Goal: Task Accomplishment & Management: Use online tool/utility

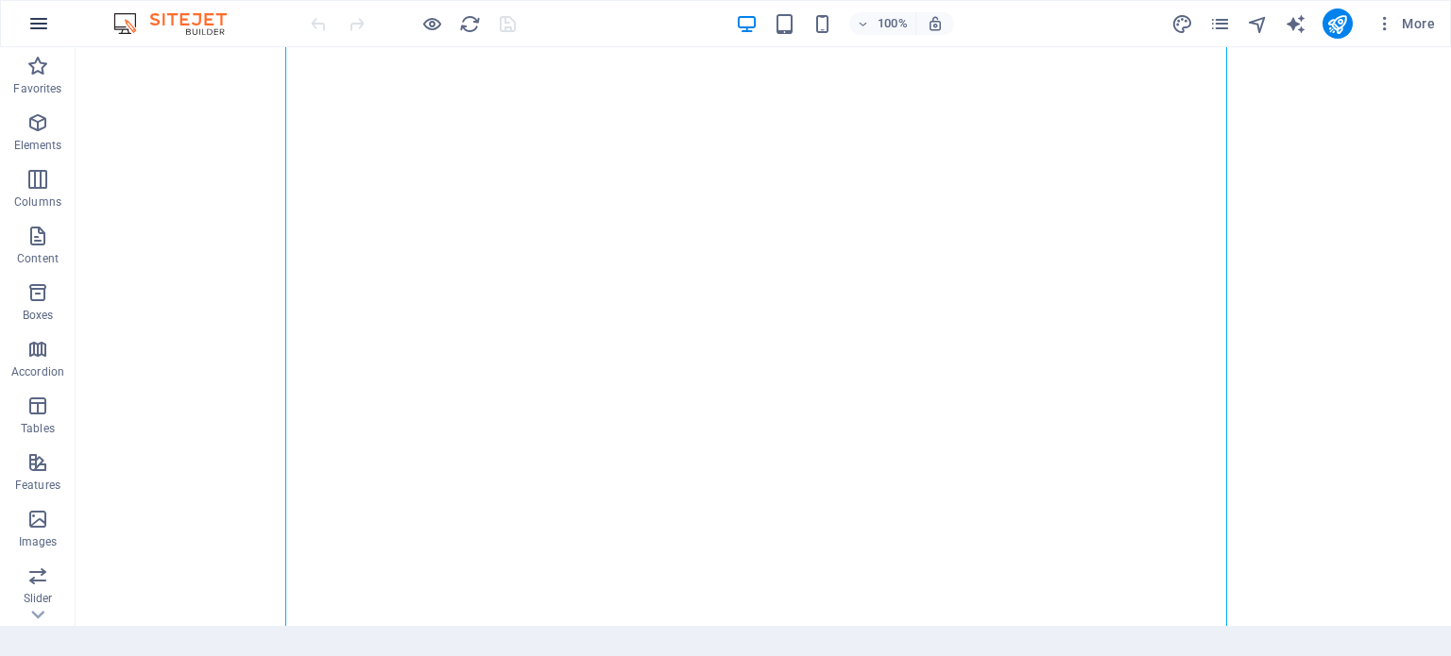
click at [36, 25] on icon "button" at bounding box center [38, 23] width 23 height 23
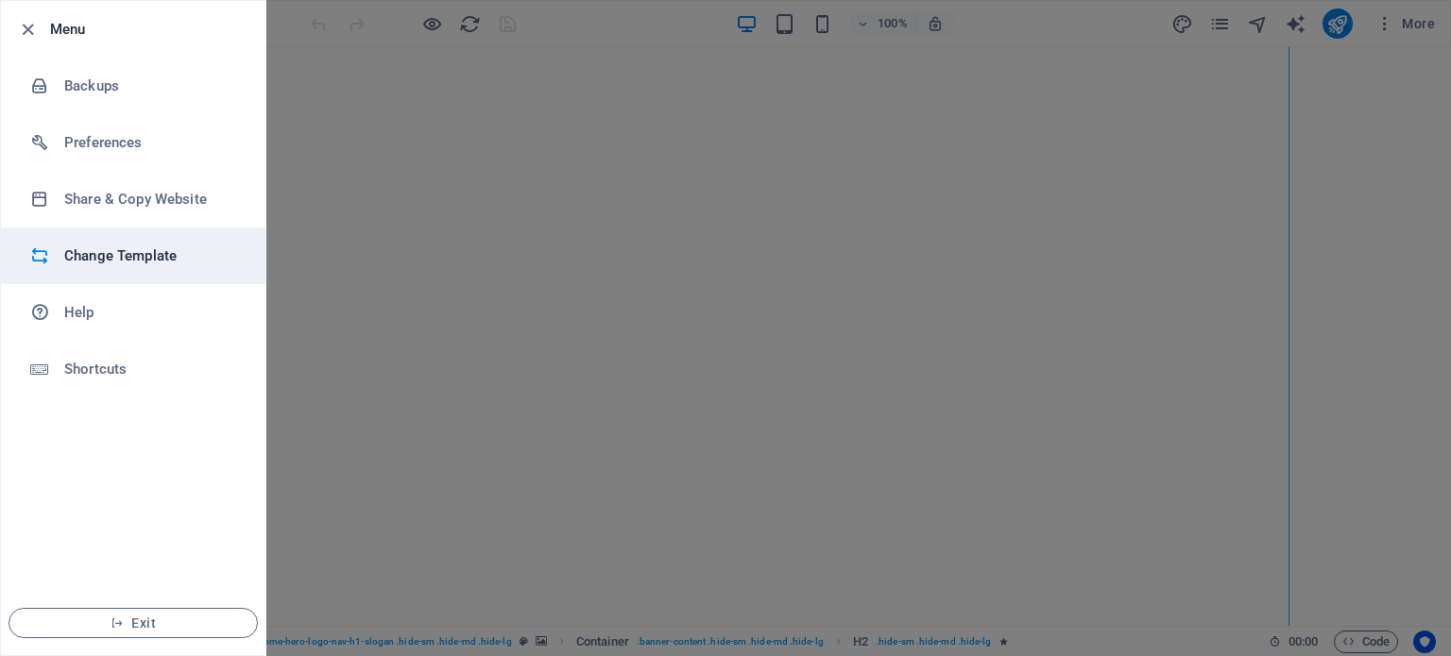
click at [93, 248] on h6 "Change Template" at bounding box center [151, 256] width 175 height 23
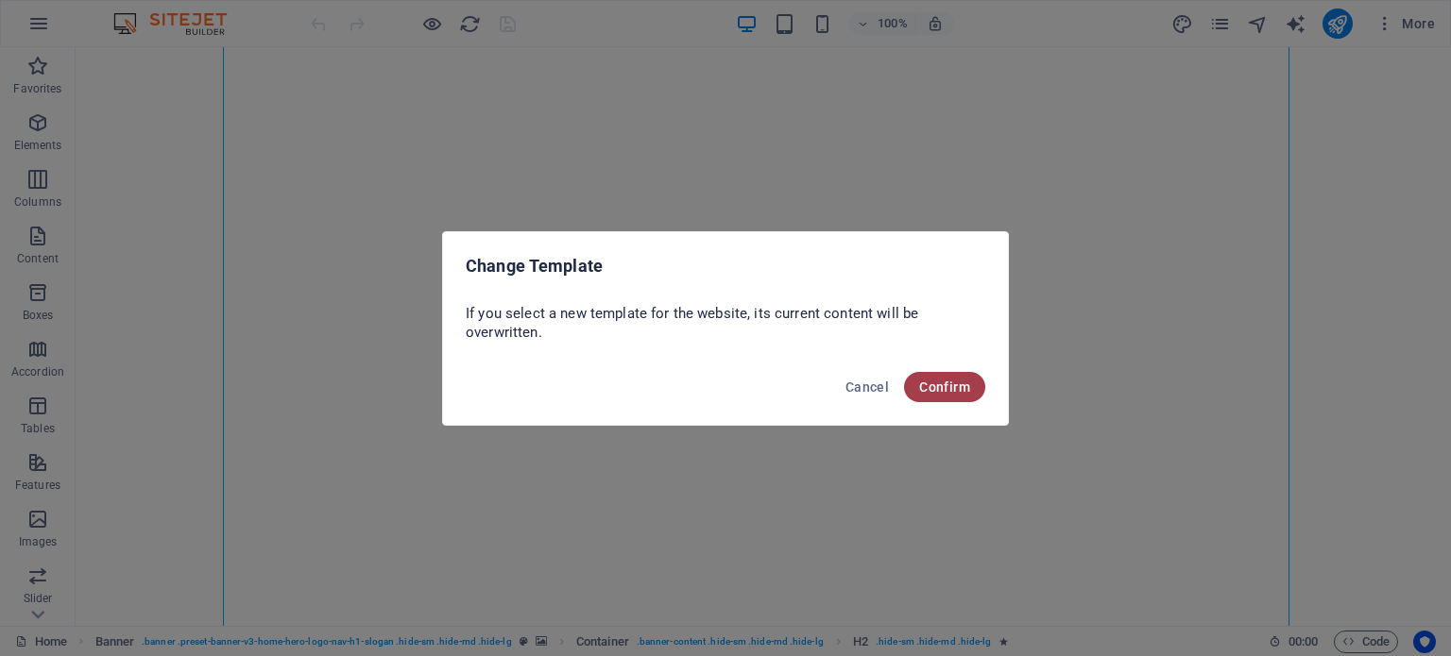
click at [952, 392] on span "Confirm" at bounding box center [944, 387] width 51 height 15
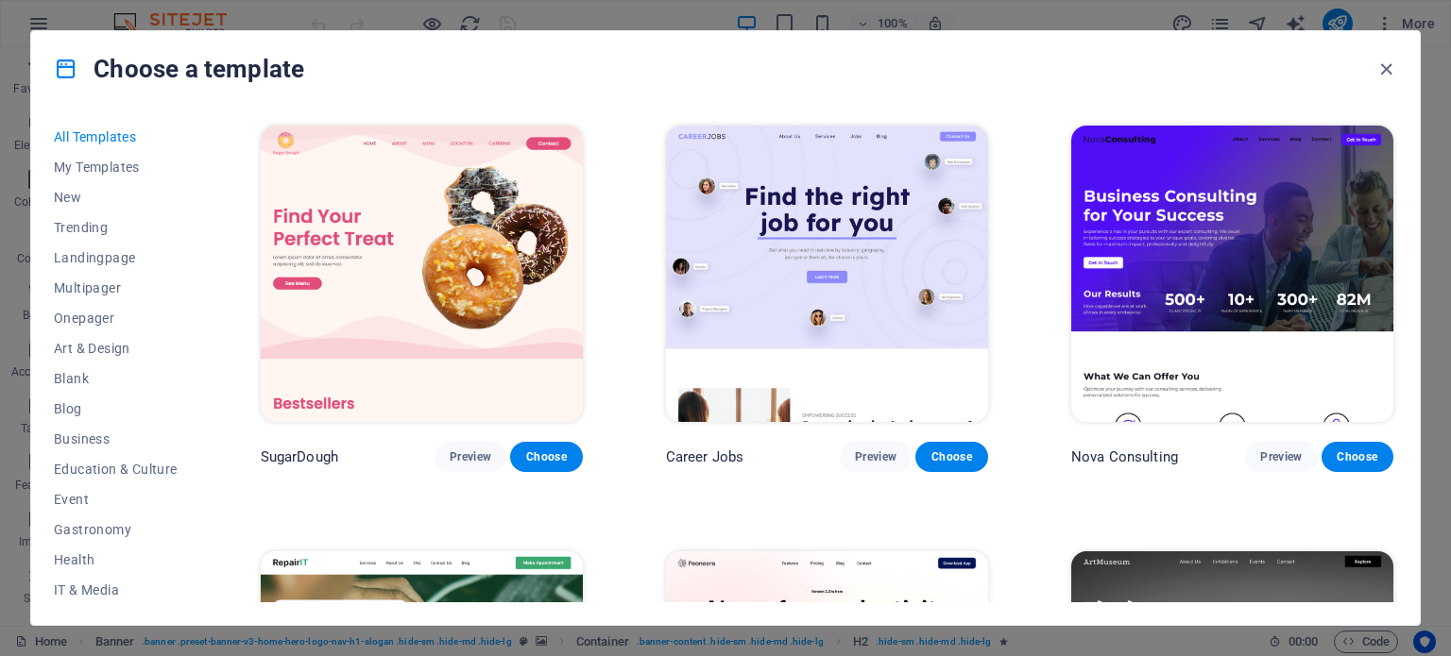
drag, startPoint x: 202, startPoint y: 398, endPoint x: 195, endPoint y: 476, distance: 78.7
click at [195, 476] on div "All Templates My Templates New Trending Landingpage Multipager Onepager Art & D…" at bounding box center [127, 362] width 146 height 481
drag, startPoint x: 197, startPoint y: 404, endPoint x: 195, endPoint y: 499, distance: 94.5
click at [195, 499] on div "All Templates My Templates New Trending Landingpage Multipager Onepager Art & D…" at bounding box center [127, 362] width 146 height 481
drag, startPoint x: 202, startPoint y: 358, endPoint x: 201, endPoint y: 395, distance: 36.8
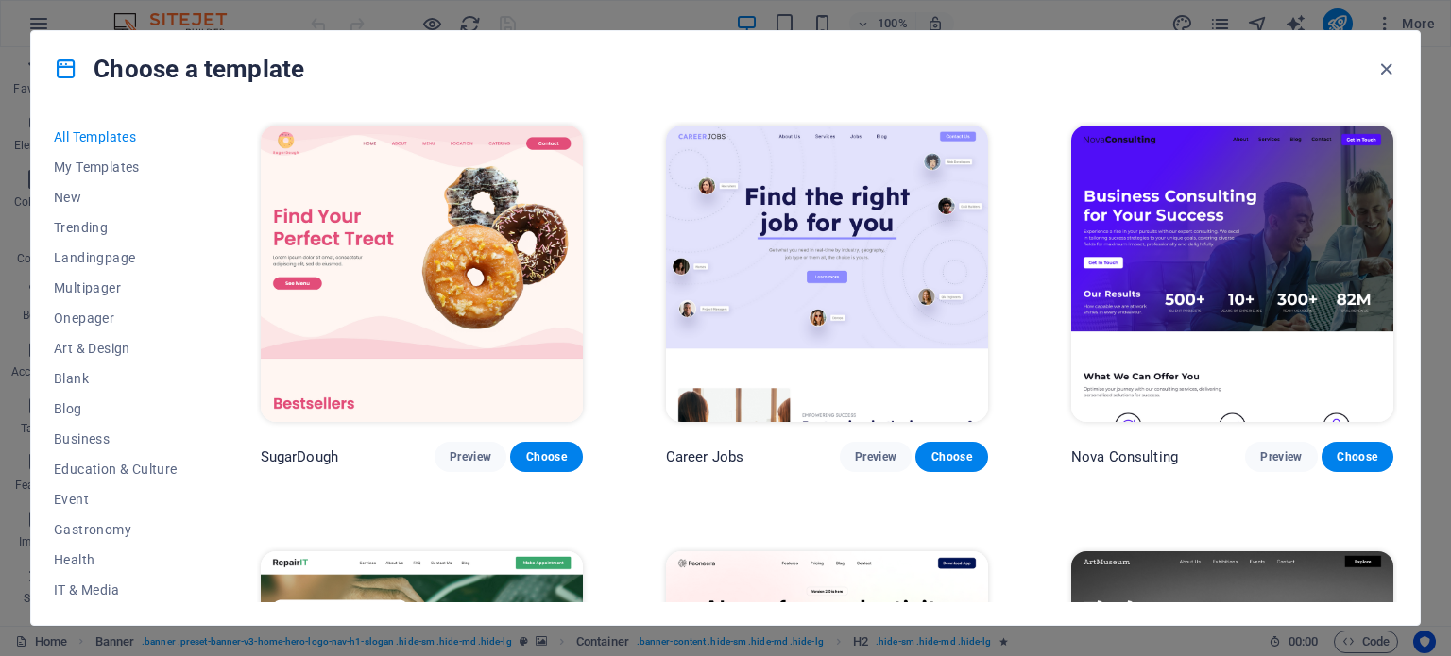
click at [200, 395] on div "All Templates My Templates New Trending Landingpage Multipager Onepager Art & D…" at bounding box center [127, 362] width 146 height 481
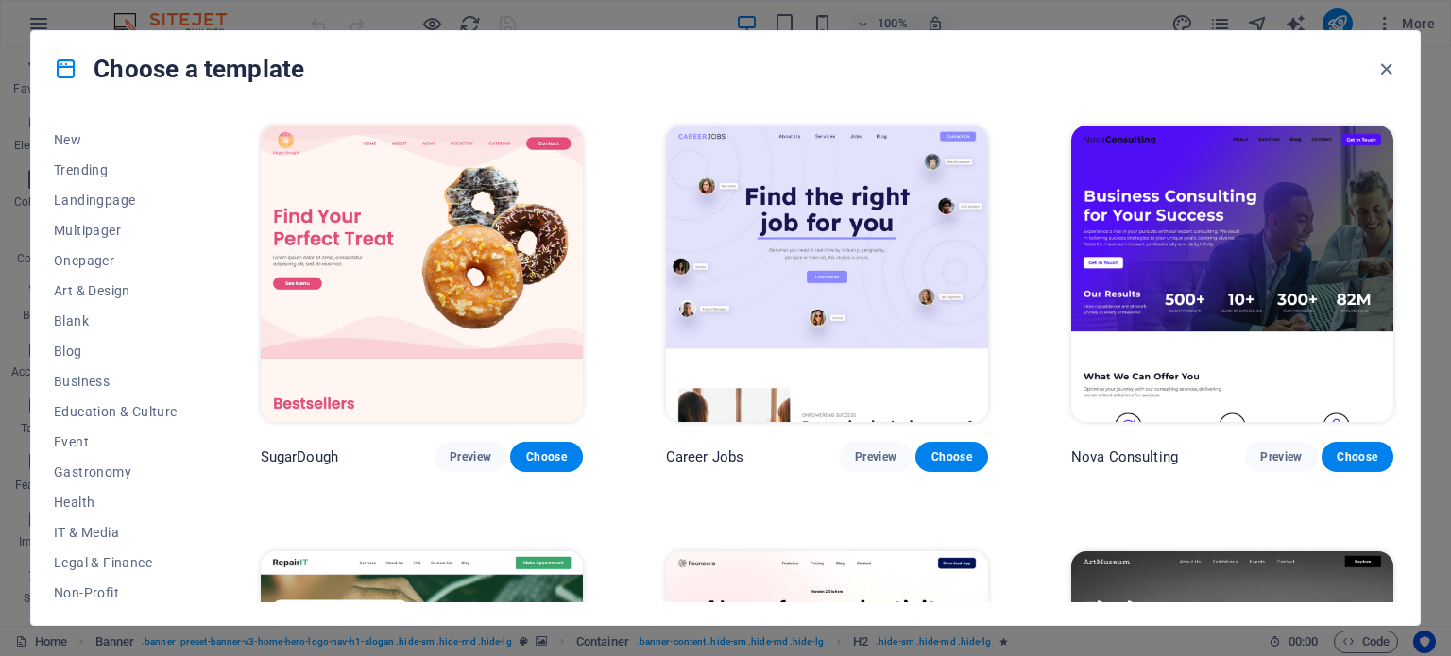
scroll to position [94, 0]
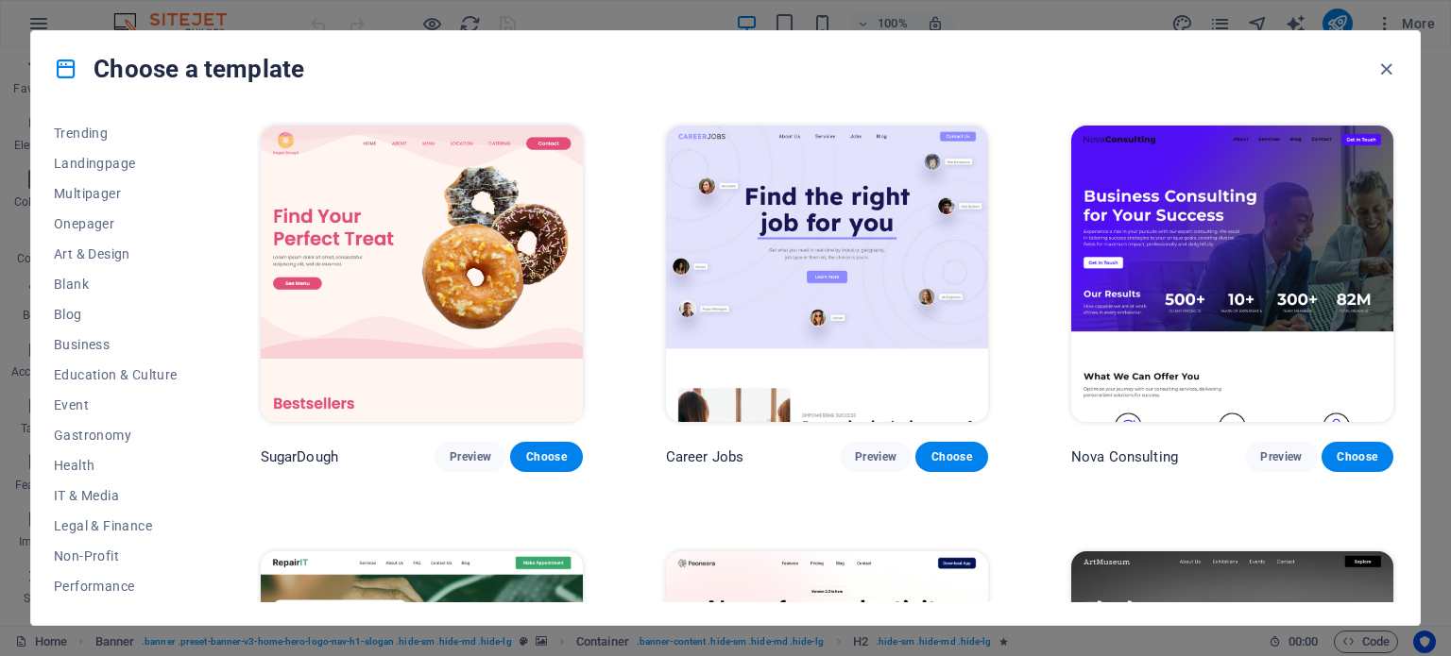
drag, startPoint x: 193, startPoint y: 455, endPoint x: 187, endPoint y: 518, distance: 62.6
click at [187, 518] on div "All Templates My Templates New Trending Landingpage Multipager Onepager Art & D…" at bounding box center [127, 362] width 146 height 481
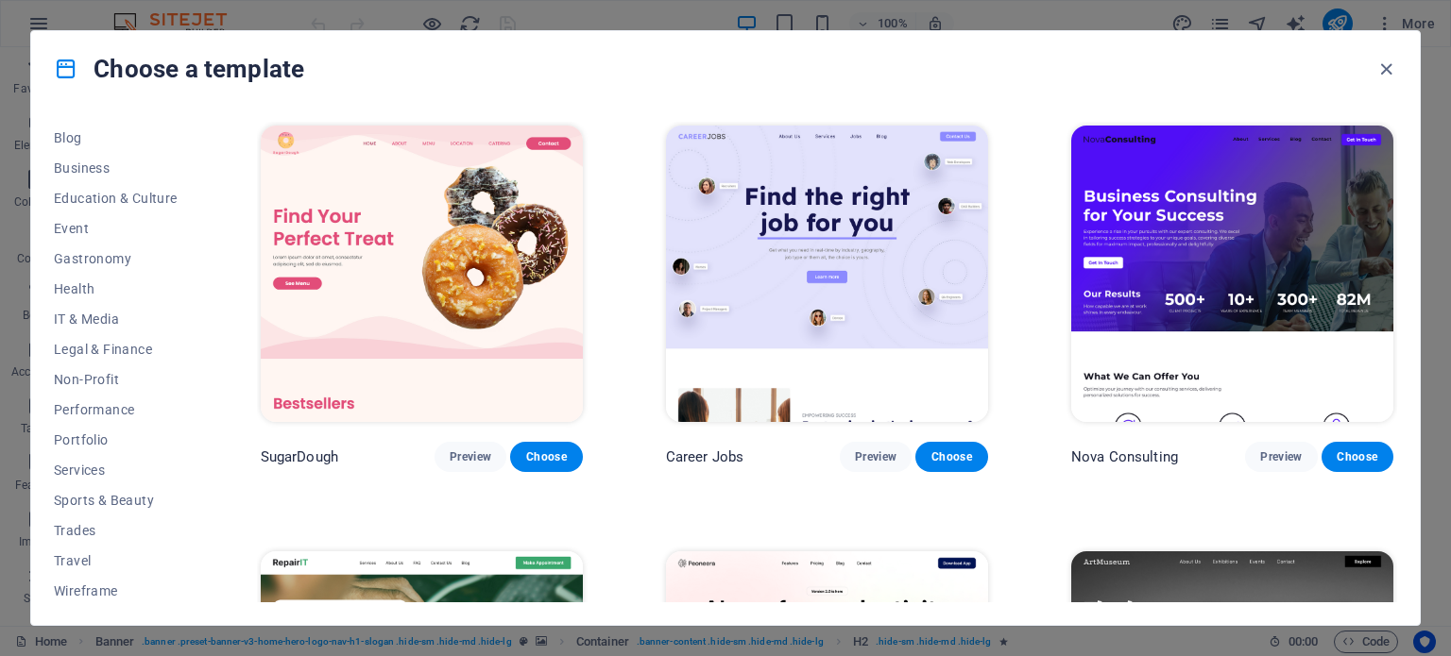
scroll to position [274, 0]
click at [104, 467] on span "Services" at bounding box center [116, 467] width 124 height 15
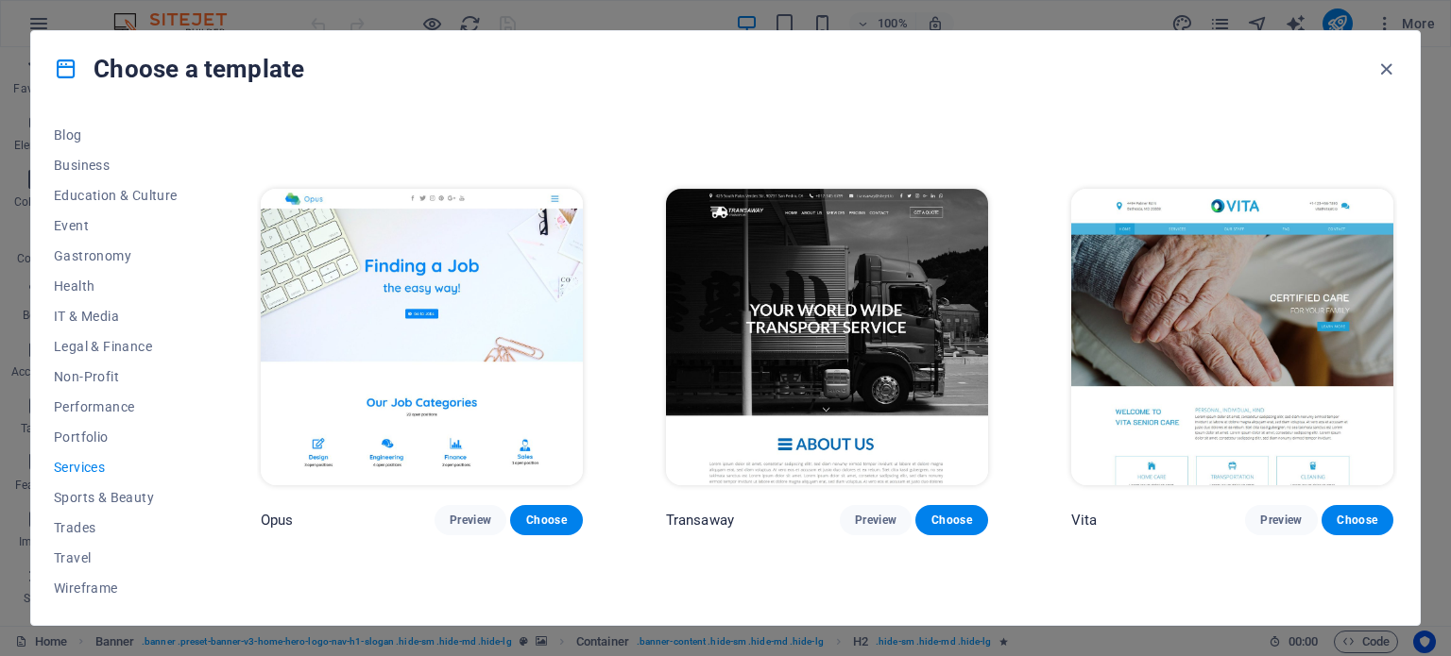
scroll to position [2473, 0]
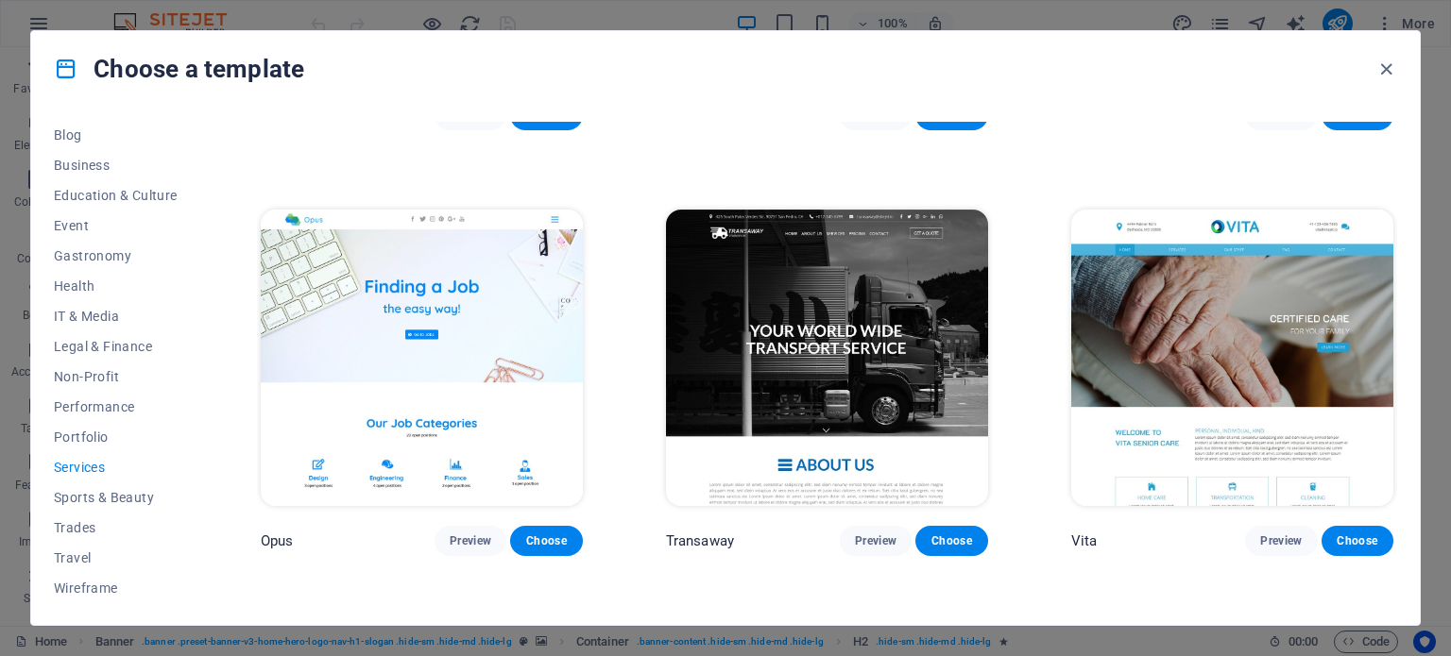
click at [837, 338] on img at bounding box center [827, 358] width 322 height 297
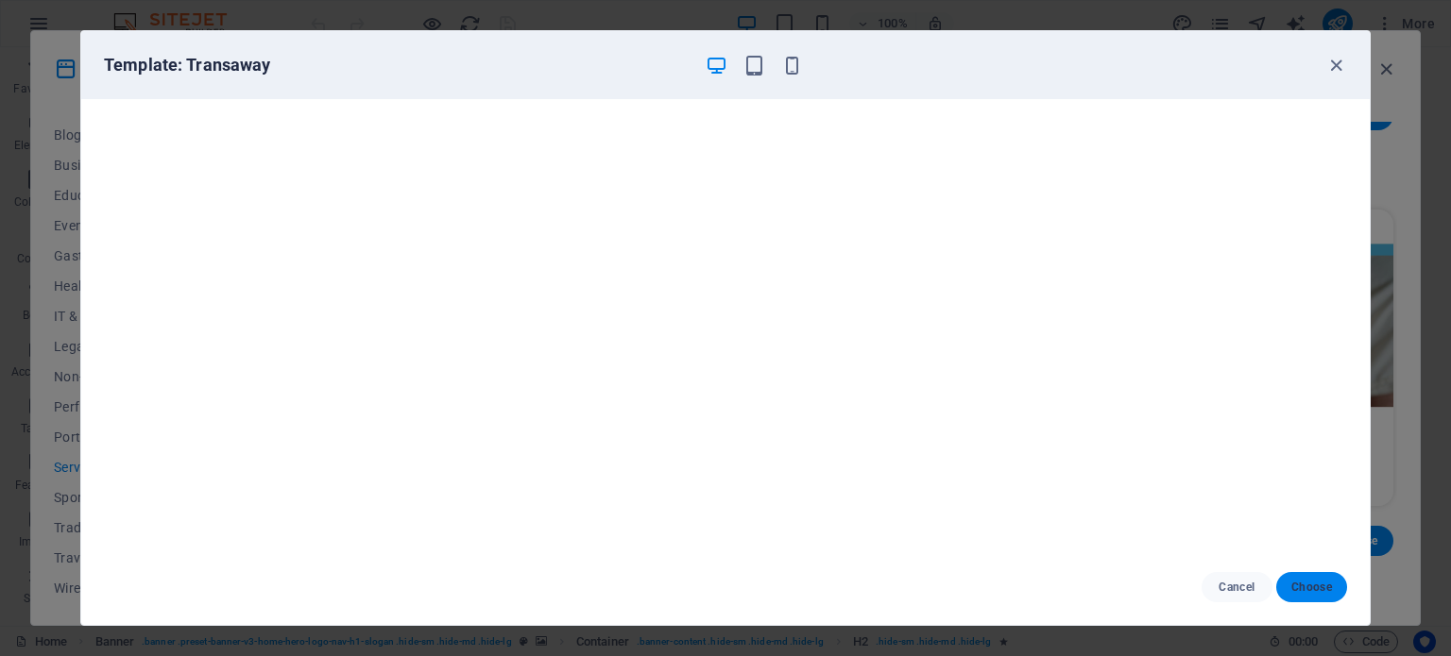
click at [1325, 576] on button "Choose" at bounding box center [1311, 587] width 71 height 30
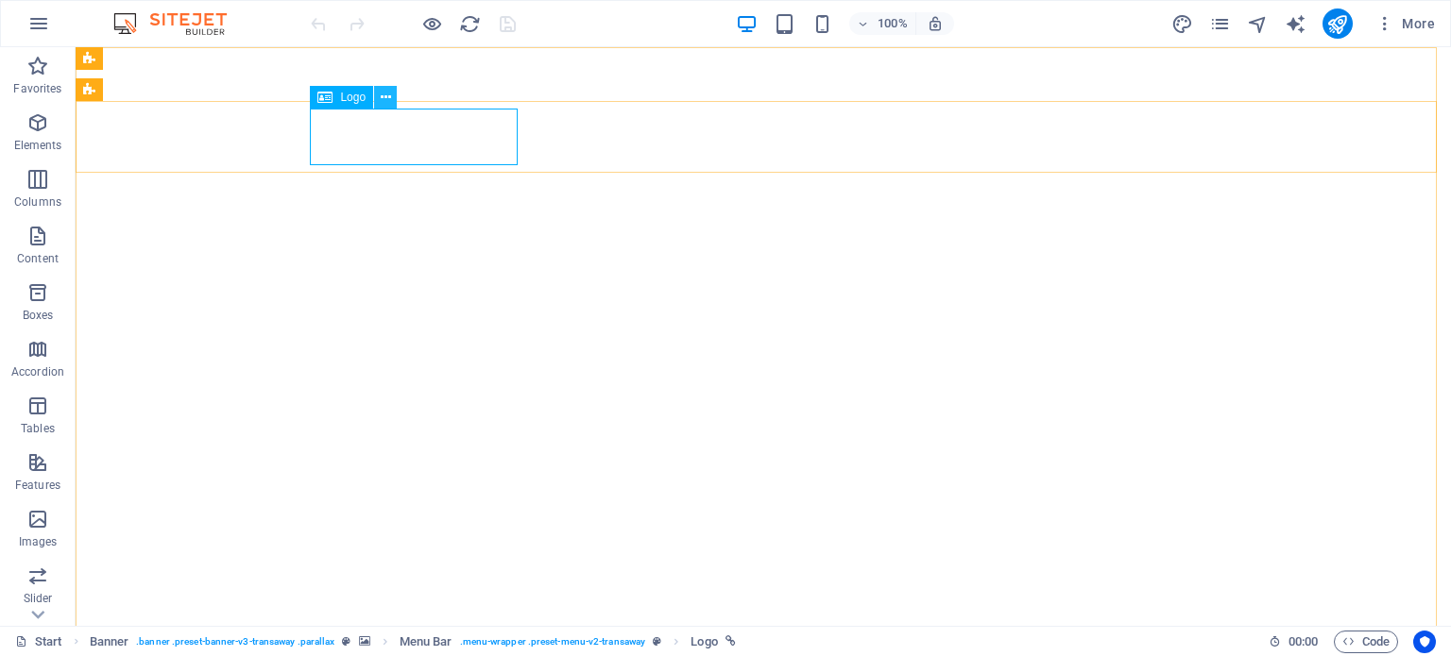
click at [387, 100] on icon at bounding box center [386, 98] width 10 height 20
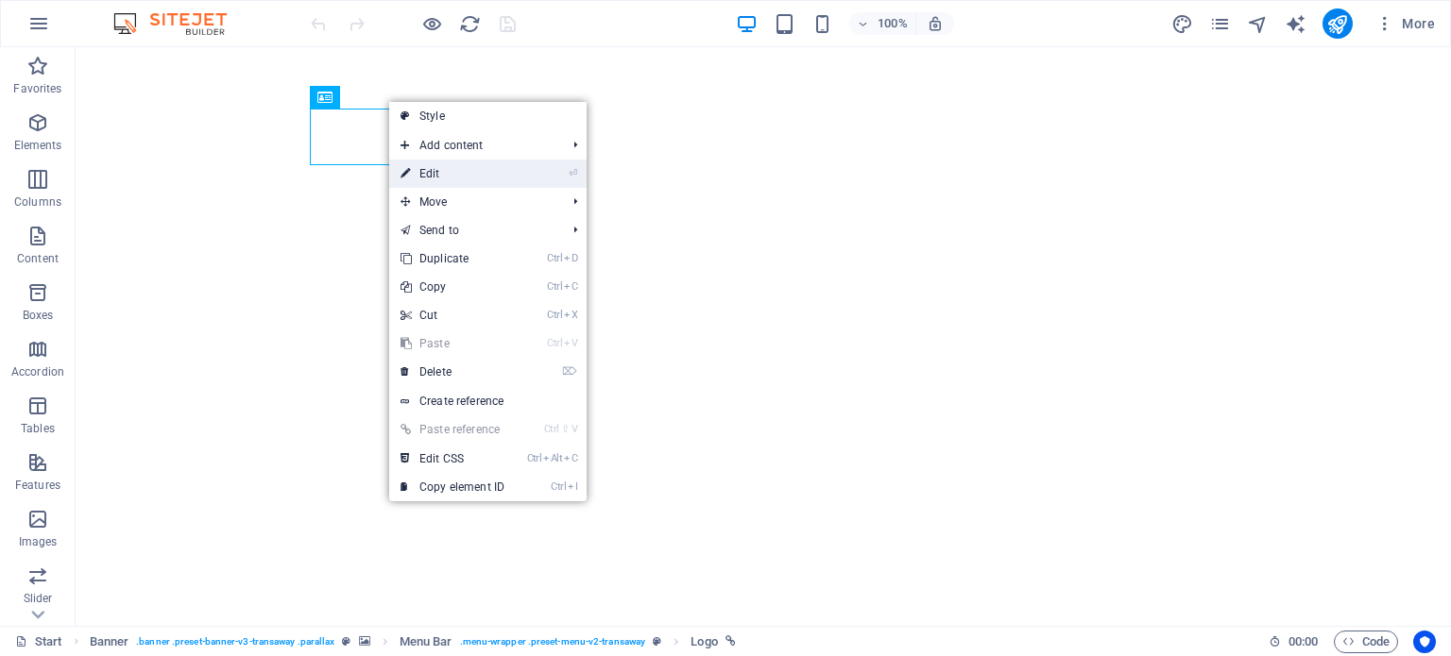
click at [446, 173] on link "⏎ Edit" at bounding box center [452, 174] width 127 height 28
select select "px"
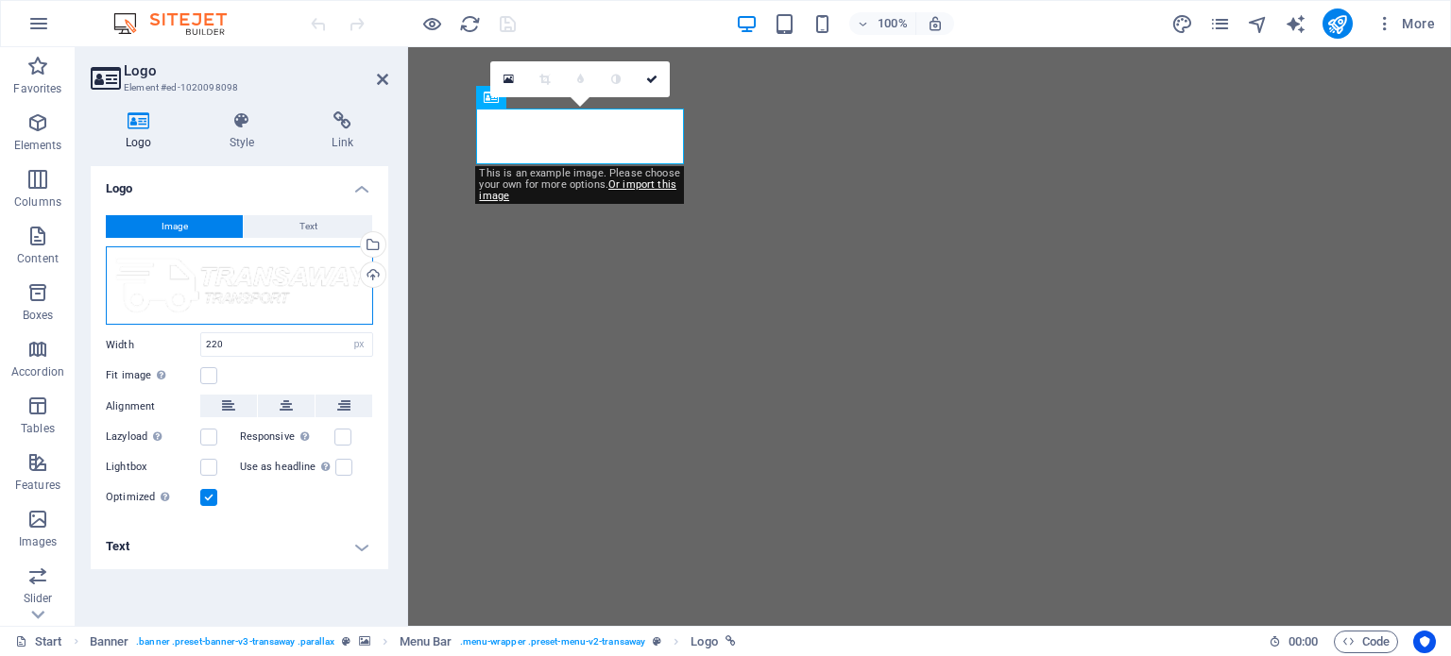
click at [267, 271] on div "Drag files here, click to choose files or select files from Files or our free s…" at bounding box center [239, 285] width 267 height 79
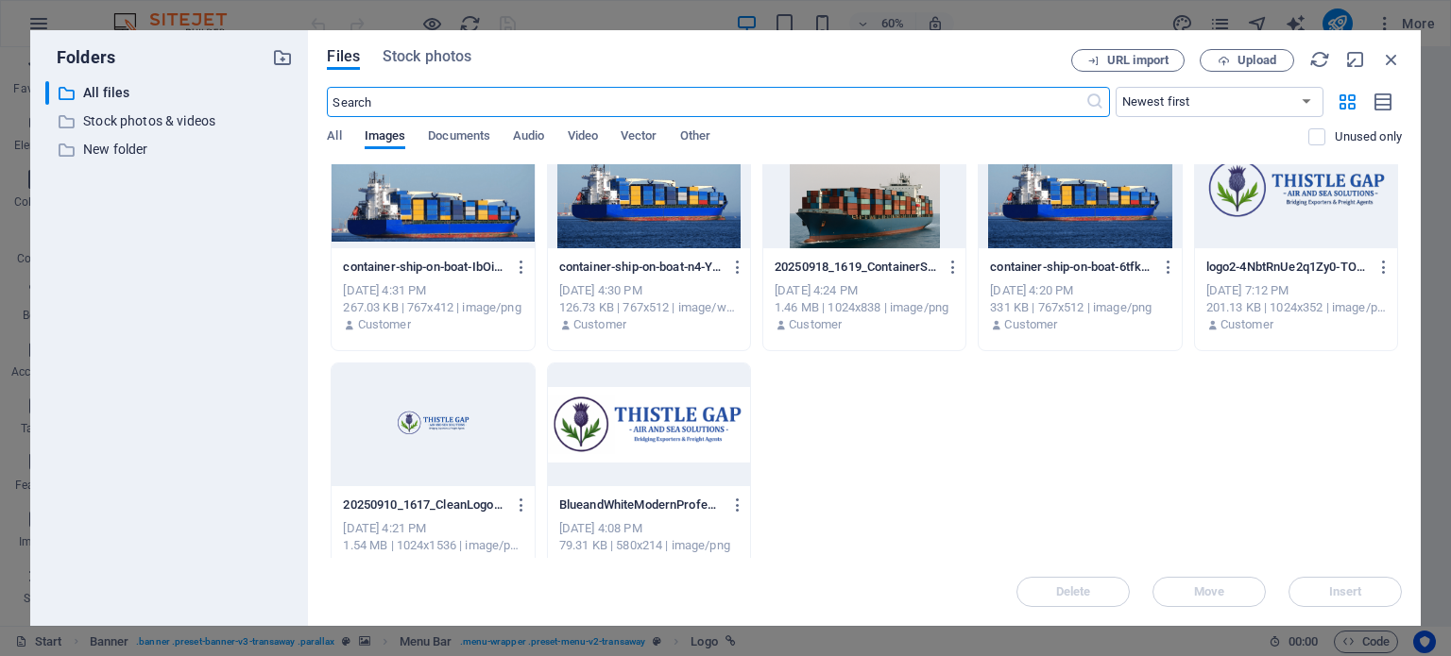
scroll to position [517, 0]
click at [445, 419] on div at bounding box center [432, 424] width 202 height 123
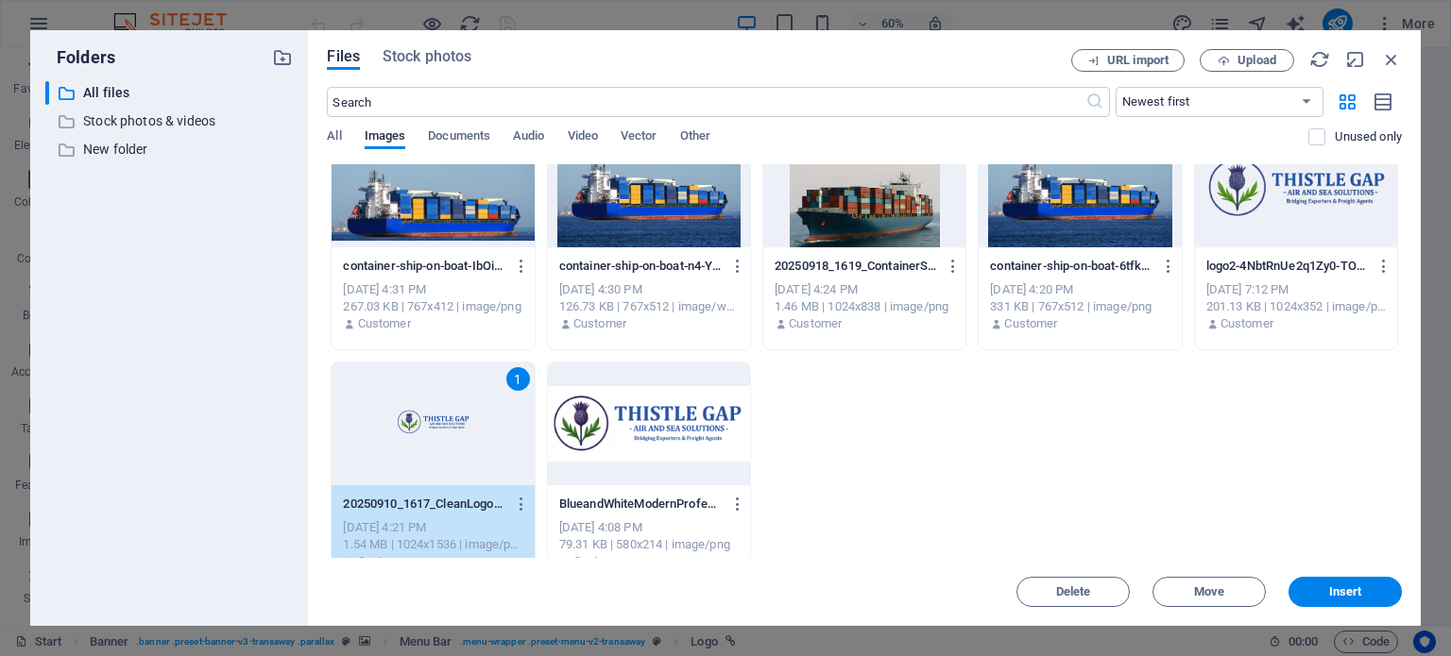
click at [445, 419] on div "1" at bounding box center [432, 424] width 202 height 123
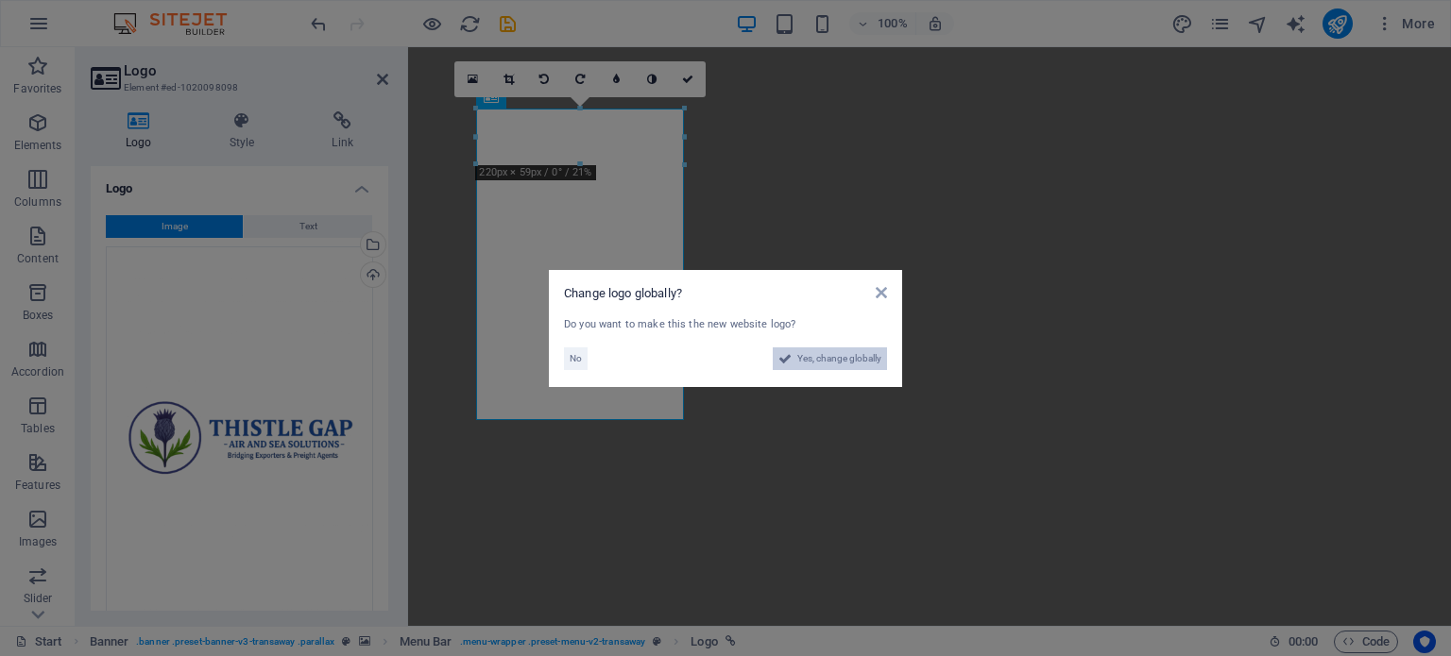
click at [818, 363] on span "Yes, change globally" at bounding box center [839, 359] width 84 height 23
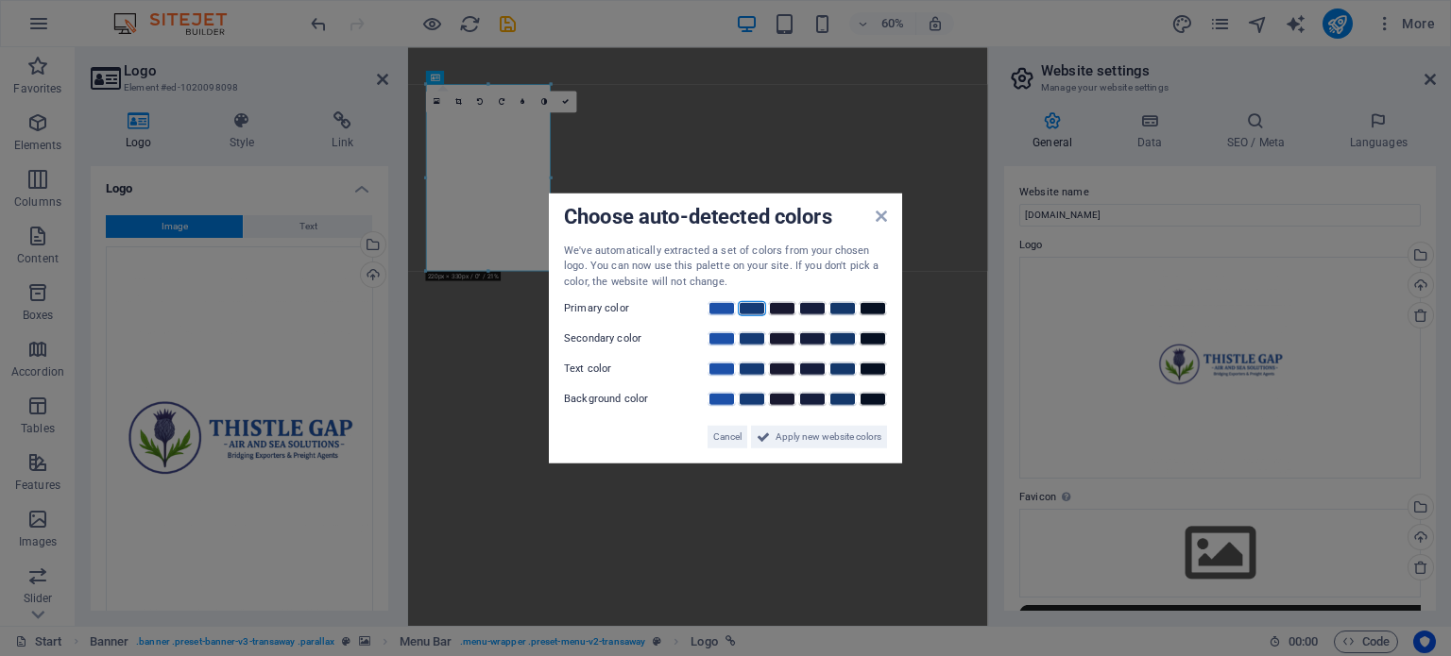
click at [753, 309] on link at bounding box center [752, 308] width 28 height 15
click at [718, 337] on link at bounding box center [721, 338] width 28 height 15
click at [875, 371] on link at bounding box center [872, 369] width 28 height 15
click at [834, 401] on link at bounding box center [842, 399] width 28 height 15
click at [831, 434] on span "Apply new website colors" at bounding box center [828, 437] width 106 height 23
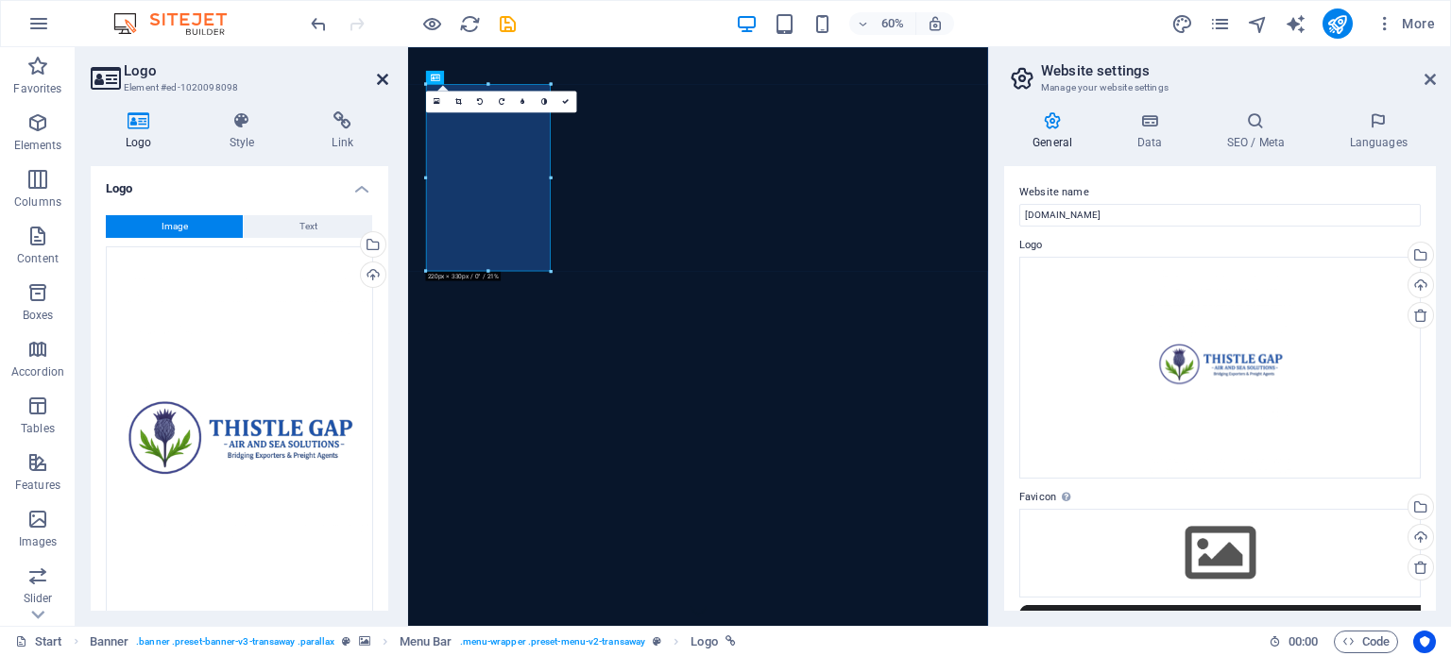
click at [384, 76] on icon at bounding box center [382, 79] width 11 height 15
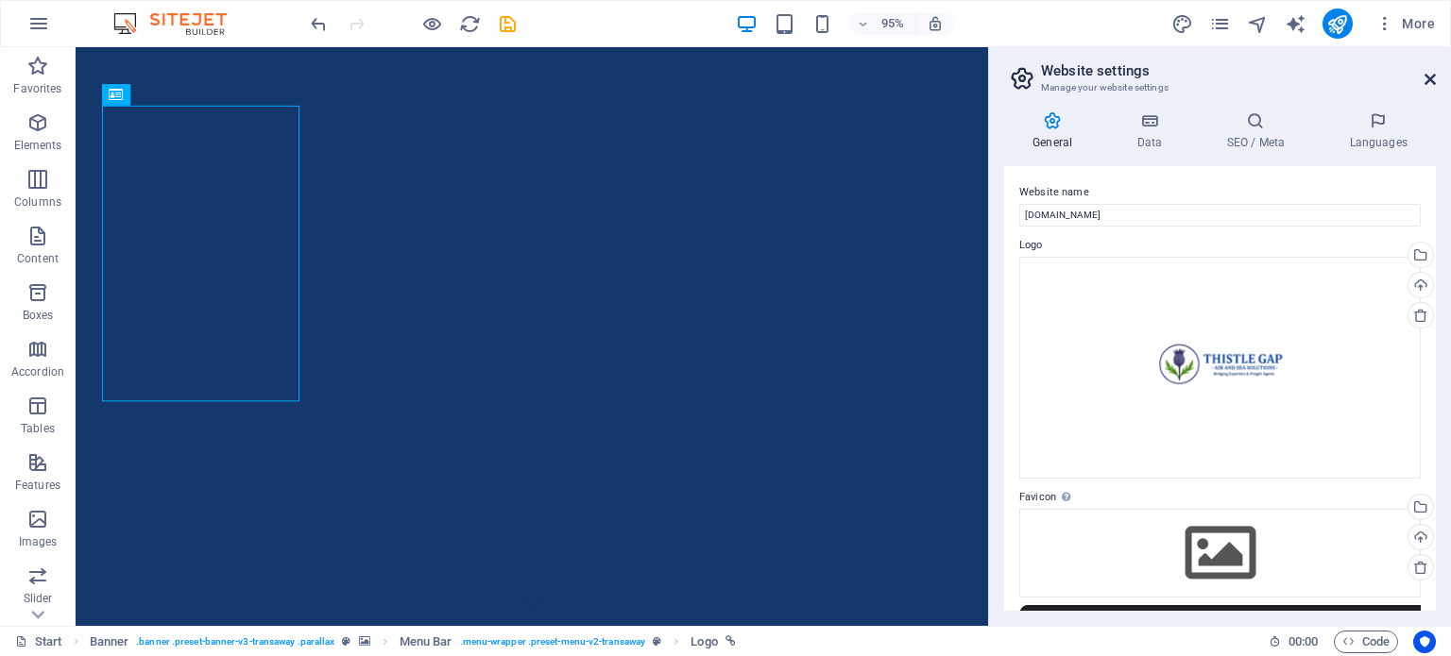
click at [1424, 76] on icon at bounding box center [1429, 79] width 11 height 15
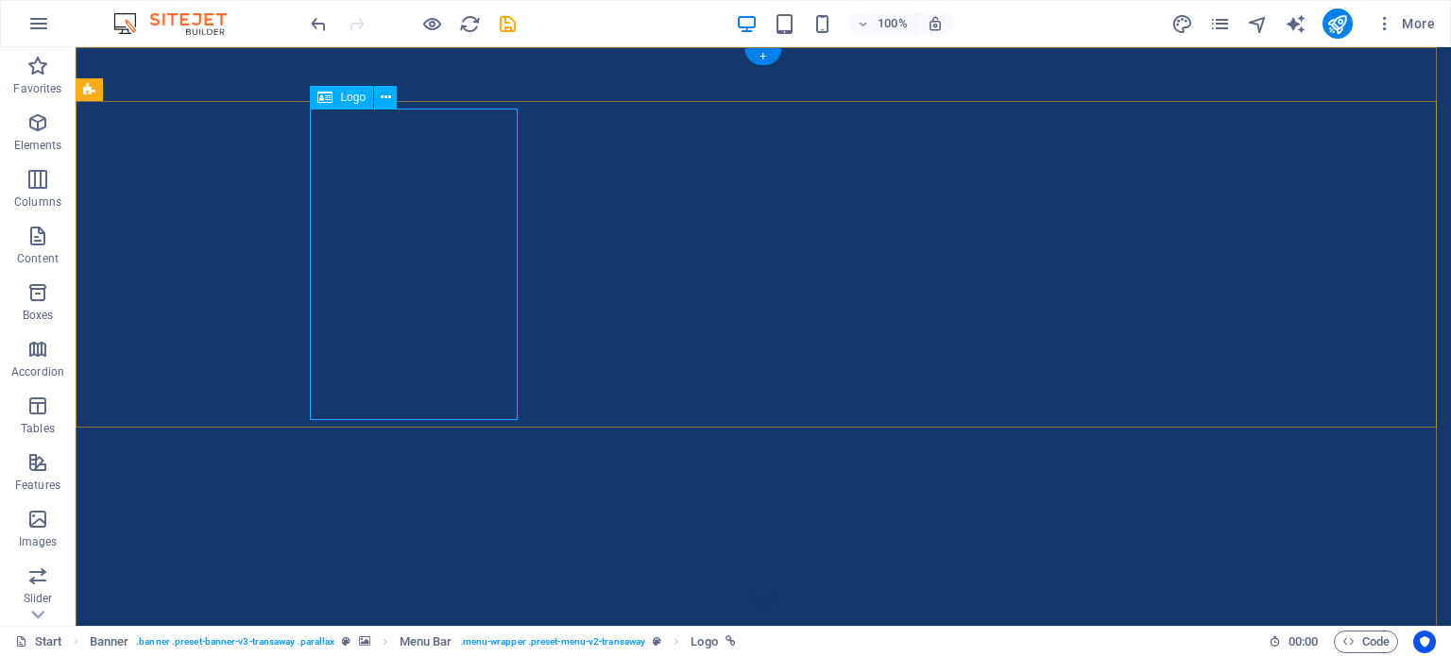
select select "px"
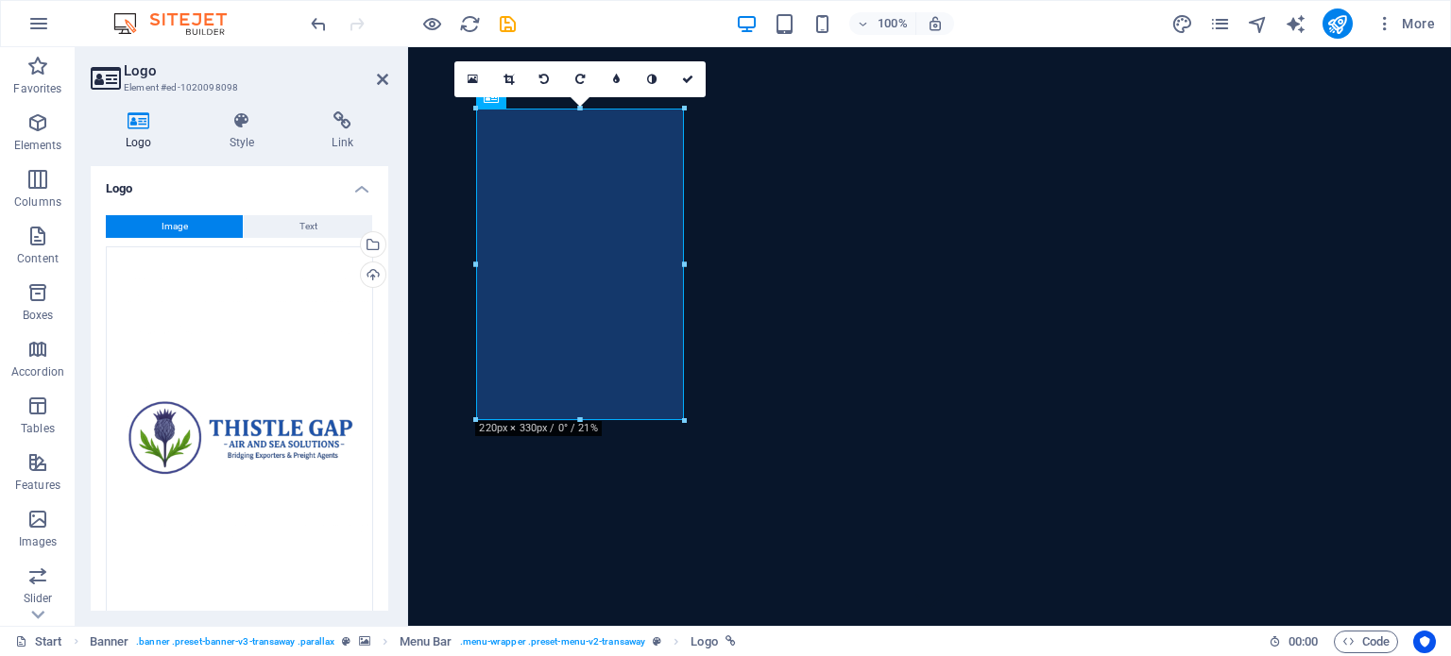
click at [399, 218] on div "Logo Style Link Logo Image Text Drag files here, click to choose files or selec…" at bounding box center [240, 361] width 328 height 530
click at [248, 423] on div "Drag files here, click to choose files or select files from Files or our free s…" at bounding box center [239, 444] width 267 height 397
click at [248, 423] on body "[DOMAIN_NAME] Start Favorites Elements Columns Content Boxes Accordion Tables F…" at bounding box center [725, 328] width 1451 height 656
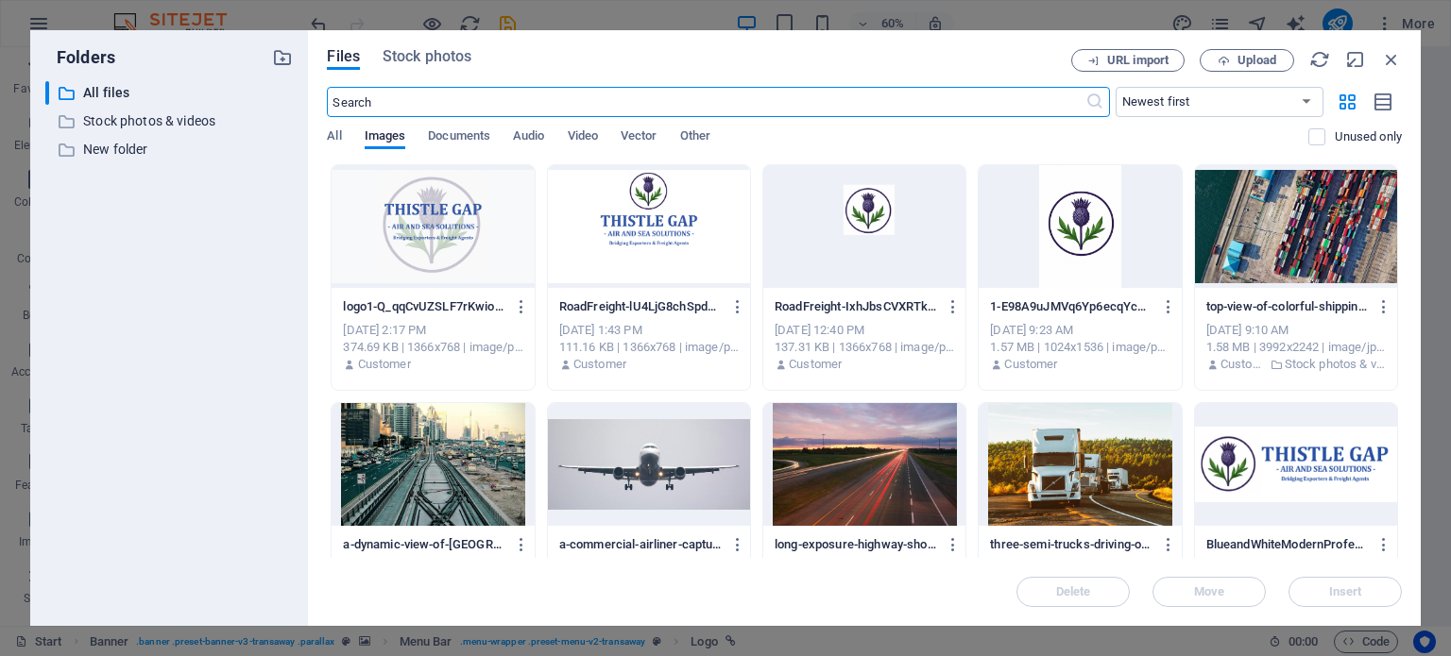
click at [428, 211] on div at bounding box center [432, 226] width 202 height 123
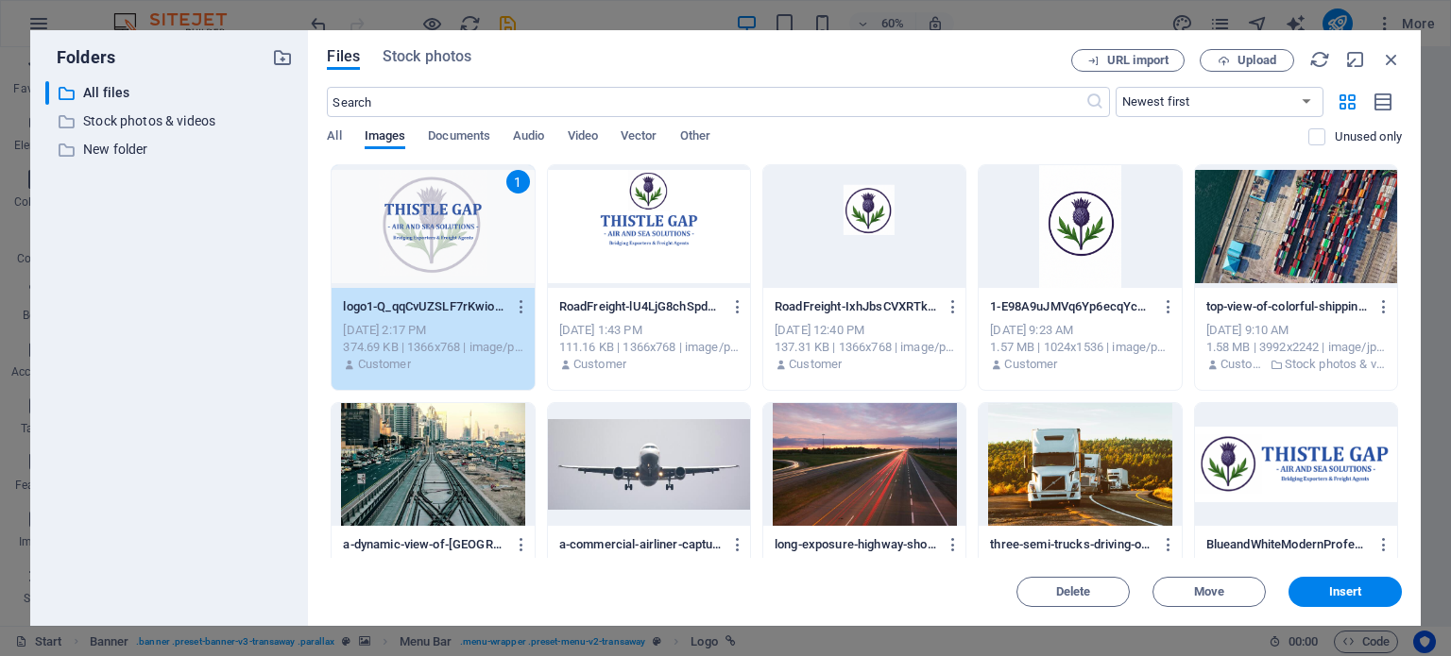
click at [428, 211] on div "1" at bounding box center [432, 226] width 202 height 123
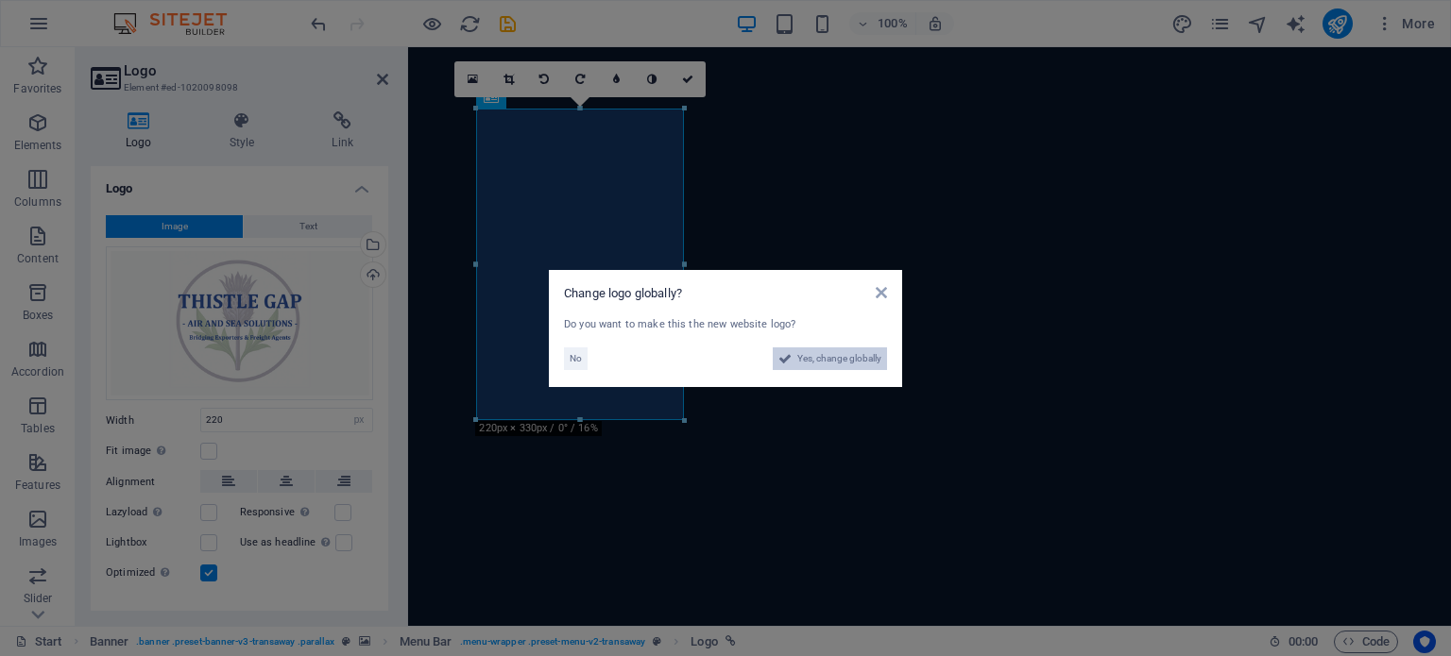
click at [797, 354] on span "Yes, change globally" at bounding box center [839, 359] width 84 height 23
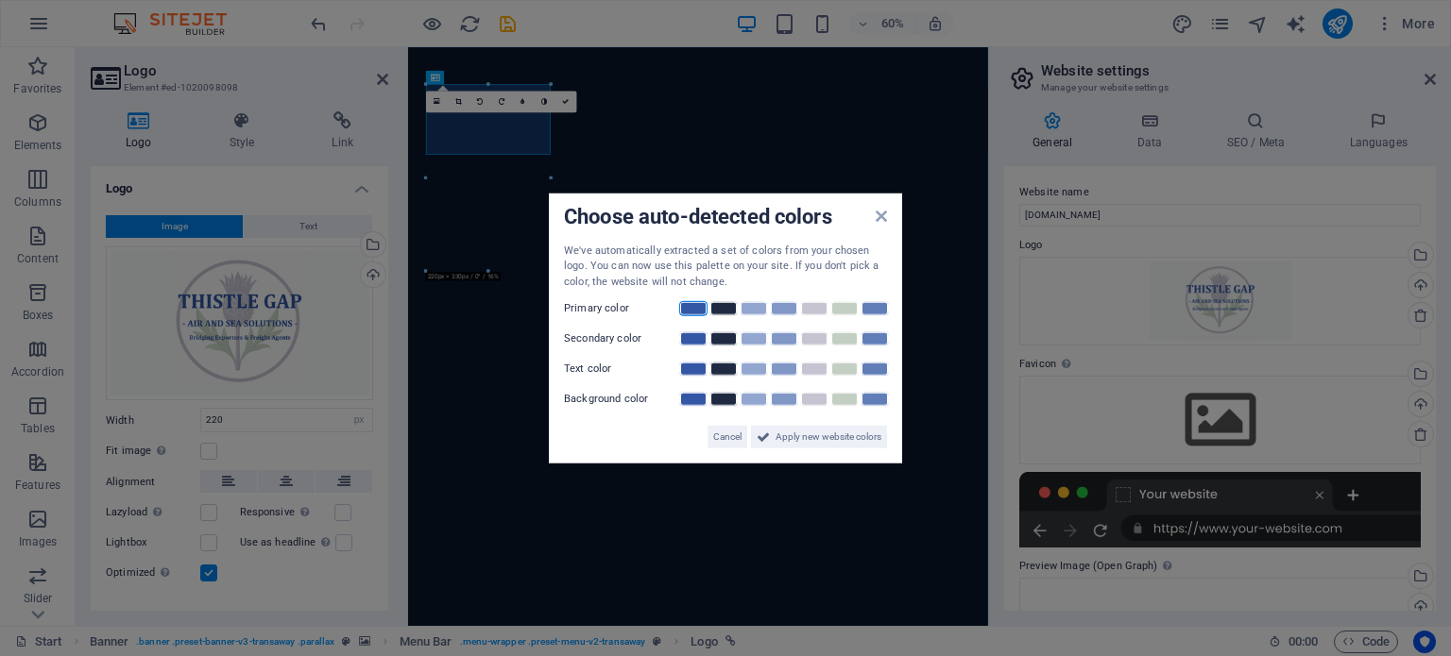
click at [689, 309] on link at bounding box center [693, 308] width 28 height 15
click at [881, 334] on link at bounding box center [874, 338] width 28 height 15
click at [839, 365] on link at bounding box center [844, 369] width 28 height 15
click at [720, 400] on link at bounding box center [723, 399] width 28 height 15
click at [814, 433] on span "Apply new website colors" at bounding box center [828, 437] width 106 height 23
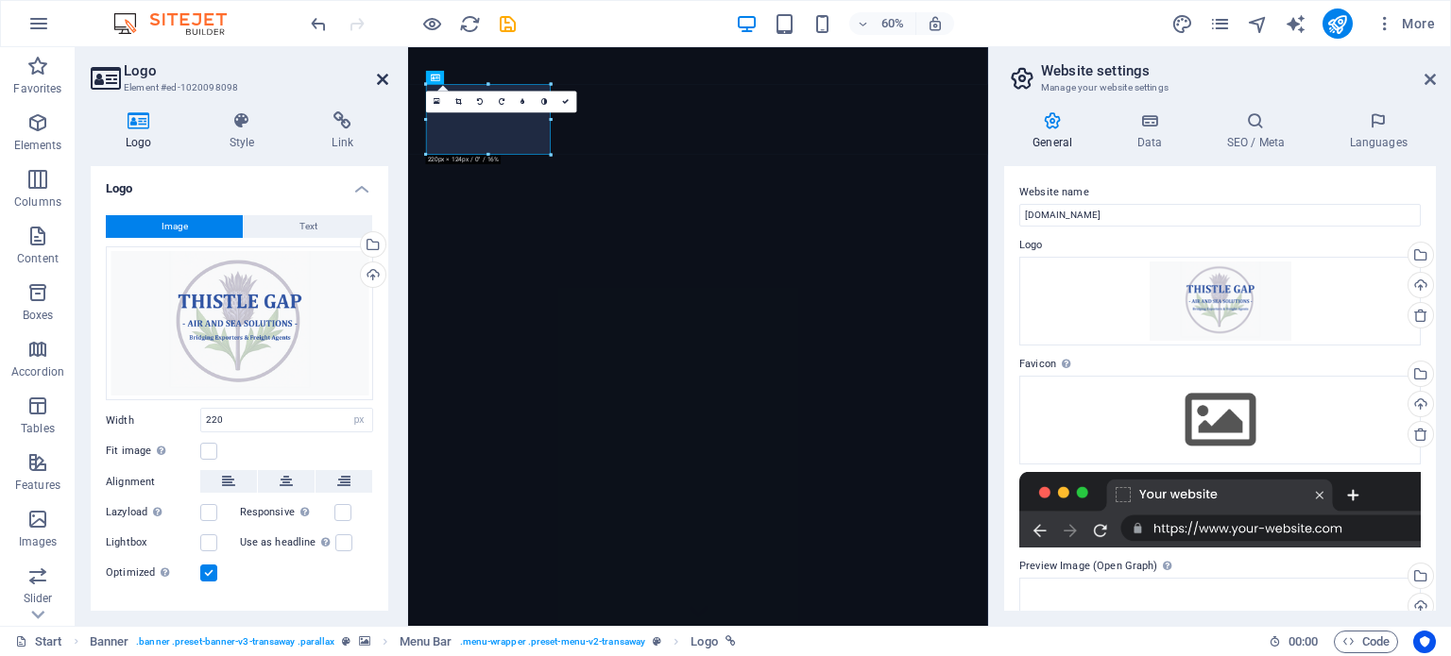
click at [379, 76] on icon at bounding box center [382, 79] width 11 height 15
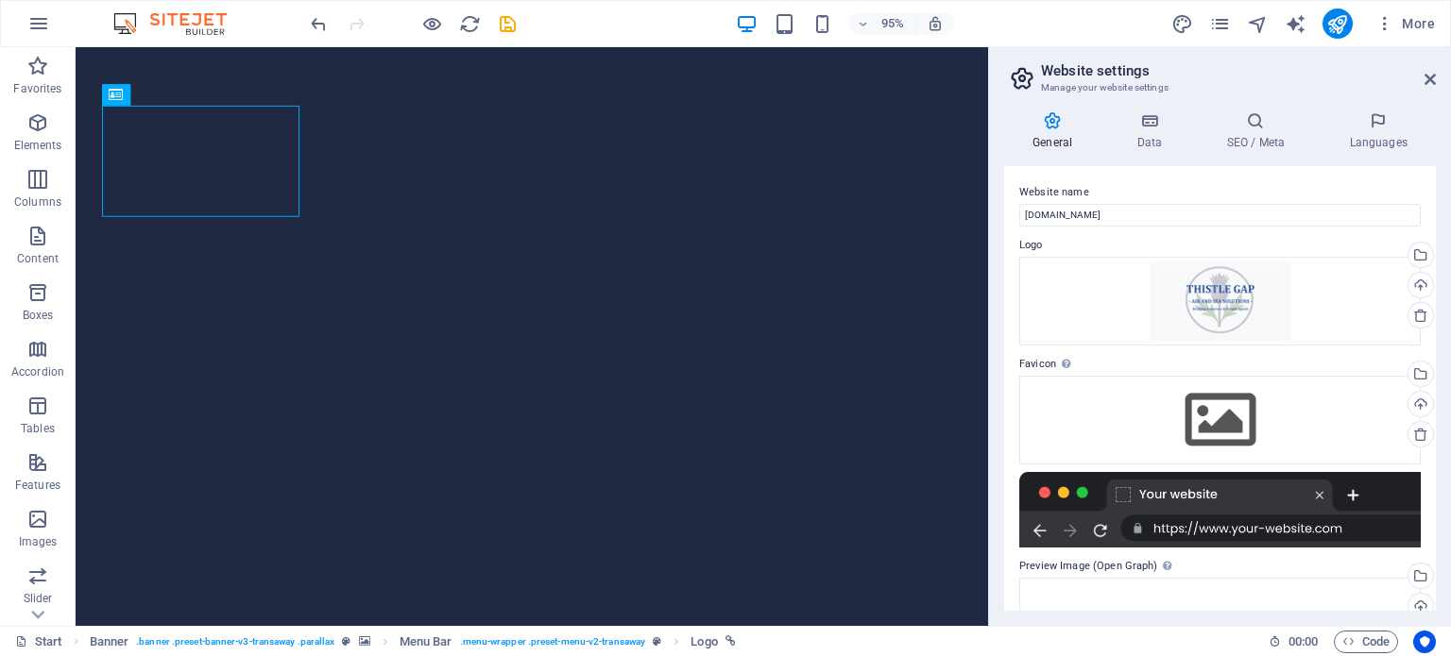
click at [1424, 70] on h2 "Website settings" at bounding box center [1238, 70] width 395 height 17
click at [1426, 80] on icon at bounding box center [1429, 79] width 11 height 15
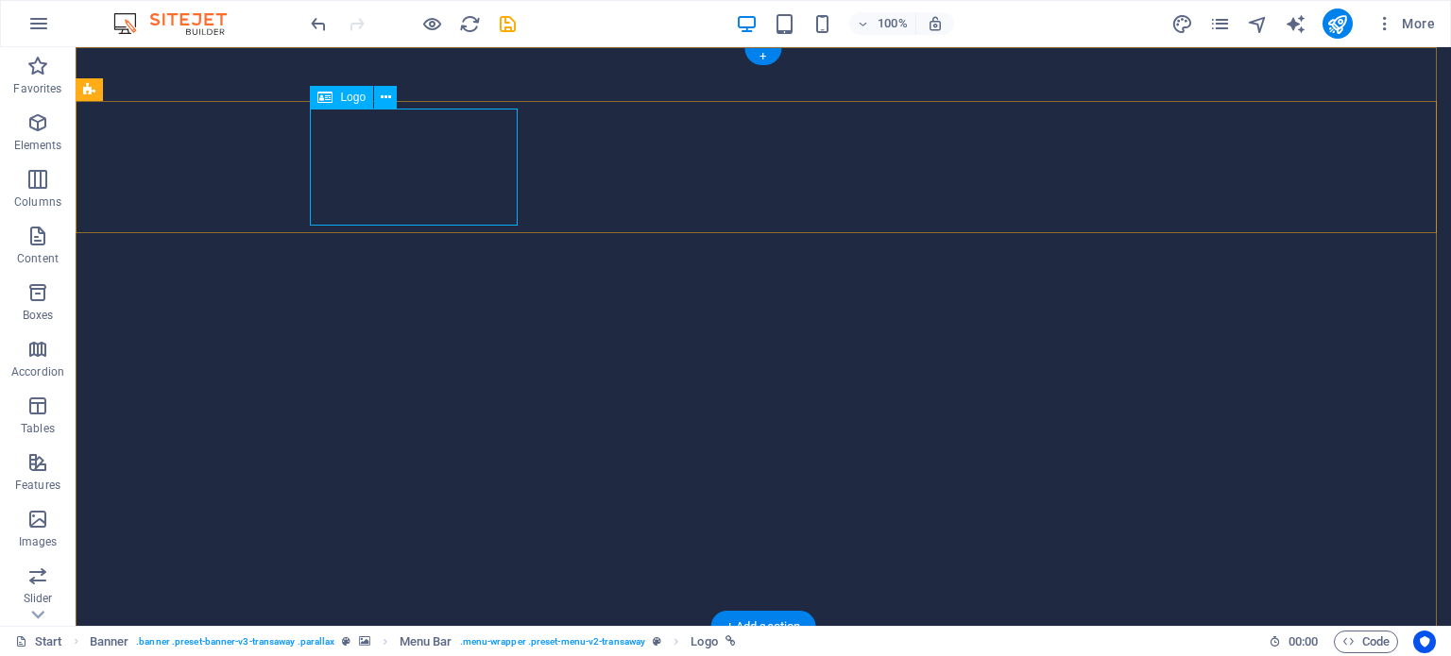
select select "px"
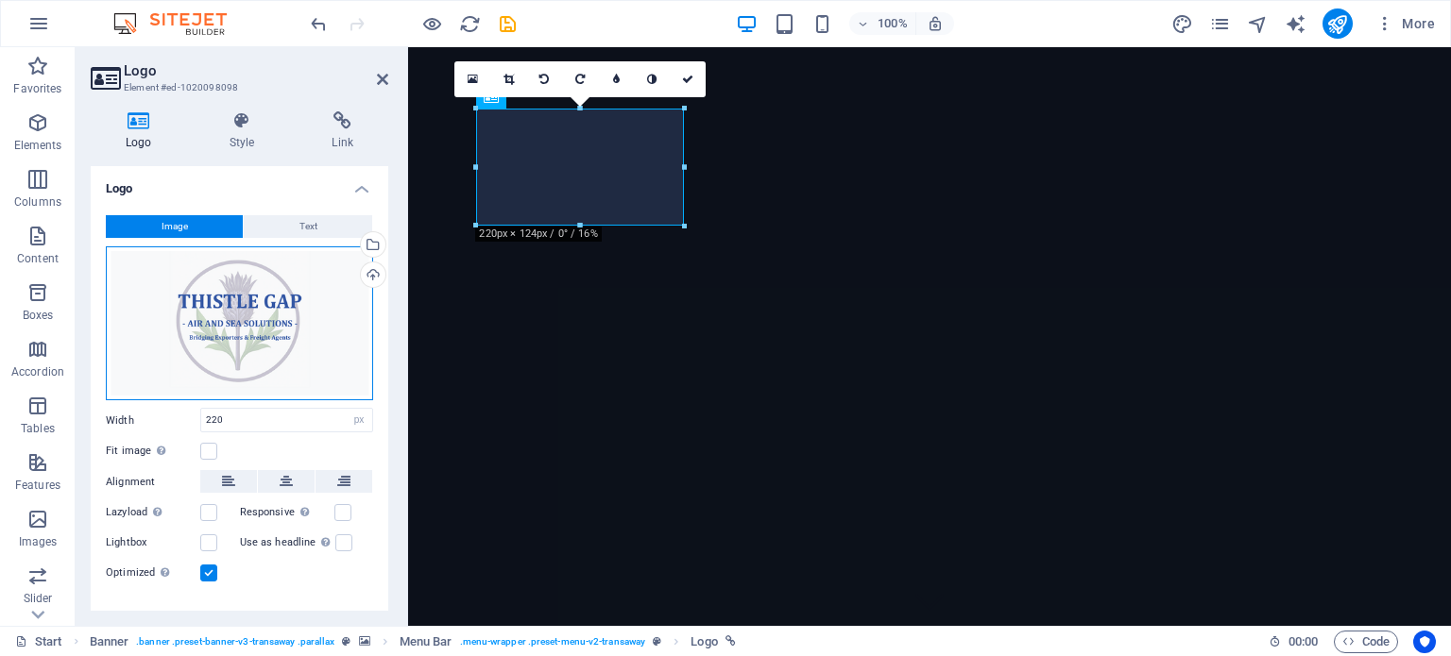
click at [197, 301] on div "Drag files here, click to choose files or select files from Files or our free s…" at bounding box center [239, 323] width 267 height 155
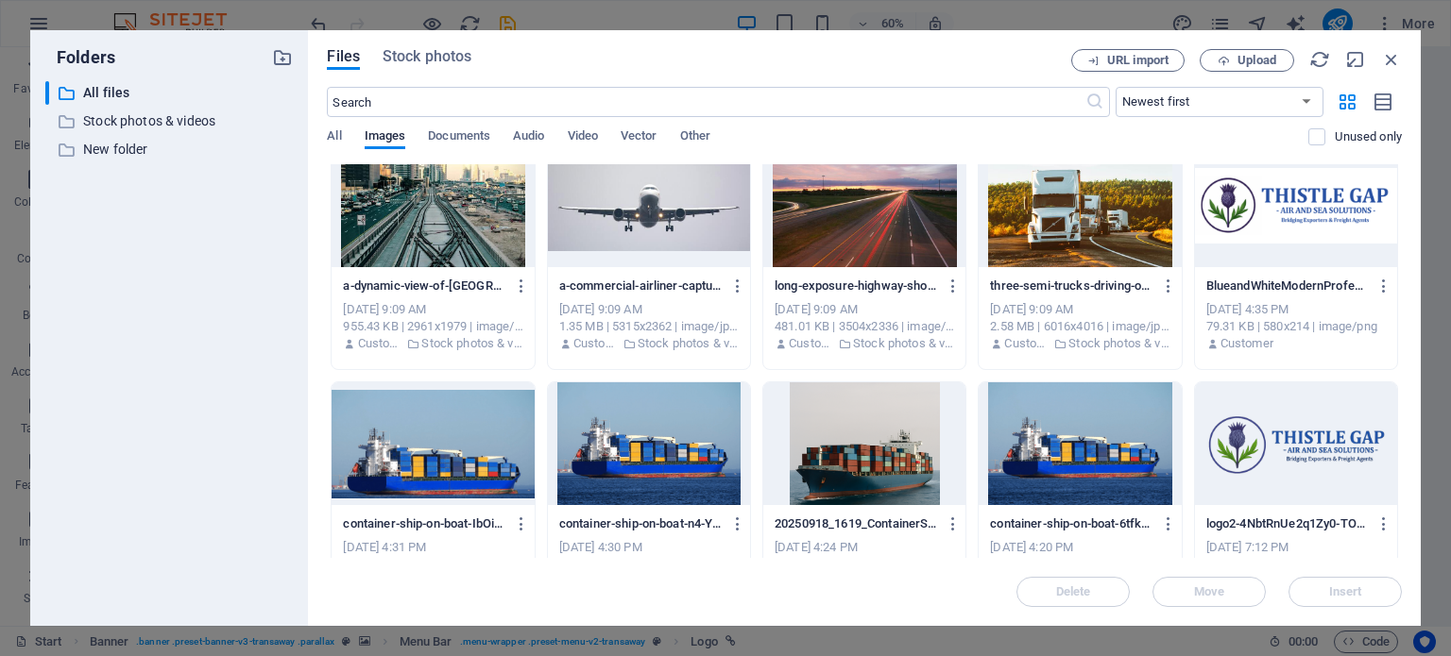
scroll to position [263, 0]
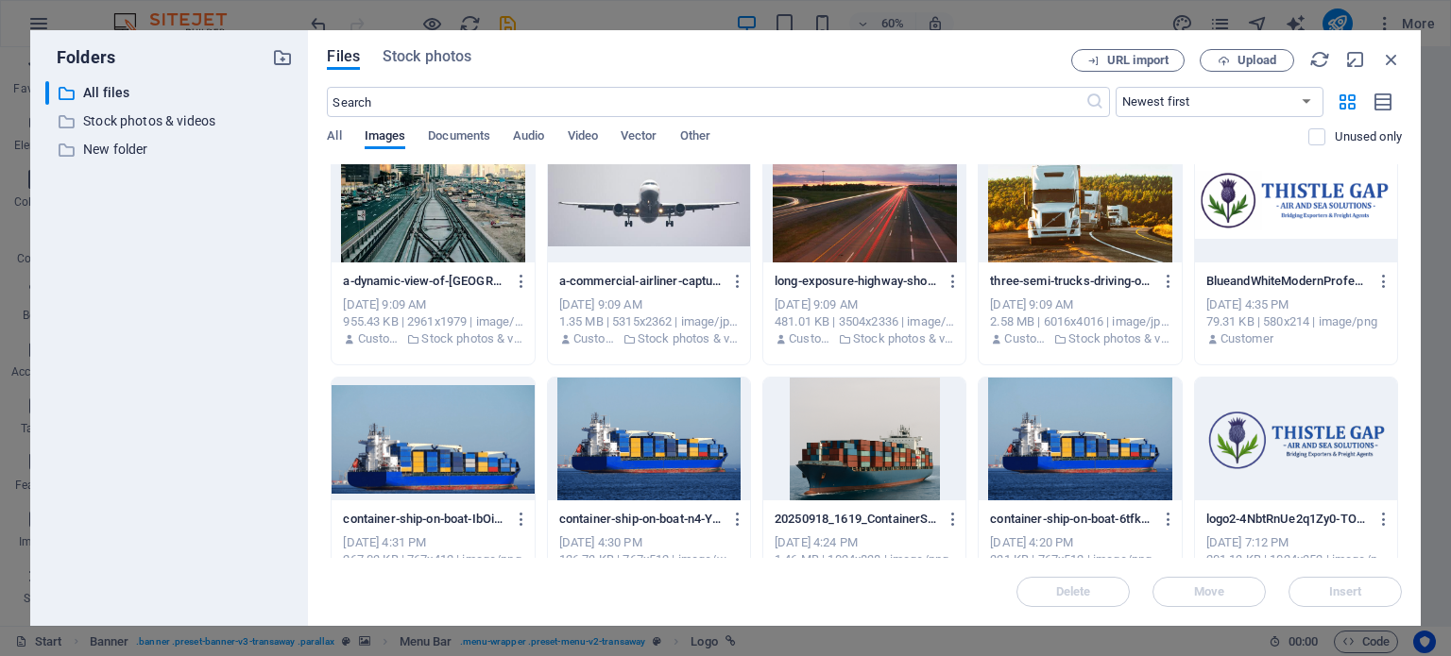
click at [1293, 419] on div at bounding box center [1296, 439] width 202 height 123
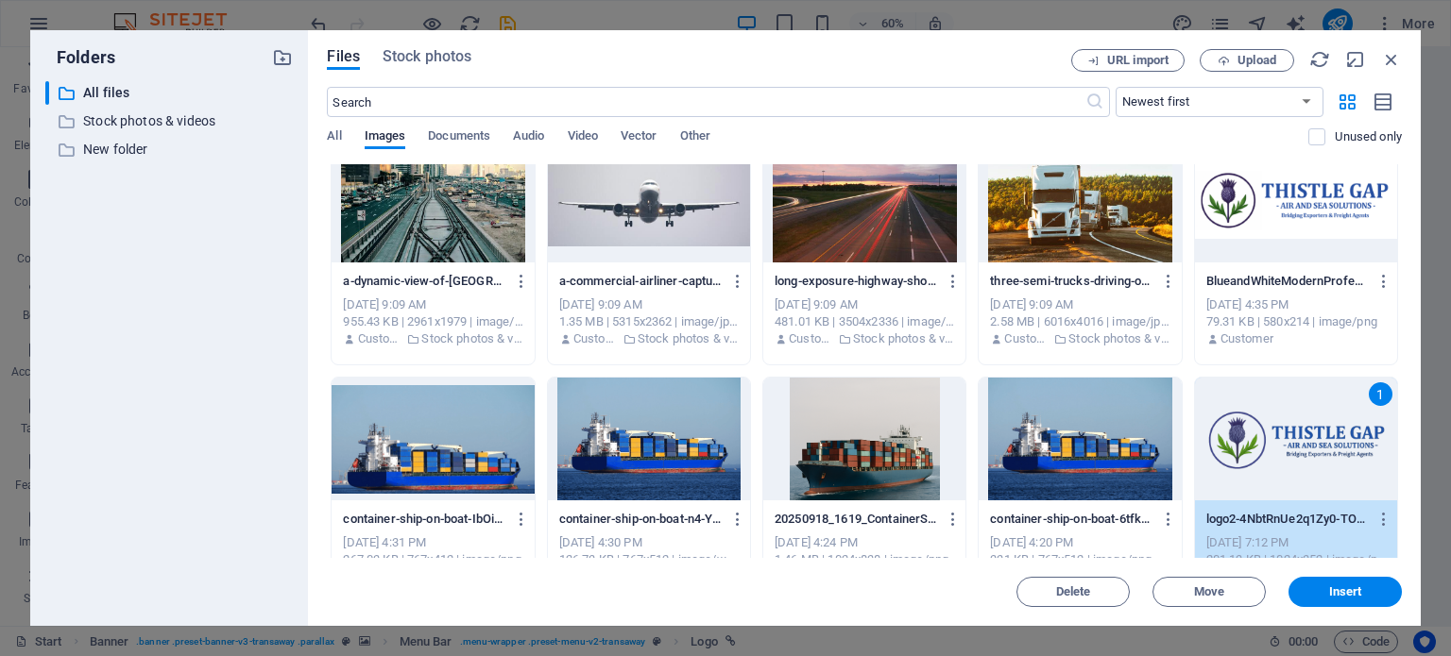
click at [1293, 419] on div "1" at bounding box center [1296, 439] width 202 height 123
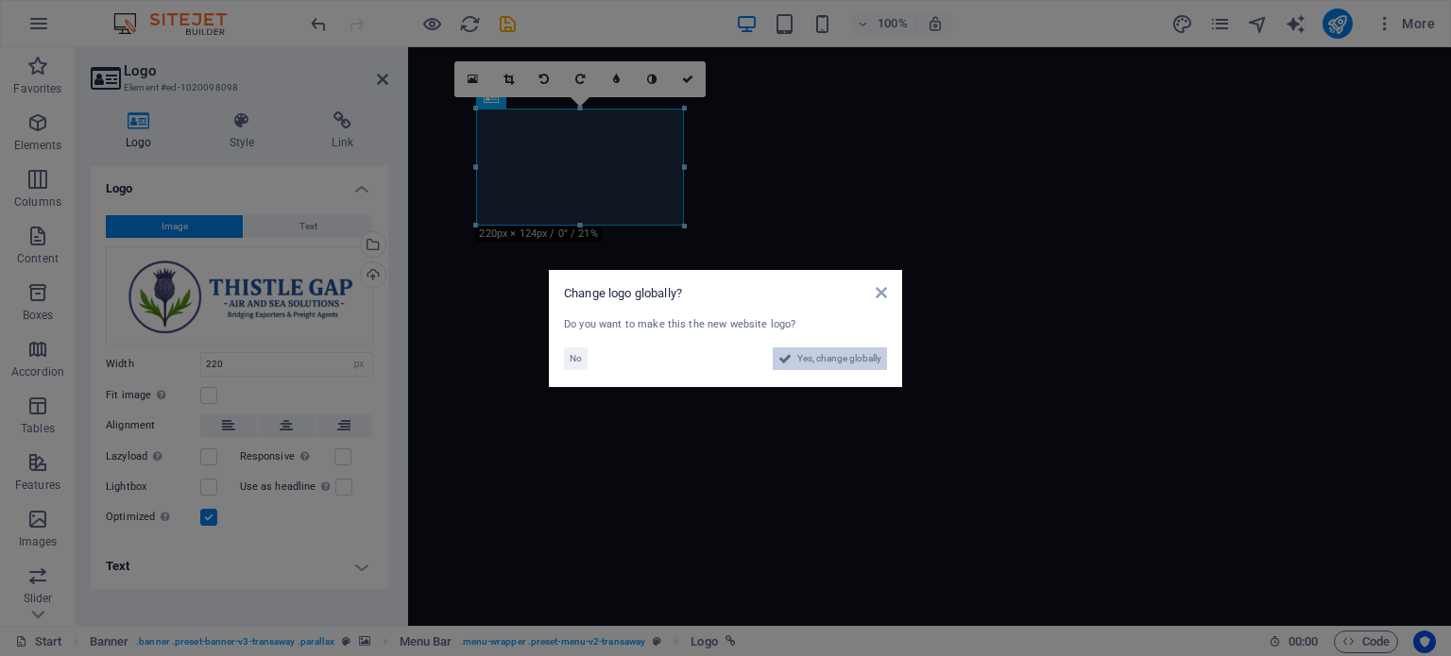
click at [800, 356] on span "Yes, change globally" at bounding box center [839, 359] width 84 height 23
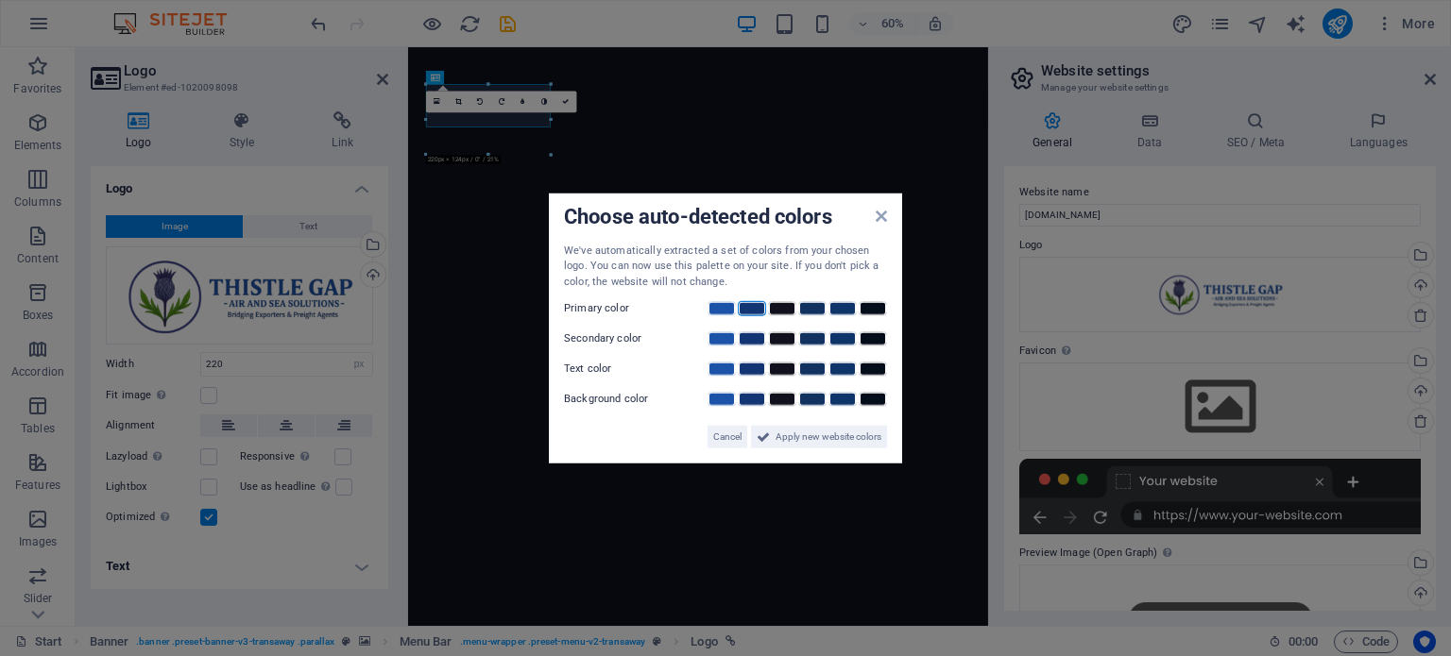
click at [750, 313] on link at bounding box center [752, 308] width 28 height 15
click at [866, 364] on link at bounding box center [872, 369] width 28 height 15
click at [716, 339] on link at bounding box center [721, 338] width 28 height 15
click at [713, 397] on link at bounding box center [721, 399] width 28 height 15
click at [797, 437] on span "Apply new website colors" at bounding box center [828, 437] width 106 height 23
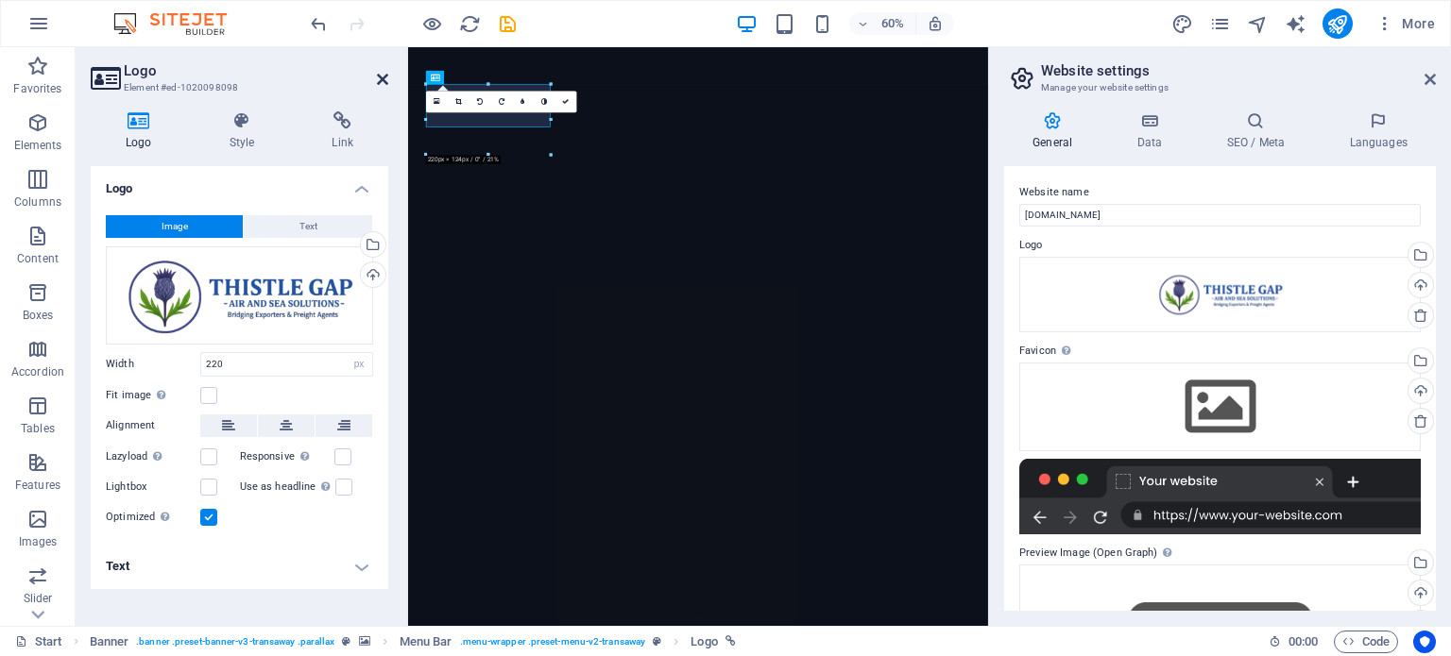
click at [378, 76] on icon at bounding box center [382, 79] width 11 height 15
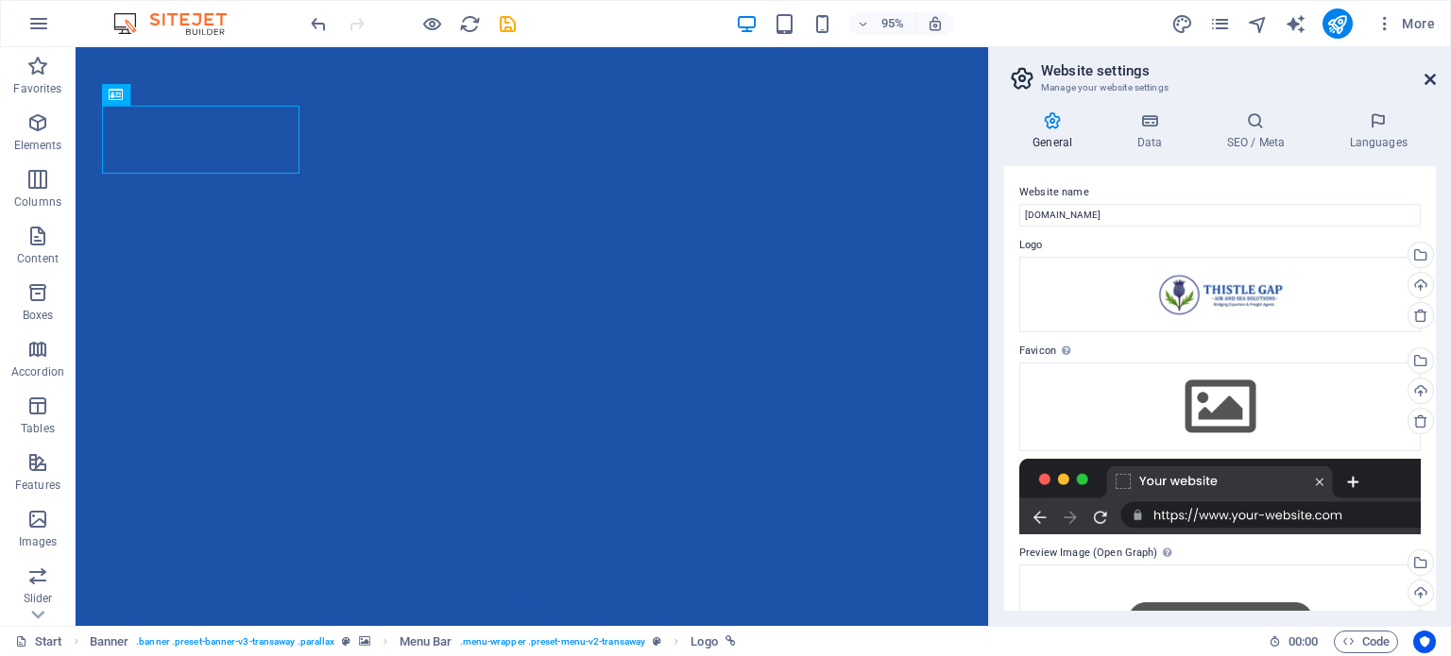
click at [1432, 76] on icon at bounding box center [1429, 79] width 11 height 15
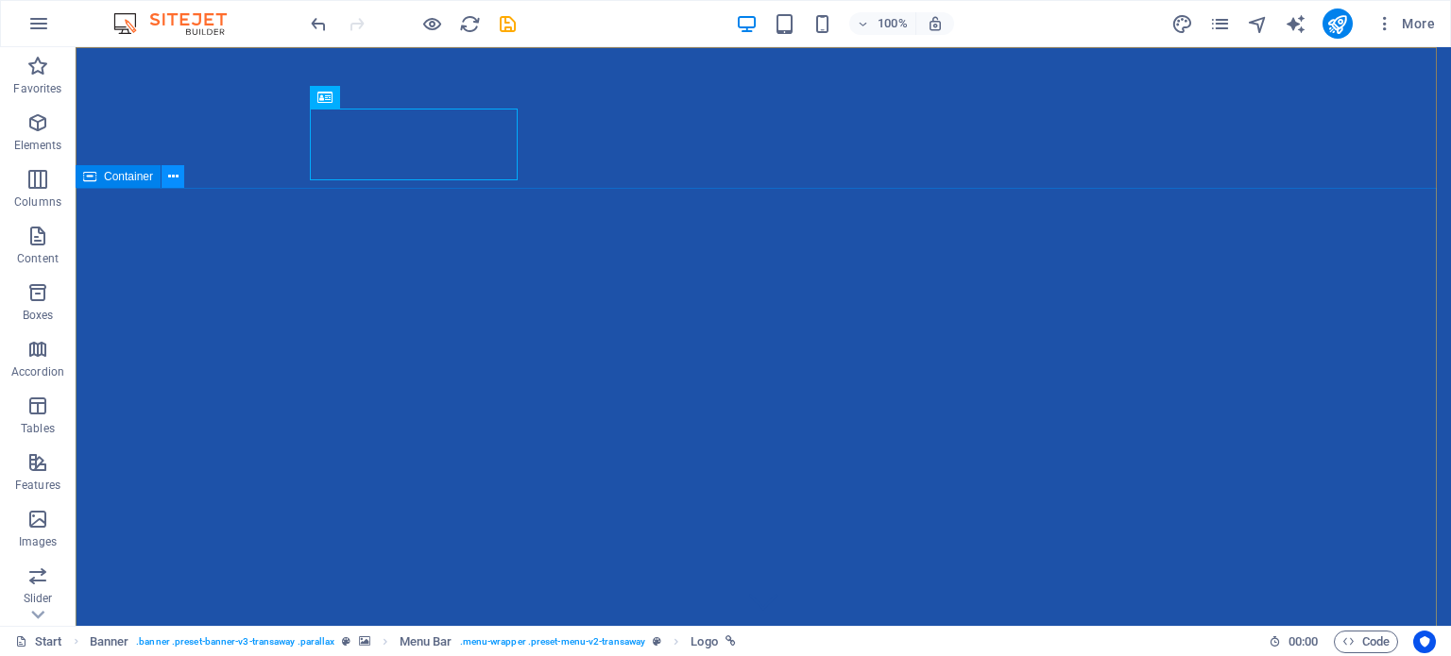
click at [175, 184] on icon at bounding box center [173, 177] width 10 height 20
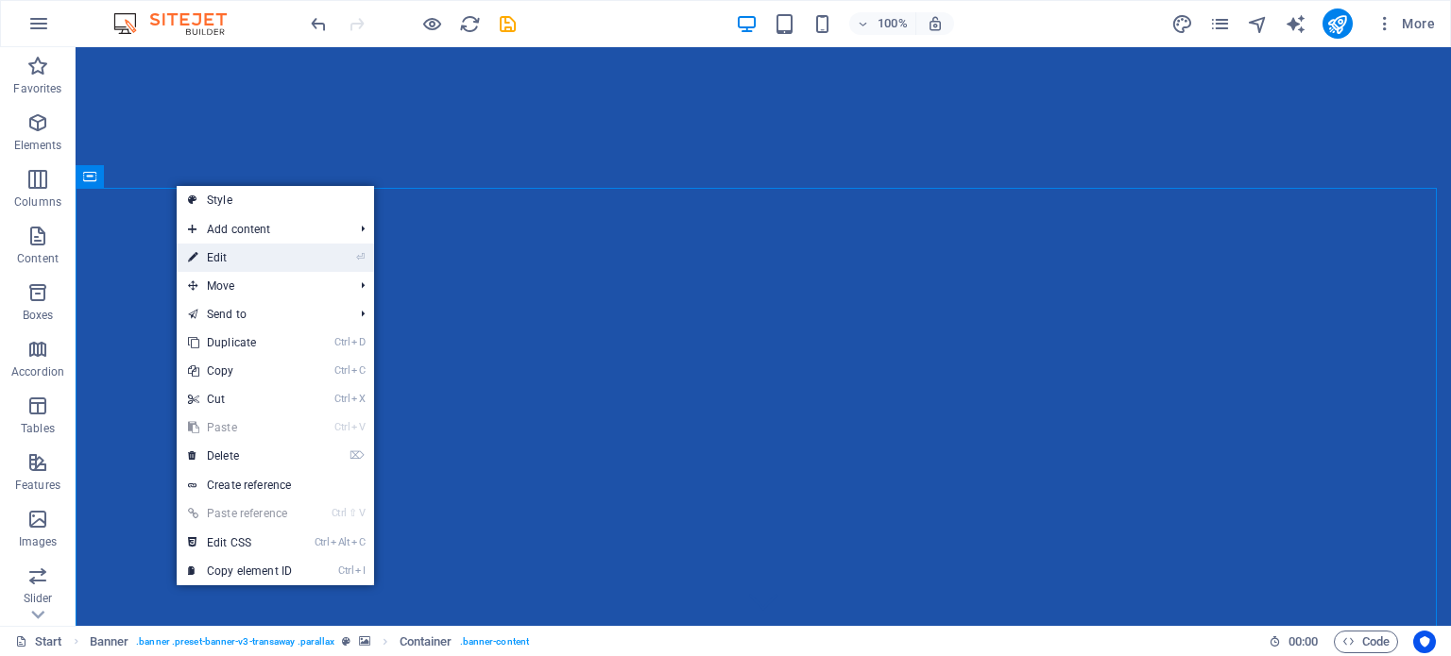
click at [212, 251] on link "⏎ Edit" at bounding box center [240, 258] width 127 height 28
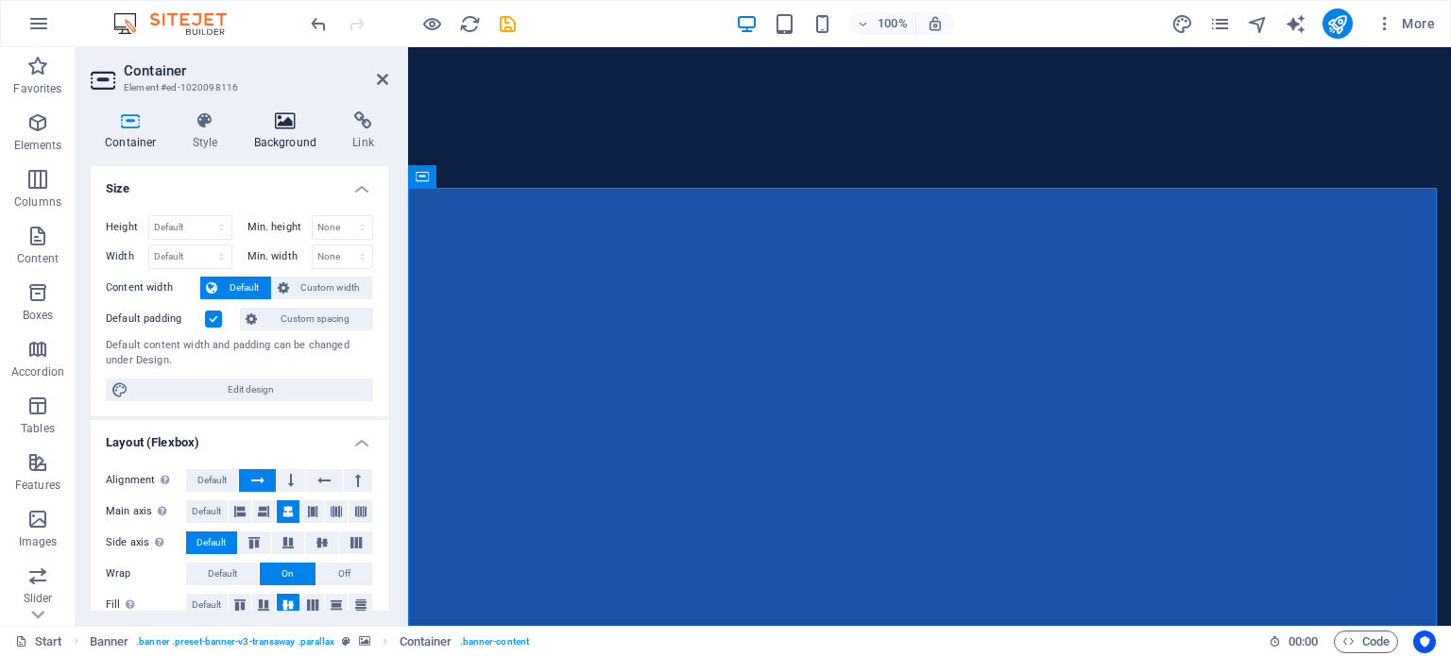
click at [282, 133] on h4 "Background" at bounding box center [289, 131] width 99 height 40
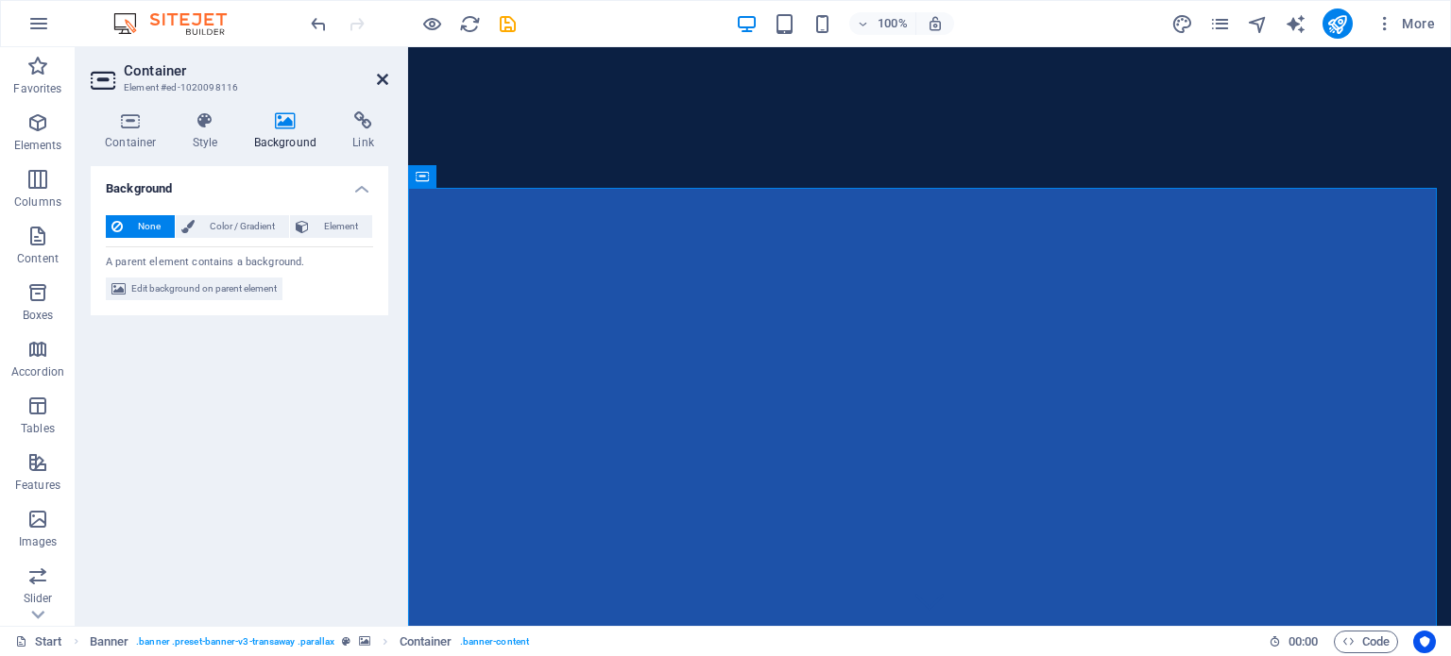
click at [383, 84] on icon at bounding box center [382, 79] width 11 height 15
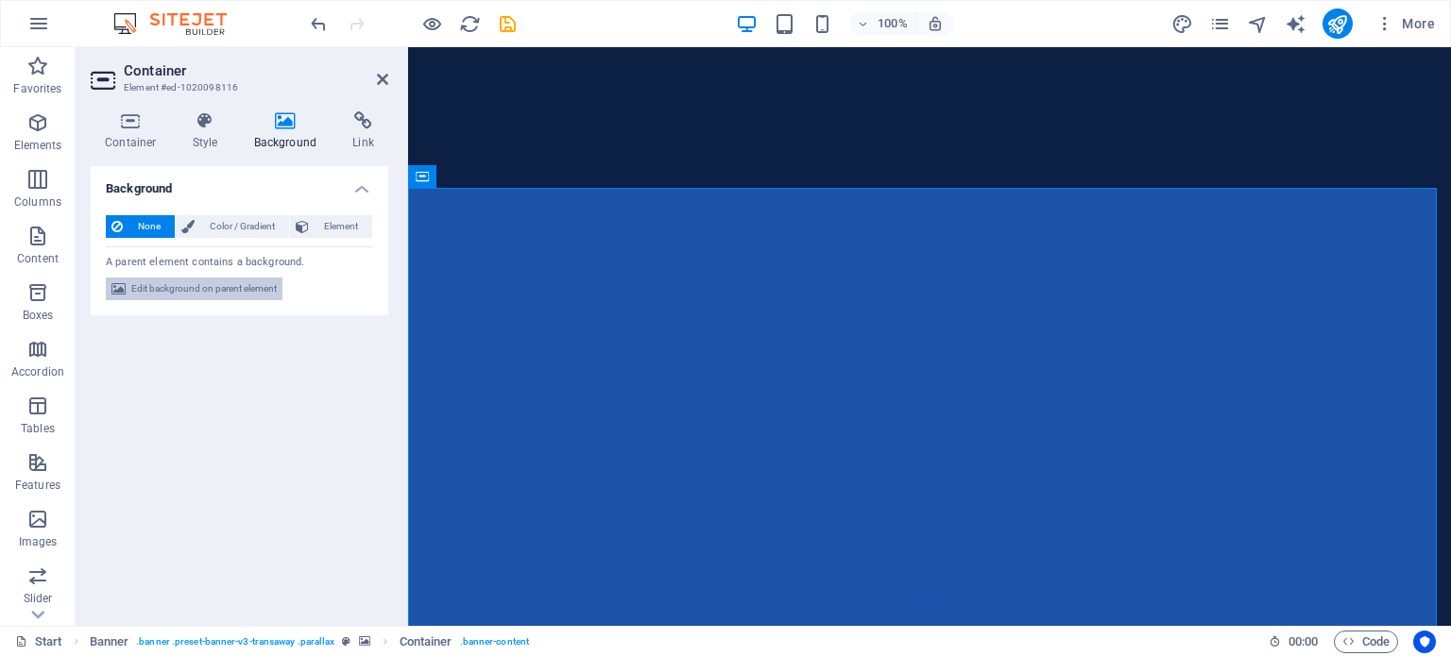
click at [219, 283] on span "Edit background on parent element" at bounding box center [203, 289] width 145 height 23
select select "ms"
select select "s"
select select "ondemand"
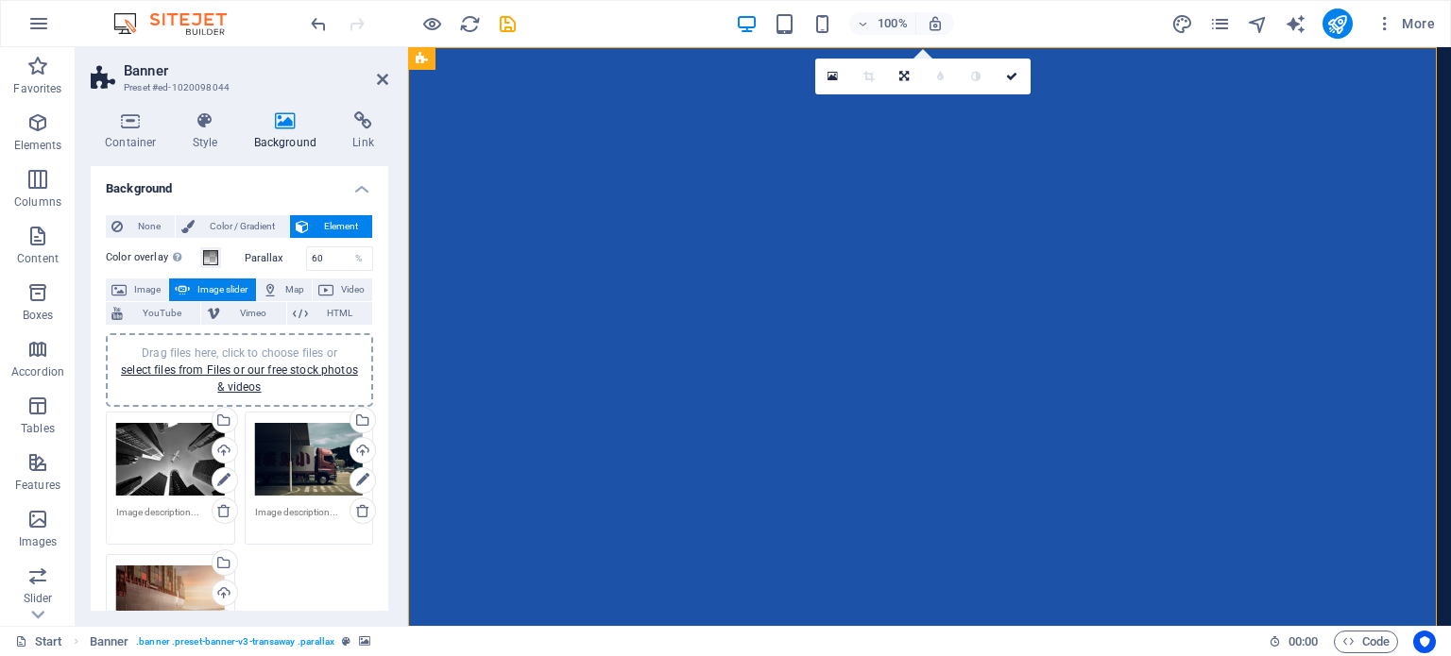
drag, startPoint x: 383, startPoint y: 309, endPoint x: 387, endPoint y: 359, distance: 50.2
click at [387, 359] on div "Background None Color / Gradient Element Stretch background to full-width Color…" at bounding box center [239, 388] width 297 height 445
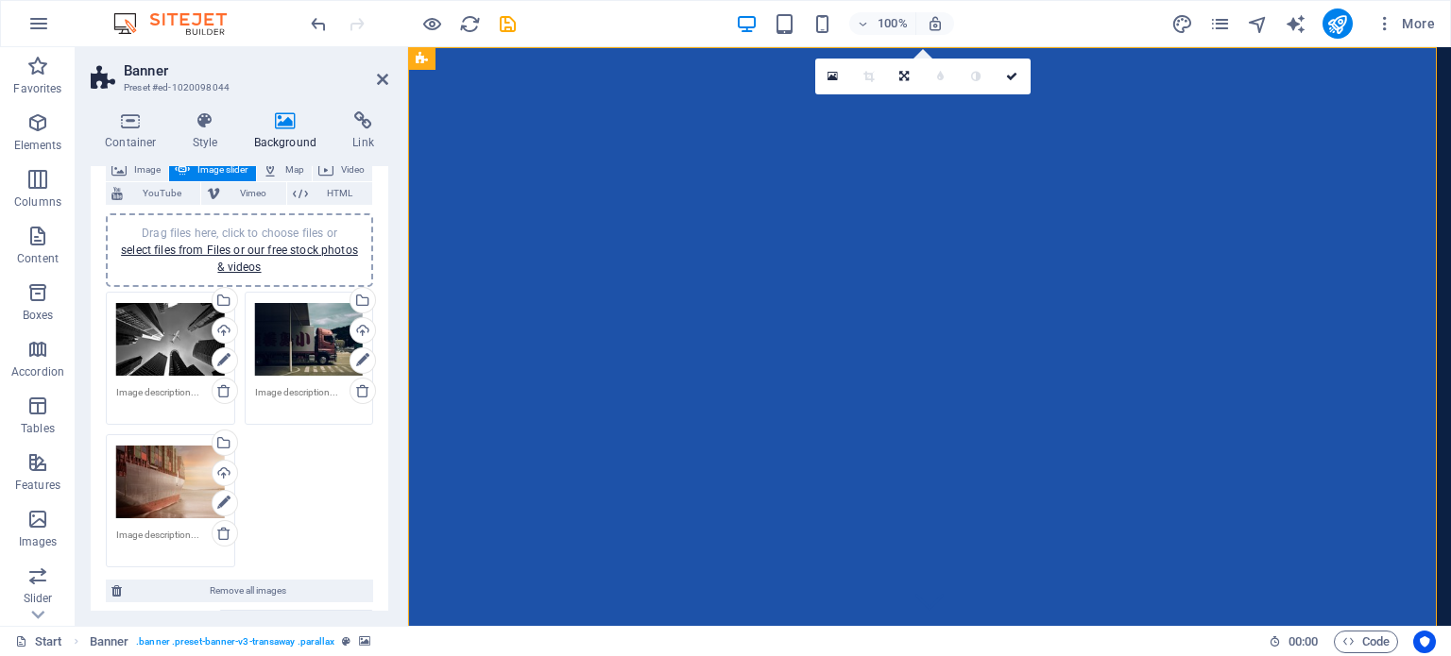
scroll to position [113, 0]
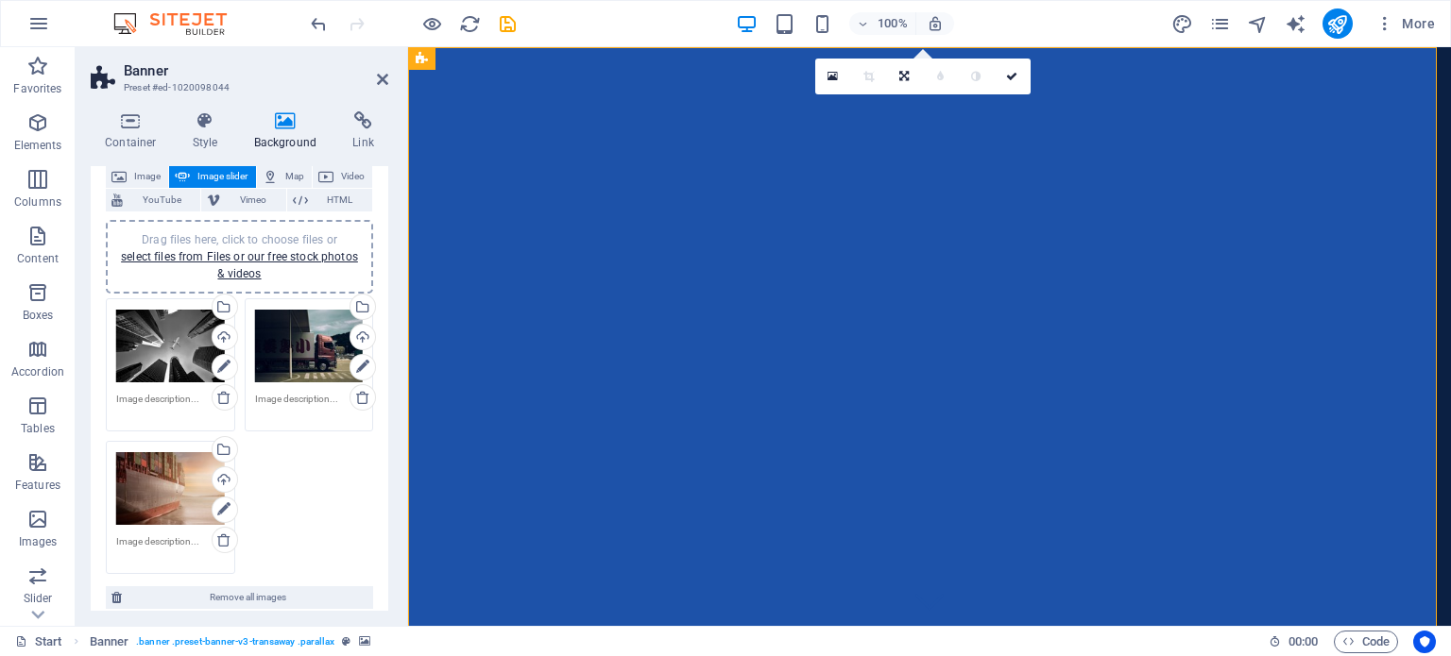
click at [140, 483] on div "Drag files here, click to choose files or select files from Files or our free s…" at bounding box center [170, 489] width 109 height 76
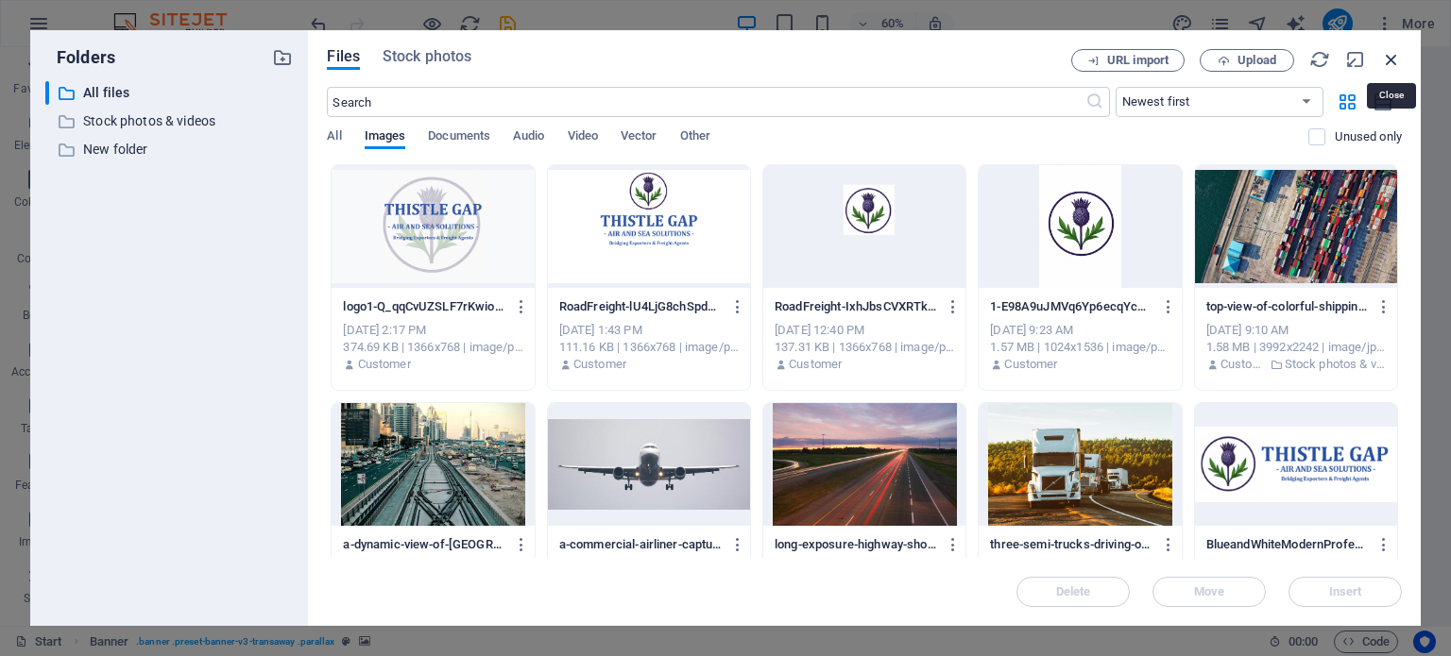
click at [1394, 51] on icon "button" at bounding box center [1391, 59] width 21 height 21
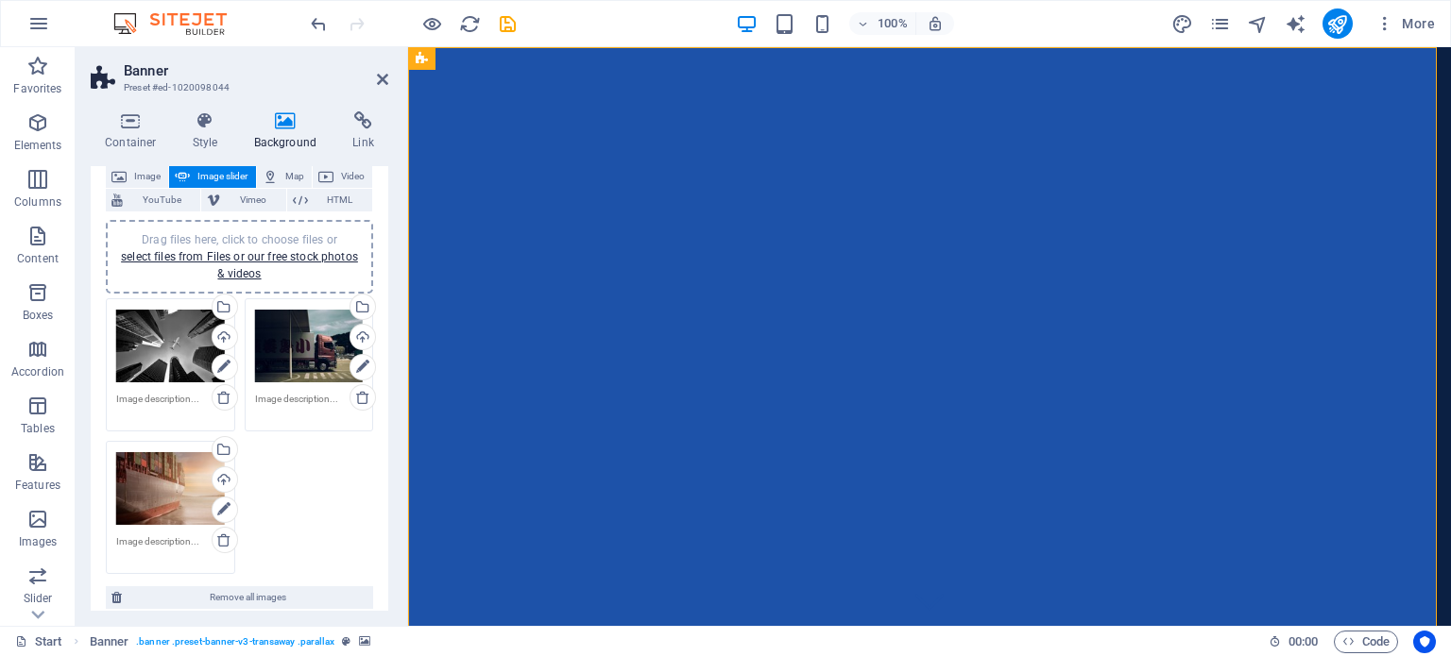
click at [139, 469] on div "Drag files here, click to choose files or select files from Files or our free s…" at bounding box center [170, 489] width 109 height 76
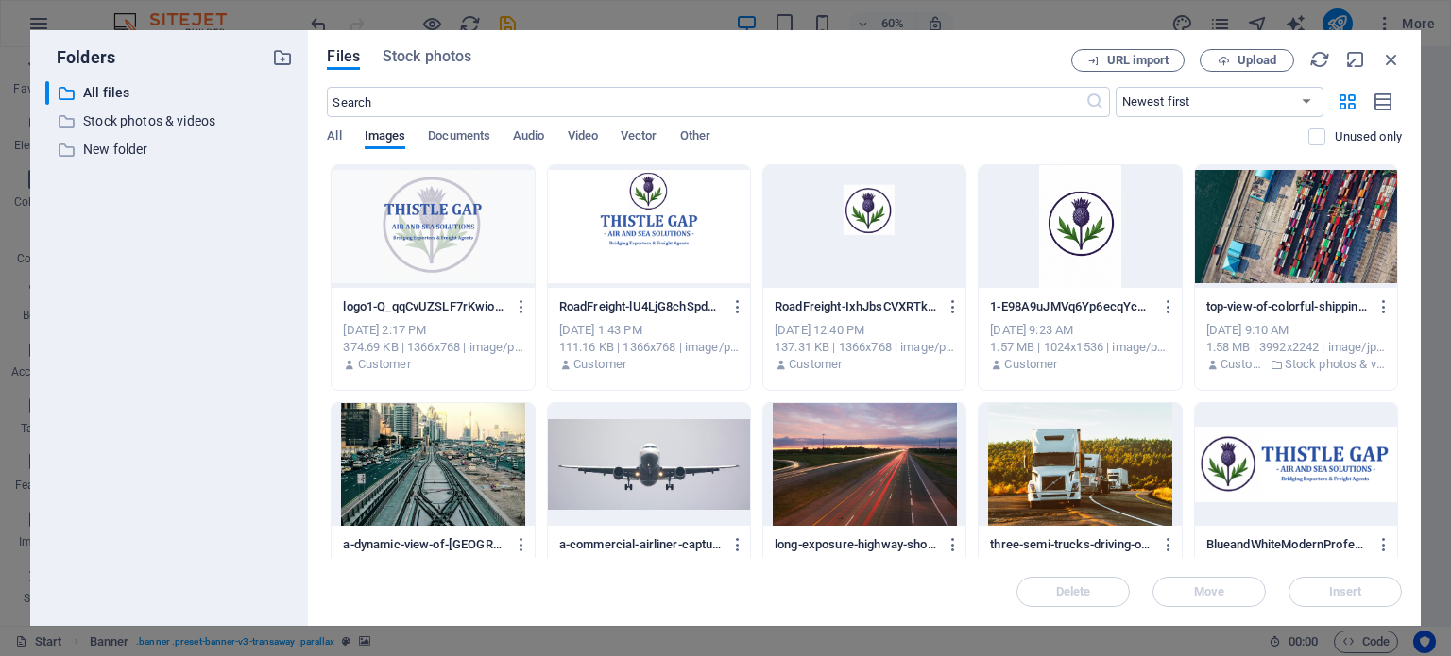
drag, startPoint x: 1394, startPoint y: 227, endPoint x: 1405, endPoint y: 348, distance: 121.4
click at [1405, 348] on div "Files Stock photos URL import Upload ​ Newest first Oldest first Name (A-Z) Nam…" at bounding box center [864, 328] width 1112 height 596
drag, startPoint x: 1401, startPoint y: 189, endPoint x: 1403, endPoint y: 293, distance: 103.9
click at [1403, 293] on div "Files Stock photos URL import Upload ​ Newest first Oldest first Name (A-Z) Nam…" at bounding box center [864, 328] width 1112 height 596
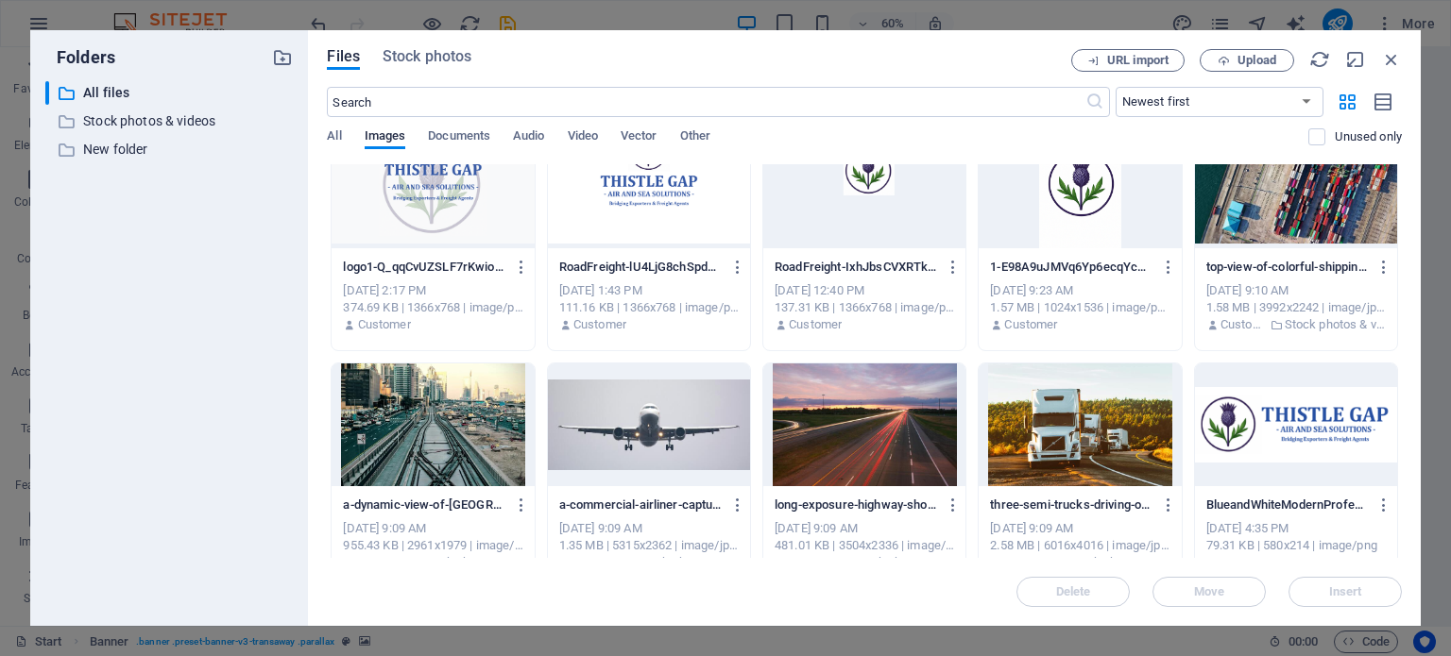
scroll to position [0, 0]
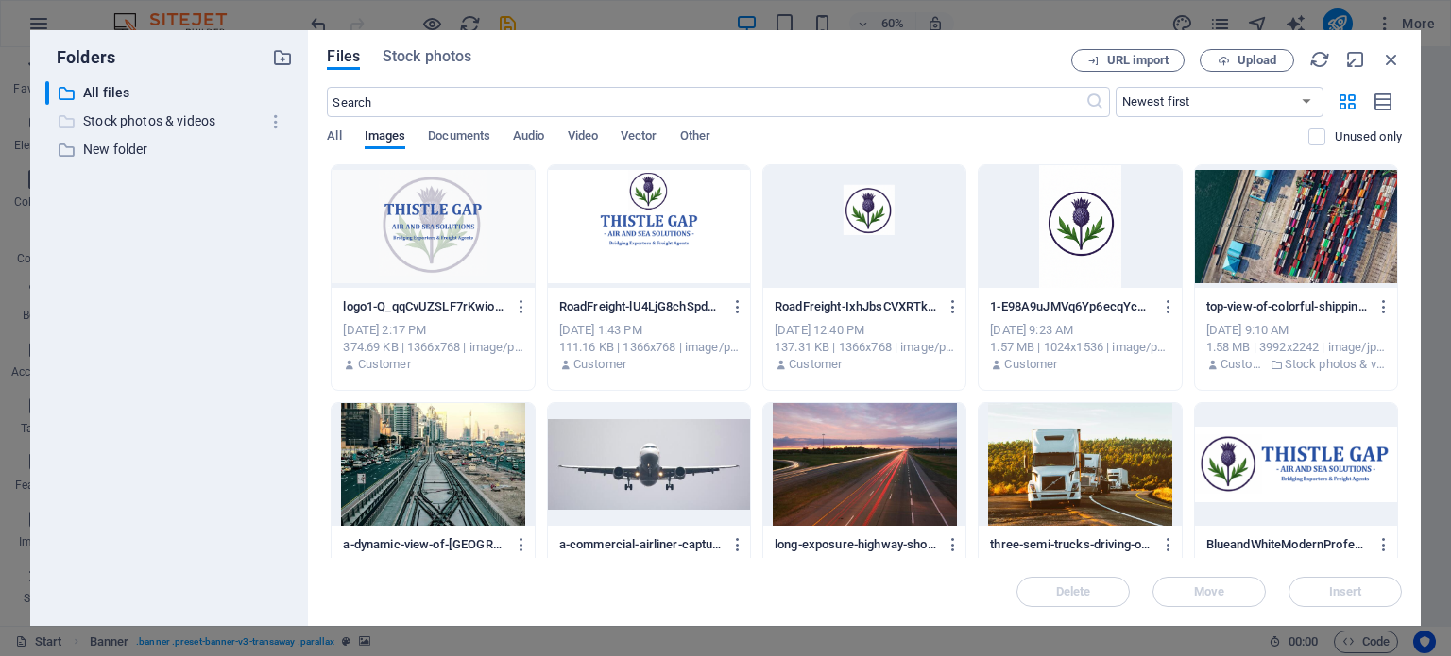
click at [135, 117] on p "Stock photos & videos" at bounding box center [171, 121] width 176 height 22
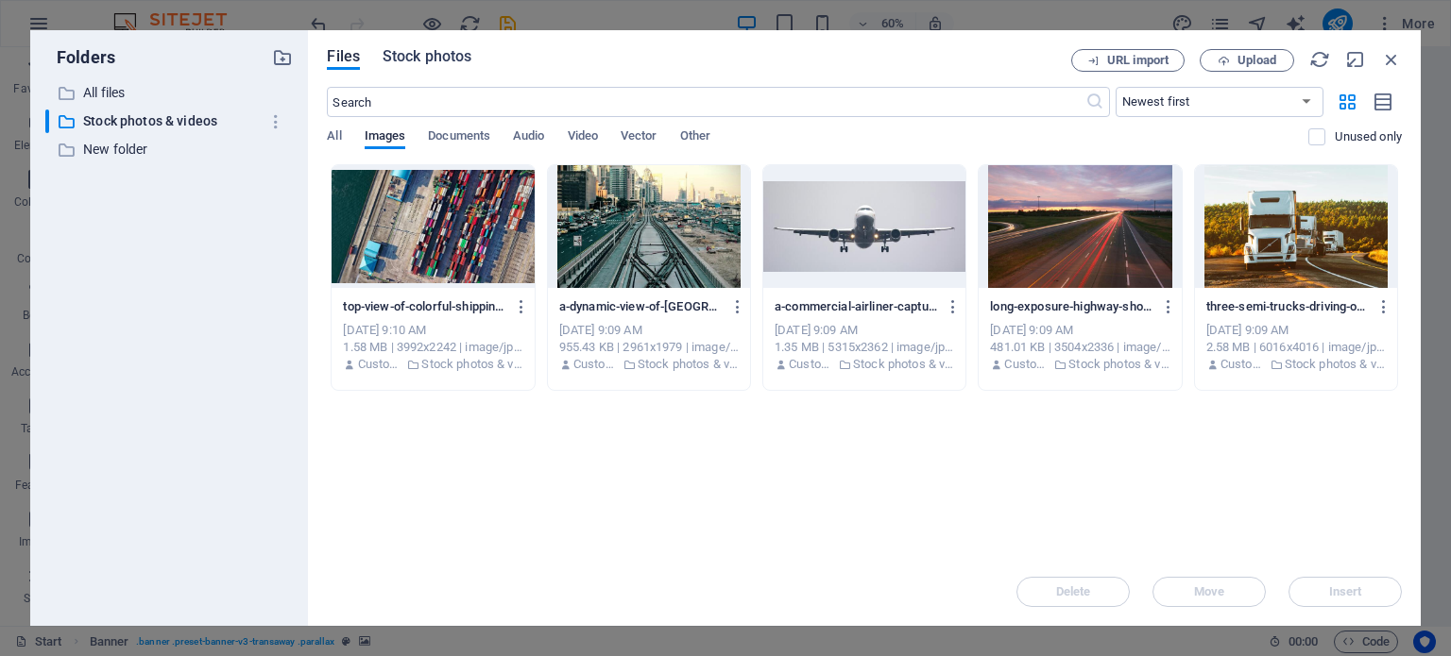
click at [428, 51] on span "Stock photos" at bounding box center [426, 56] width 89 height 23
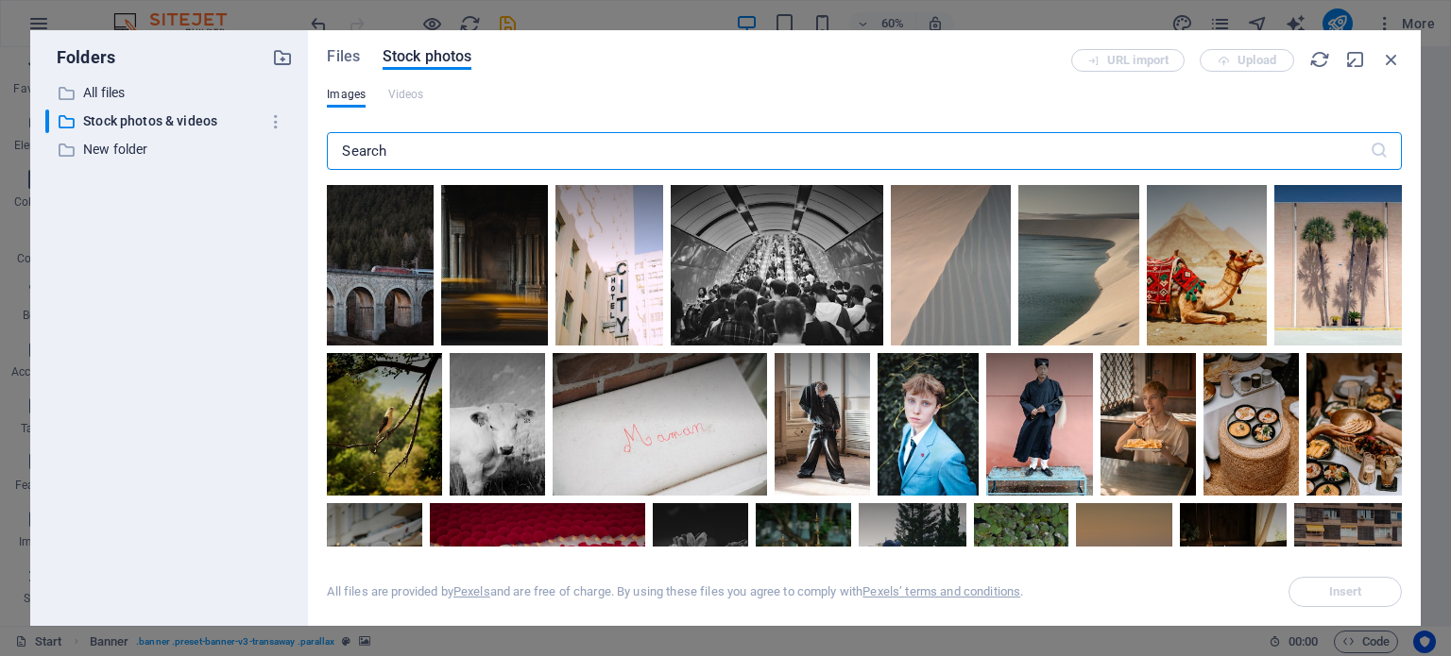
click at [452, 158] on input "text" at bounding box center [848, 151] width 1042 height 38
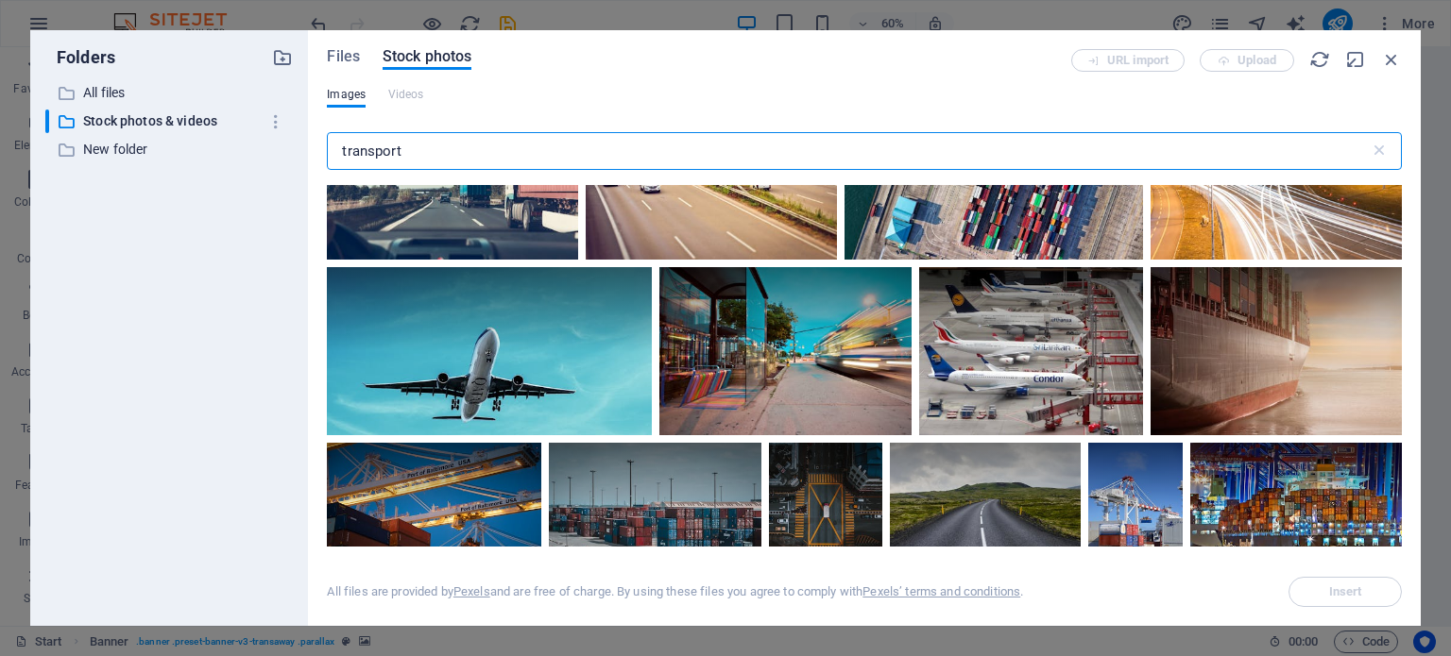
scroll to position [681, 0]
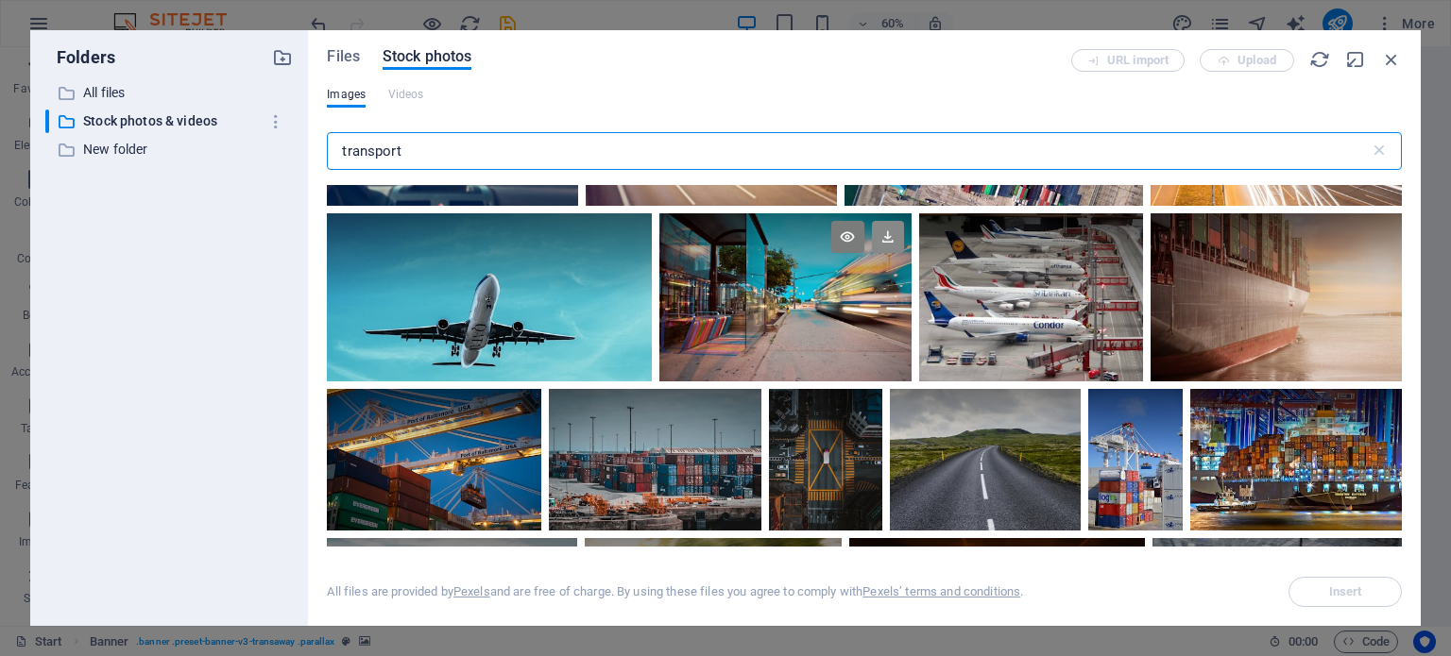
type input "transport"
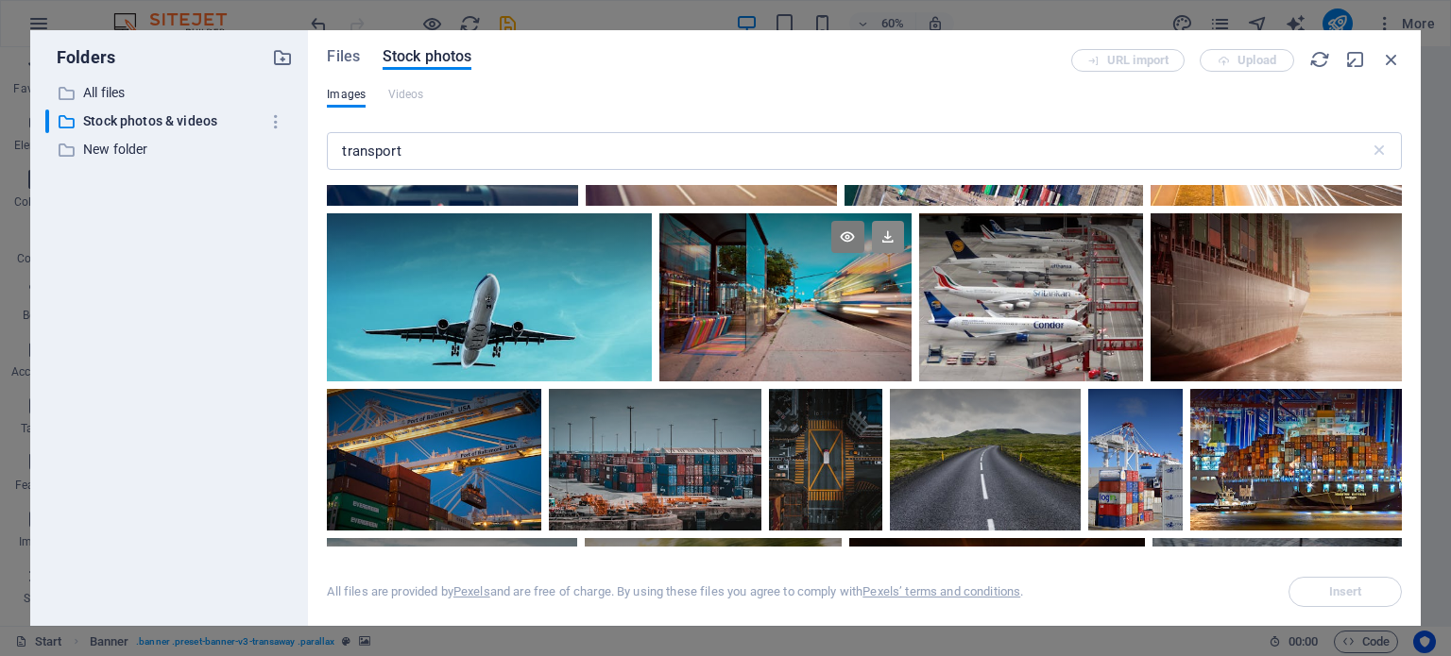
click at [891, 229] on icon at bounding box center [888, 237] width 32 height 32
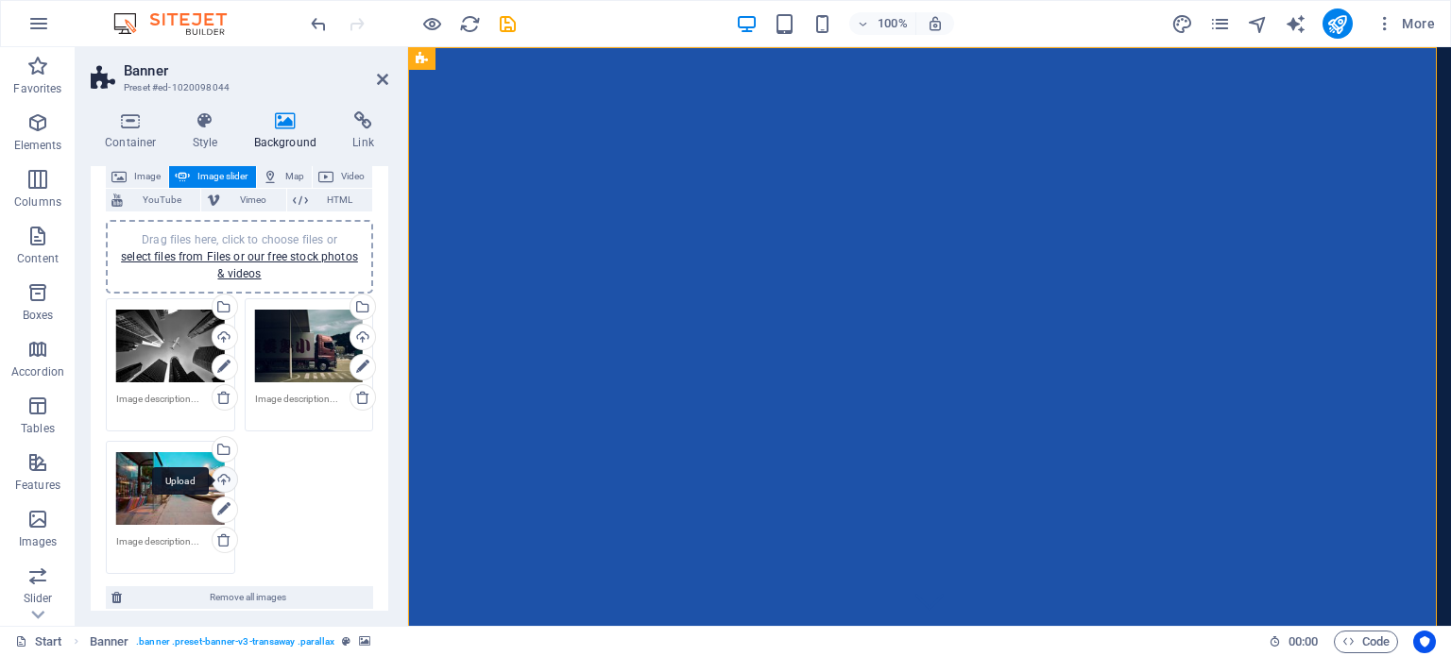
click at [218, 474] on div "Upload" at bounding box center [223, 481] width 28 height 28
click at [155, 464] on div "Drag files here, click to choose files or select files from Files or our free s…" at bounding box center [170, 489] width 109 height 76
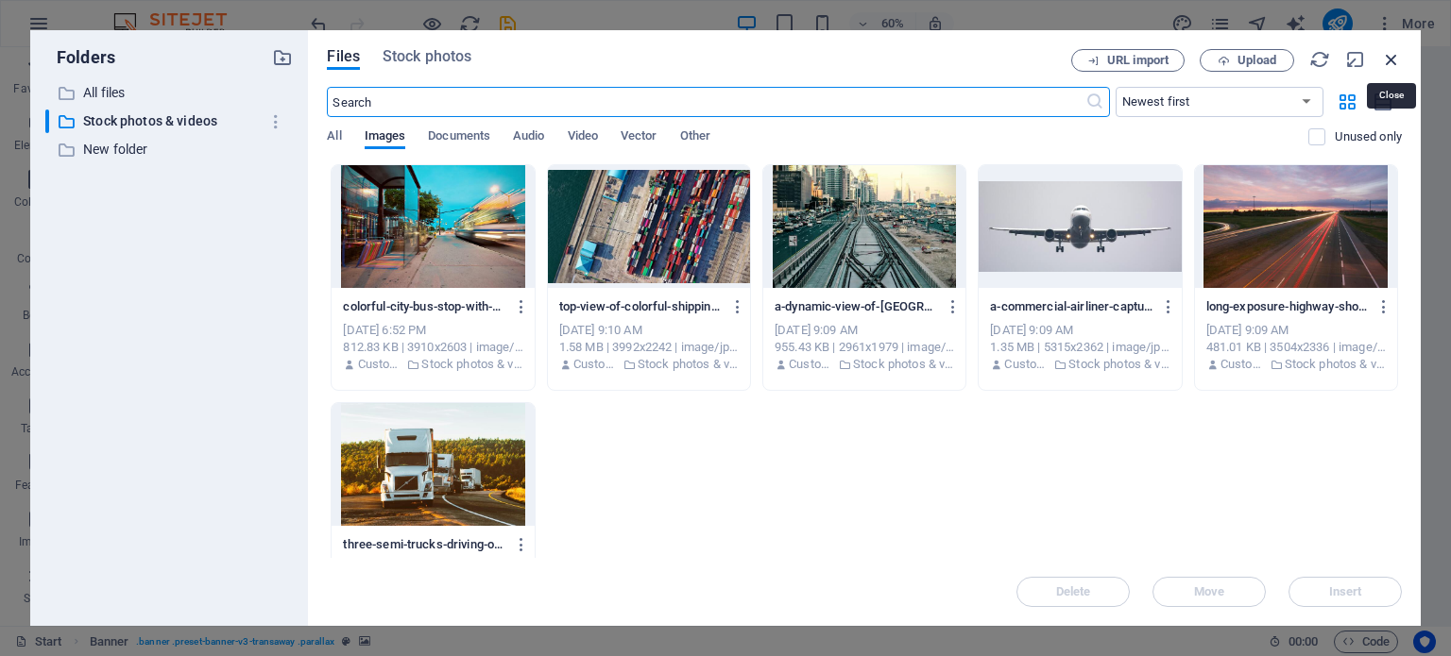
click at [1390, 53] on icon "button" at bounding box center [1391, 59] width 21 height 21
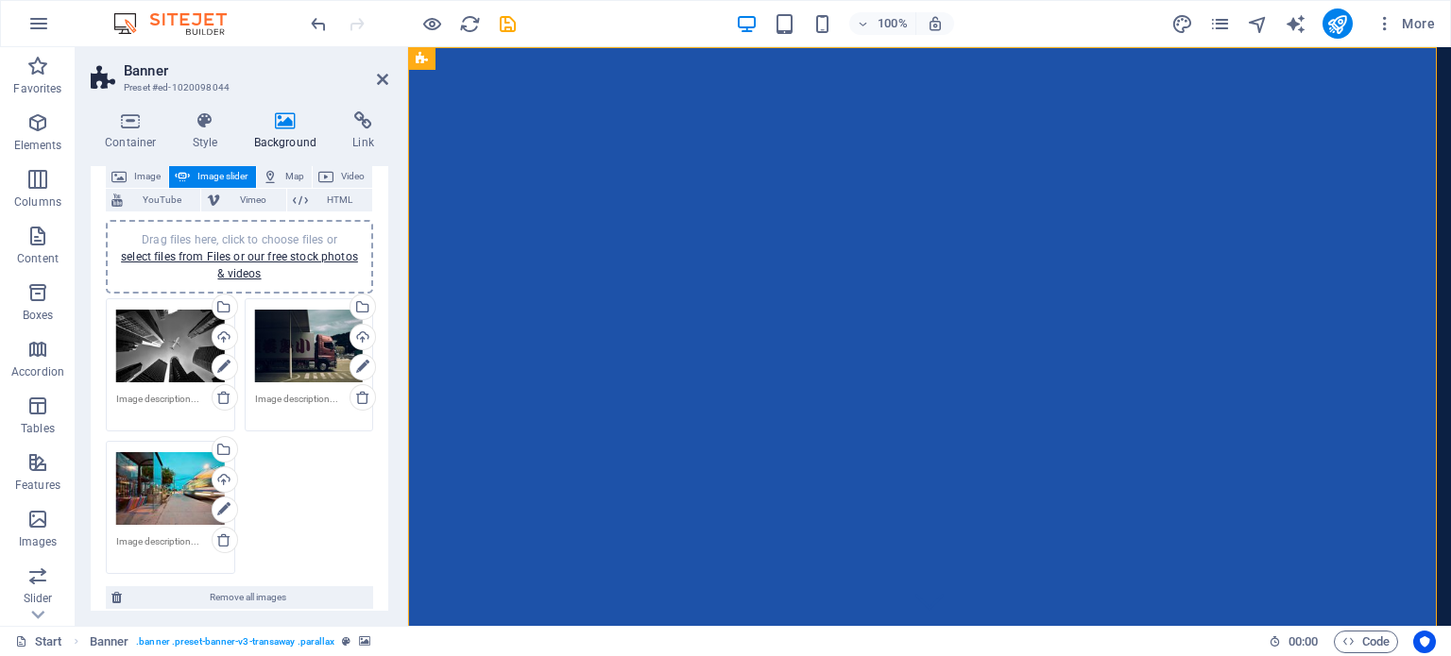
click at [307, 361] on div "Drag files here, click to choose files or select files from Files or our free s…" at bounding box center [309, 347] width 109 height 76
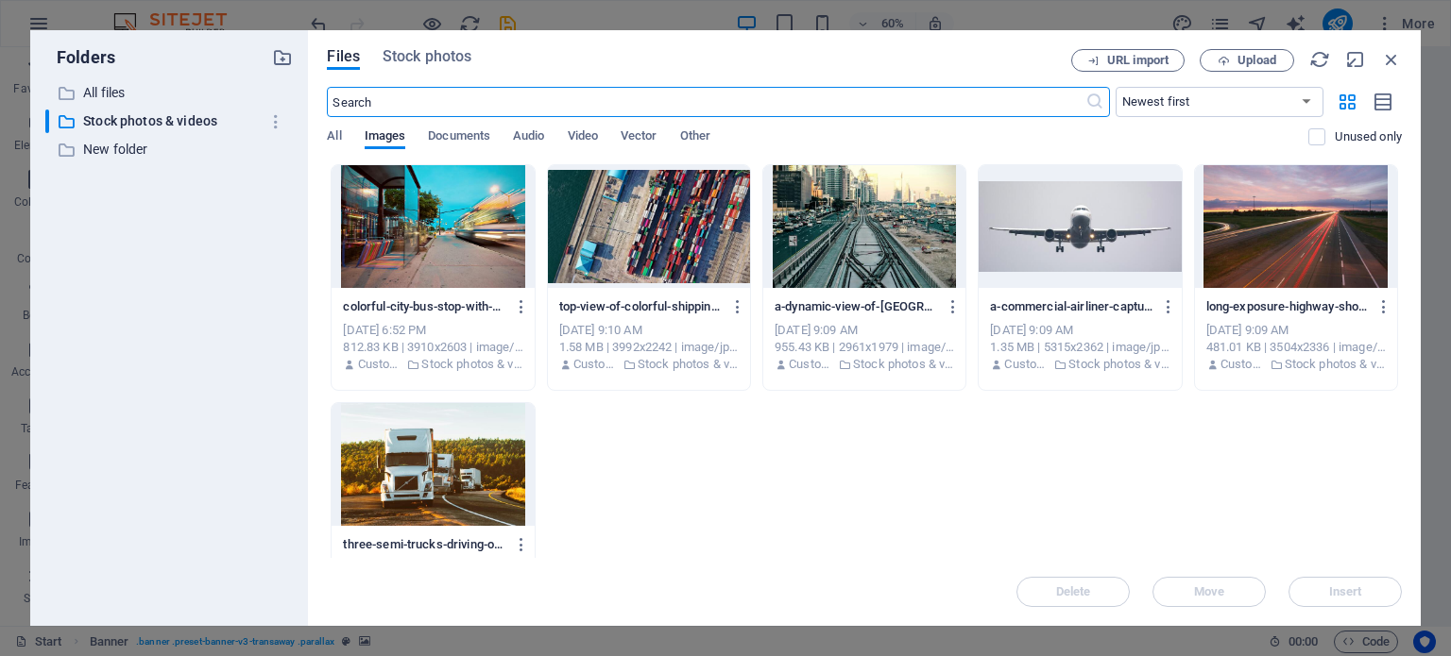
click at [1275, 232] on div at bounding box center [1296, 226] width 202 height 123
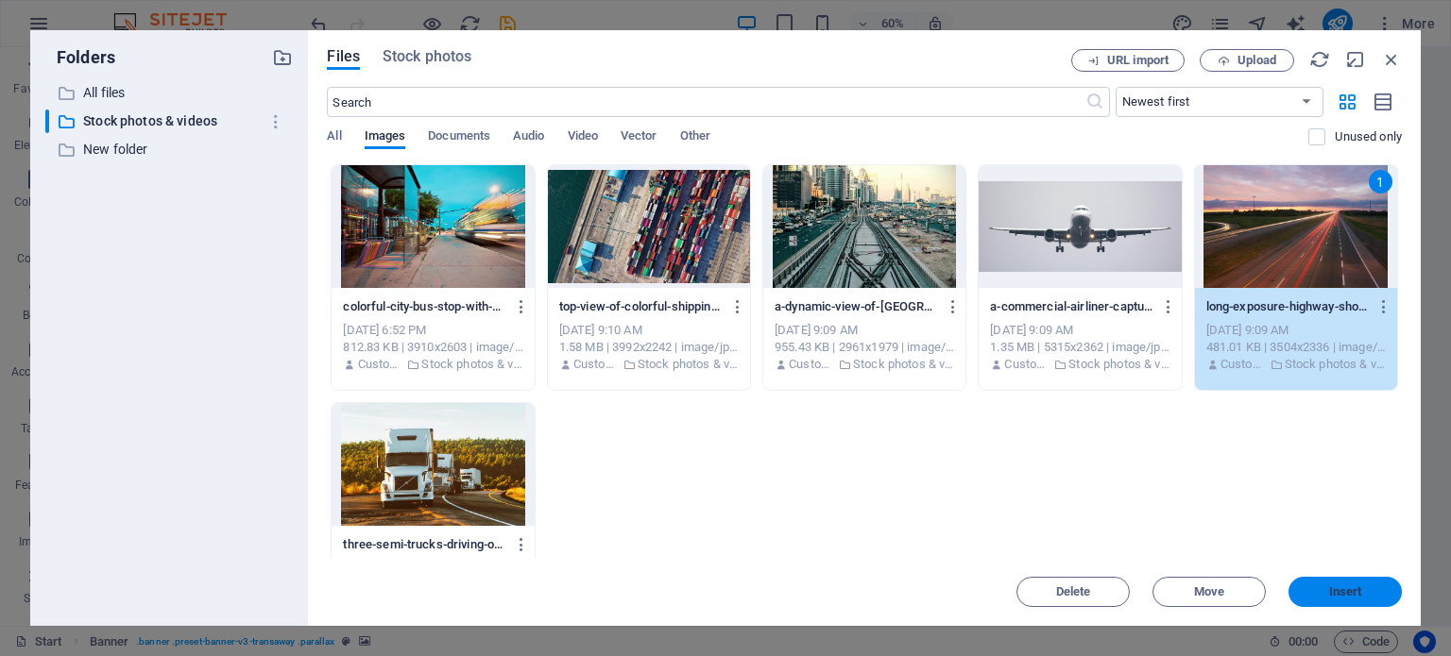
click at [1360, 596] on span "Insert" at bounding box center [1345, 591] width 33 height 11
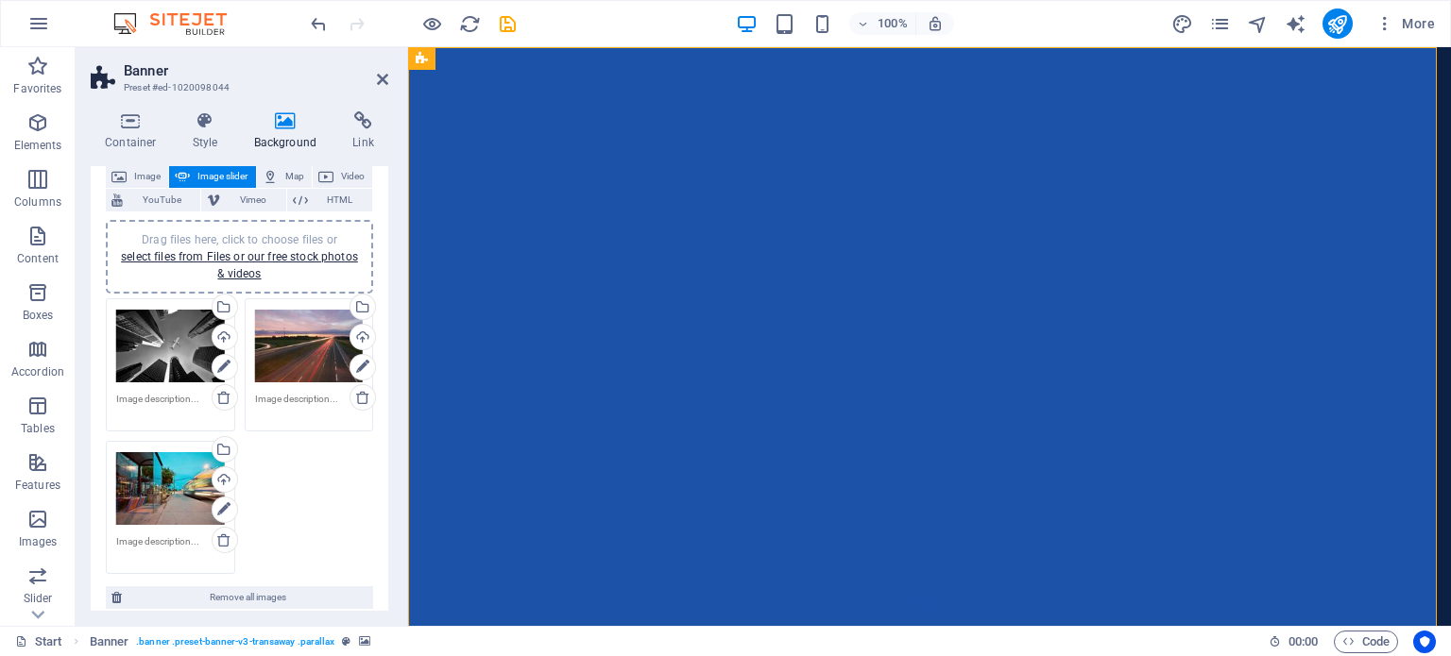
click at [168, 485] on div "Drag files here, click to choose files or select files from Files or our free s…" at bounding box center [170, 489] width 109 height 76
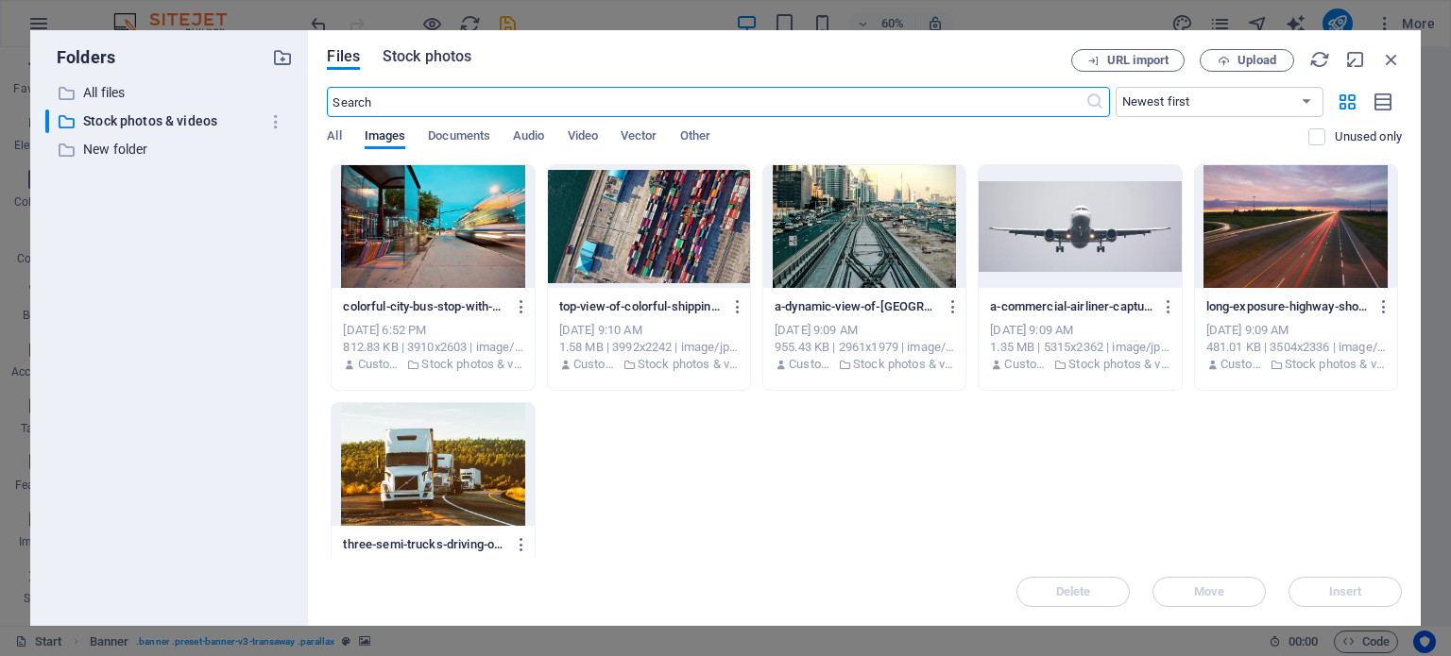
click at [450, 55] on span "Stock photos" at bounding box center [426, 56] width 89 height 23
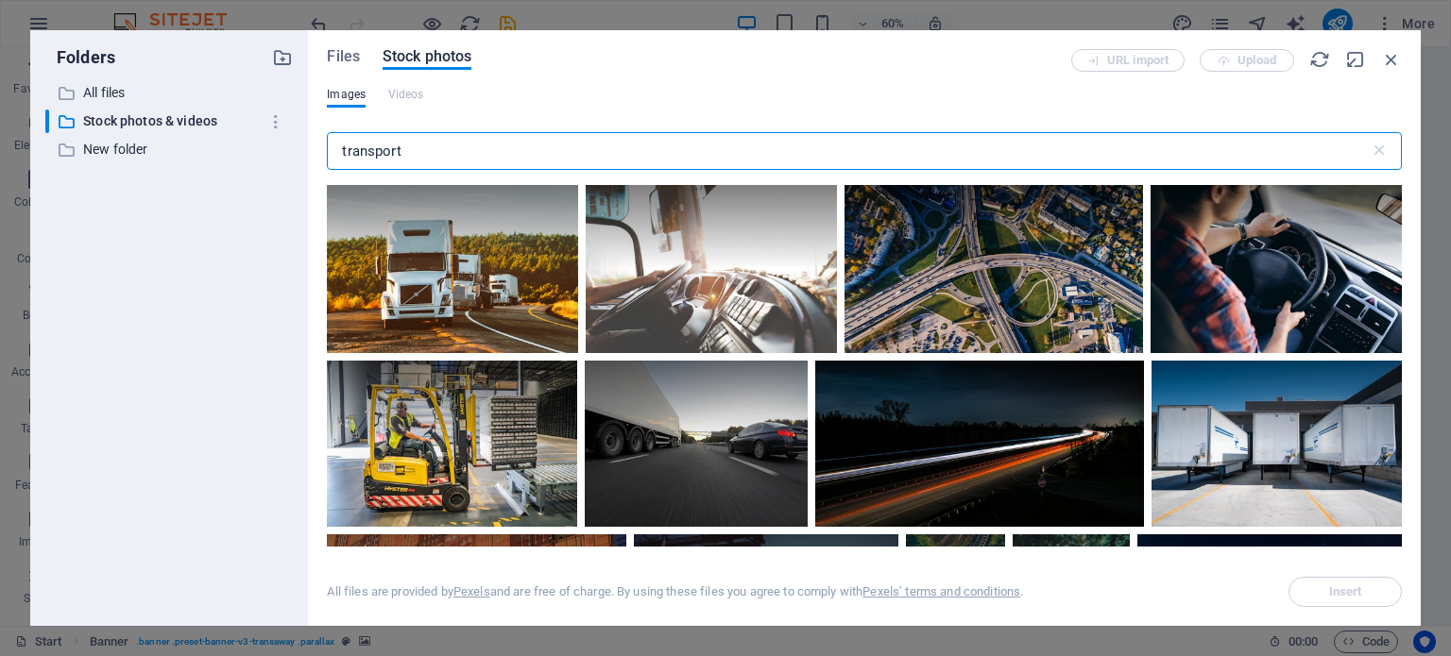
click at [438, 154] on input "transport" at bounding box center [848, 151] width 1042 height 38
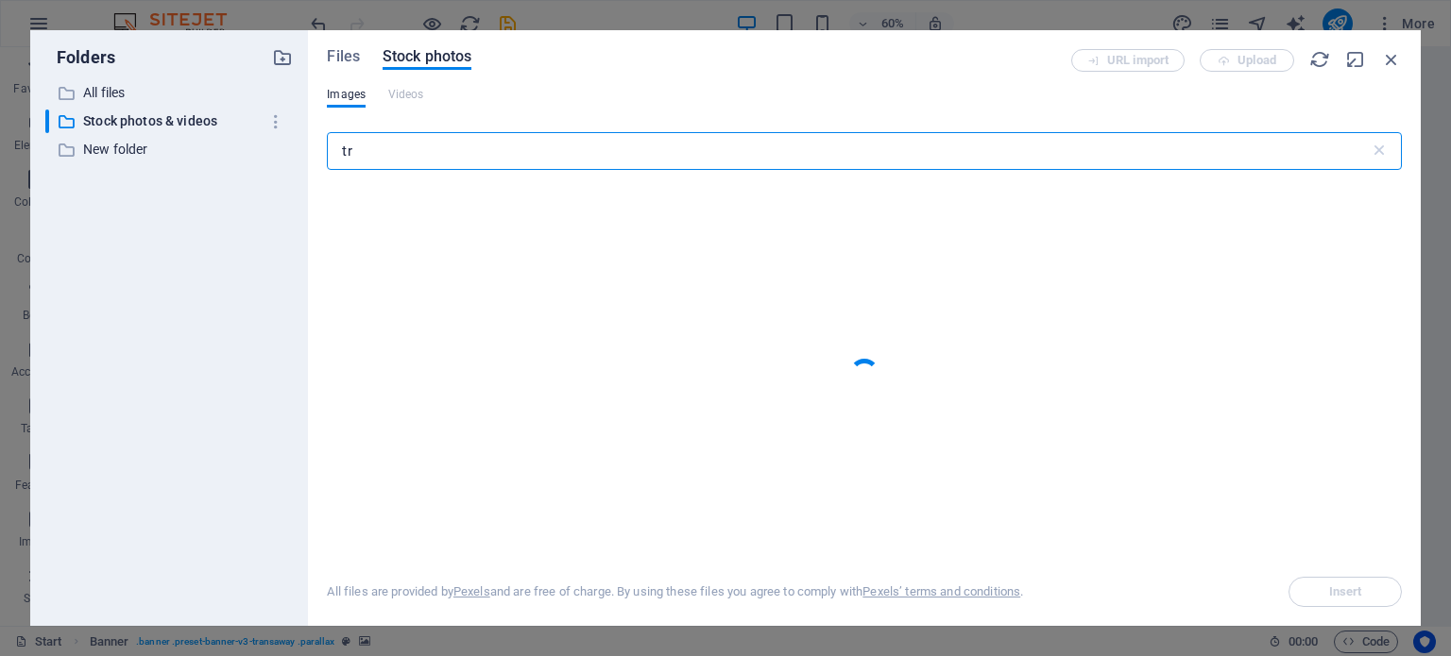
type input "t"
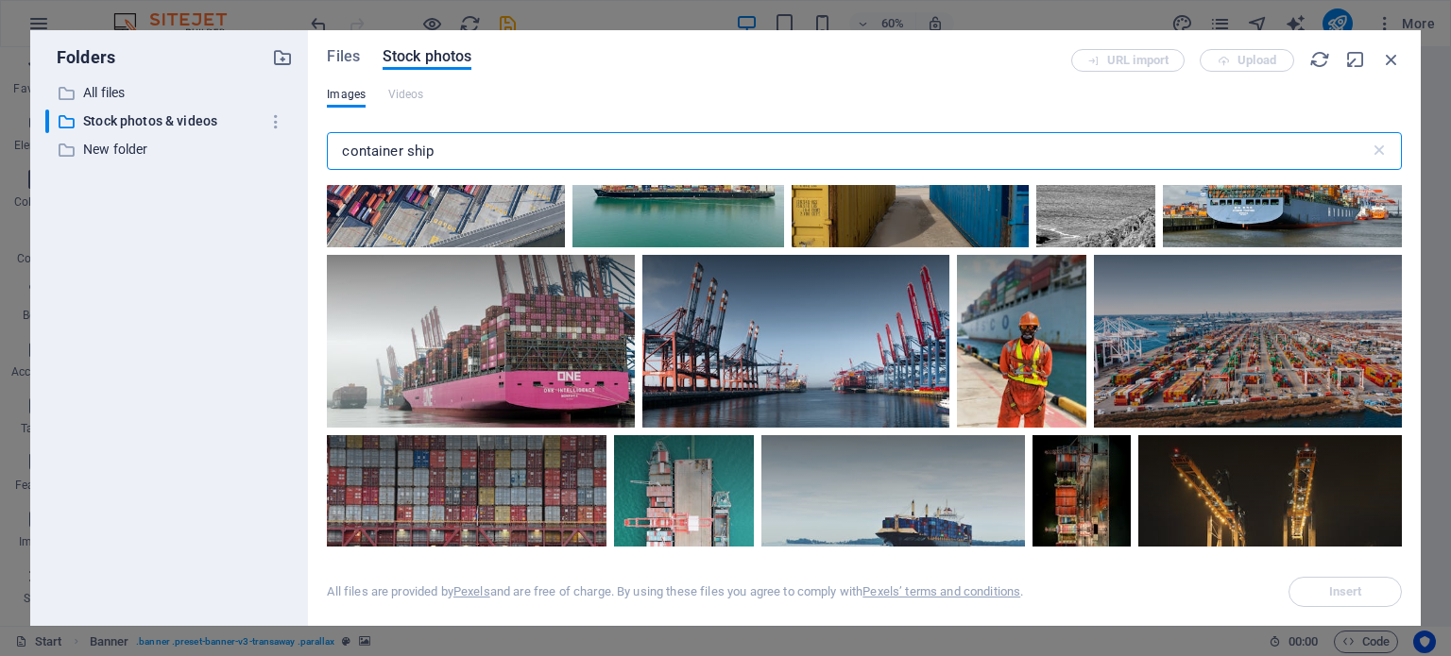
scroll to position [3445, 0]
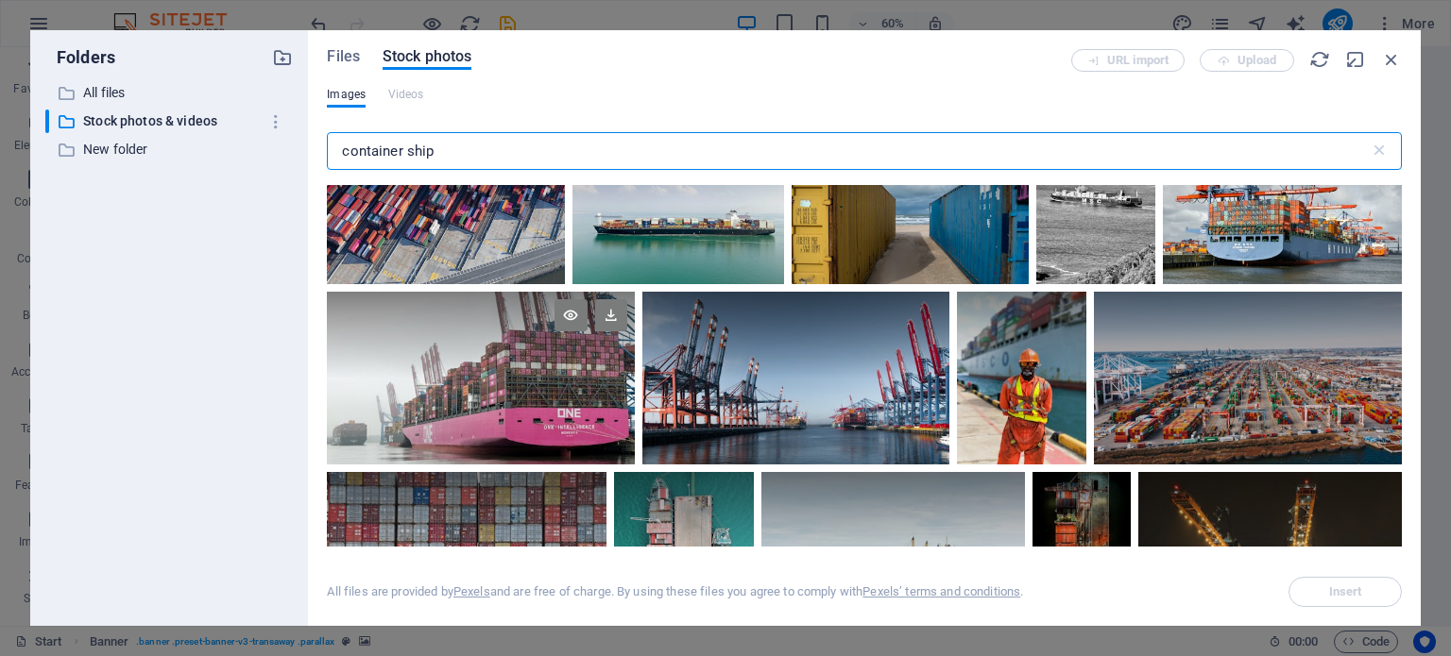
type input "container ship"
click at [518, 407] on div at bounding box center [480, 378] width 307 height 173
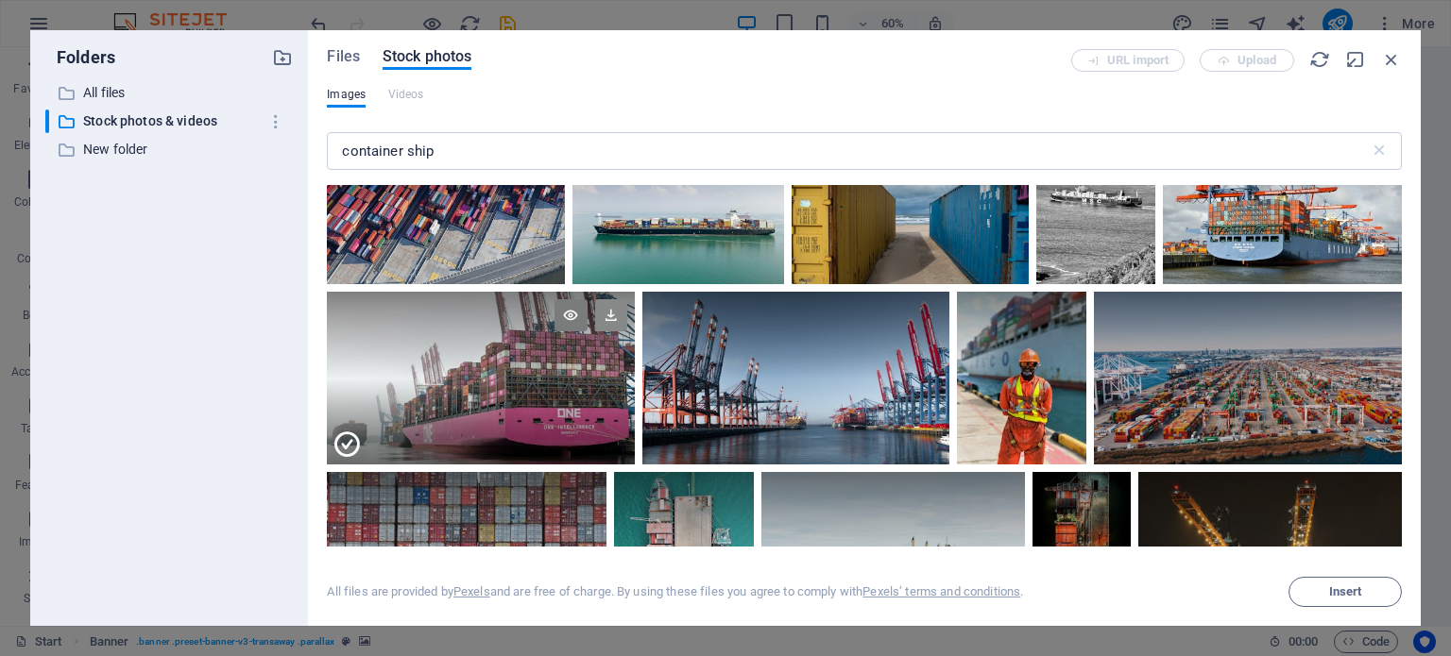
click at [605, 300] on icon at bounding box center [611, 315] width 32 height 32
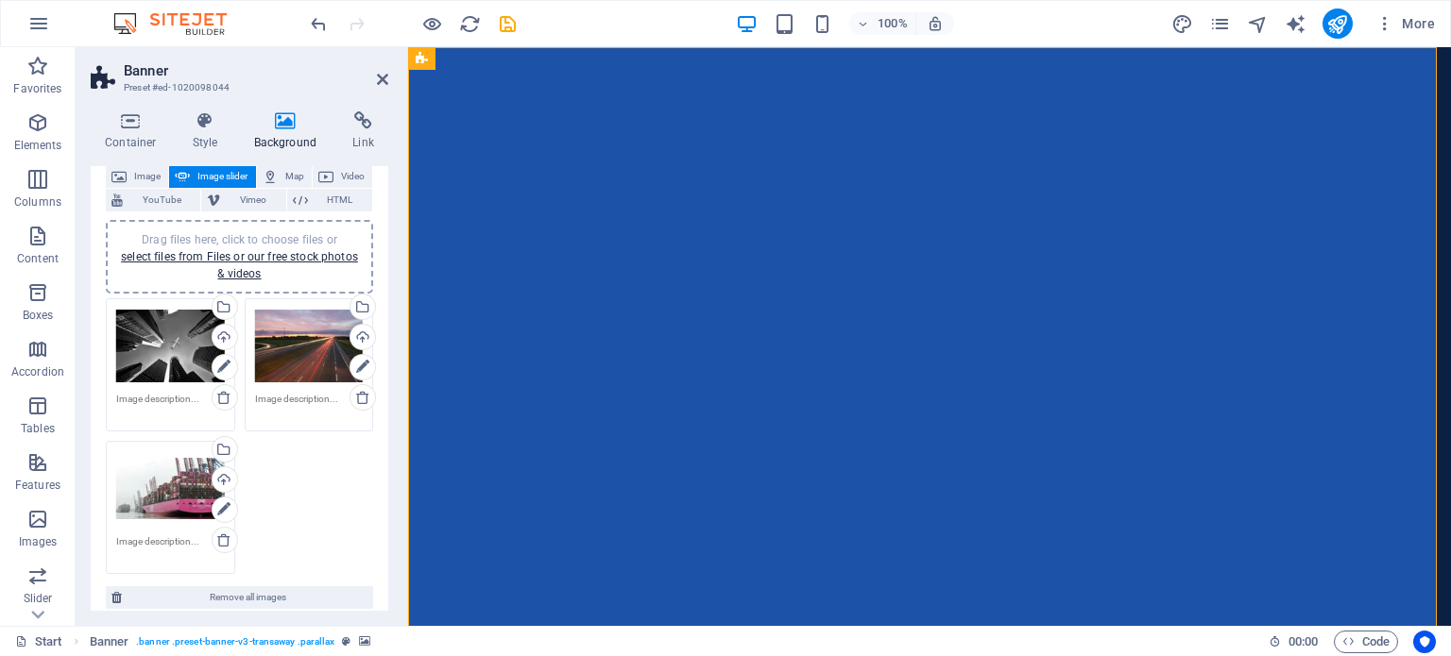
click at [186, 328] on div "Drag files here, click to choose files or select files from Files or our free s…" at bounding box center [170, 347] width 109 height 76
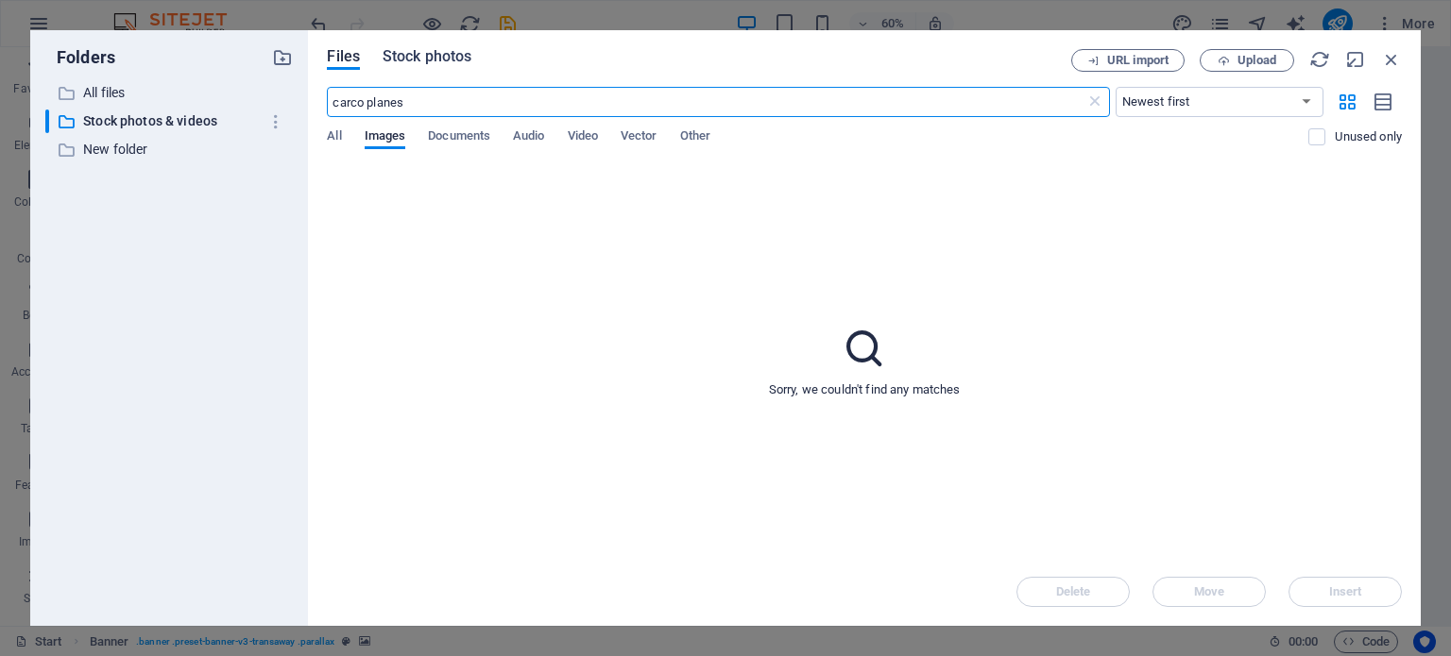
type input "carco planes"
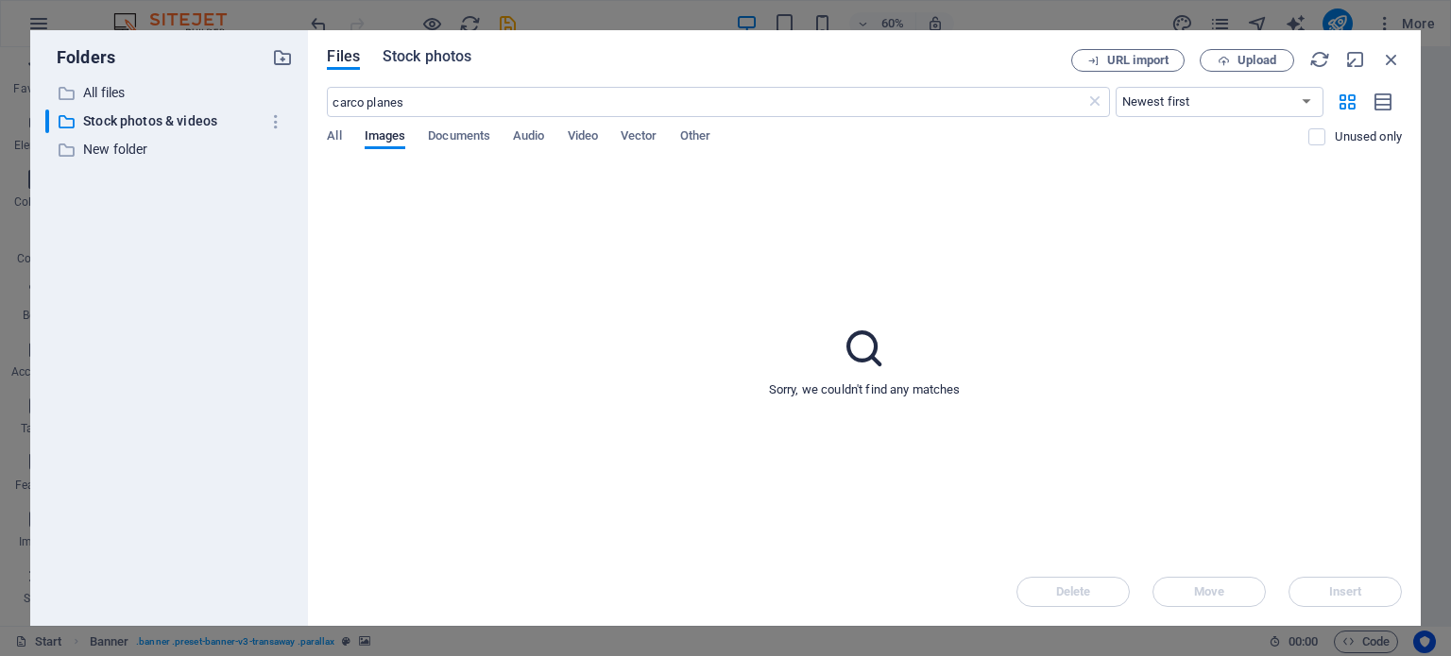
click at [399, 53] on span "Stock photos" at bounding box center [426, 56] width 89 height 23
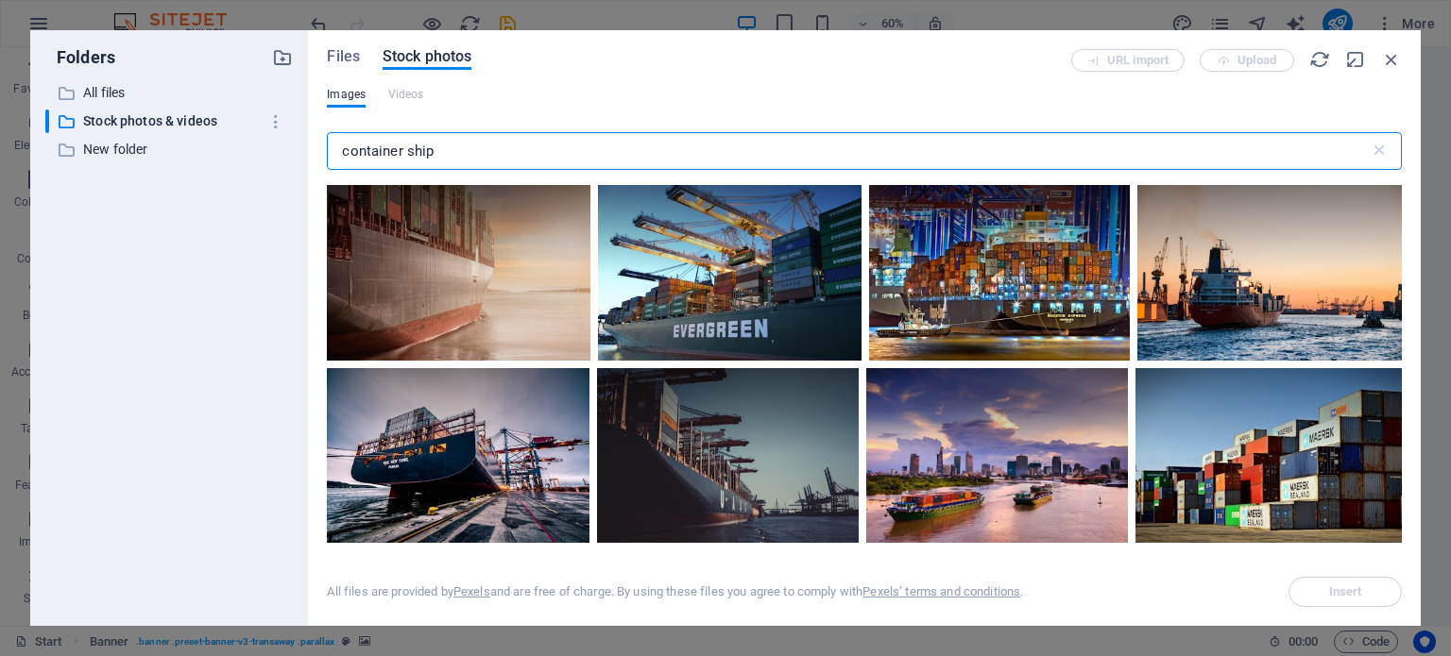
click at [432, 150] on input "container ship" at bounding box center [848, 151] width 1042 height 38
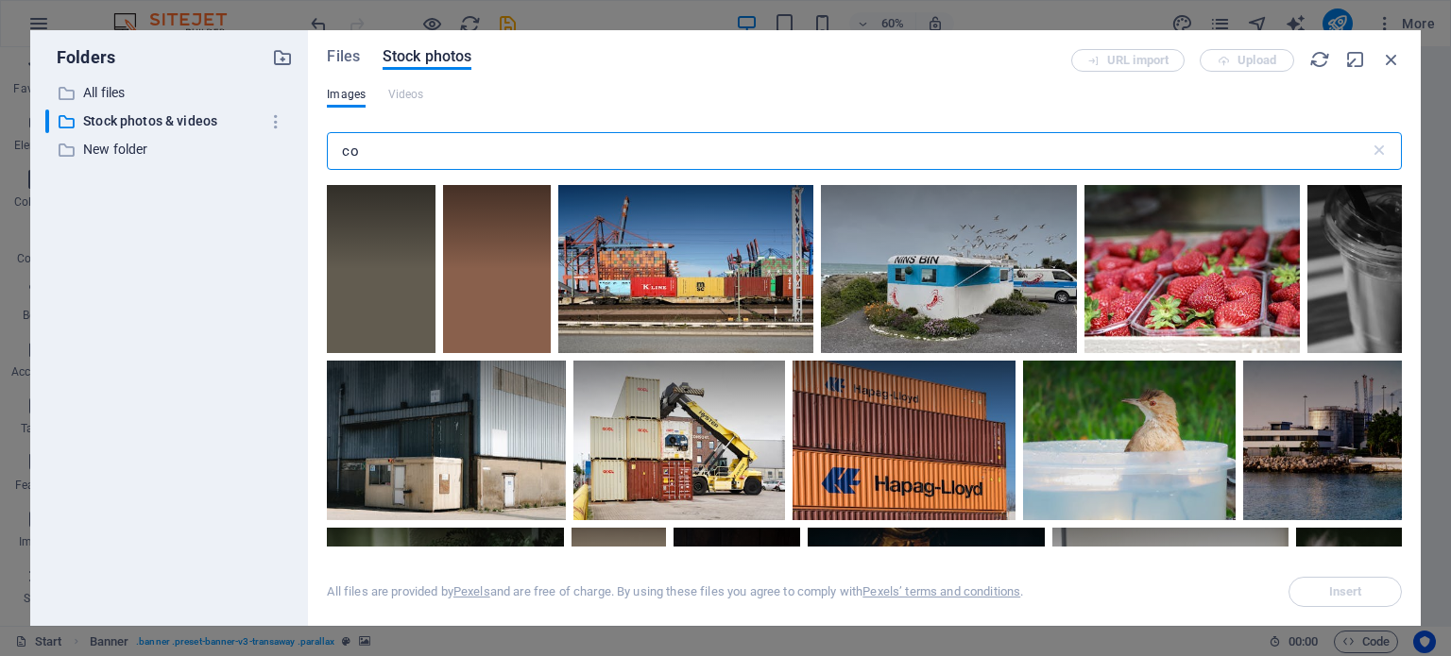
type input "c"
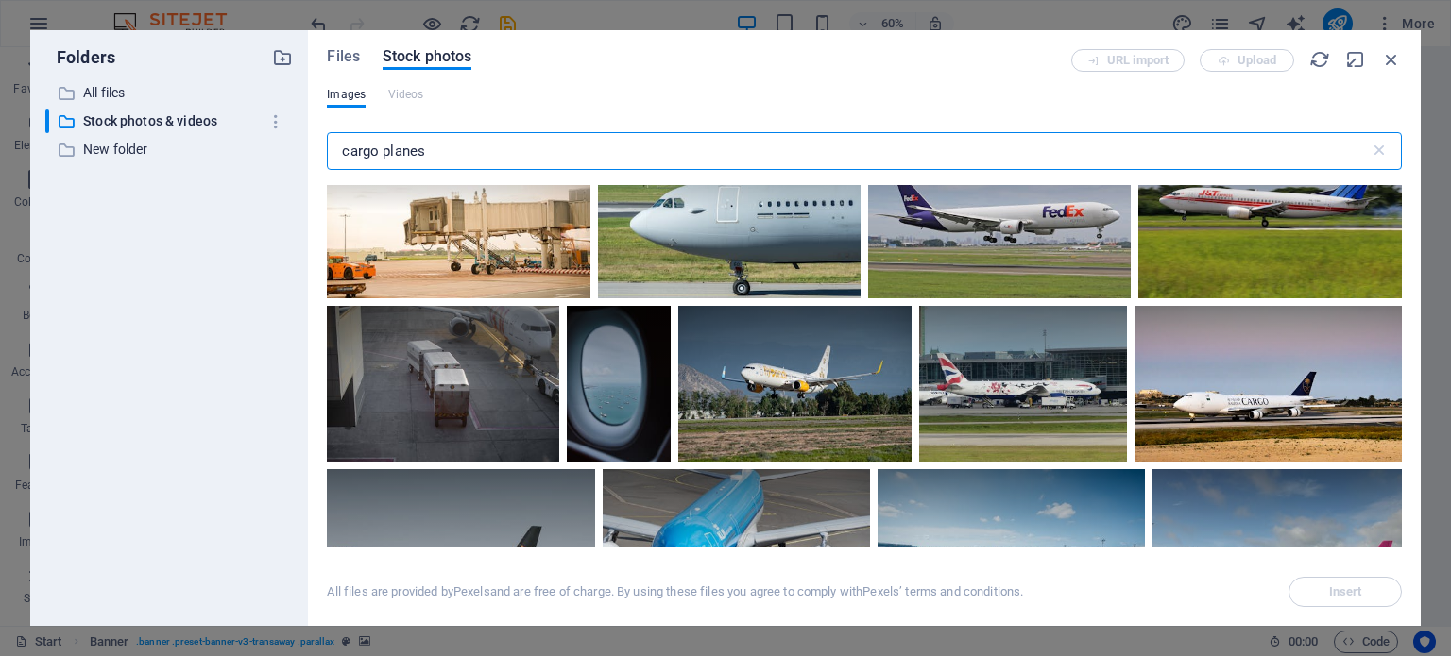
scroll to position [5291, 0]
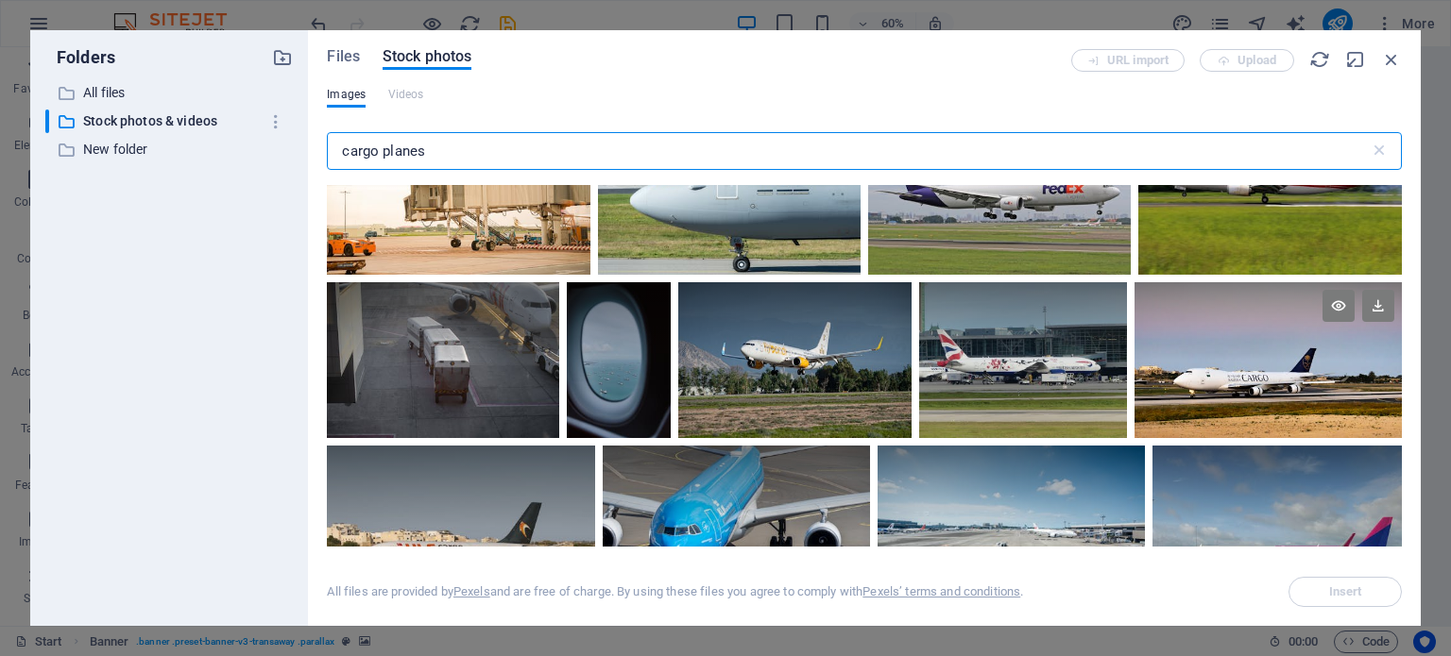
type input "cargo planes"
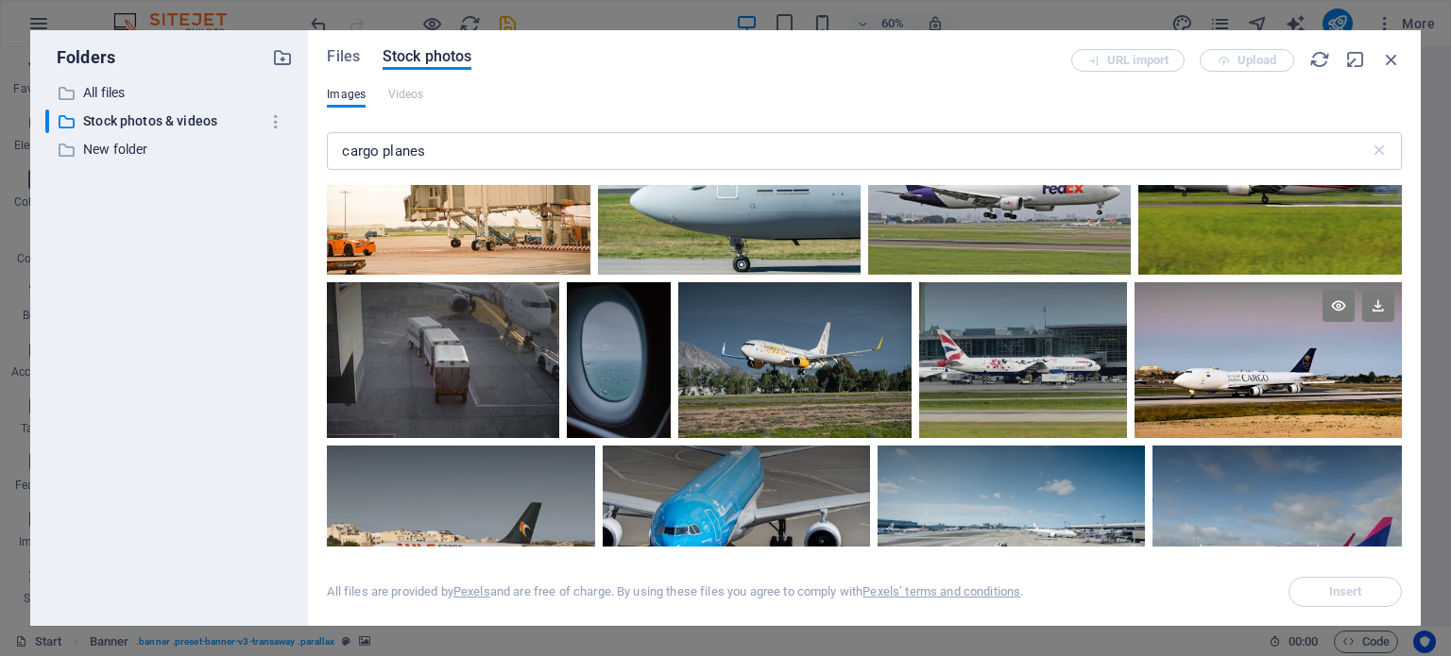
drag, startPoint x: 1397, startPoint y: 330, endPoint x: 1397, endPoint y: 350, distance: 20.8
click at [1397, 350] on div at bounding box center [1267, 360] width 267 height 156
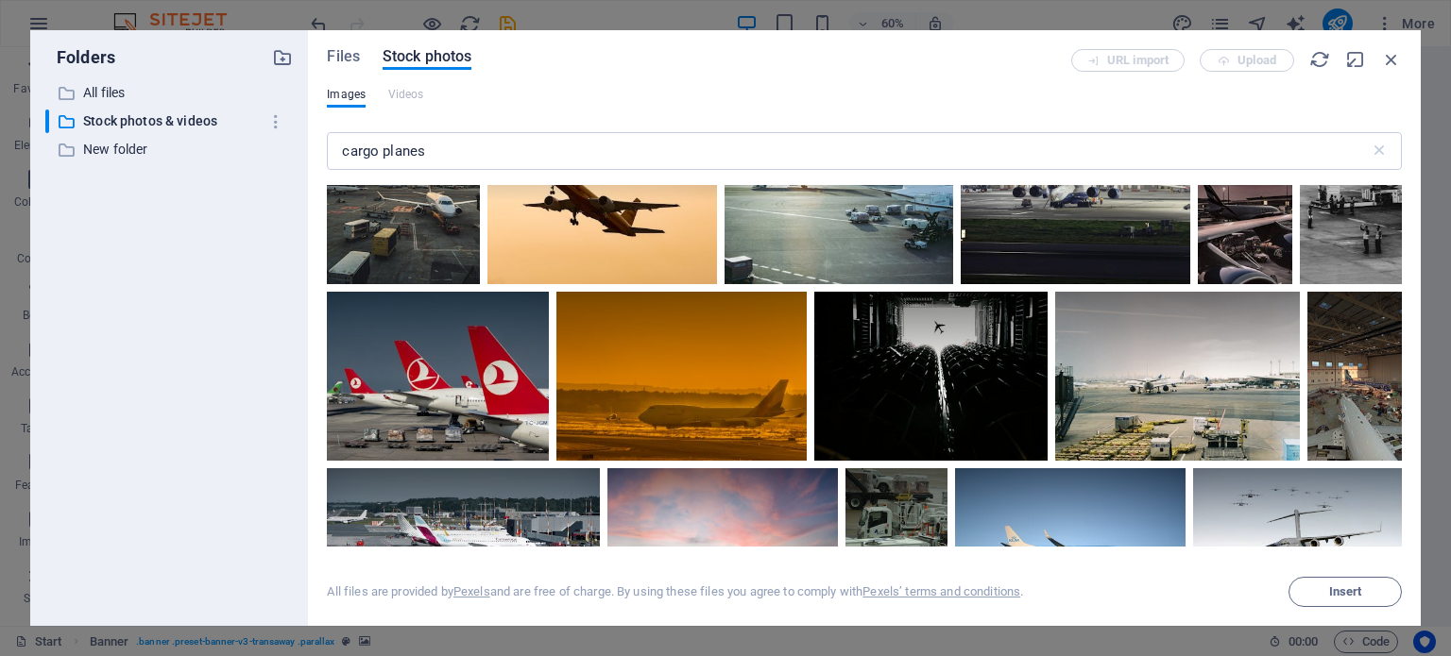
scroll to position [0, 0]
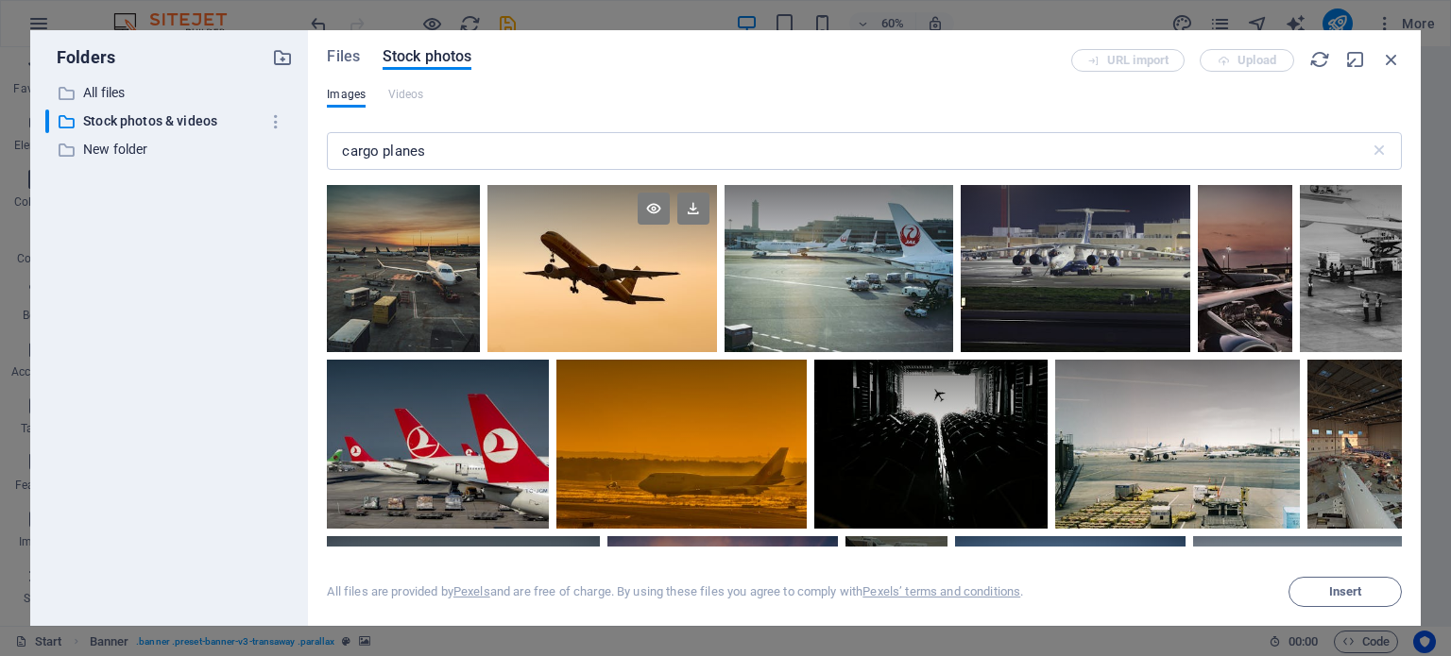
click at [613, 245] on div at bounding box center [601, 227] width 229 height 84
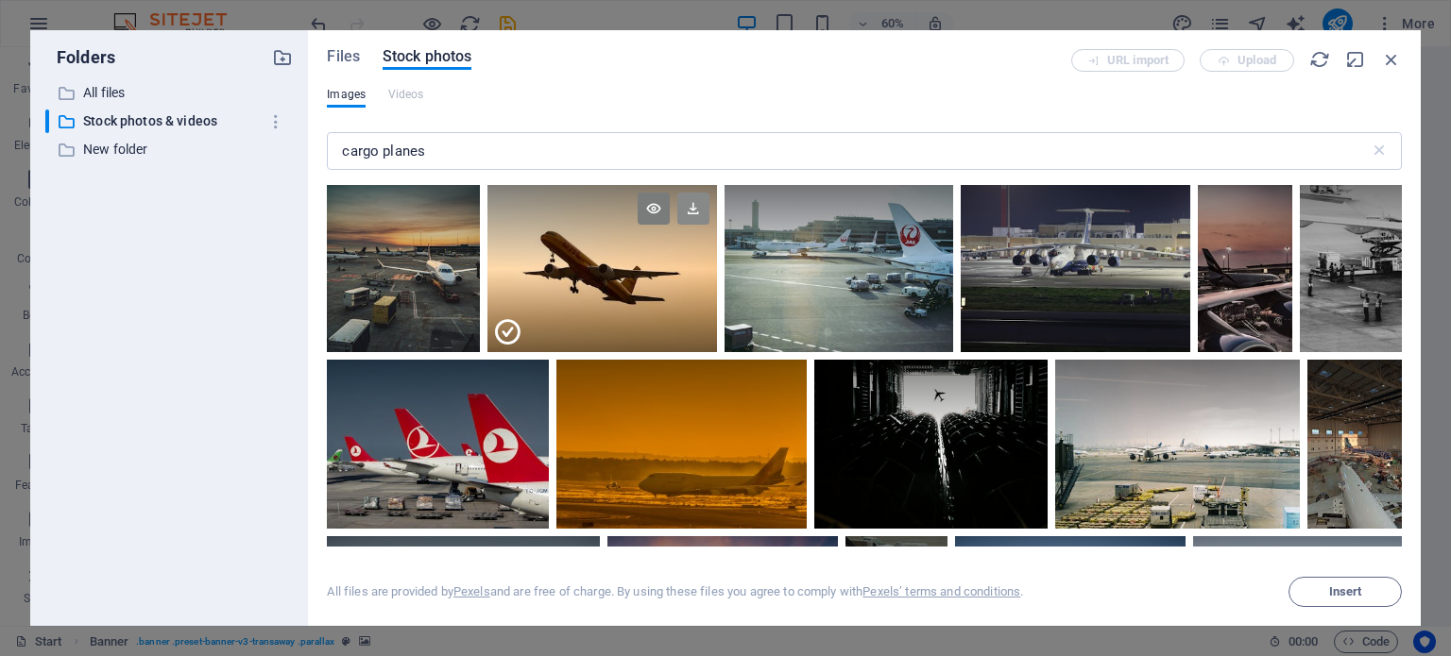
click at [694, 207] on icon at bounding box center [693, 209] width 32 height 32
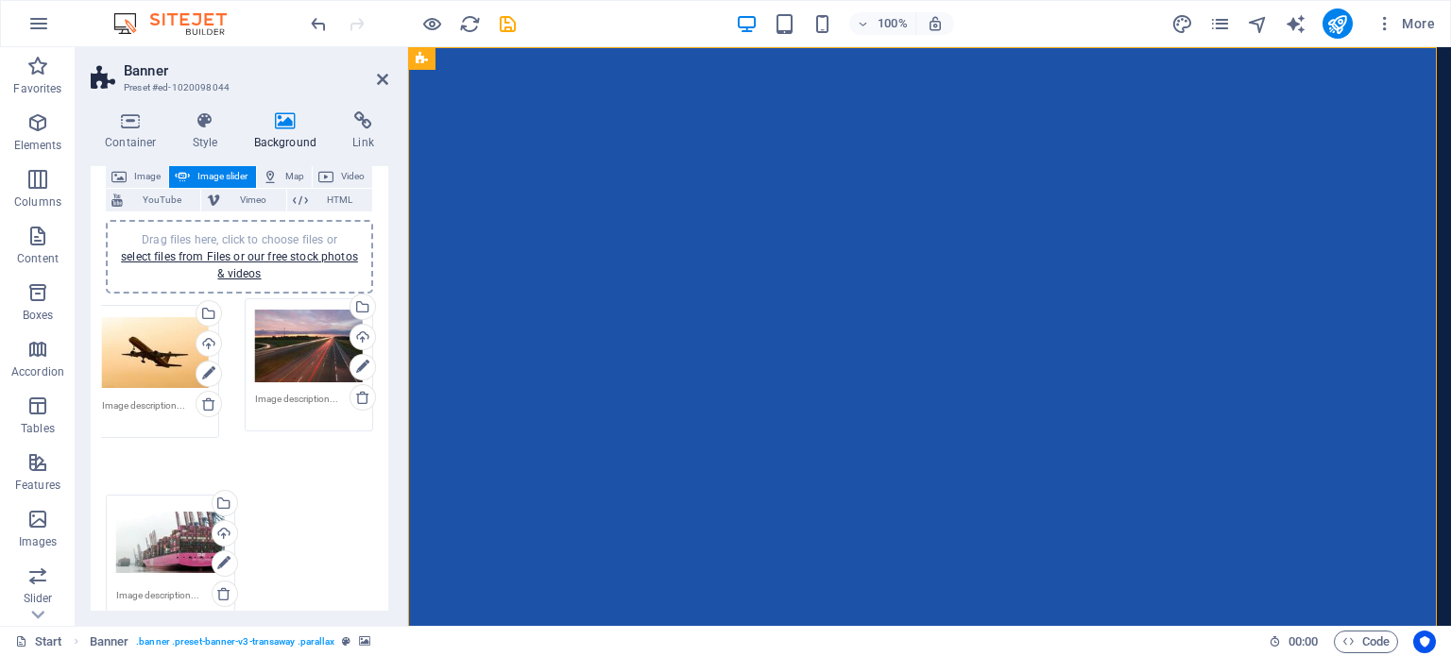
drag, startPoint x: 145, startPoint y: 328, endPoint x: 130, endPoint y: 221, distance: 107.8
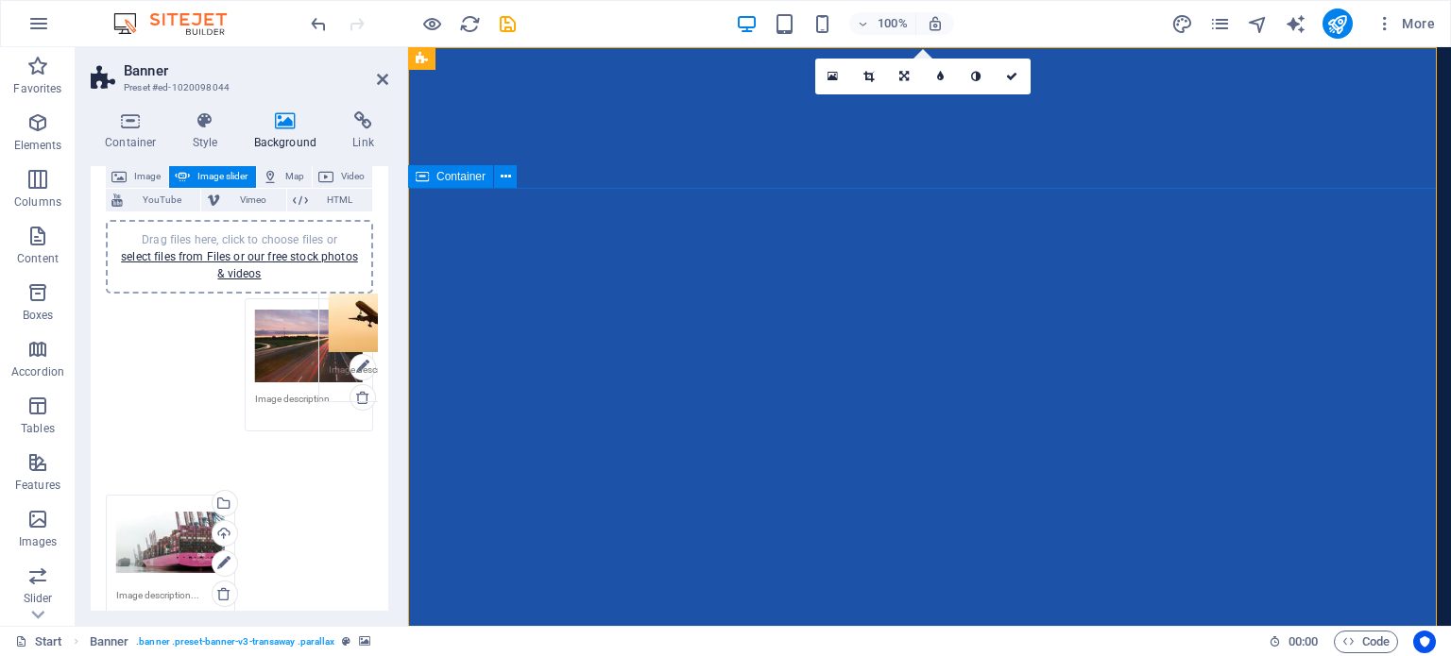
drag, startPoint x: 589, startPoint y: 378, endPoint x: 555, endPoint y: 256, distance: 126.5
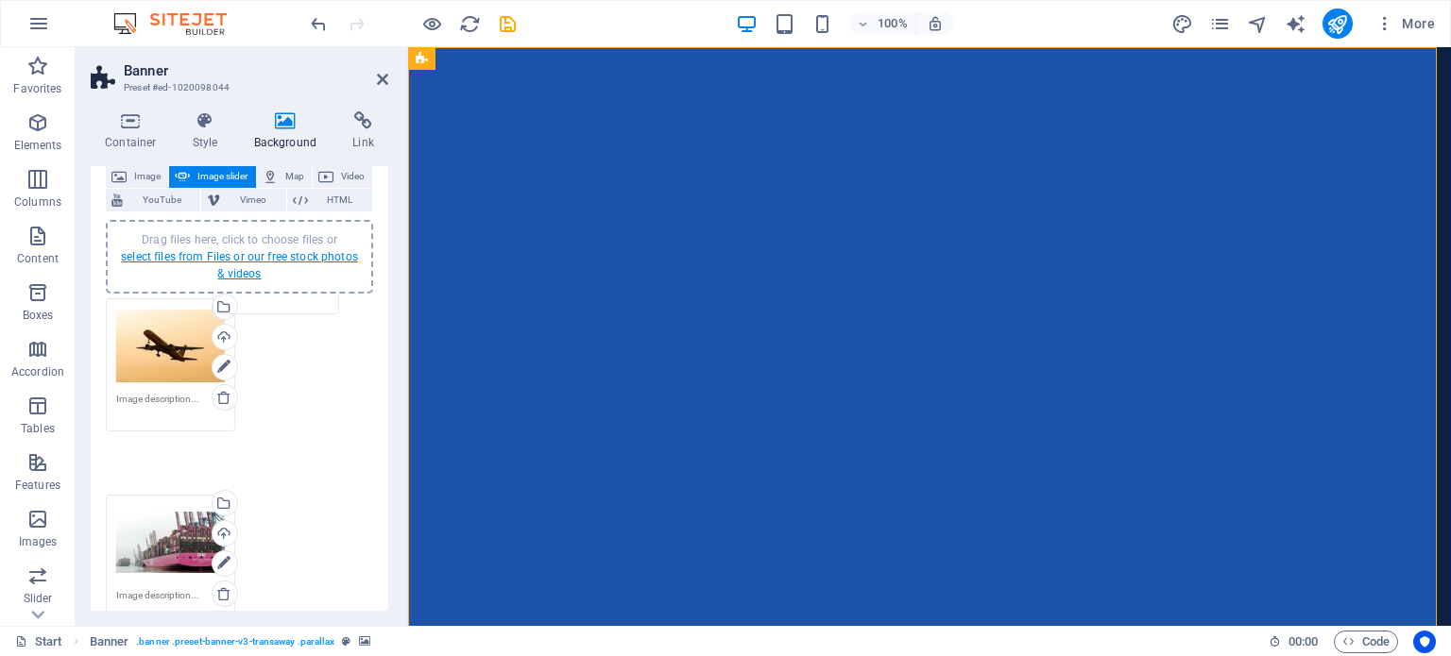
drag, startPoint x: 307, startPoint y: 375, endPoint x: 277, endPoint y: 258, distance: 120.9
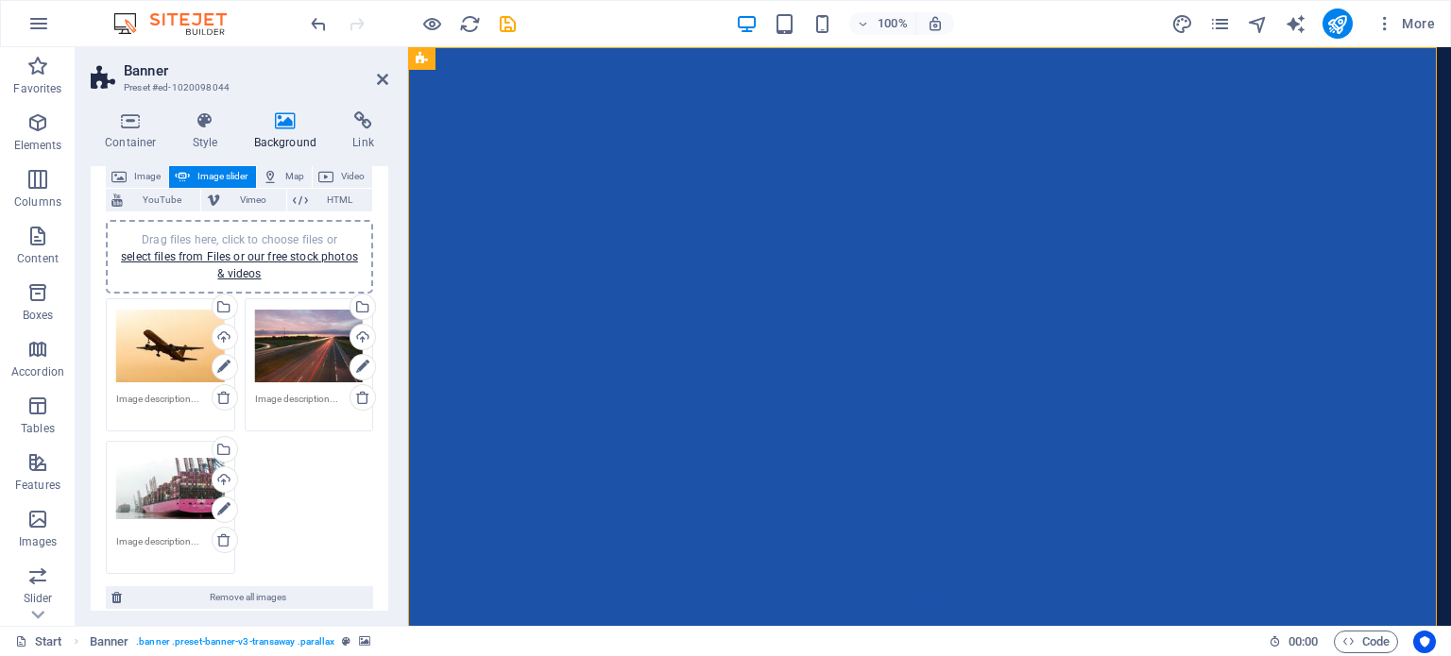
drag, startPoint x: 388, startPoint y: 314, endPoint x: 384, endPoint y: 373, distance: 58.7
click at [384, 373] on div "Container Style Background Link Size Height Default px rem % vh vw Min. height …" at bounding box center [240, 361] width 328 height 530
drag, startPoint x: 388, startPoint y: 365, endPoint x: 382, endPoint y: 449, distance: 84.3
click at [382, 449] on div "Container Style Background Link Size Height Default px rem % vh vw Min. height …" at bounding box center [240, 361] width 328 height 530
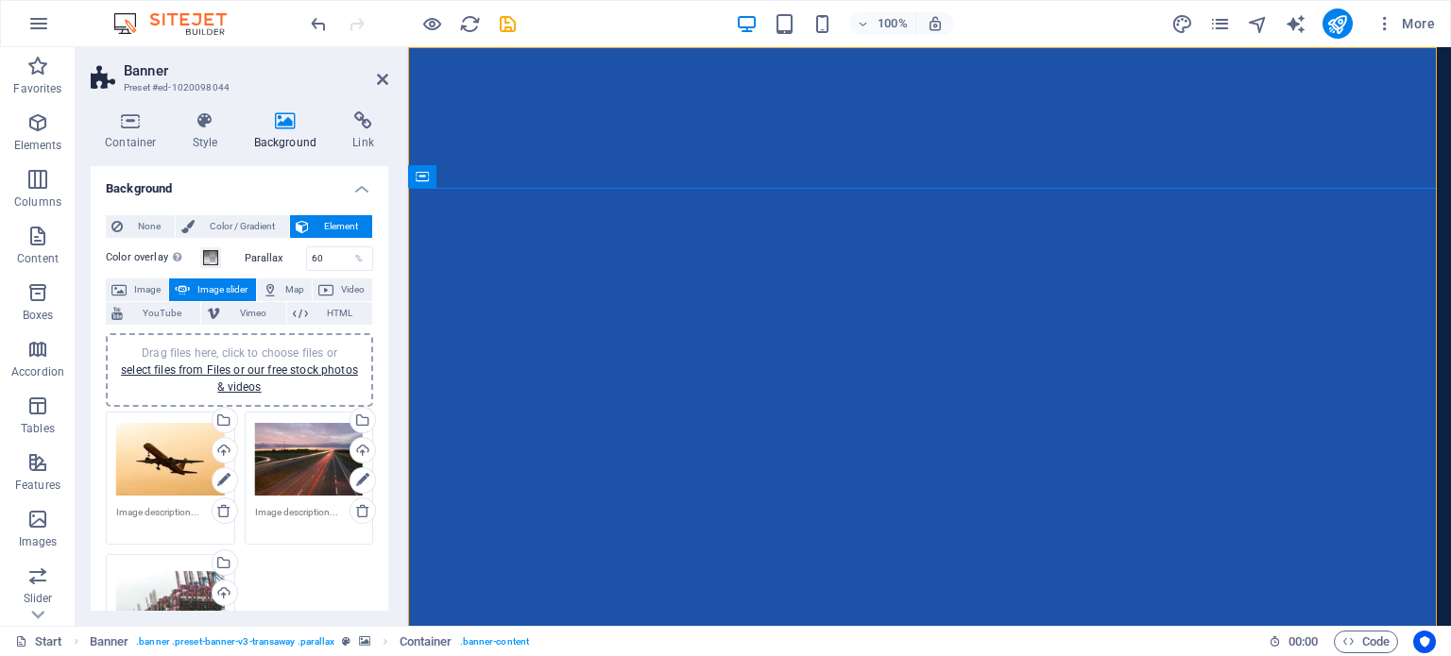
click at [161, 462] on div "Drag files here, click to choose files or select files from Files or our free s…" at bounding box center [170, 460] width 109 height 76
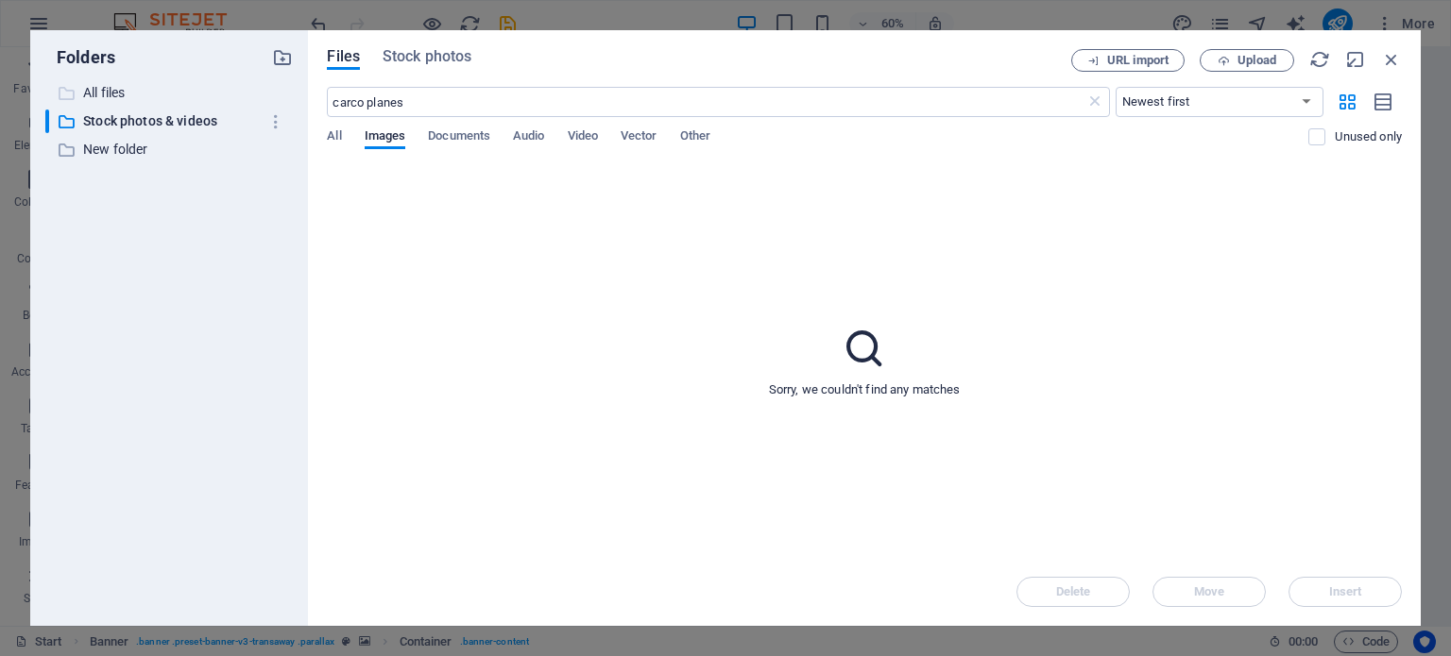
click at [119, 85] on p "All files" at bounding box center [171, 93] width 176 height 22
click at [329, 137] on span "All" at bounding box center [334, 138] width 14 height 26
click at [374, 133] on span "Images" at bounding box center [386, 138] width 42 height 26
click at [1091, 105] on icon at bounding box center [1094, 102] width 19 height 19
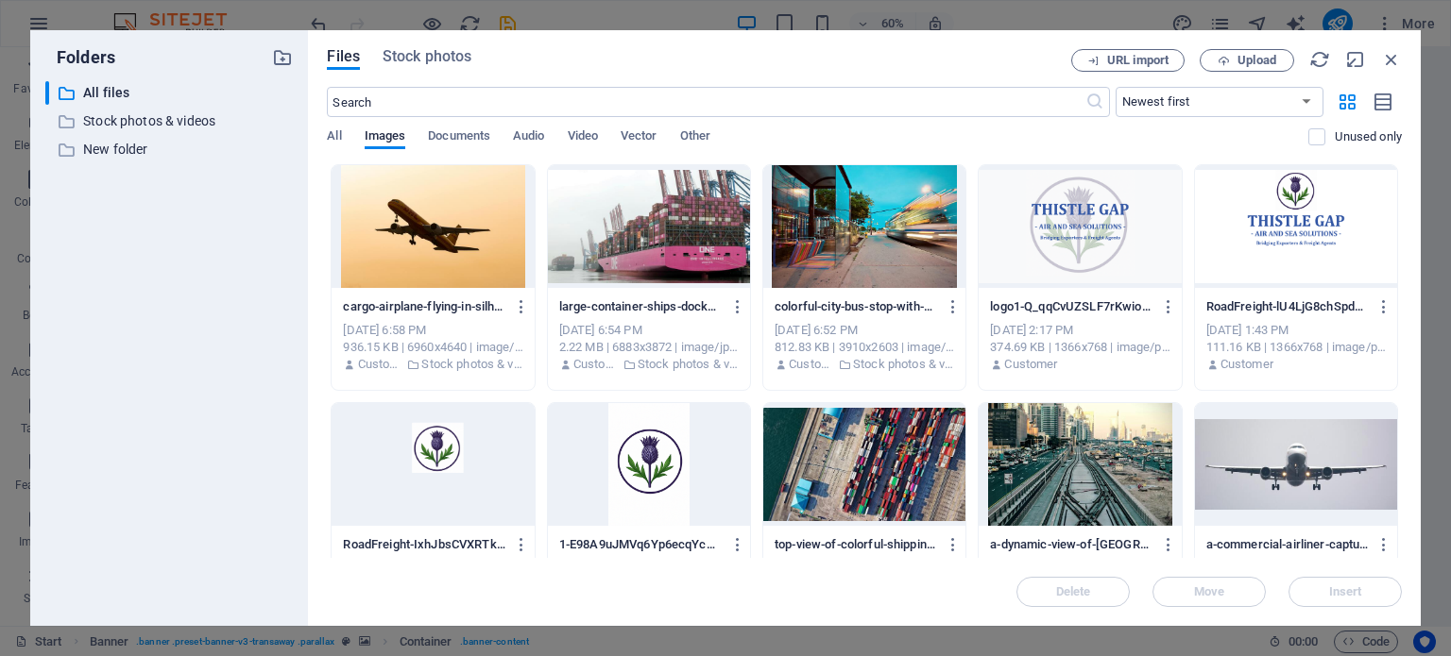
drag, startPoint x: 1397, startPoint y: 185, endPoint x: 1407, endPoint y: 220, distance: 36.5
click at [1407, 220] on div "Files Stock photos URL import Upload ​ Newest first Oldest first Name (A-Z) Nam…" at bounding box center [864, 328] width 1112 height 596
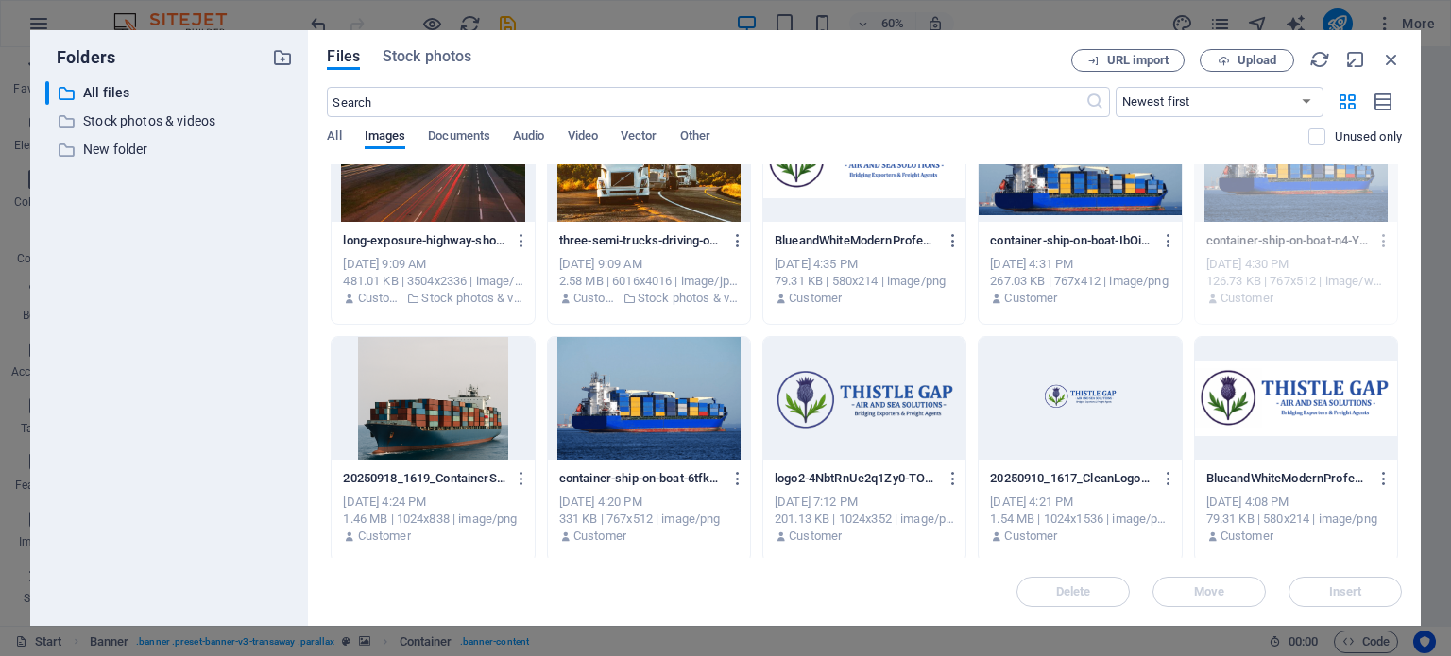
scroll to position [546, 0]
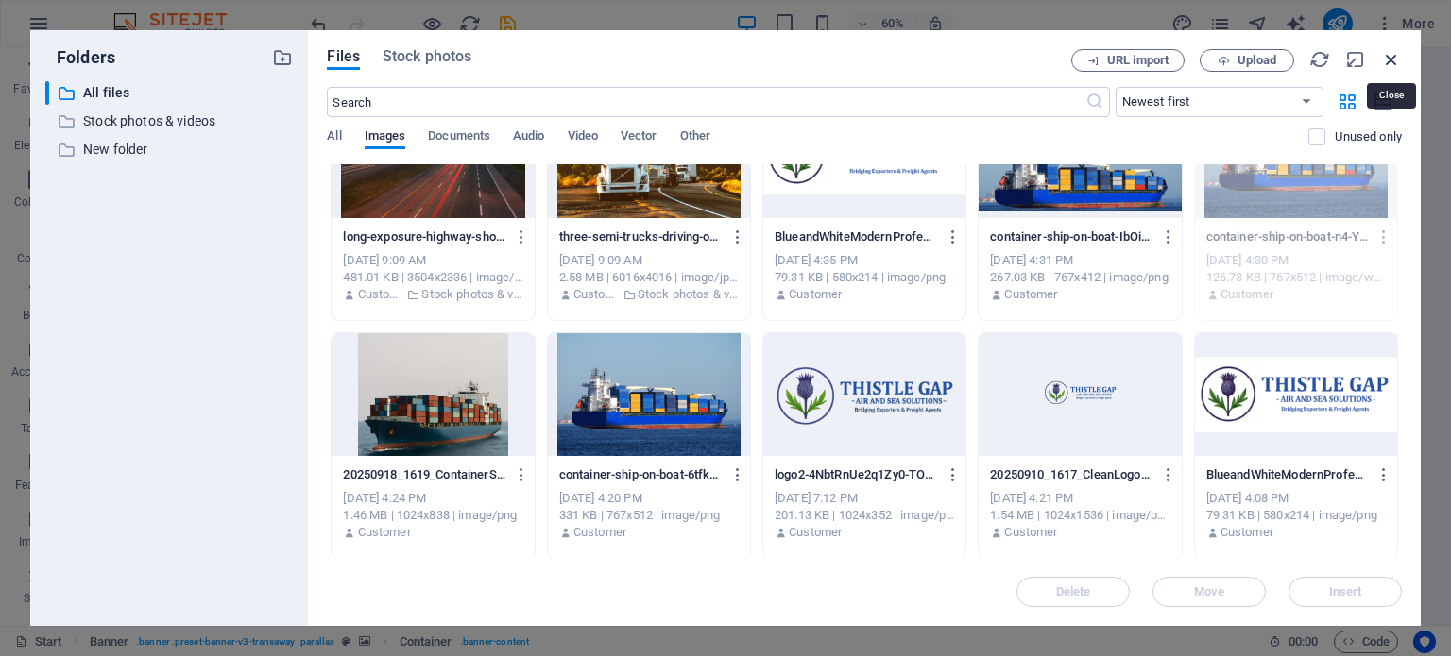
click at [1389, 52] on icon "button" at bounding box center [1391, 59] width 21 height 21
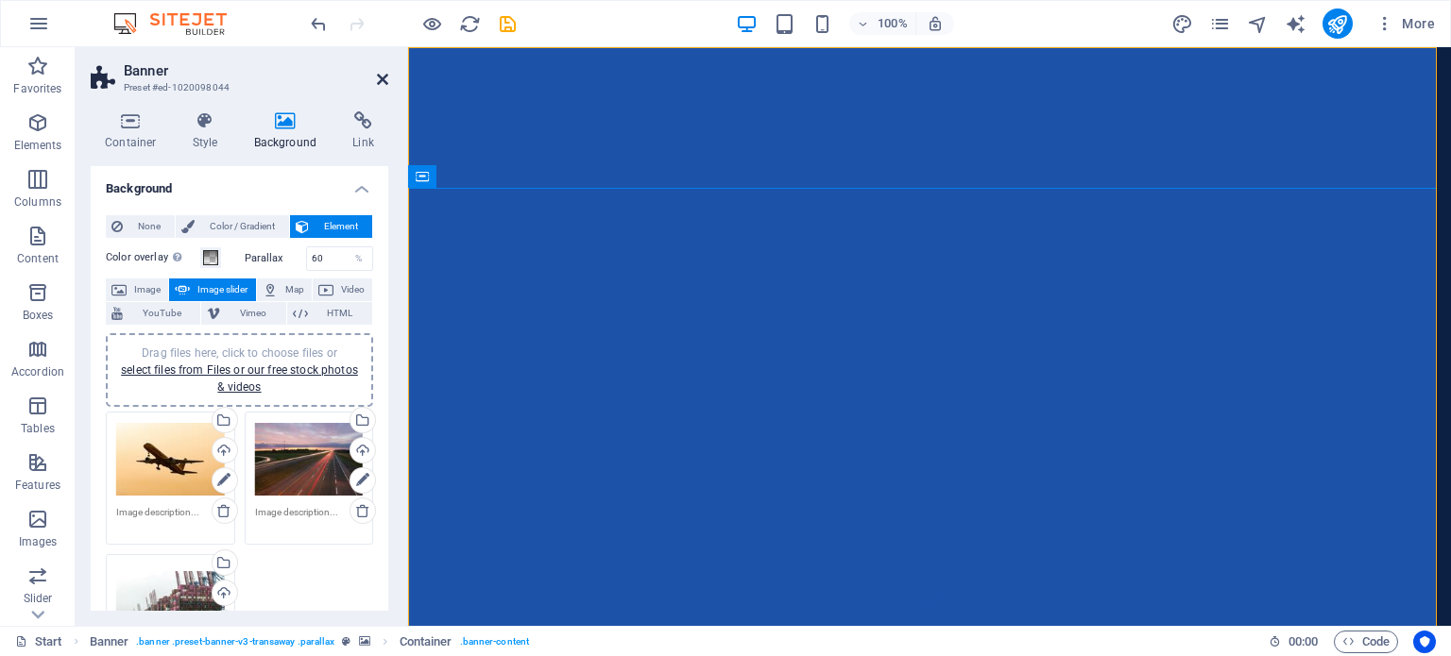
click at [382, 75] on icon at bounding box center [382, 79] width 11 height 15
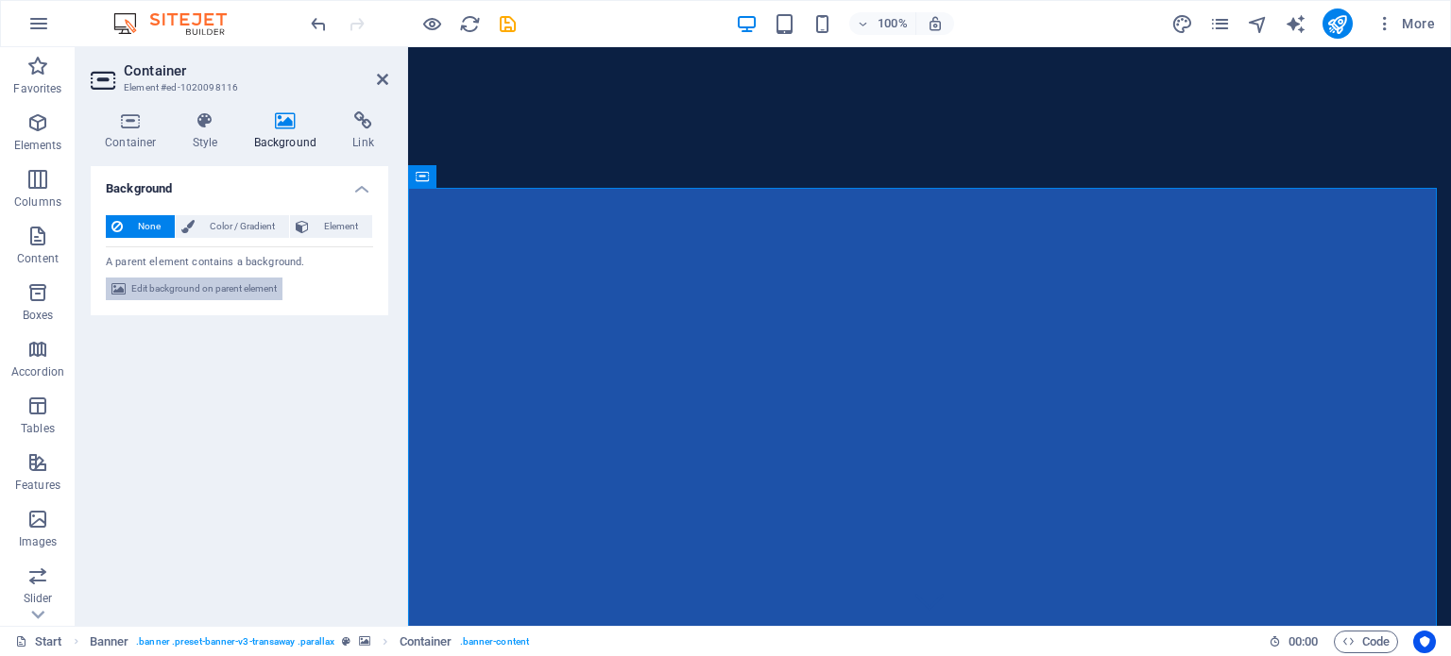
click at [242, 293] on span "Edit background on parent element" at bounding box center [203, 289] width 145 height 23
select select "ms"
select select "s"
select select "ondemand"
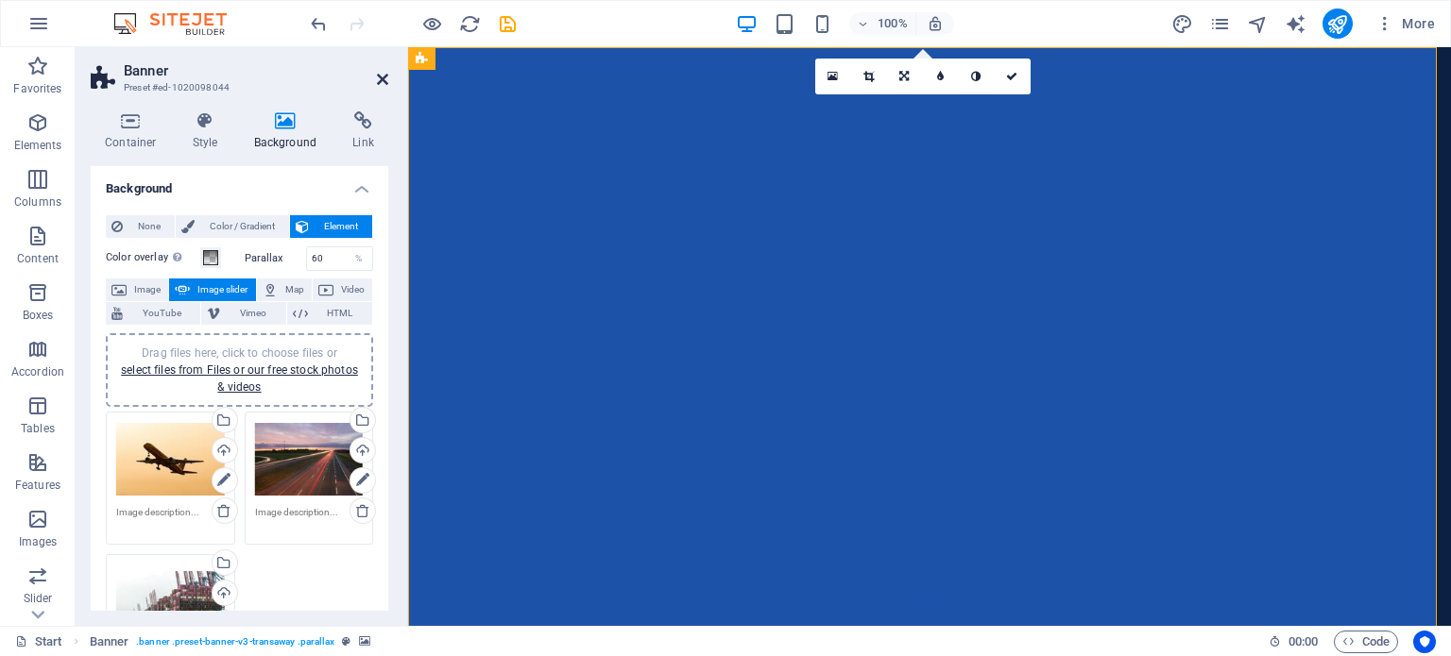
click at [382, 76] on icon at bounding box center [382, 79] width 11 height 15
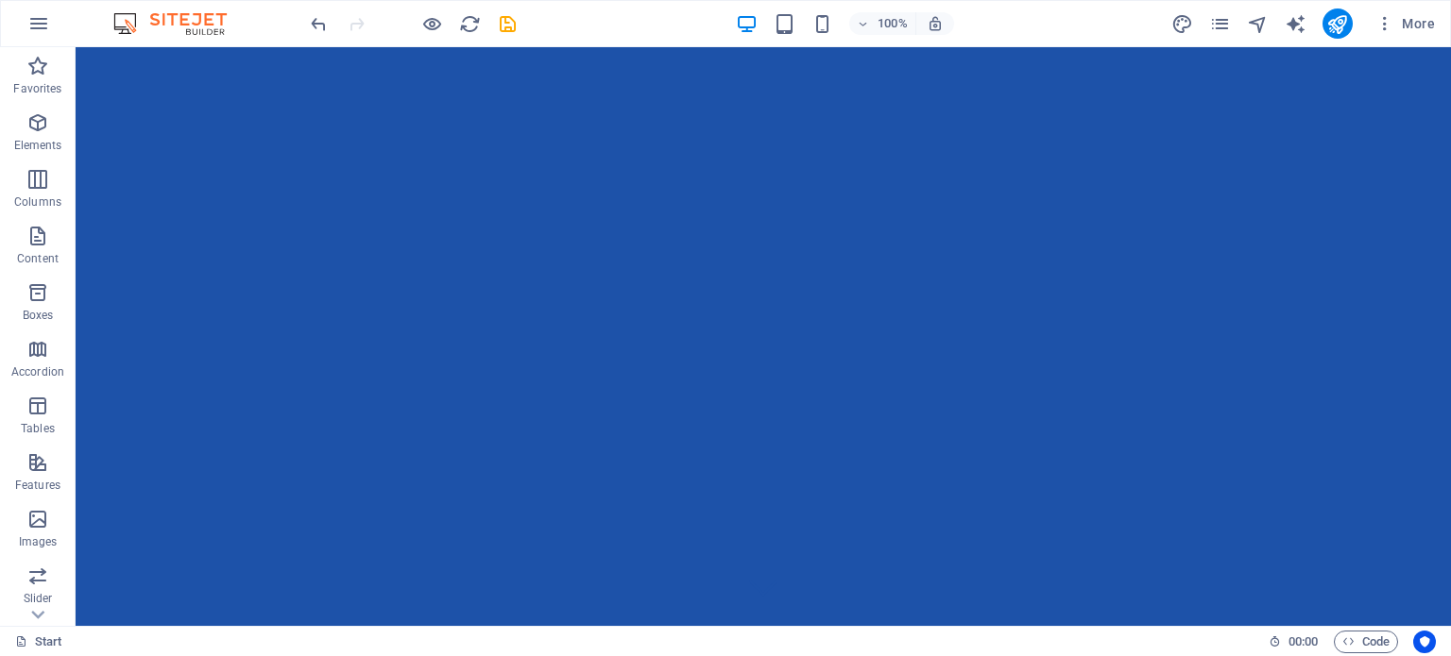
scroll to position [0, 0]
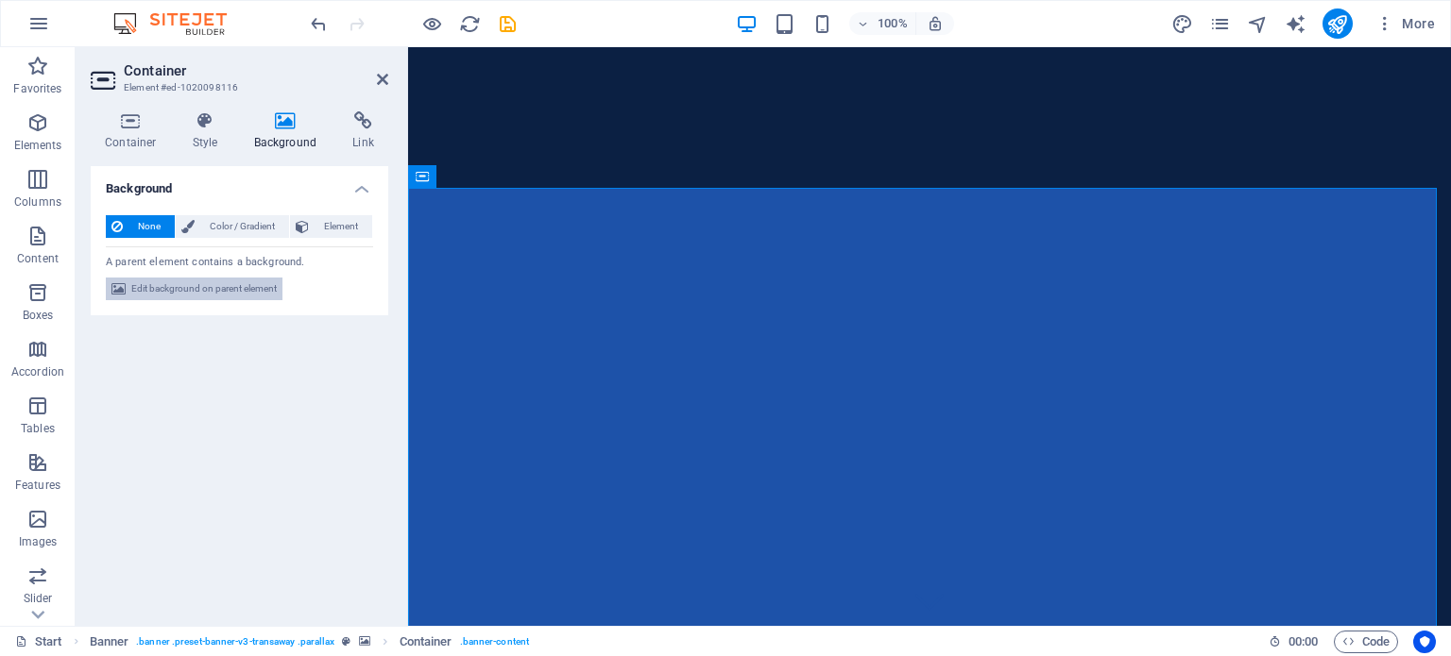
click at [226, 286] on span "Edit background on parent element" at bounding box center [203, 289] width 145 height 23
select select "ms"
select select "s"
select select "ondemand"
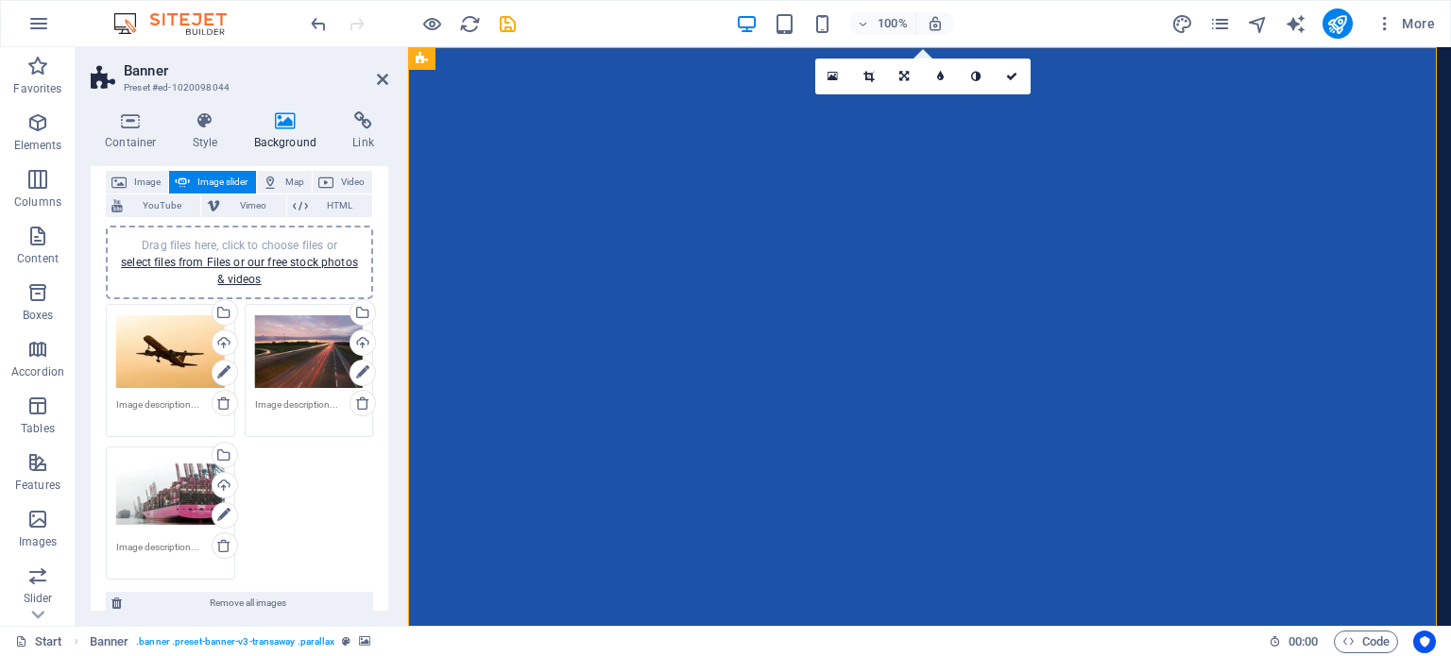
scroll to position [47, 0]
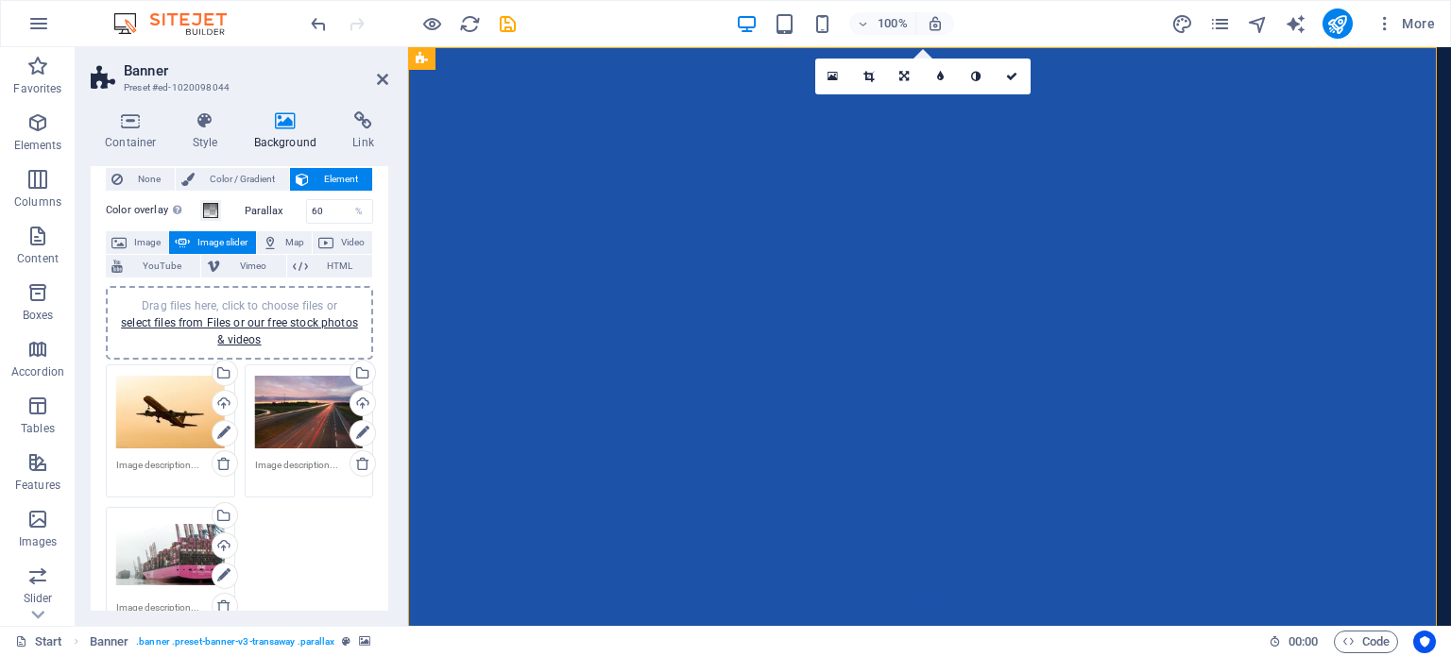
click at [162, 410] on div "Drag files here, click to choose files or select files from Files or our free s…" at bounding box center [170, 413] width 109 height 76
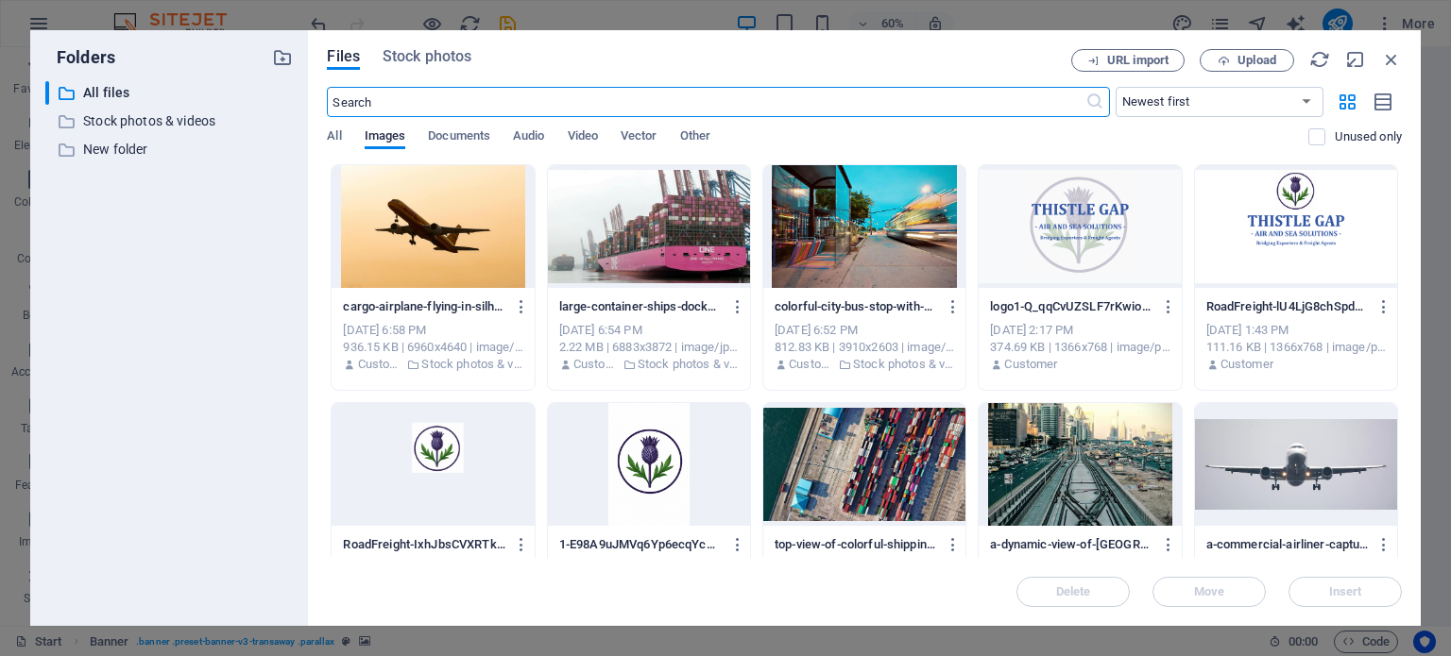
click at [1061, 222] on div at bounding box center [1079, 226] width 202 height 123
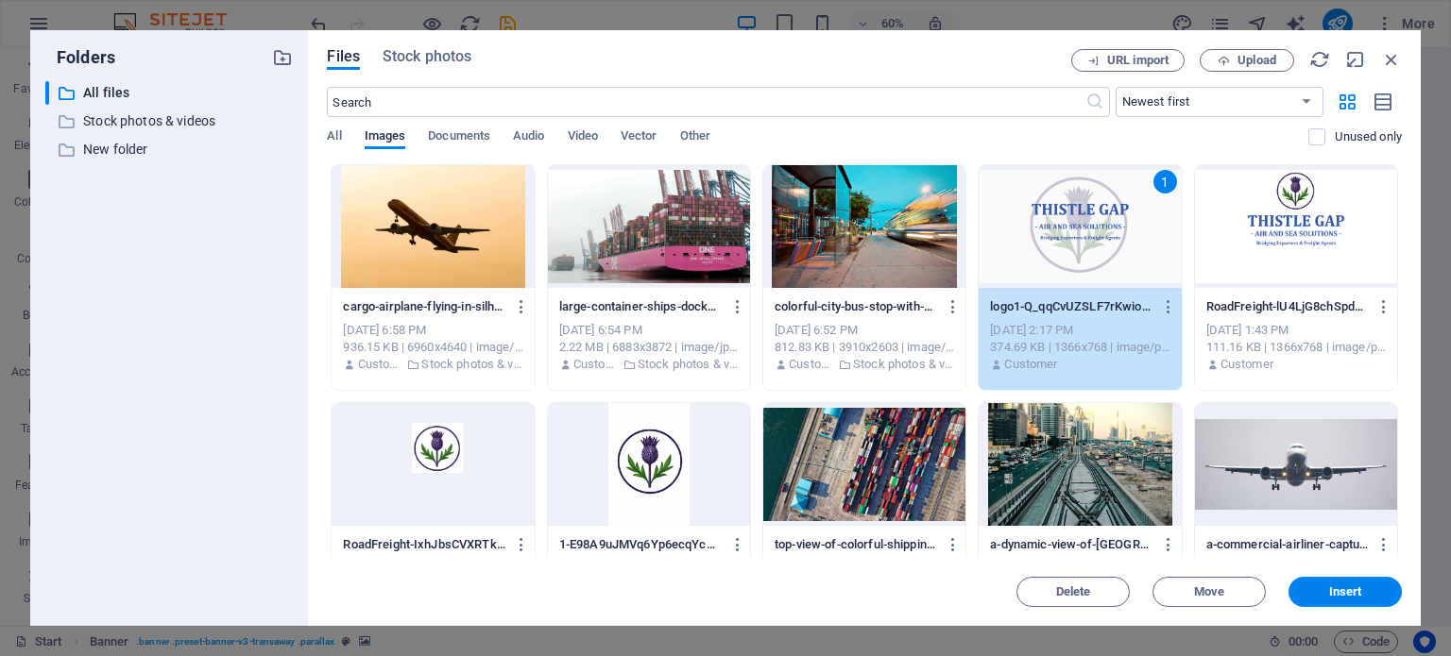
click at [1061, 222] on div "1" at bounding box center [1079, 226] width 202 height 123
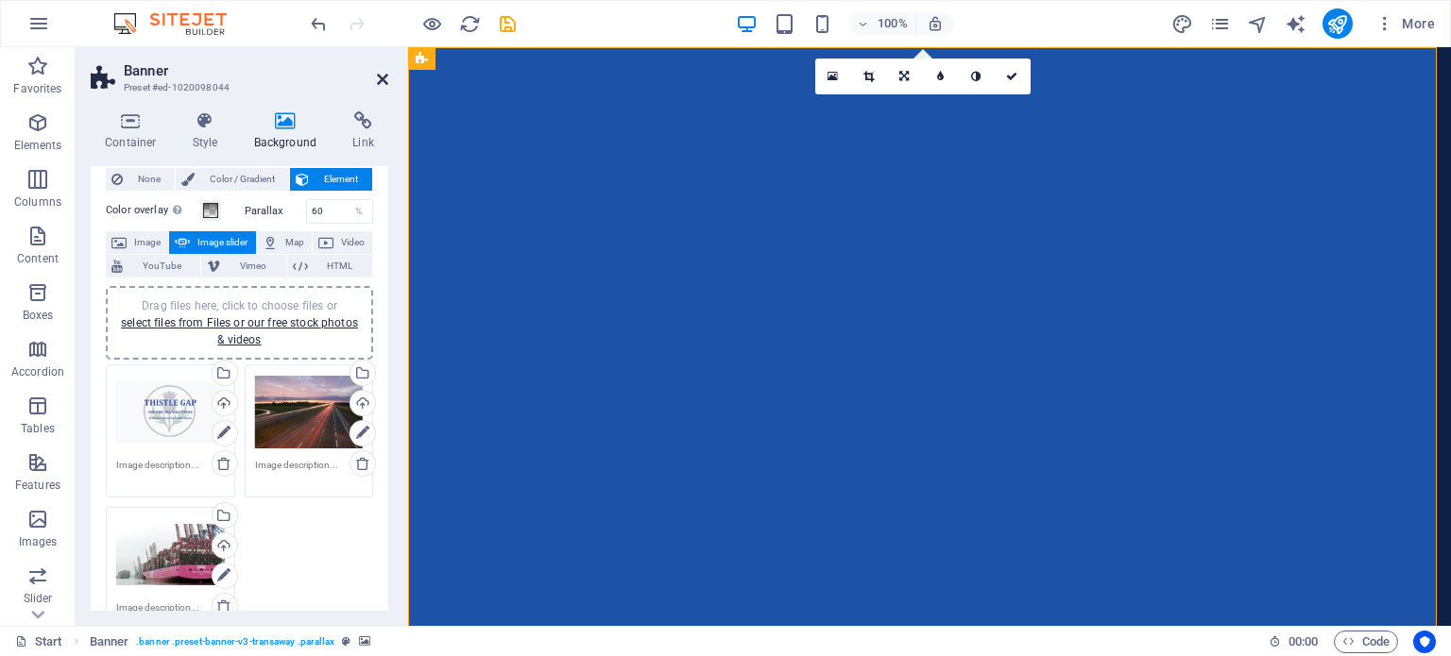
click at [381, 78] on icon at bounding box center [382, 79] width 11 height 15
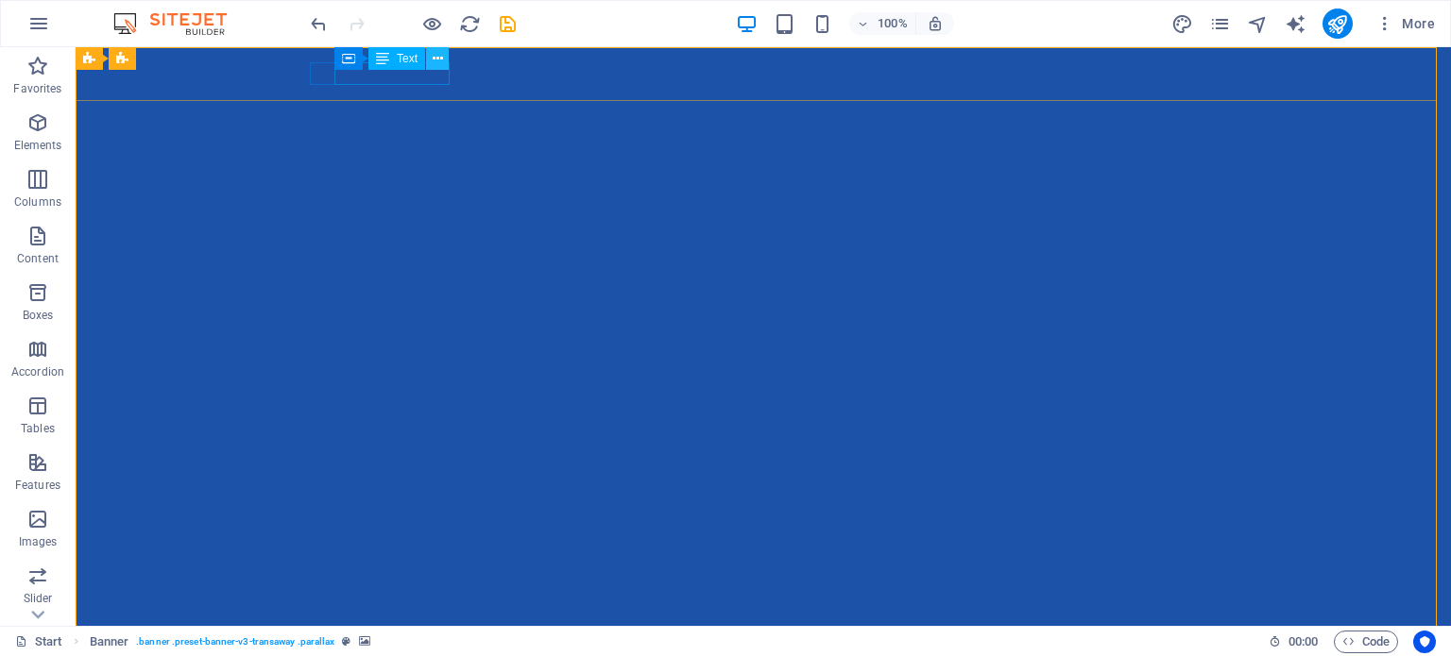
click at [438, 61] on icon at bounding box center [438, 59] width 10 height 20
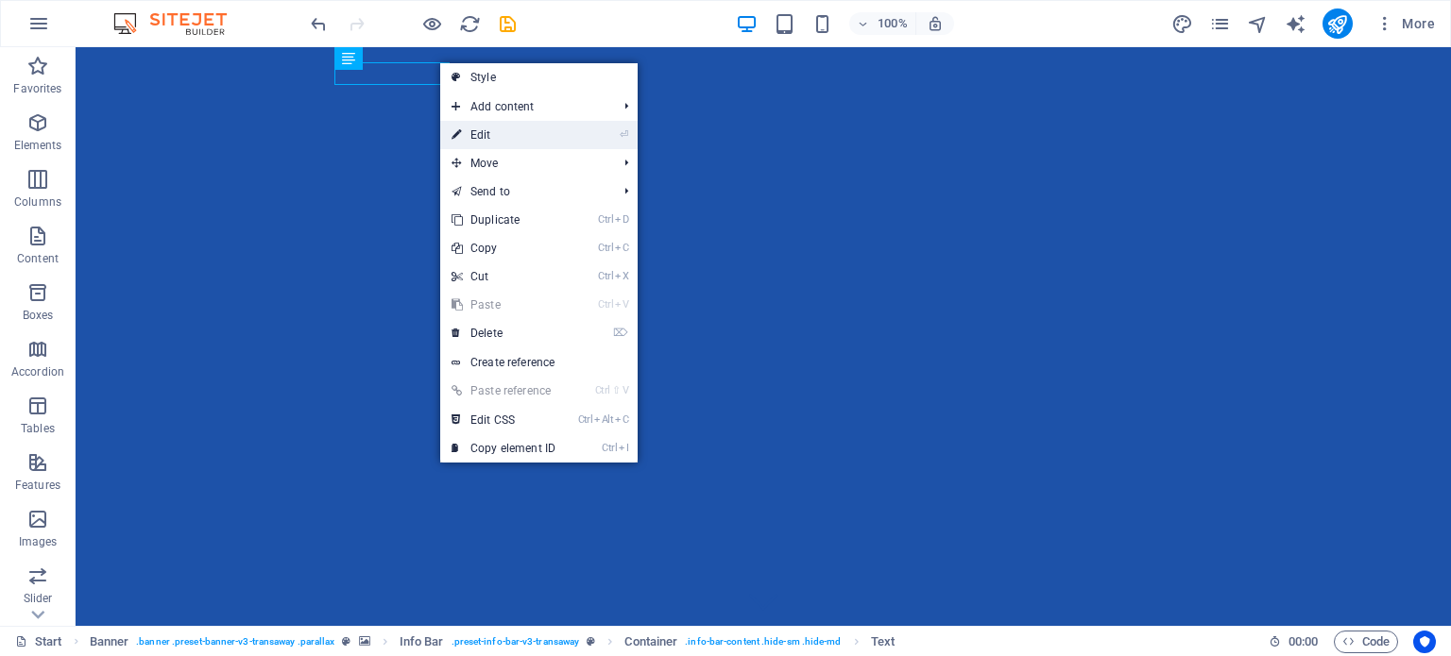
click at [472, 131] on link "⏎ Edit" at bounding box center [503, 135] width 127 height 28
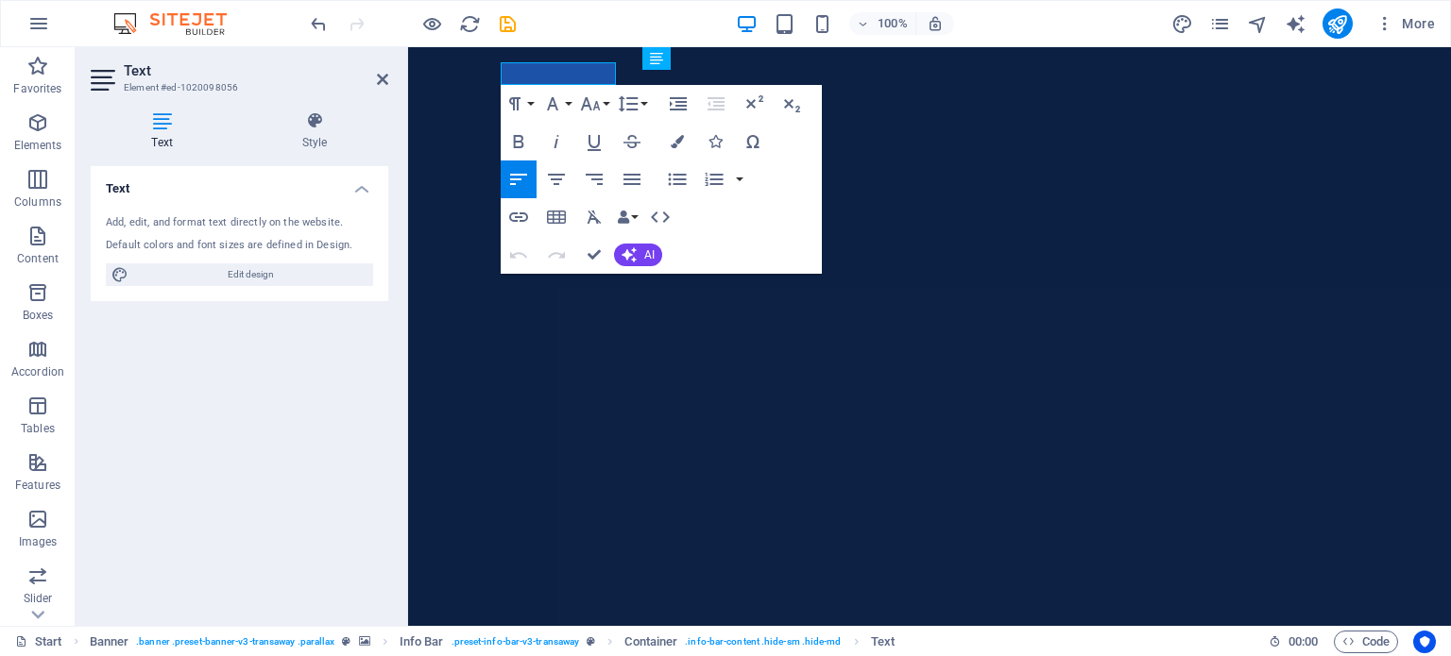
click at [718, 216] on div "Paragraph Format Normal Heading 1 Heading 2 Heading 3 Heading 4 Heading 5 Headi…" at bounding box center [661, 179] width 321 height 189
click at [270, 267] on span "Edit design" at bounding box center [250, 274] width 233 height 23
select select "px"
select select "400"
select select "px"
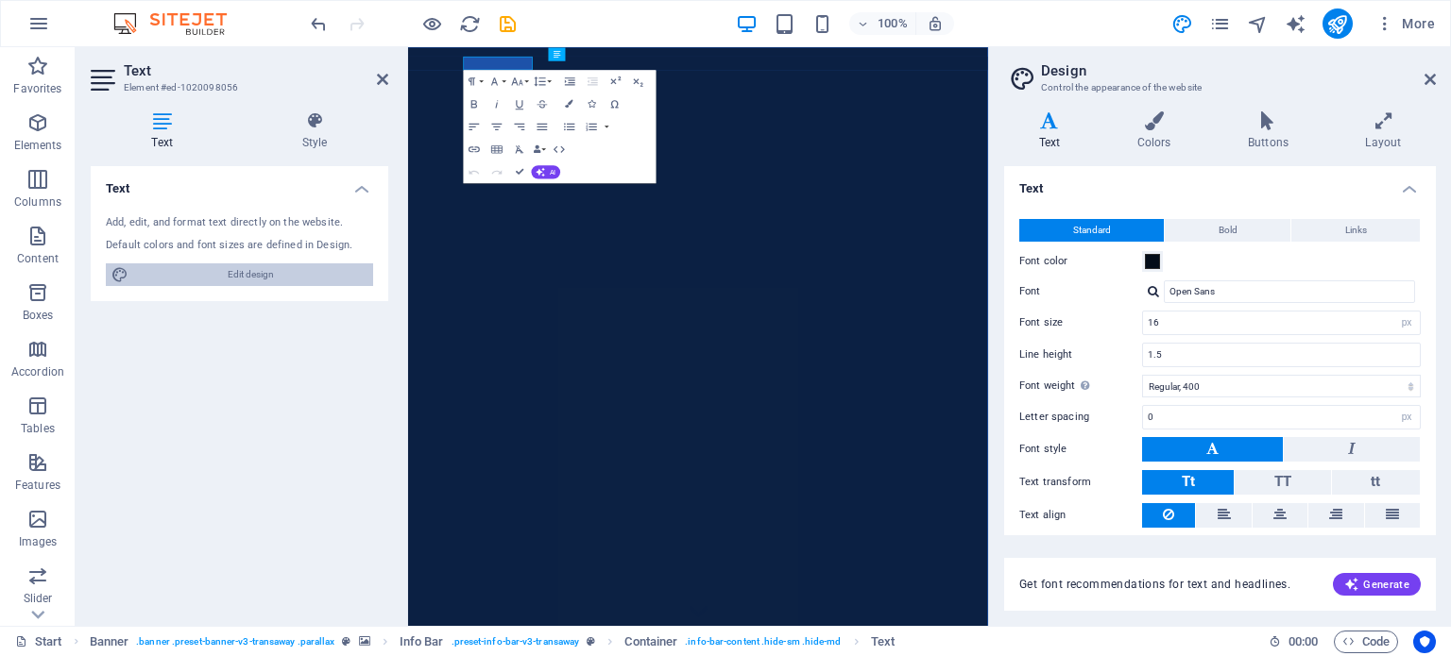
click at [270, 267] on span "Edit design" at bounding box center [250, 274] width 233 height 23
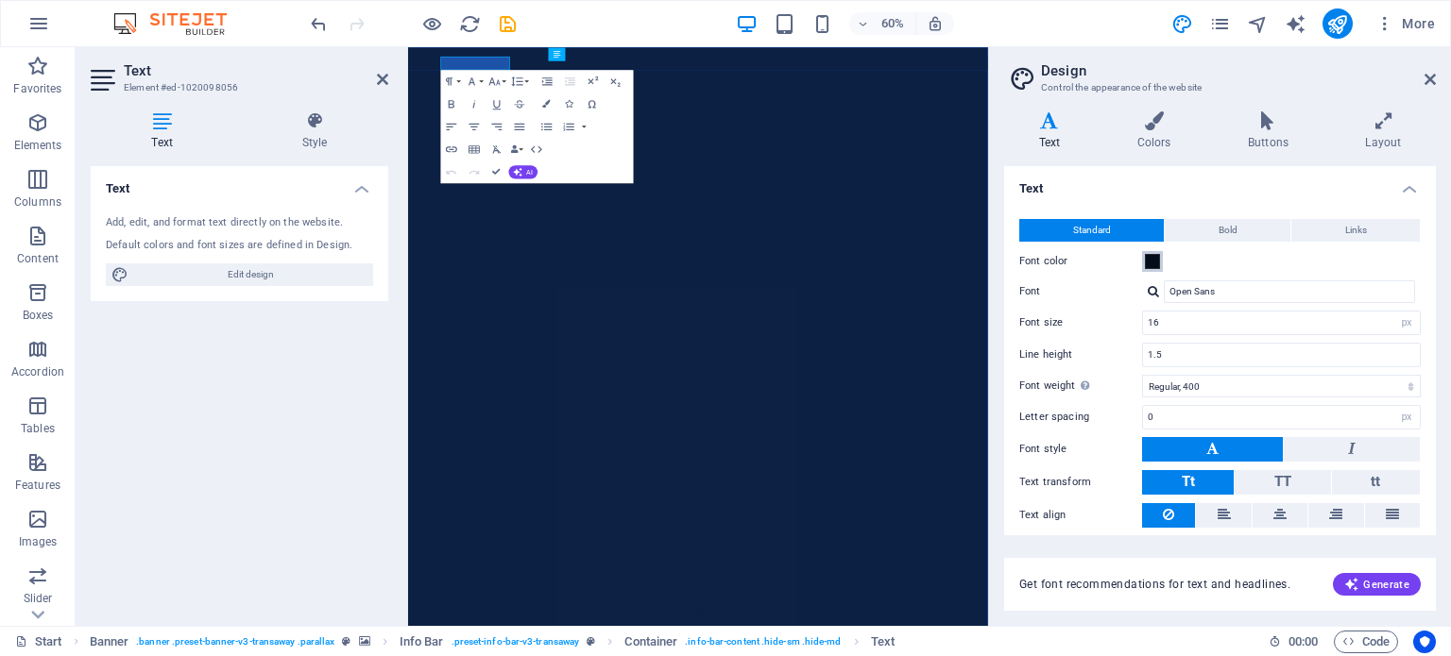
click at [1151, 262] on span at bounding box center [1152, 261] width 15 height 15
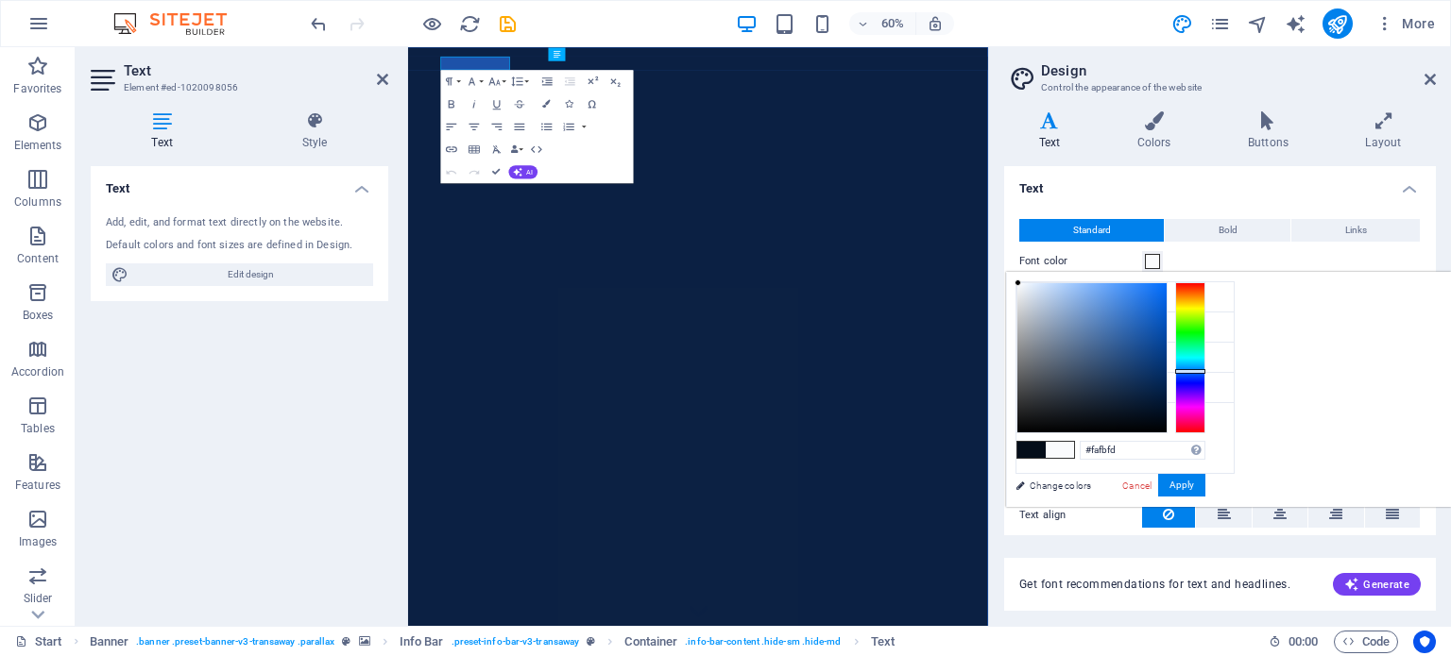
type input "#fdfdfd"
drag, startPoint x: 1378, startPoint y: 414, endPoint x: 1250, endPoint y: 282, distance: 183.0
click at [1019, 282] on div at bounding box center [1015, 283] width 7 height 7
click at [1074, 449] on span at bounding box center [1059, 450] width 28 height 16
click at [1205, 482] on button "Apply" at bounding box center [1181, 485] width 47 height 23
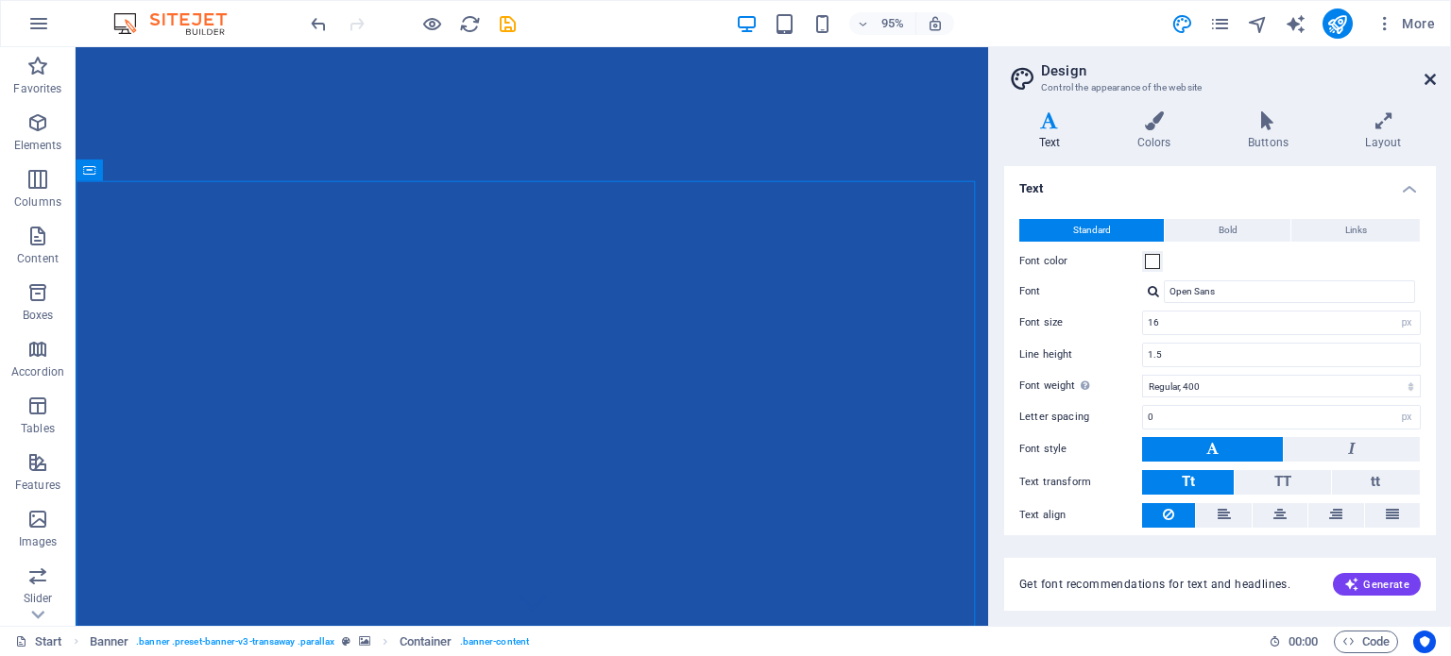
click at [1433, 75] on icon at bounding box center [1429, 79] width 11 height 15
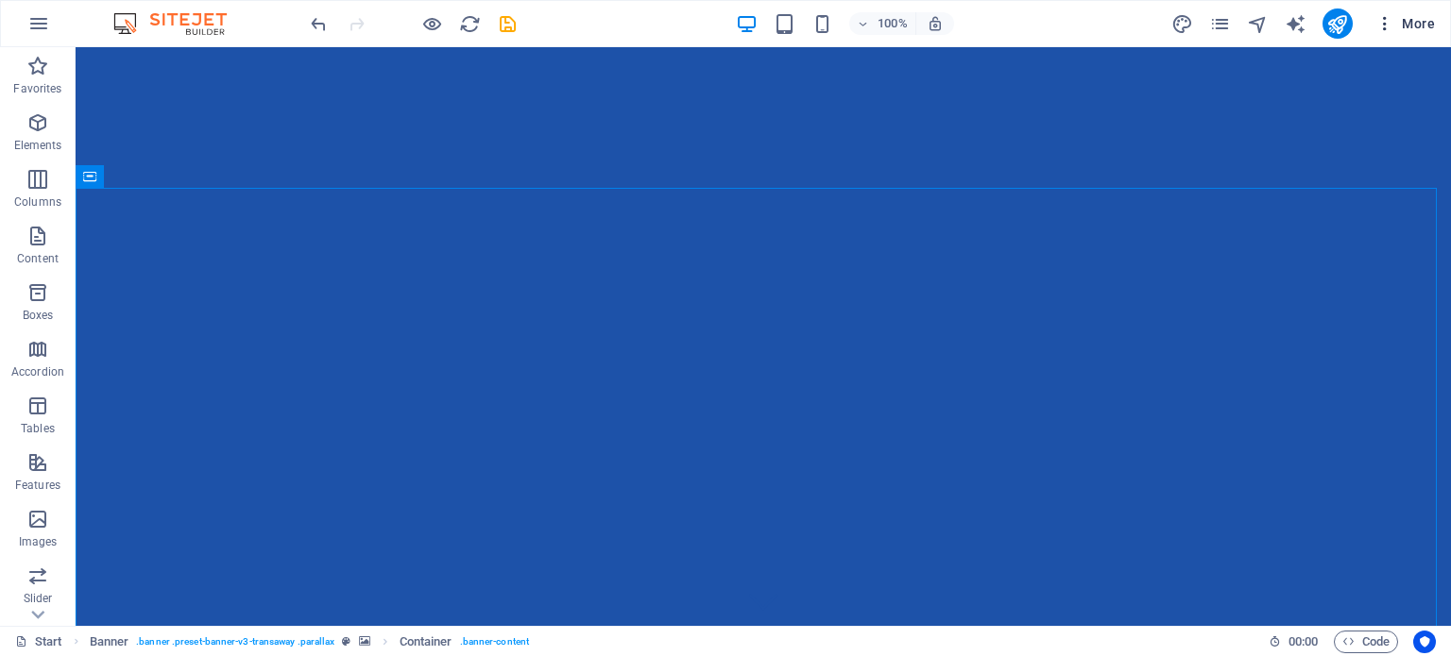
click at [1406, 22] on span "More" at bounding box center [1404, 23] width 59 height 19
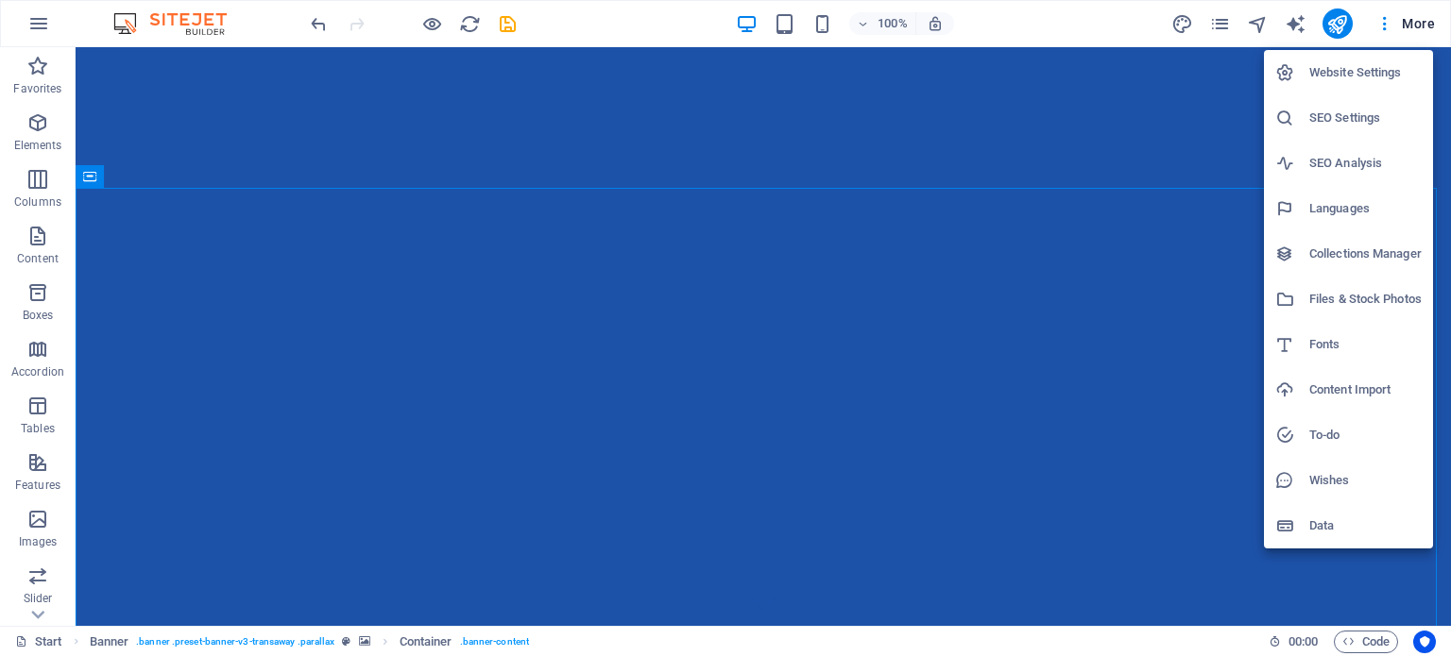
click at [1370, 75] on h6 "Website Settings" at bounding box center [1365, 72] width 112 height 23
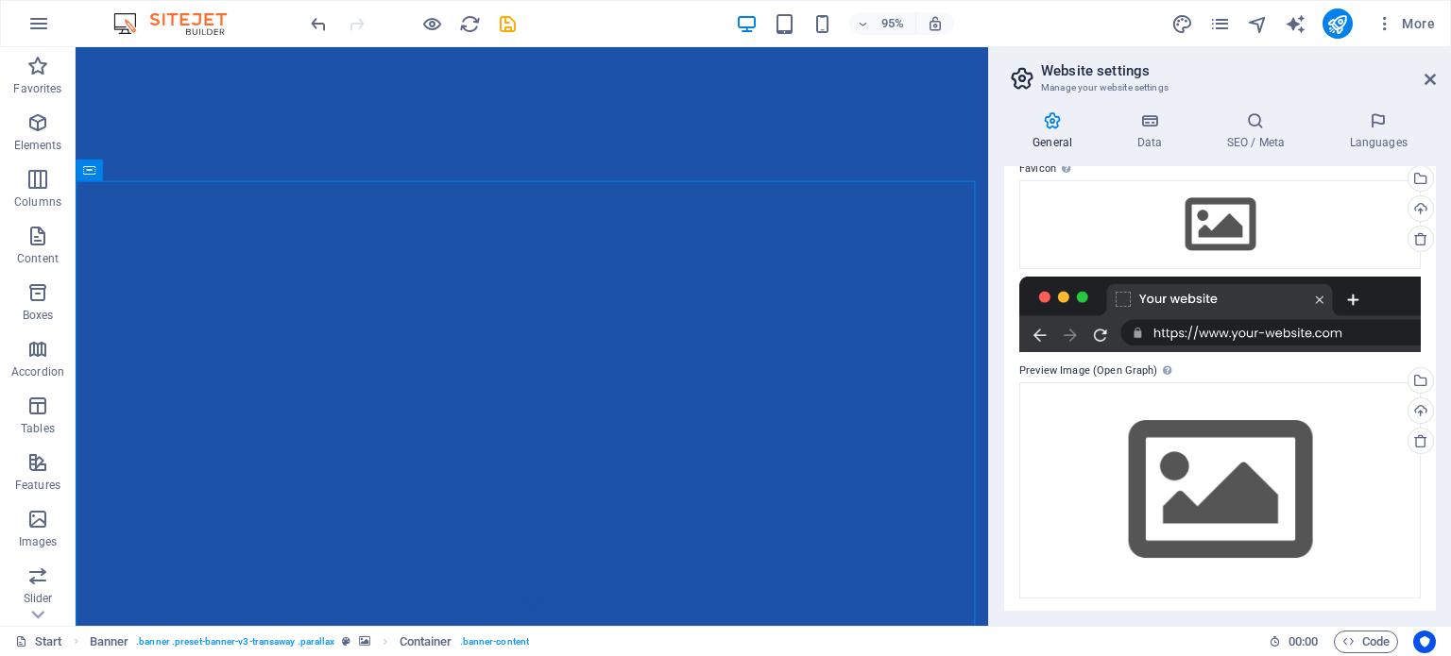
scroll to position [185, 0]
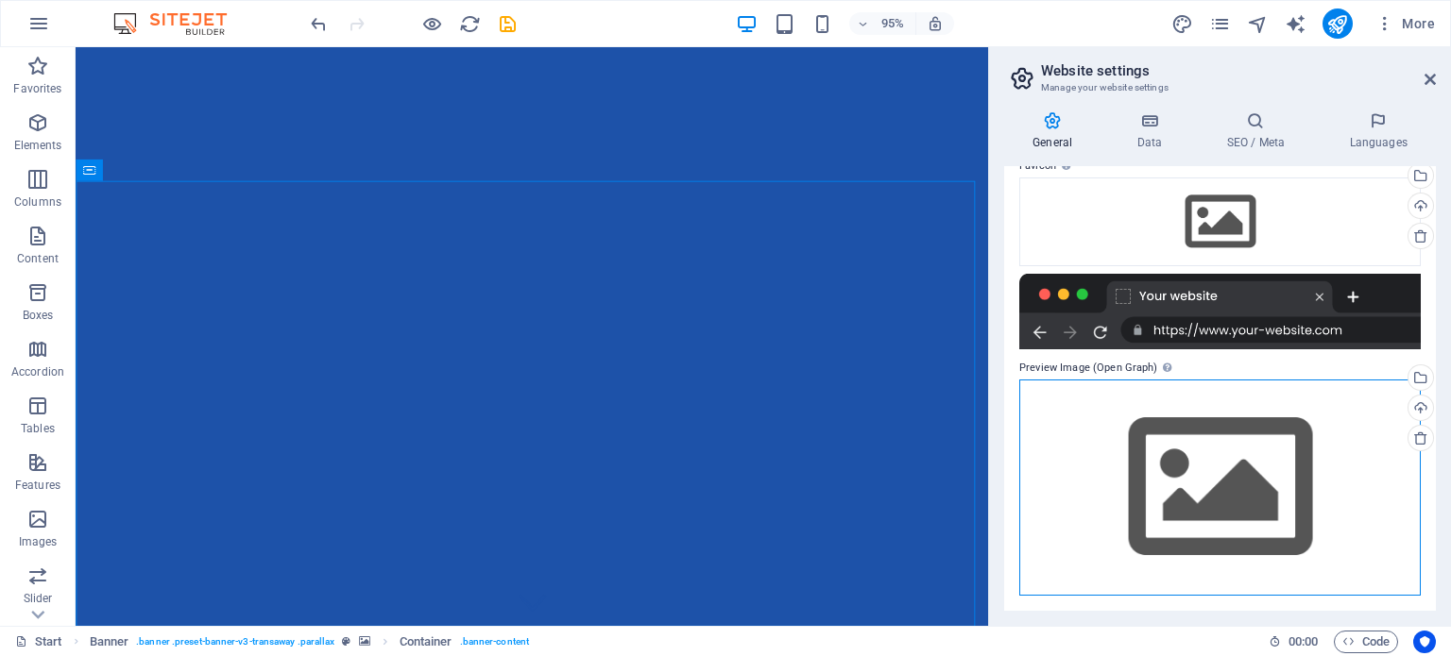
click at [1239, 495] on div "Drag files here, click to choose files or select files from Files or our free s…" at bounding box center [1219, 488] width 401 height 216
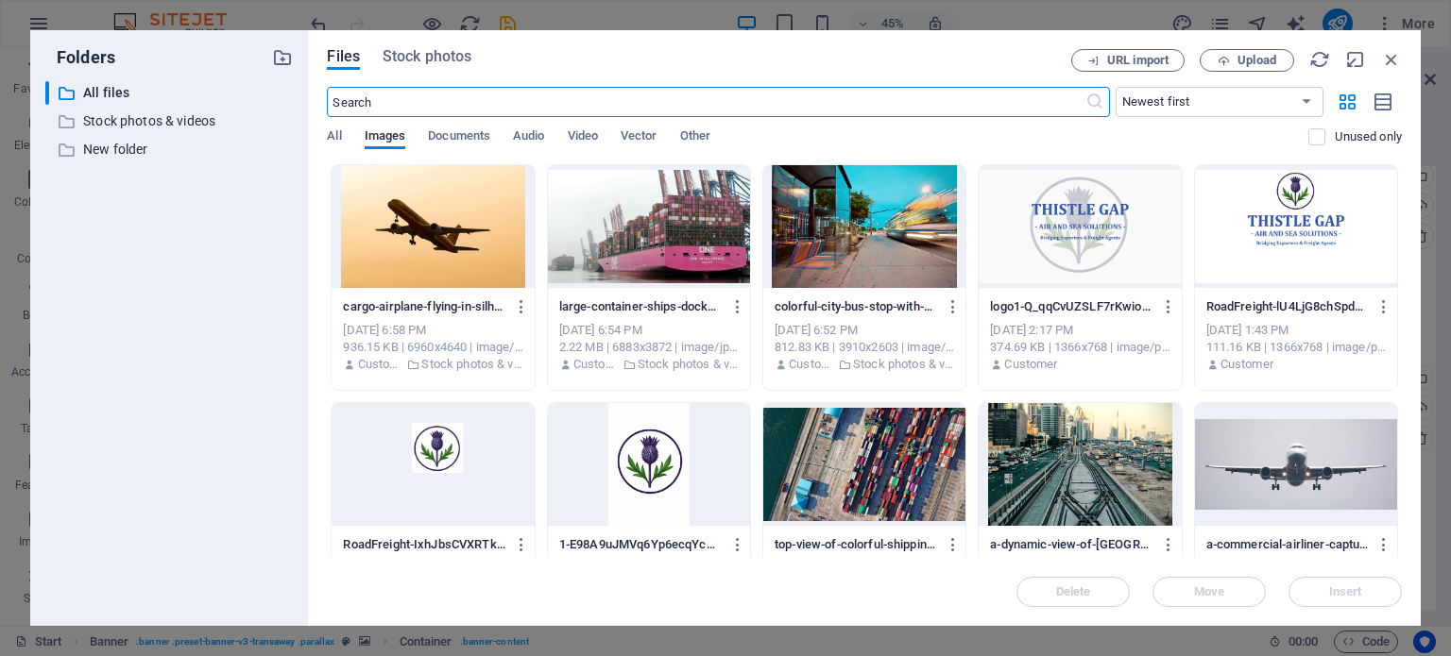
click at [1064, 247] on div at bounding box center [1079, 226] width 202 height 123
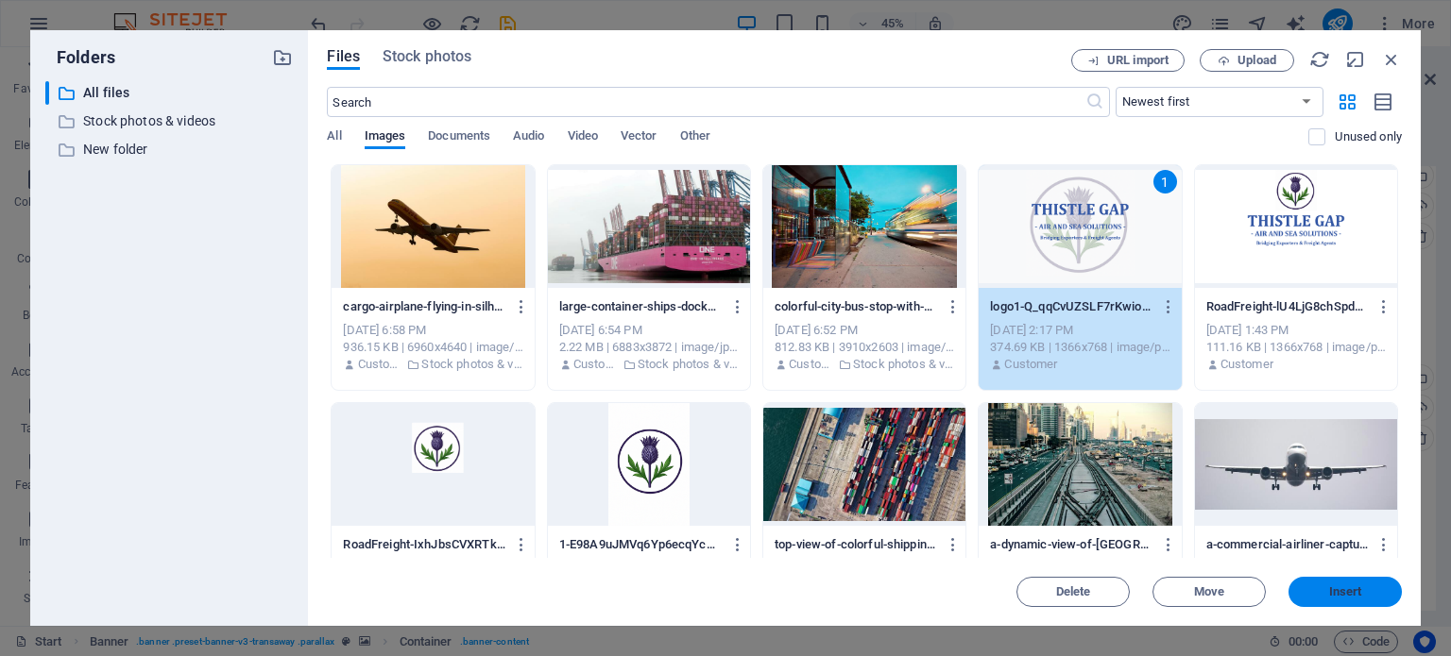
click at [1341, 589] on span "Insert" at bounding box center [1345, 591] width 33 height 11
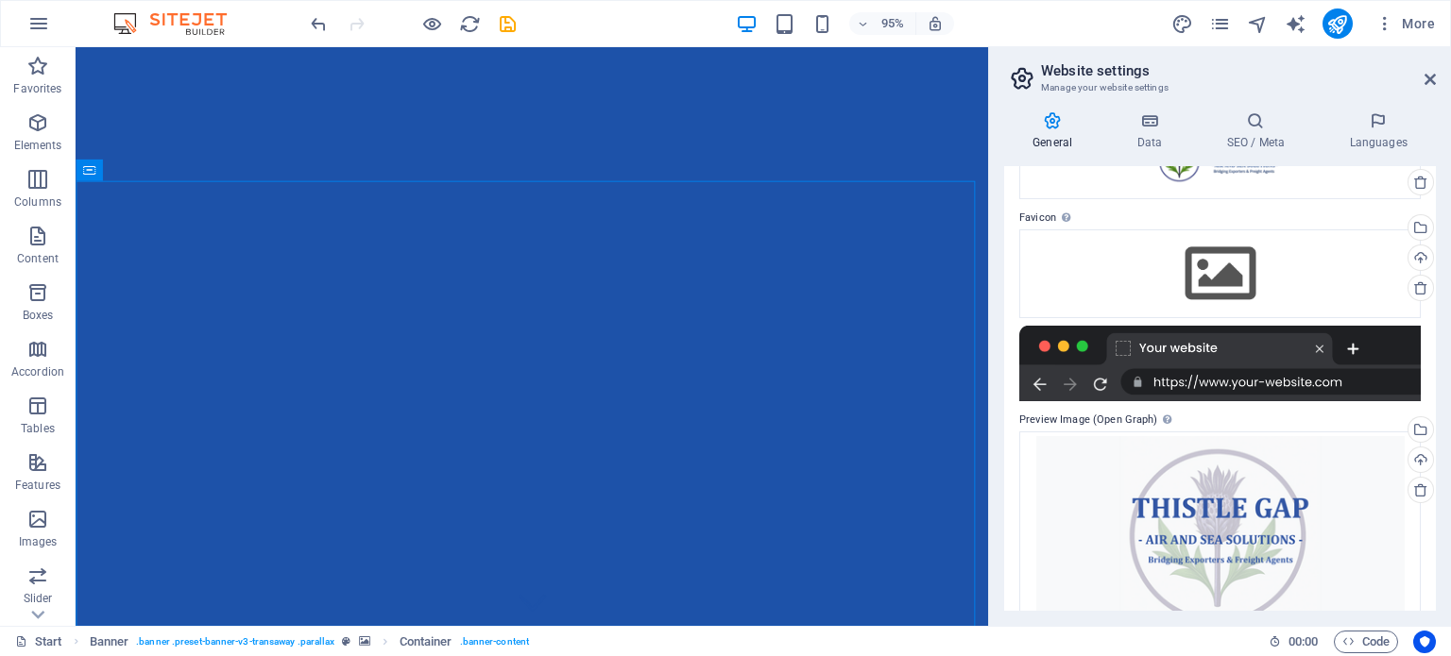
scroll to position [121, 0]
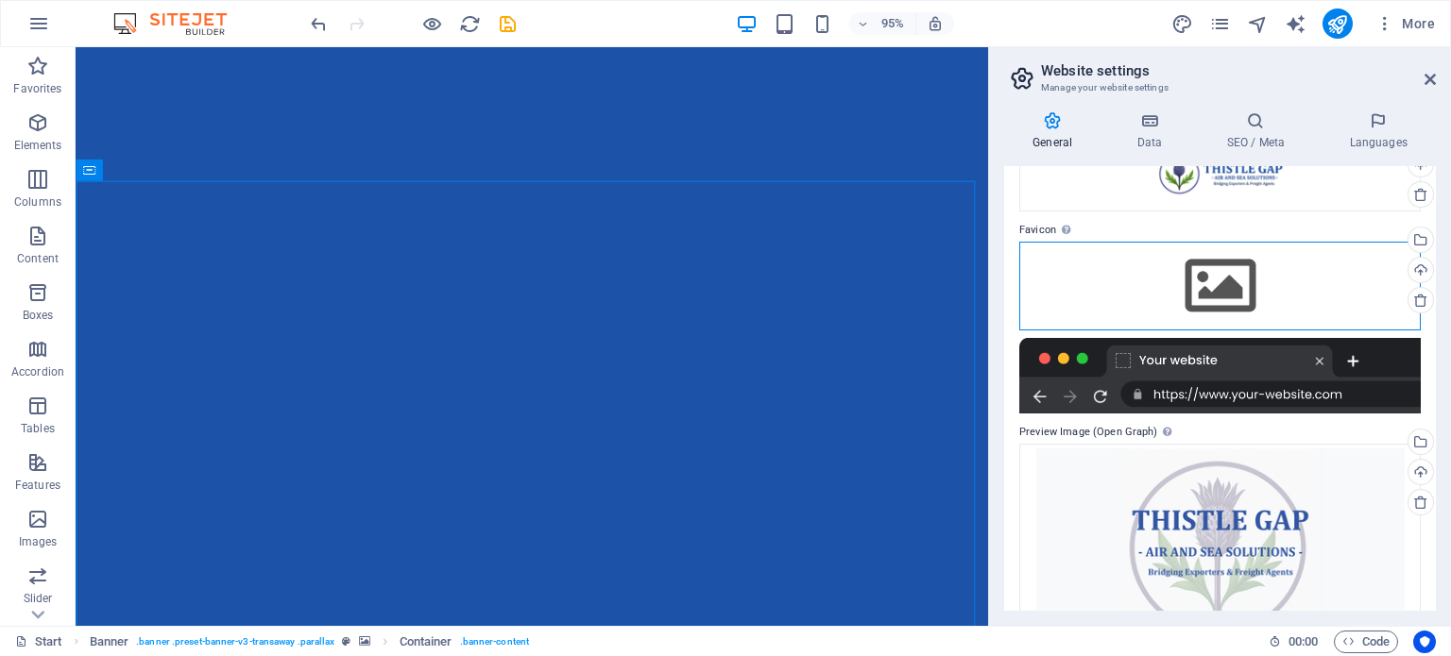
click at [1283, 279] on div "Drag files here, click to choose files or select files from Files or our free s…" at bounding box center [1219, 286] width 401 height 89
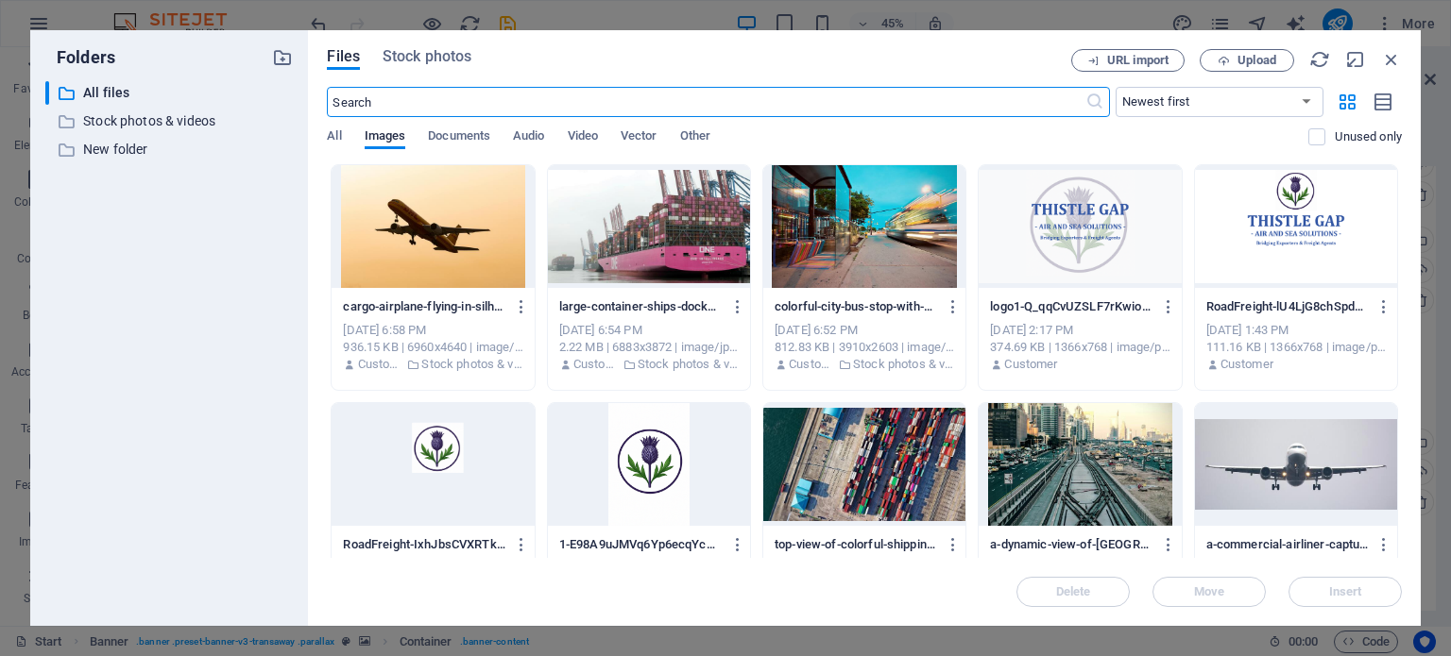
click at [1299, 218] on div at bounding box center [1296, 226] width 202 height 123
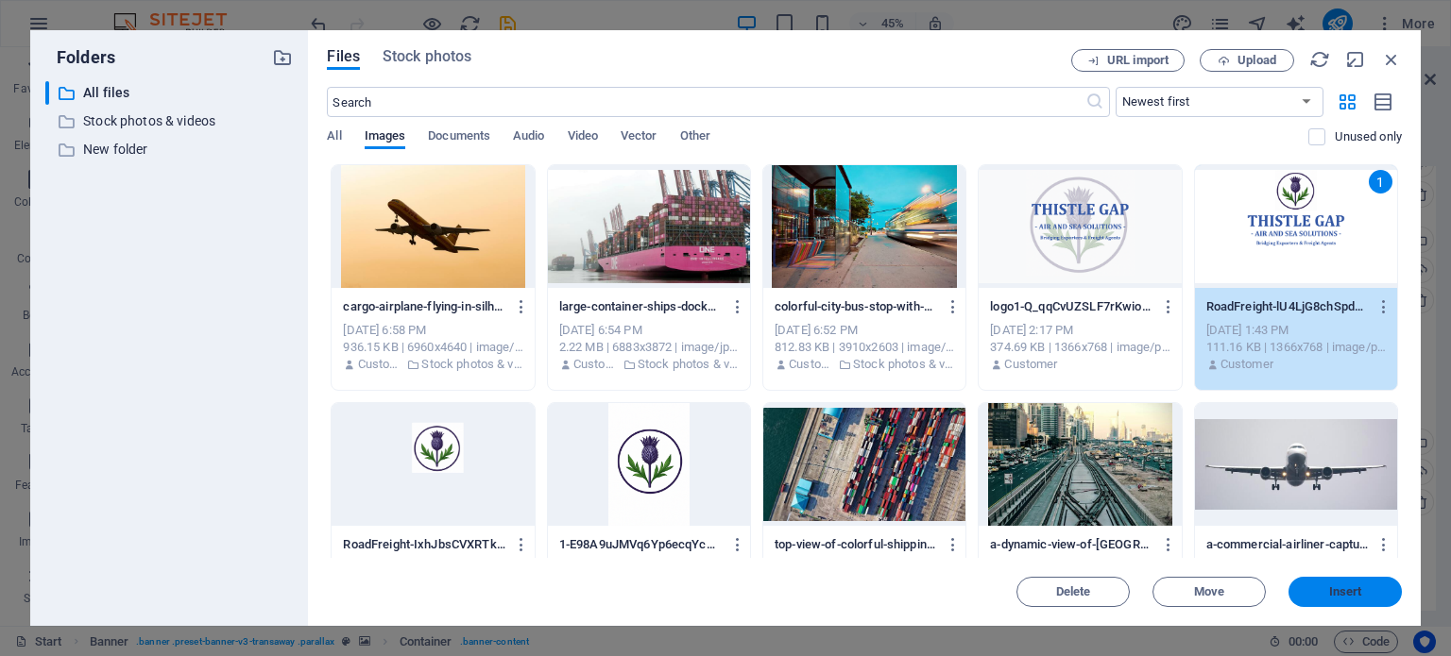
click at [1338, 589] on span "Insert" at bounding box center [1345, 591] width 33 height 11
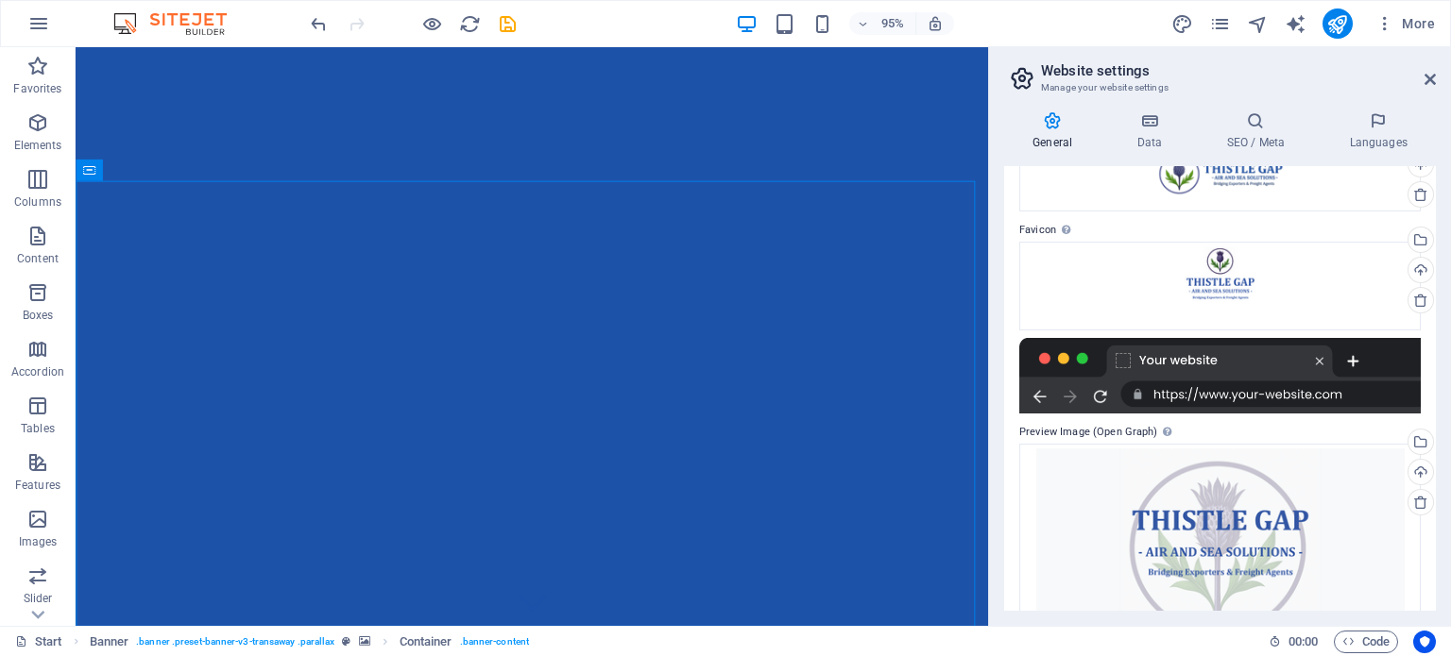
drag, startPoint x: 1439, startPoint y: 377, endPoint x: 1433, endPoint y: 332, distance: 44.9
click at [1433, 332] on div "General Data SEO / Meta Languages Website name [DOMAIN_NAME] Logo Drag files he…" at bounding box center [1220, 361] width 462 height 530
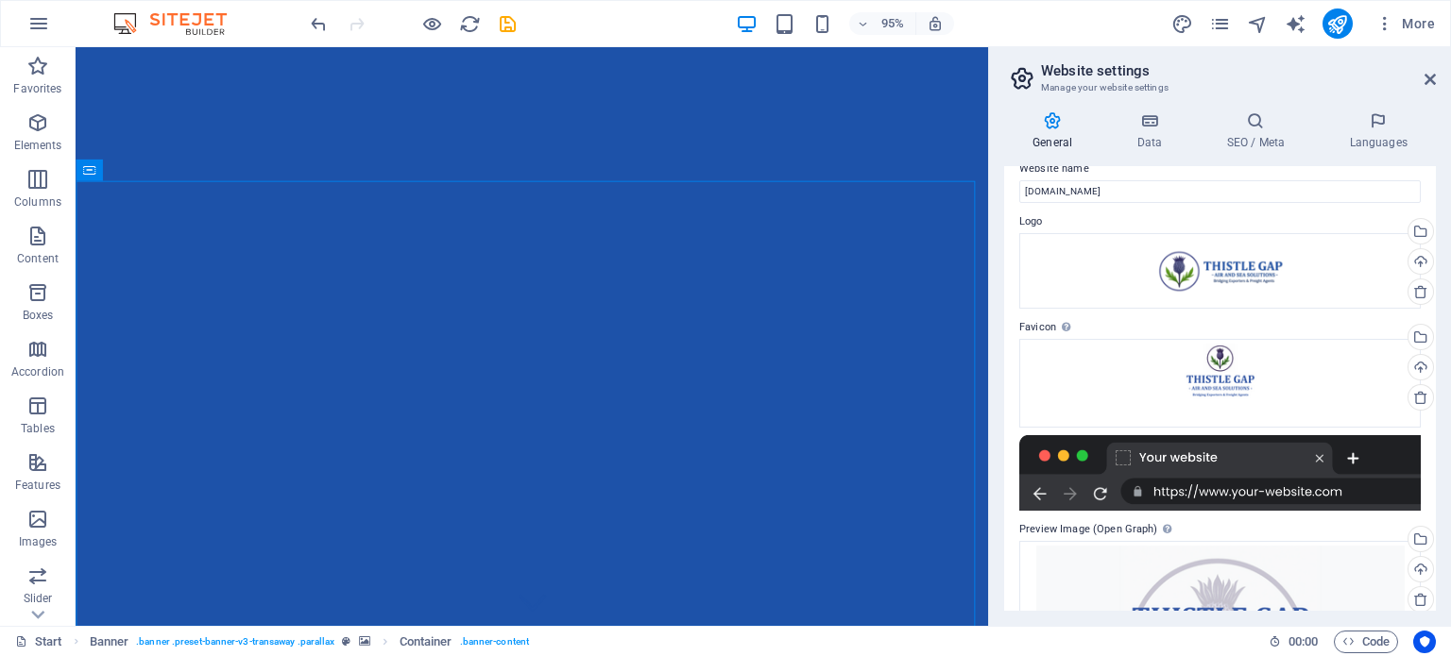
scroll to position [0, 0]
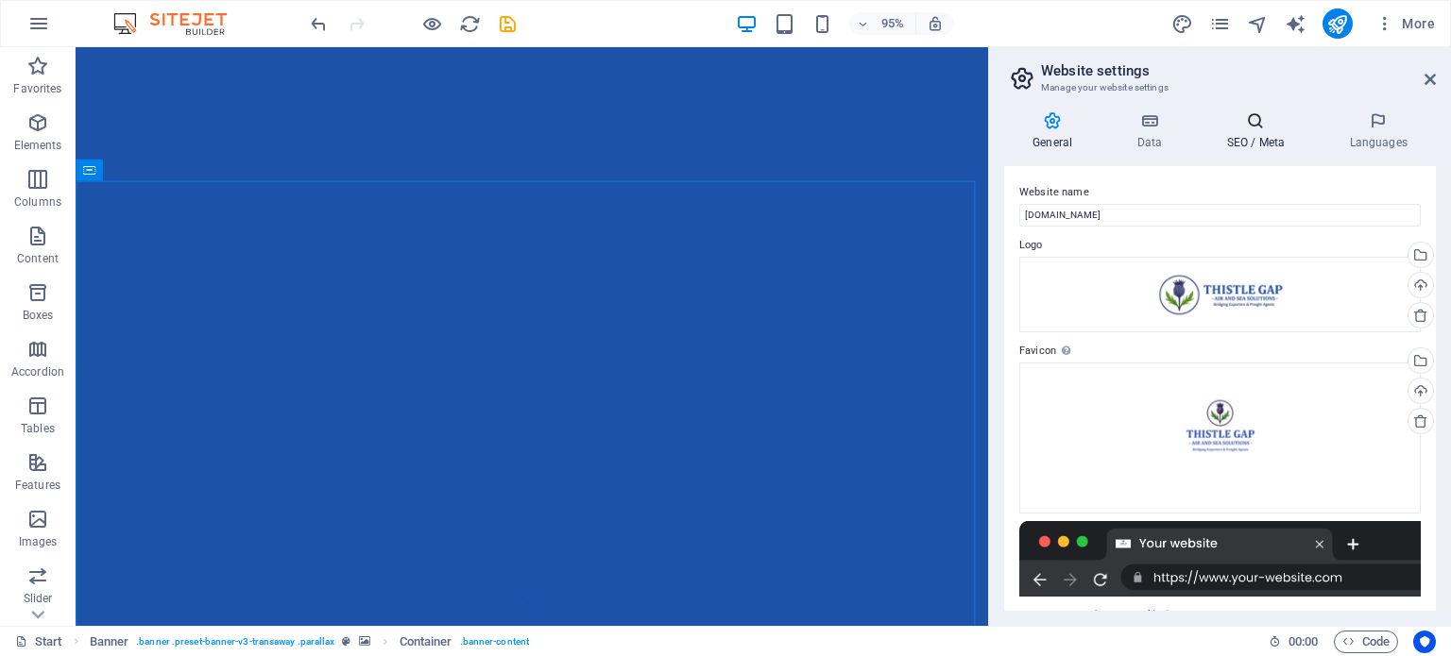
click at [1257, 131] on h4 "SEO / Meta" at bounding box center [1258, 131] width 123 height 40
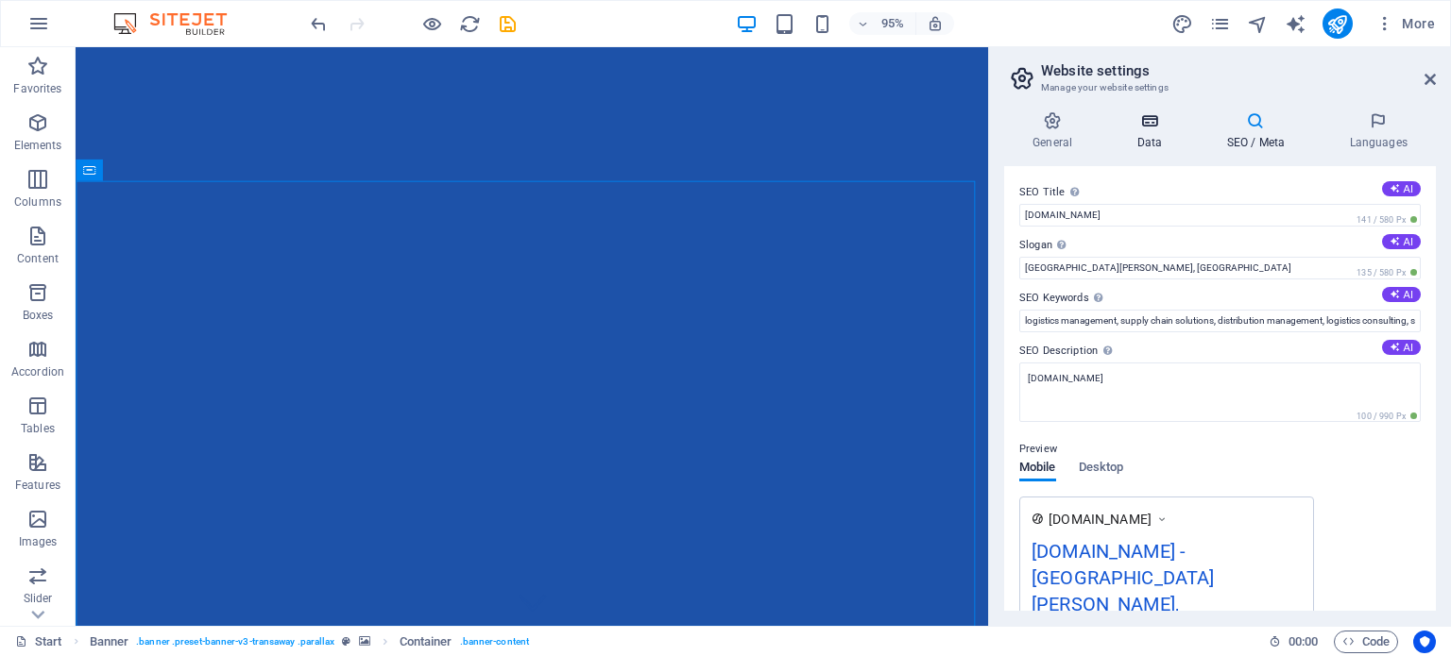
click at [1152, 140] on h4 "Data" at bounding box center [1153, 131] width 90 height 40
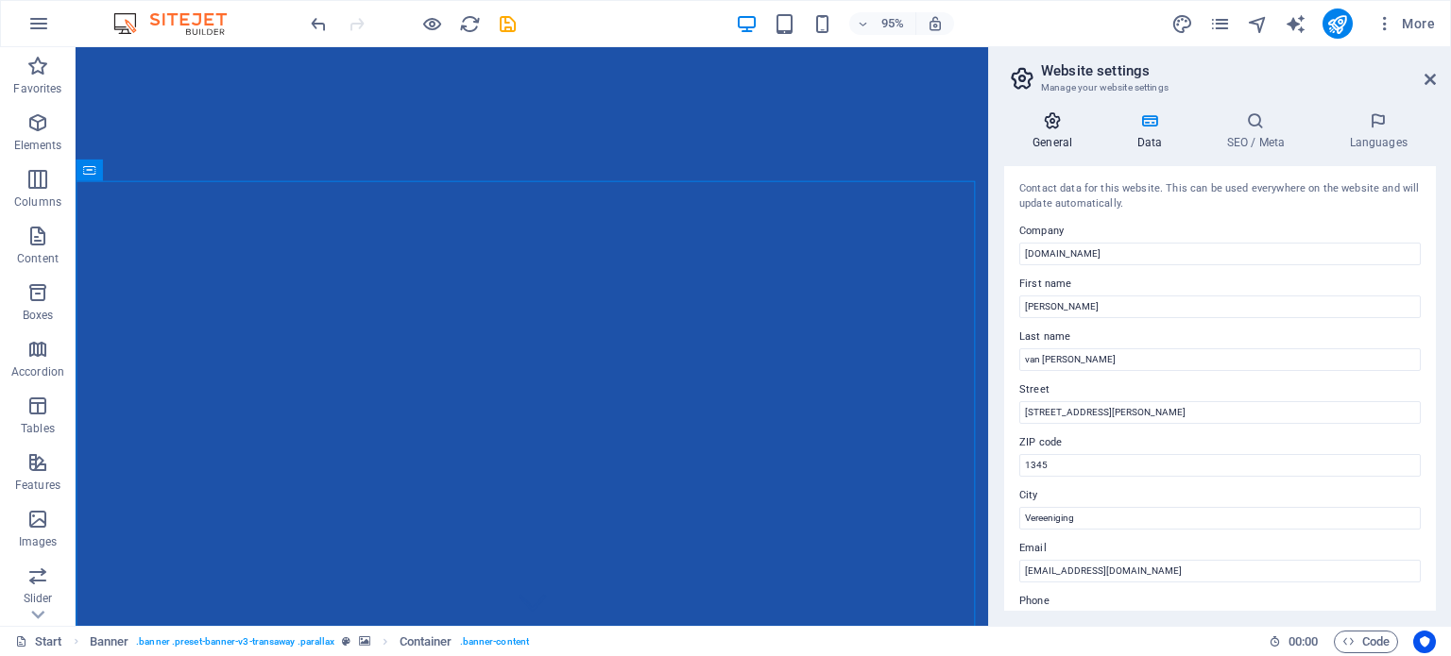
click at [1053, 135] on h4 "General" at bounding box center [1056, 131] width 104 height 40
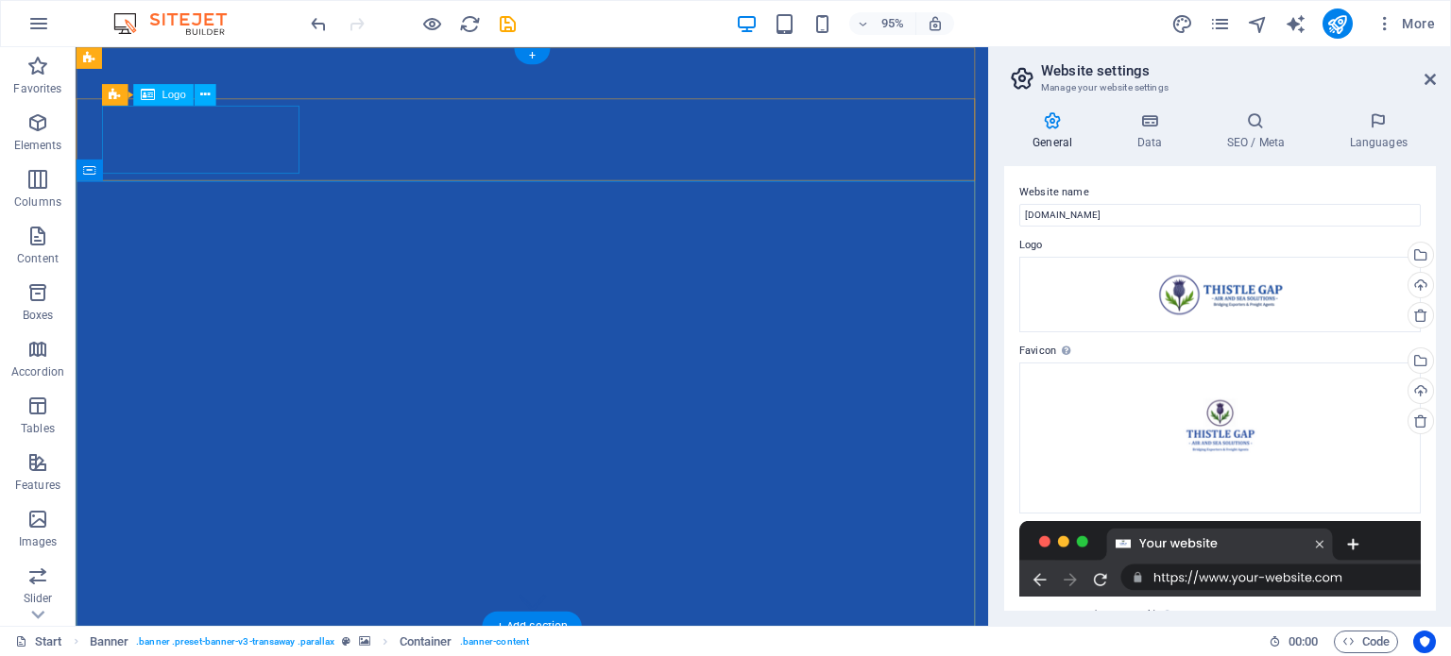
select select "px"
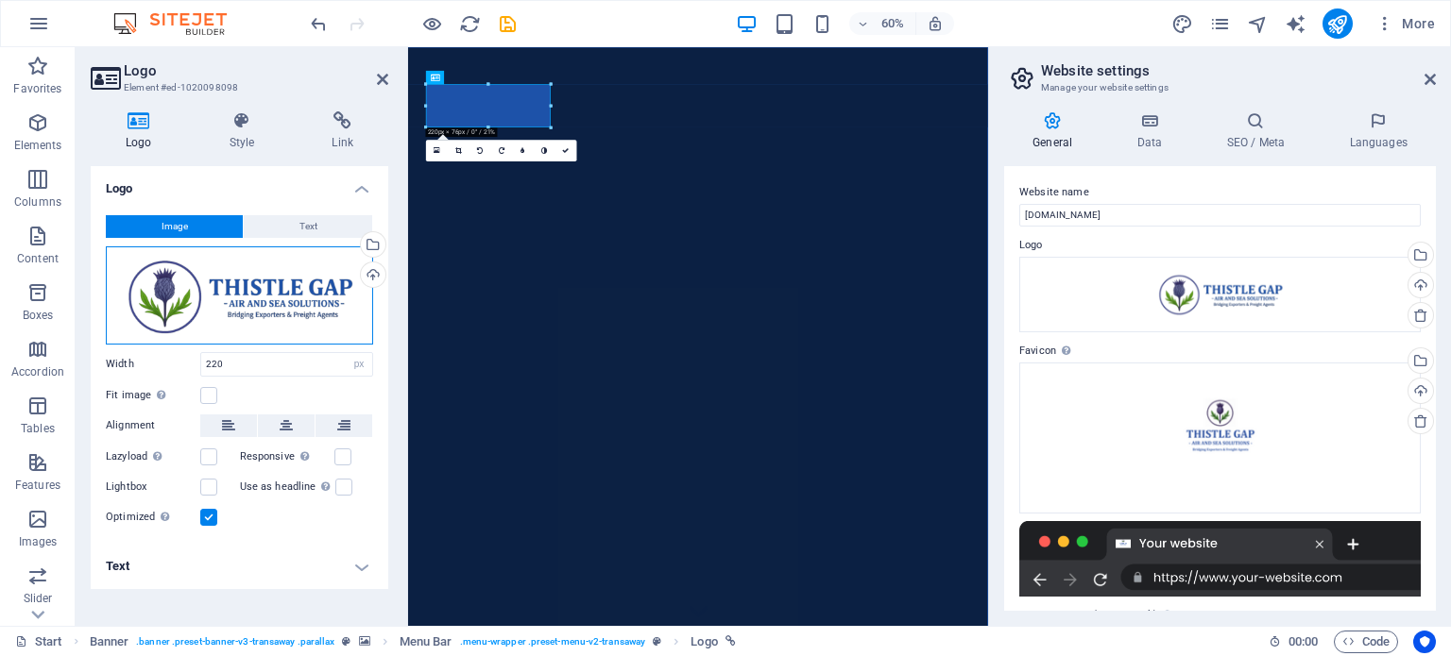
click at [221, 297] on div "Drag files here, click to choose files or select files from Files or our free s…" at bounding box center [239, 295] width 267 height 98
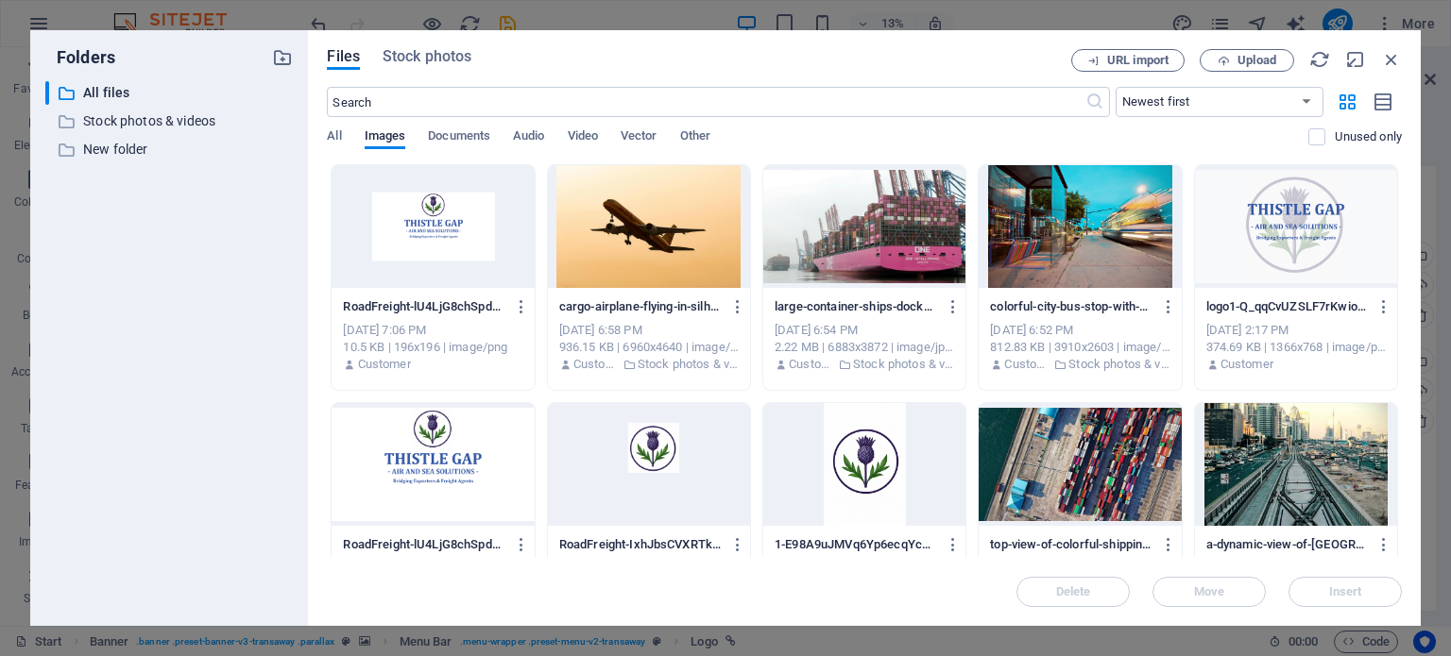
drag, startPoint x: 1433, startPoint y: 241, endPoint x: 1430, endPoint y: 324, distance: 83.2
click at [1430, 324] on div "Folders ​ All files All files ​ Stock photos & videos Stock photos & videos ​ N…" at bounding box center [725, 328] width 1451 height 656
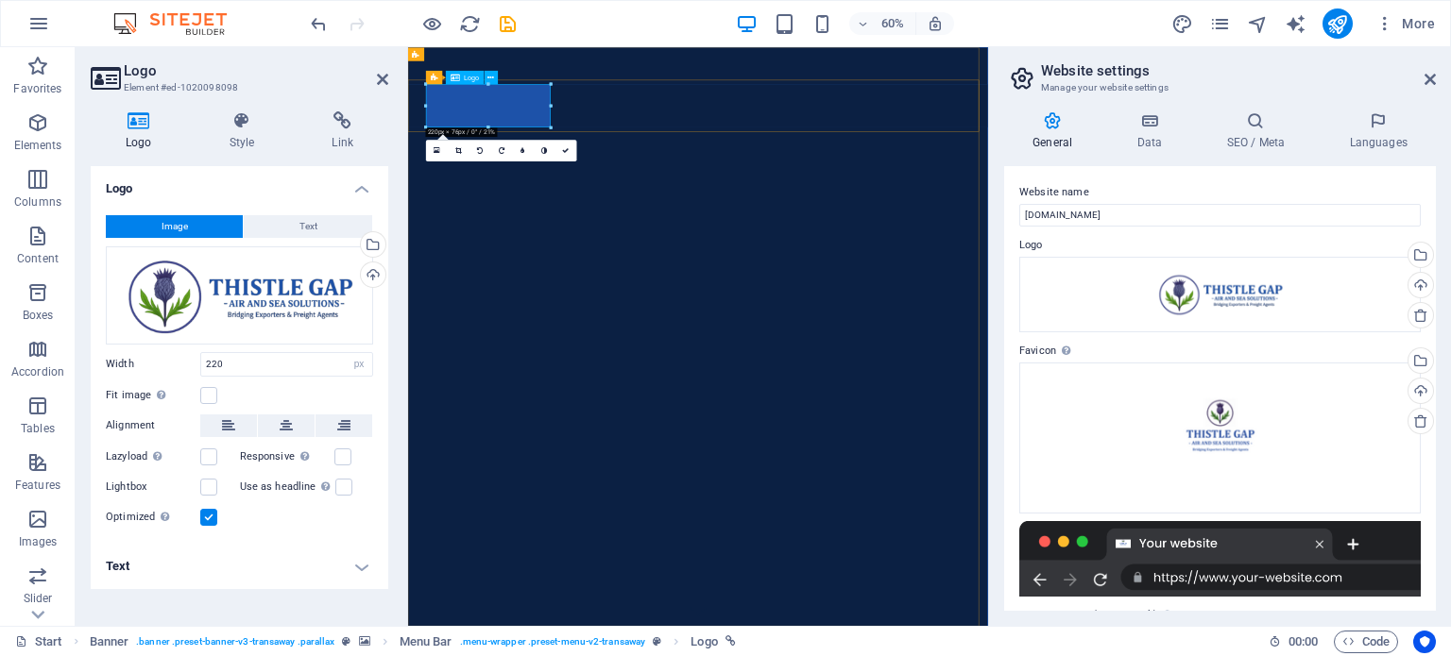
click at [262, 298] on div "Drag files here, click to choose files or select files from Files or our free s…" at bounding box center [239, 295] width 267 height 98
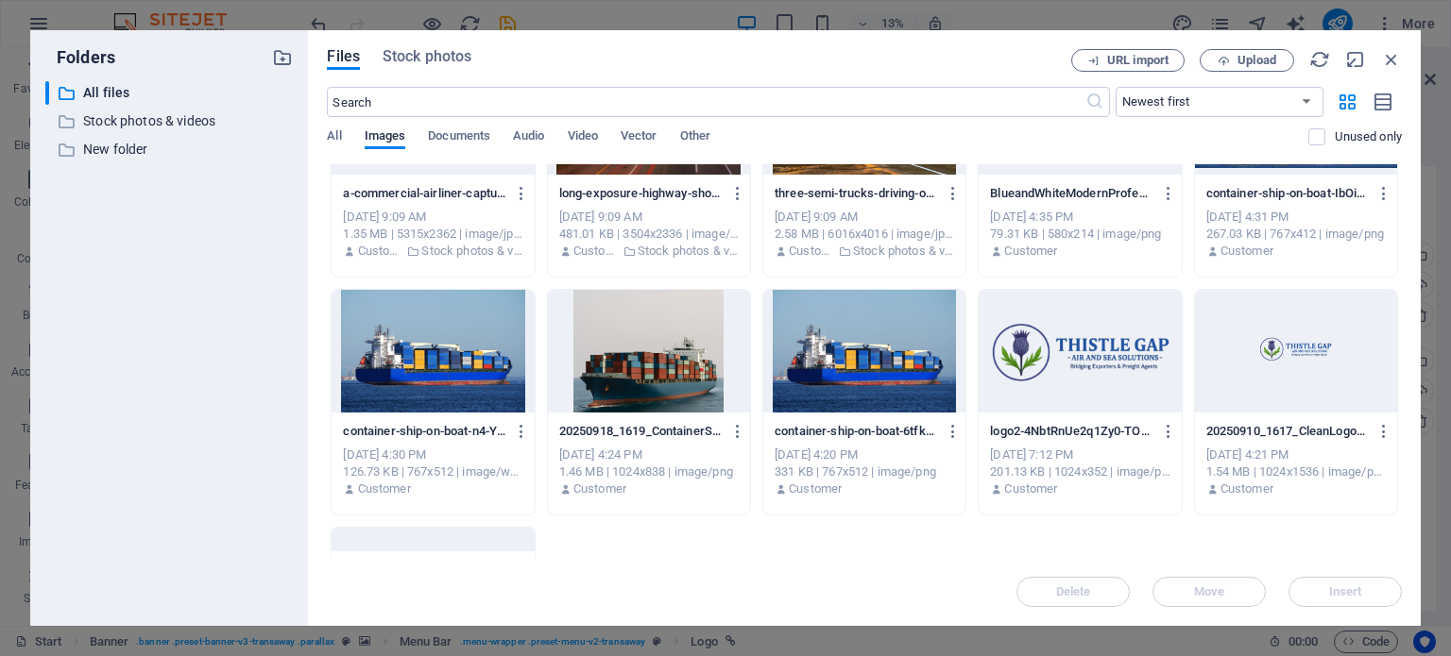
scroll to position [592, 0]
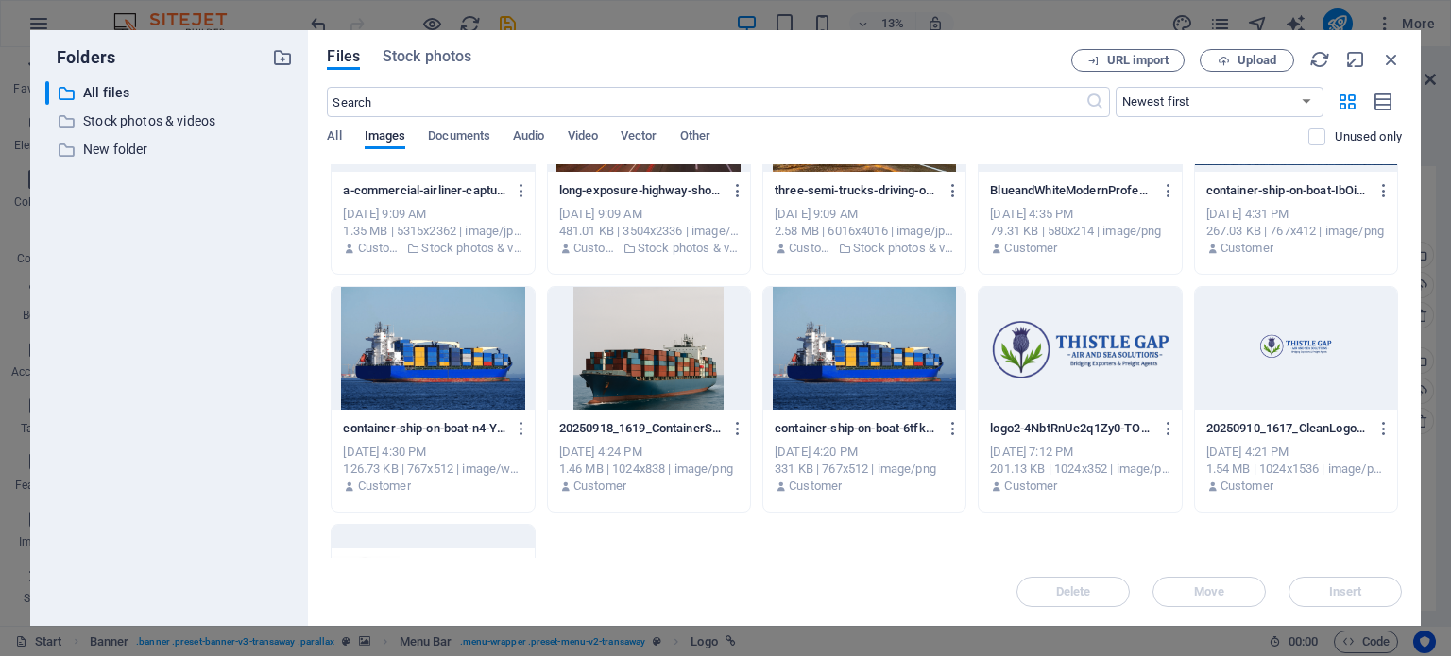
click at [1084, 354] on div at bounding box center [1079, 348] width 202 height 123
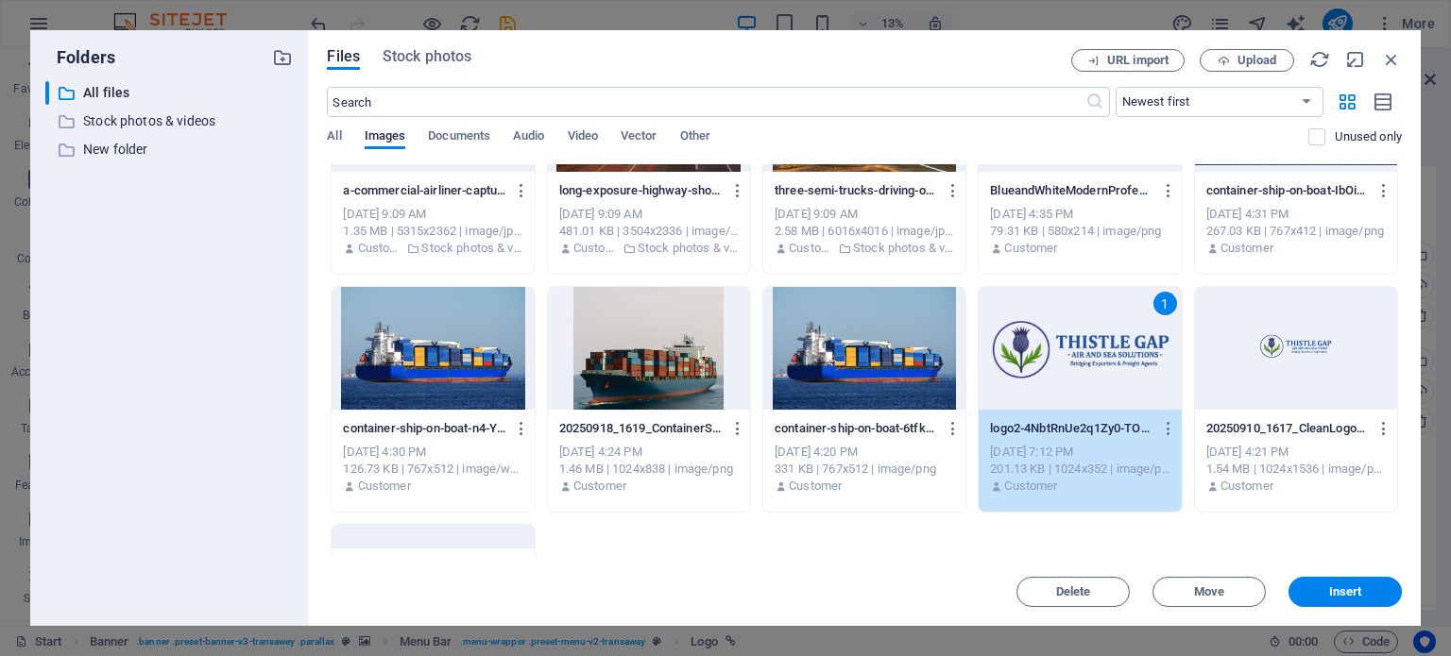
click at [1084, 354] on div "1" at bounding box center [1079, 348] width 202 height 123
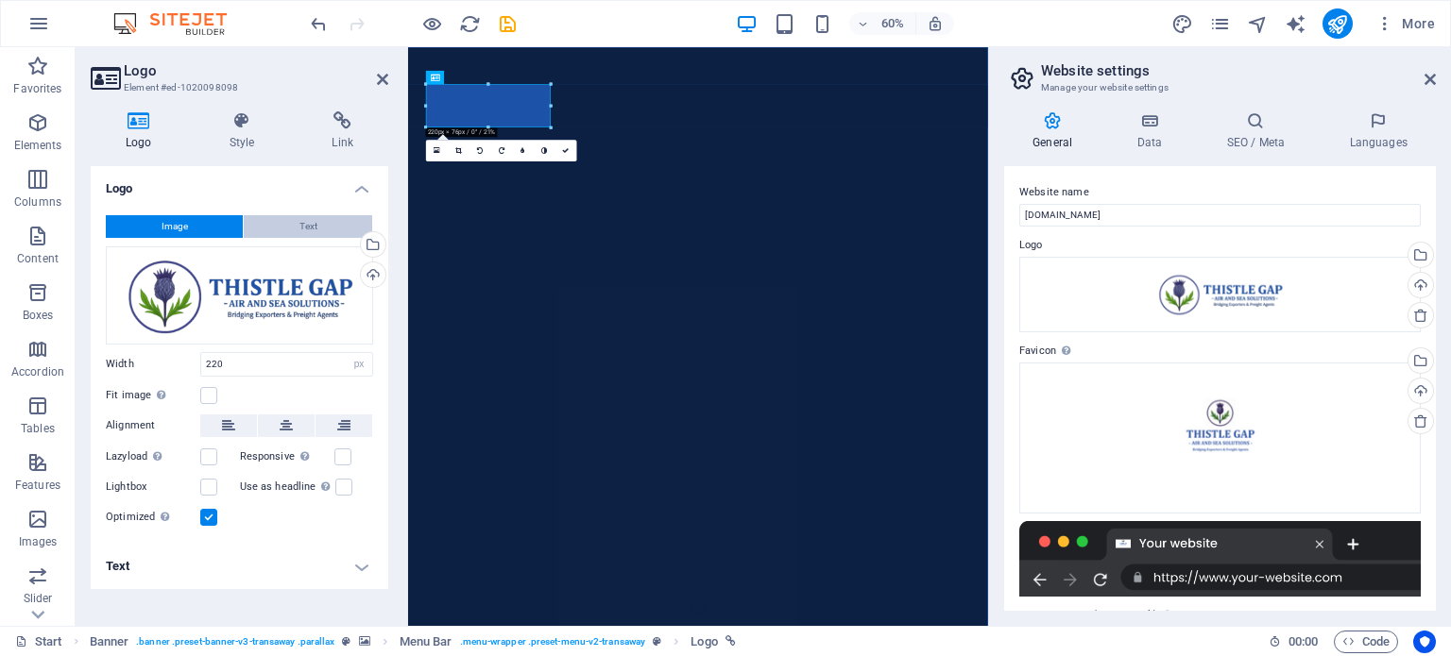
click at [325, 224] on button "Text" at bounding box center [308, 226] width 128 height 23
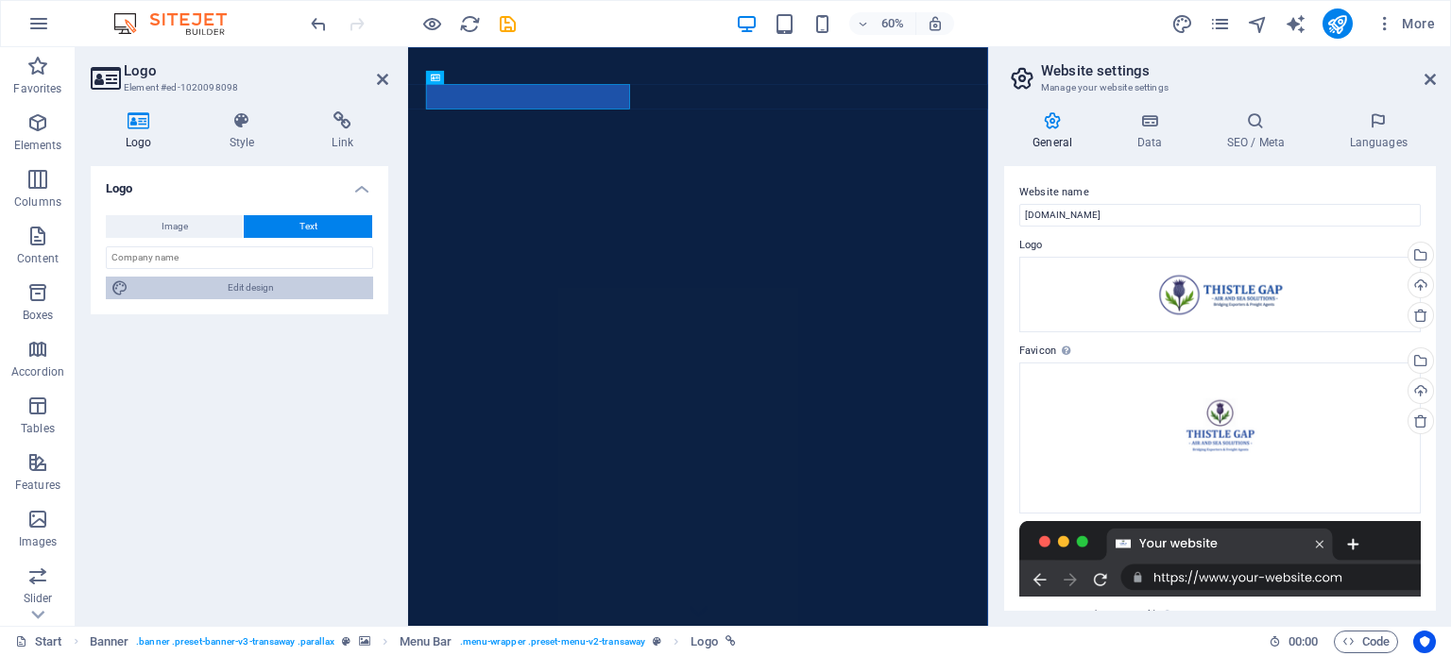
click at [261, 284] on span "Edit design" at bounding box center [250, 288] width 233 height 23
select select "px"
select select "400"
select select "px"
select select "rem"
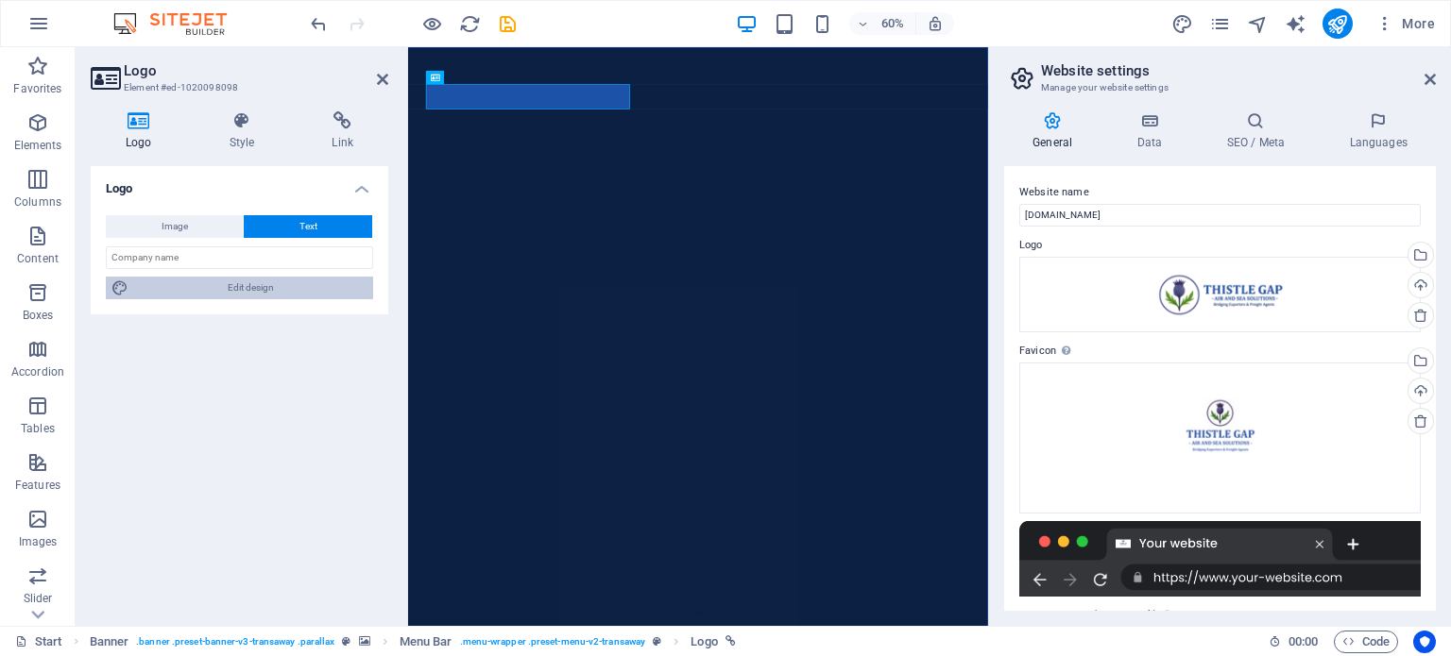
select select "700"
select select "px"
select select "rem"
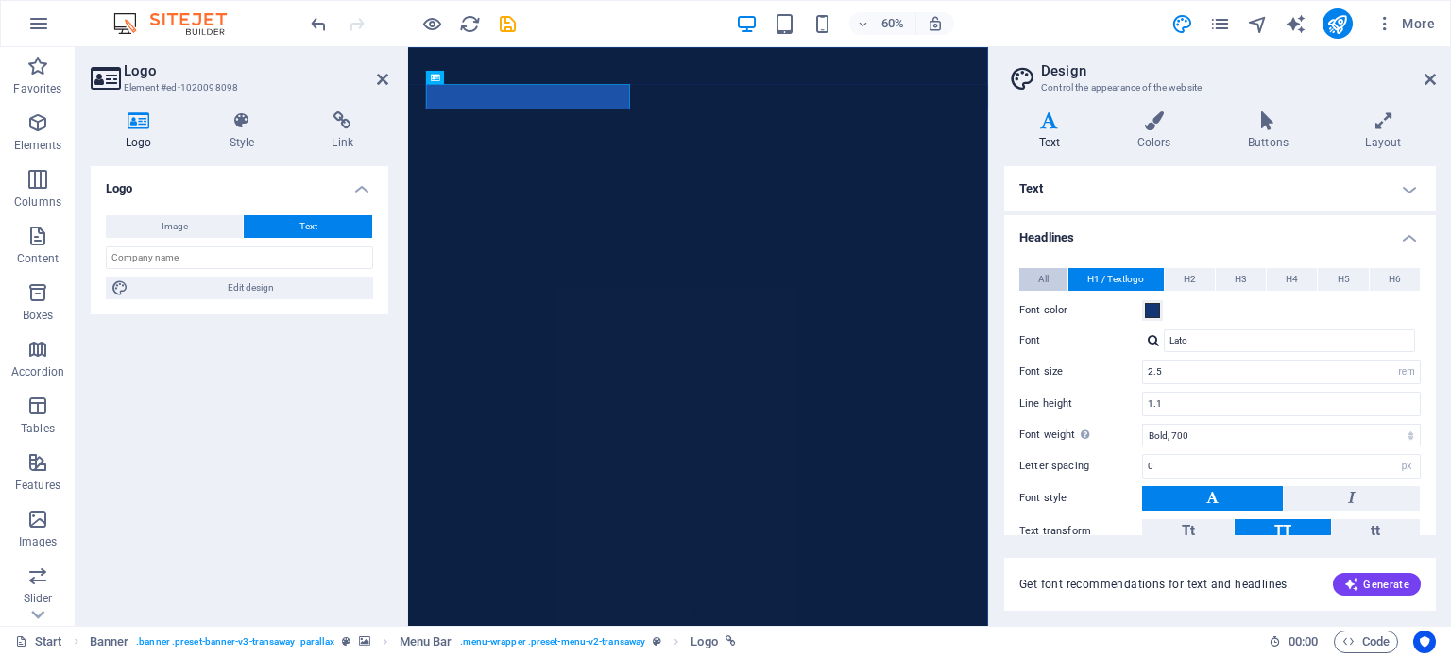
click at [1038, 277] on span "All" at bounding box center [1043, 279] width 10 height 23
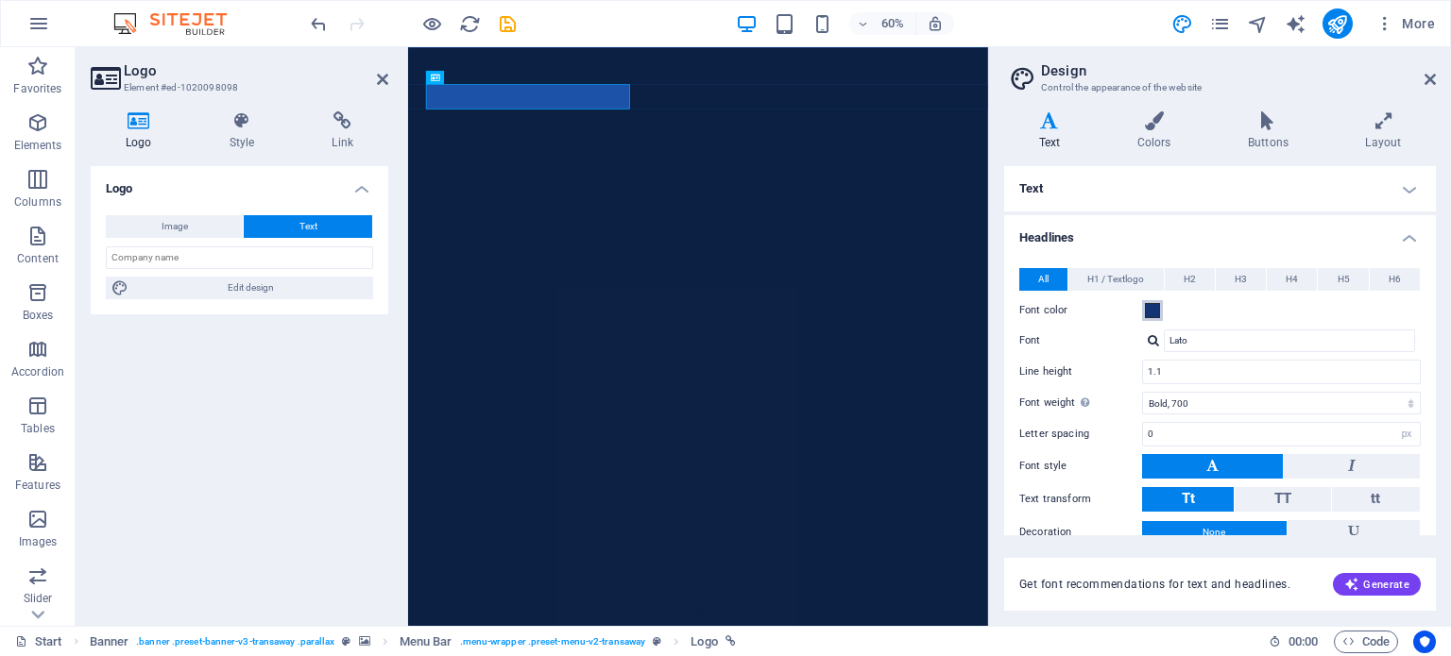
click at [1150, 311] on span at bounding box center [1152, 310] width 15 height 15
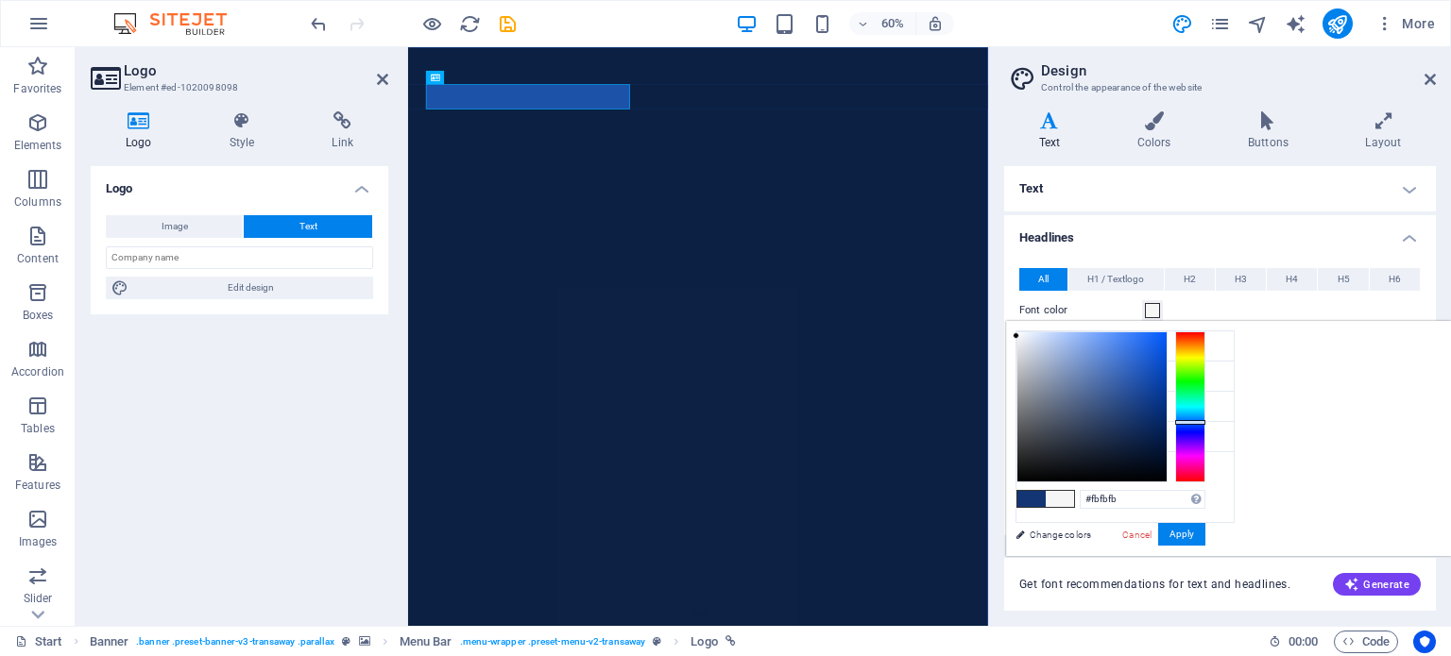
type input "#fdfdfd"
drag, startPoint x: 1378, startPoint y: 404, endPoint x: 1248, endPoint y: 331, distance: 148.4
click at [1166, 332] on div at bounding box center [1091, 406] width 149 height 149
click at [1074, 492] on span at bounding box center [1059, 499] width 28 height 16
click at [1084, 532] on link "Change colors" at bounding box center [1115, 535] width 219 height 24
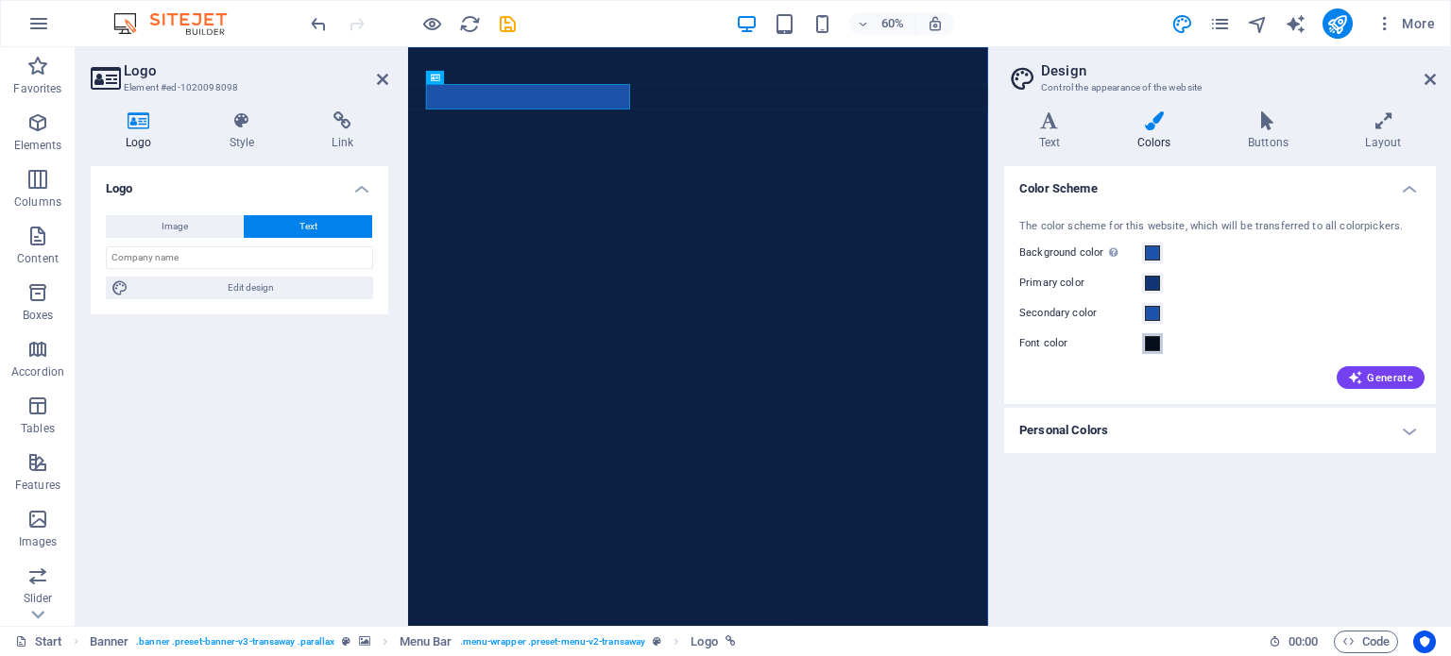
click at [1149, 339] on span at bounding box center [1152, 343] width 15 height 15
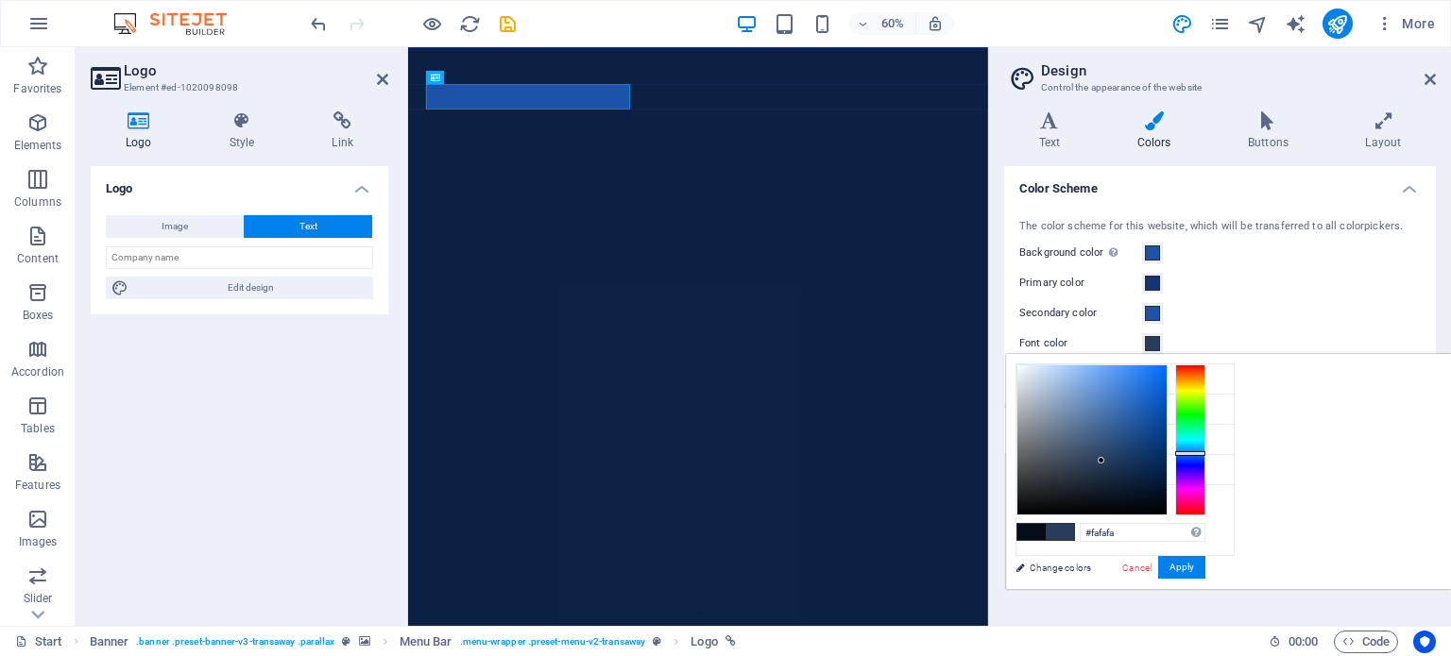
type input "#ffffff"
drag, startPoint x: 1377, startPoint y: 495, endPoint x: 1220, endPoint y: 352, distance: 211.9
click at [1220, 352] on body "[DOMAIN_NAME] Start Favorites Elements Columns Content Boxes Accordion Tables F…" at bounding box center [725, 328] width 1451 height 656
click at [1205, 559] on button "Apply" at bounding box center [1181, 567] width 47 height 23
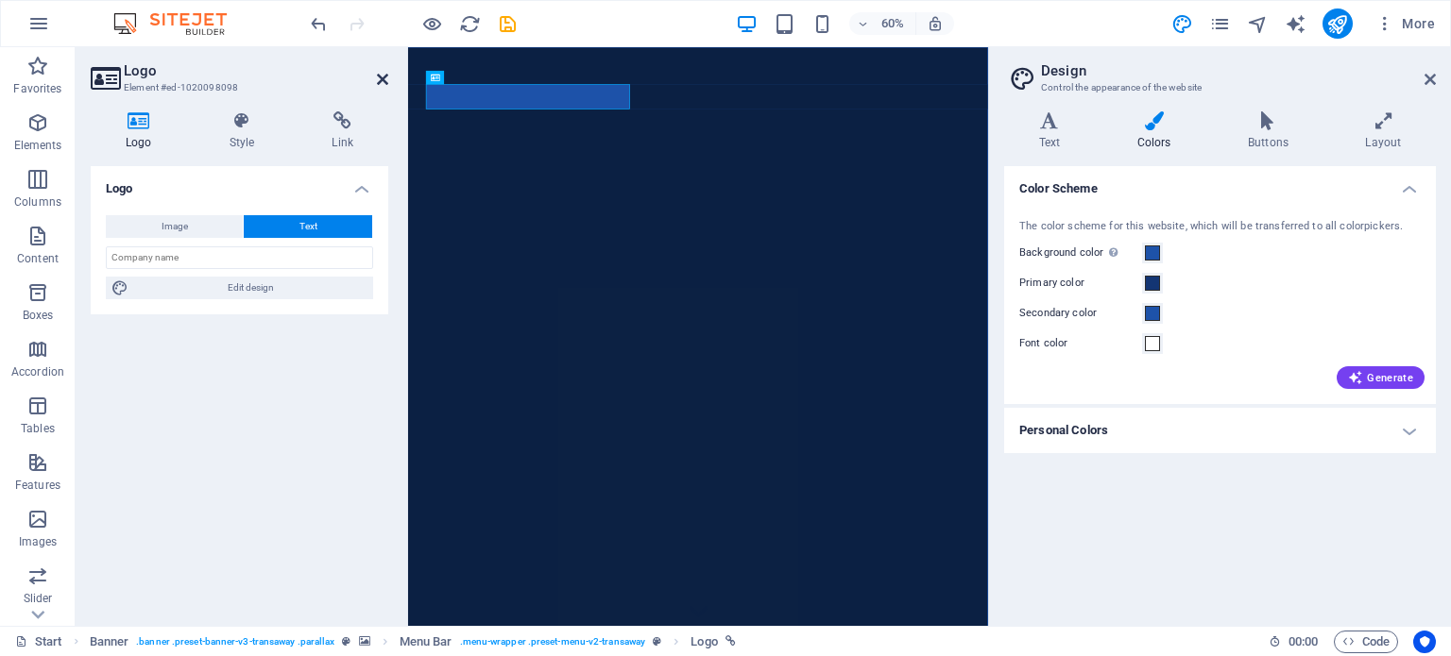
click at [385, 77] on icon at bounding box center [382, 79] width 11 height 15
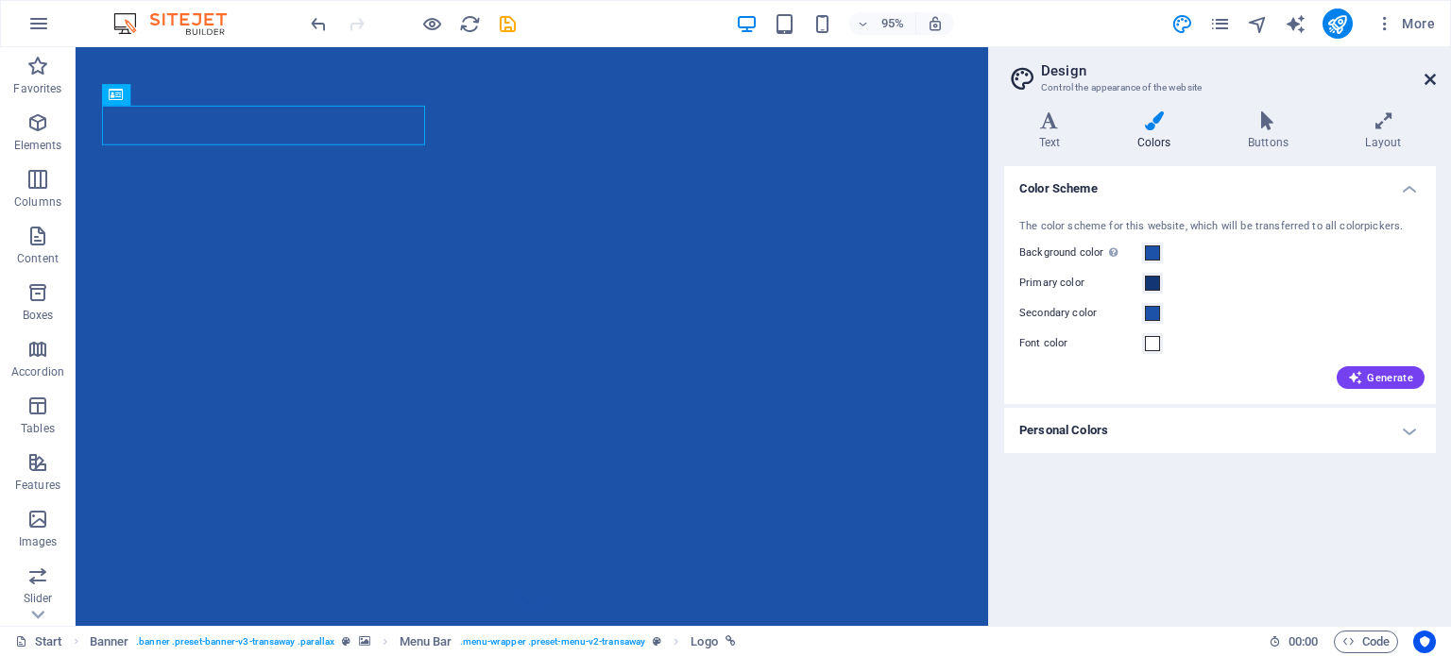
click at [1434, 73] on icon at bounding box center [1429, 79] width 11 height 15
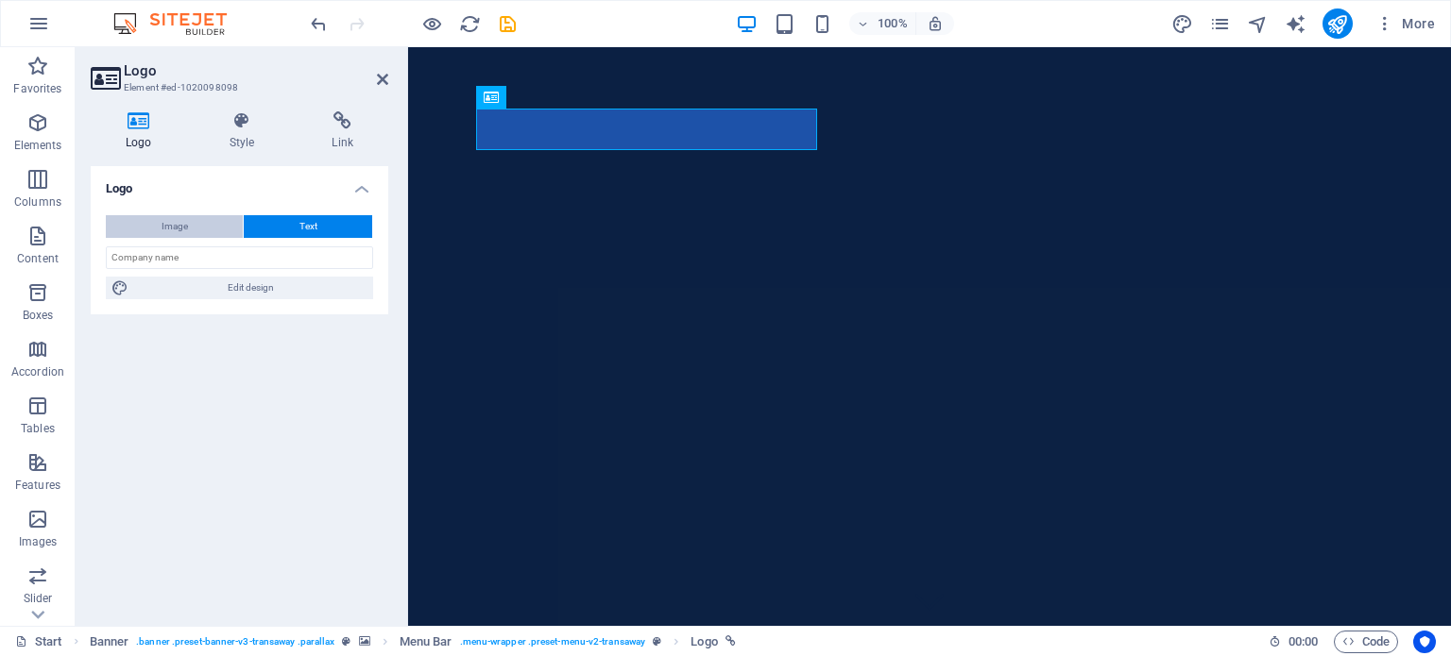
click at [148, 228] on button "Image" at bounding box center [174, 226] width 137 height 23
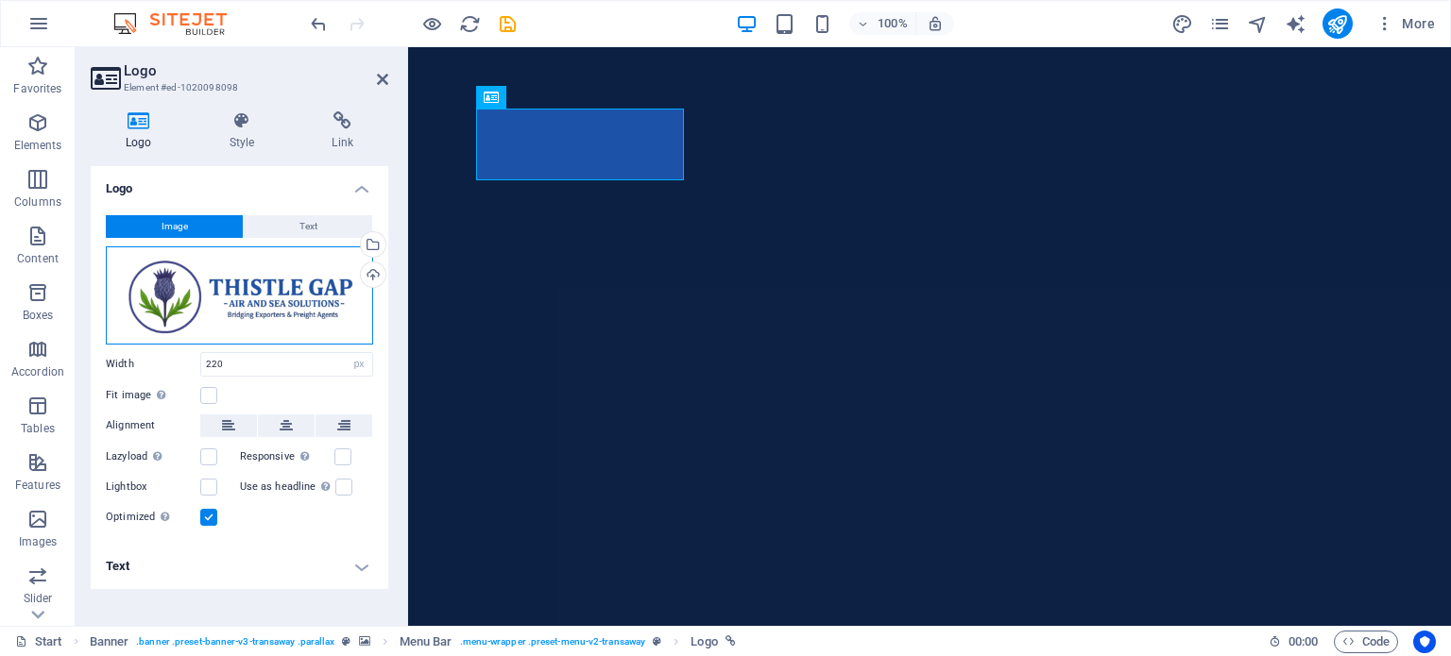
click at [234, 298] on div "Drag files here, click to choose files or select files from Files or our free s…" at bounding box center [239, 295] width 267 height 98
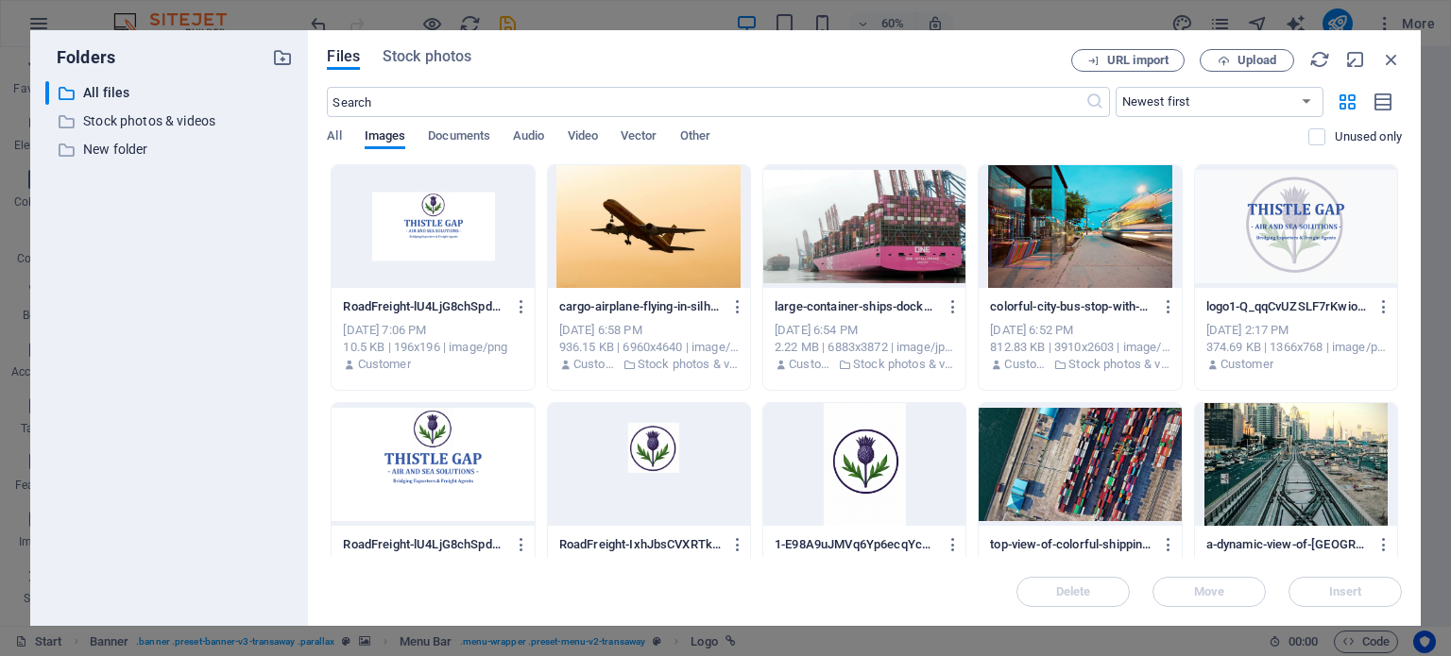
drag, startPoint x: 1396, startPoint y: 226, endPoint x: 1396, endPoint y: 328, distance: 102.0
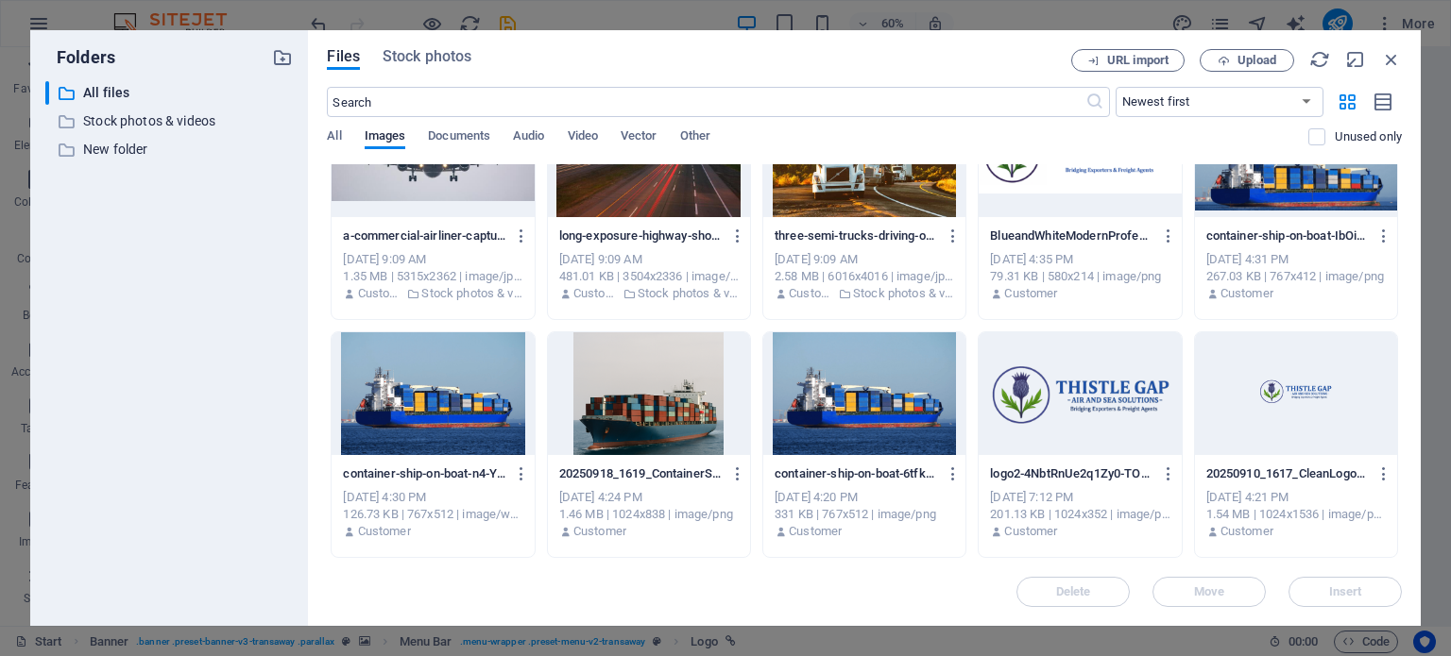
scroll to position [569, 0]
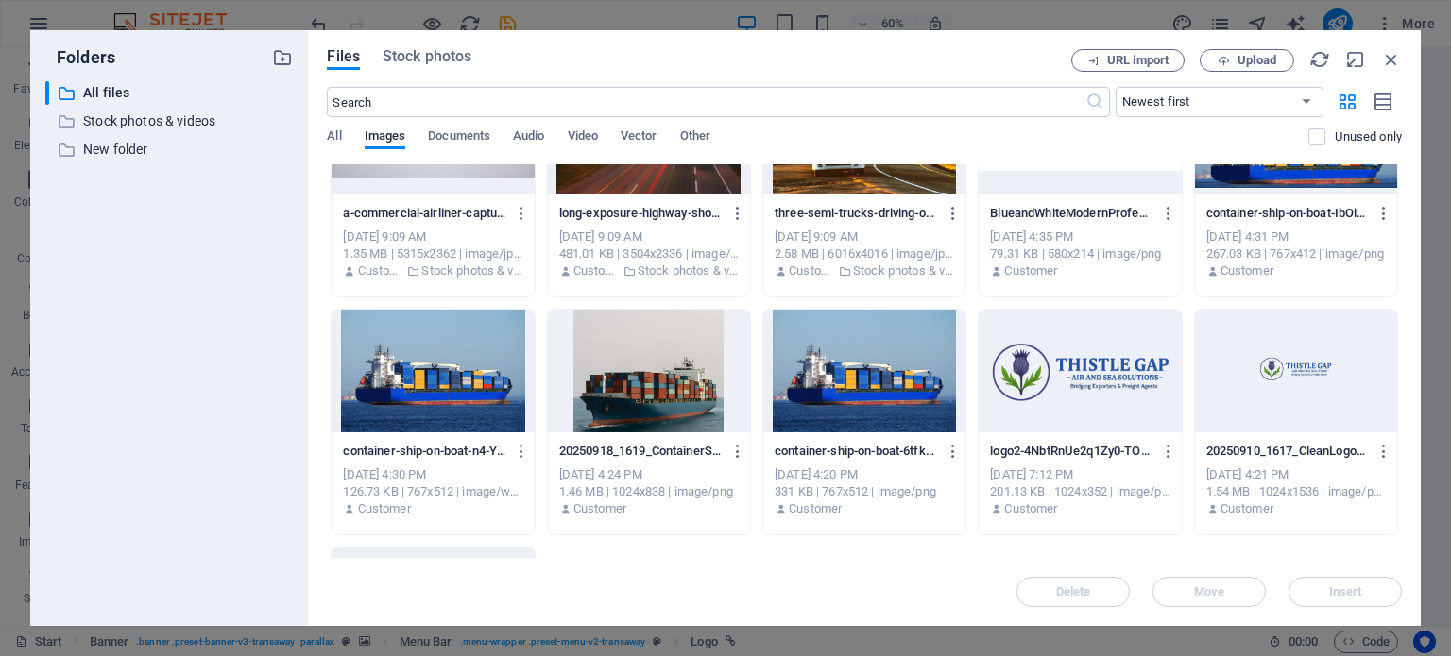
click at [1076, 358] on div at bounding box center [1079, 371] width 202 height 123
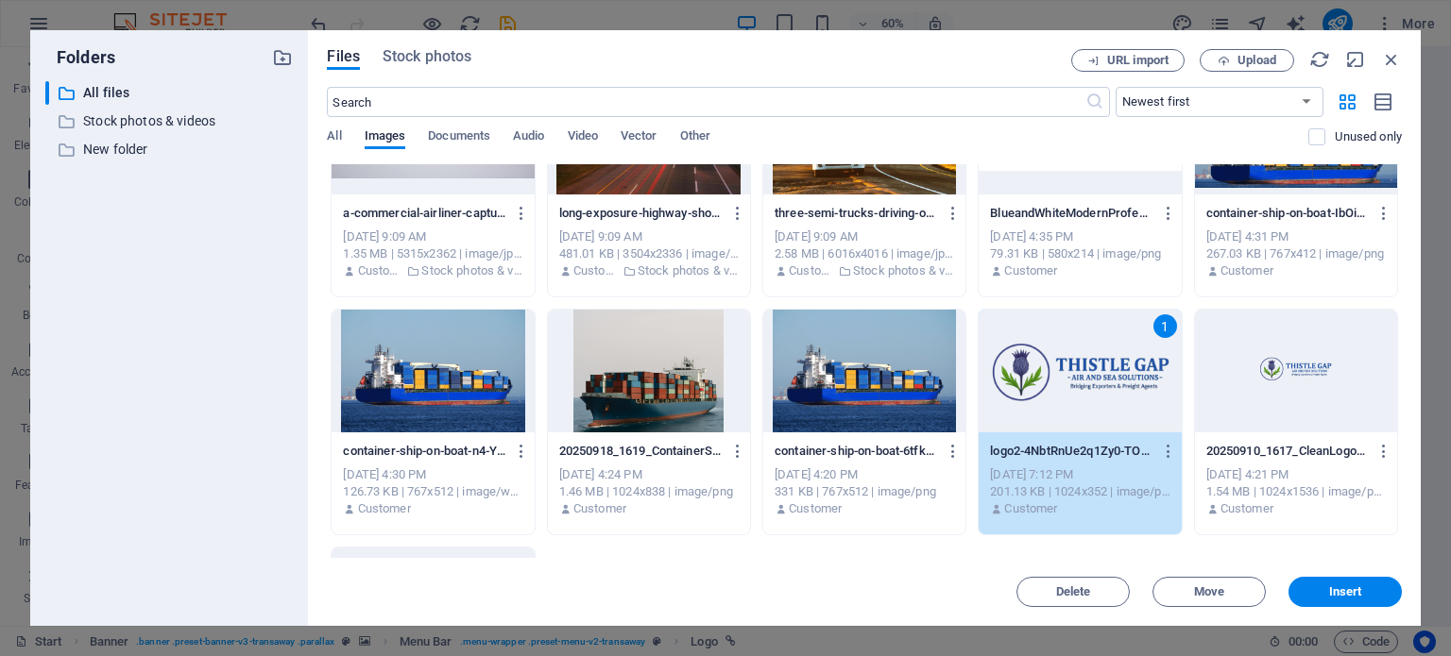
click at [1076, 358] on div "1" at bounding box center [1079, 371] width 202 height 123
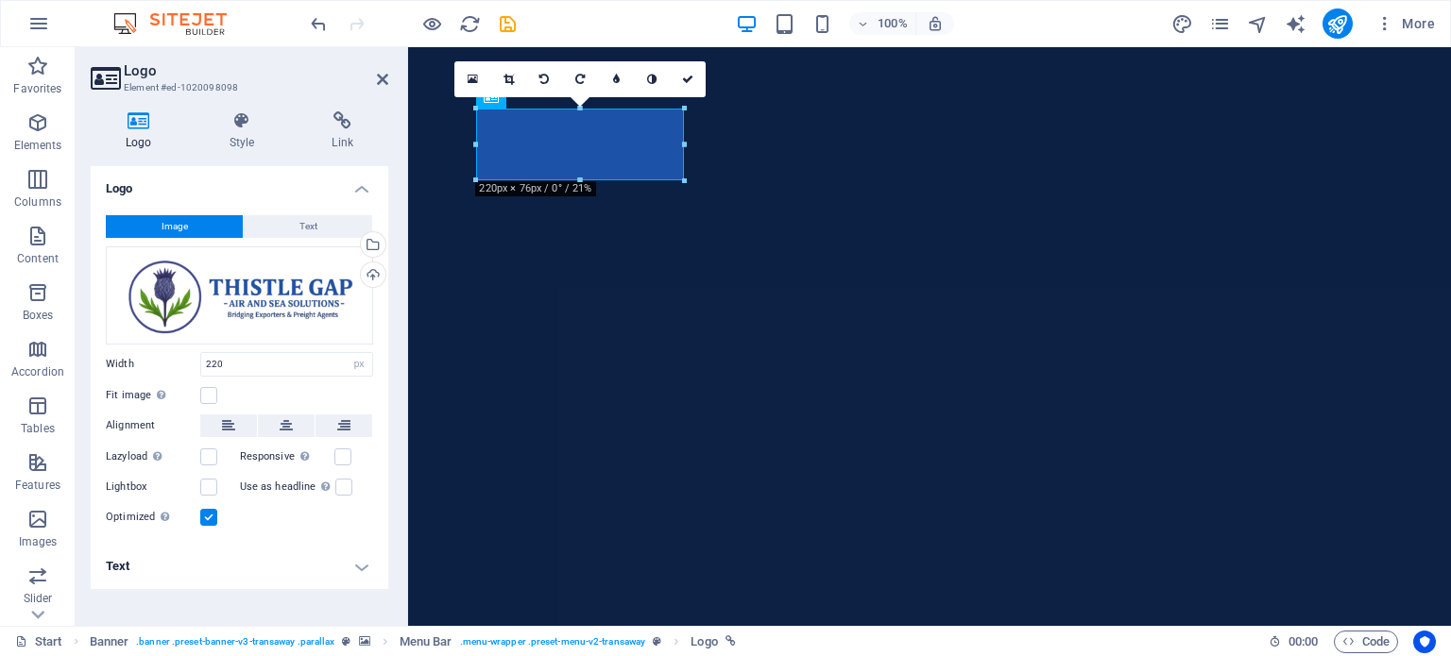
click at [364, 569] on h4 "Text" at bounding box center [239, 566] width 297 height 45
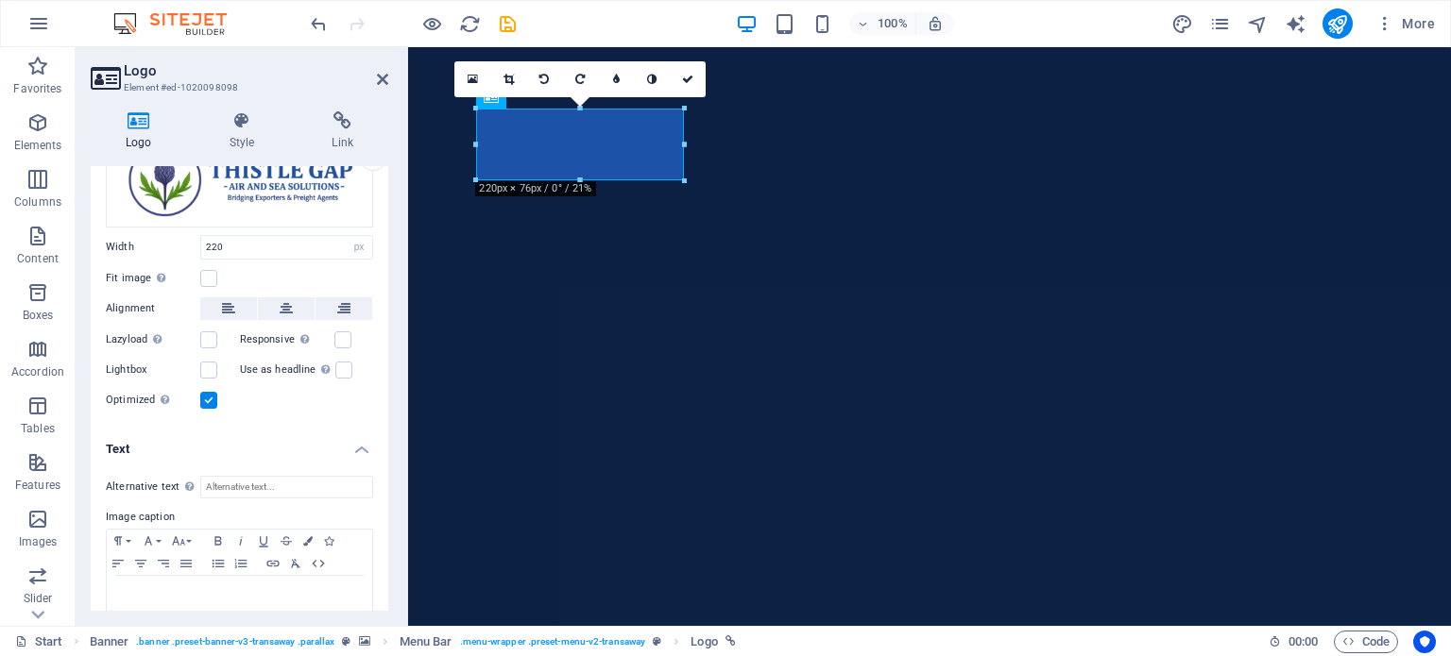
scroll to position [153, 0]
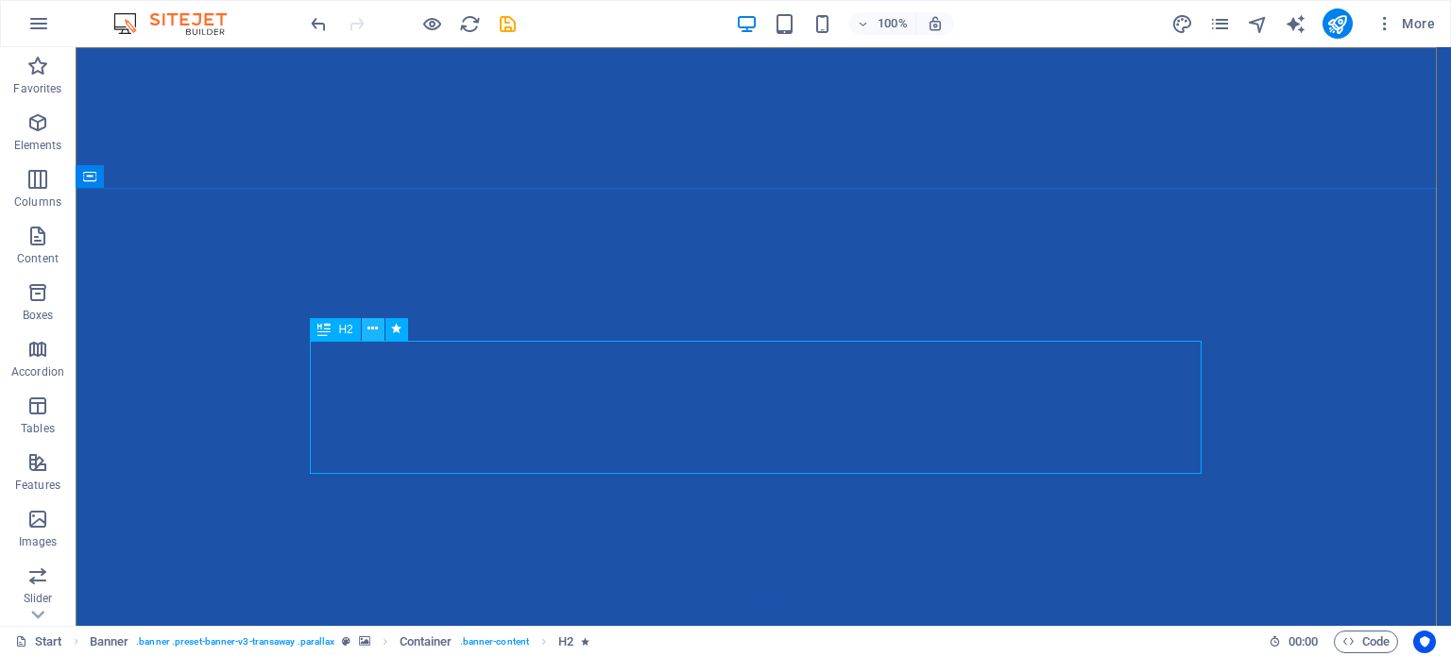
click at [374, 324] on icon at bounding box center [372, 329] width 10 height 20
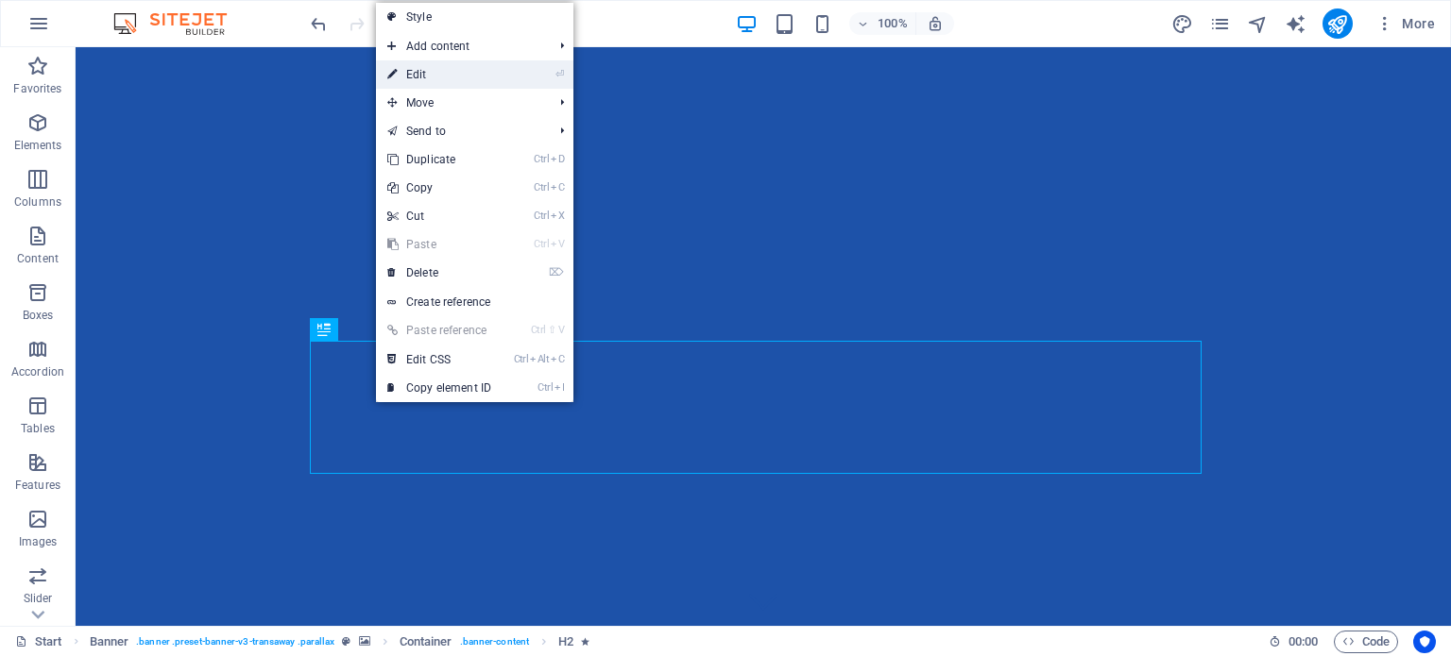
click at [433, 76] on link "⏎ Edit" at bounding box center [439, 74] width 127 height 28
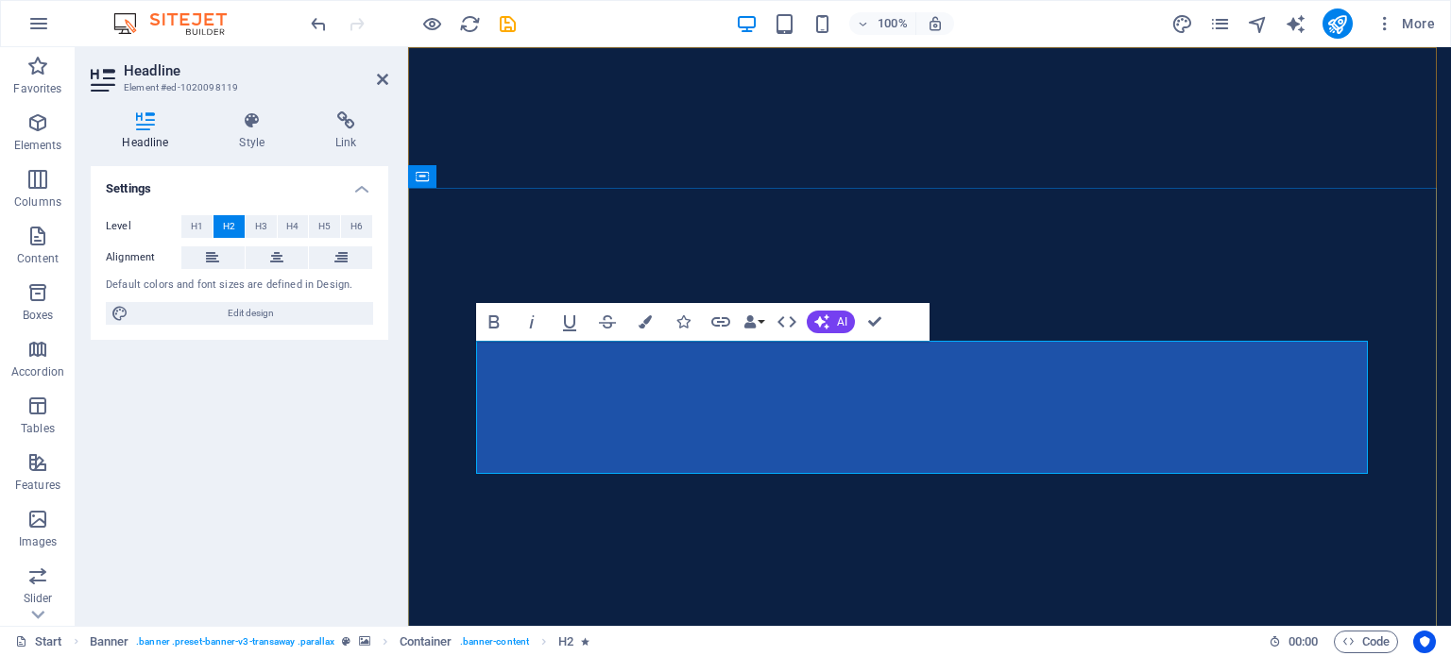
drag, startPoint x: 1033, startPoint y: 438, endPoint x: 499, endPoint y: 369, distance: 538.9
click at [641, 316] on icon "button" at bounding box center [644, 321] width 13 height 13
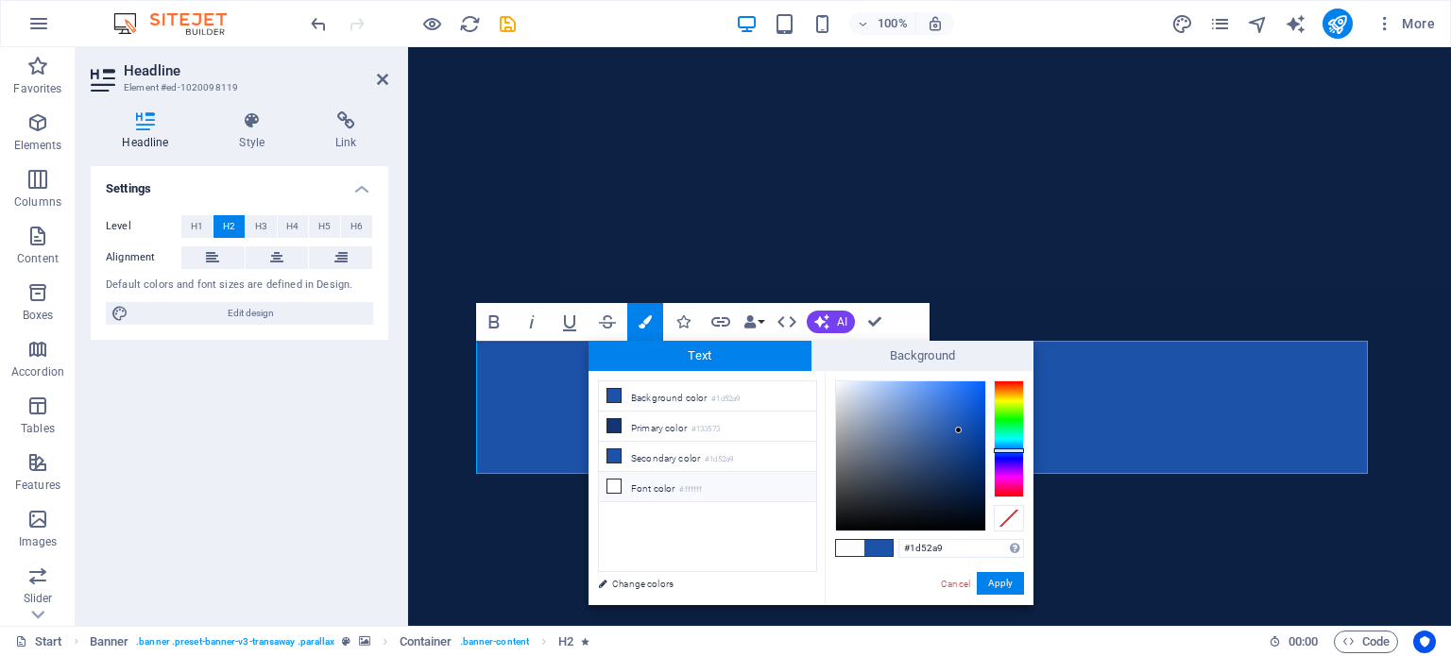
click at [613, 484] on icon at bounding box center [613, 486] width 13 height 13
type input "#ffffff"
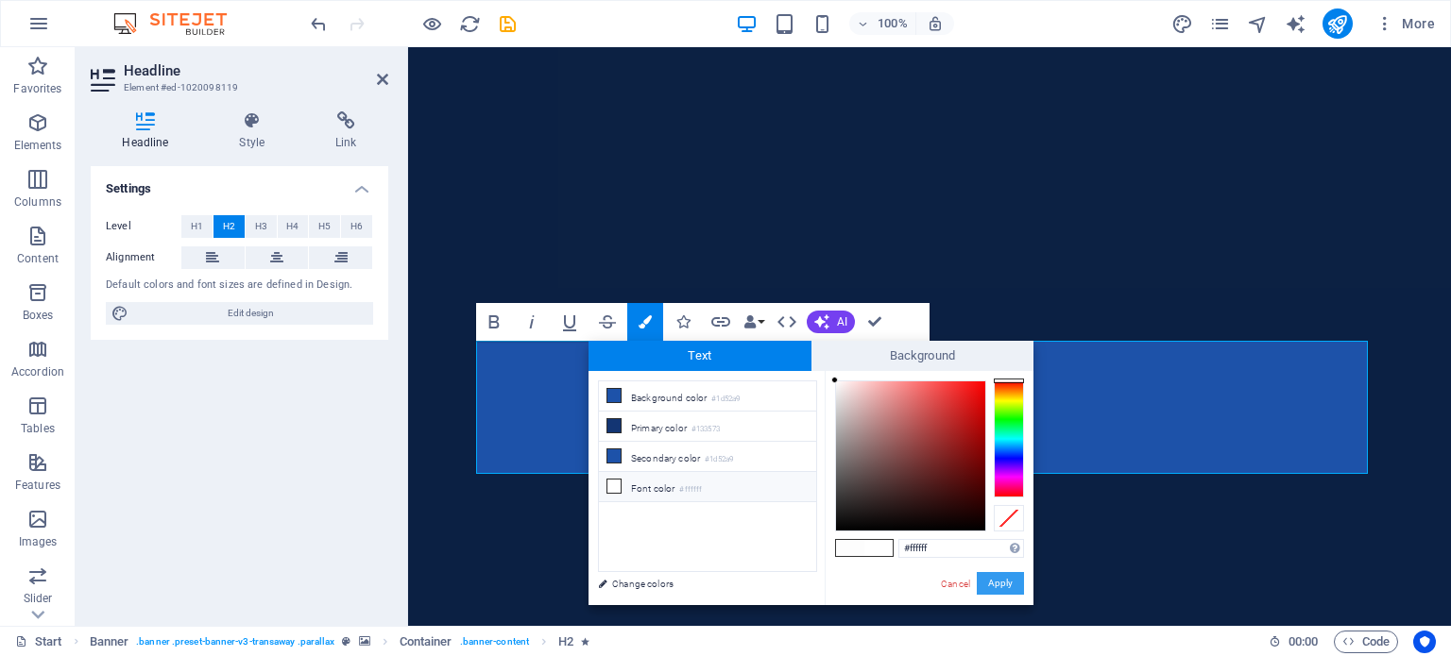
click at [993, 582] on button "Apply" at bounding box center [999, 583] width 47 height 23
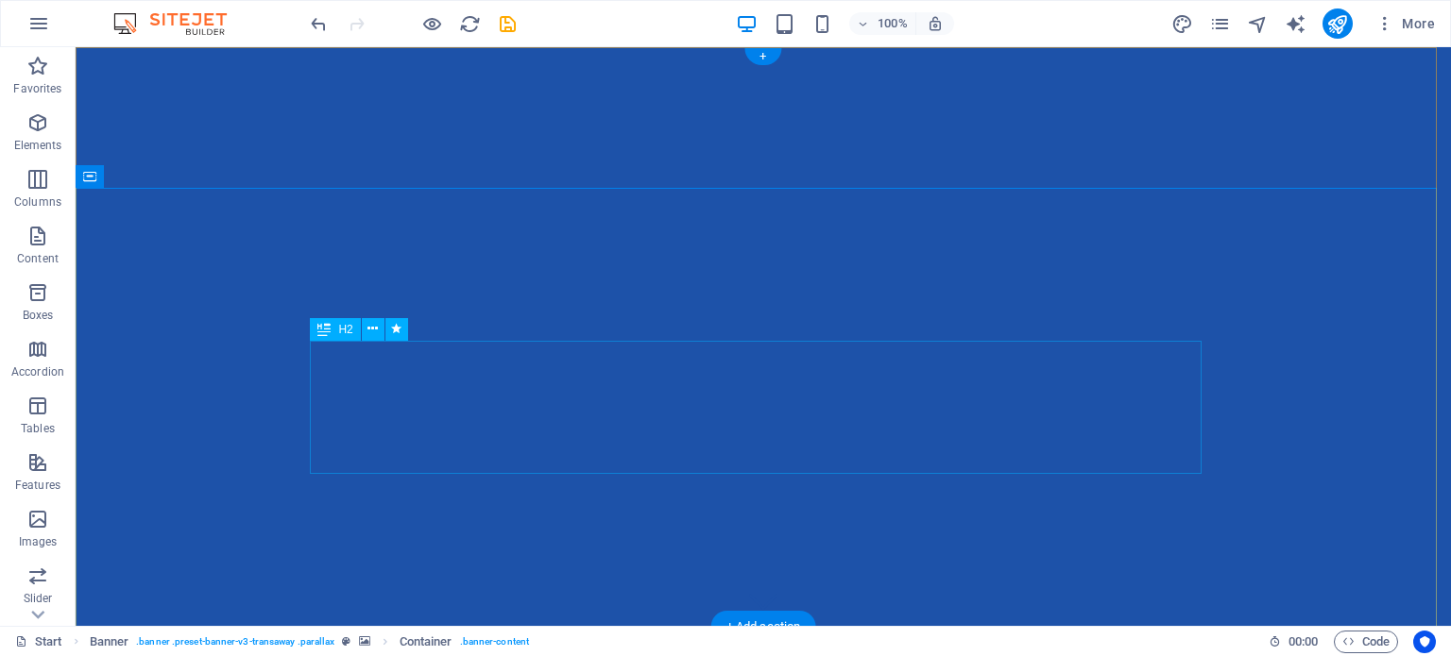
drag, startPoint x: 871, startPoint y: 435, endPoint x: 520, endPoint y: 396, distance: 352.6
click at [372, 332] on icon at bounding box center [372, 329] width 10 height 20
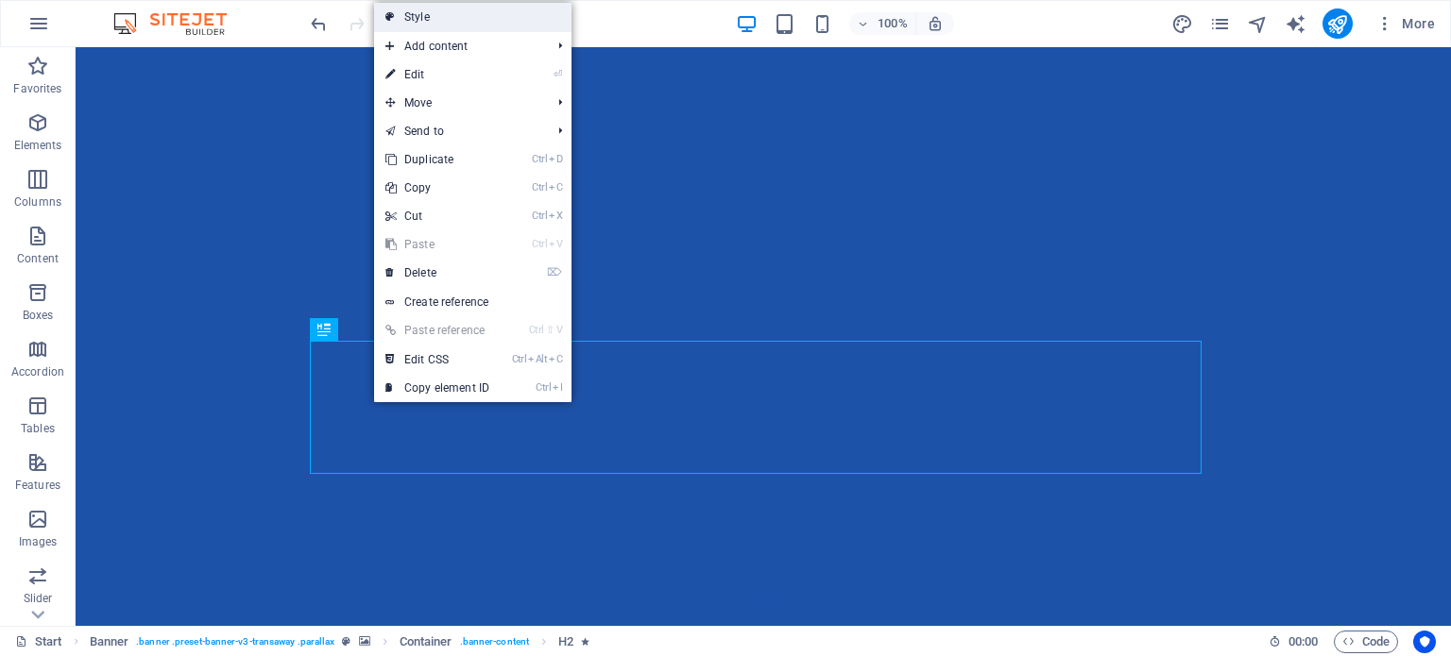
click at [429, 8] on link "Style" at bounding box center [472, 17] width 197 height 28
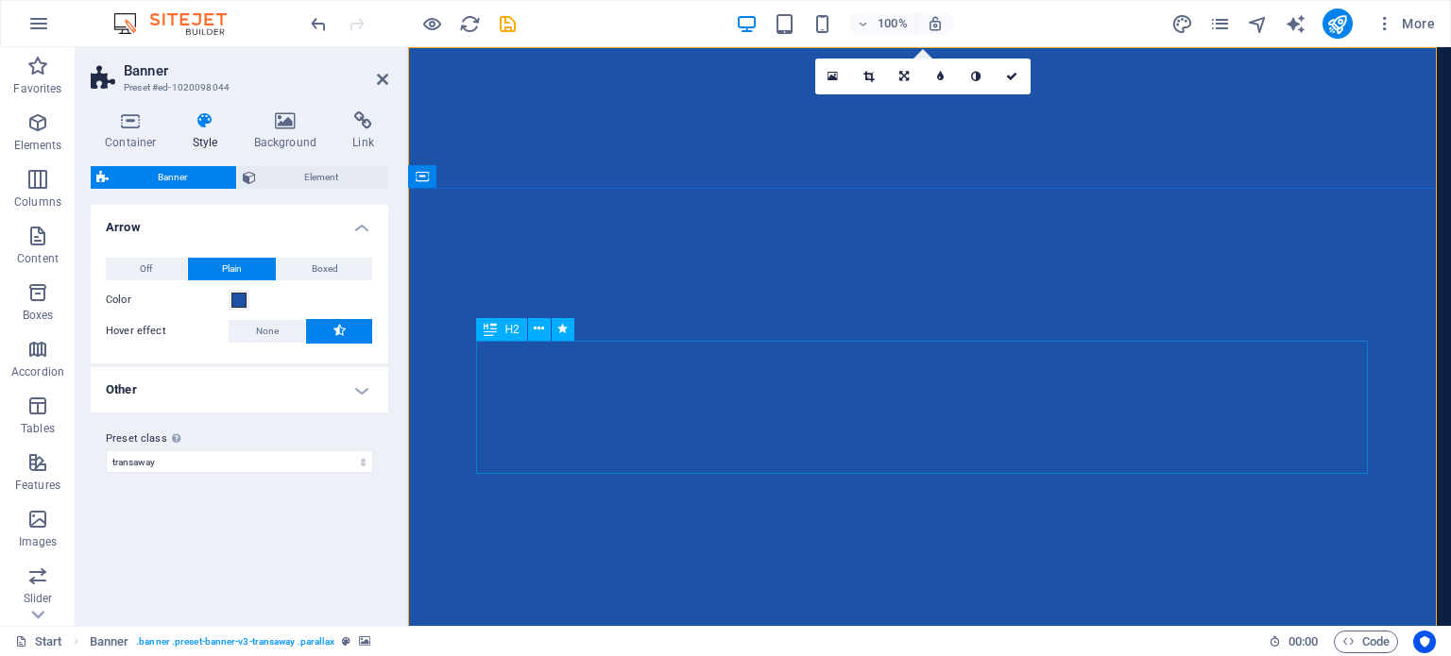
click at [541, 331] on icon at bounding box center [539, 329] width 10 height 20
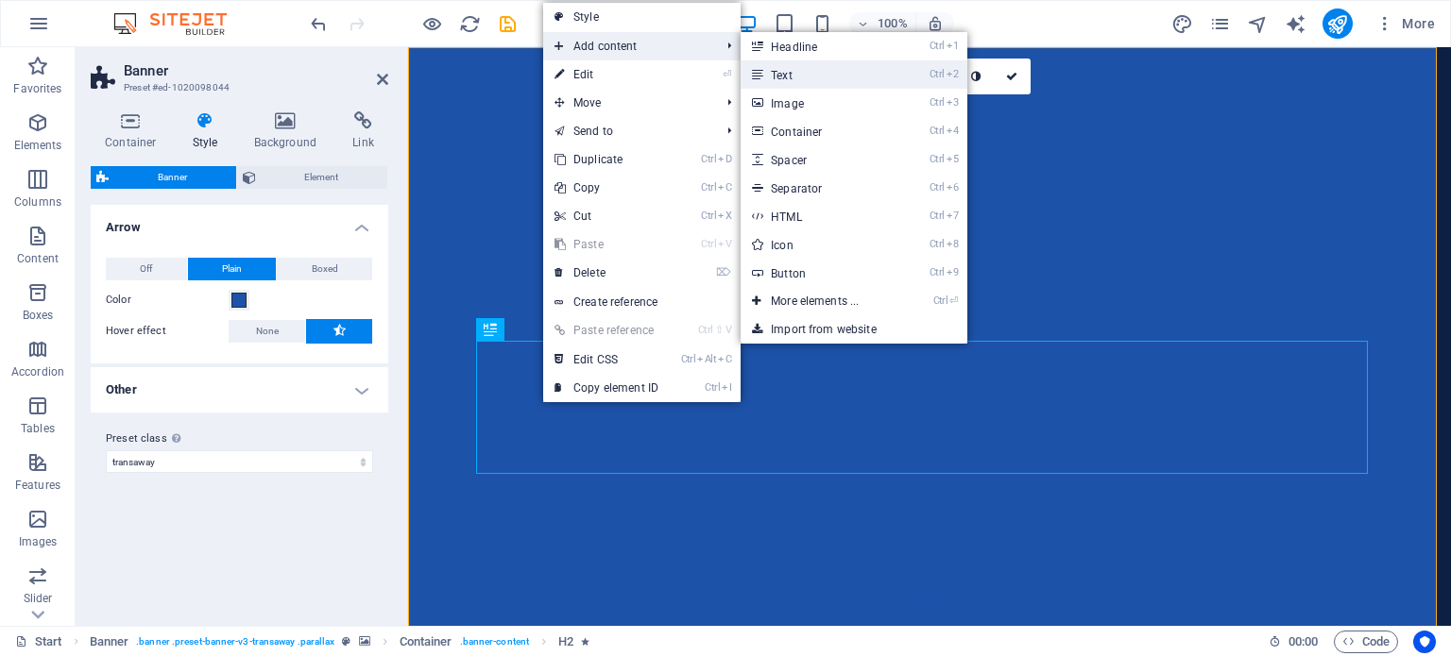
click at [776, 74] on link "Ctrl 2 Text" at bounding box center [818, 74] width 156 height 28
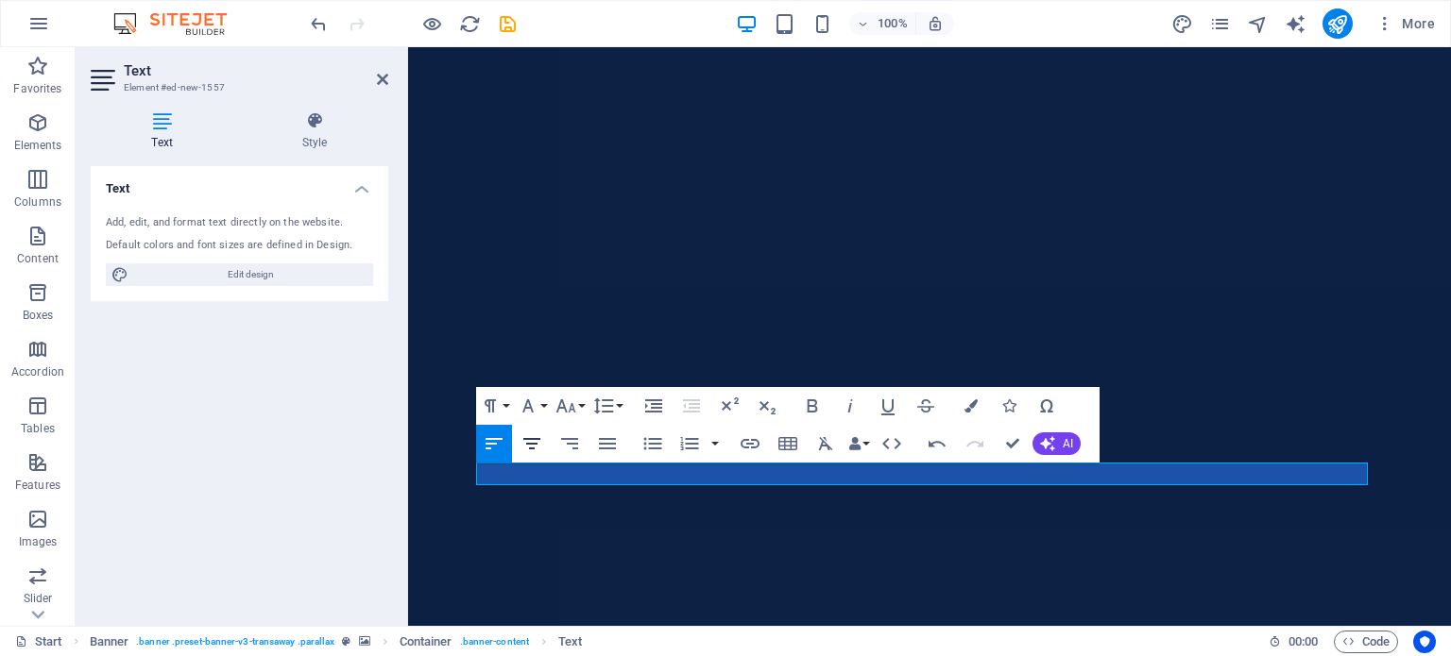
click at [530, 438] on icon "button" at bounding box center [531, 443] width 17 height 11
drag, startPoint x: 1031, startPoint y: 479, endPoint x: 787, endPoint y: 467, distance: 244.9
click at [548, 402] on button "Font Family" at bounding box center [532, 406] width 36 height 38
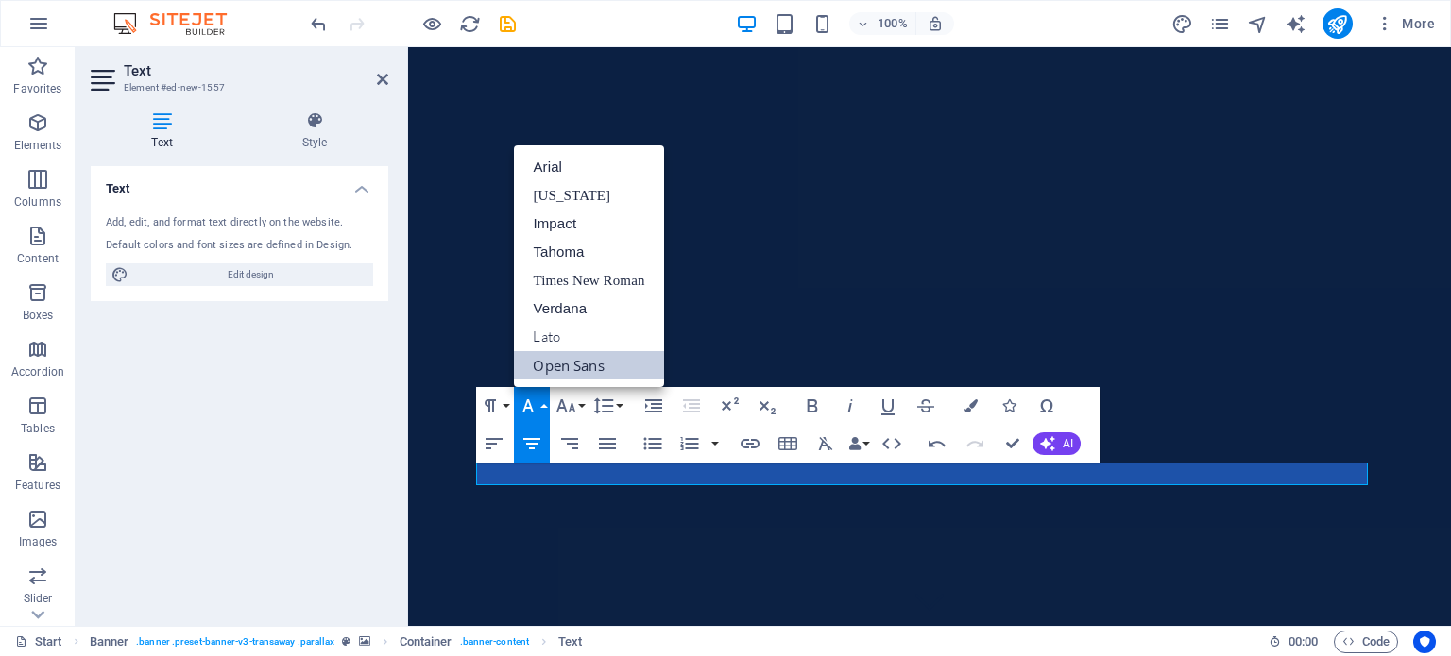
scroll to position [0, 0]
click at [570, 194] on link "[US_STATE]" at bounding box center [588, 195] width 149 height 28
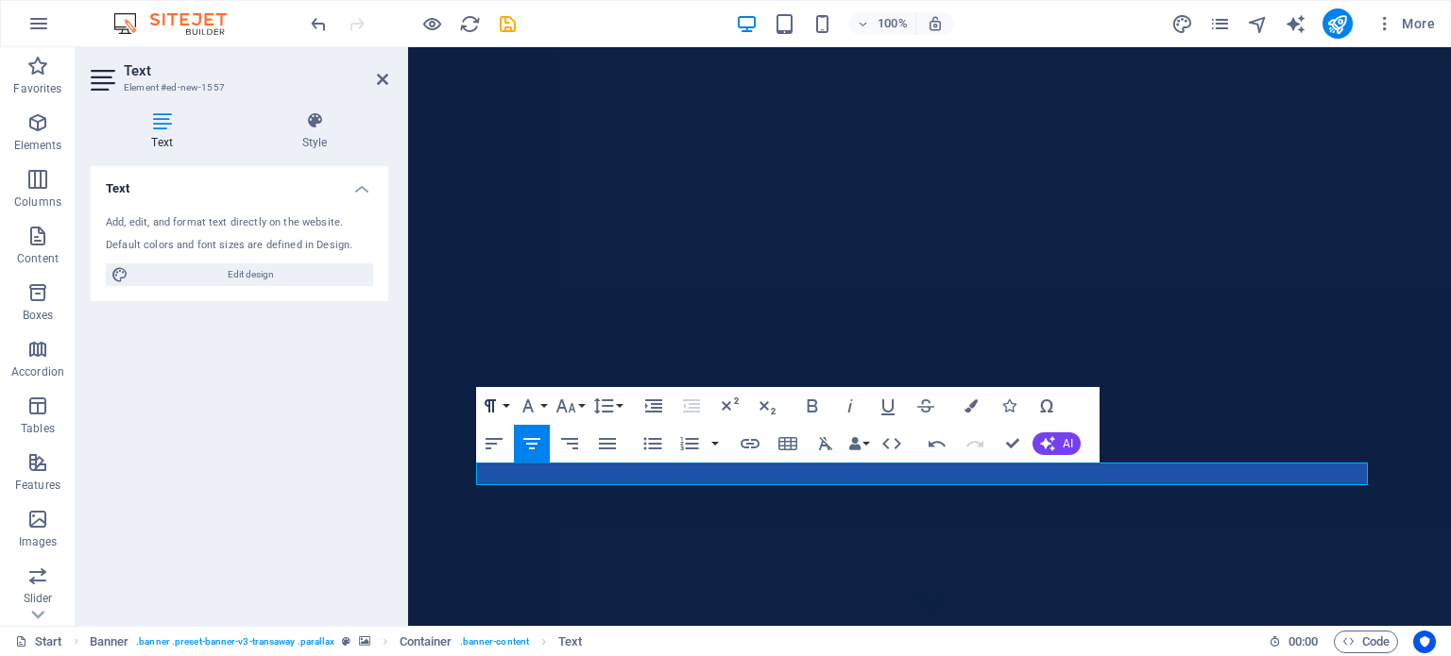
click at [503, 399] on button "Paragraph Format" at bounding box center [494, 406] width 36 height 38
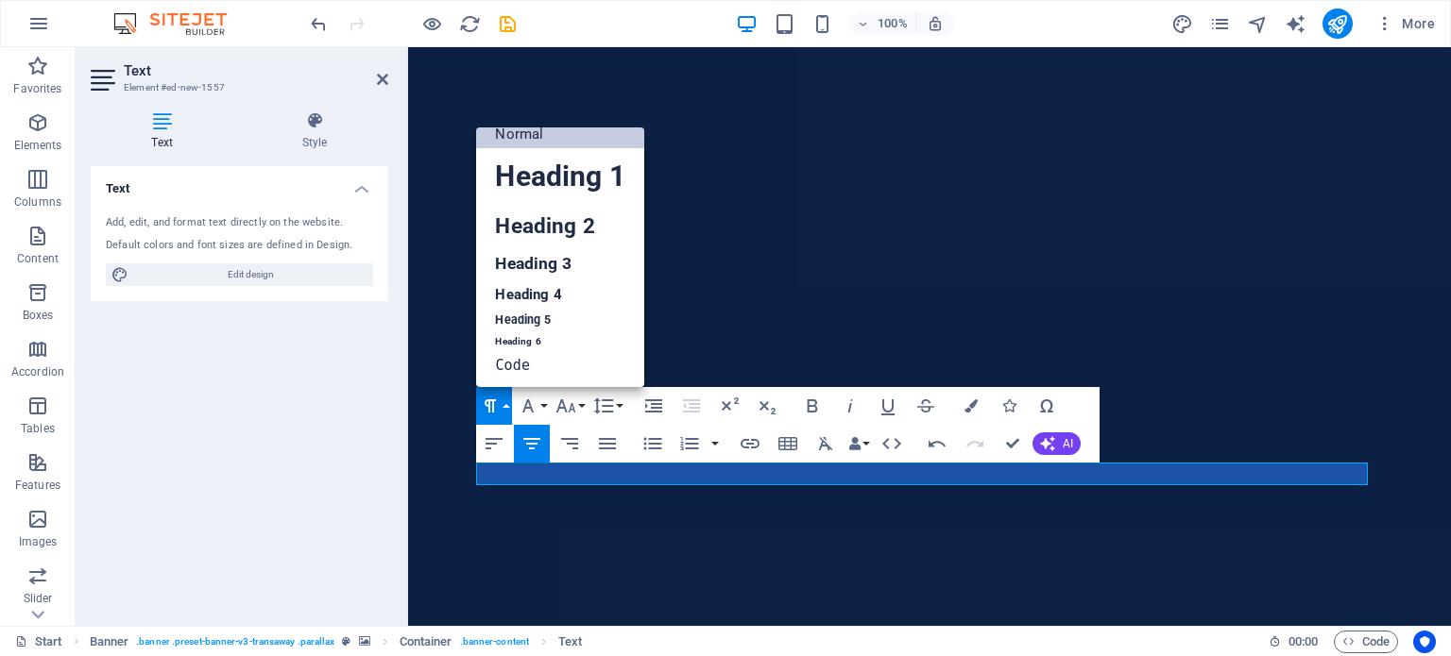
scroll to position [15, 0]
click at [559, 169] on link "Heading 1" at bounding box center [559, 176] width 167 height 57
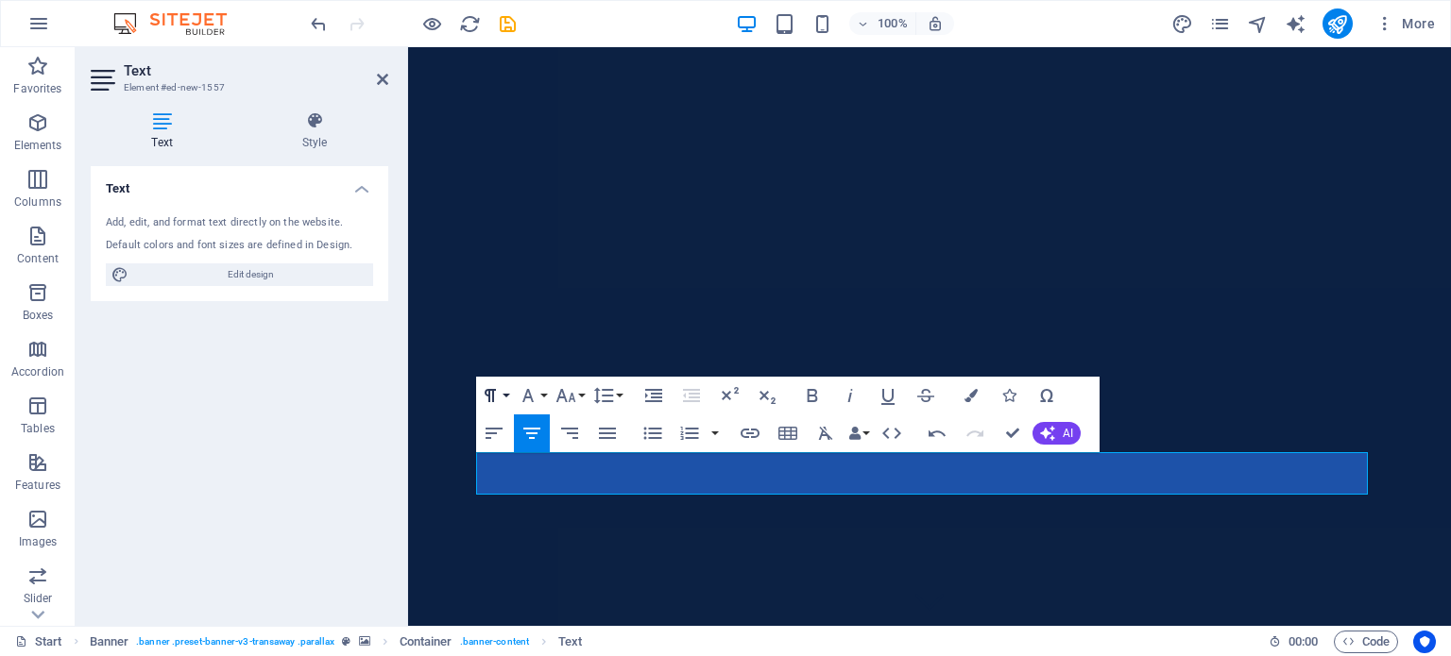
click at [505, 399] on button "Paragraph Format" at bounding box center [494, 396] width 36 height 38
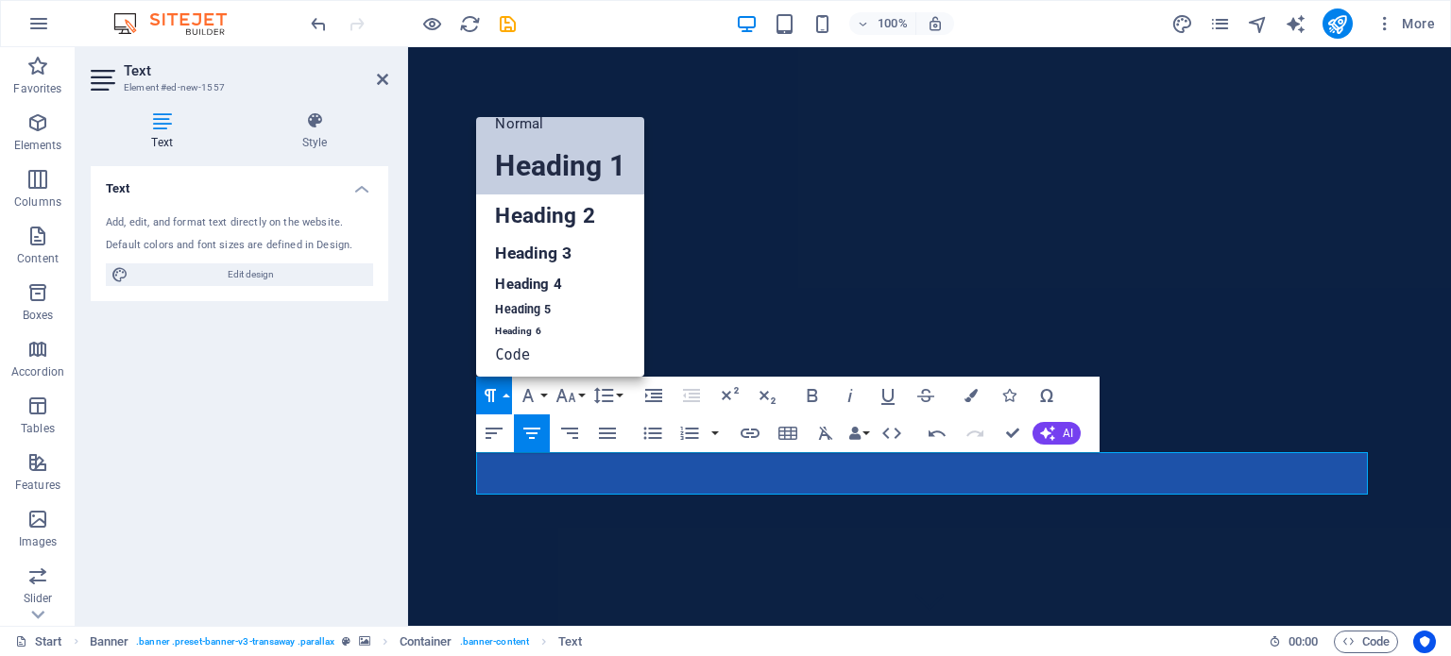
click at [536, 128] on link "Normal" at bounding box center [559, 124] width 167 height 28
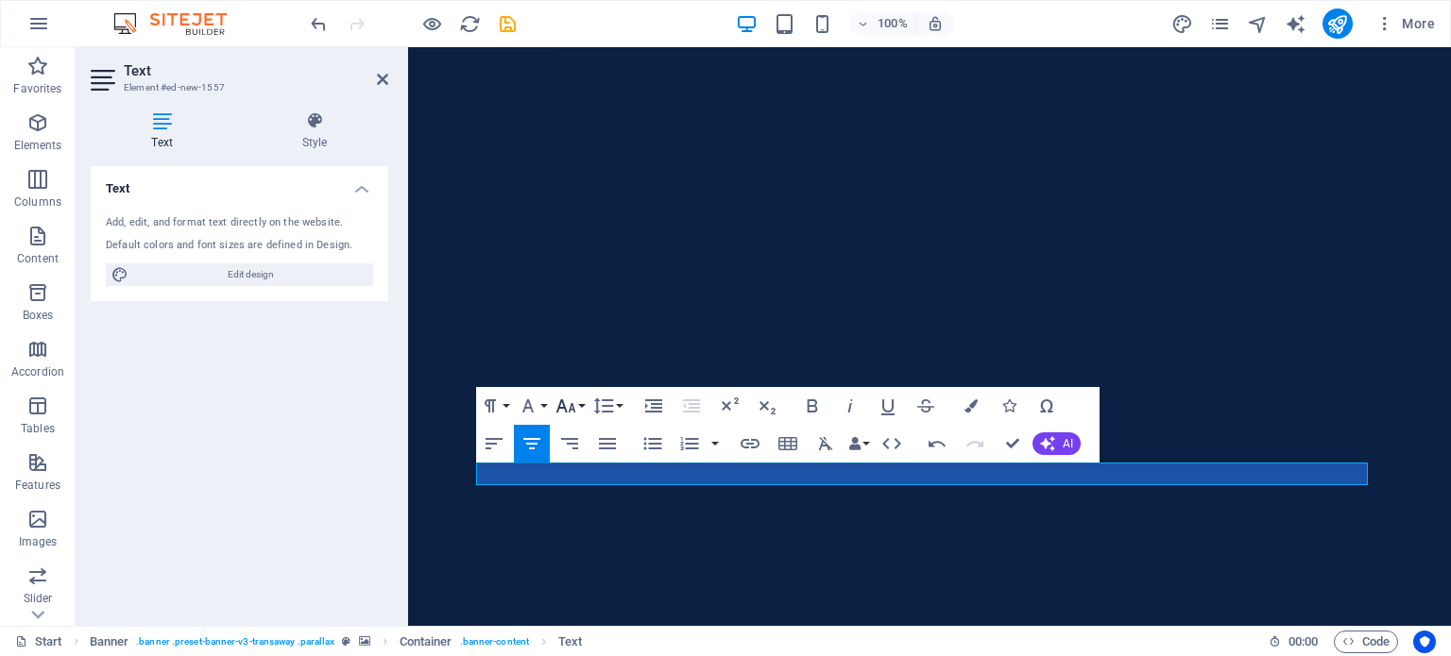
click at [580, 401] on button "Font Size" at bounding box center [570, 406] width 36 height 38
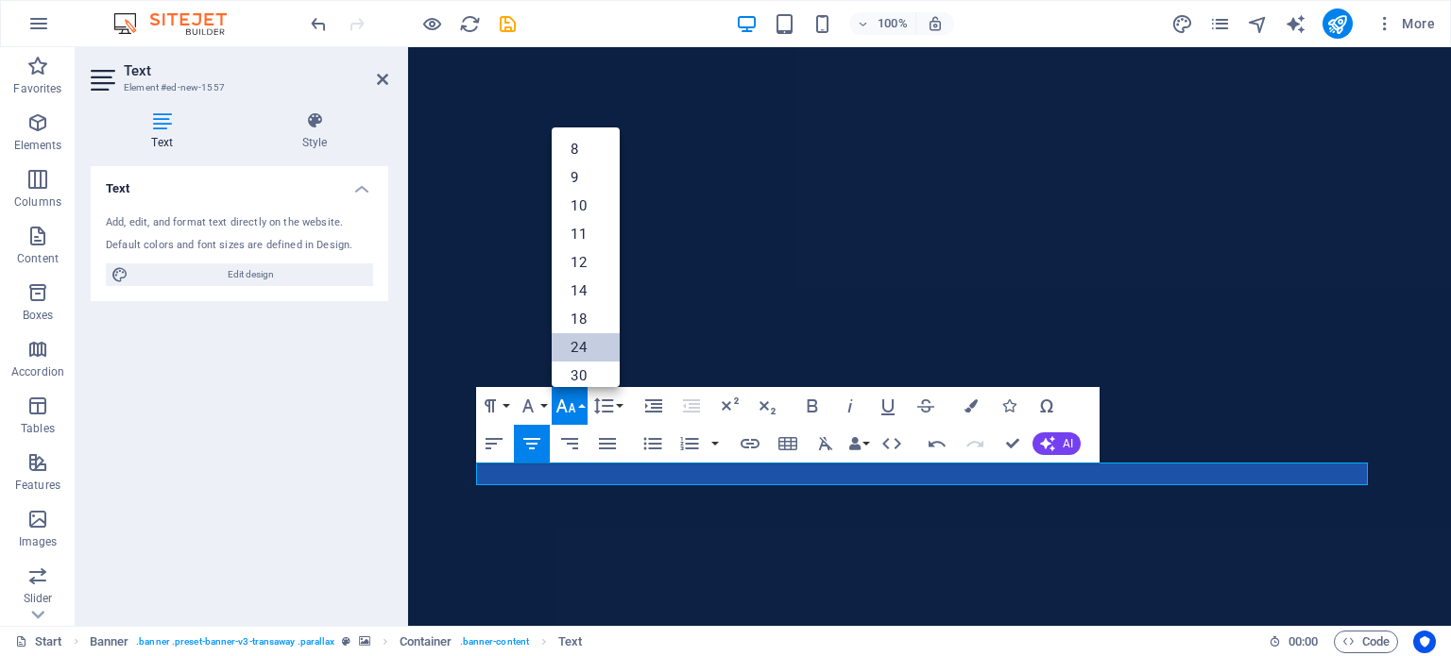
click at [575, 347] on link "24" at bounding box center [586, 347] width 68 height 28
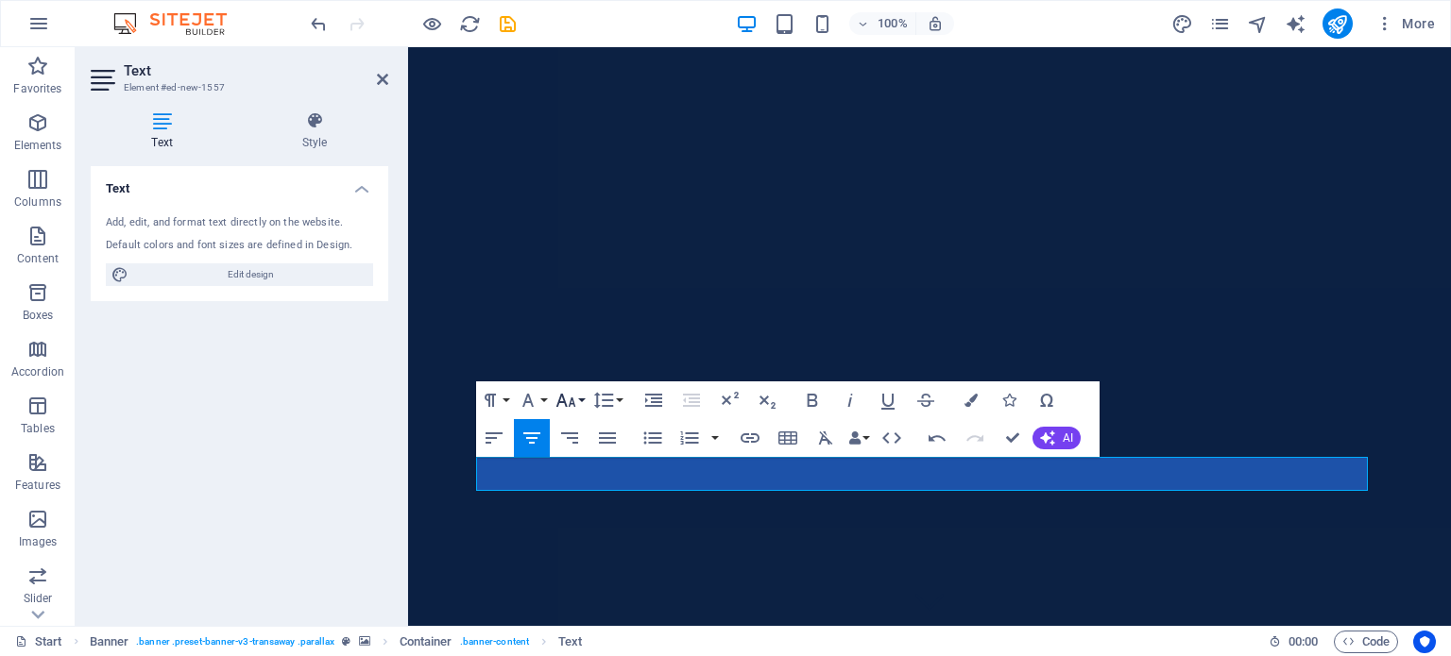
click at [574, 403] on icon "button" at bounding box center [565, 400] width 23 height 23
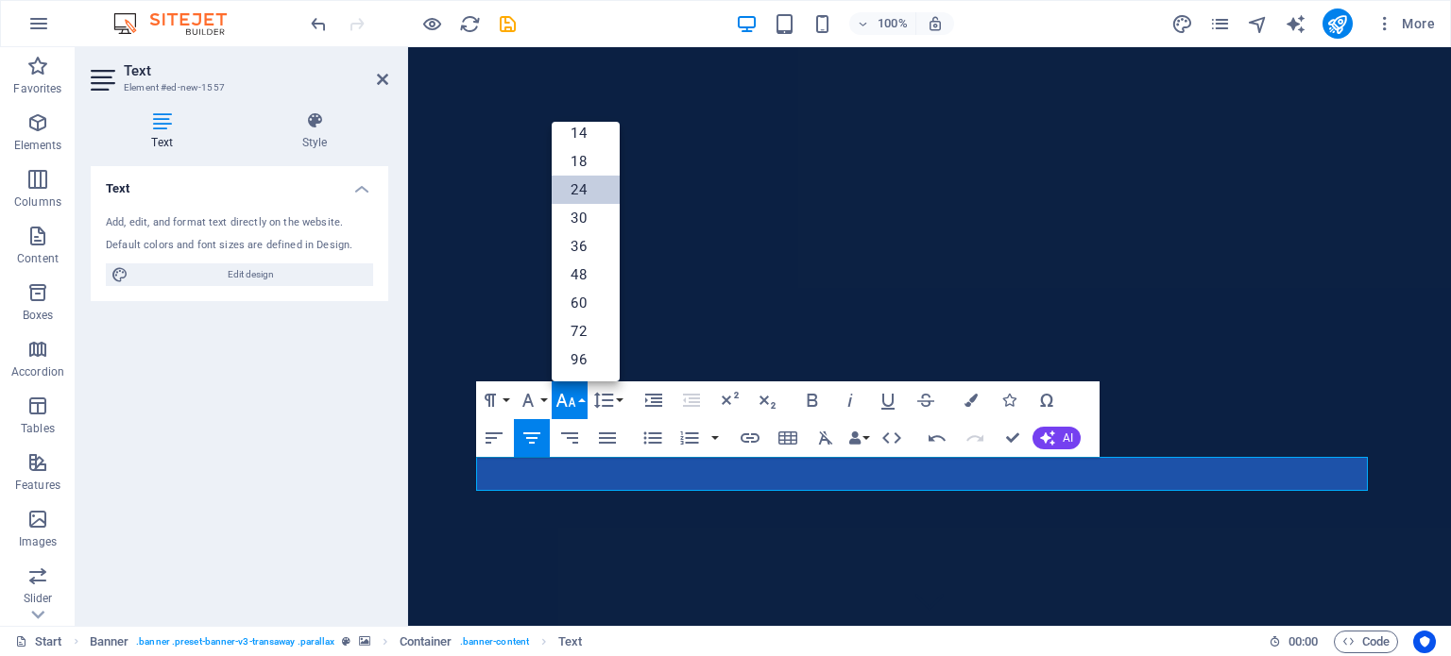
scroll to position [151, 0]
click at [582, 269] on link "48" at bounding box center [586, 276] width 68 height 28
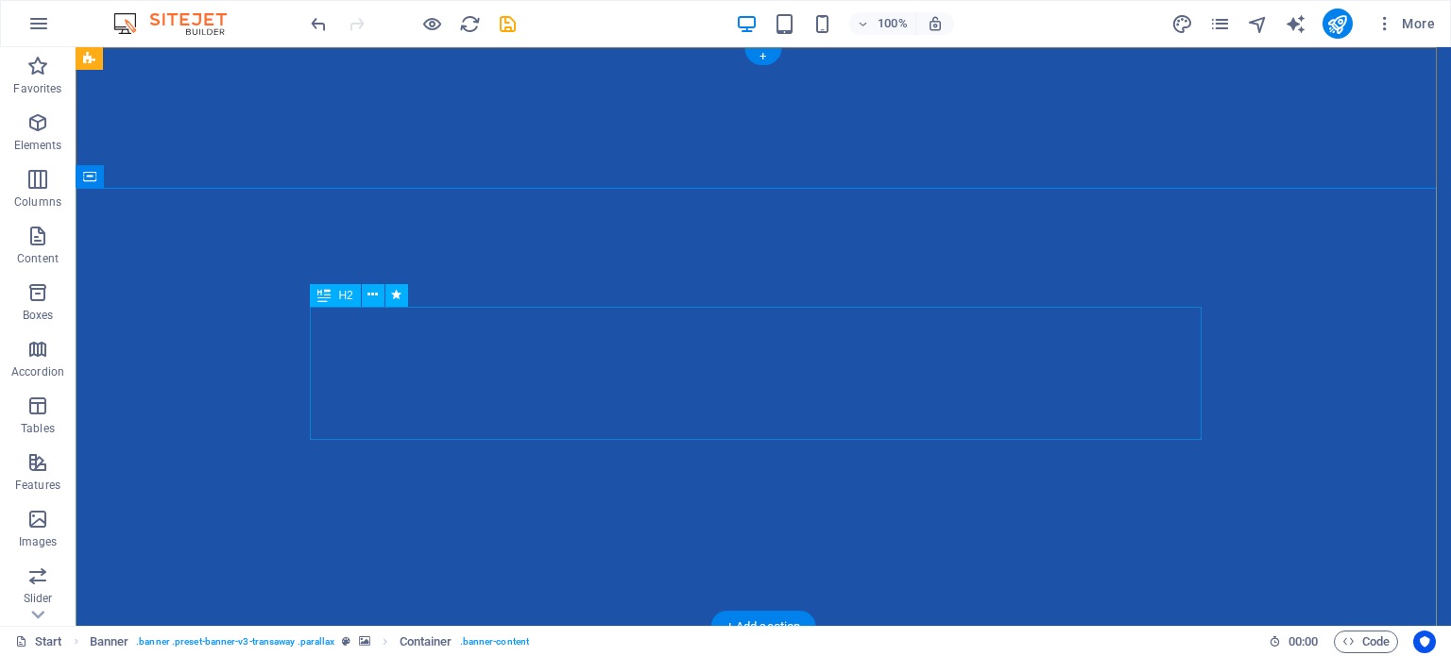
click at [375, 292] on icon at bounding box center [372, 295] width 10 height 20
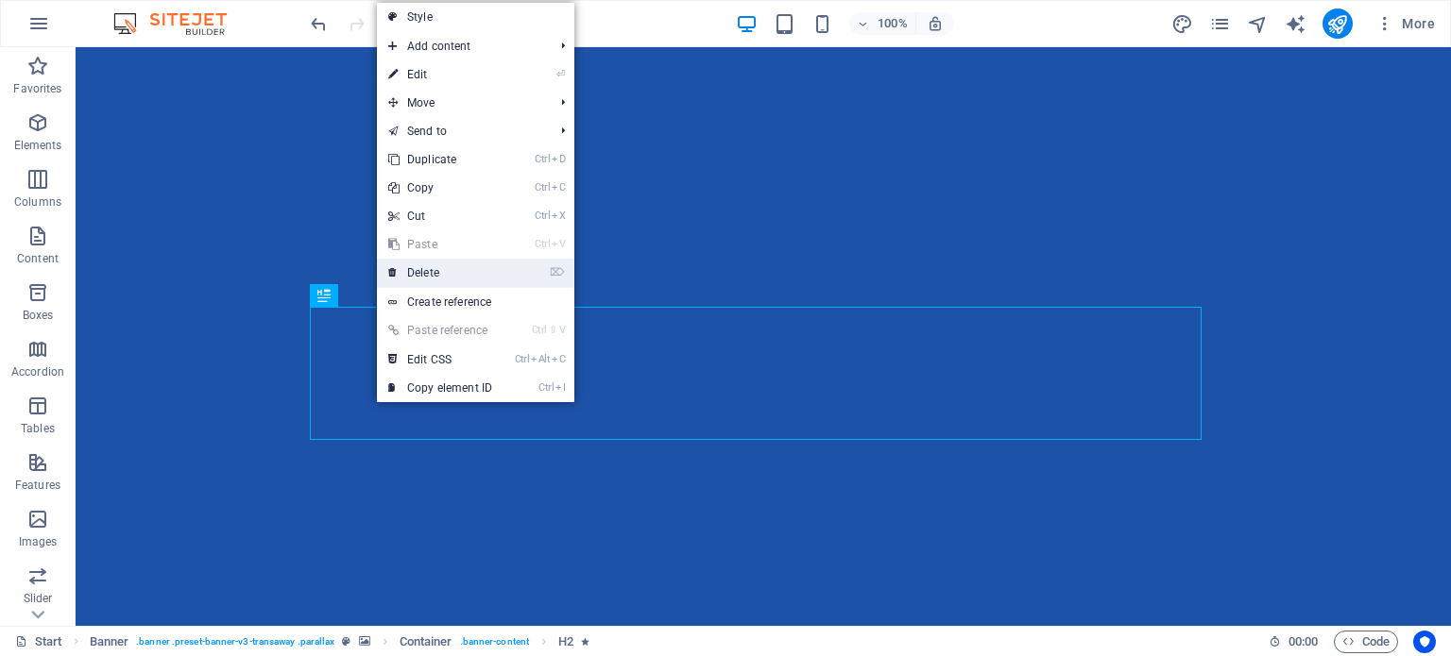
click at [436, 269] on link "⌦ Delete" at bounding box center [440, 273] width 127 height 28
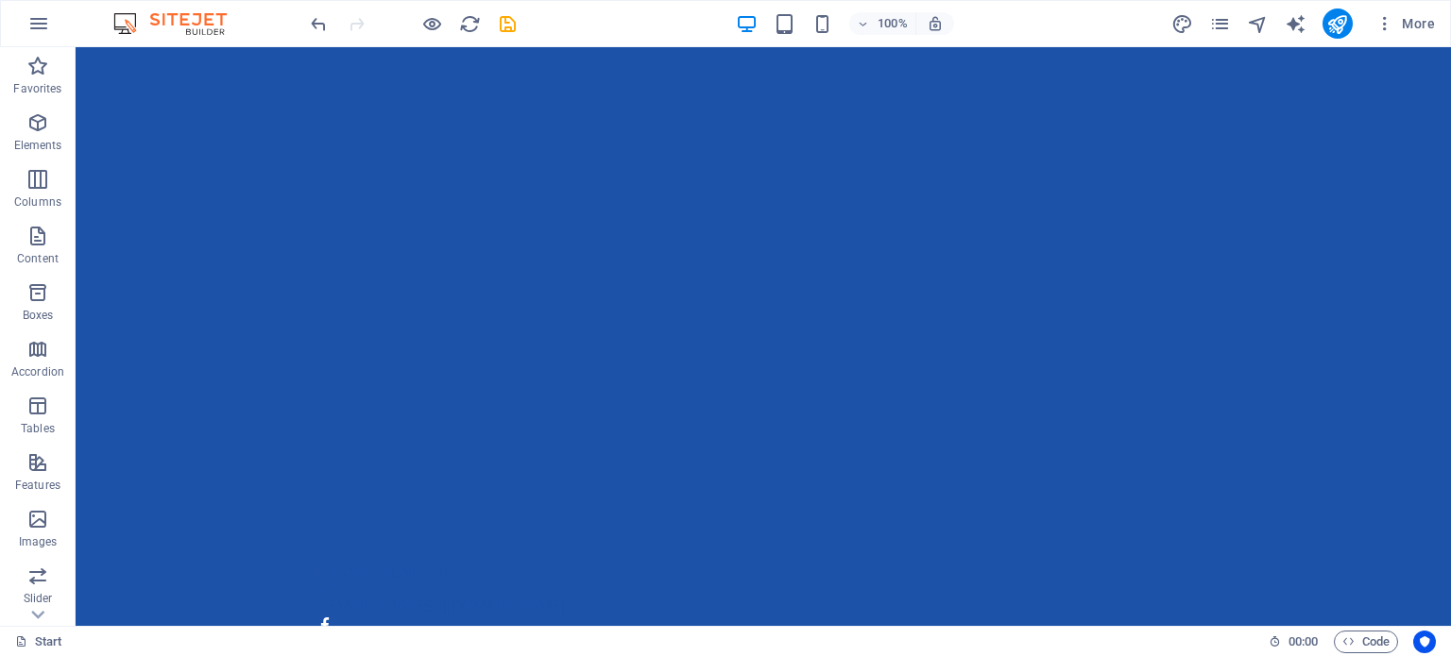
scroll to position [0, 0]
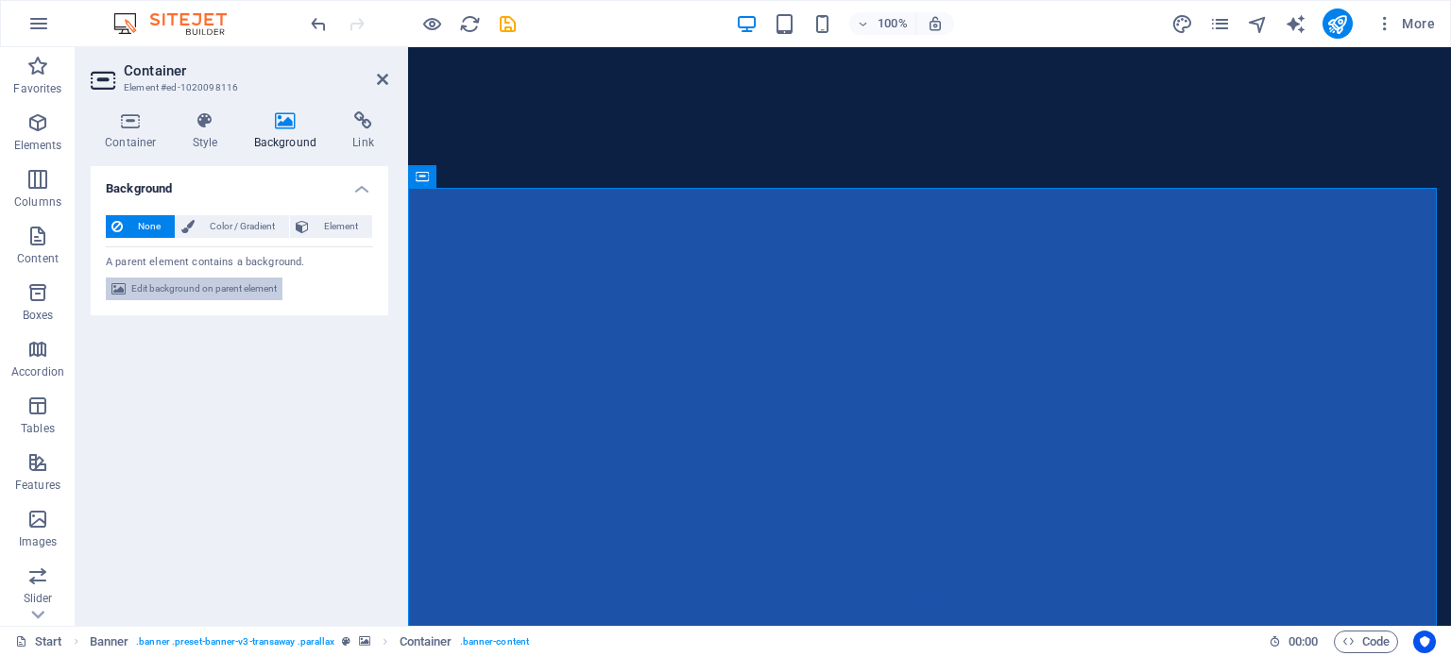
click at [236, 285] on span "Edit background on parent element" at bounding box center [203, 289] width 145 height 23
select select "ms"
select select "s"
select select "ondemand"
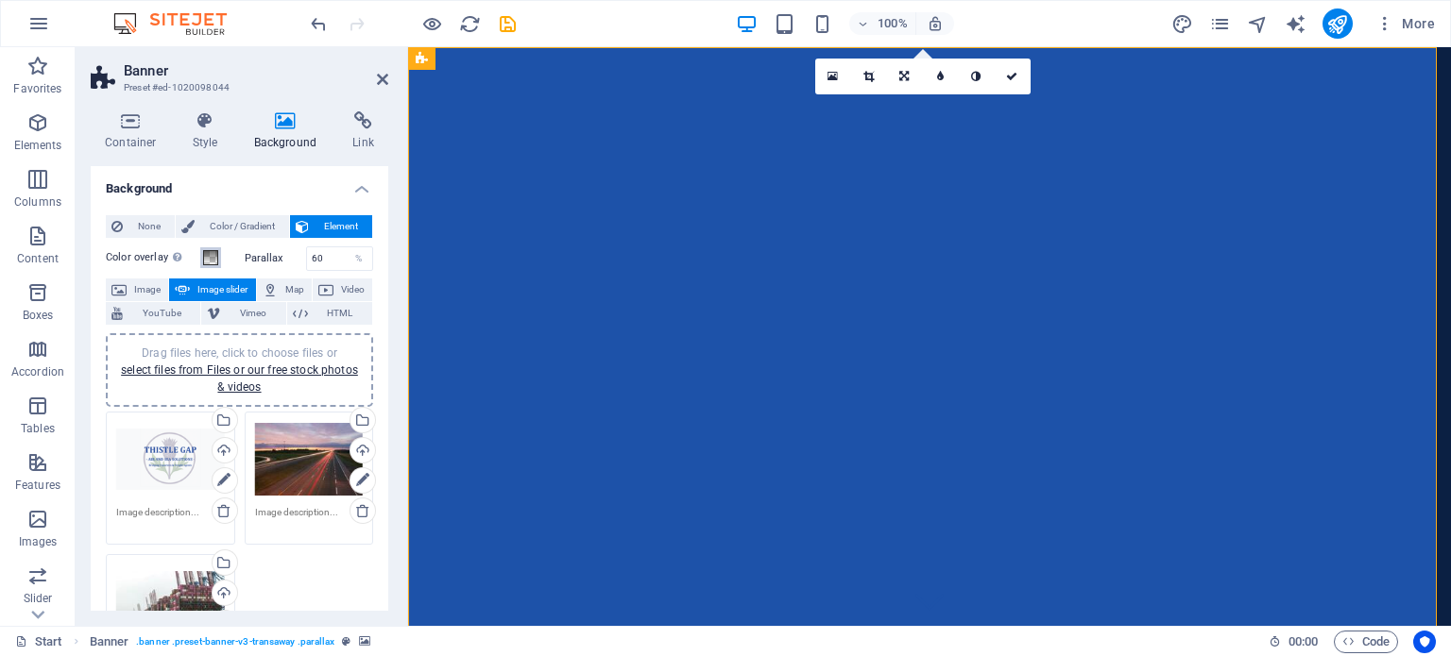
click at [210, 257] on span at bounding box center [210, 257] width 15 height 15
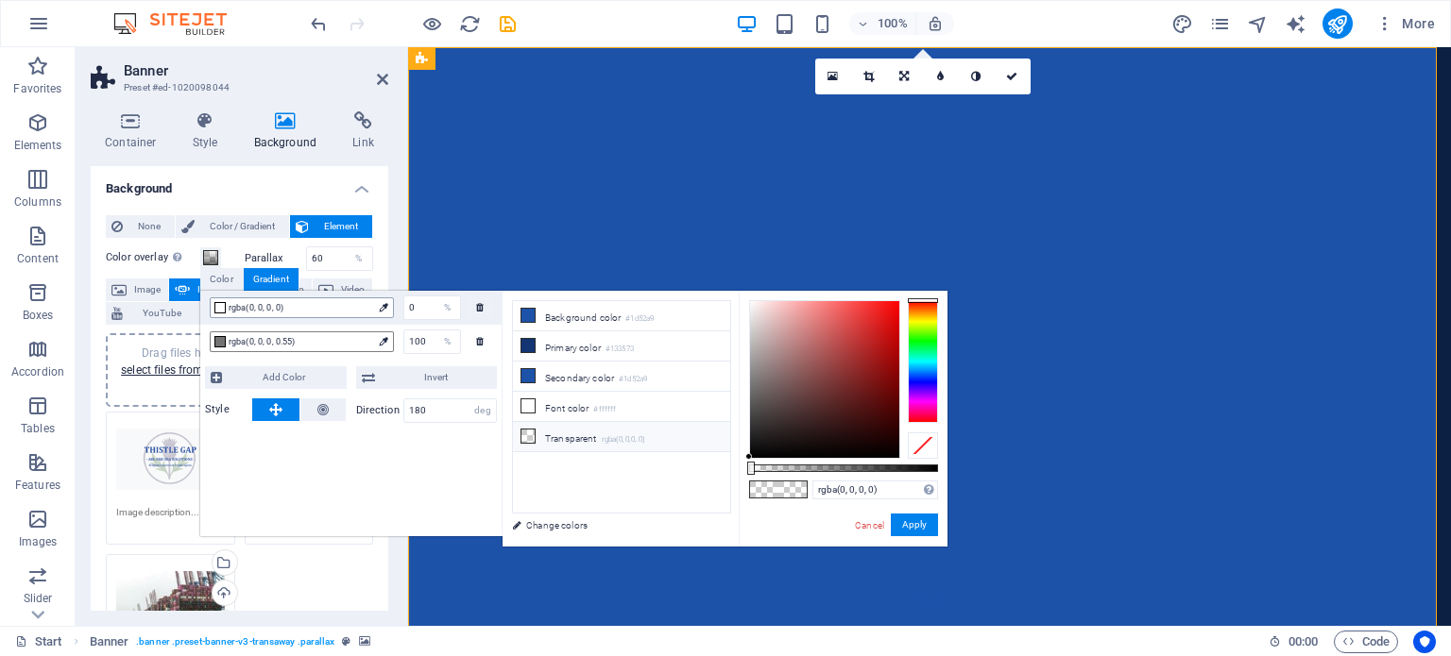
click at [220, 304] on div at bounding box center [219, 307] width 11 height 11
click at [158, 254] on label "Color overlay Places an overlay over the background to colorize it" at bounding box center [153, 257] width 94 height 23
click at [200, 254] on button "Color overlay Places an overlay over the background to colorize it" at bounding box center [210, 257] width 21 height 21
click at [158, 254] on label "Color overlay Places an overlay over the background to colorize it" at bounding box center [153, 257] width 94 height 23
click at [200, 254] on button "Color overlay Places an overlay over the background to colorize it" at bounding box center [210, 257] width 21 height 21
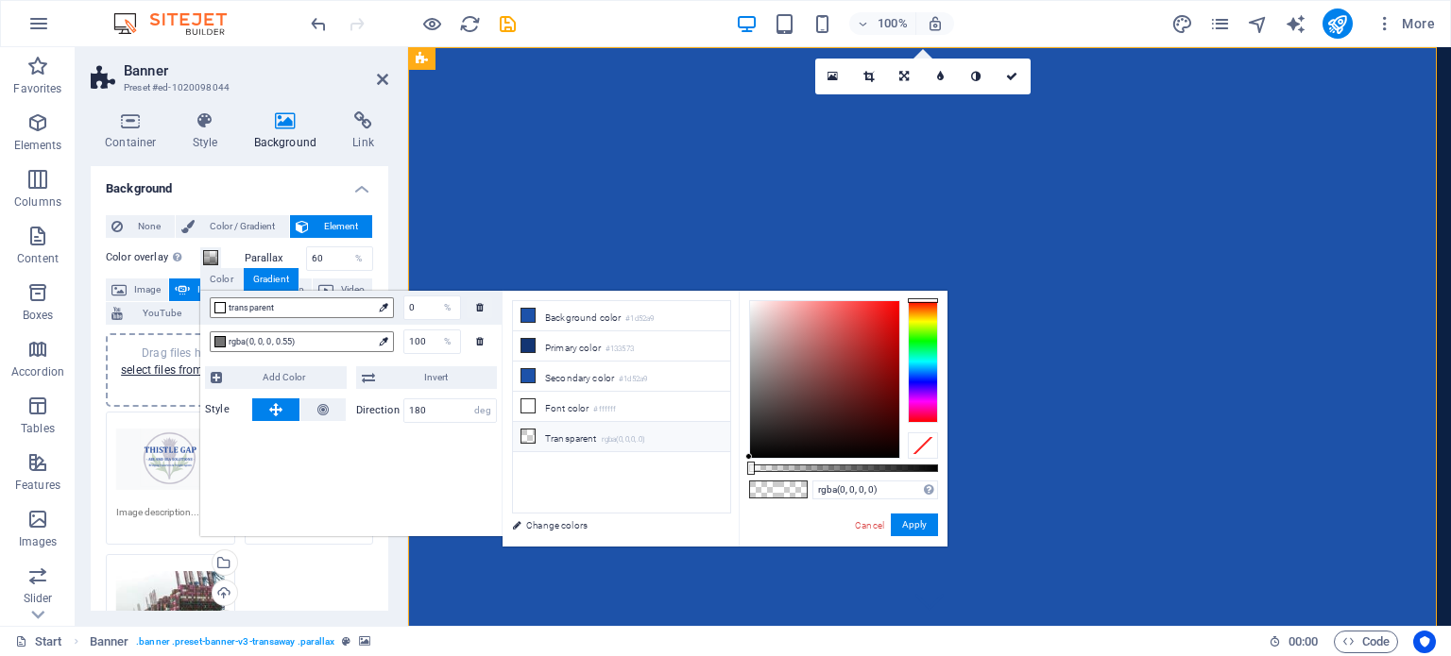
click at [574, 434] on li "Transparent rgba(0,0,0,.0)" at bounding box center [621, 437] width 217 height 30
click at [552, 518] on link "Change colors" at bounding box center [611, 526] width 219 height 24
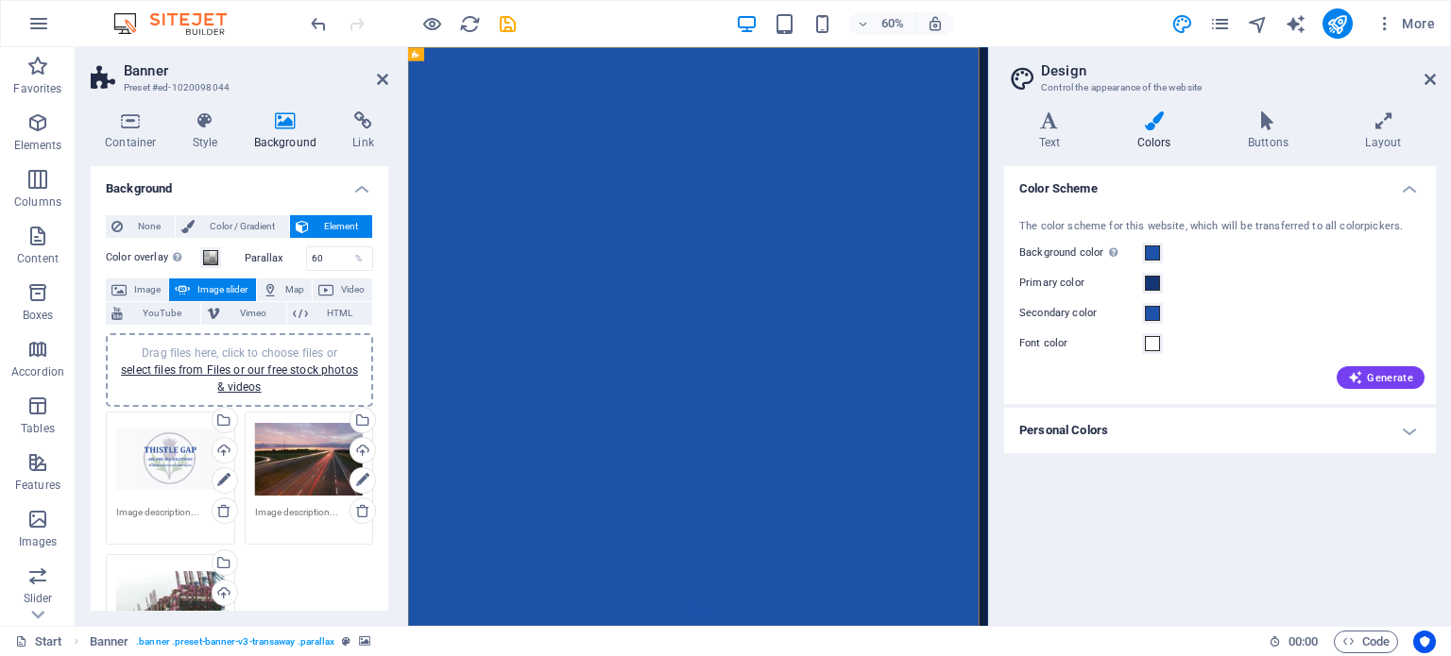
click at [198, 291] on span "Image slider" at bounding box center [222, 290] width 54 height 23
click at [237, 222] on span "Color / Gradient" at bounding box center [241, 226] width 83 height 23
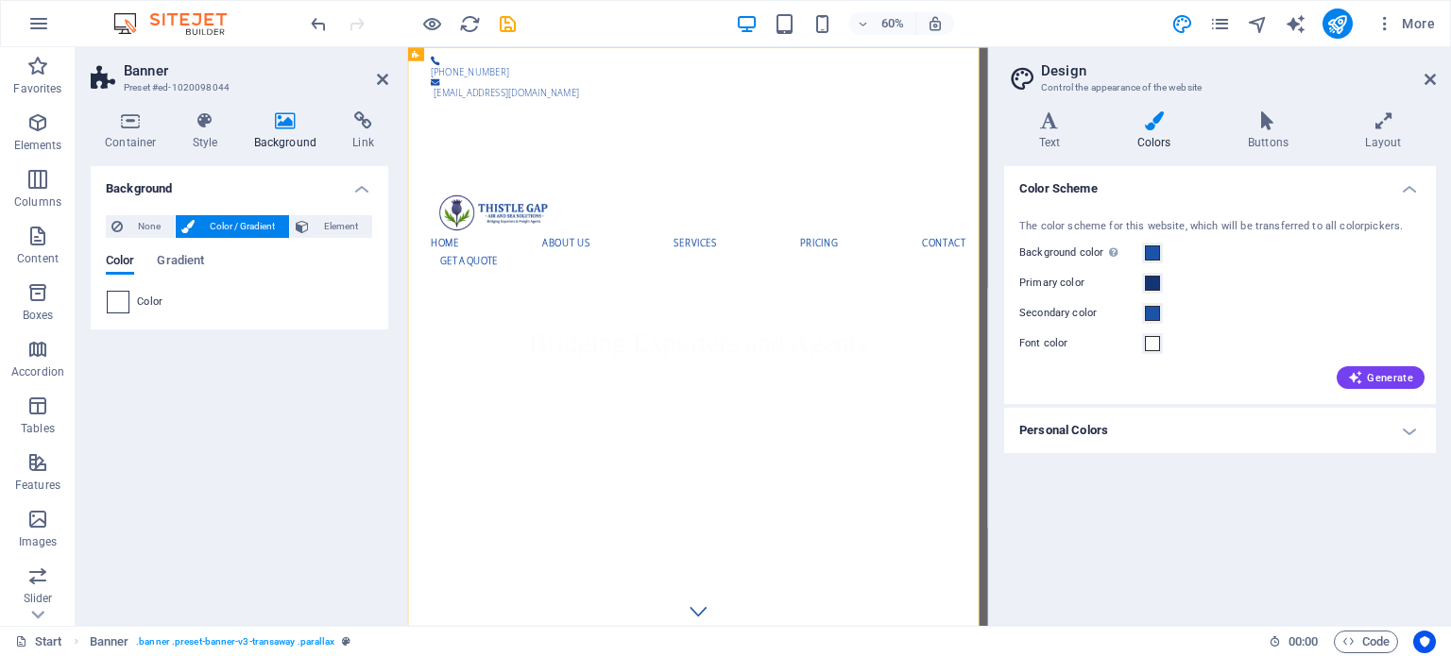
click at [117, 297] on span at bounding box center [118, 302] width 21 height 21
type input "#ffffff"
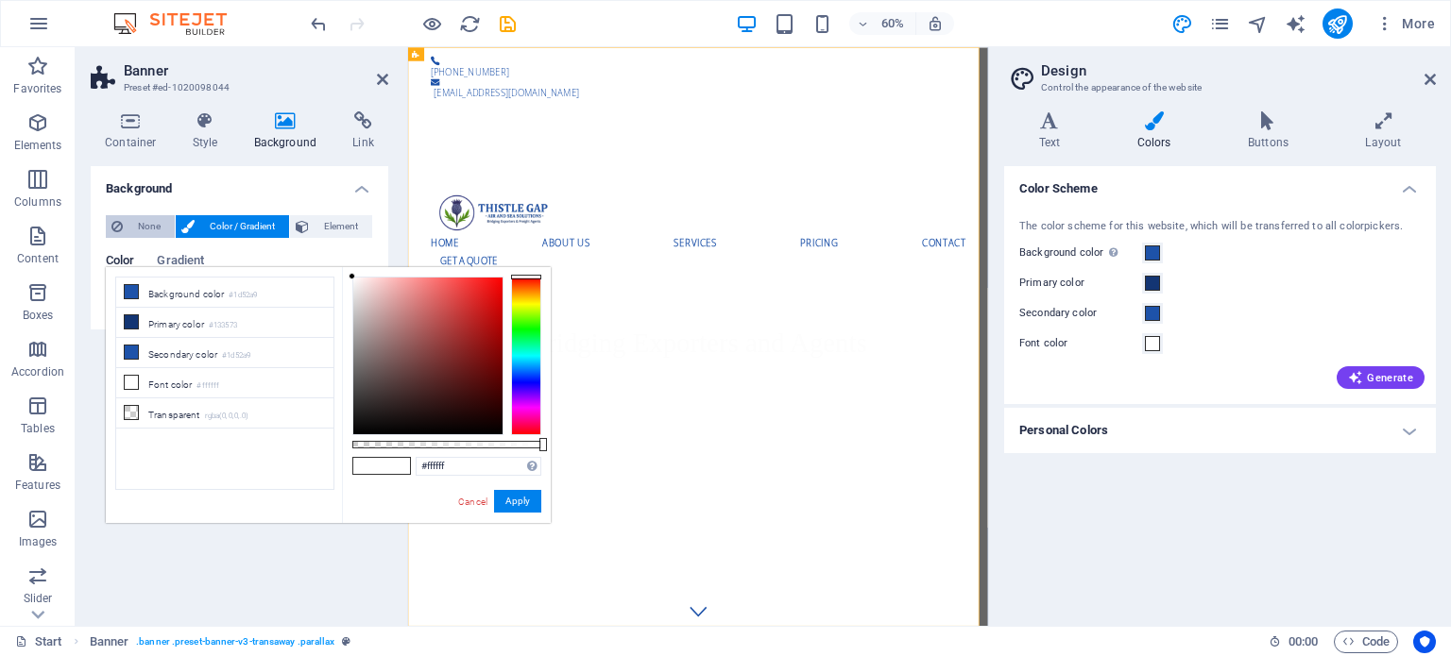
click at [147, 226] on span "None" at bounding box center [148, 226] width 41 height 23
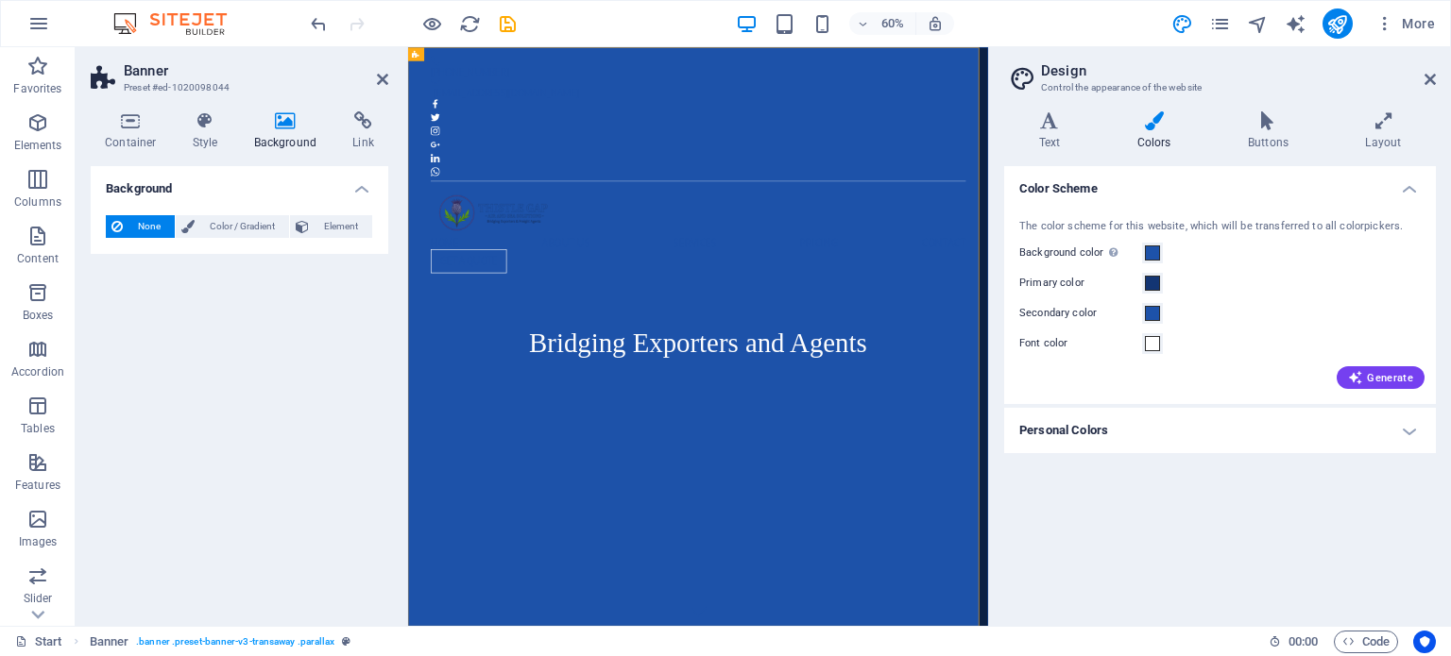
click at [280, 134] on h4 "Background" at bounding box center [289, 131] width 99 height 40
click at [345, 228] on span "Element" at bounding box center [340, 226] width 52 height 23
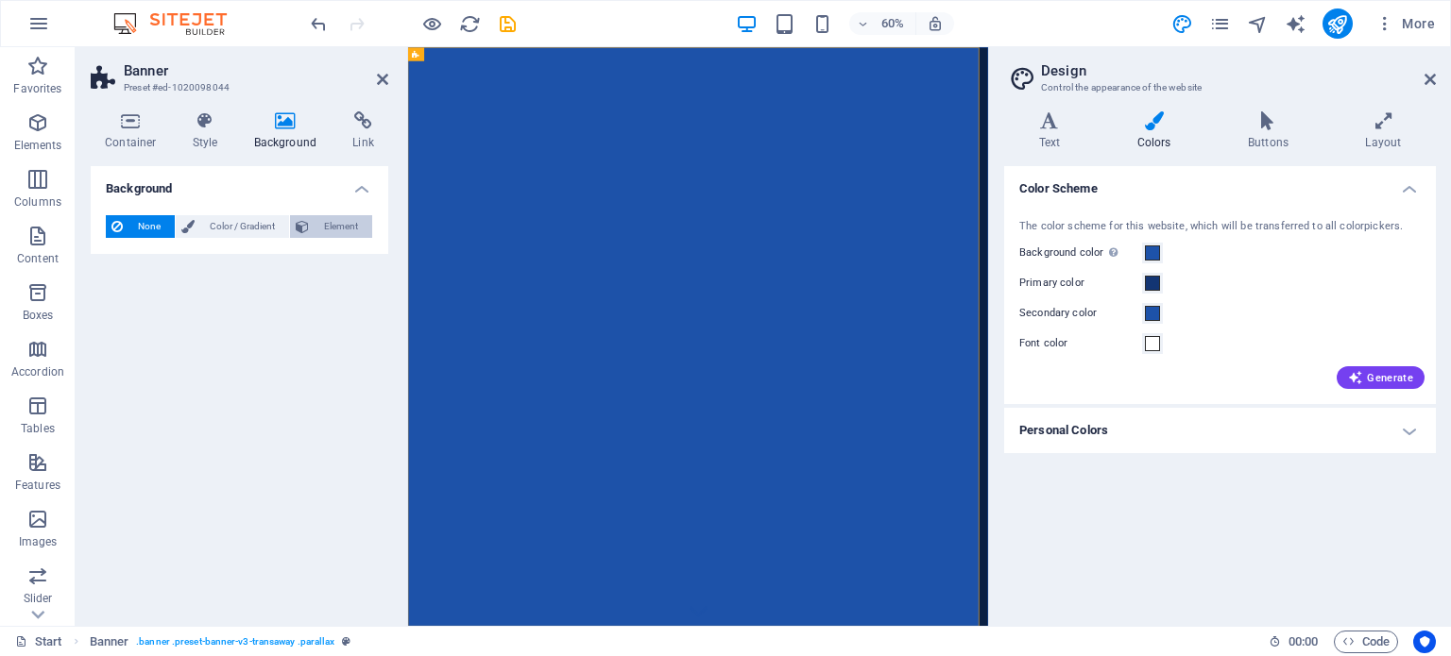
select select "ms"
select select "s"
select select "progressive"
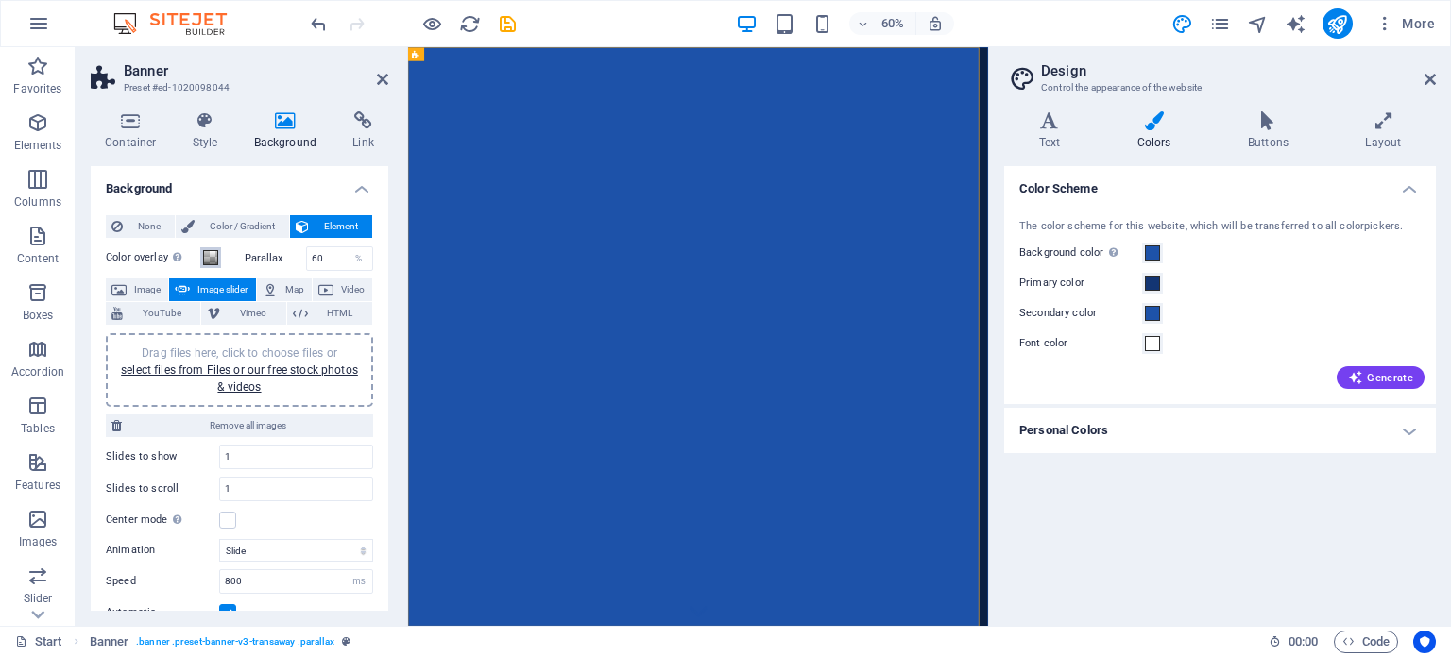
click at [208, 256] on span at bounding box center [210, 257] width 15 height 15
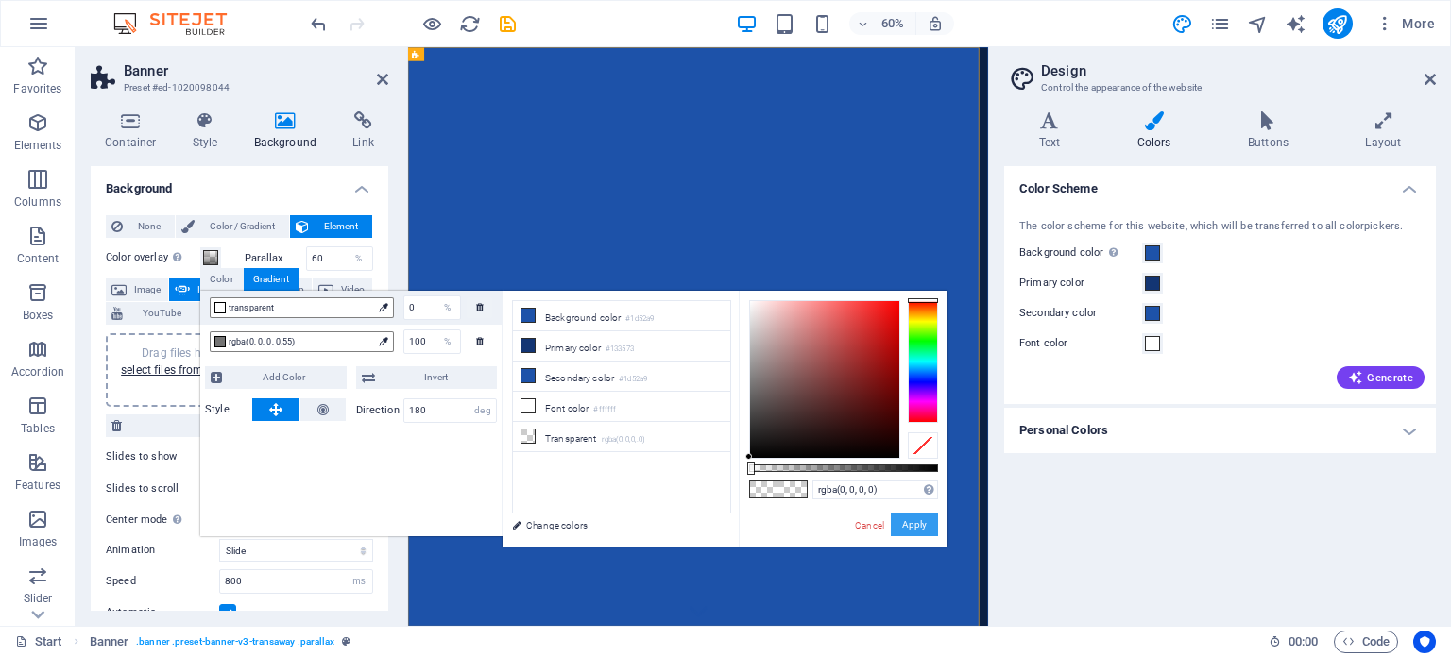
click at [907, 518] on button "Apply" at bounding box center [914, 525] width 47 height 23
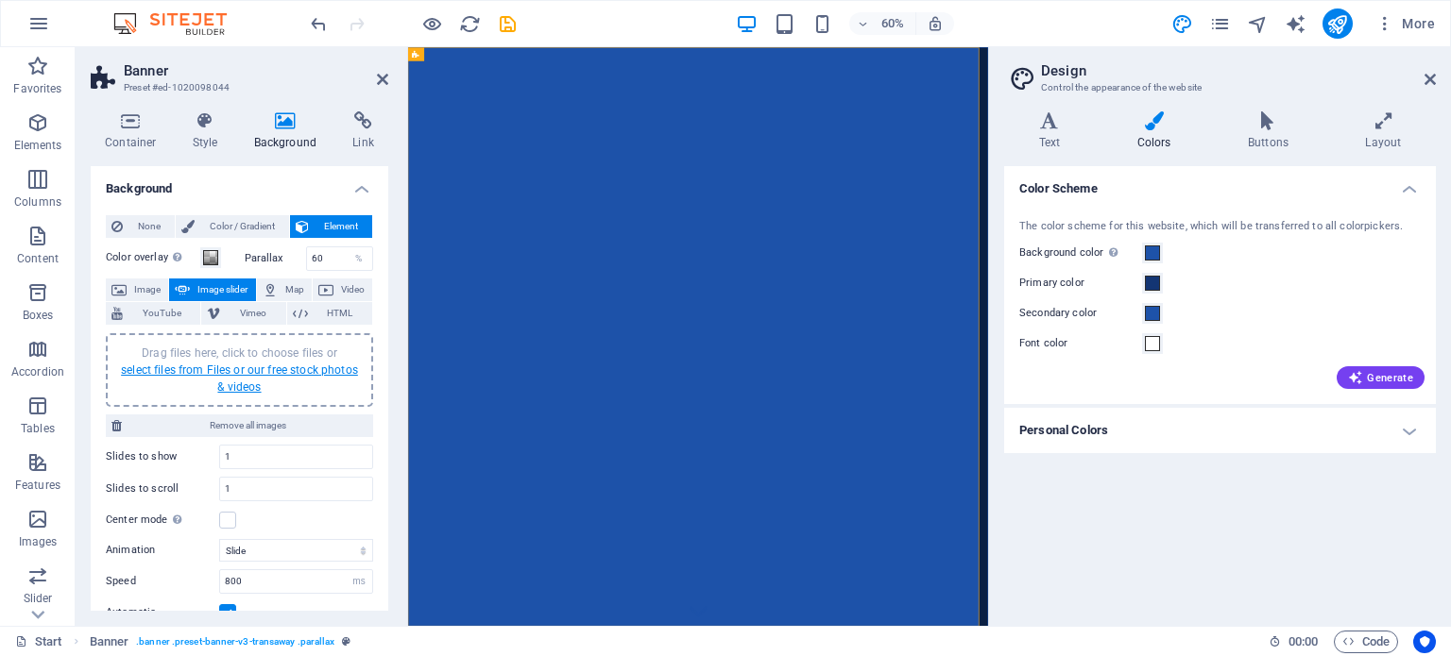
click at [234, 383] on link "select files from Files or our free stock photos & videos" at bounding box center [239, 379] width 237 height 30
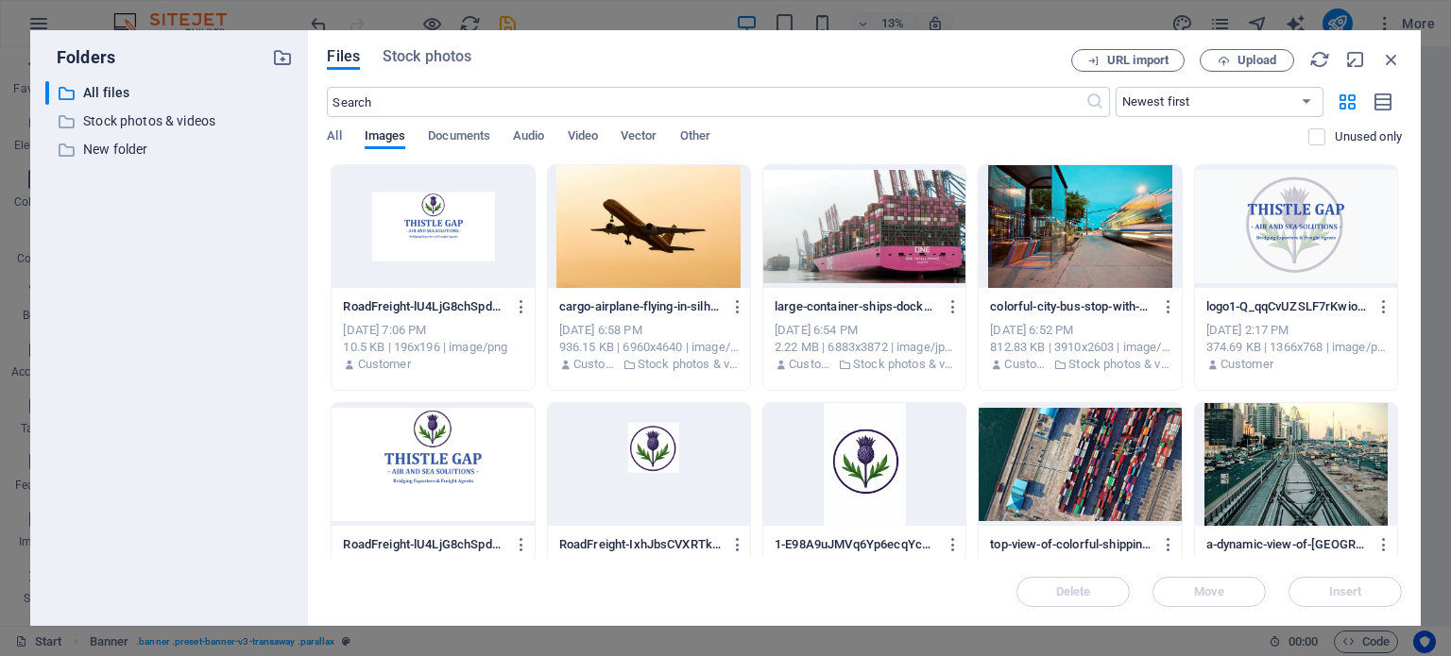
click at [1304, 222] on div at bounding box center [1296, 226] width 202 height 123
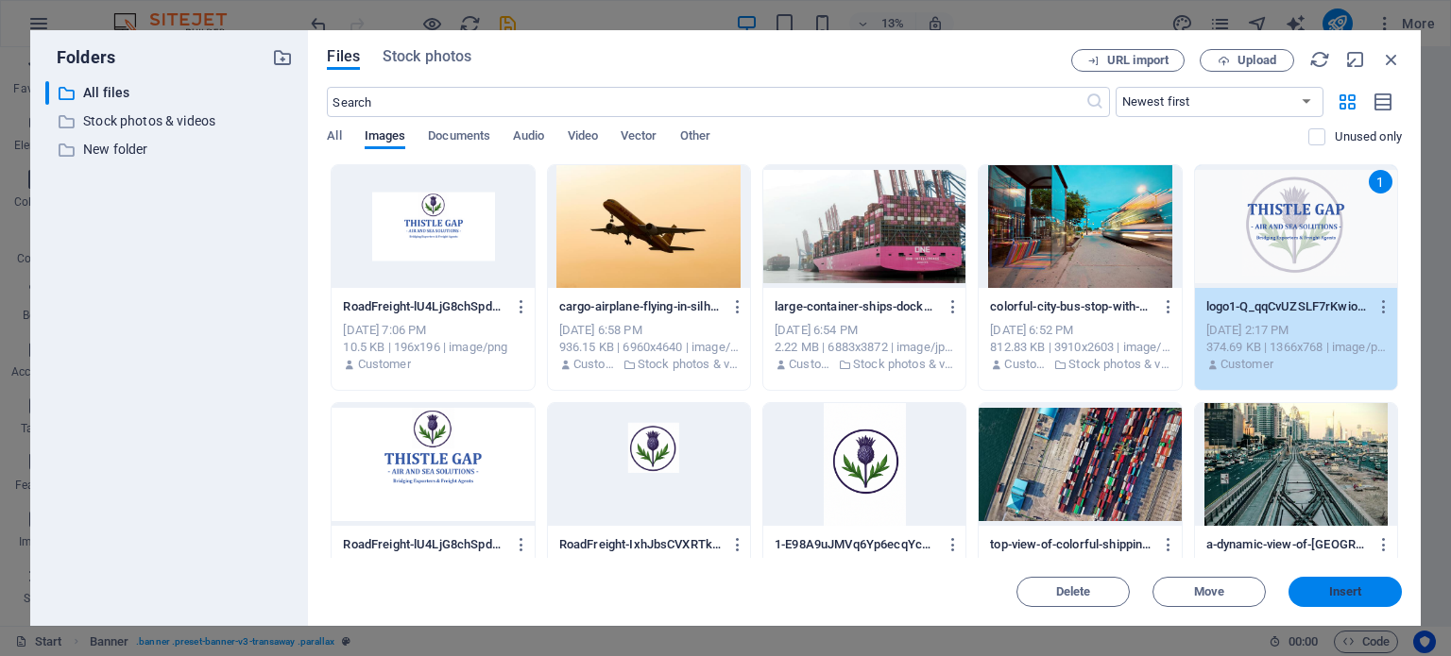
click at [1359, 586] on span "Insert" at bounding box center [1345, 591] width 33 height 11
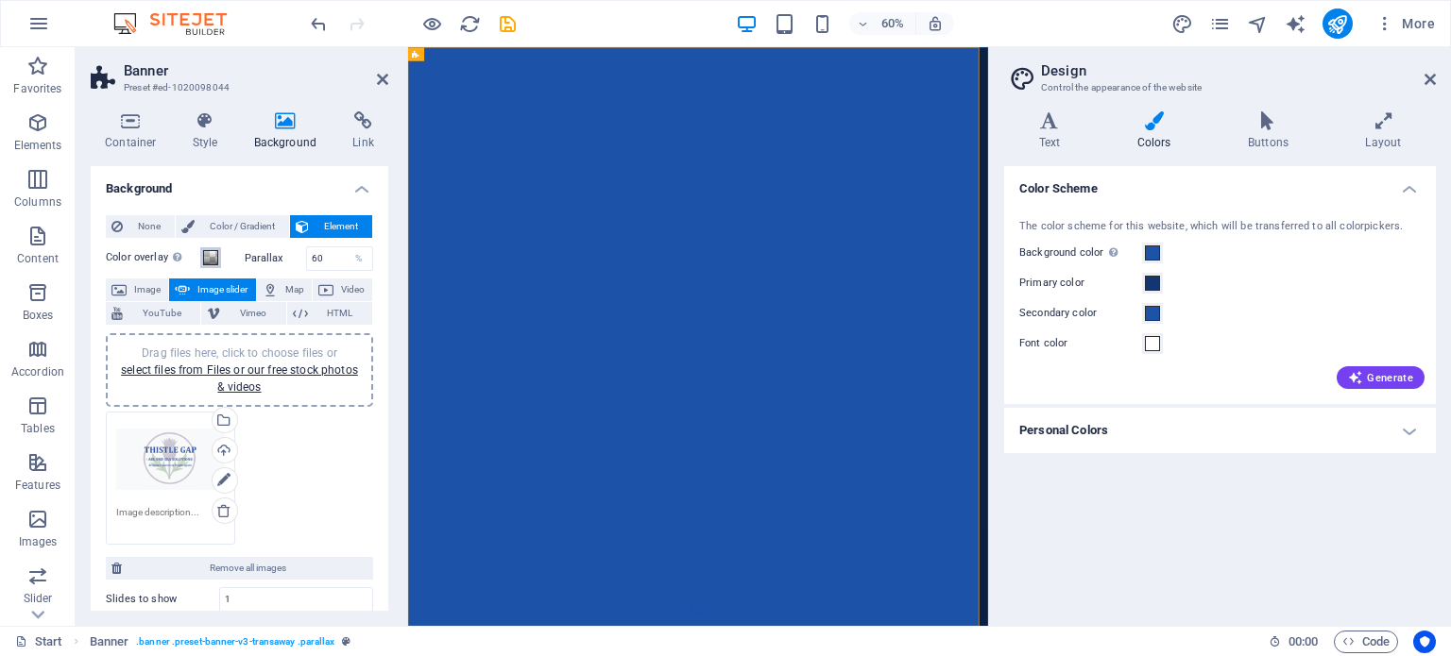
click at [204, 257] on span at bounding box center [210, 257] width 15 height 15
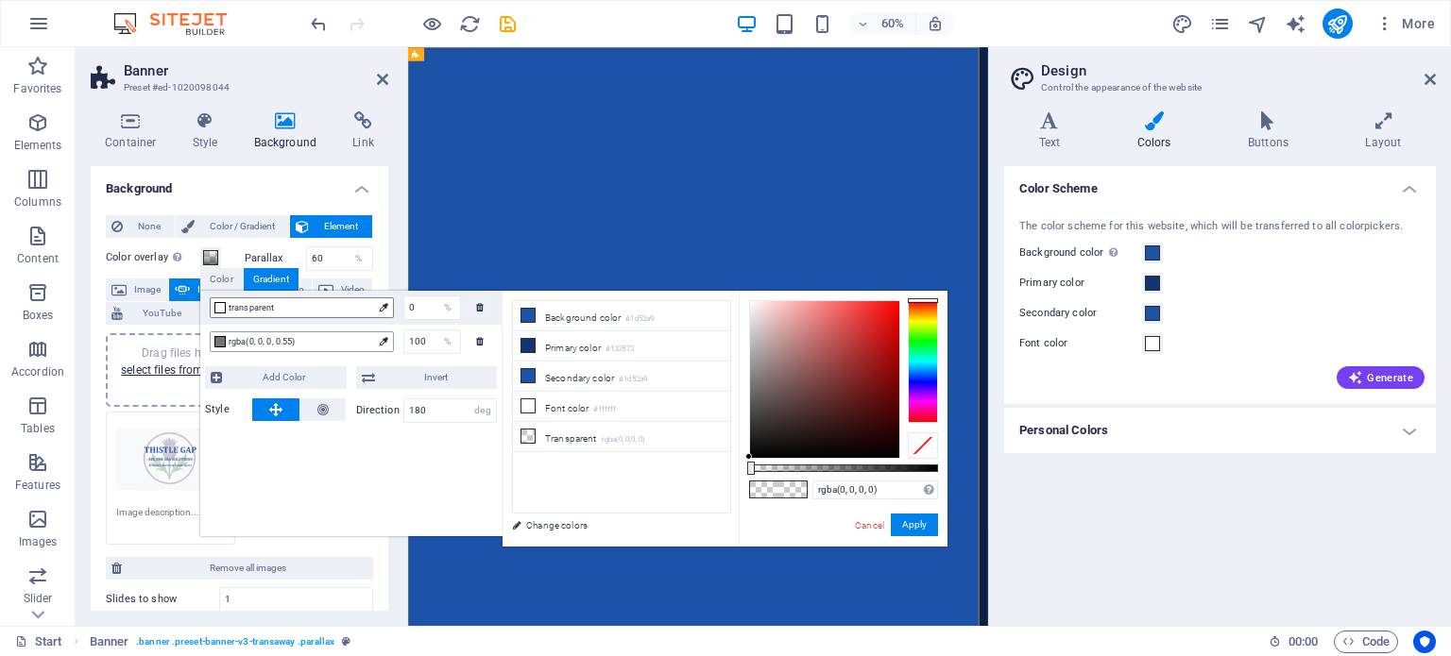
click at [375, 335] on div at bounding box center [383, 341] width 19 height 21
type input "rgba(0, 0, 0, 0)"
drag, startPoint x: 851, startPoint y: 464, endPoint x: 696, endPoint y: 461, distance: 154.9
click at [696, 461] on div "less Background color #1d52a9 Primary color #133573 Secondary color #1d52a9 Fon…" at bounding box center [724, 419] width 445 height 256
click at [914, 522] on button "Apply" at bounding box center [914, 525] width 47 height 23
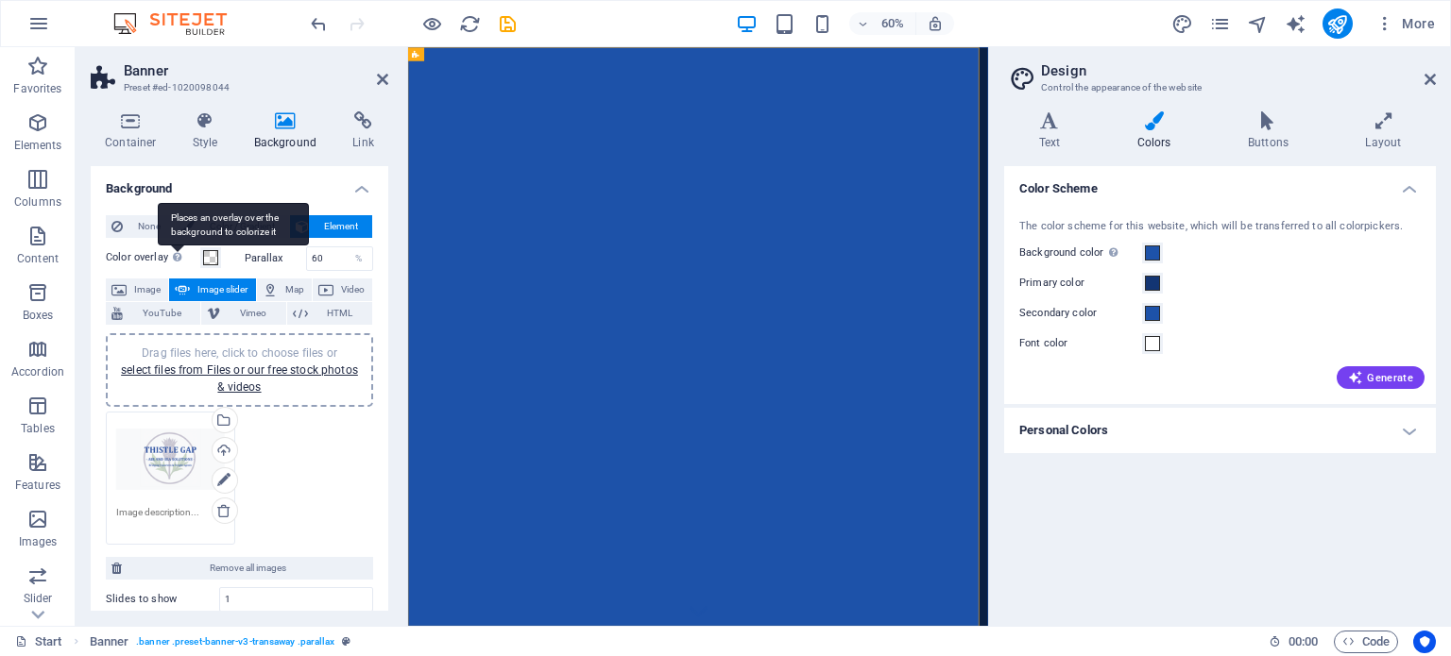
click at [174, 246] on div "Places an overlay over the background to colorize it" at bounding box center [233, 224] width 151 height 42
click at [200, 252] on button "Color overlay Places an overlay over the background to colorize it" at bounding box center [210, 257] width 21 height 21
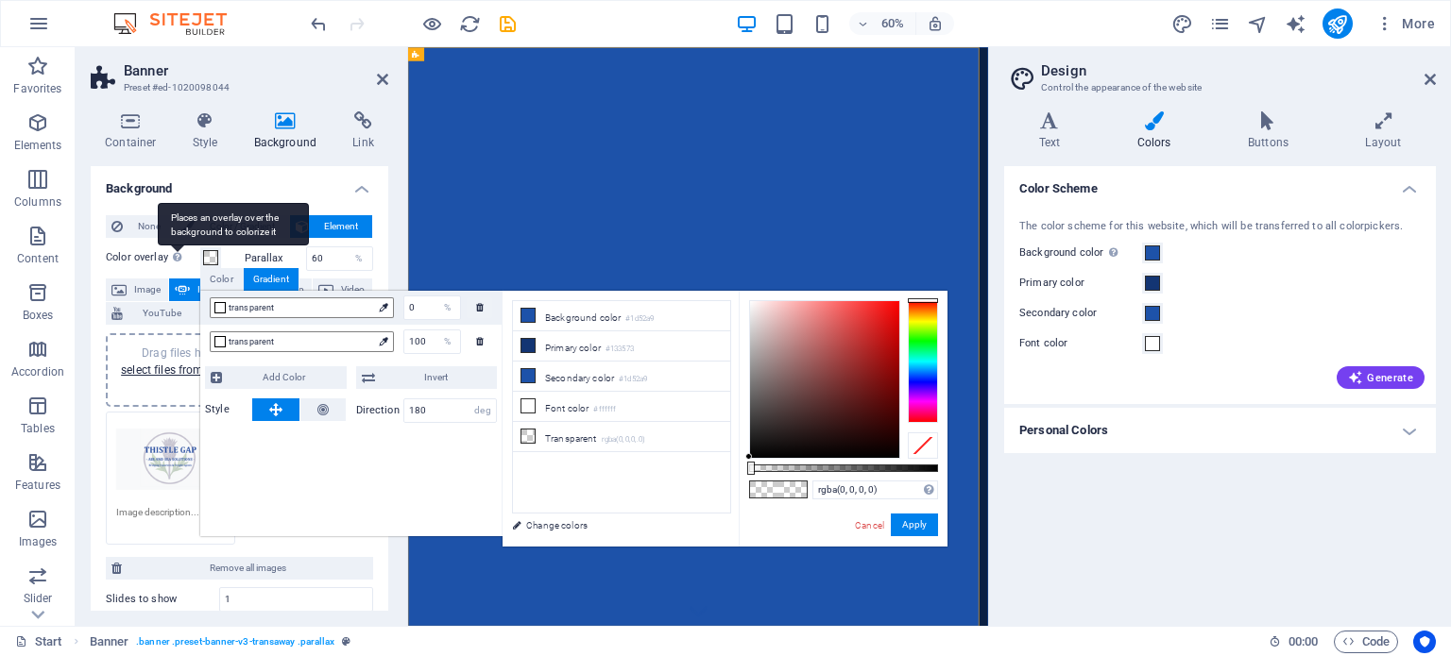
click at [174, 246] on div "Places an overlay over the background to colorize it" at bounding box center [233, 224] width 151 height 42
click at [200, 252] on button "Color overlay Places an overlay over the background to colorize it" at bounding box center [210, 257] width 21 height 21
click at [534, 429] on span at bounding box center [527, 436] width 15 height 15
click at [910, 510] on div "rgba(0, 0, 0, 0) Supported formats #0852ed rgb(8, 82, 237) rgba(8, 82, 237, 90%…" at bounding box center [842, 556] width 209 height 530
click at [548, 523] on link "Change colors" at bounding box center [611, 526] width 219 height 24
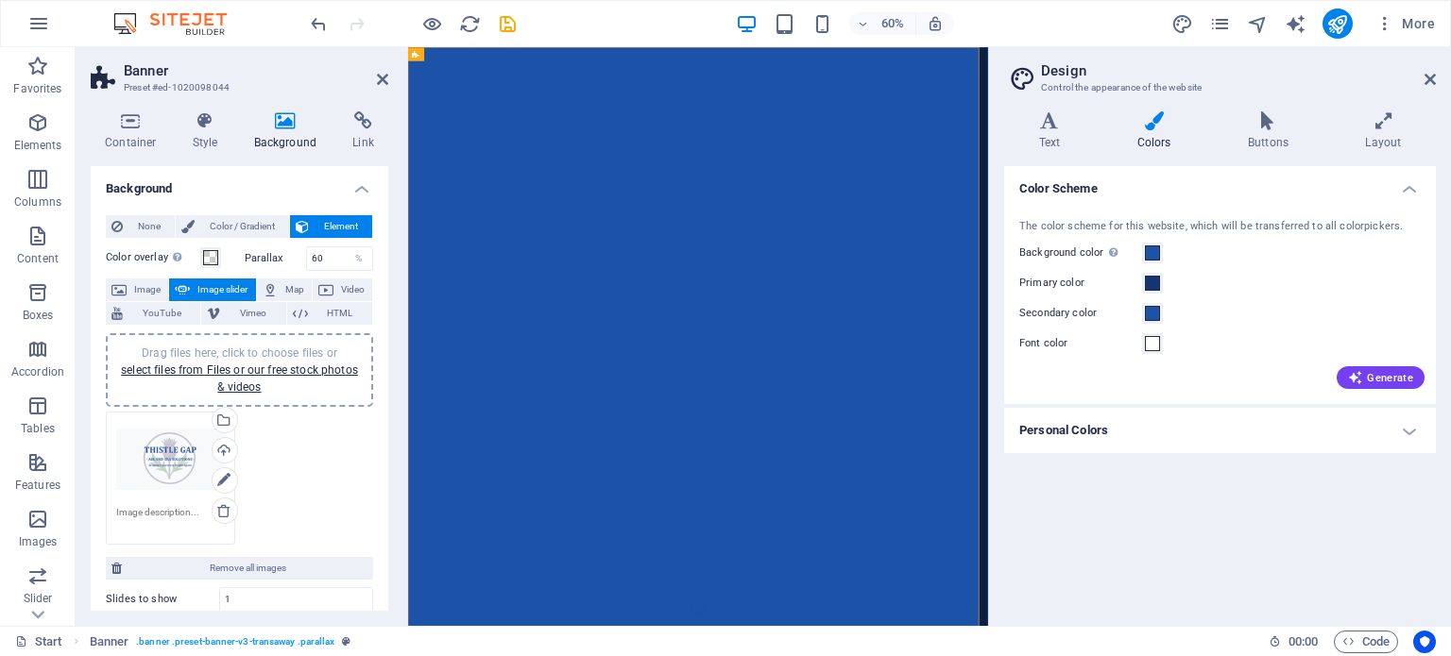
click at [251, 256] on label "Parallax" at bounding box center [275, 258] width 61 height 10
click at [208, 257] on span at bounding box center [210, 257] width 15 height 15
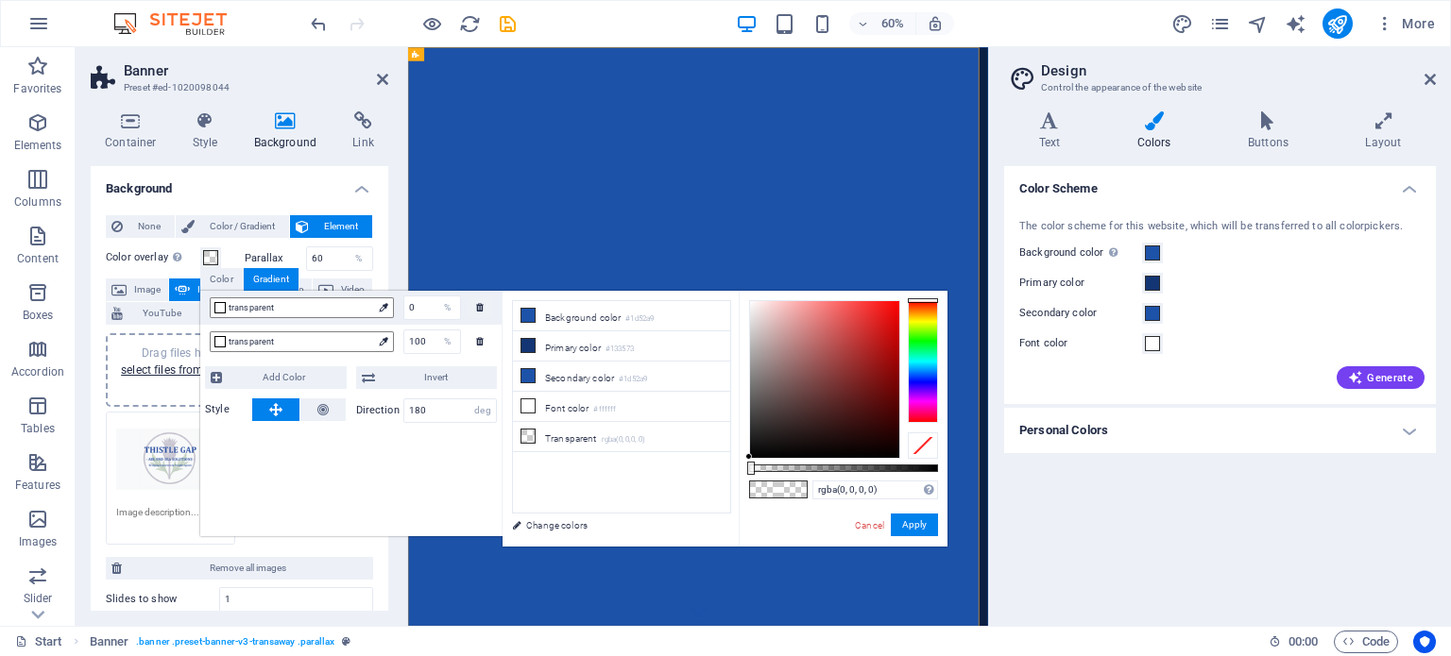
click at [152, 254] on label "Color overlay Places an overlay over the background to colorize it" at bounding box center [153, 257] width 94 height 23
click at [200, 254] on button "Color overlay Places an overlay over the background to colorize it" at bounding box center [210, 257] width 21 height 21
click at [212, 256] on span at bounding box center [210, 257] width 15 height 15
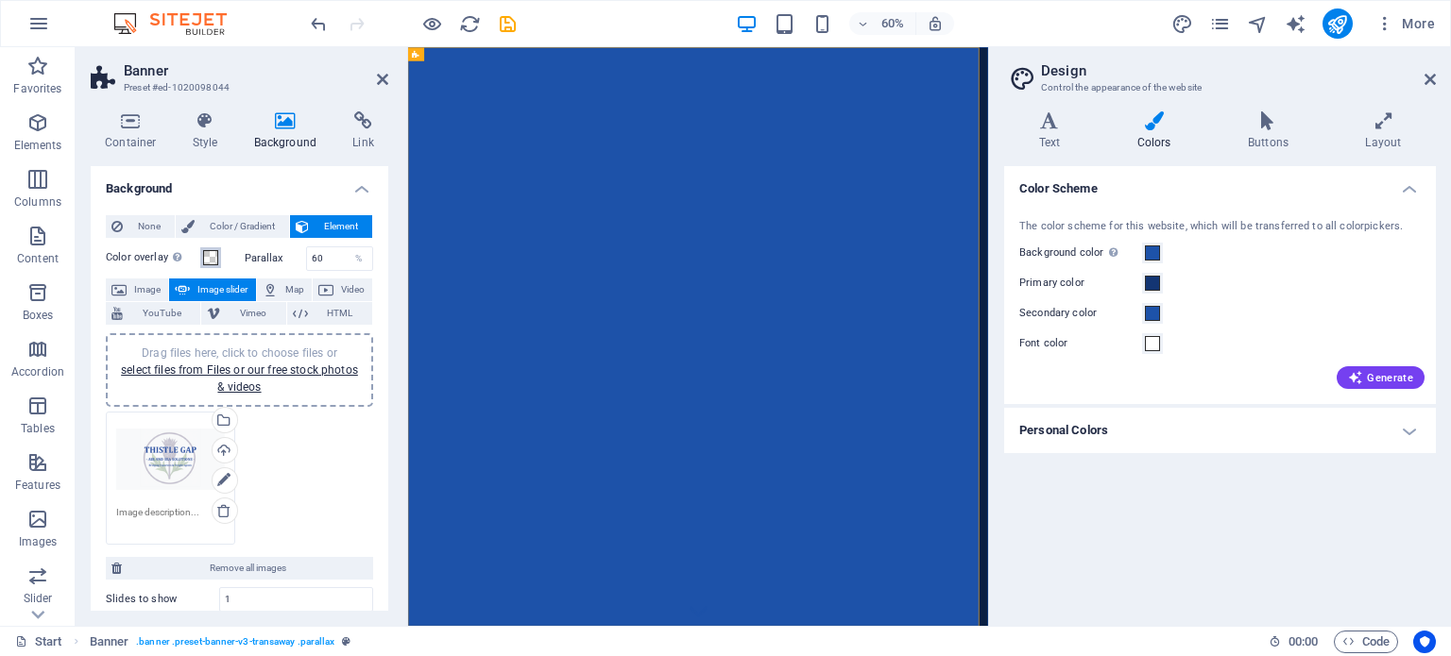
click at [212, 256] on span at bounding box center [210, 257] width 15 height 15
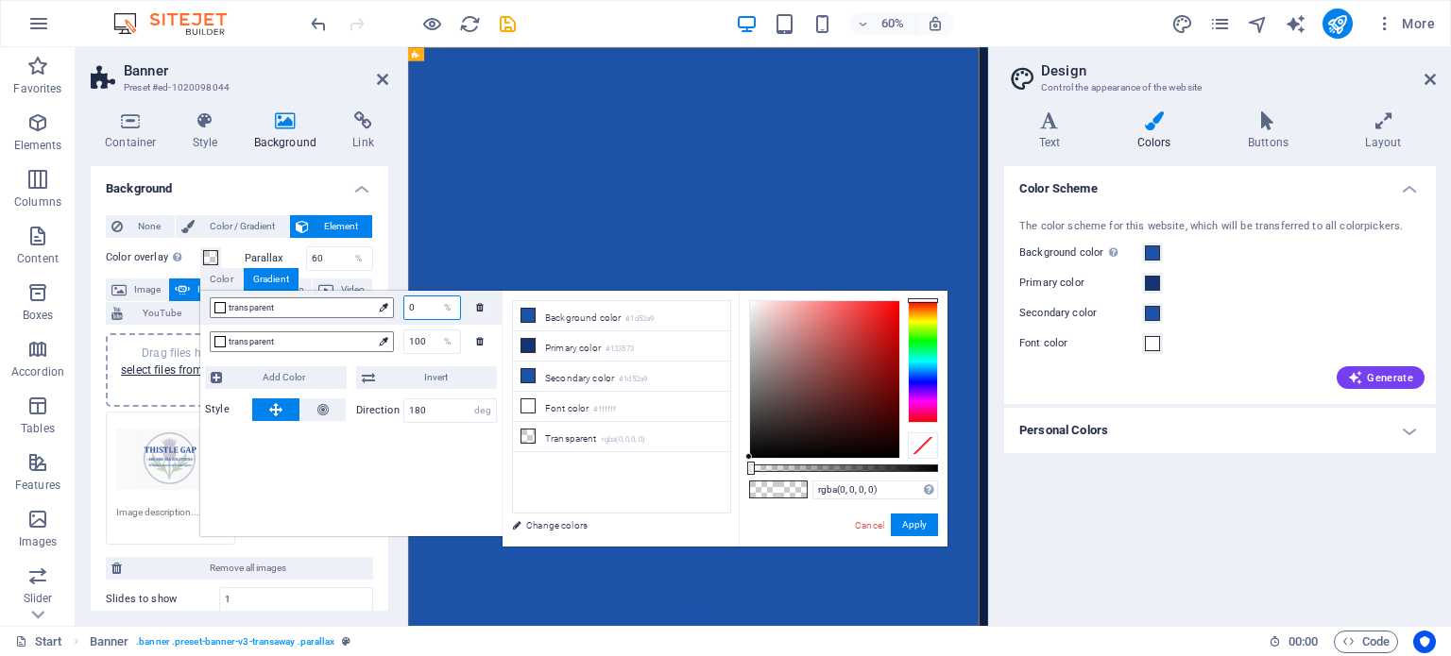
click at [427, 305] on input "0" at bounding box center [432, 308] width 56 height 23
type input "100"
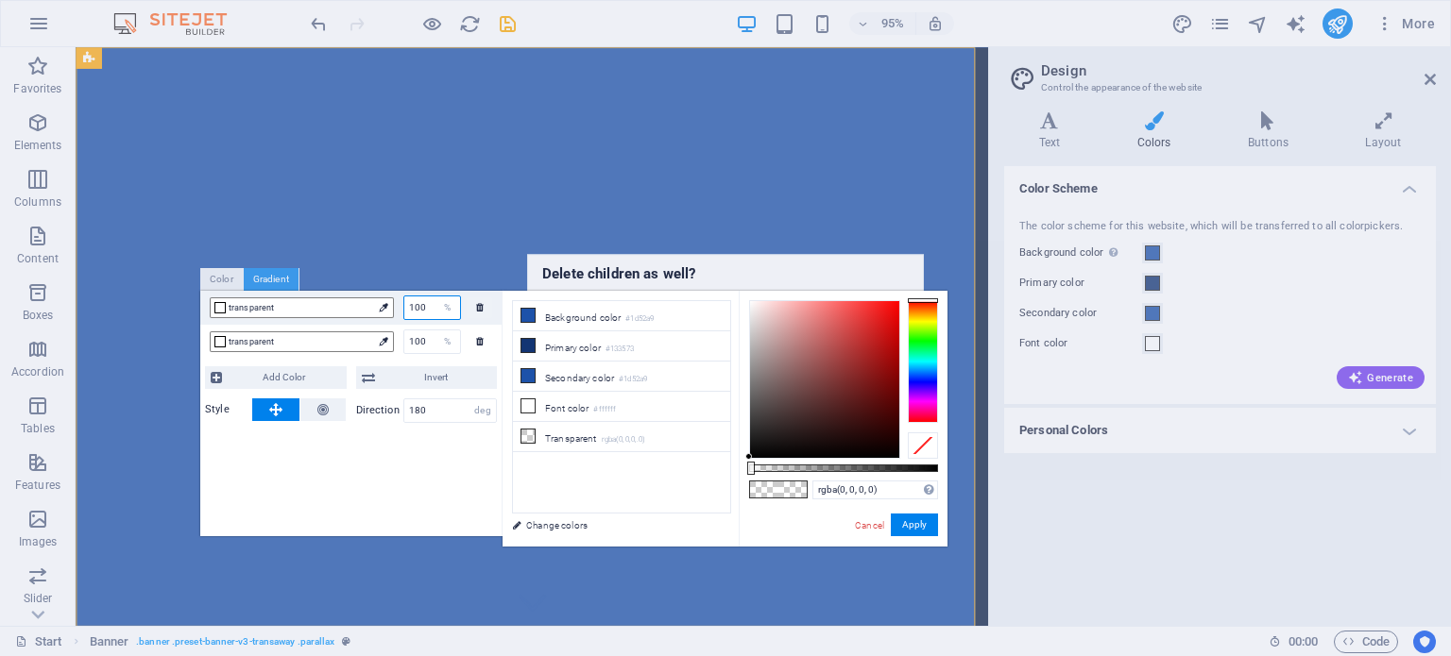
click at [423, 308] on input "100" at bounding box center [432, 308] width 56 height 23
type input "1"
type input "0"
click at [432, 339] on input "100" at bounding box center [432, 342] width 56 height 23
type input "1"
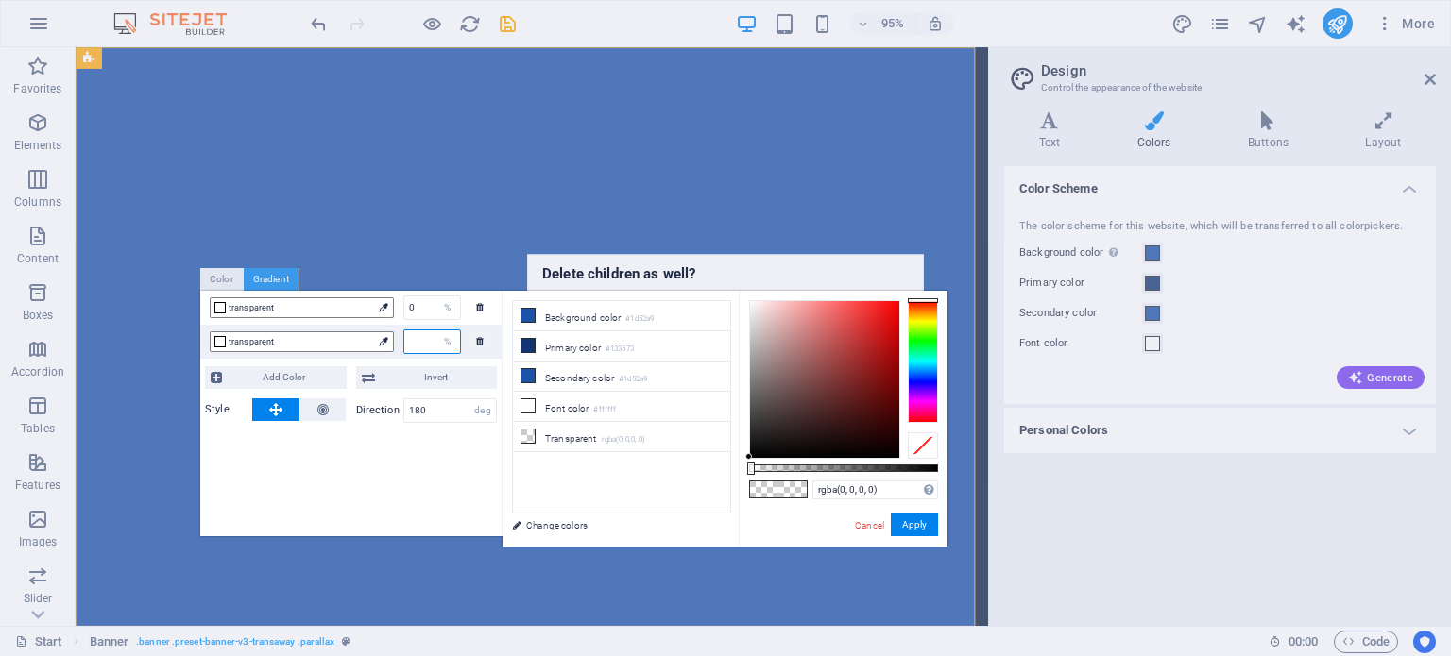
type input "0"
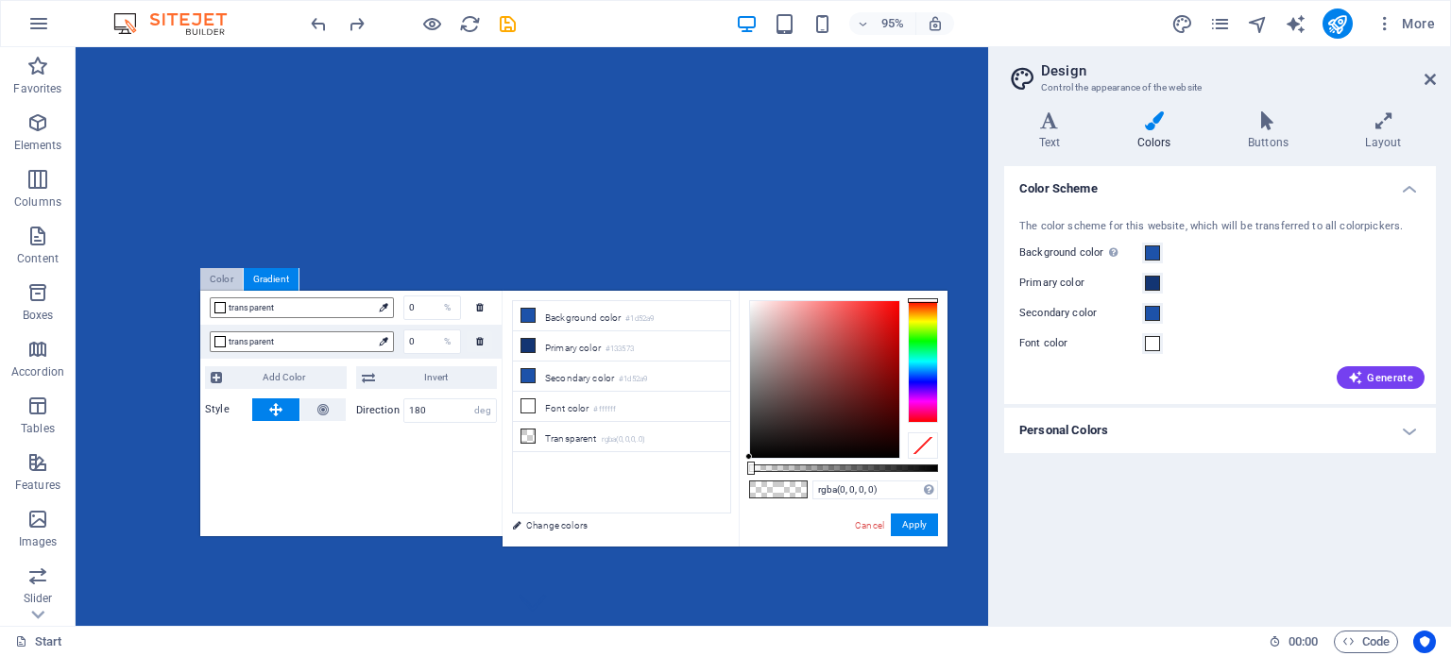
click at [223, 277] on div "Color" at bounding box center [221, 279] width 42 height 23
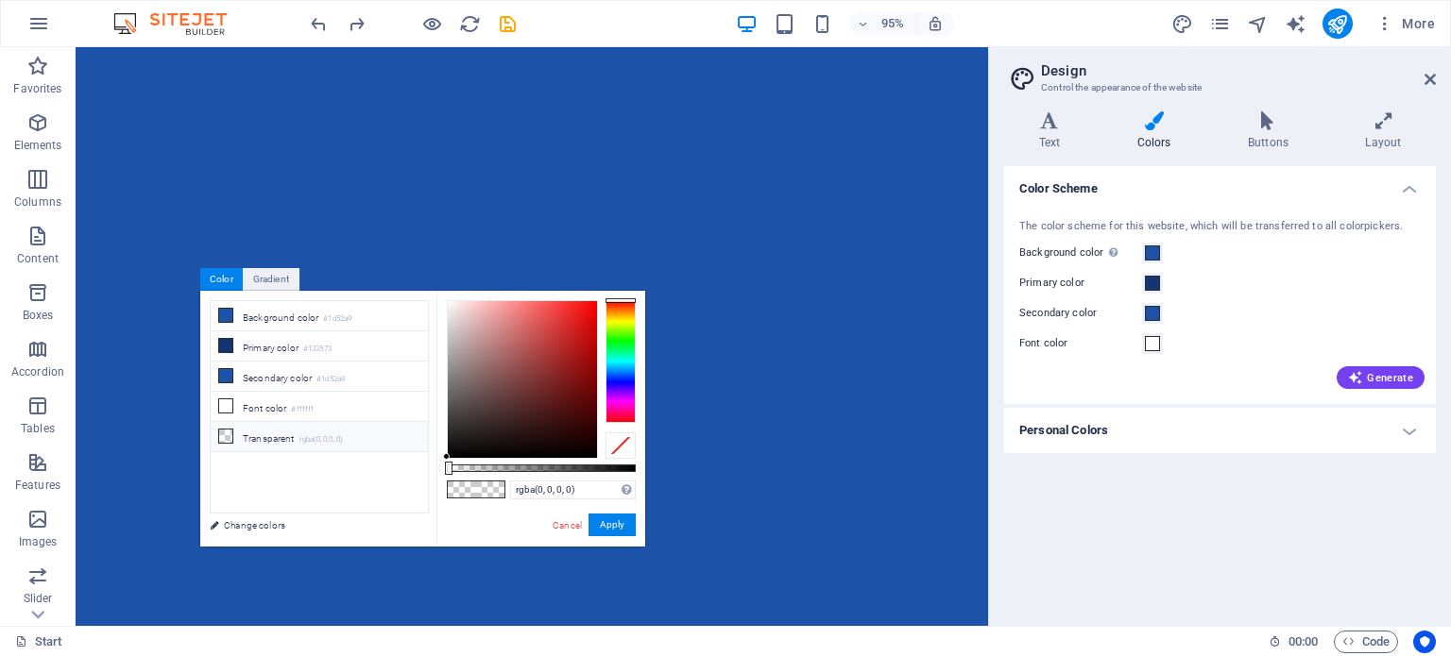
click at [259, 431] on li "Transparent rgba(0,0,0,.0)" at bounding box center [319, 437] width 217 height 30
click at [261, 397] on li "Font color #ffffff" at bounding box center [319, 407] width 217 height 30
click at [261, 432] on li "Transparent rgba(0,0,0,.0)" at bounding box center [319, 437] width 217 height 30
click at [270, 318] on li "Background color #1d52a9" at bounding box center [319, 316] width 217 height 30
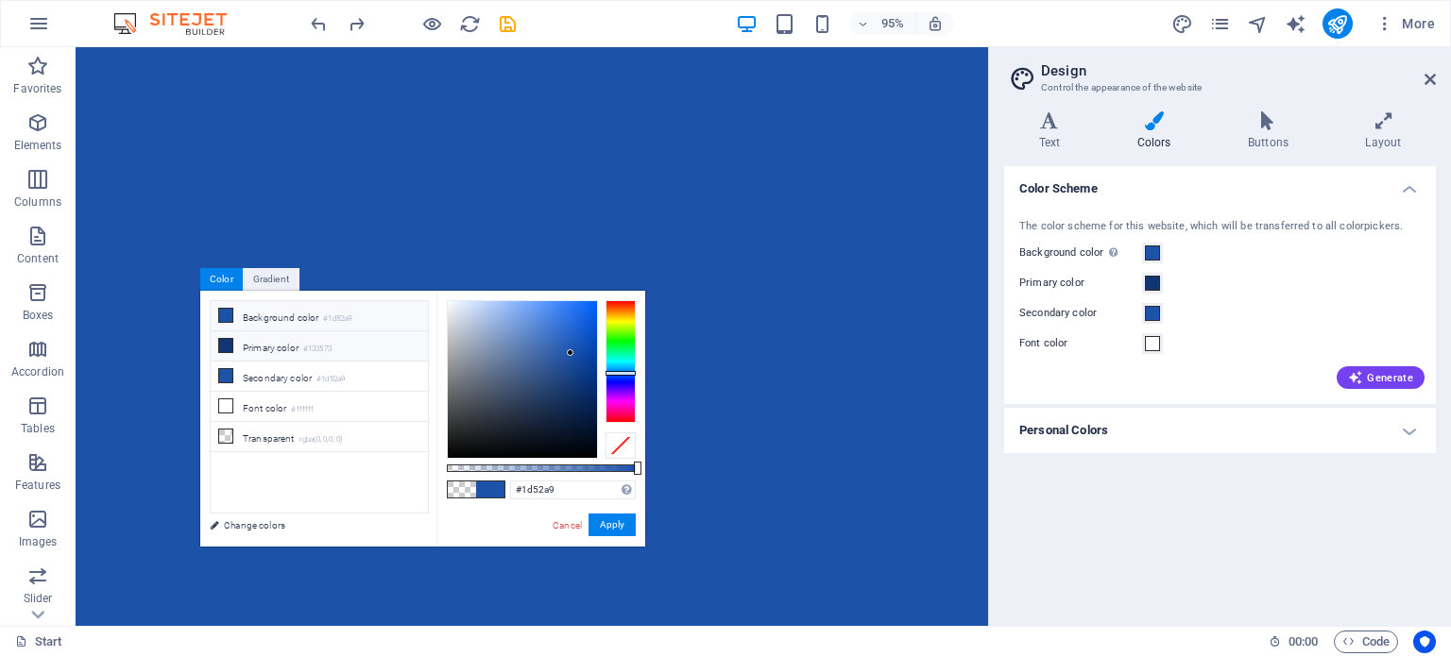
click at [270, 350] on li "Primary color #133573" at bounding box center [319, 346] width 217 height 30
click at [270, 436] on li "Transparent rgba(0,0,0,.0)" at bounding box center [319, 437] width 217 height 30
type input "rgba(0, 0, 0, 0)"
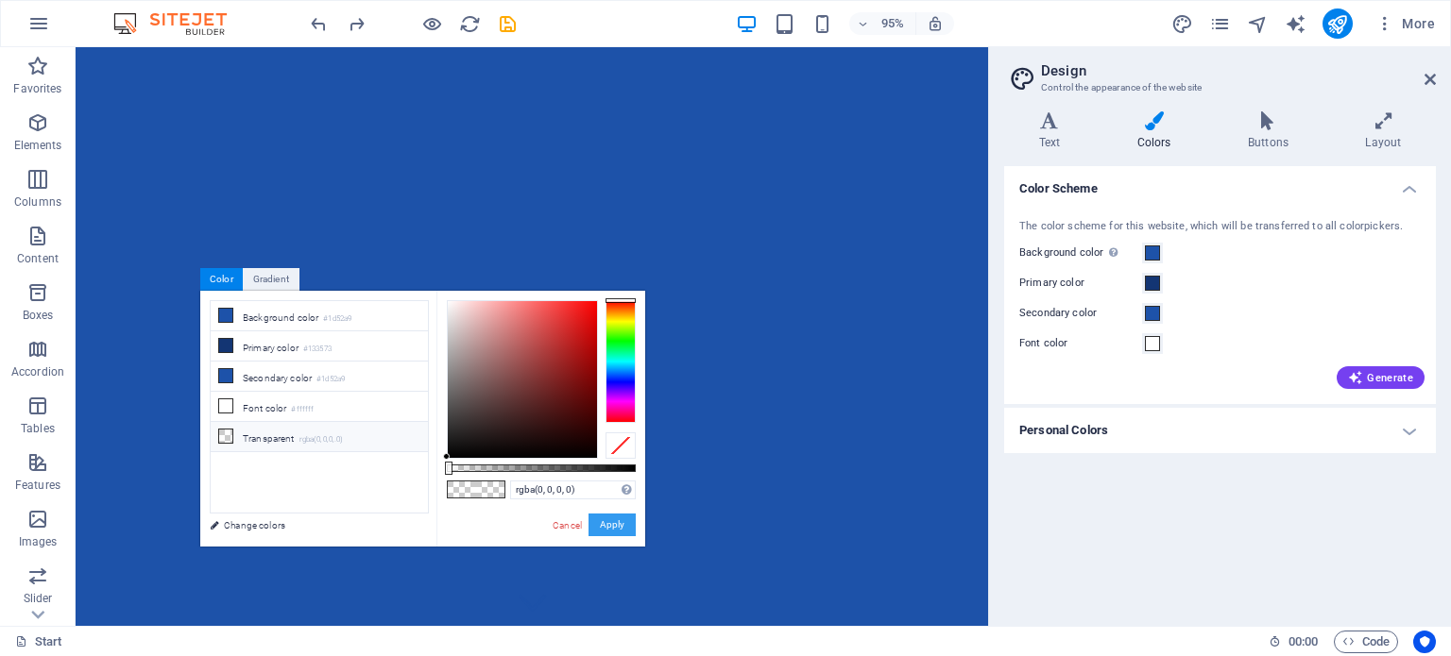
click at [611, 522] on button "Apply" at bounding box center [611, 525] width 47 height 23
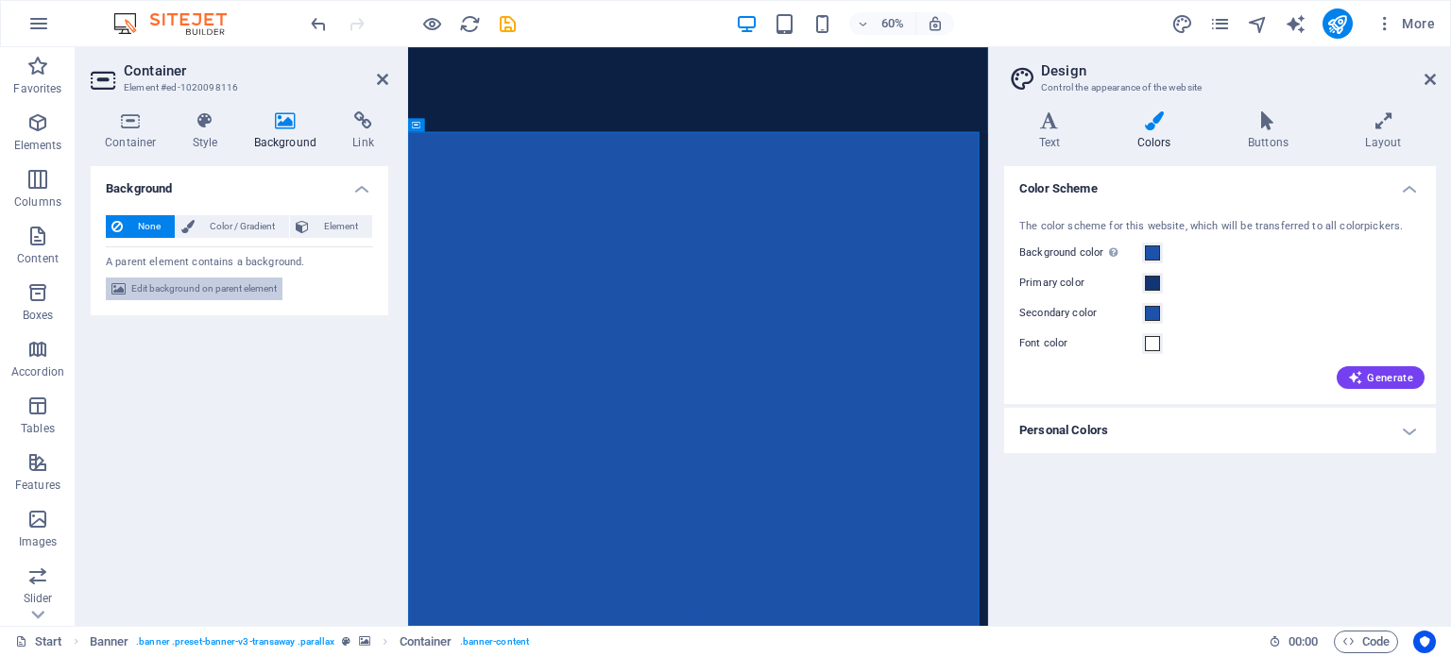
click at [211, 280] on span "Edit background on parent element" at bounding box center [203, 289] width 145 height 23
select select "ms"
select select "s"
select select "progressive"
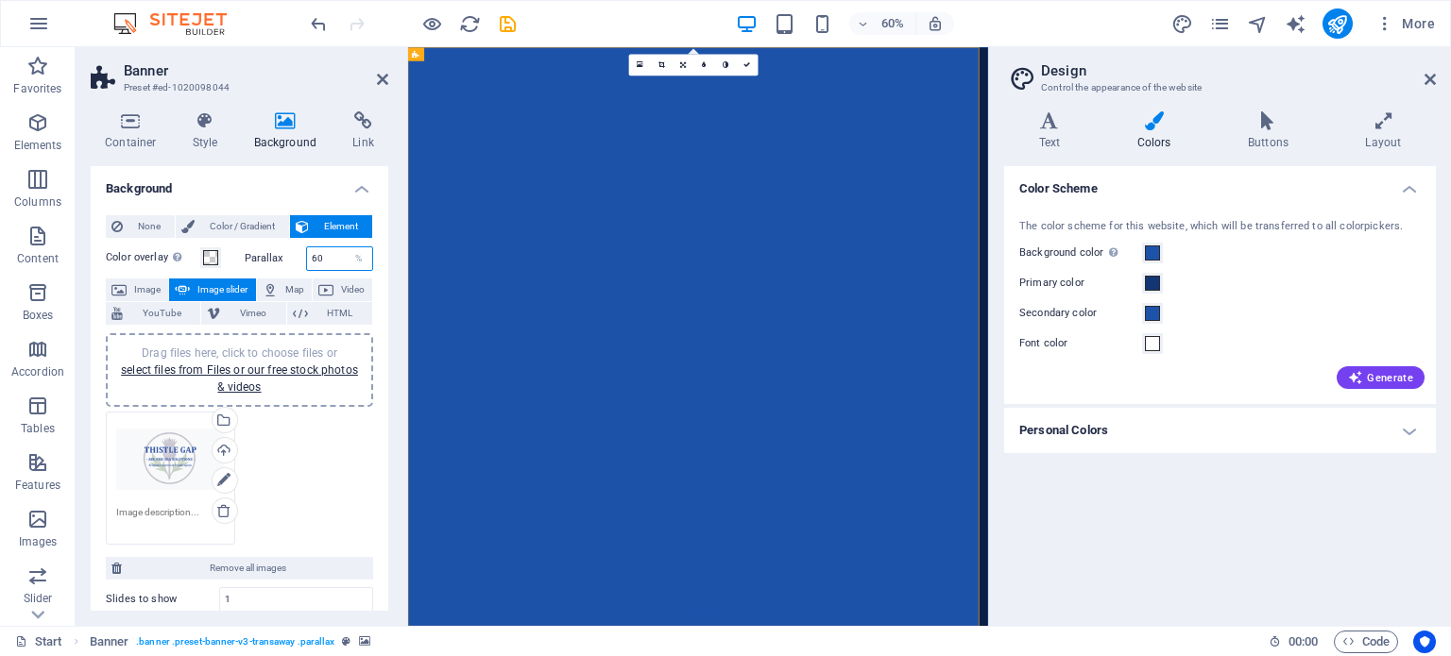
drag, startPoint x: 326, startPoint y: 256, endPoint x: 269, endPoint y: 263, distance: 57.0
click at [269, 263] on div "Parallax 60 %" at bounding box center [309, 258] width 129 height 25
click at [194, 457] on div "Drag files here, click to choose files or select files from Files or our free s…" at bounding box center [170, 460] width 109 height 76
type input "100"
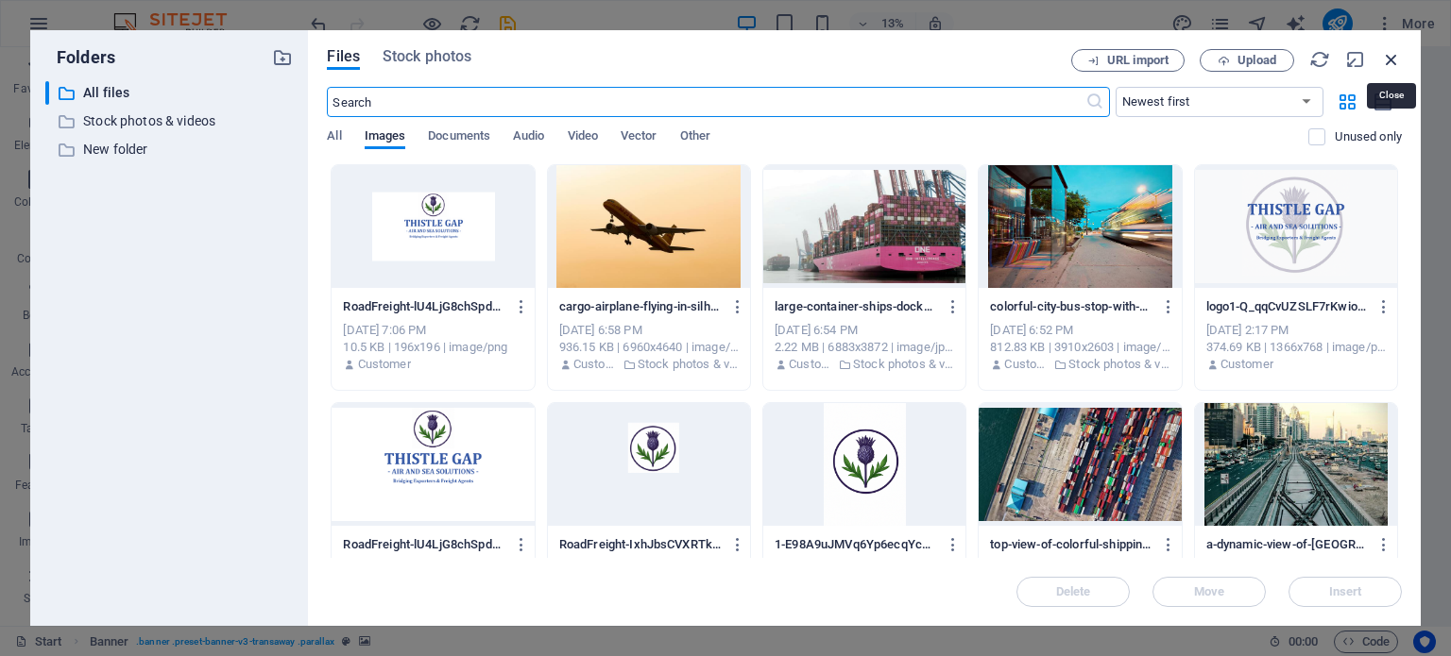
click at [1389, 56] on icon "button" at bounding box center [1391, 59] width 21 height 21
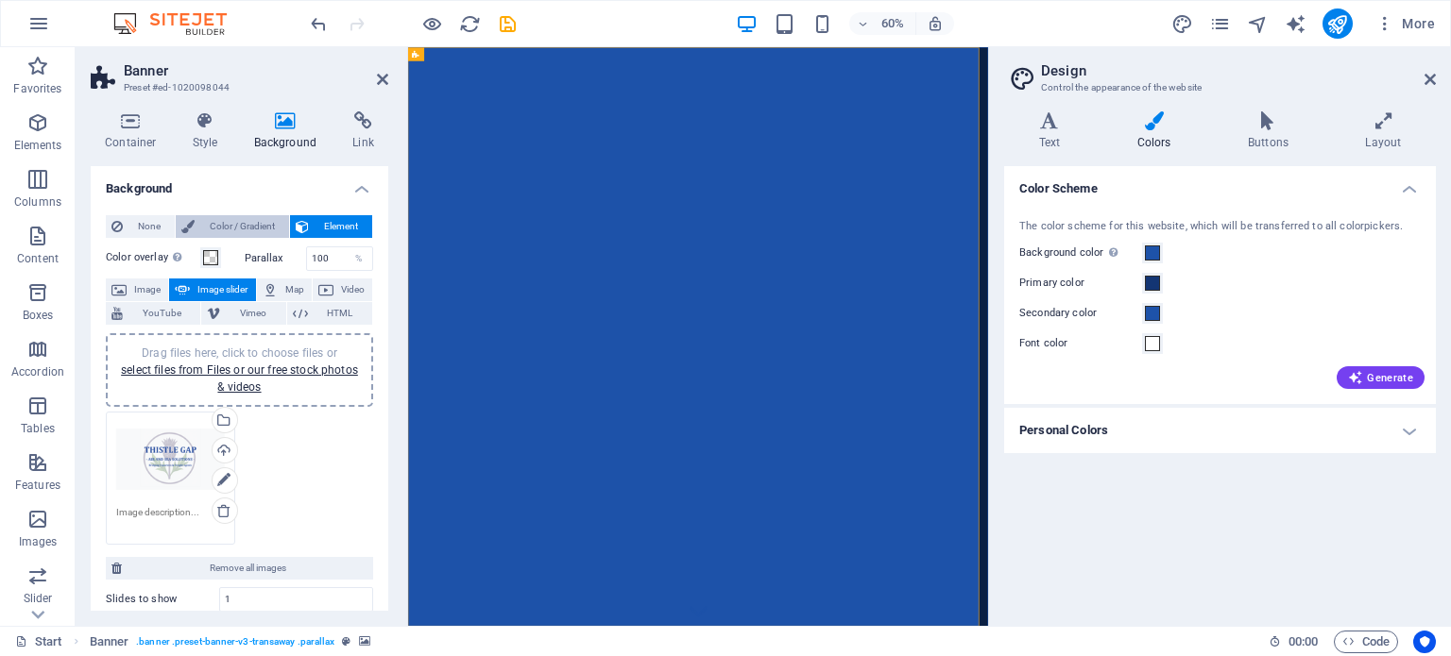
click at [230, 222] on span "Color / Gradient" at bounding box center [241, 226] width 83 height 23
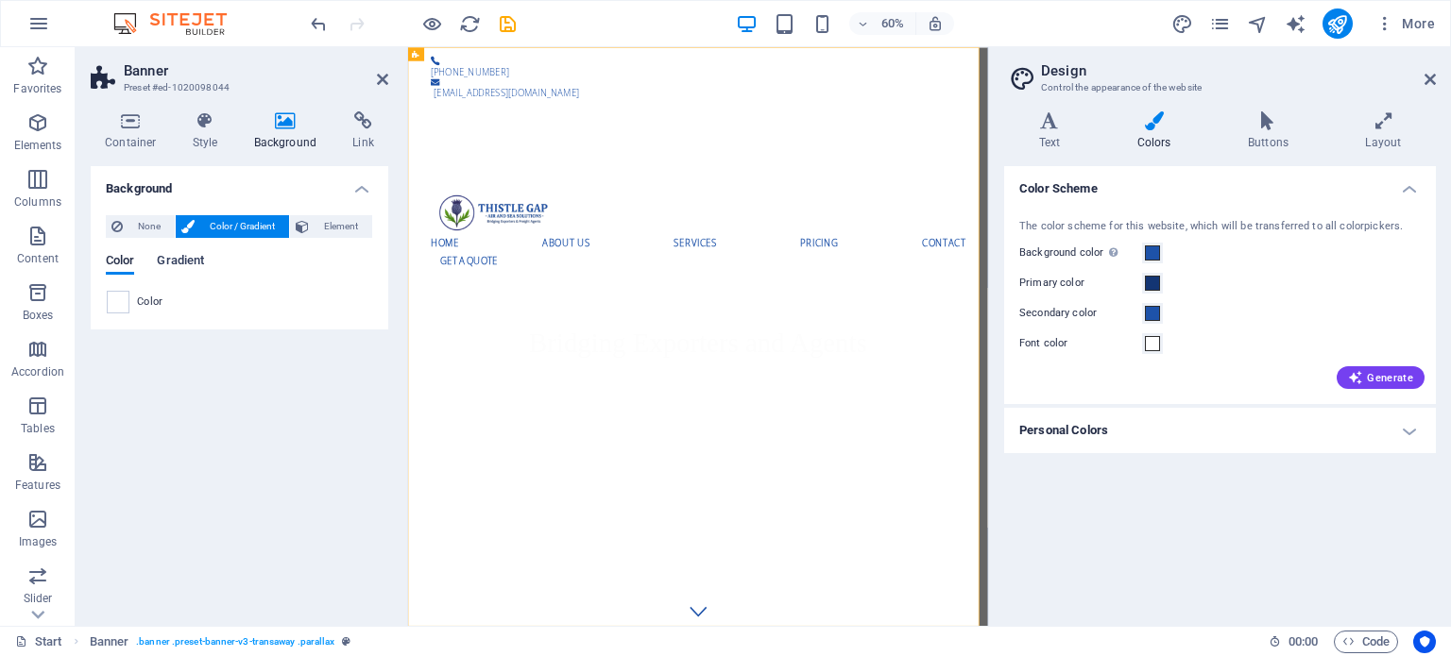
click at [185, 263] on span "Gradient" at bounding box center [180, 262] width 47 height 26
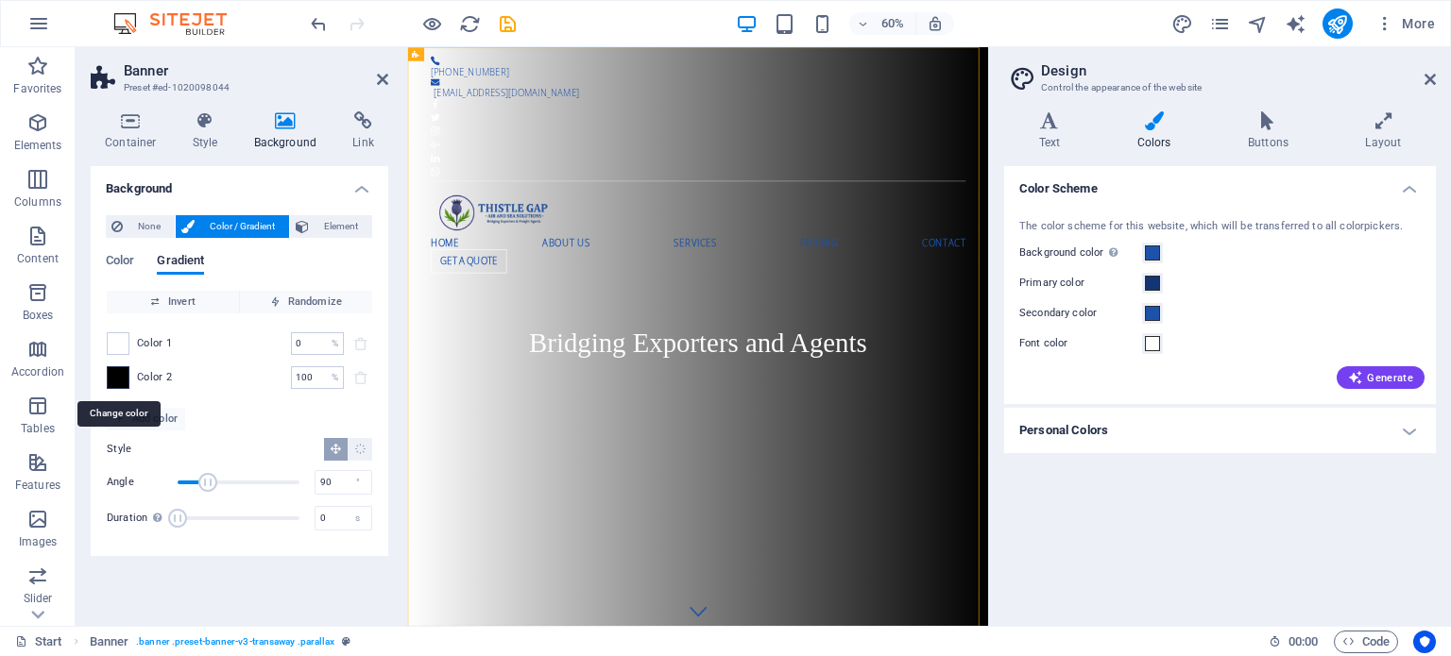
click at [117, 374] on span at bounding box center [118, 377] width 21 height 21
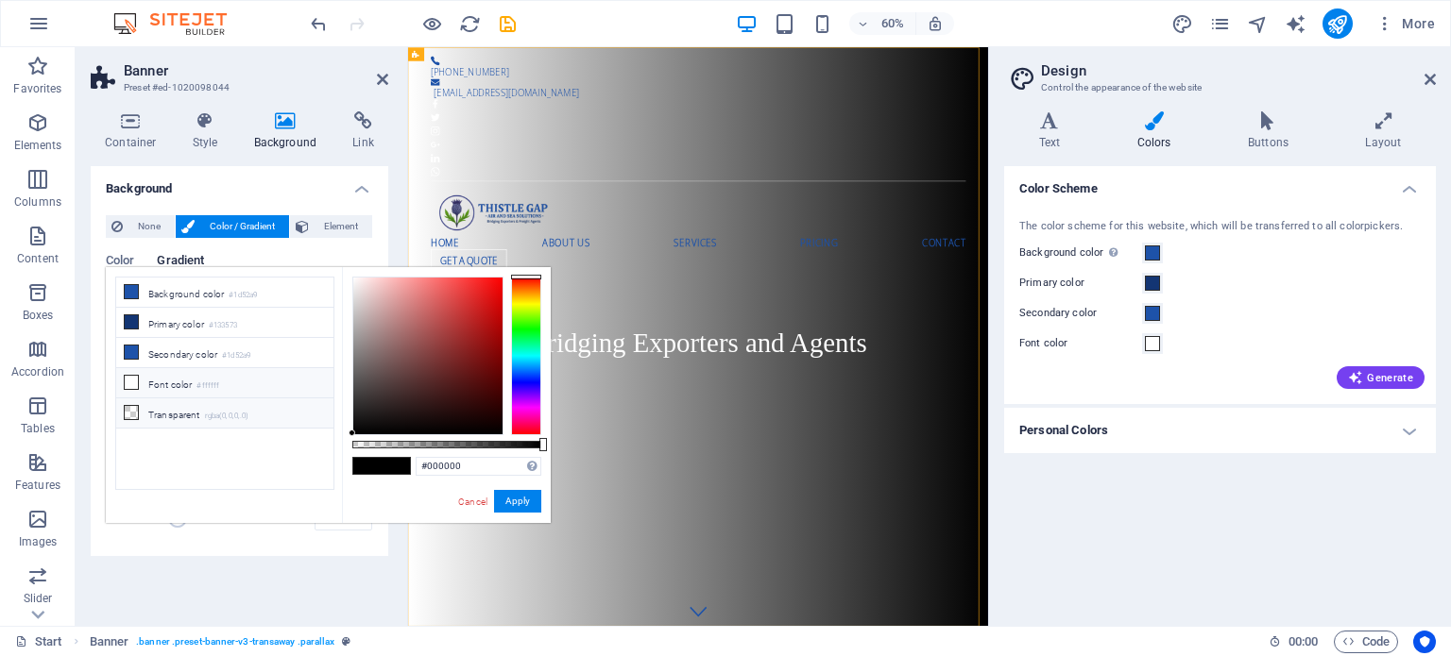
click at [132, 406] on icon at bounding box center [131, 412] width 13 height 13
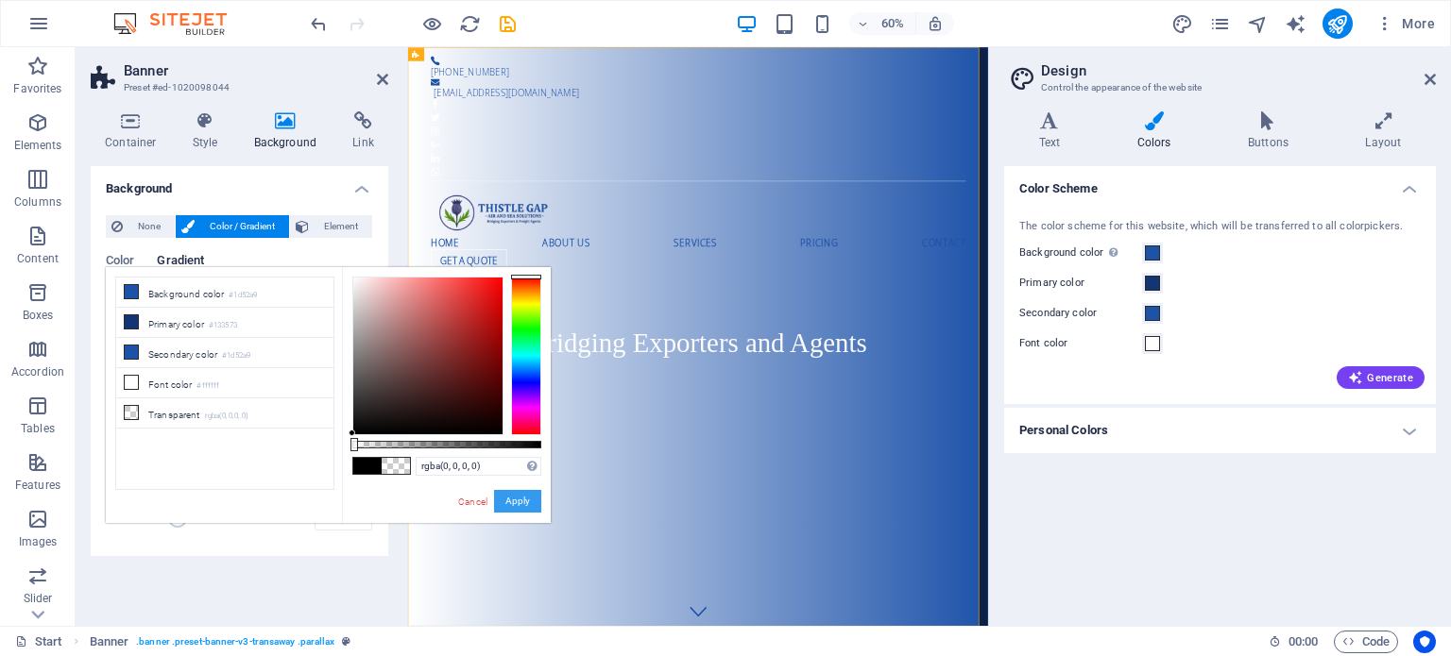
click at [504, 497] on button "Apply" at bounding box center [517, 501] width 47 height 23
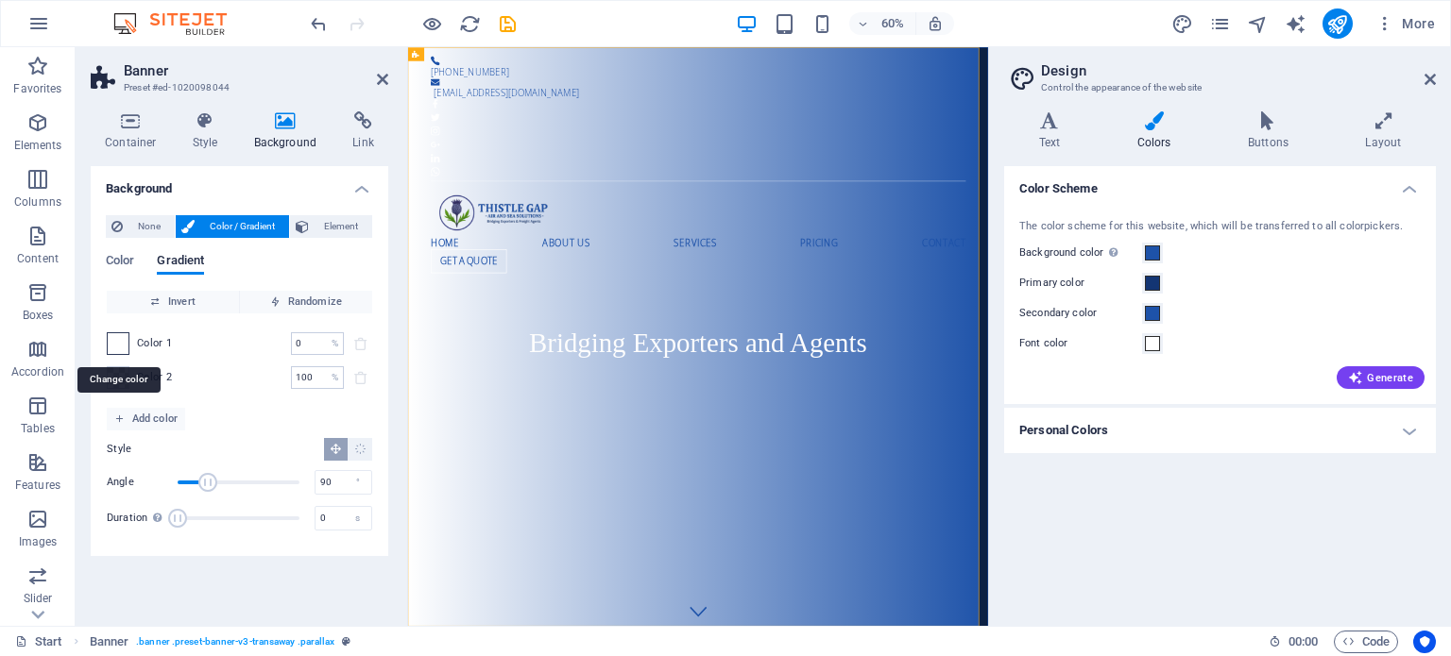
click at [118, 339] on span at bounding box center [118, 343] width 21 height 21
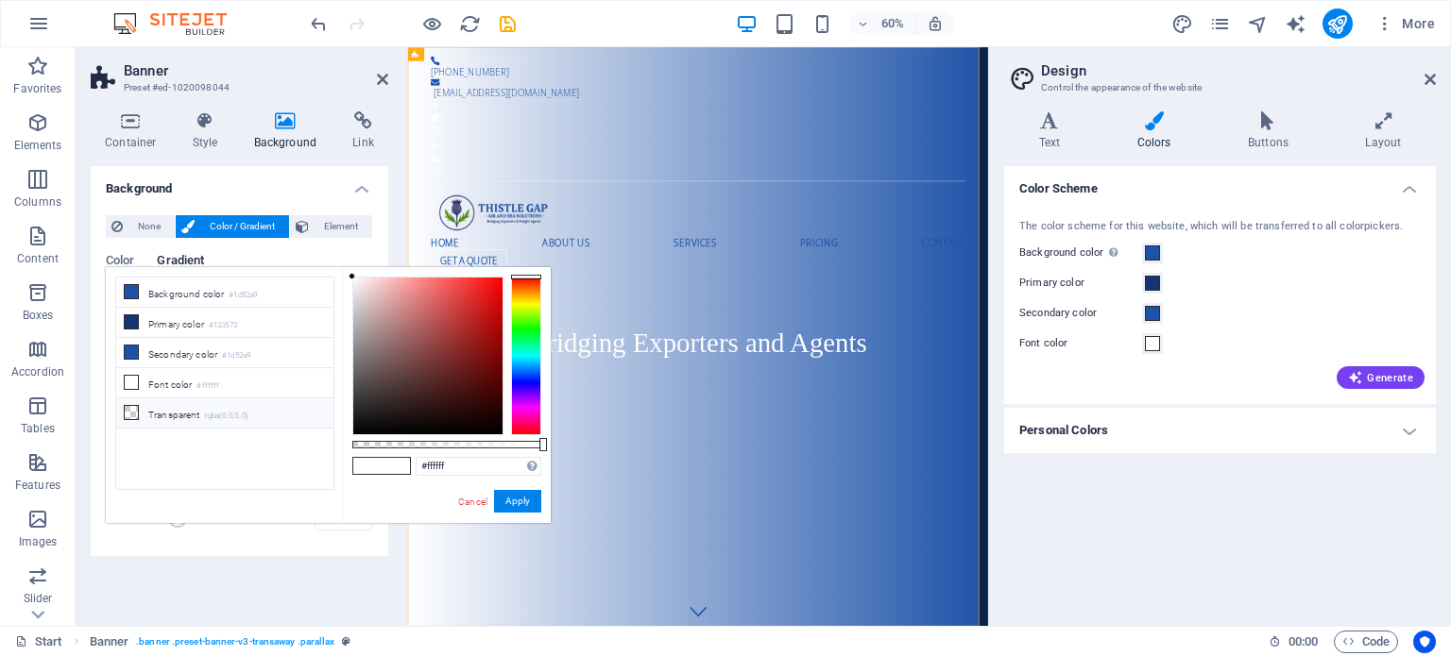
click at [198, 403] on li "Transparent rgba(0,0,0,.0)" at bounding box center [224, 414] width 217 height 30
type input "rgba(0, 0, 0, 0)"
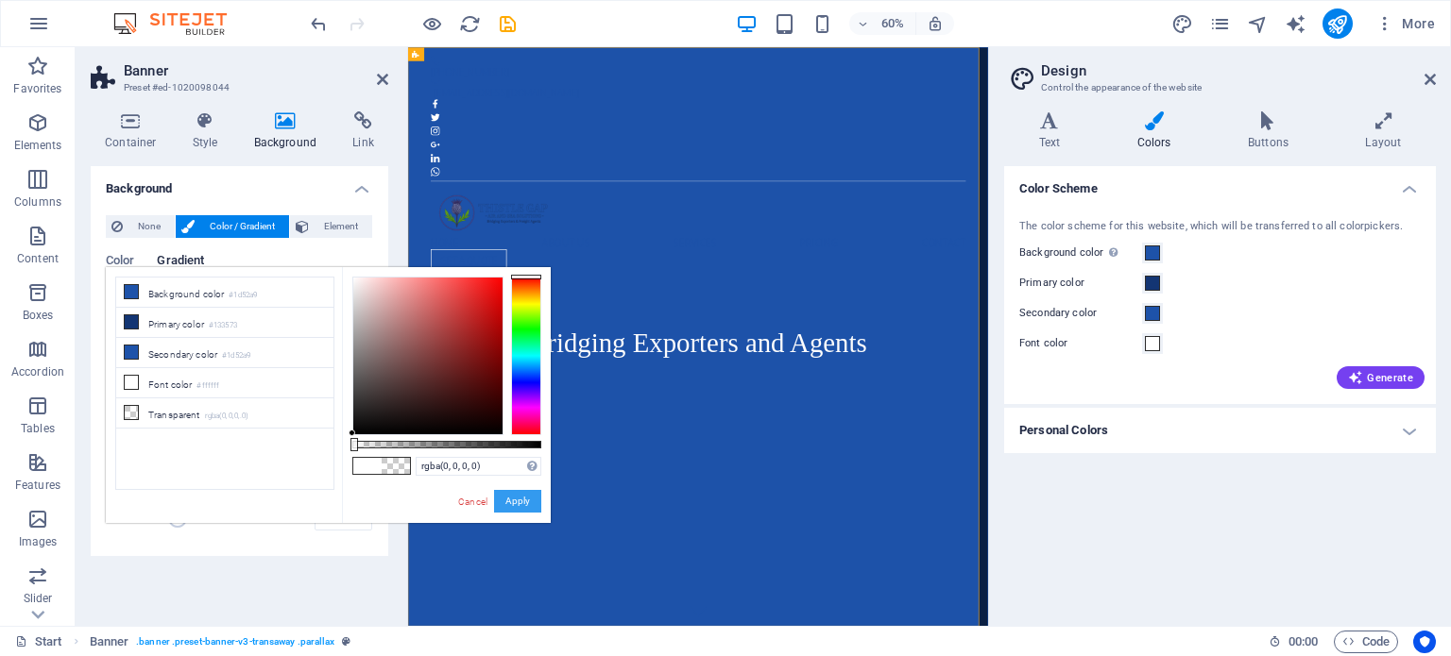
click at [505, 501] on button "Apply" at bounding box center [517, 501] width 47 height 23
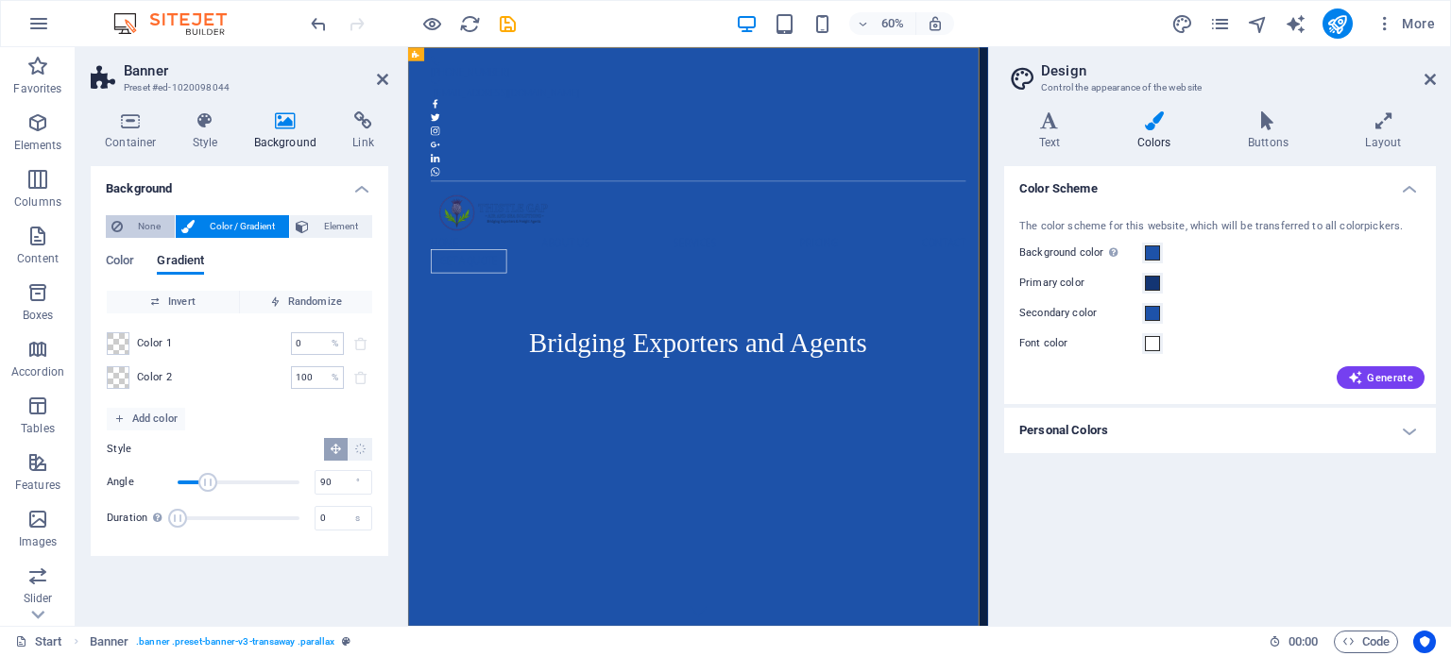
click at [140, 222] on span "None" at bounding box center [148, 226] width 41 height 23
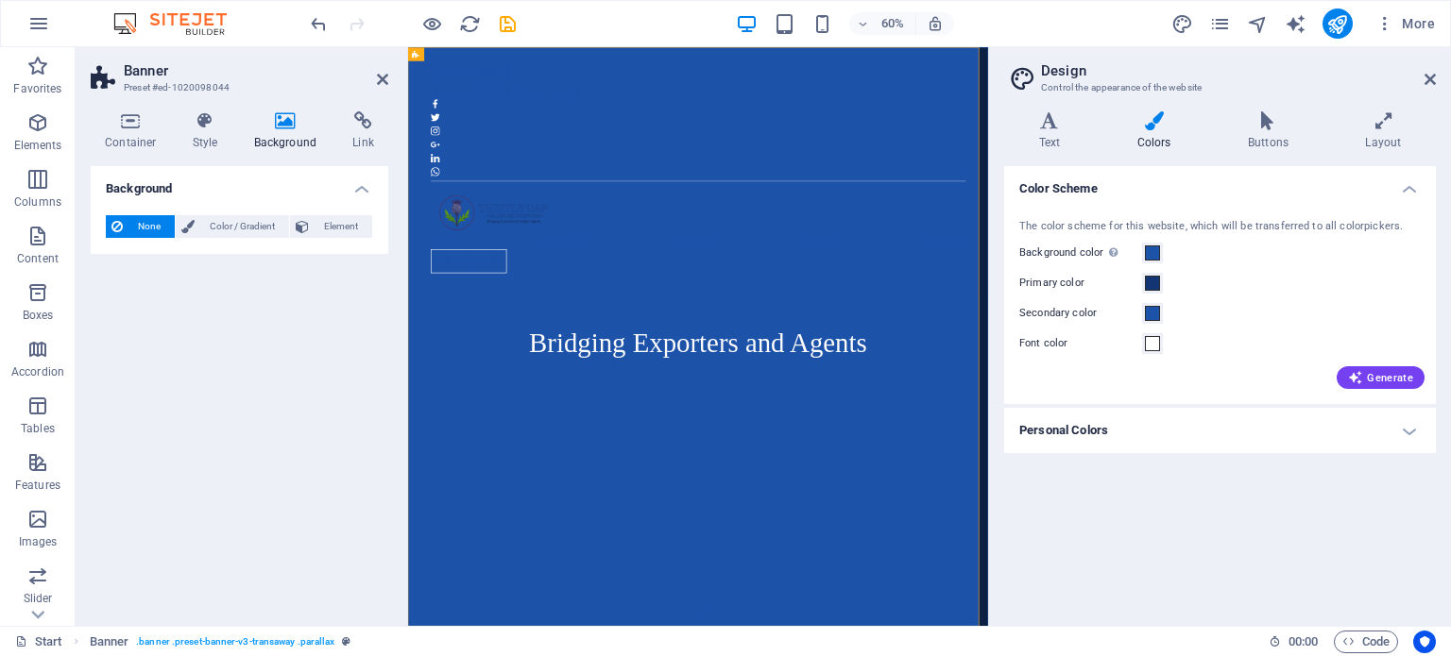
click at [144, 221] on span "None" at bounding box center [148, 226] width 41 height 23
click at [283, 143] on h4 "Background" at bounding box center [289, 131] width 99 height 40
click at [345, 227] on span "Element" at bounding box center [340, 226] width 52 height 23
select select "ms"
select select "s"
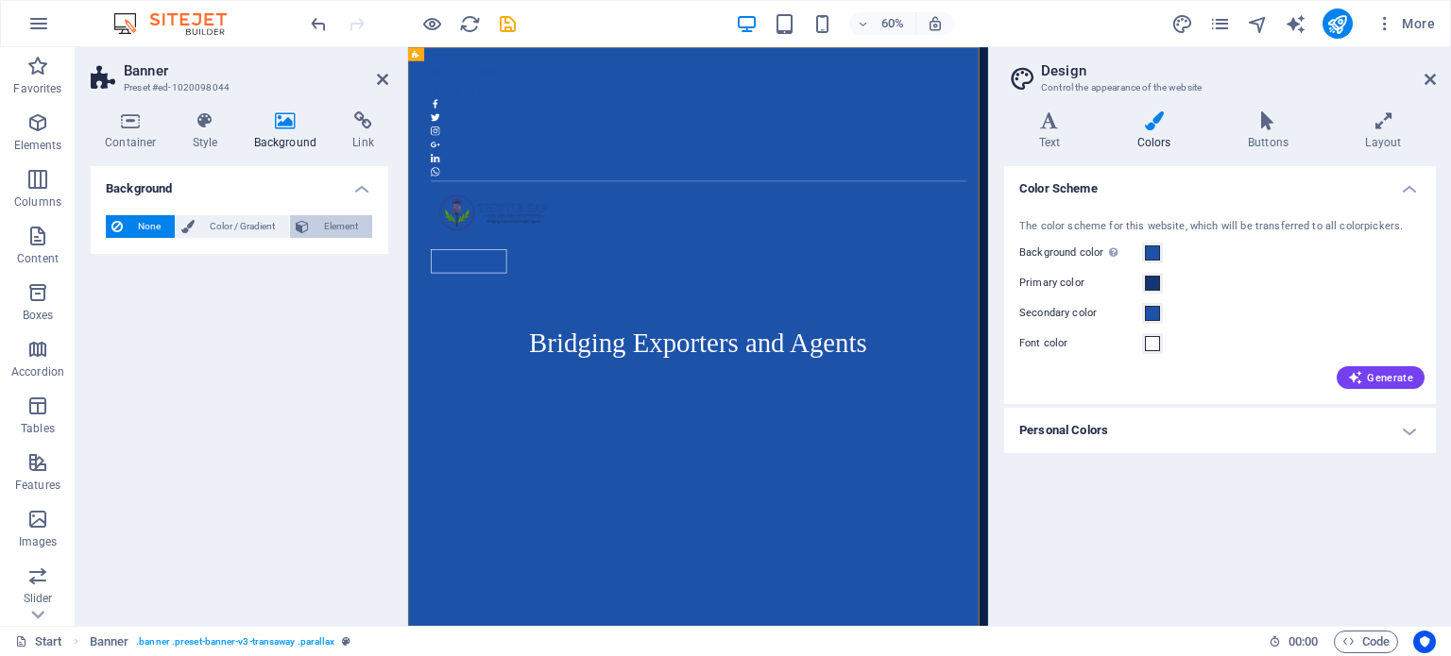
select select "progressive"
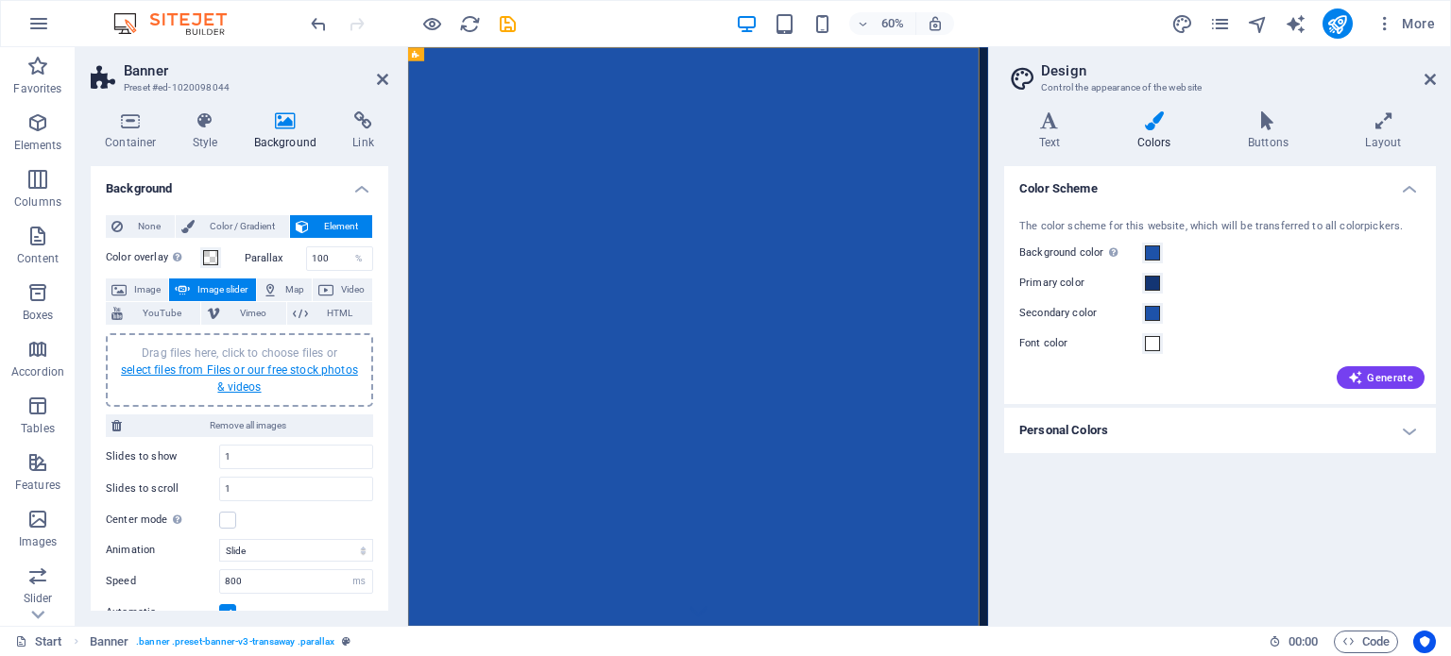
click at [236, 374] on link "select files from Files or our free stock photos & videos" at bounding box center [239, 379] width 237 height 30
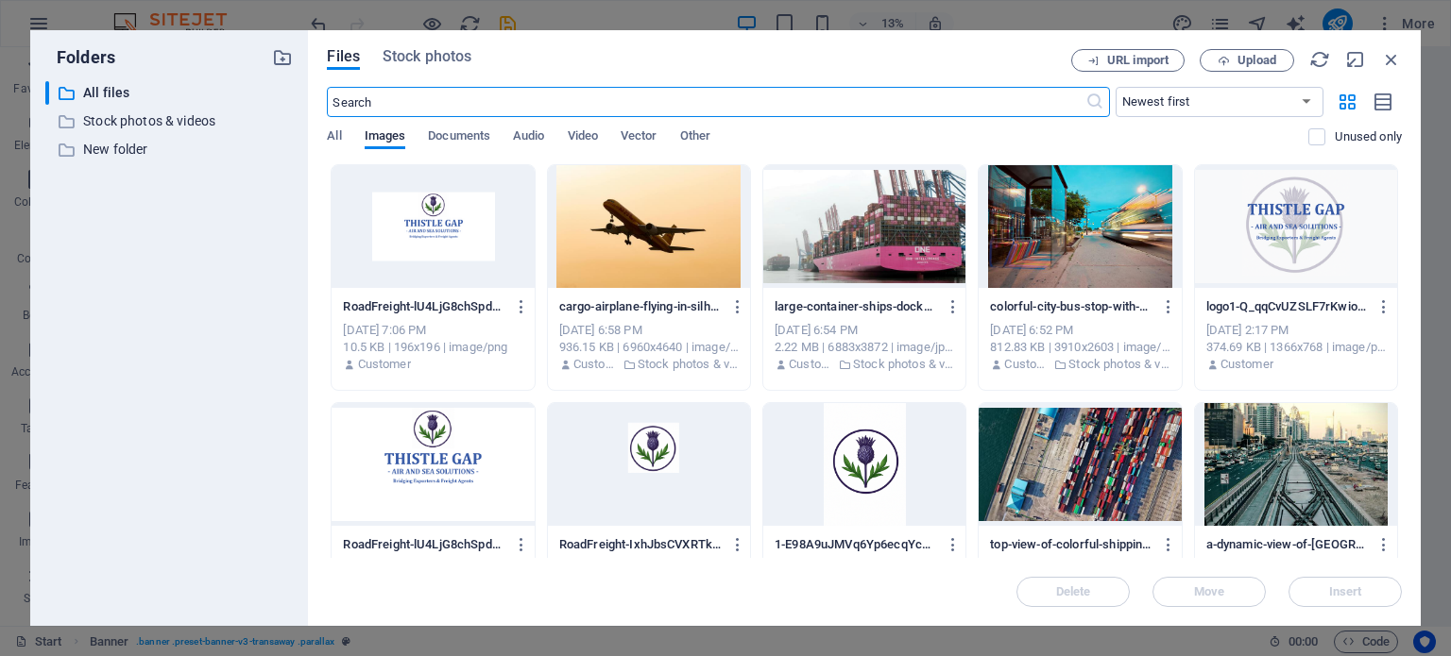
click at [908, 226] on div at bounding box center [864, 226] width 202 height 123
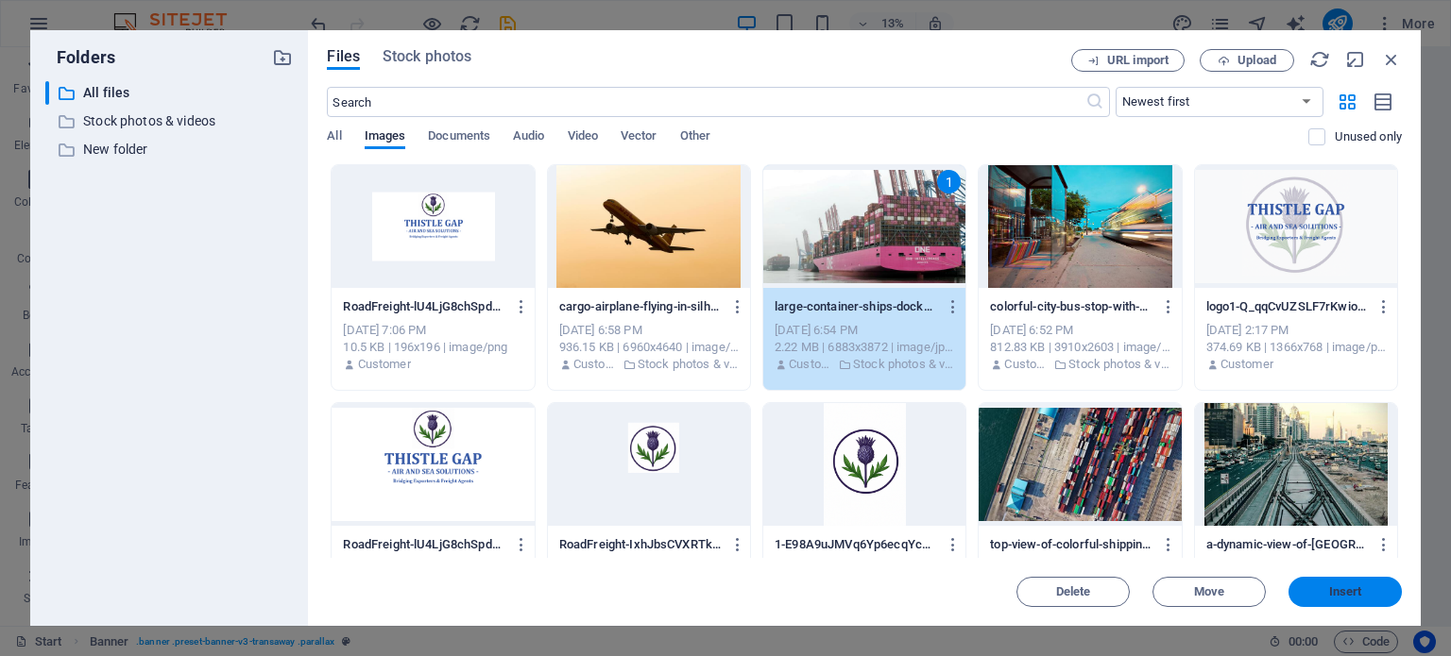
click at [1311, 596] on span "Insert" at bounding box center [1345, 591] width 98 height 11
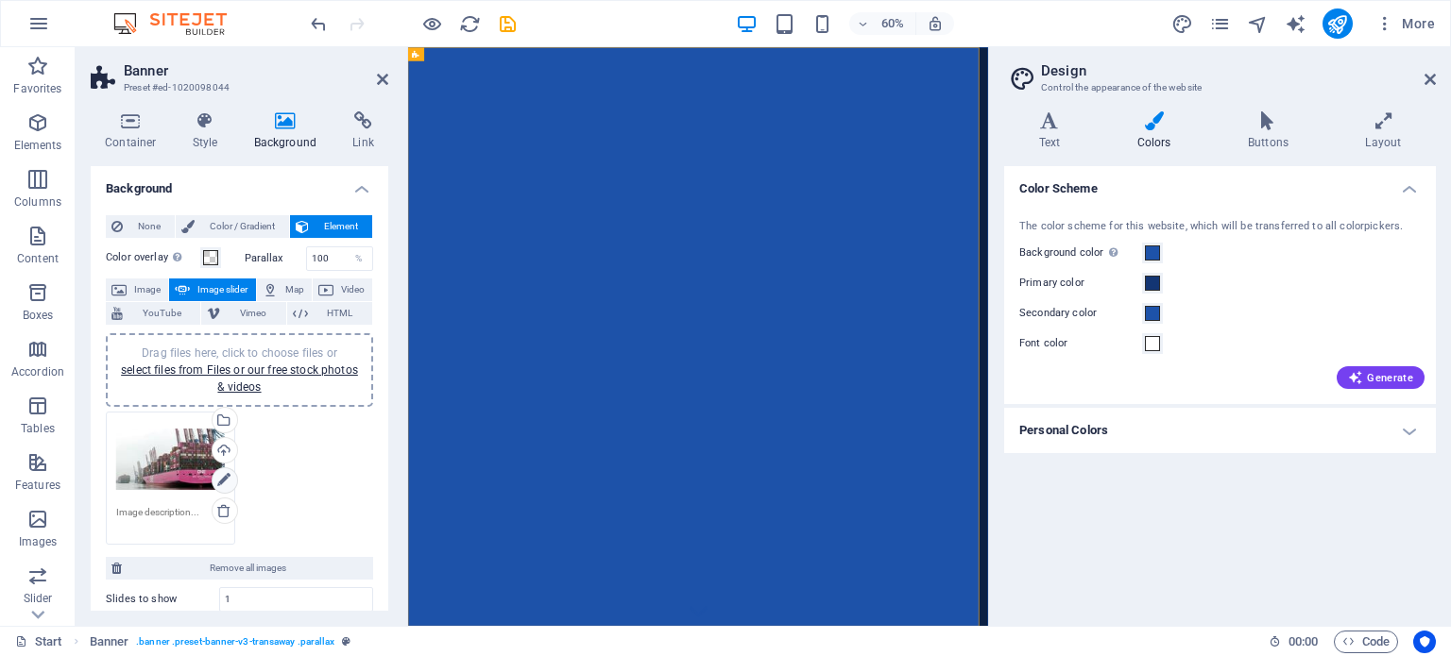
click at [223, 479] on icon at bounding box center [223, 480] width 13 height 23
click at [1379, 118] on icon at bounding box center [1383, 120] width 105 height 19
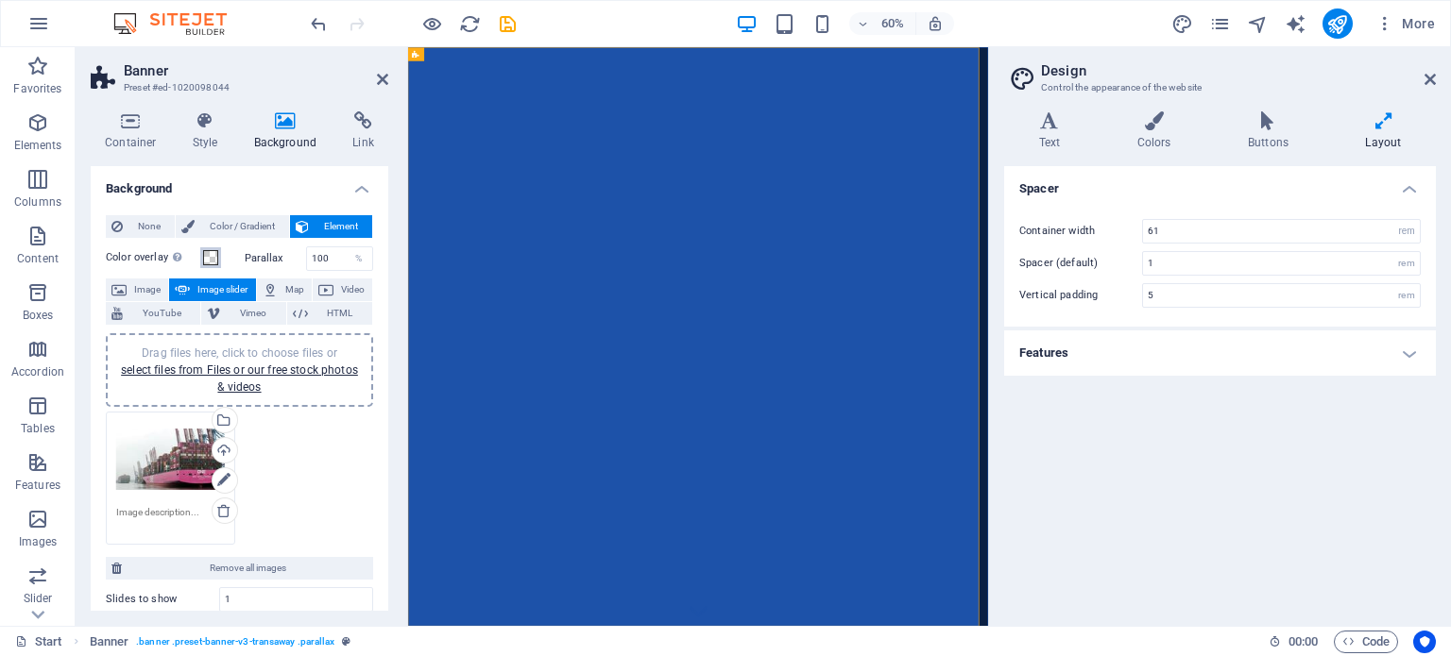
click at [212, 251] on span at bounding box center [210, 257] width 15 height 15
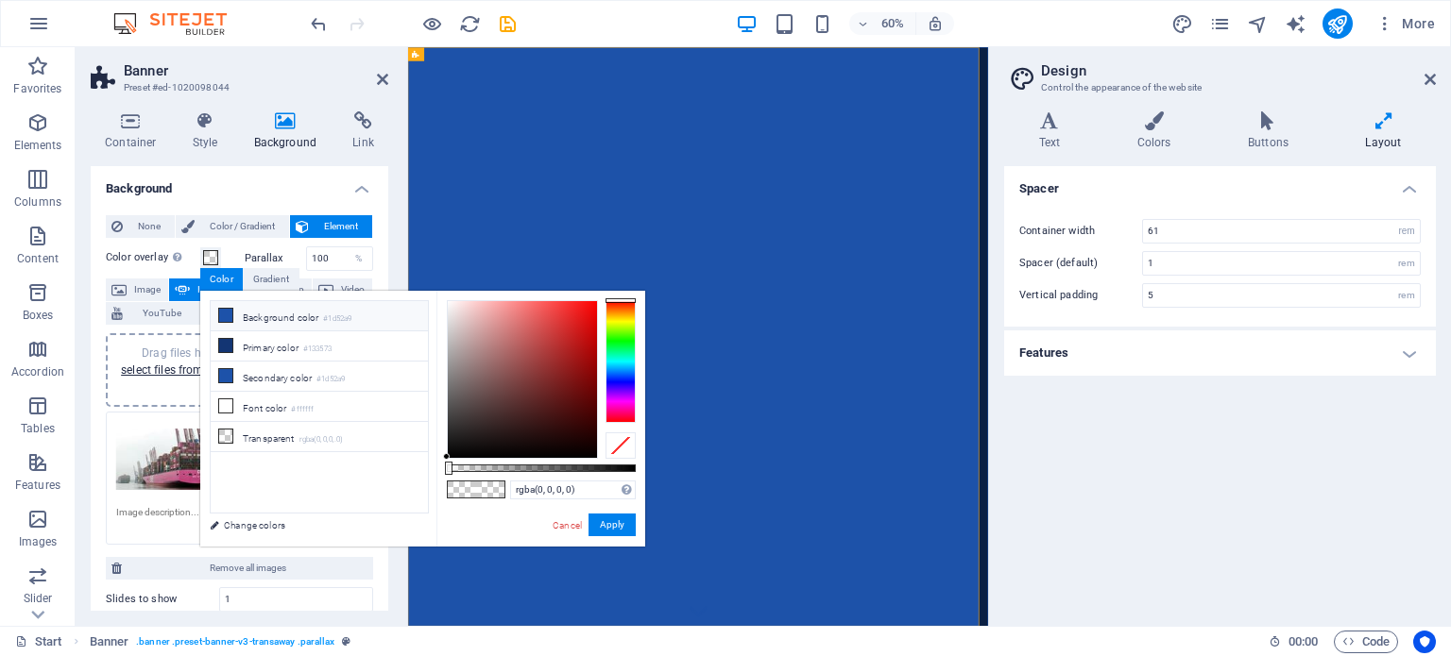
click at [256, 308] on li "Background color #1d52a9" at bounding box center [319, 316] width 217 height 30
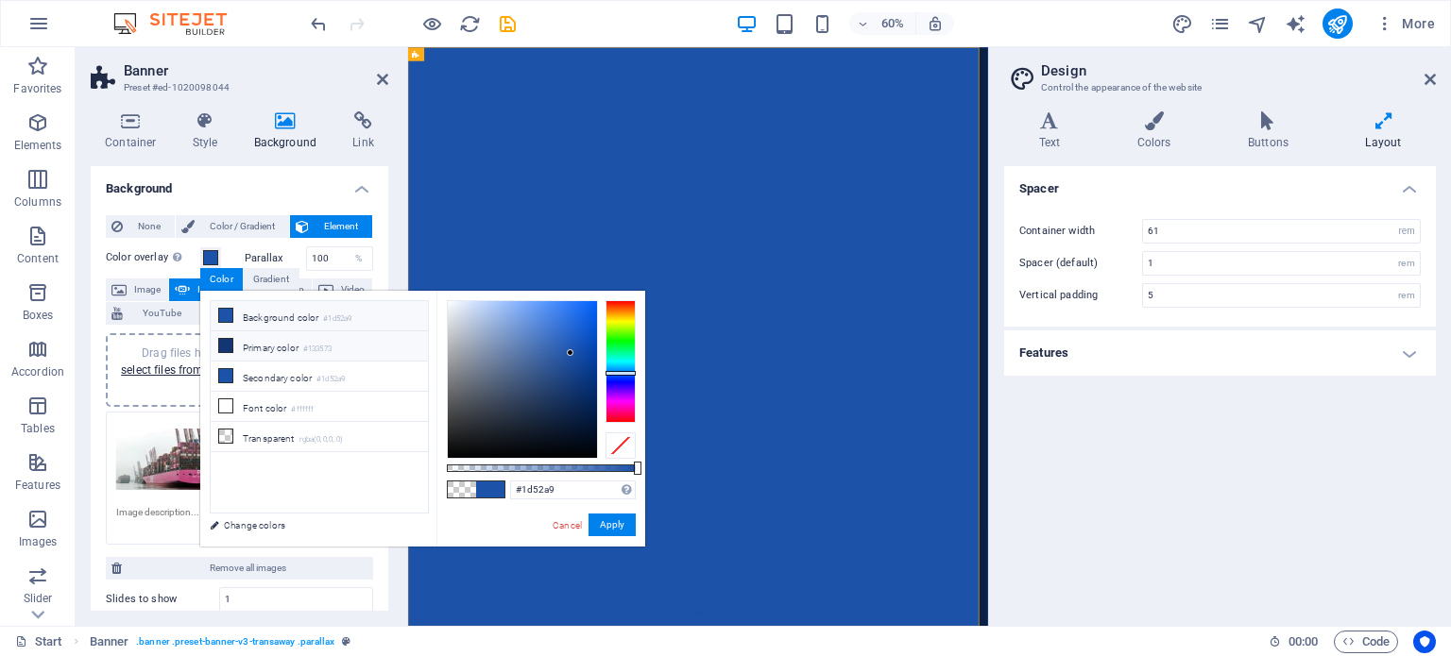
click at [257, 342] on li "Primary color #133573" at bounding box center [319, 346] width 217 height 30
click at [259, 379] on li "Secondary color #1d52a9" at bounding box center [319, 377] width 217 height 30
click at [259, 408] on li "Font color #ffffff" at bounding box center [319, 407] width 217 height 30
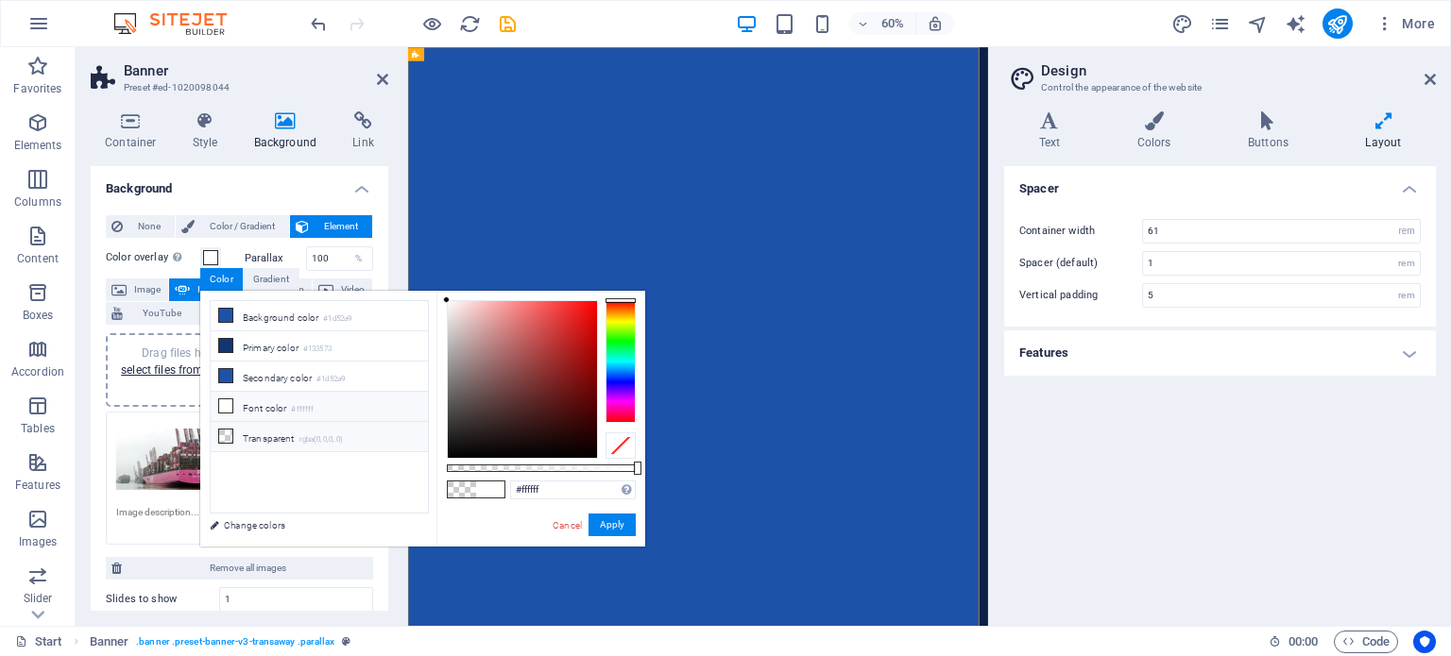
click at [259, 427] on li "Transparent rgba(0,0,0,.0)" at bounding box center [319, 437] width 217 height 30
type input "rgba(0, 0, 0, 0)"
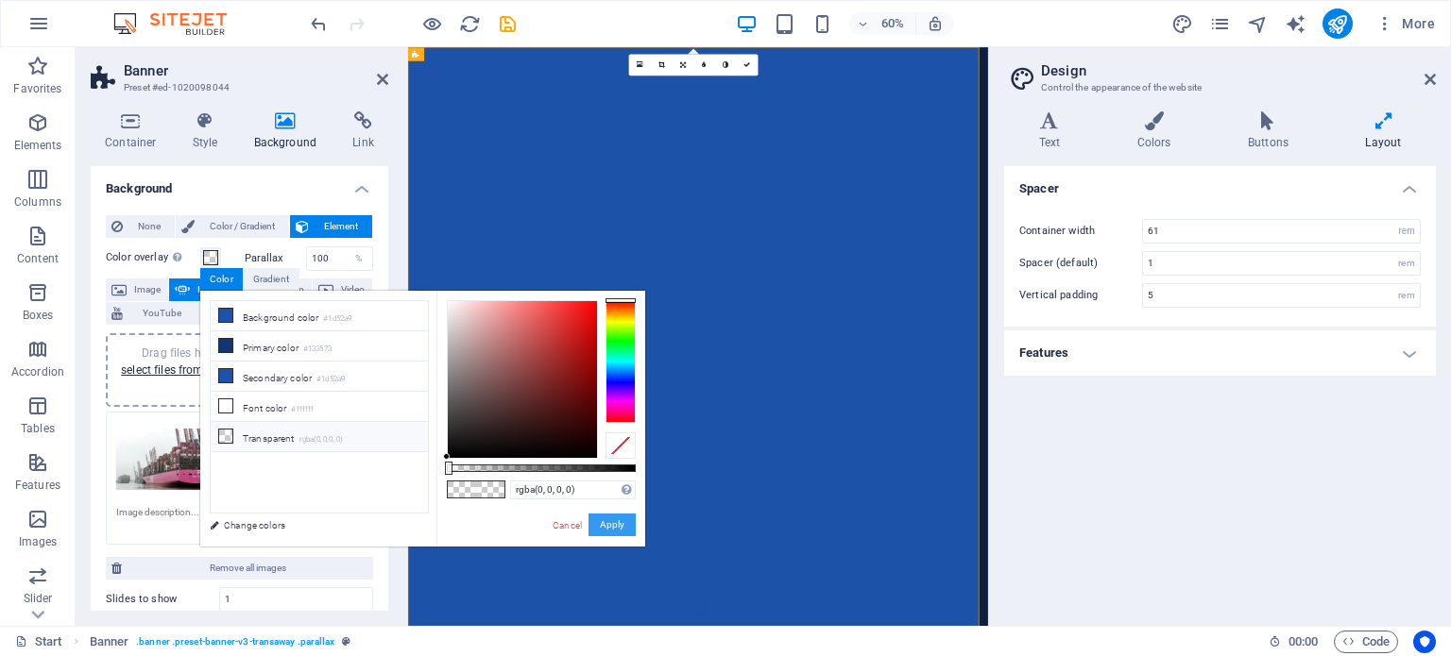
click at [608, 520] on button "Apply" at bounding box center [611, 525] width 47 height 23
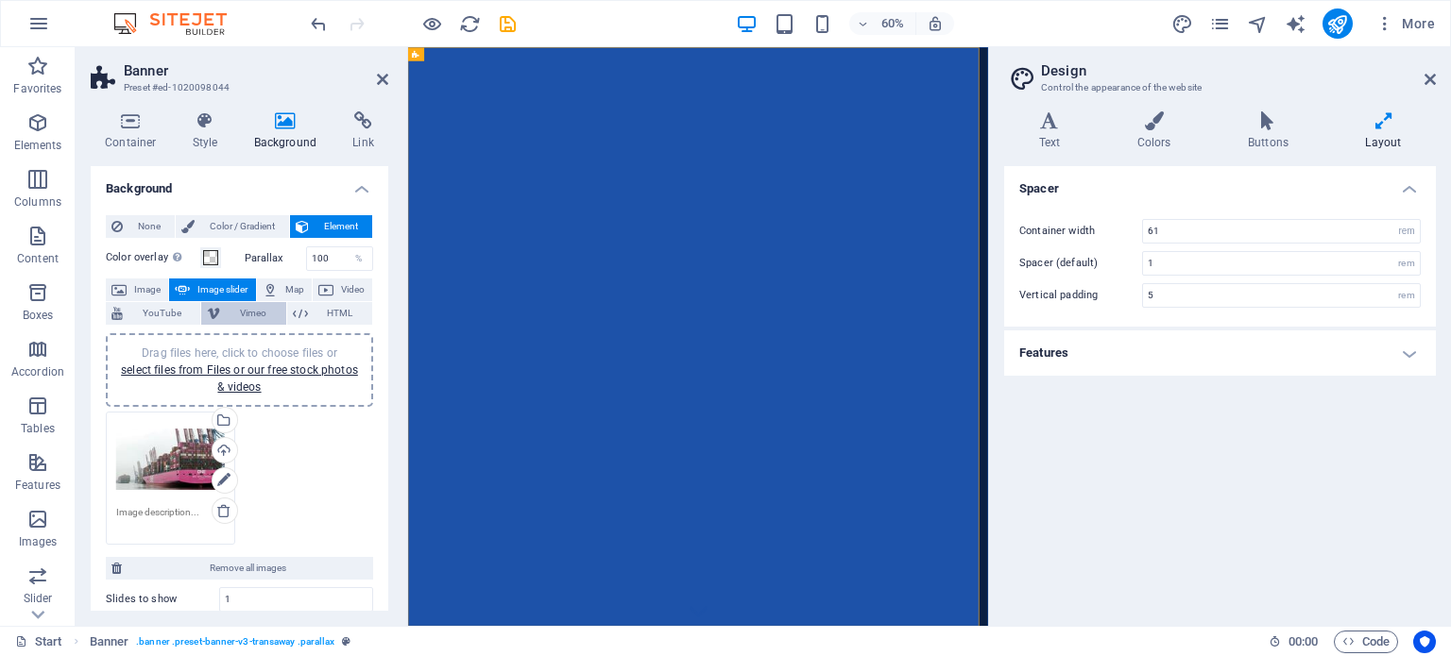
click at [234, 313] on span "Vimeo" at bounding box center [253, 313] width 54 height 23
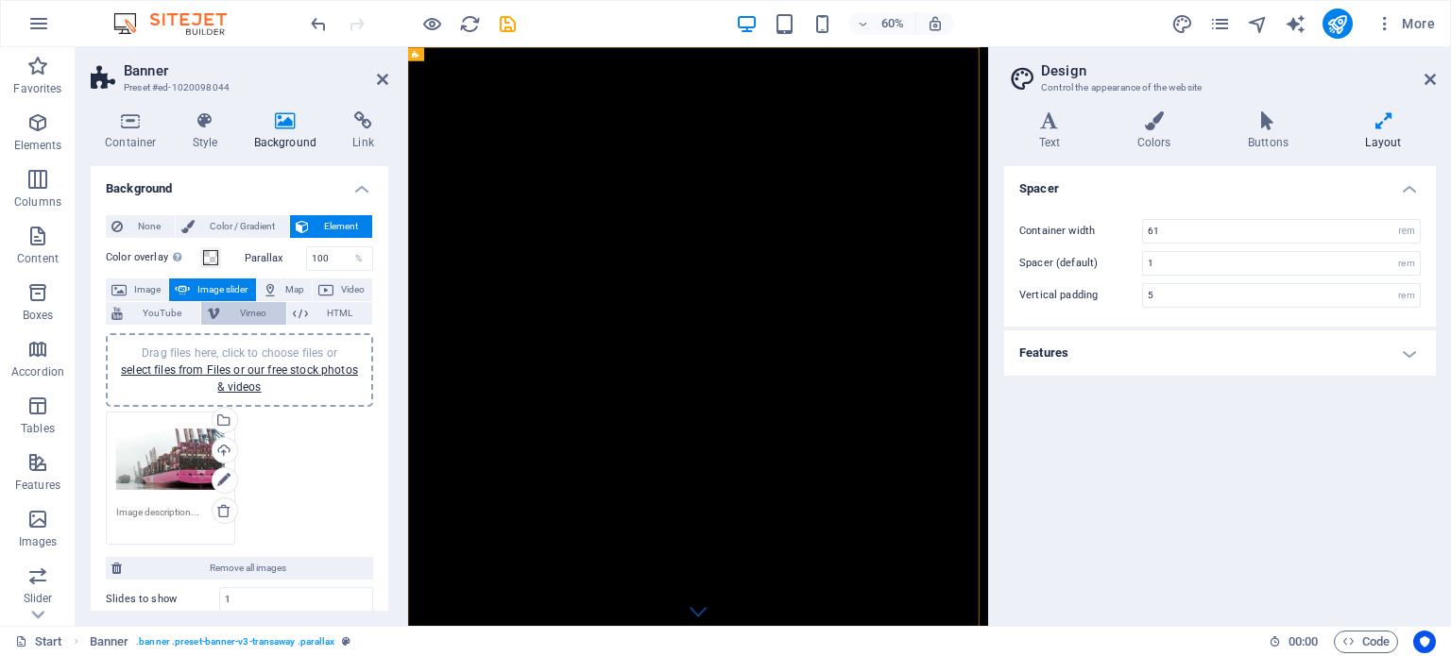
select select "ar16_9"
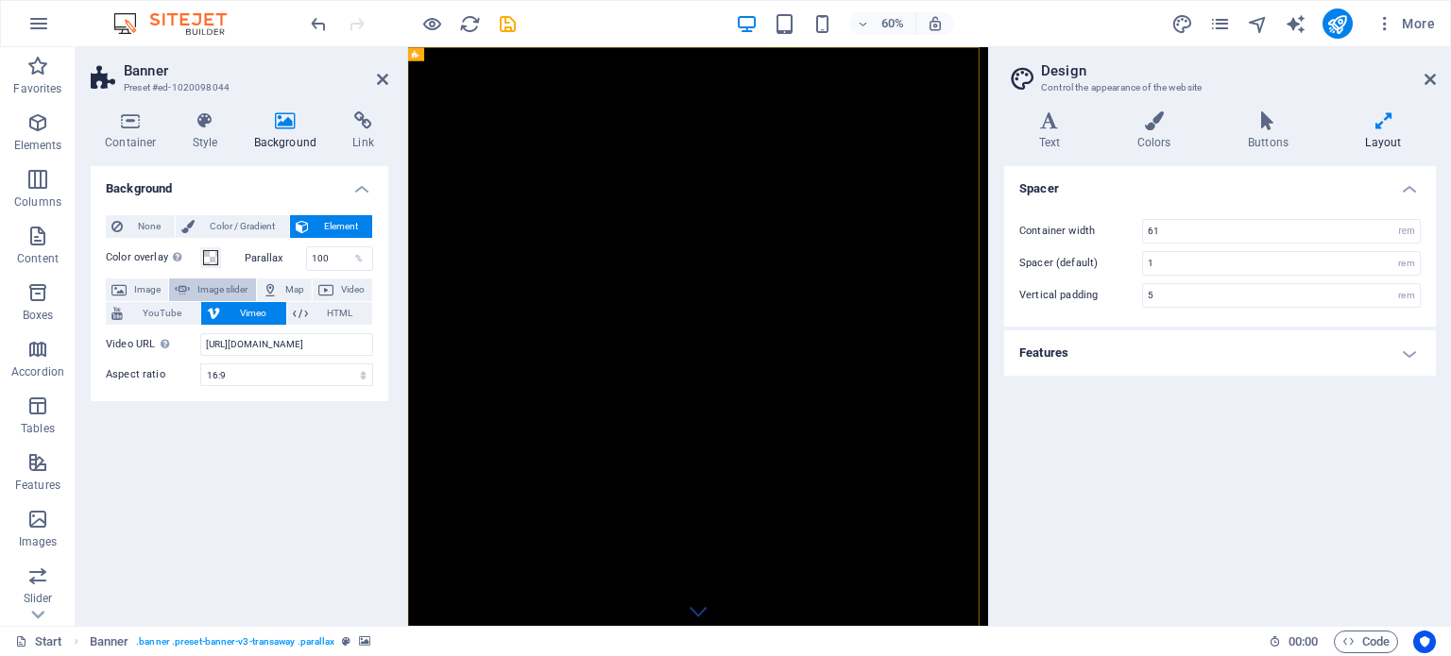
click at [223, 289] on span "Image slider" at bounding box center [222, 290] width 54 height 23
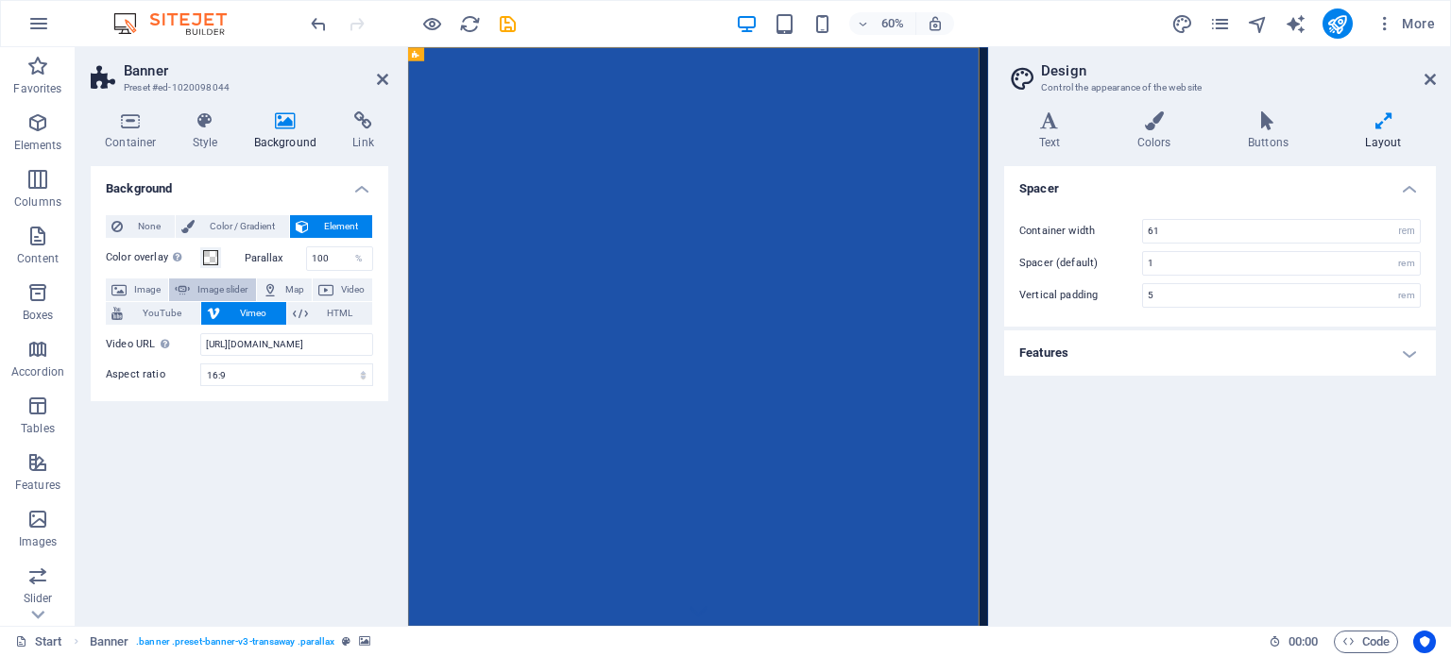
select select "ms"
select select "s"
select select "progressive"
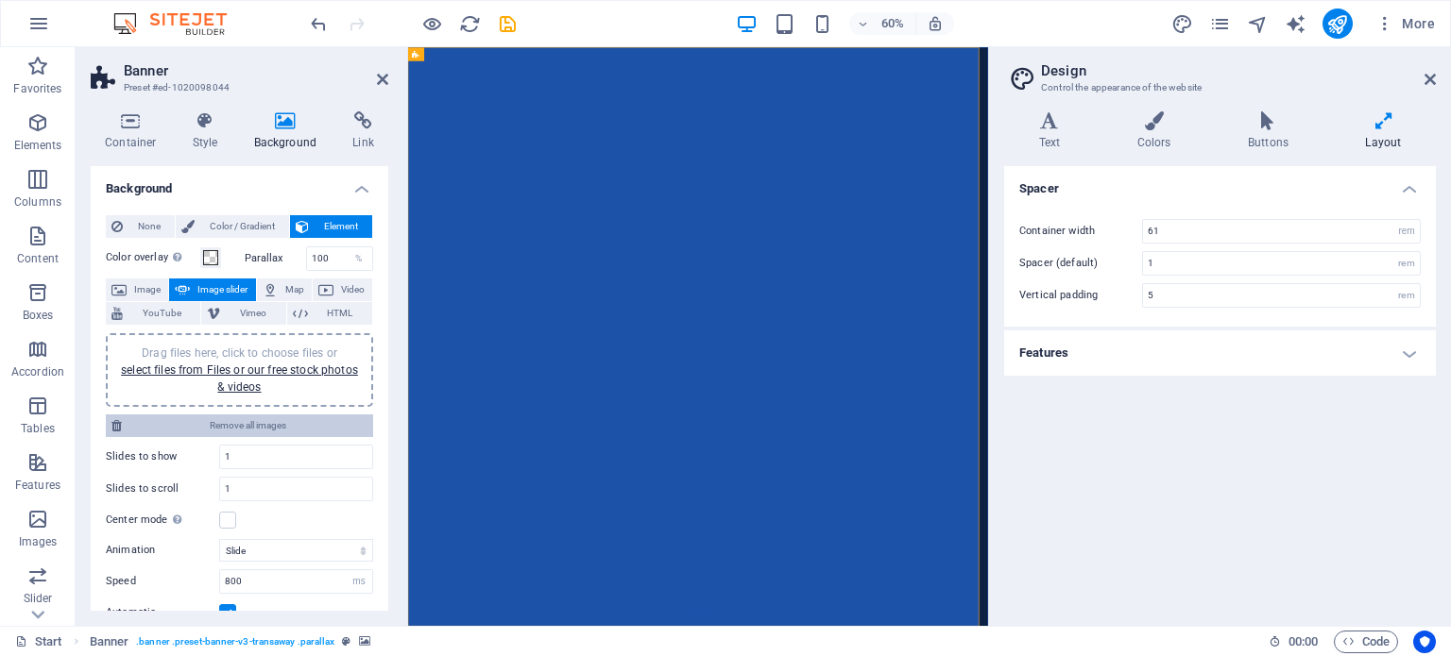
click at [228, 419] on span "Remove all images" at bounding box center [247, 426] width 240 height 23
click at [227, 381] on link "select files from Files or our free stock photos & videos" at bounding box center [239, 379] width 237 height 30
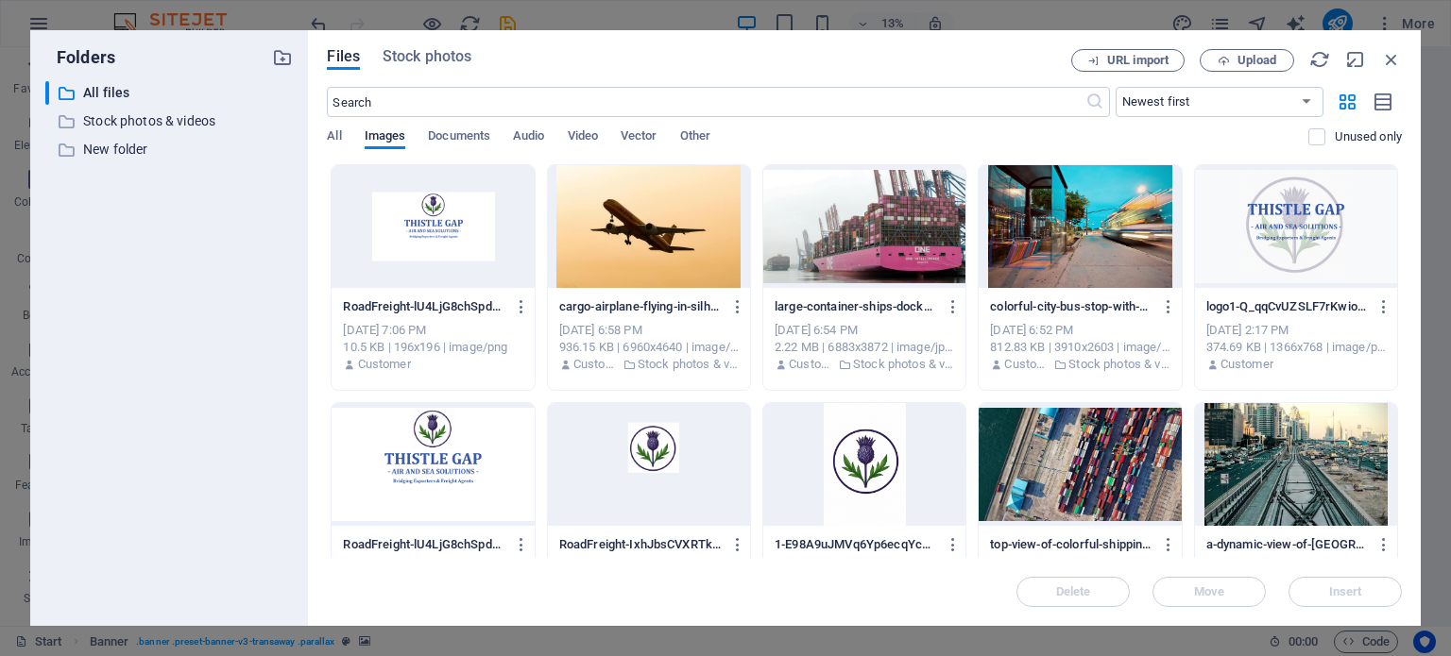
click at [1277, 212] on div at bounding box center [1296, 226] width 202 height 123
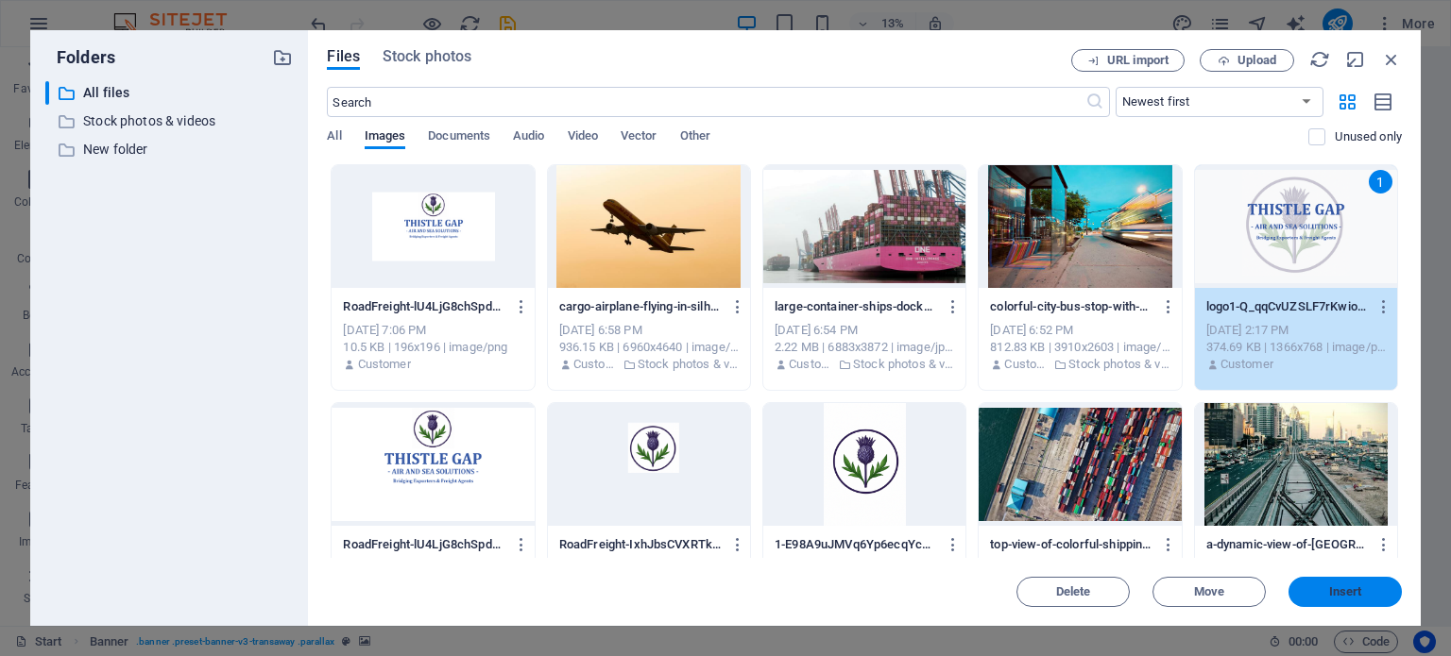
click at [1359, 587] on span "Insert" at bounding box center [1345, 591] width 33 height 11
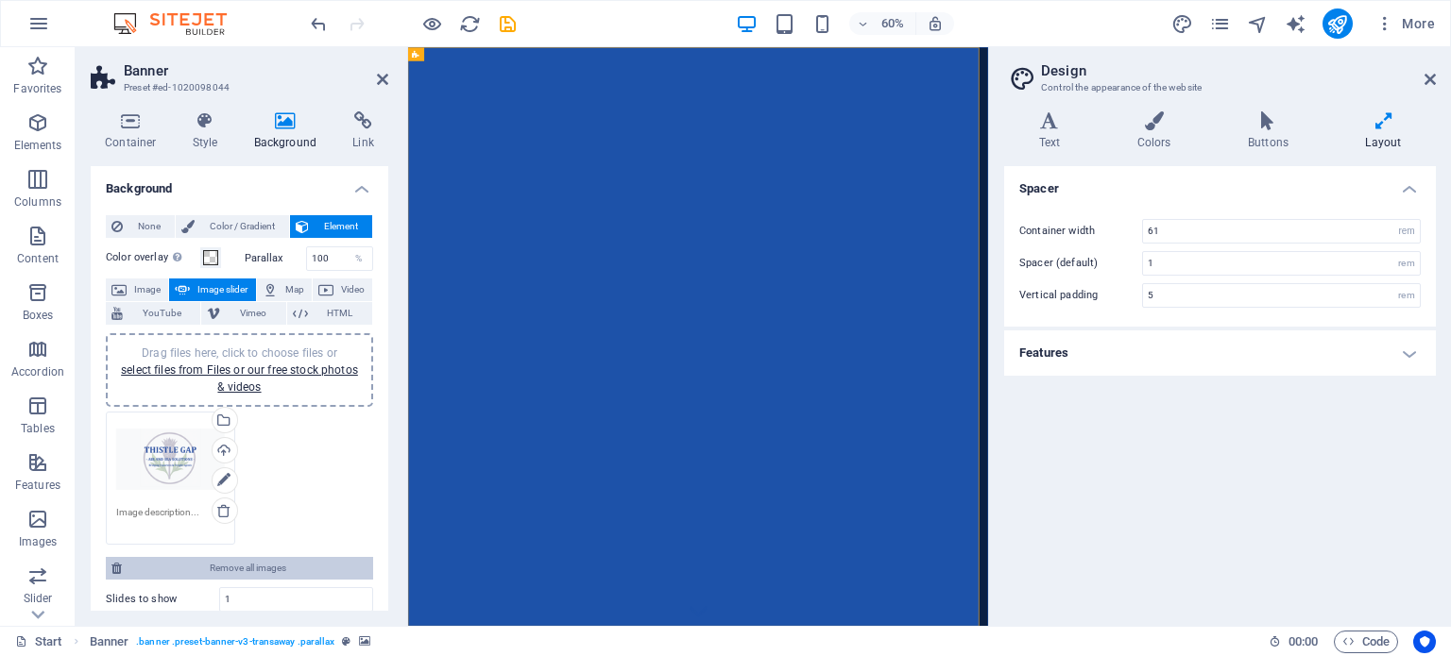
click at [262, 562] on span "Remove all images" at bounding box center [247, 568] width 240 height 23
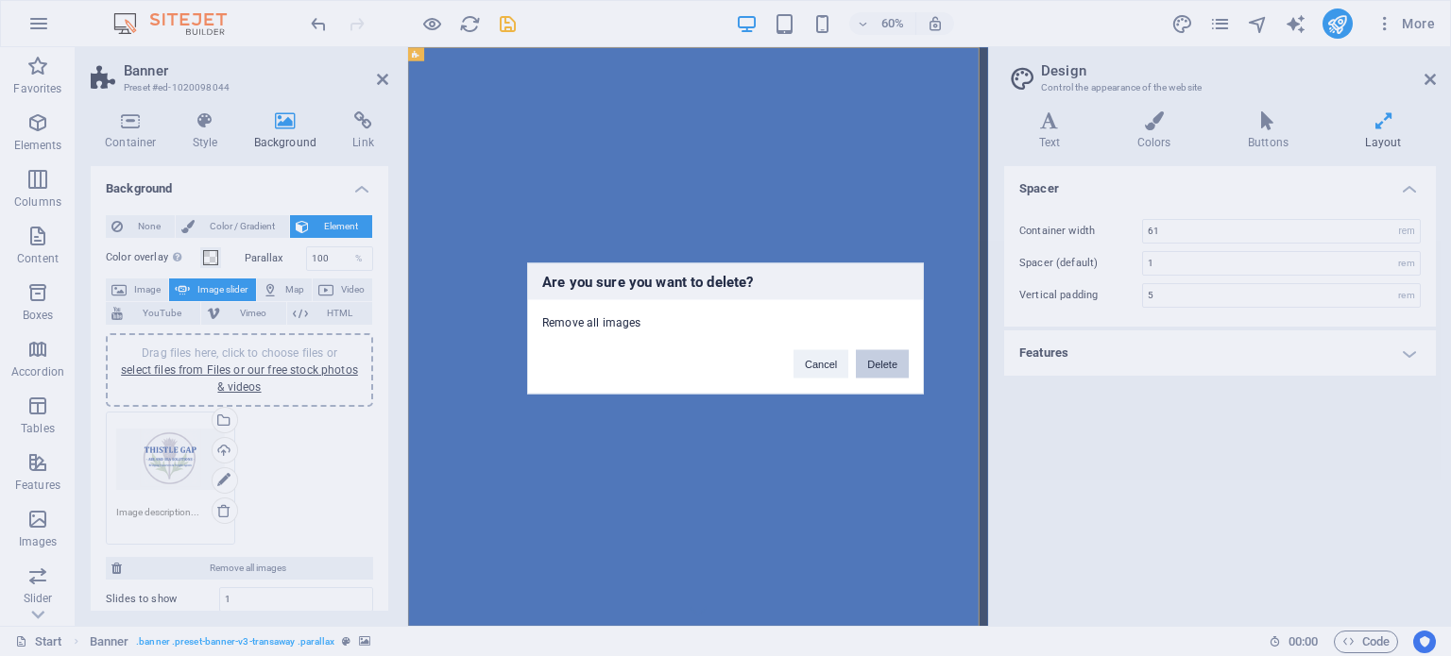
drag, startPoint x: 873, startPoint y: 364, endPoint x: 339, endPoint y: 711, distance: 636.8
click at [873, 364] on button "Delete" at bounding box center [882, 363] width 53 height 28
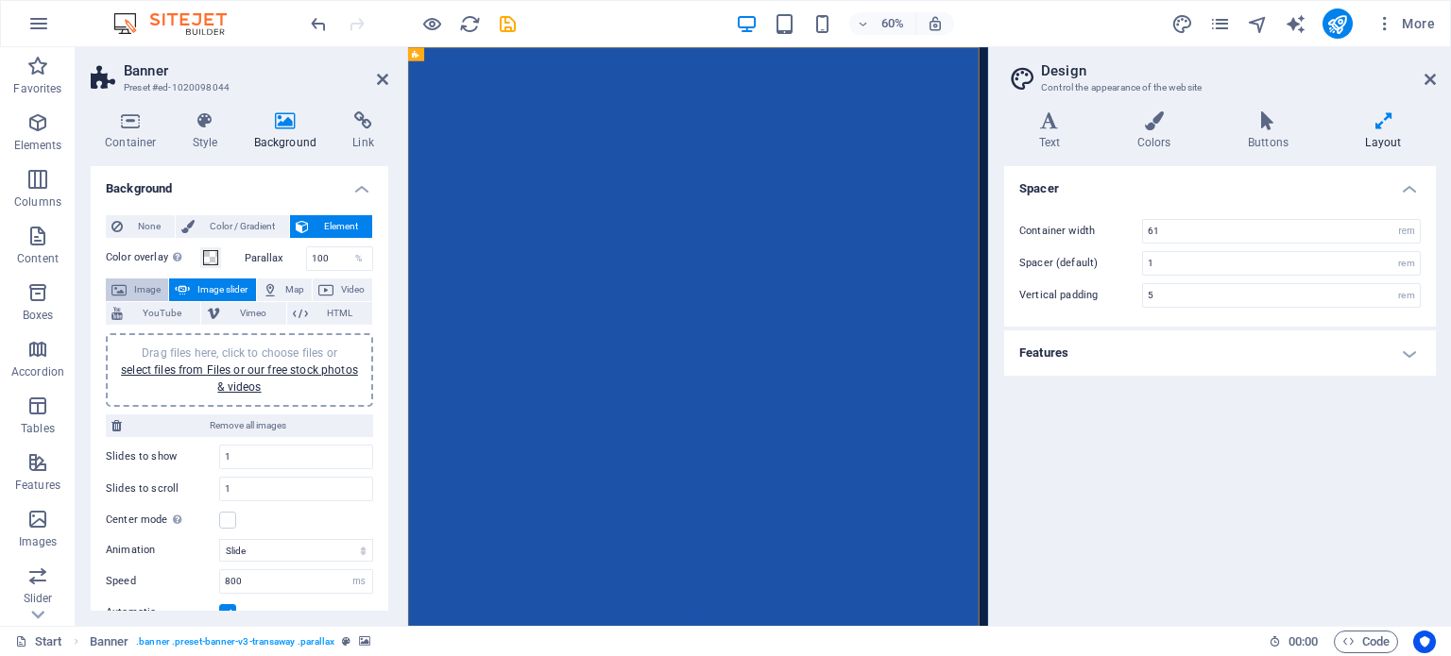
click at [134, 284] on span "Image" at bounding box center [147, 290] width 30 height 23
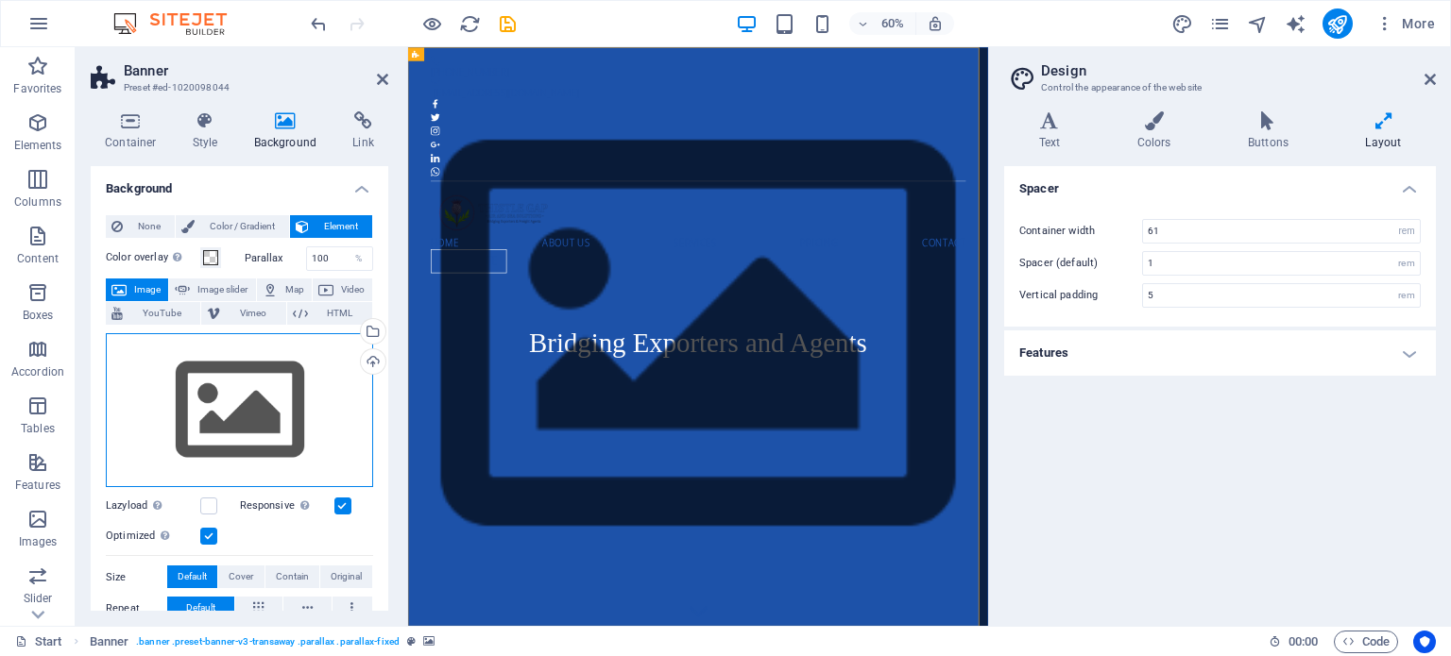
click at [243, 418] on div "Drag files here, click to choose files or select files from Files or our free s…" at bounding box center [239, 410] width 267 height 155
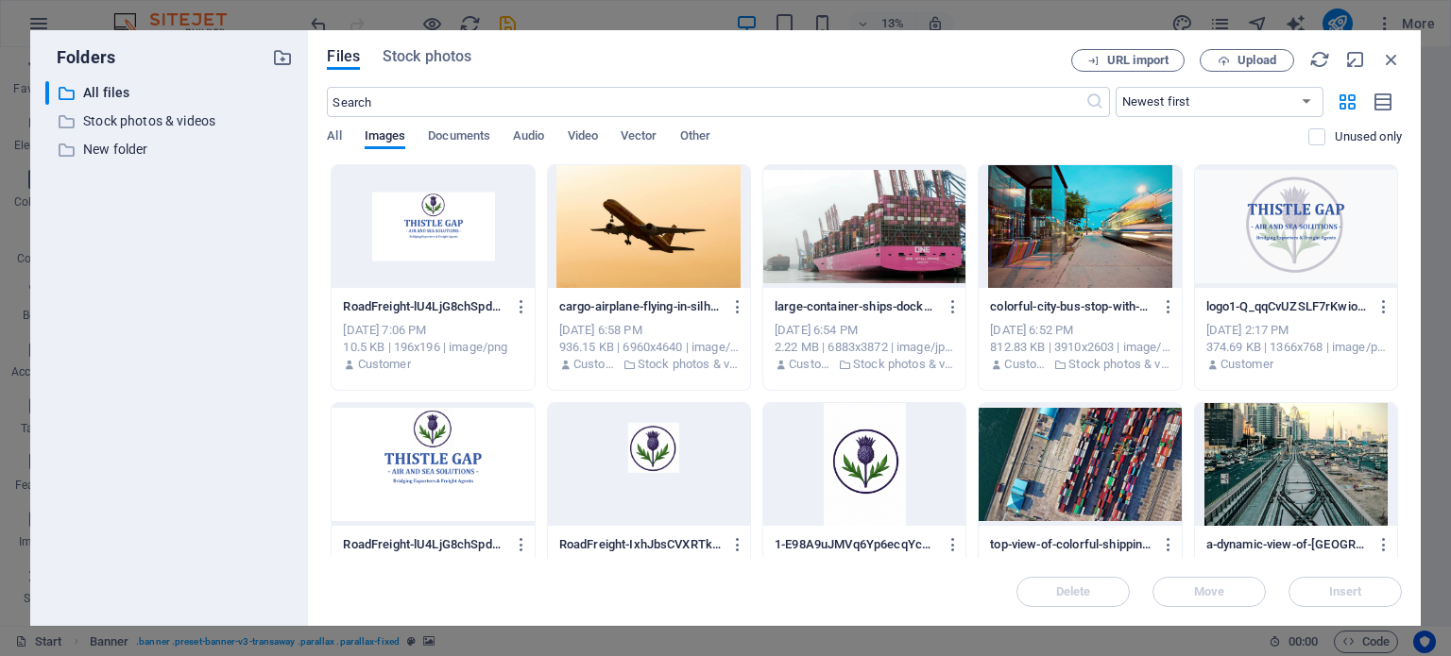
click at [1303, 214] on div at bounding box center [1296, 226] width 202 height 123
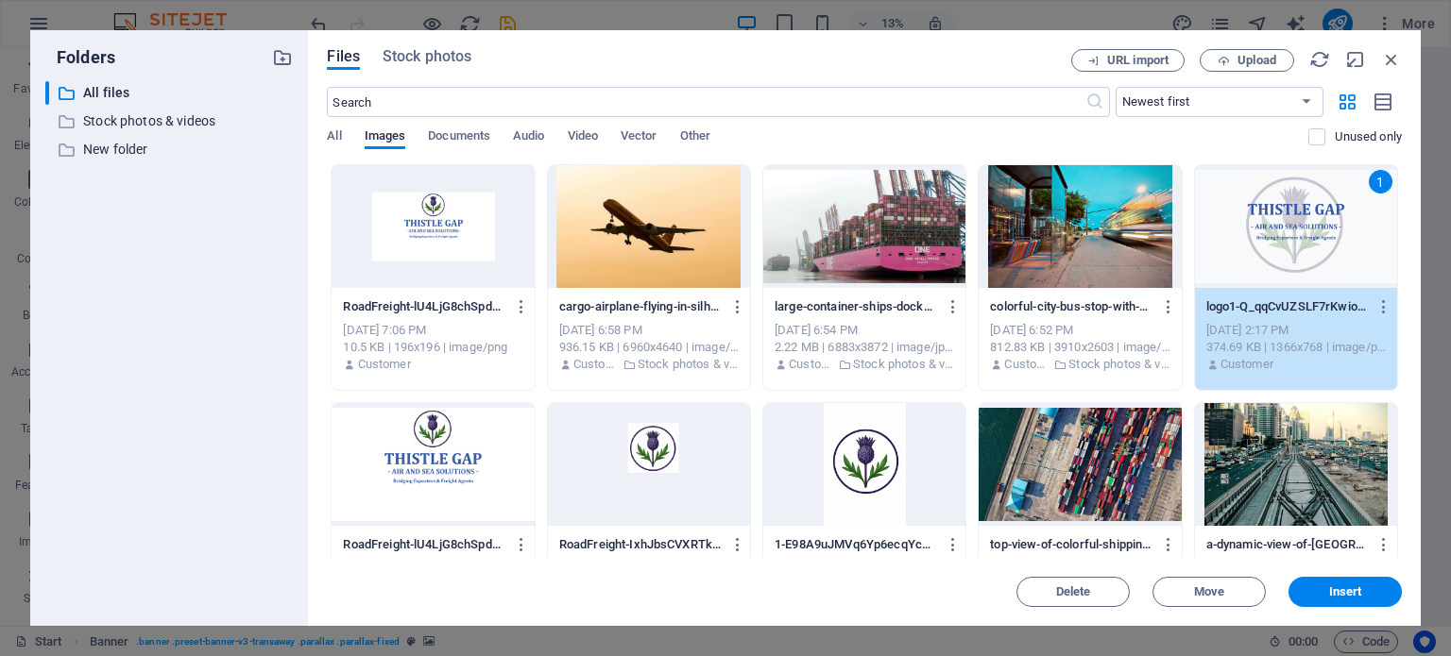
click at [1303, 214] on div "1" at bounding box center [1296, 226] width 202 height 123
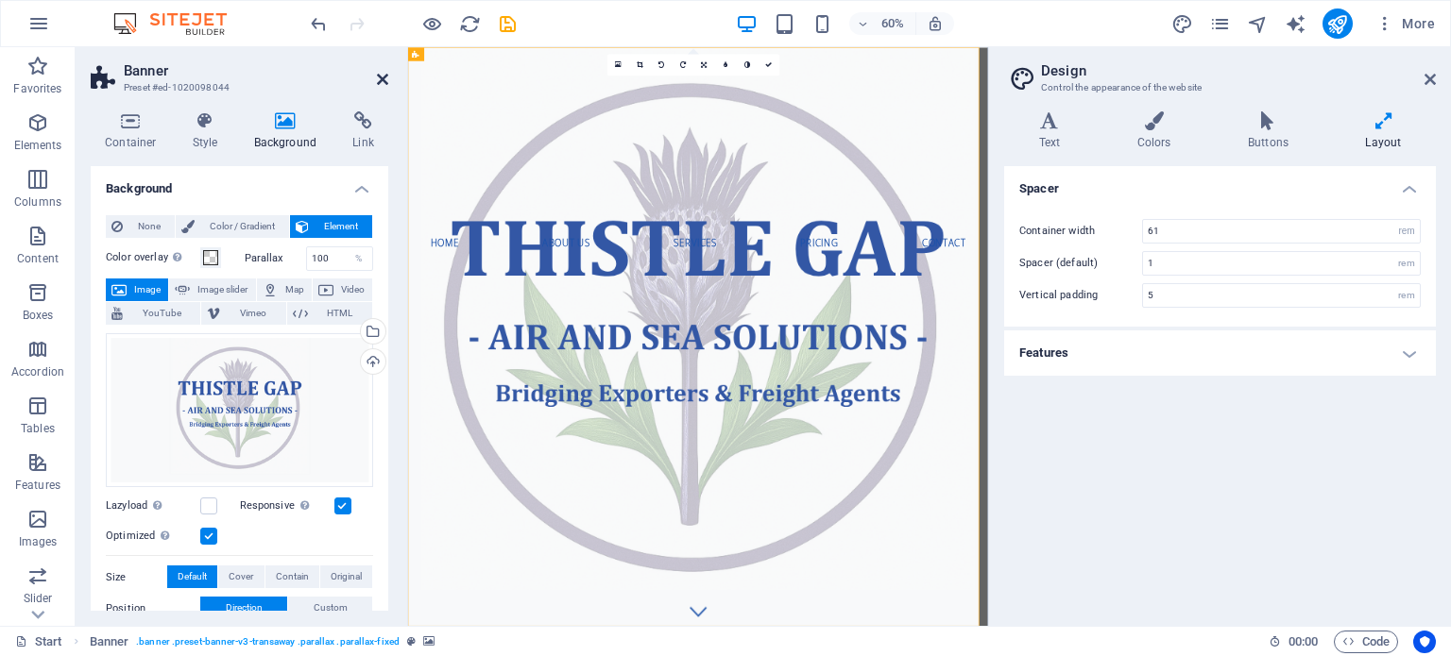
click at [385, 82] on icon at bounding box center [382, 79] width 11 height 15
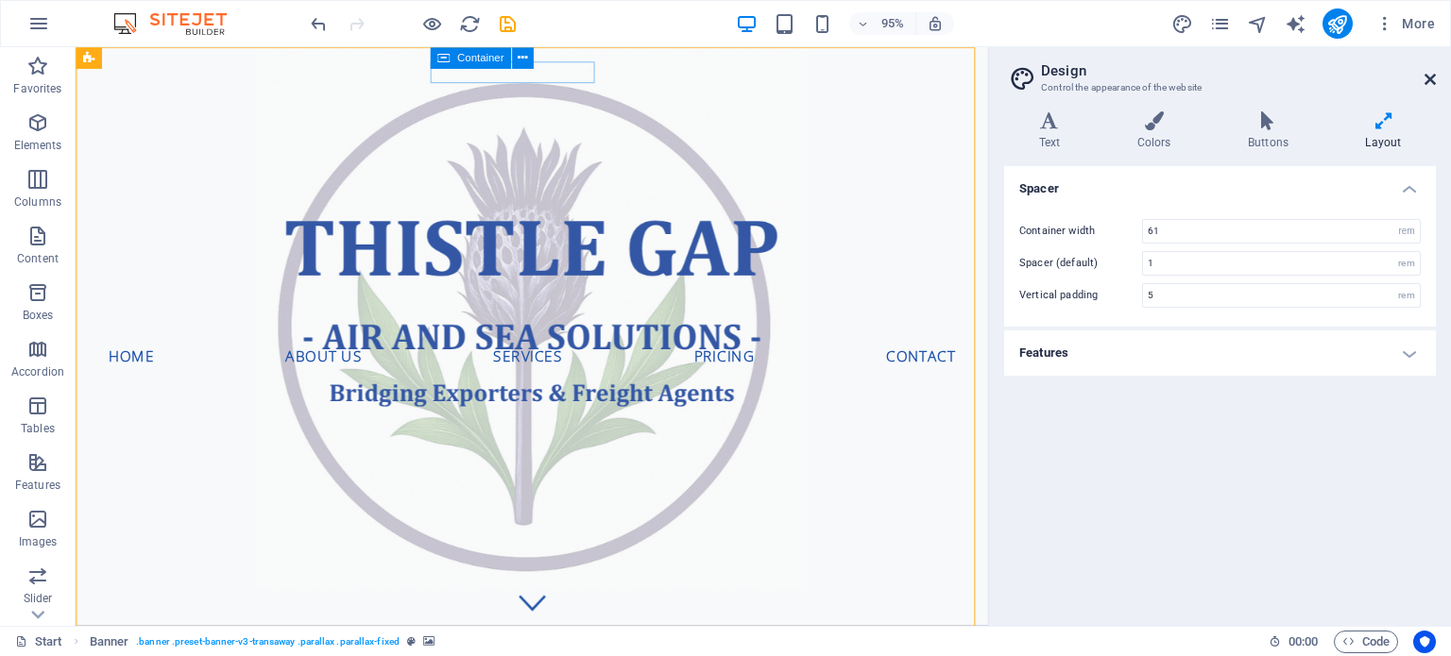
click at [1424, 72] on icon at bounding box center [1429, 79] width 11 height 15
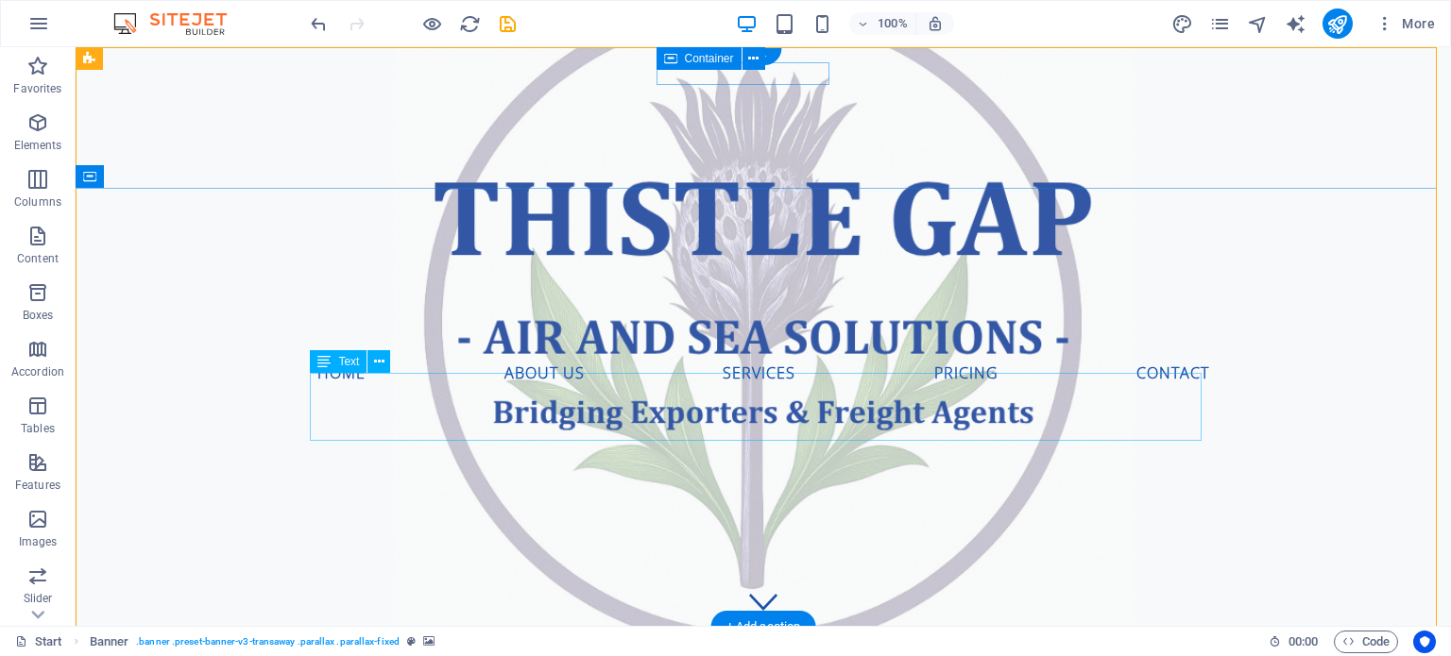
click at [903, 507] on div "Bridging Exporters and Agents" at bounding box center [762, 541] width 891 height 68
click at [378, 354] on icon at bounding box center [379, 362] width 10 height 20
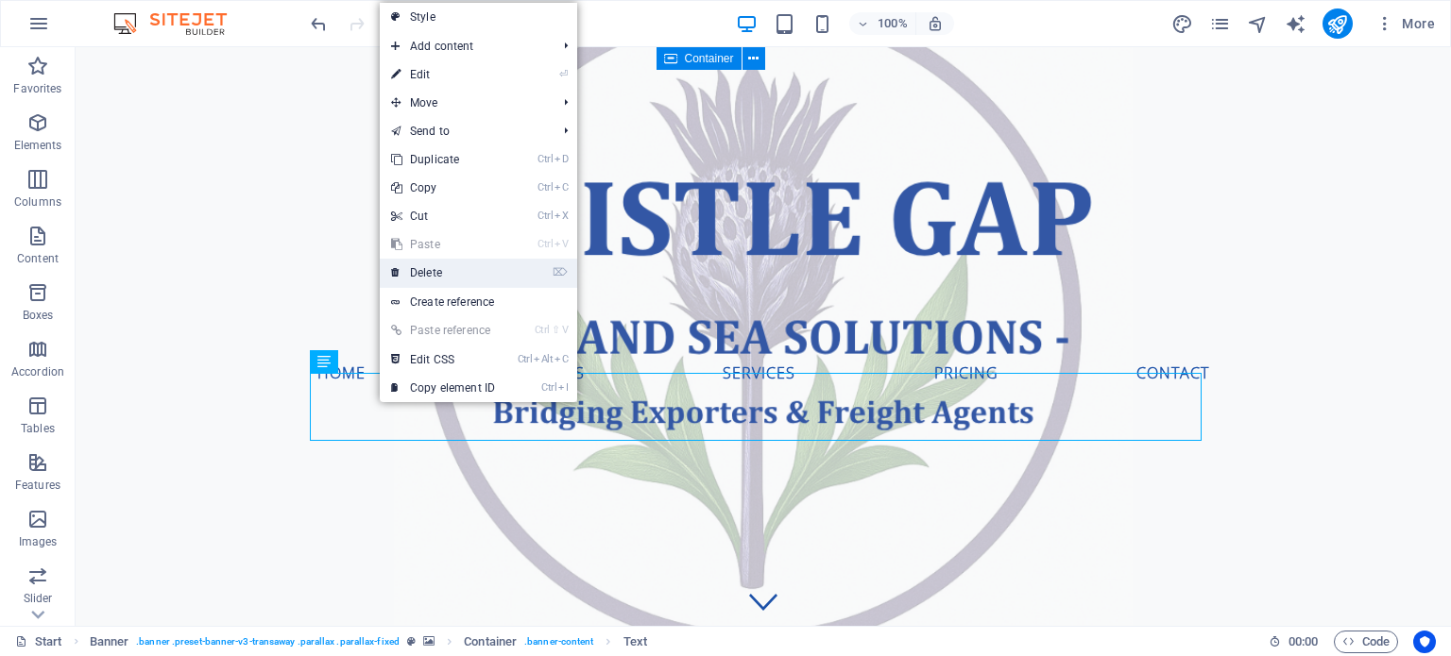
click at [417, 275] on link "⌦ Delete" at bounding box center [443, 273] width 127 height 28
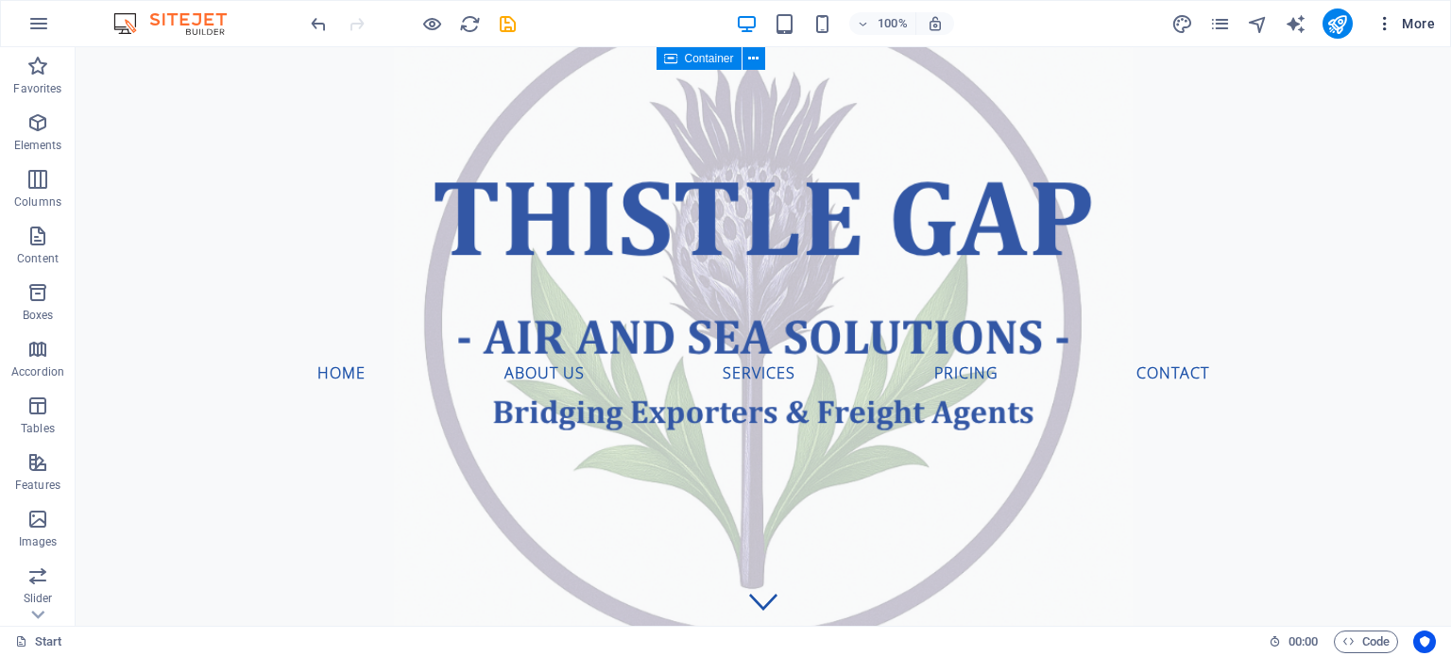
click at [1402, 18] on span "More" at bounding box center [1404, 23] width 59 height 19
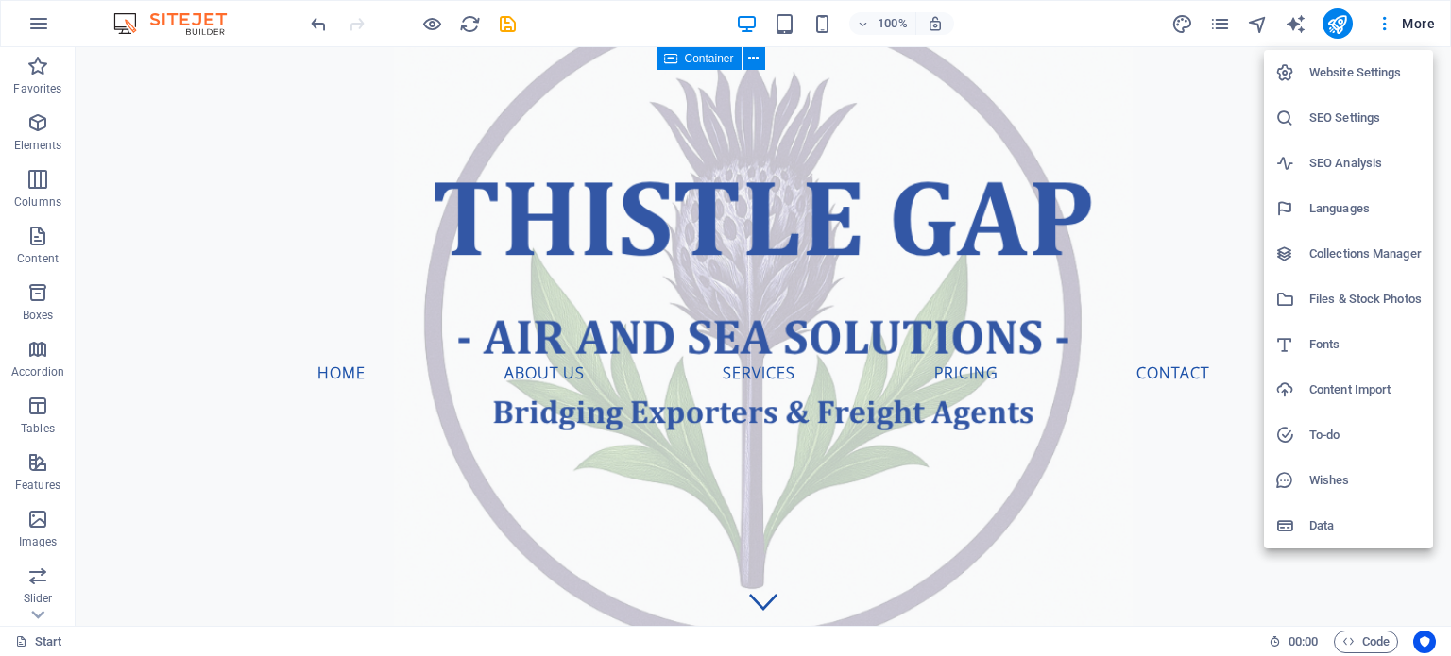
click at [1352, 78] on h6 "Website Settings" at bounding box center [1365, 72] width 112 height 23
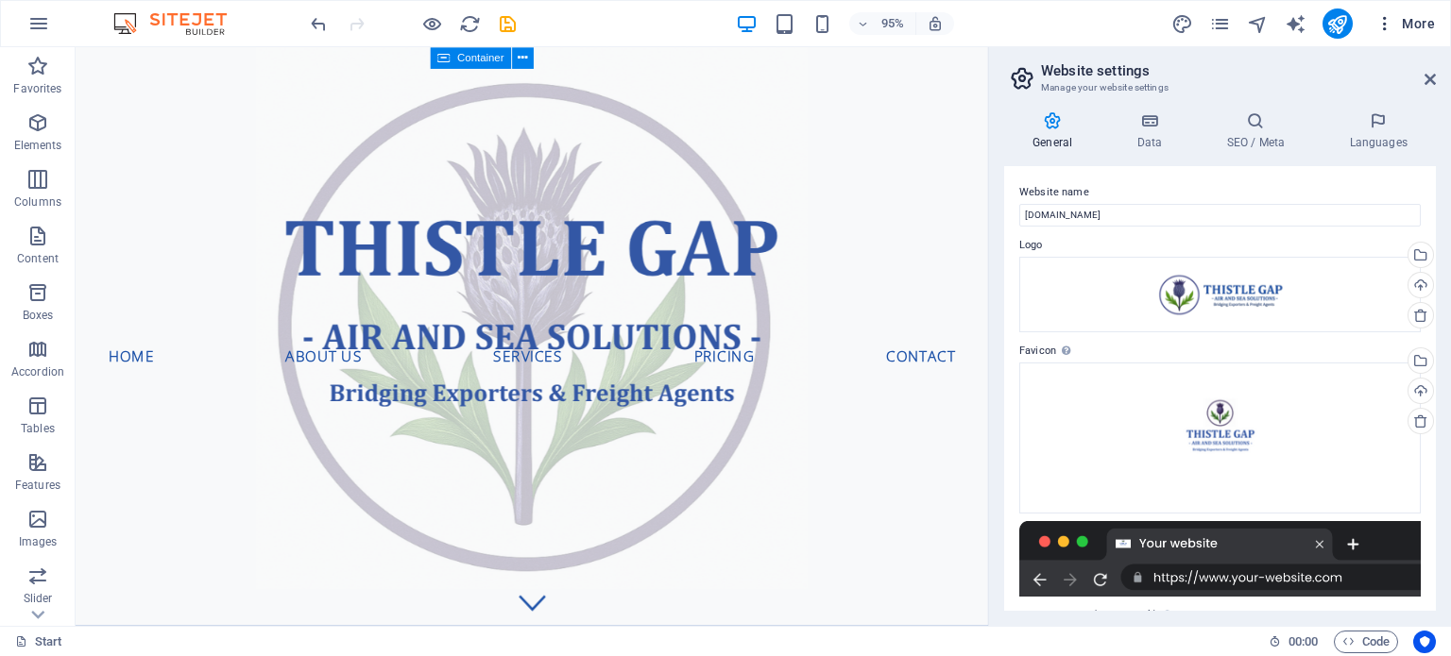
click at [1411, 26] on span "More" at bounding box center [1404, 23] width 59 height 19
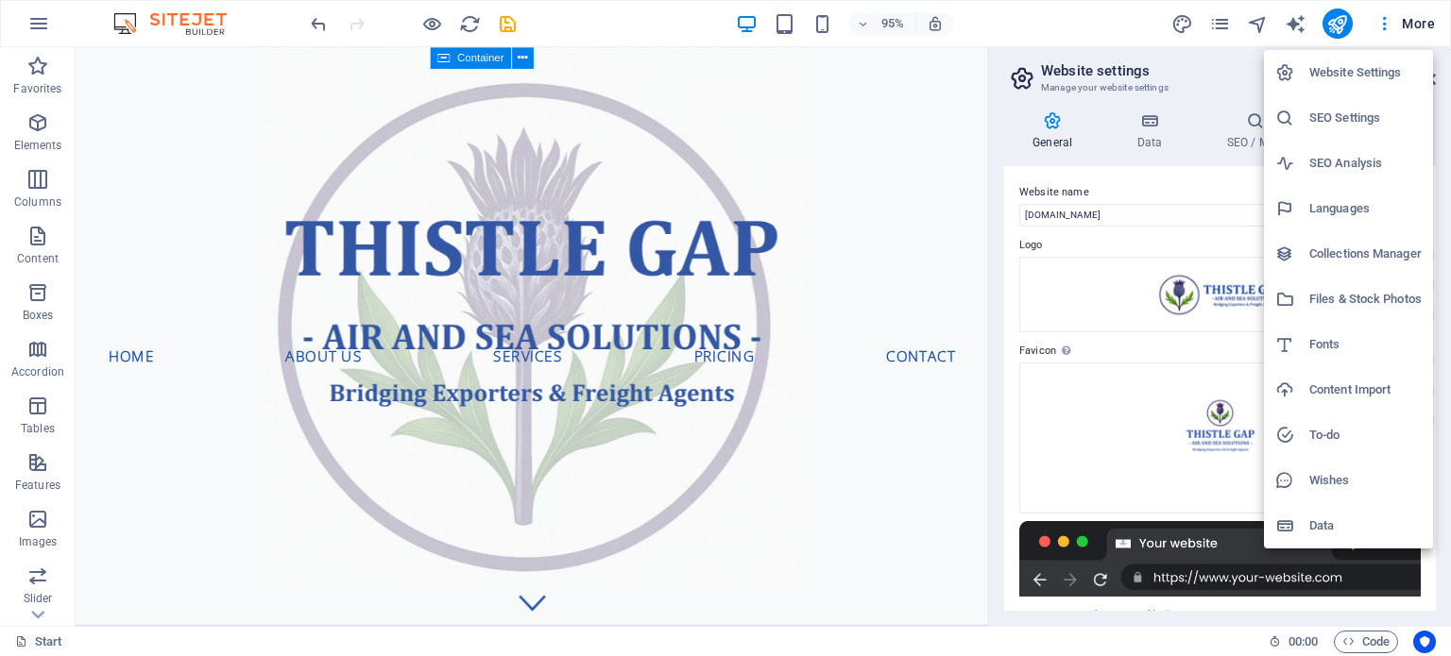
click at [1318, 339] on h6 "Fonts" at bounding box center [1365, 344] width 112 height 23
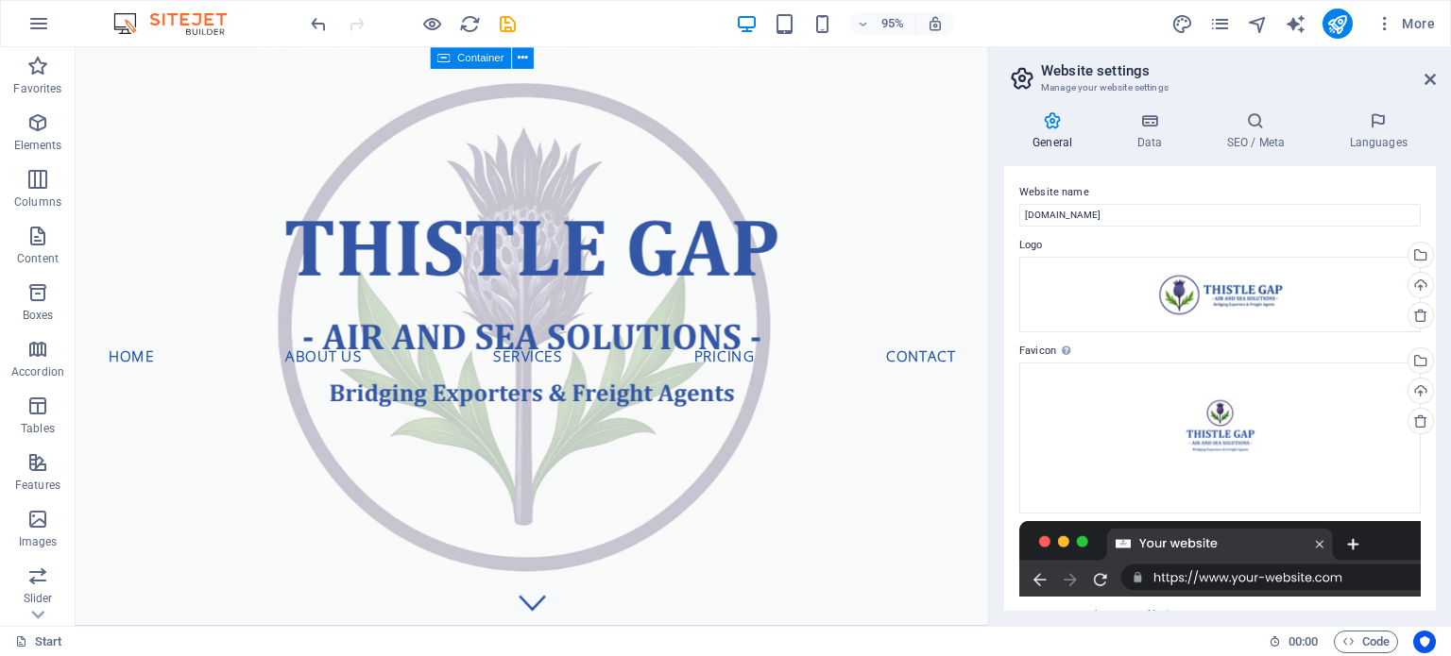
select select "popularity"
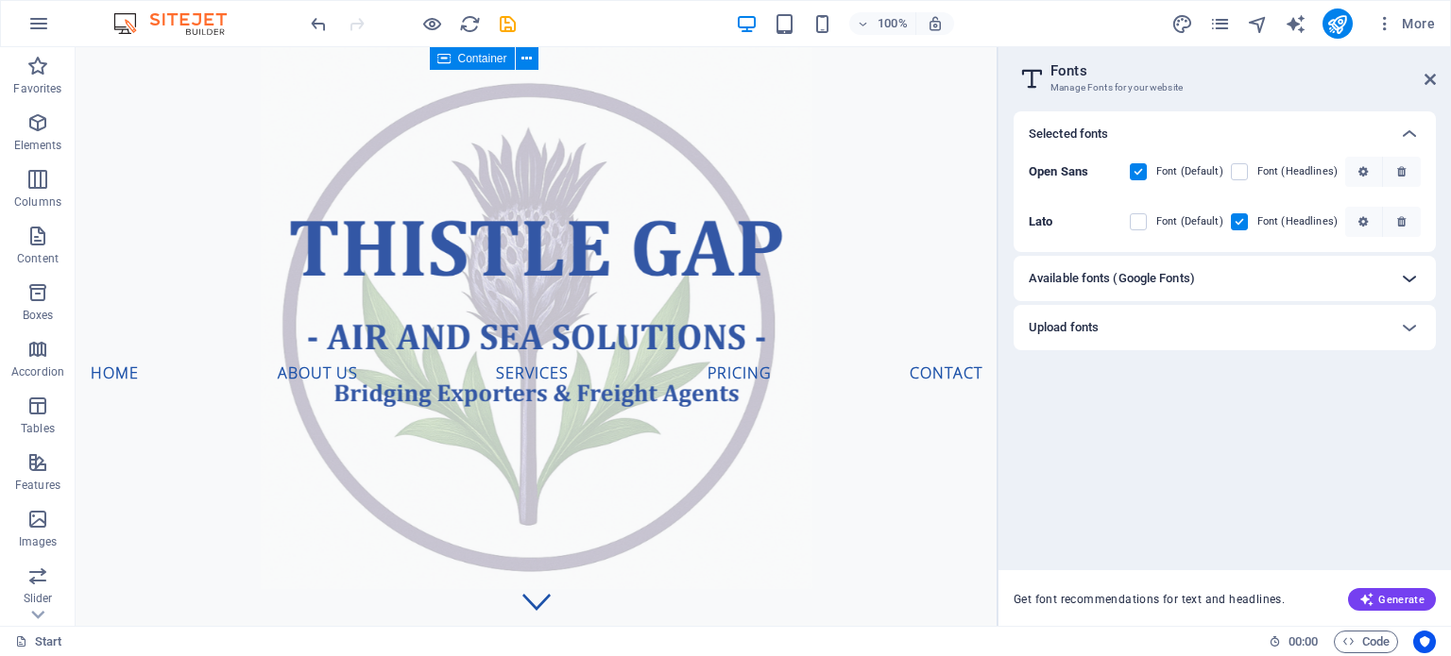
click at [1396, 277] on div at bounding box center [1408, 278] width 45 height 45
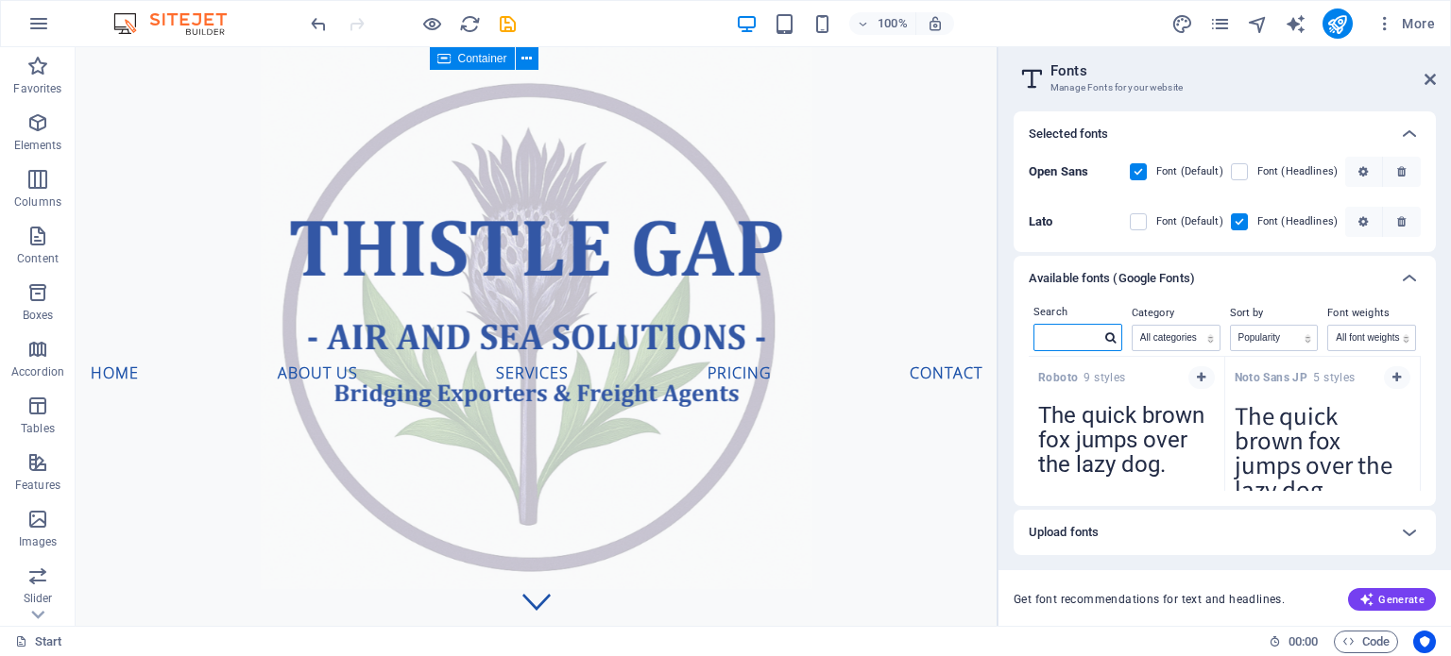
click at [1078, 335] on input "text" at bounding box center [1067, 337] width 66 height 25
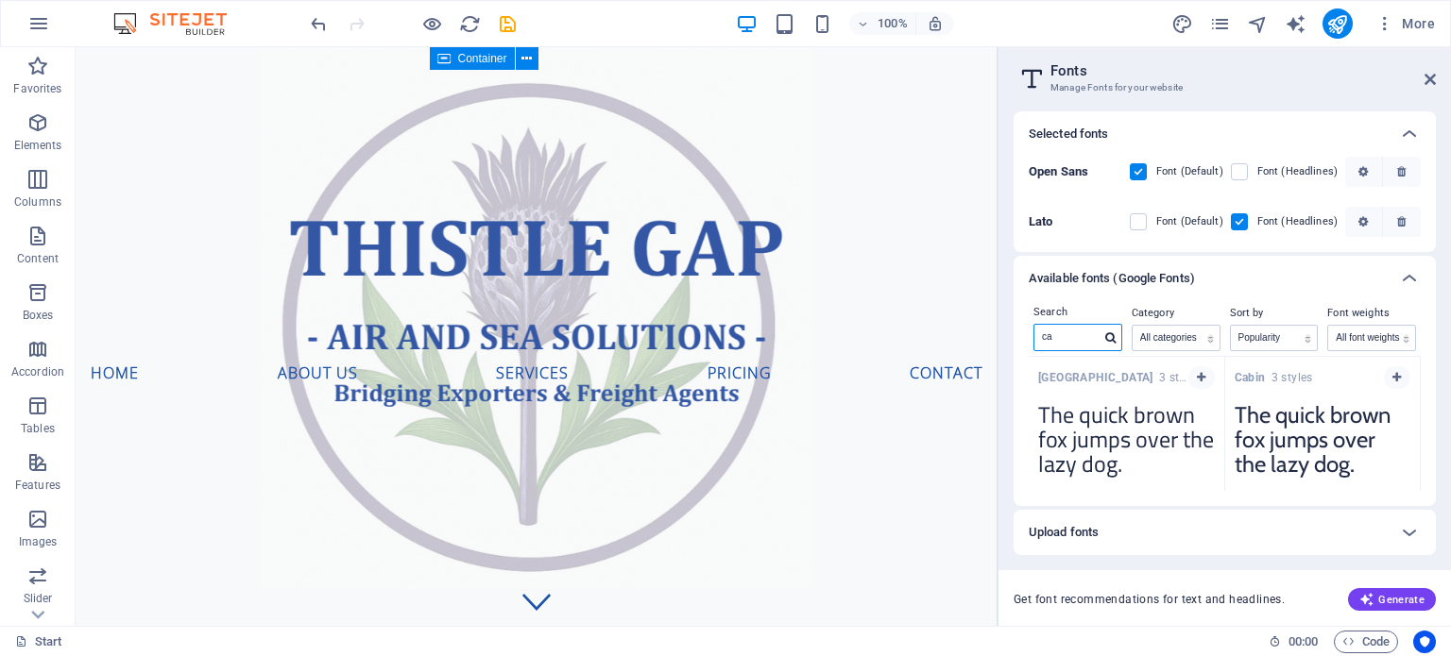
type input "c"
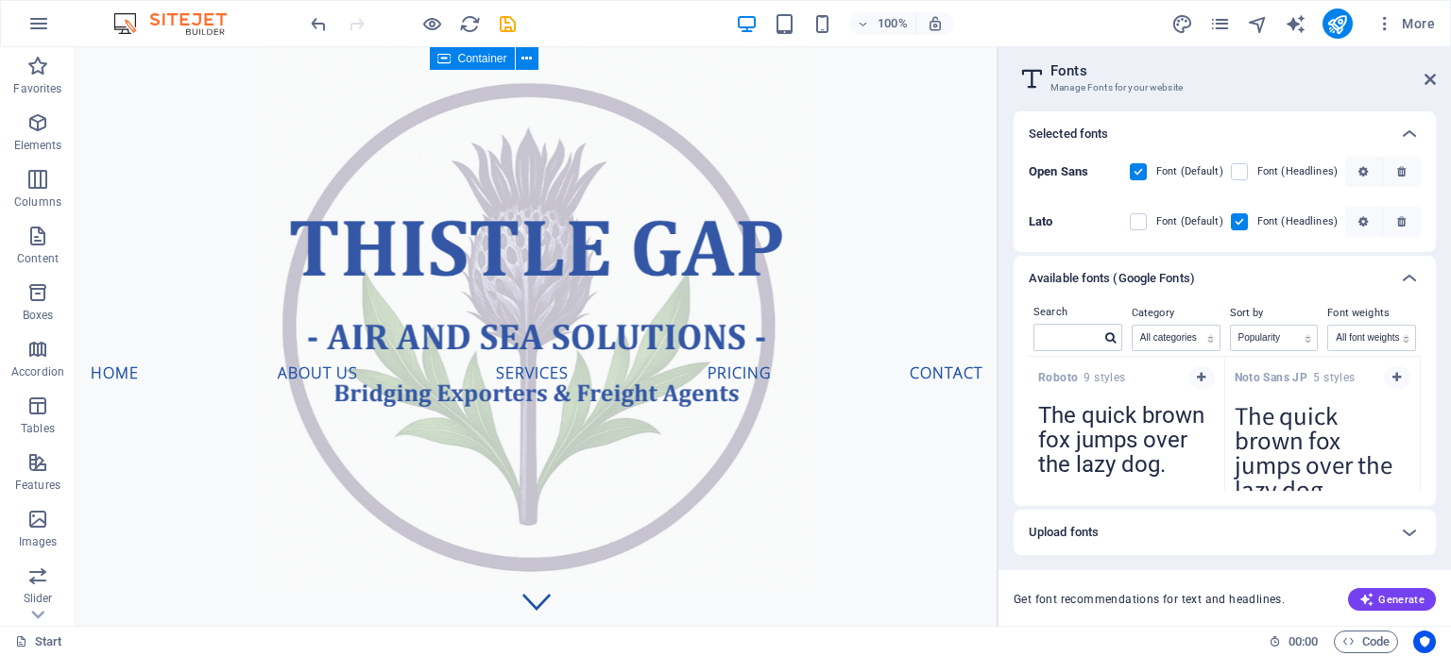
drag, startPoint x: 1416, startPoint y: 362, endPoint x: 1419, endPoint y: 381, distance: 19.3
click at [1419, 381] on div "Roboto 9 styles The quick brown fox jumps over the lazy dog. Copy text to all p…" at bounding box center [1224, 424] width 392 height 134
click at [1413, 361] on div "[PERSON_NAME] Sans JP 5 styles" at bounding box center [1322, 375] width 195 height 37
click at [1420, 371] on div "Search Category All categories serif display monospace sans-serif handwriting S…" at bounding box center [1224, 403] width 422 height 205
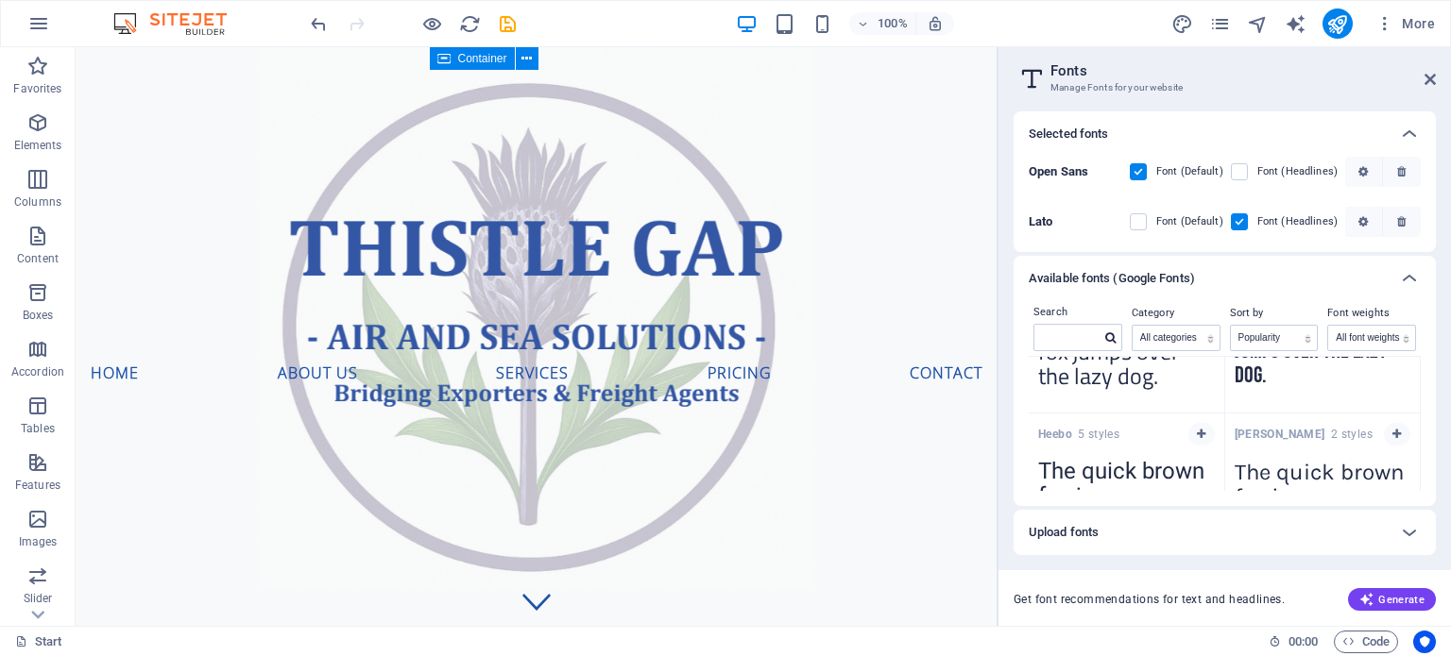
scroll to position [2630, 0]
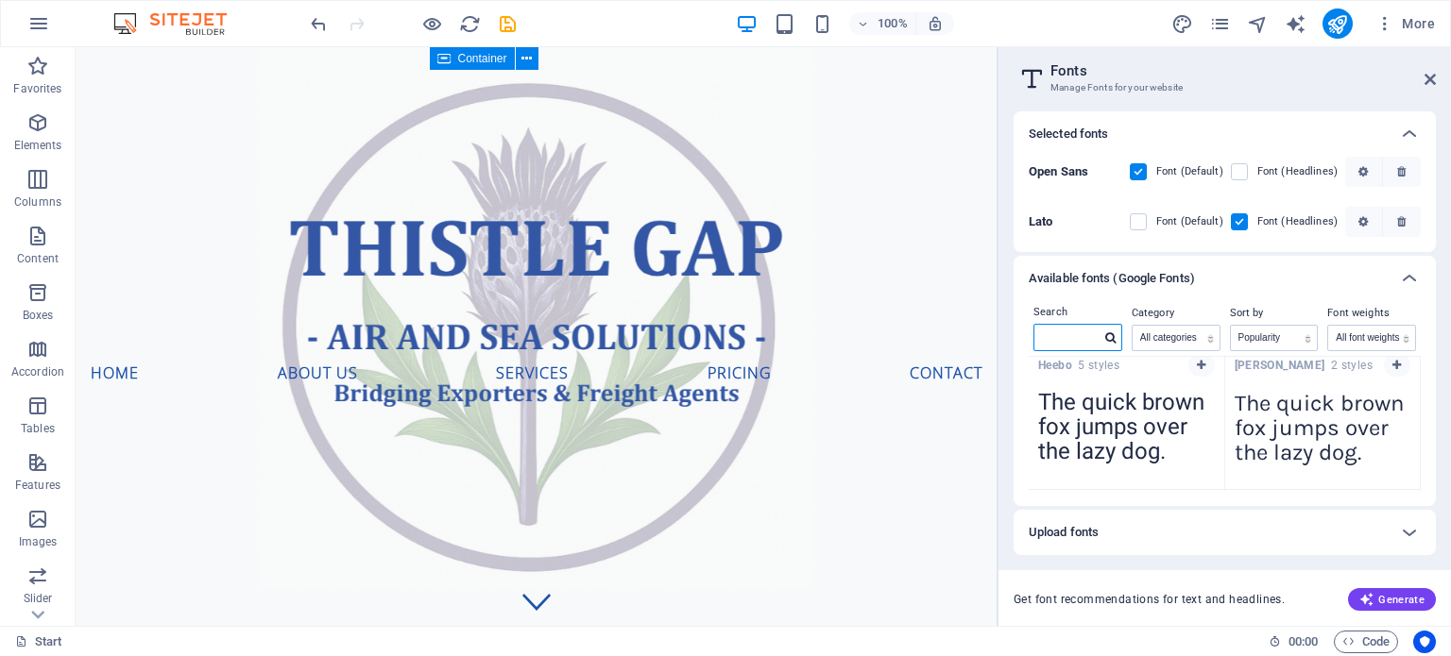
click at [1077, 333] on input "text" at bounding box center [1067, 337] width 66 height 25
click at [1109, 337] on icon at bounding box center [1110, 337] width 10 height 11
drag, startPoint x: 1420, startPoint y: 414, endPoint x: 1414, endPoint y: 354, distance: 59.9
click at [1414, 354] on div "Search m Category All categories serif display monospace sans-serif handwriting…" at bounding box center [1224, 403] width 422 height 205
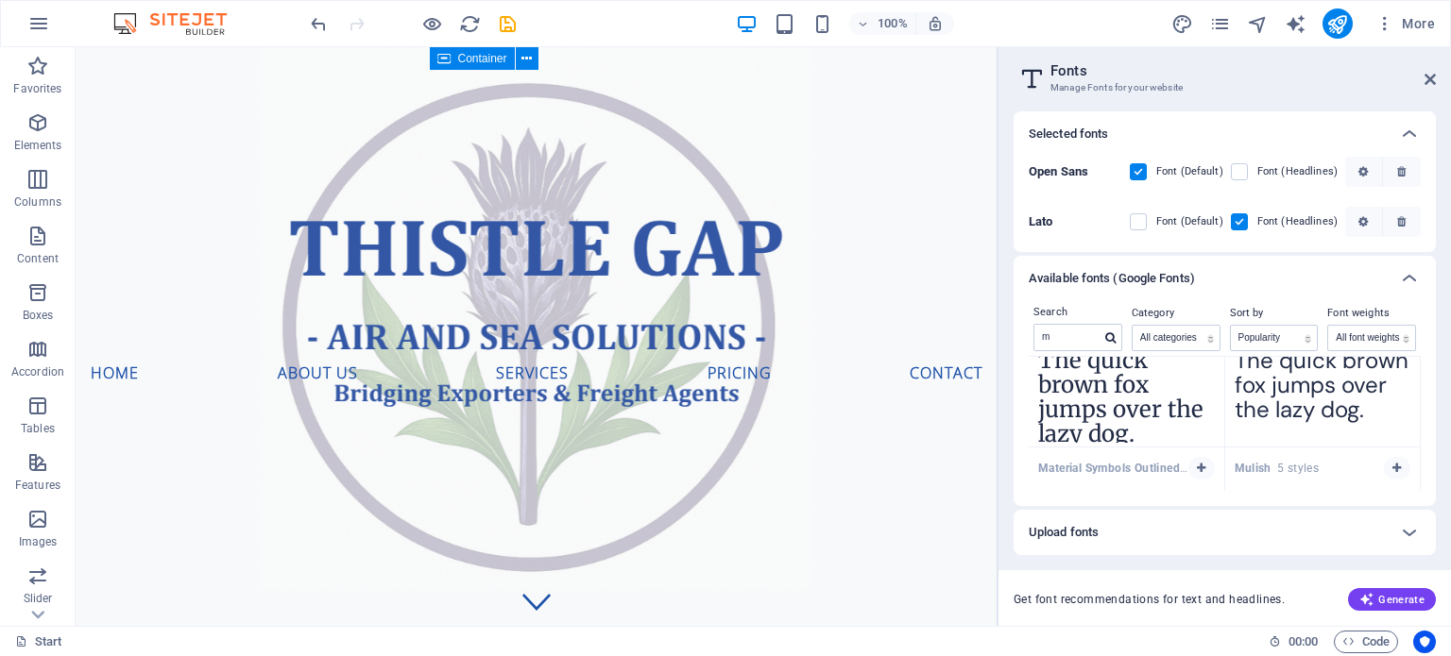
scroll to position [304, 0]
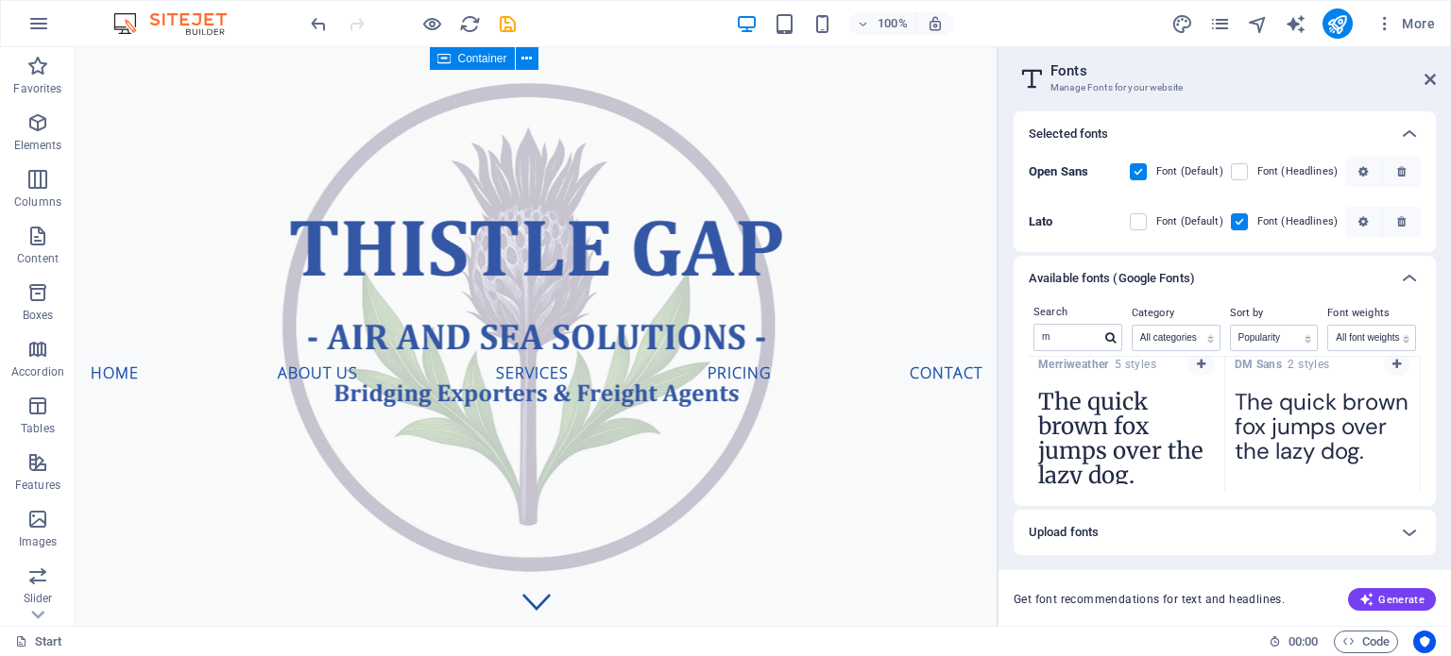
click at [1084, 369] on strong "Merriweather" at bounding box center [1076, 364] width 76 height 13
click at [1140, 174] on label at bounding box center [1137, 171] width 17 height 17
click at [0, 0] on Sans "checkbox" at bounding box center [0, 0] width 0 height 0
click at [1096, 173] on p "Open Sans" at bounding box center [1066, 171] width 77 height 17
click at [1081, 166] on b "Open Sans" at bounding box center [1057, 171] width 59 height 14
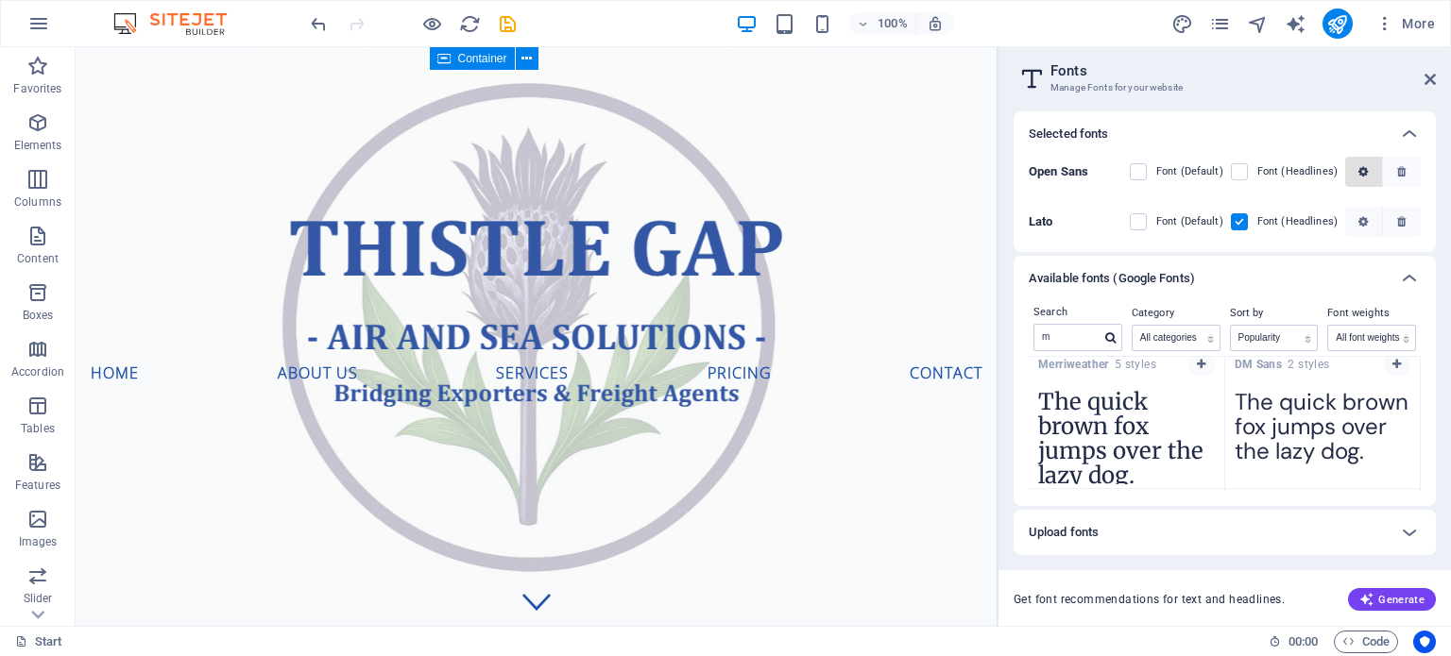
click at [1367, 170] on icon "button" at bounding box center [1362, 171] width 9 height 11
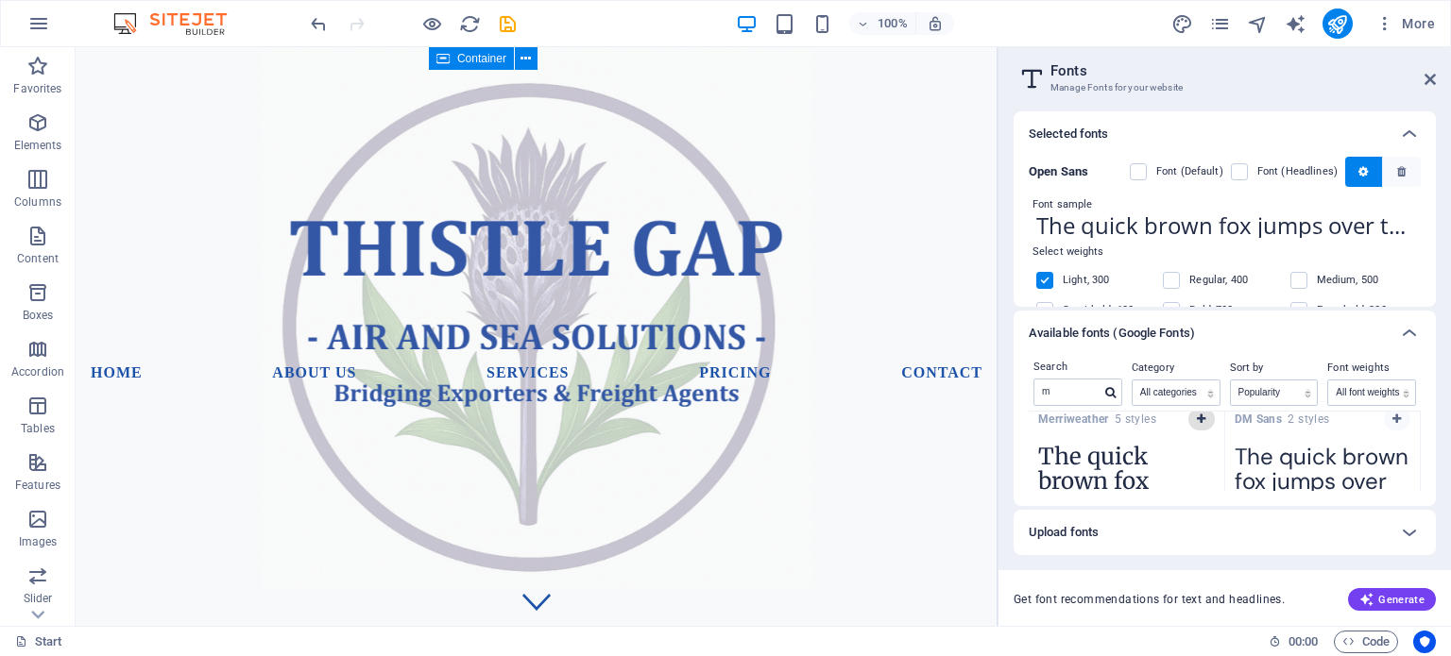
click at [1200, 419] on icon "button" at bounding box center [1201, 419] width 8 height 11
drag, startPoint x: 1420, startPoint y: 424, endPoint x: 1420, endPoint y: 450, distance: 26.4
click at [1420, 450] on div "Search m Category All categories serif display monospace sans-serif handwriting…" at bounding box center [1224, 431] width 422 height 150
drag, startPoint x: 1416, startPoint y: 428, endPoint x: 1417, endPoint y: 451, distance: 23.6
click at [1417, 451] on div "Montserrat 5 styles The quick brown fox jumps over the lazy dog. Copy text to a…" at bounding box center [1224, 451] width 392 height 79
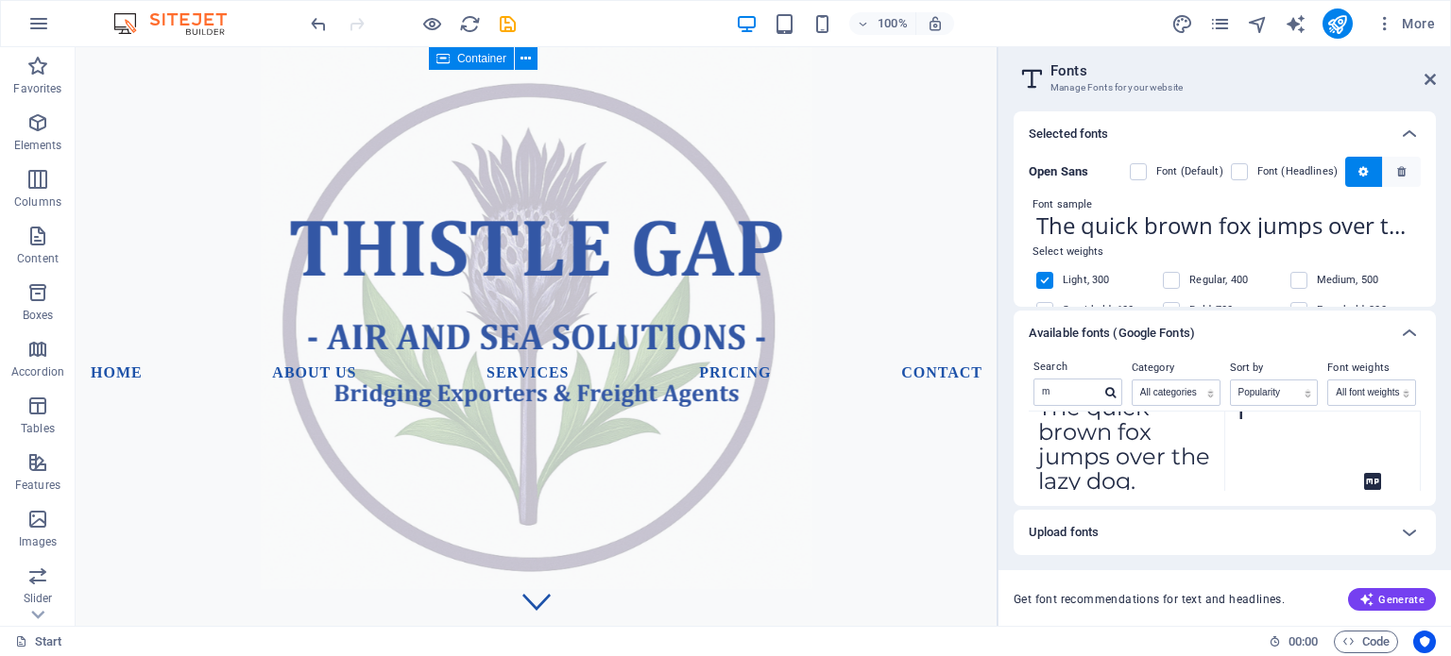
scroll to position [0, 0]
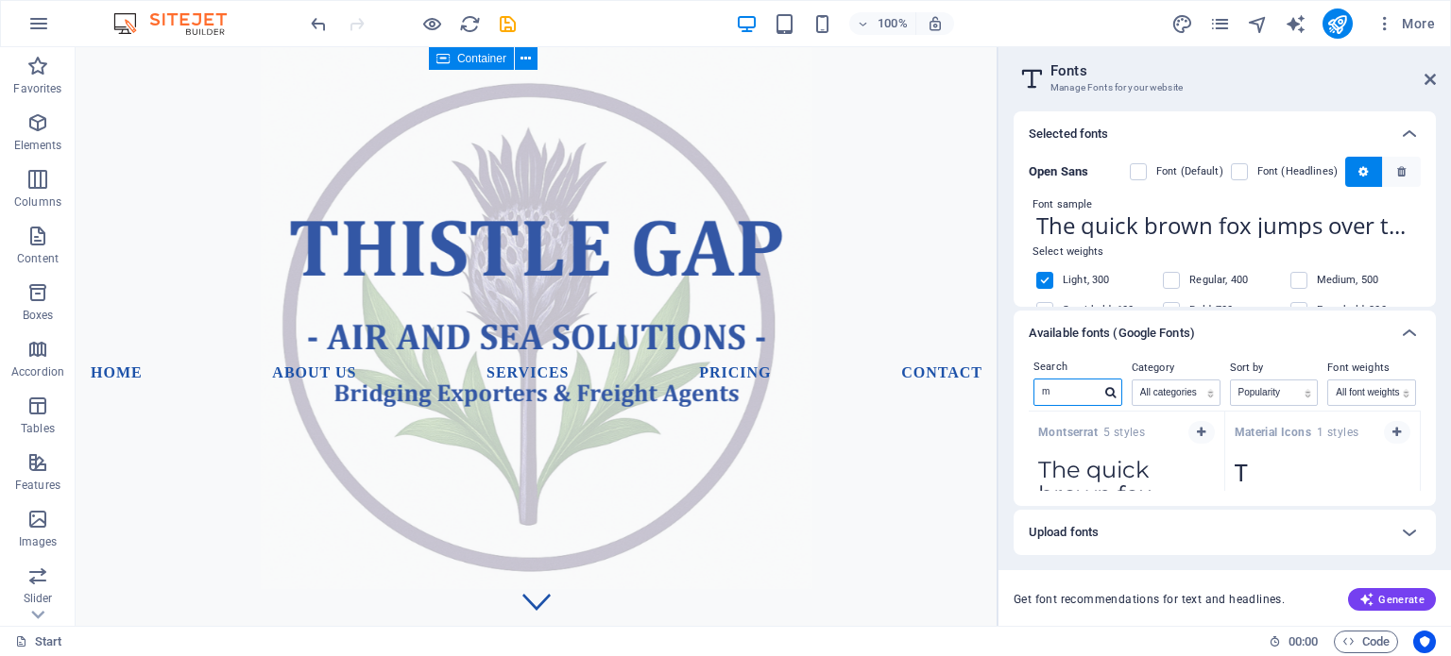
click at [1078, 396] on input "m" at bounding box center [1067, 392] width 66 height 25
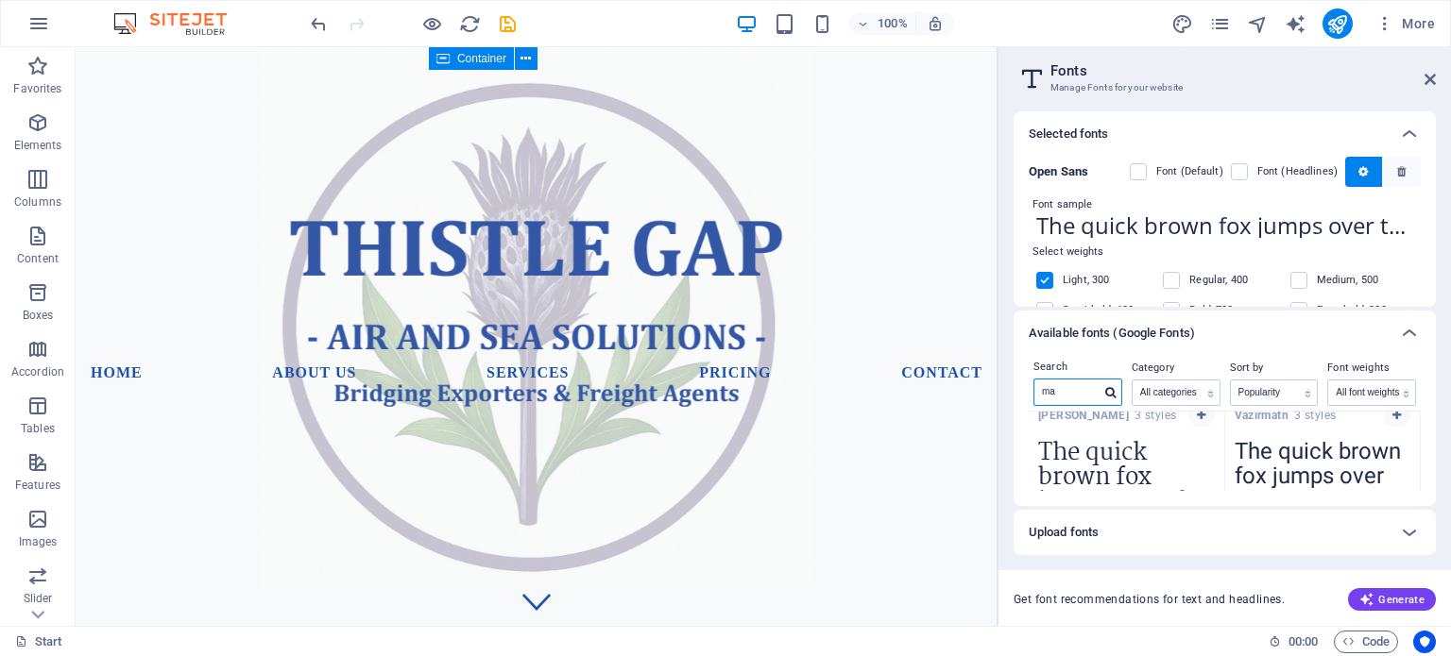
scroll to position [1371, 0]
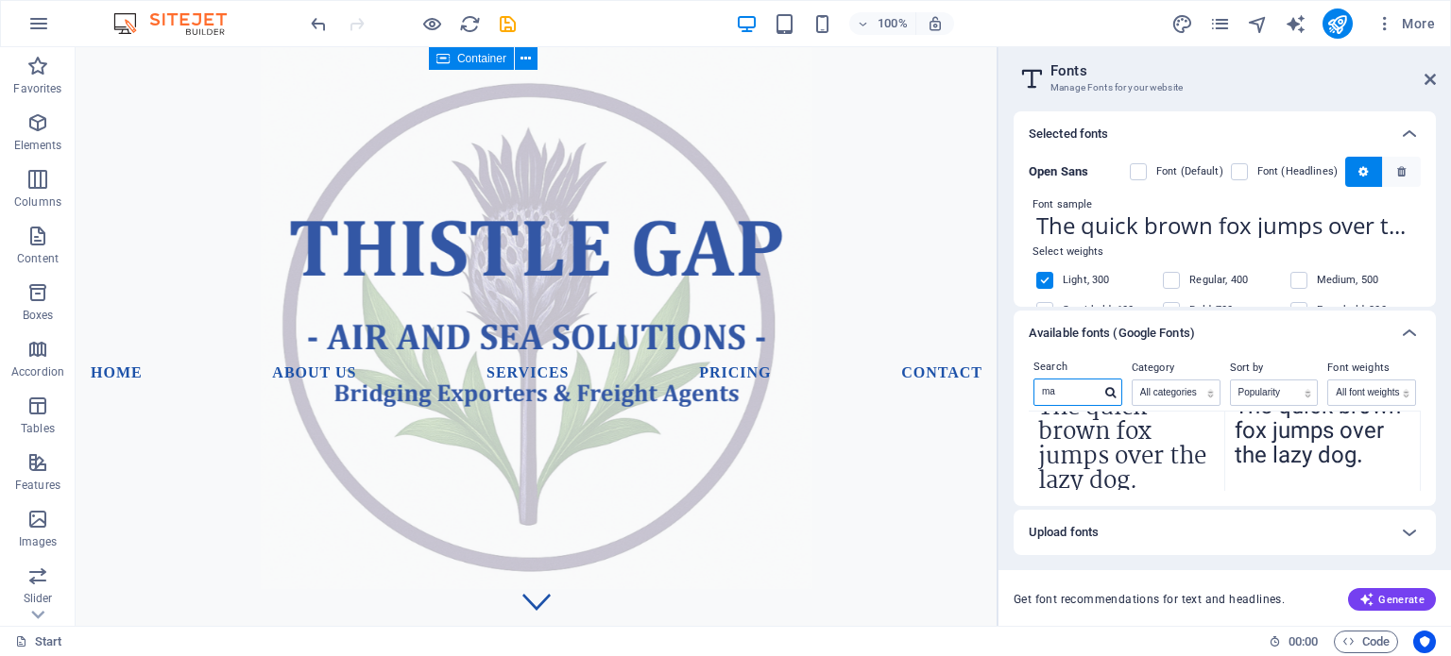
type input "ma"
click at [1073, 171] on b "Open Sans" at bounding box center [1057, 171] width 59 height 14
click at [1358, 172] on icon "button" at bounding box center [1362, 171] width 9 height 11
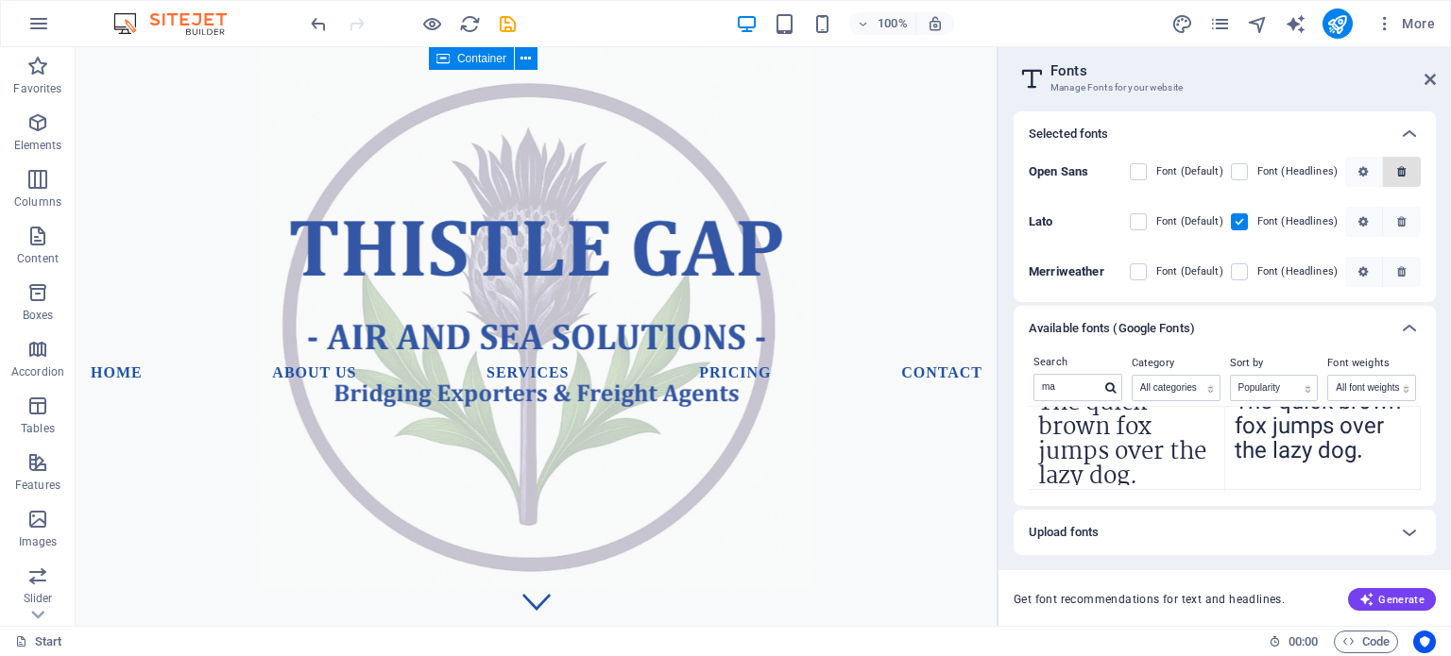
click at [1401, 173] on icon "button" at bounding box center [1401, 171] width 8 height 11
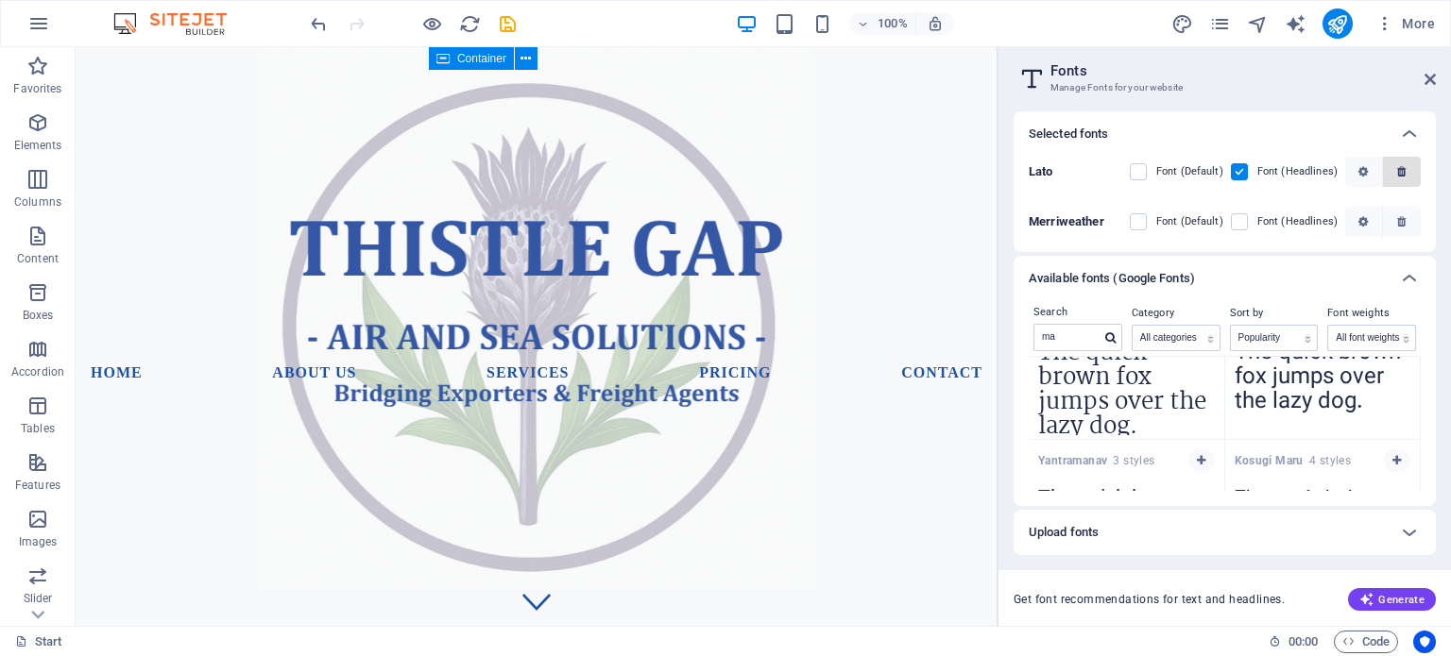
click at [1405, 171] on icon "button" at bounding box center [1401, 171] width 8 height 11
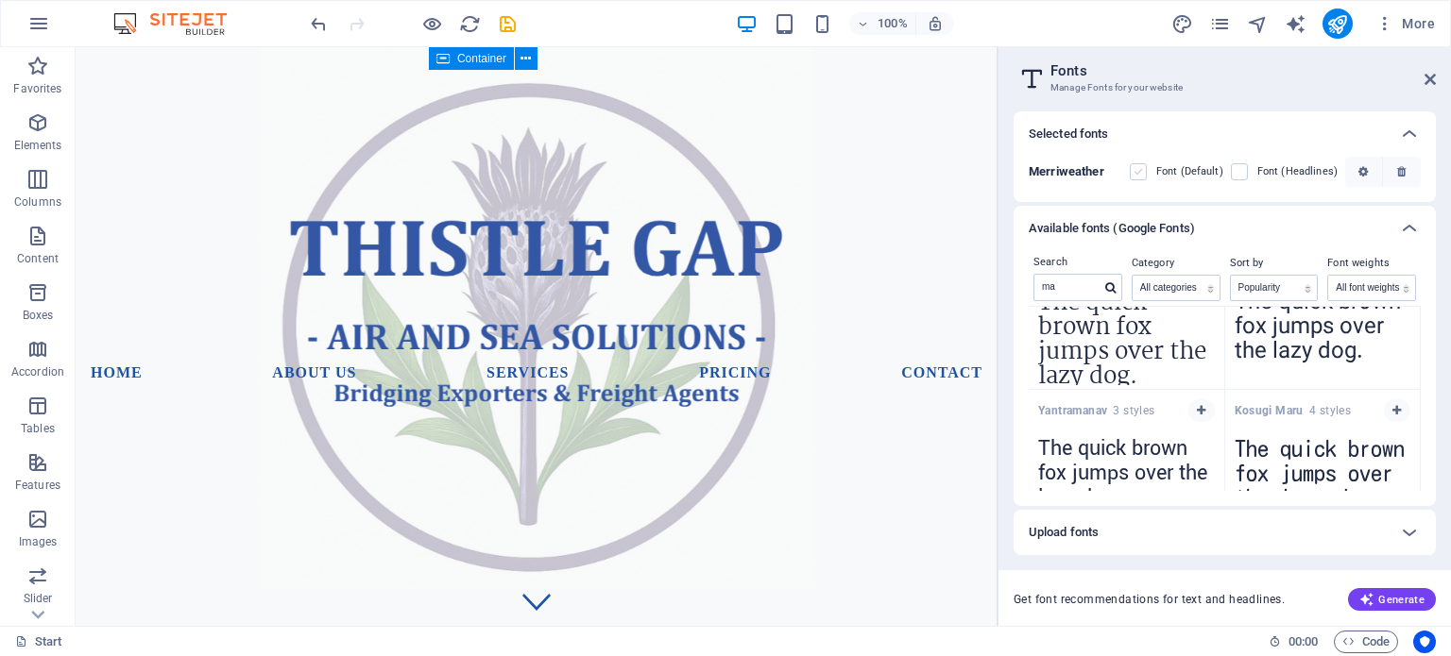
click at [1141, 165] on label at bounding box center [1137, 171] width 17 height 17
click at [0, 0] on input "checkbox" at bounding box center [0, 0] width 0 height 0
click at [1238, 169] on label at bounding box center [1239, 171] width 17 height 17
click at [0, 0] on input "checkbox" at bounding box center [0, 0] width 0 height 0
click at [1433, 74] on icon at bounding box center [1429, 79] width 11 height 15
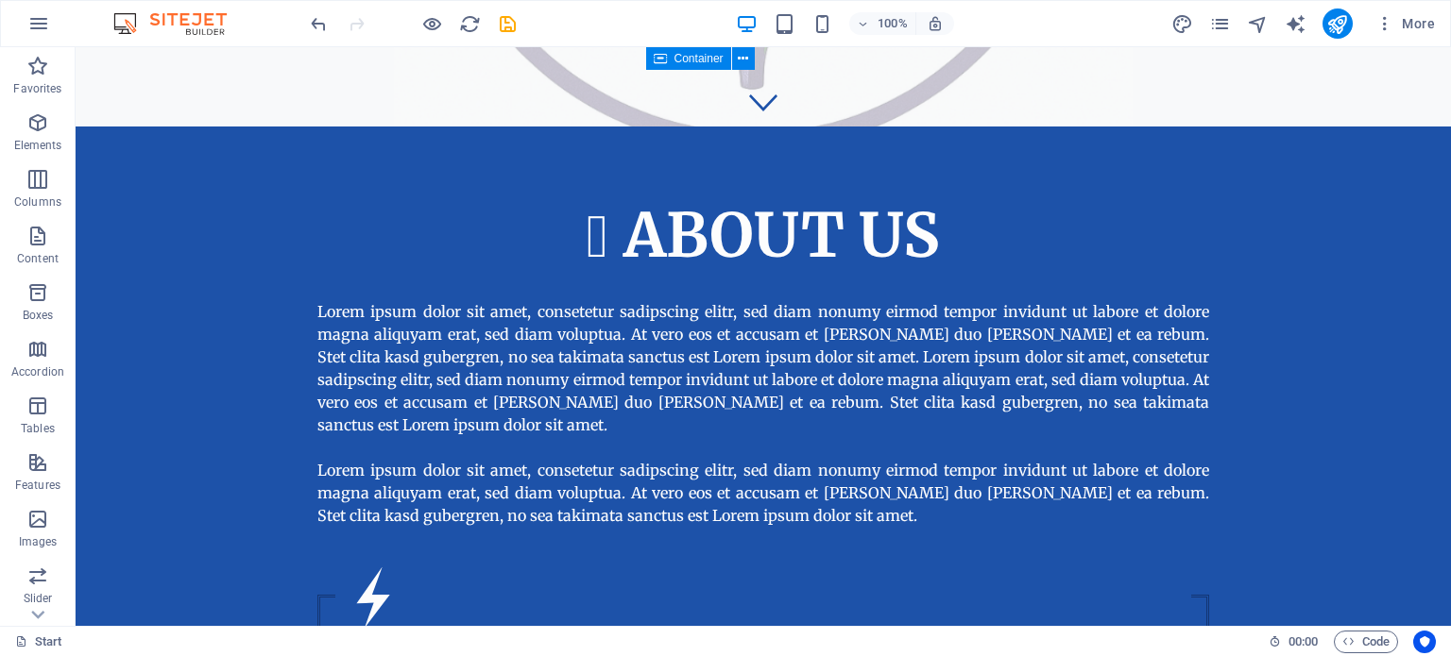
scroll to position [570, 0]
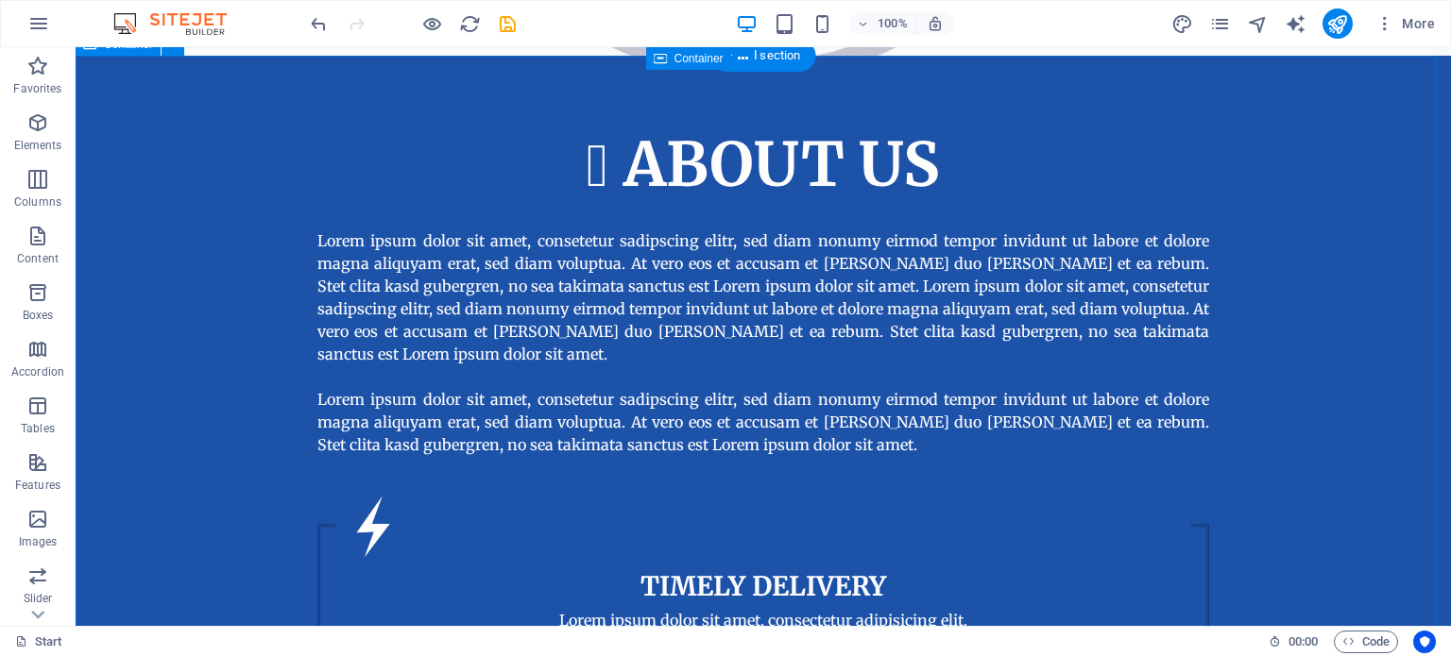
click at [1350, 196] on div "About us Lorem ipsum dolor sit amet, consetetur sadipscing elitr, sed diam nonu…" at bounding box center [763, 595] width 1375 height 1079
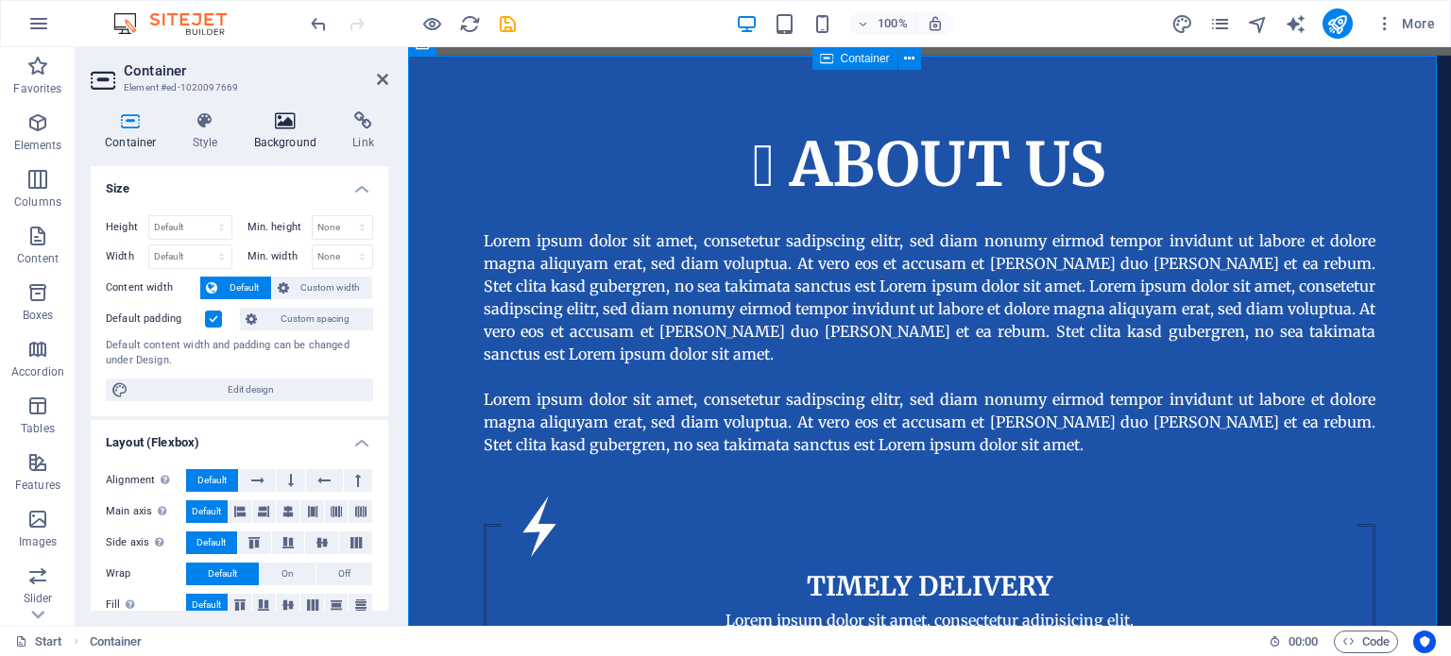
click at [280, 127] on icon at bounding box center [286, 120] width 92 height 19
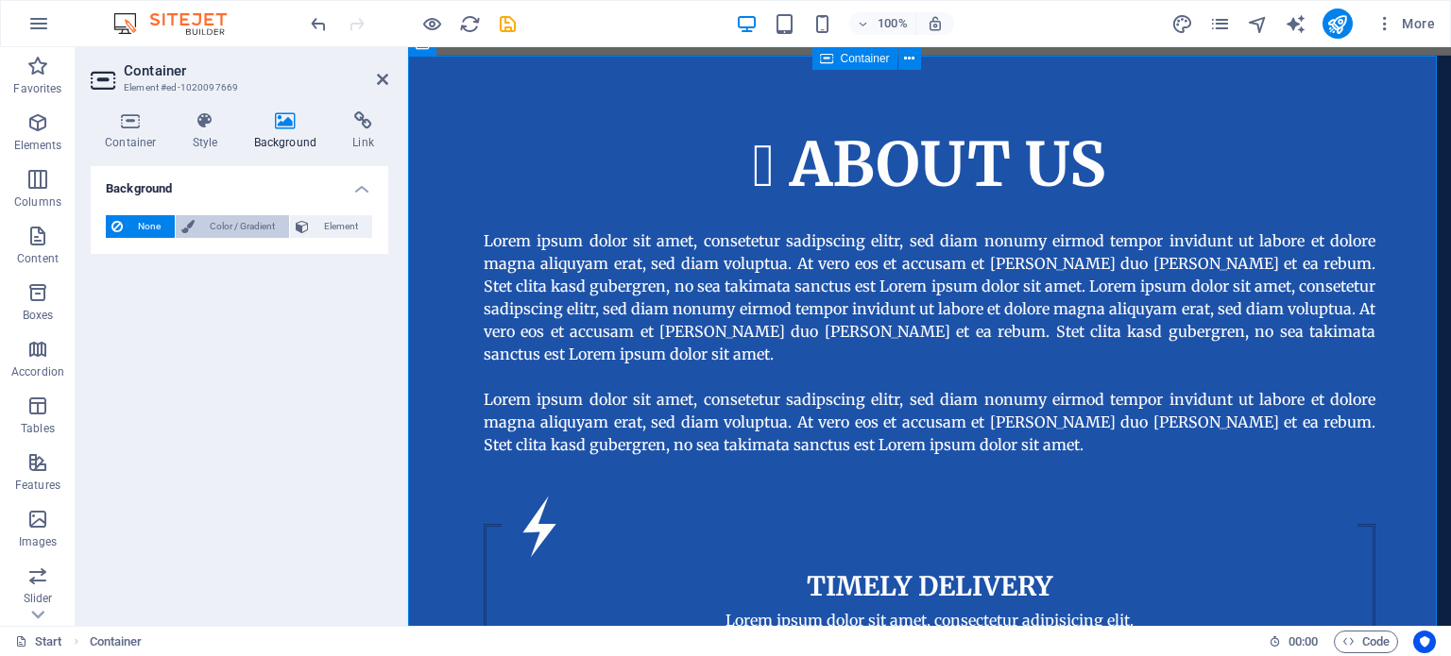
click at [248, 223] on span "Color / Gradient" at bounding box center [241, 226] width 83 height 23
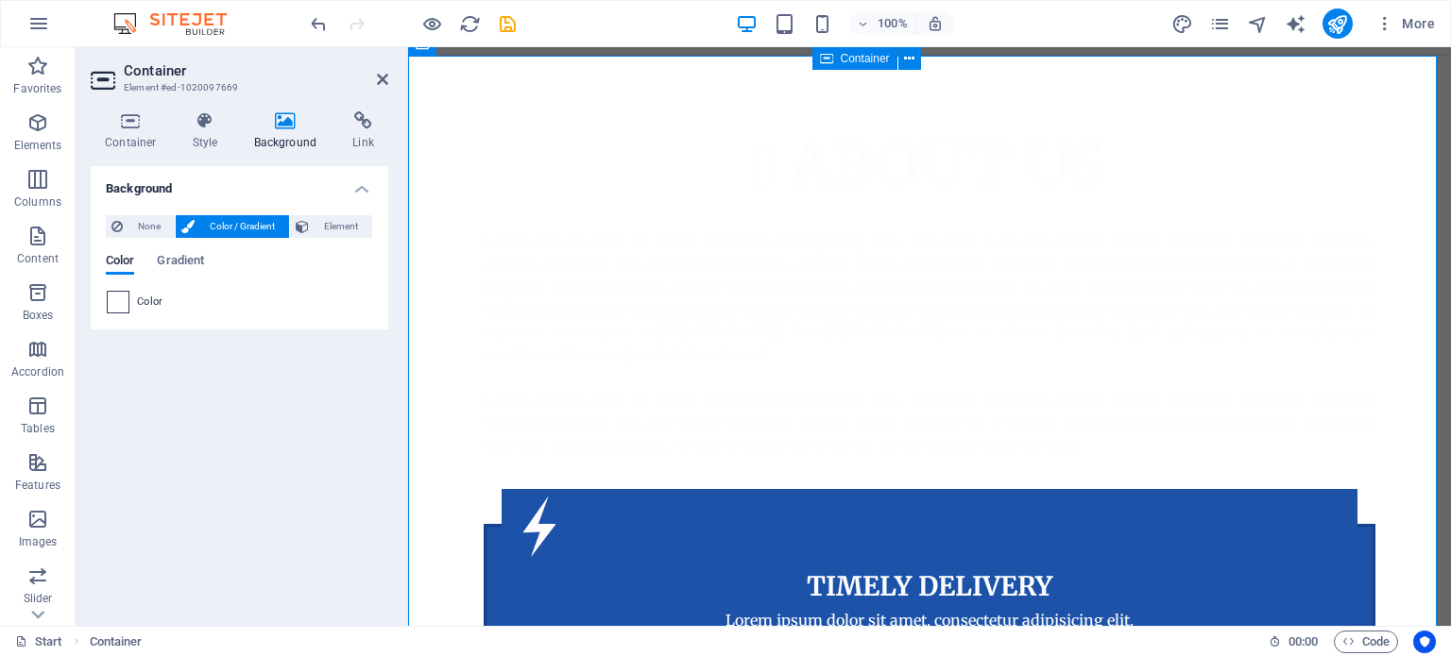
click at [121, 298] on span at bounding box center [118, 302] width 21 height 21
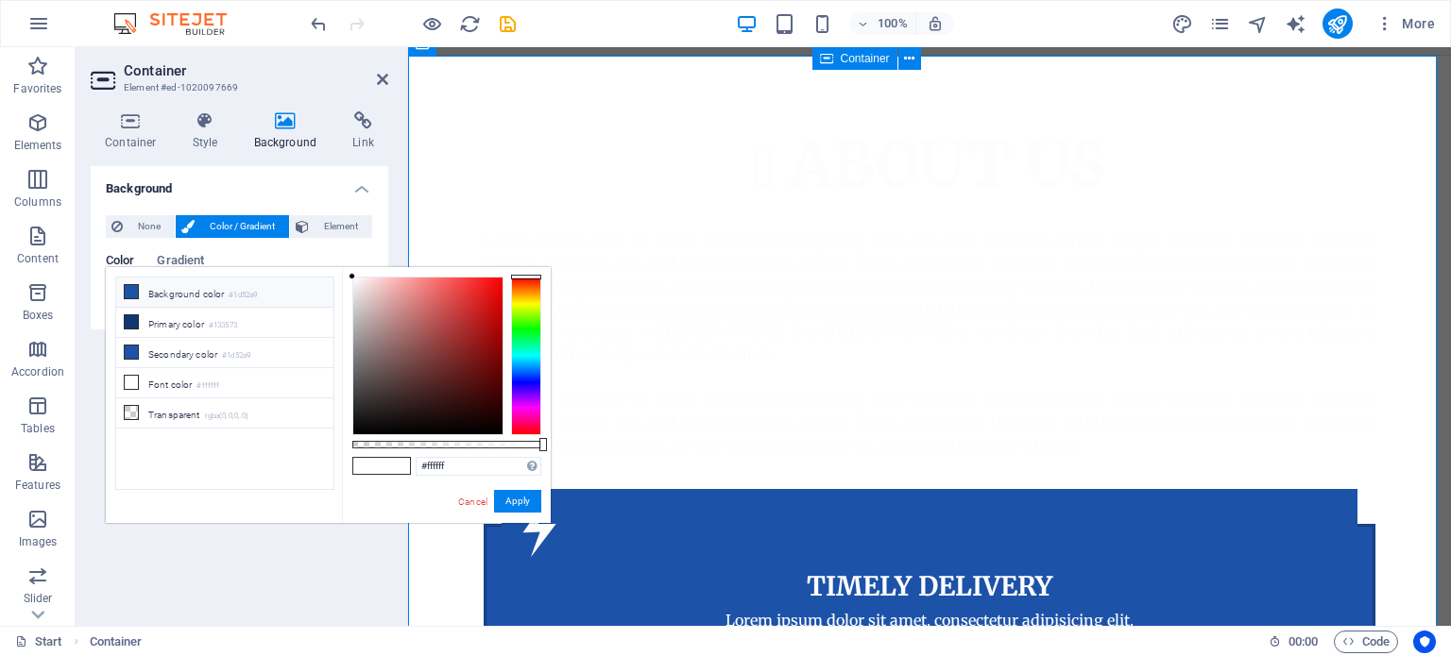
click at [127, 290] on icon at bounding box center [131, 291] width 13 height 13
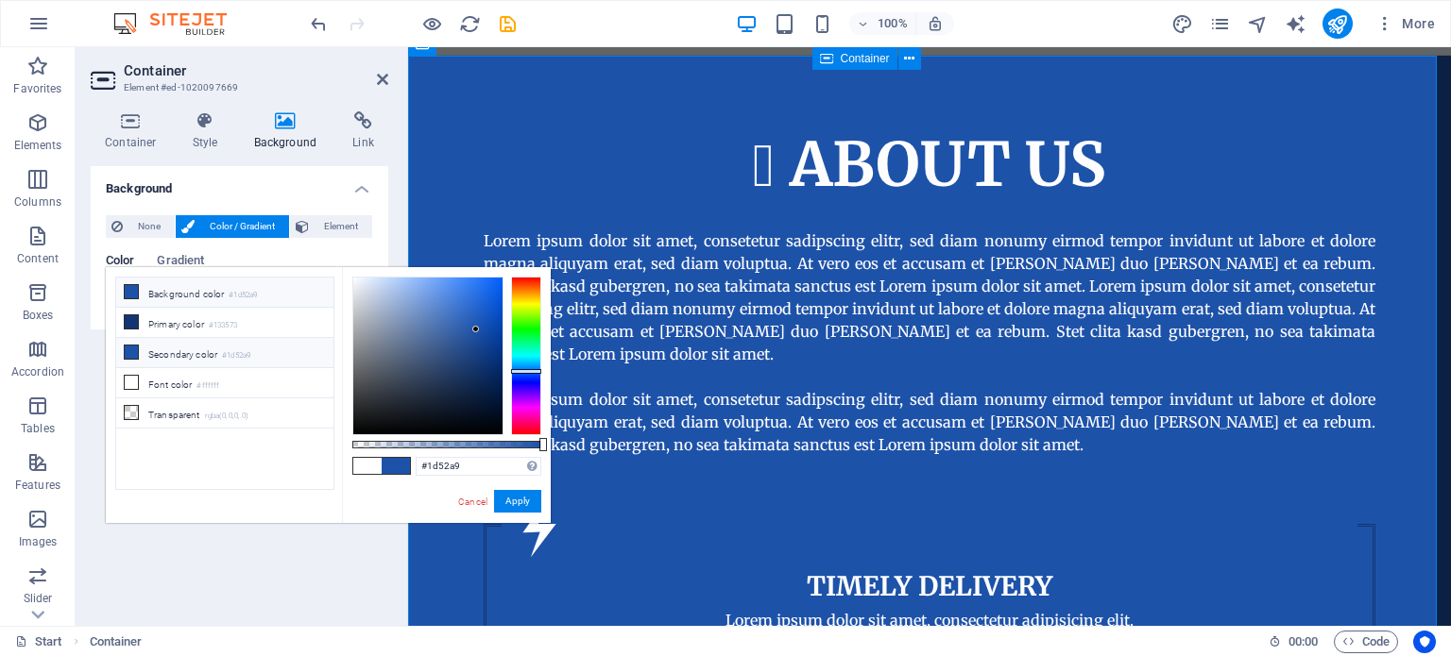
click at [127, 347] on icon at bounding box center [131, 352] width 13 height 13
click at [138, 350] on li "Secondary color #1d52a9" at bounding box center [224, 353] width 217 height 30
click at [142, 321] on li "Primary color #133573" at bounding box center [224, 323] width 217 height 30
type input "#133573"
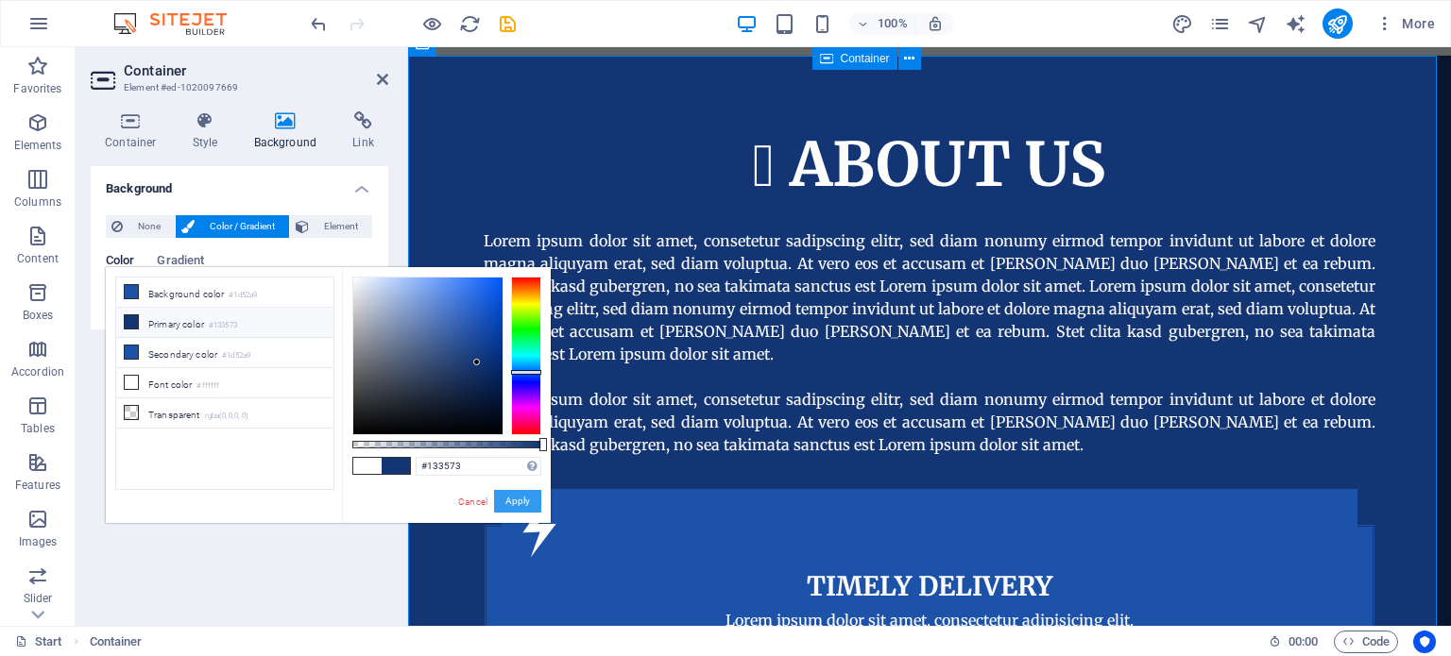
click at [516, 495] on button "Apply" at bounding box center [517, 501] width 47 height 23
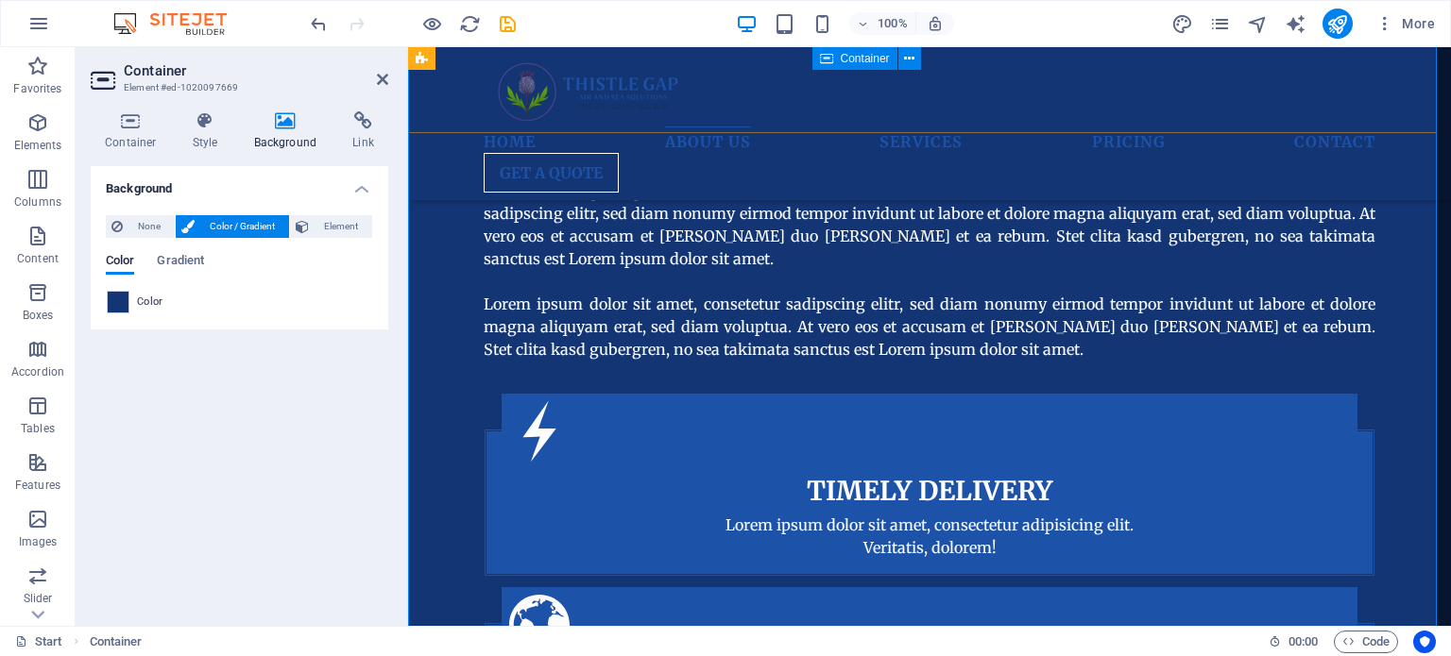
scroll to position [667, 0]
click at [1407, 177] on div "About us Lorem ipsum dolor sit amet, consetetur sadipscing elitr, sed diam nonu…" at bounding box center [929, 498] width 1043 height 1079
click at [385, 68] on h2 "Container" at bounding box center [256, 70] width 264 height 17
click at [382, 76] on icon at bounding box center [382, 79] width 11 height 15
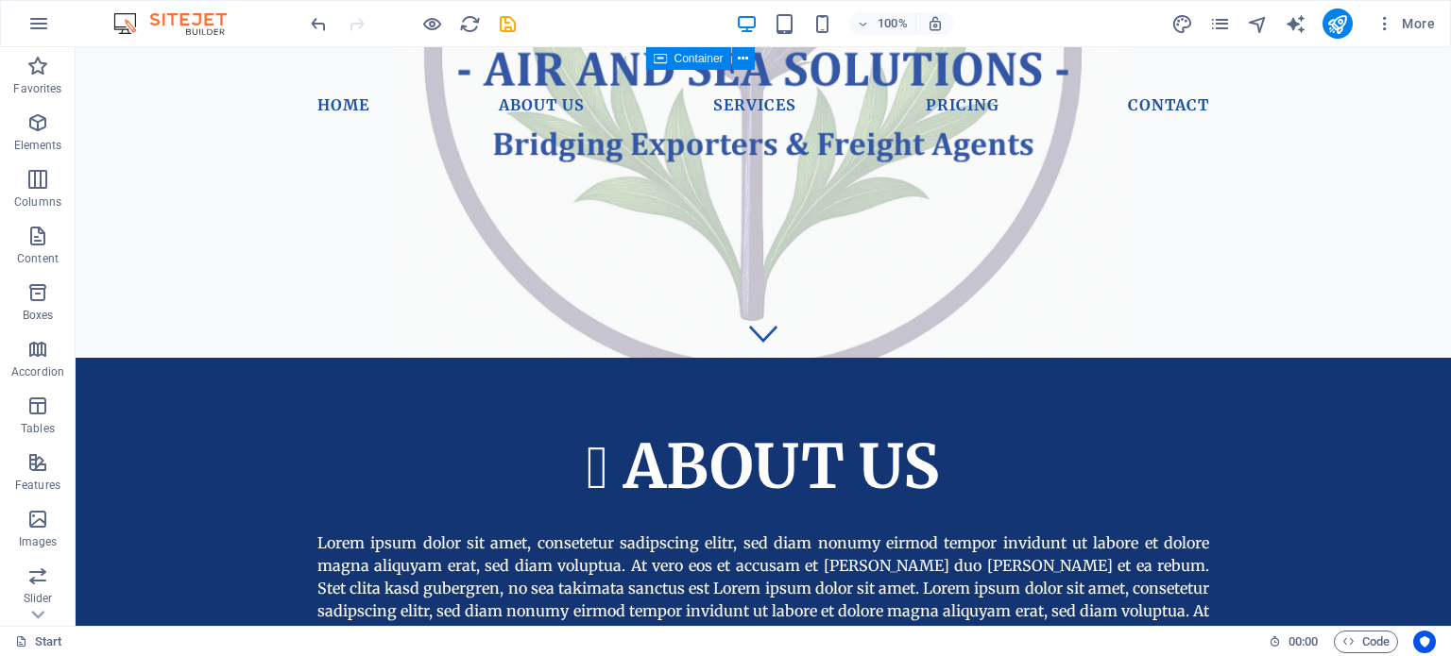
scroll to position [0, 0]
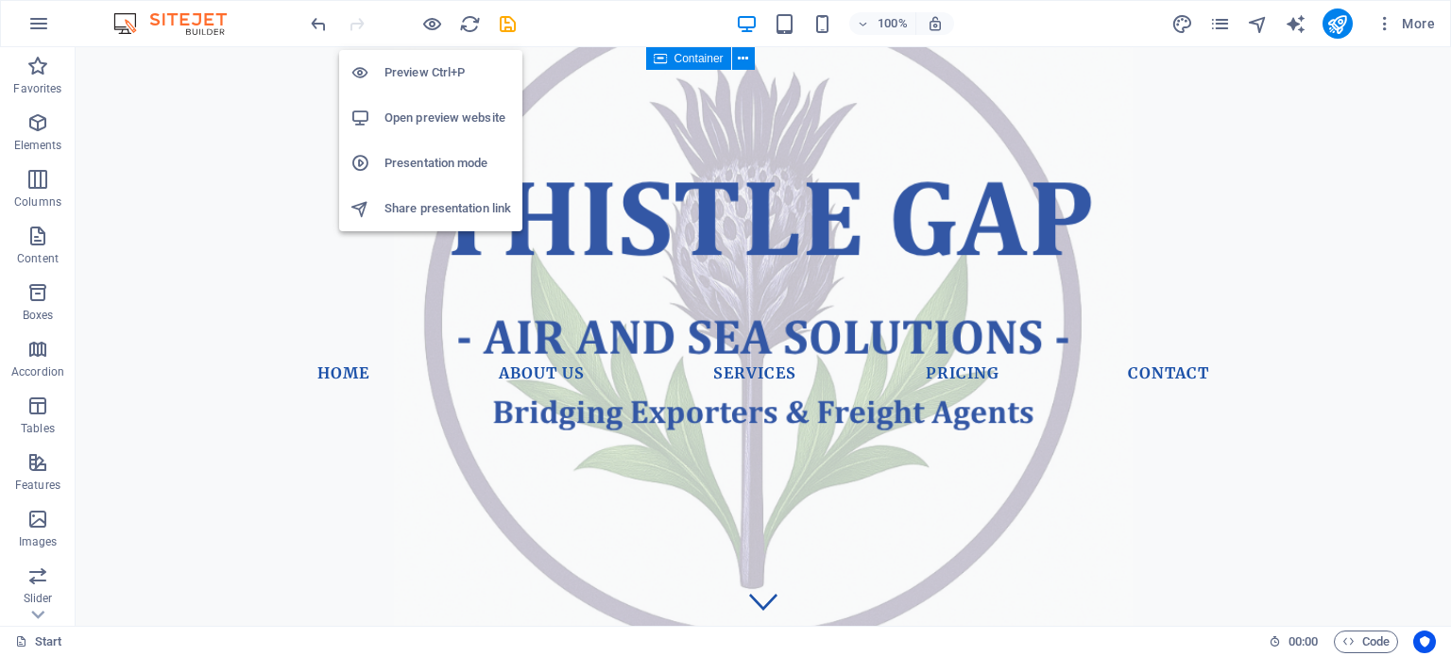
click at [433, 65] on h6 "Preview Ctrl+P" at bounding box center [447, 72] width 127 height 23
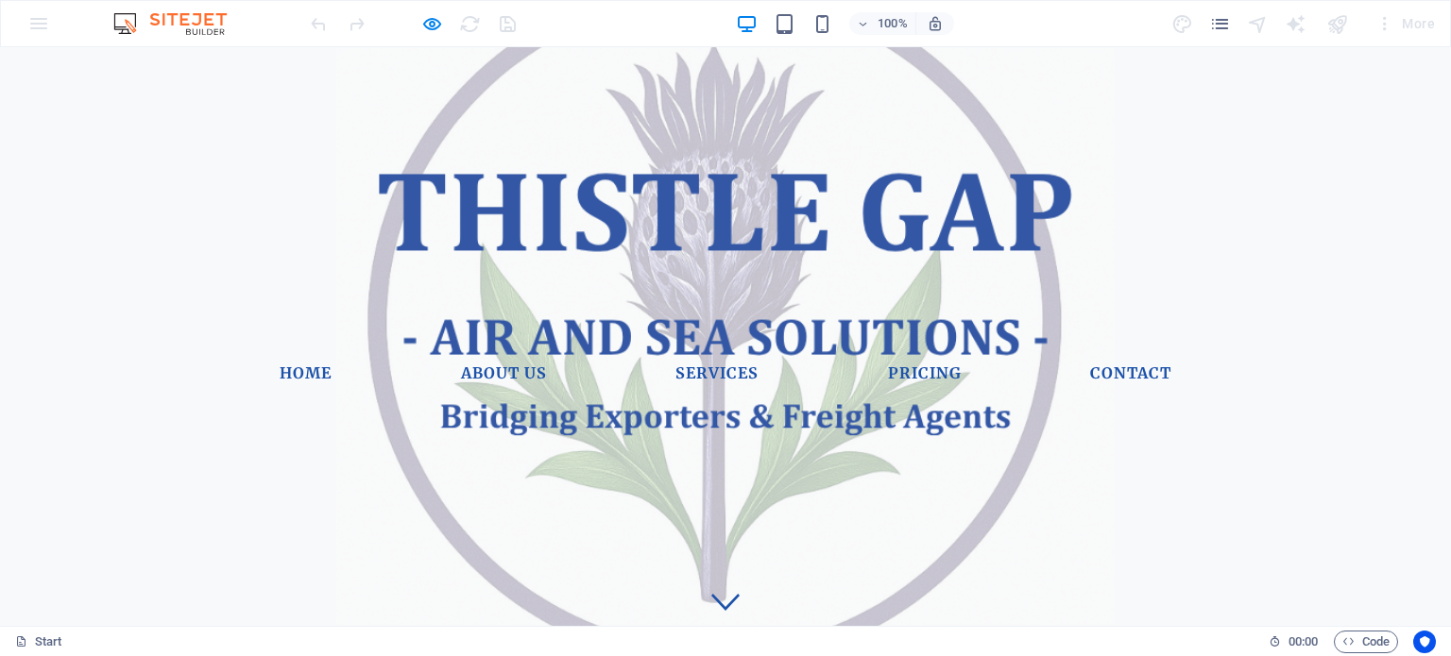
drag, startPoint x: 1440, startPoint y: 73, endPoint x: 1434, endPoint y: 83, distance: 11.8
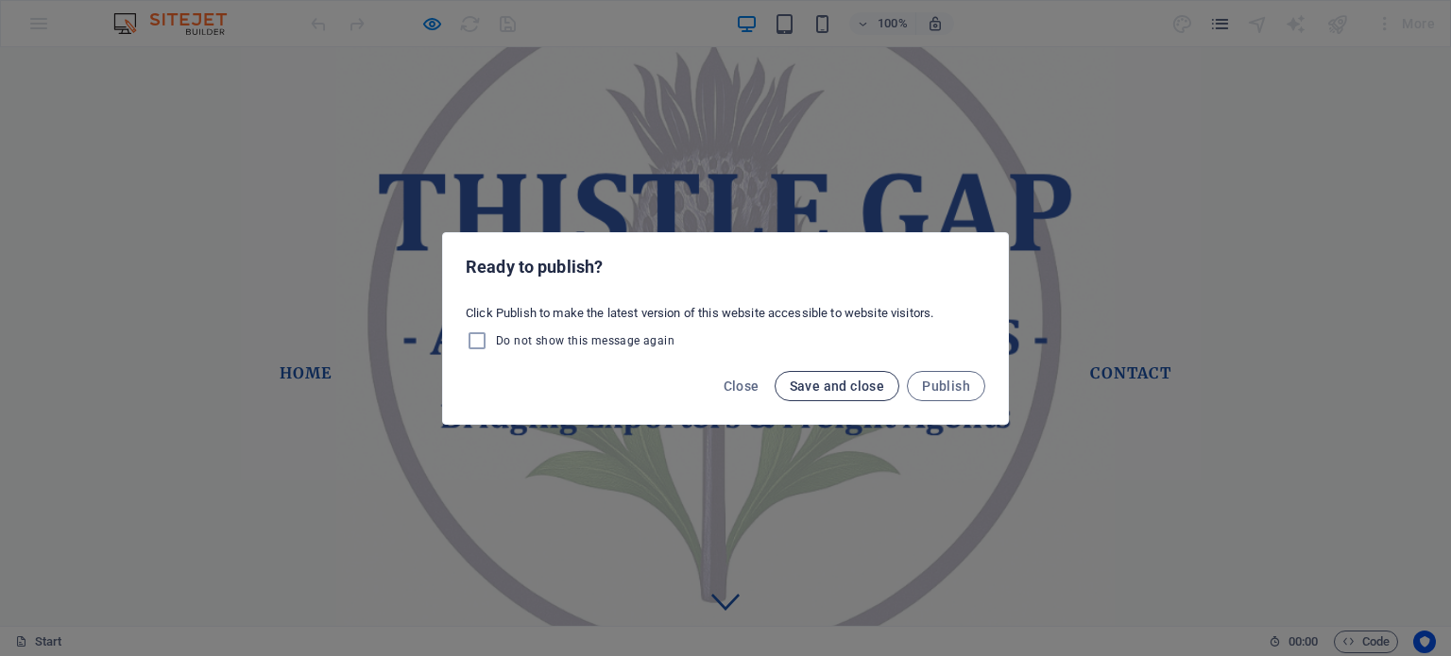
click at [821, 384] on span "Save and close" at bounding box center [836, 386] width 95 height 15
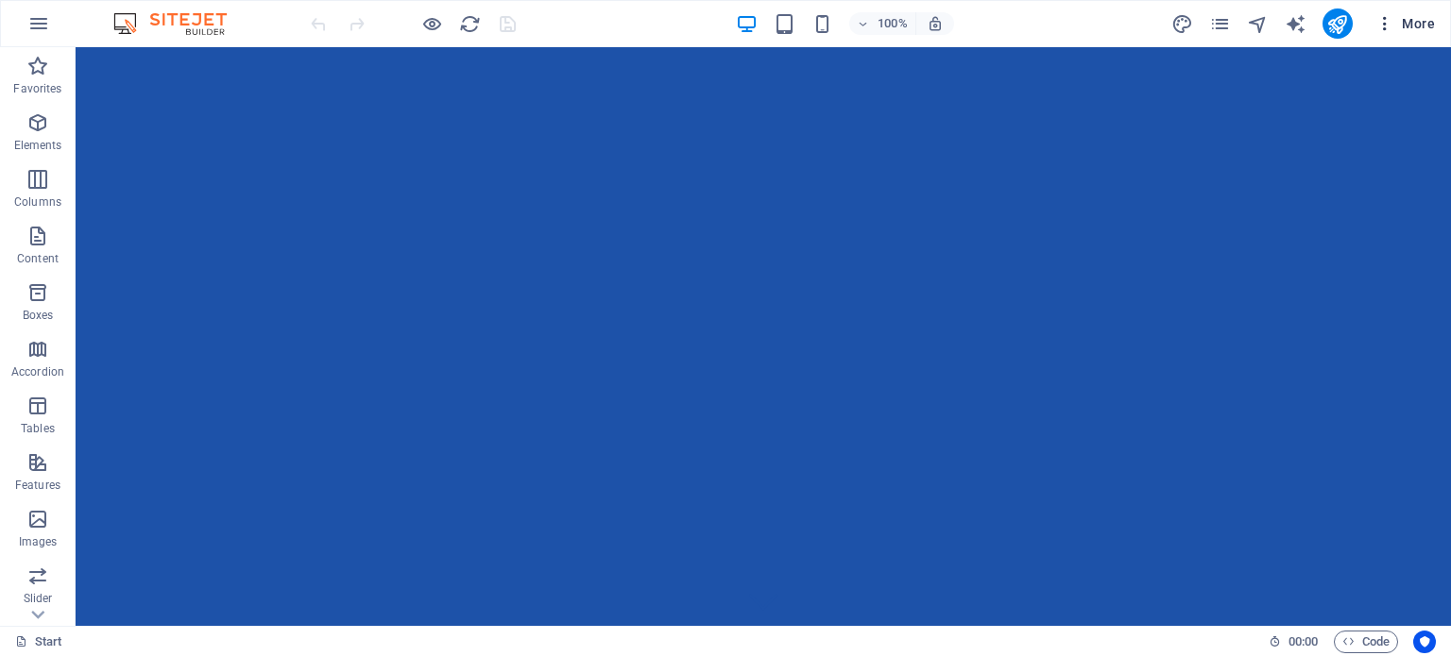
click at [1394, 22] on icon "button" at bounding box center [1384, 23] width 19 height 19
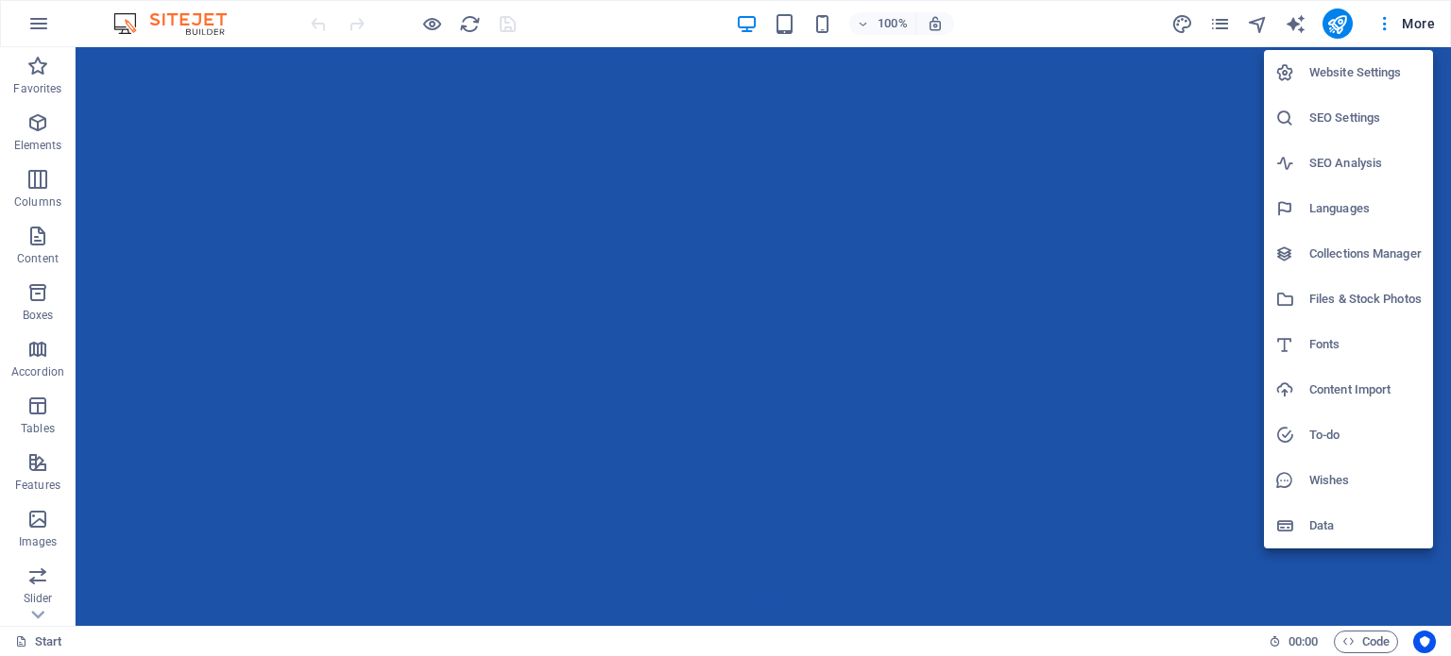
click at [1419, 26] on div at bounding box center [725, 328] width 1451 height 656
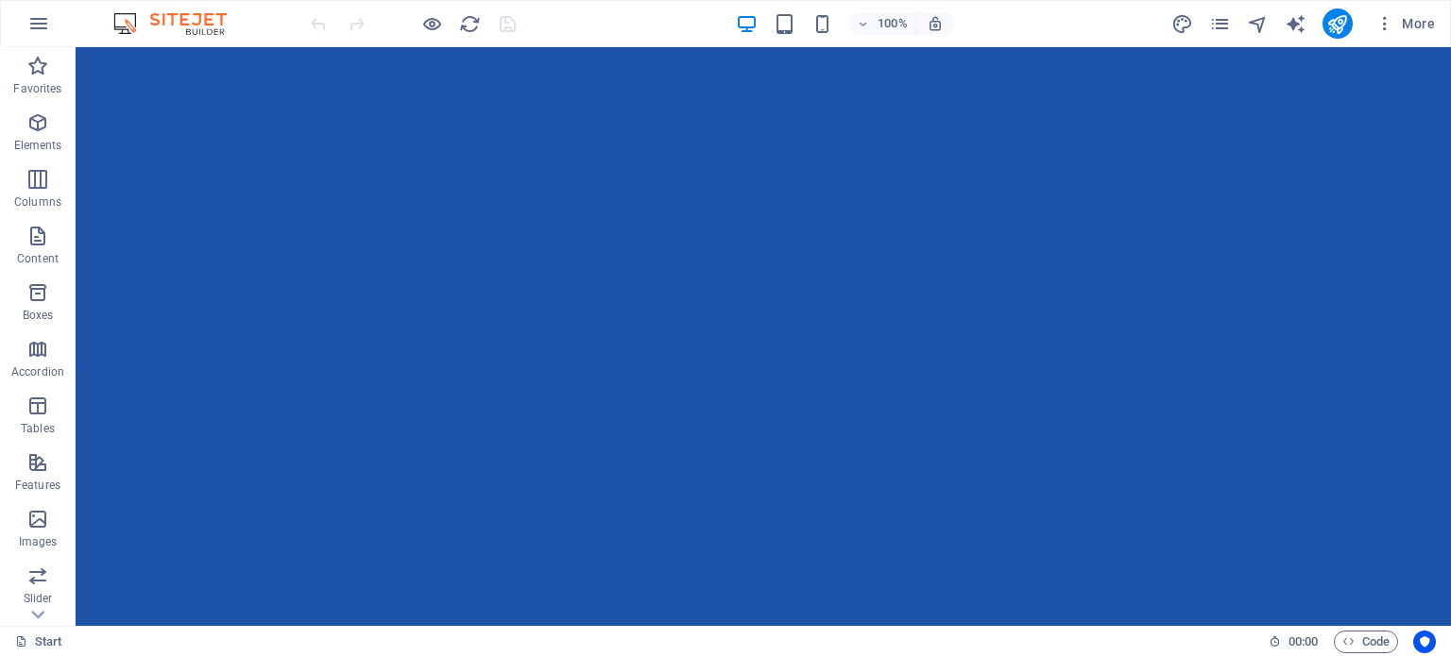
click at [1419, 26] on span "More" at bounding box center [1404, 23] width 59 height 19
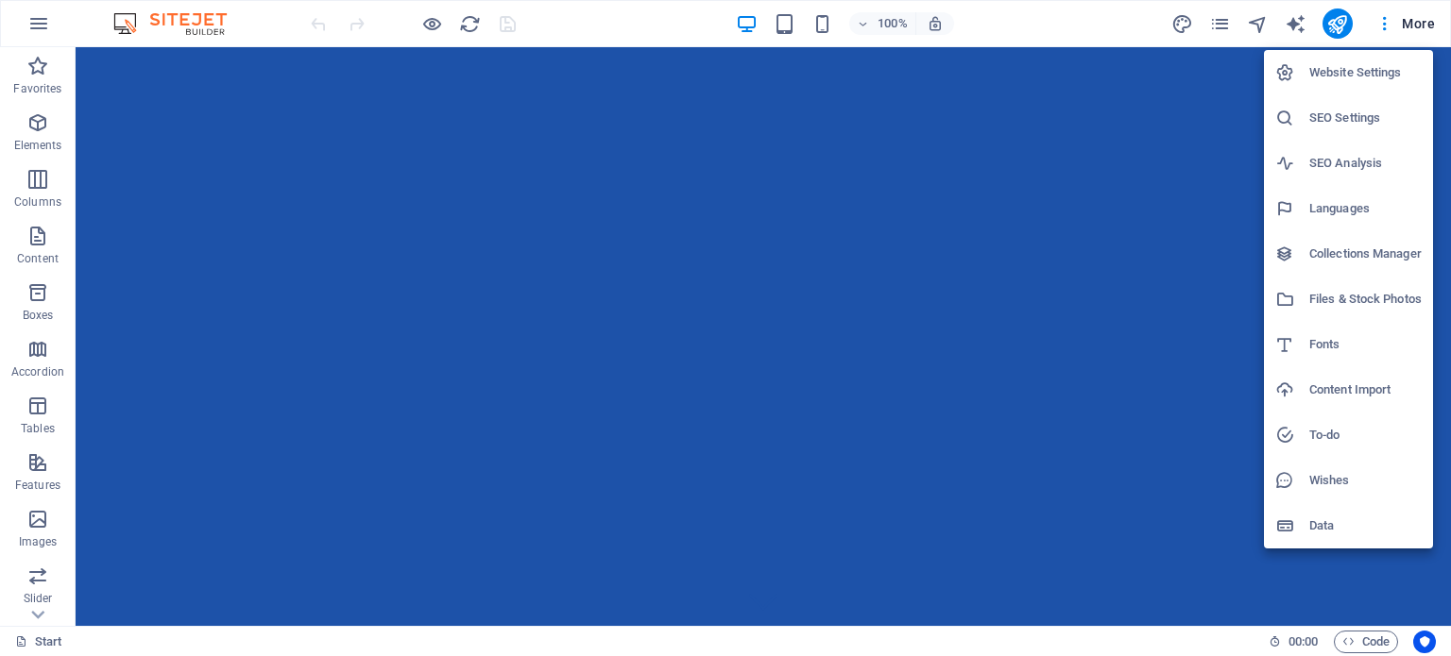
click at [1318, 343] on h6 "Fonts" at bounding box center [1365, 344] width 112 height 23
select select "popularity"
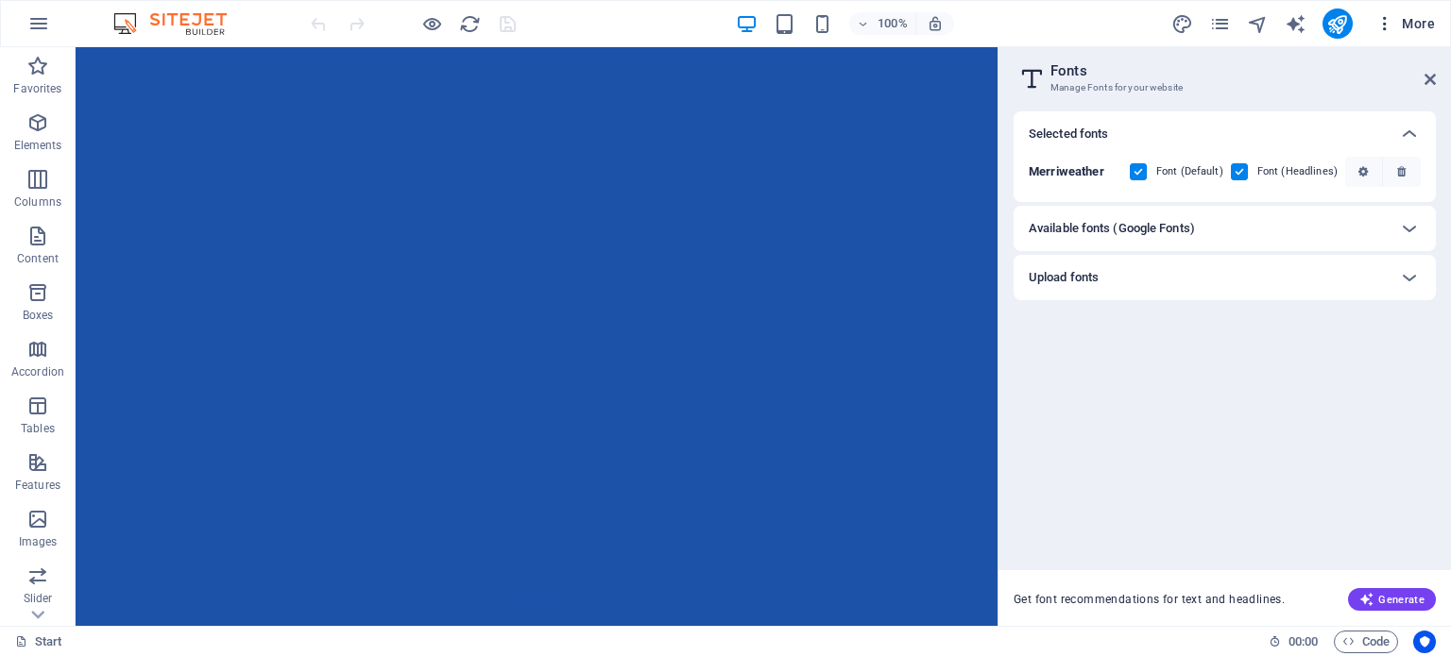
click at [1420, 22] on span "More" at bounding box center [1404, 23] width 59 height 19
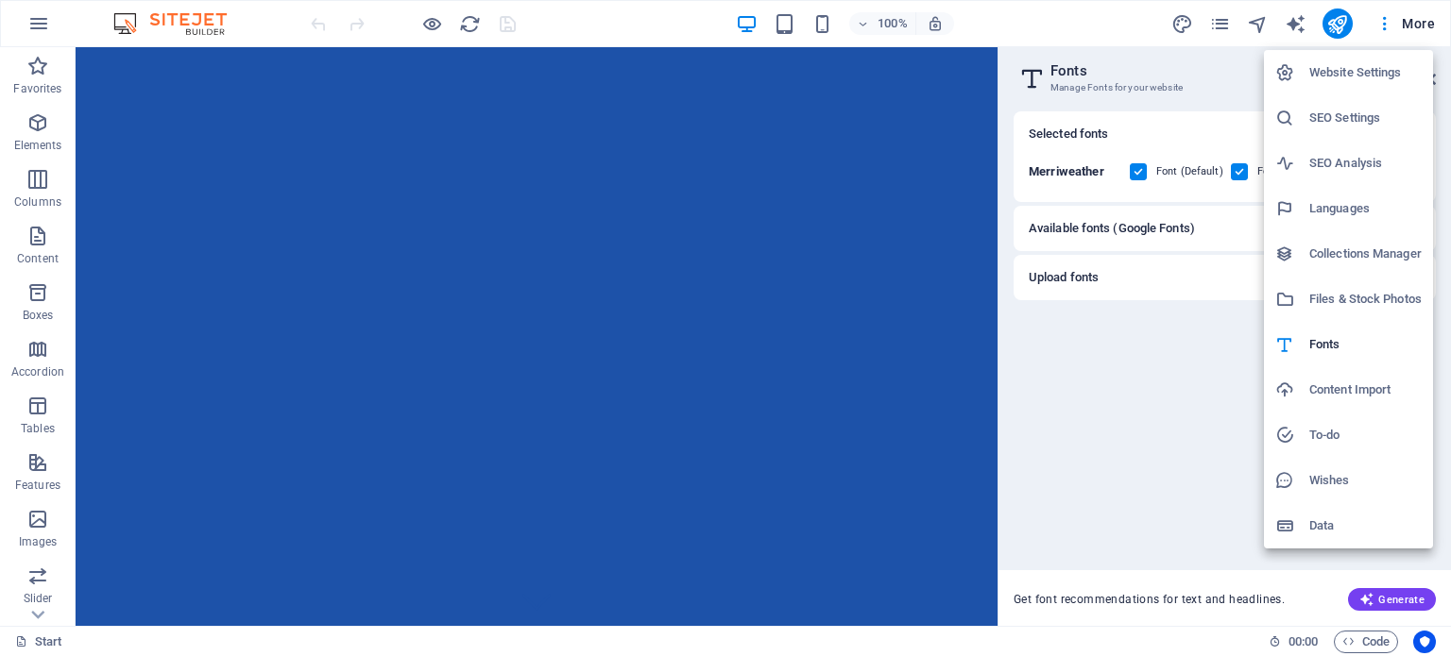
click at [1323, 71] on h6 "Website Settings" at bounding box center [1365, 72] width 112 height 23
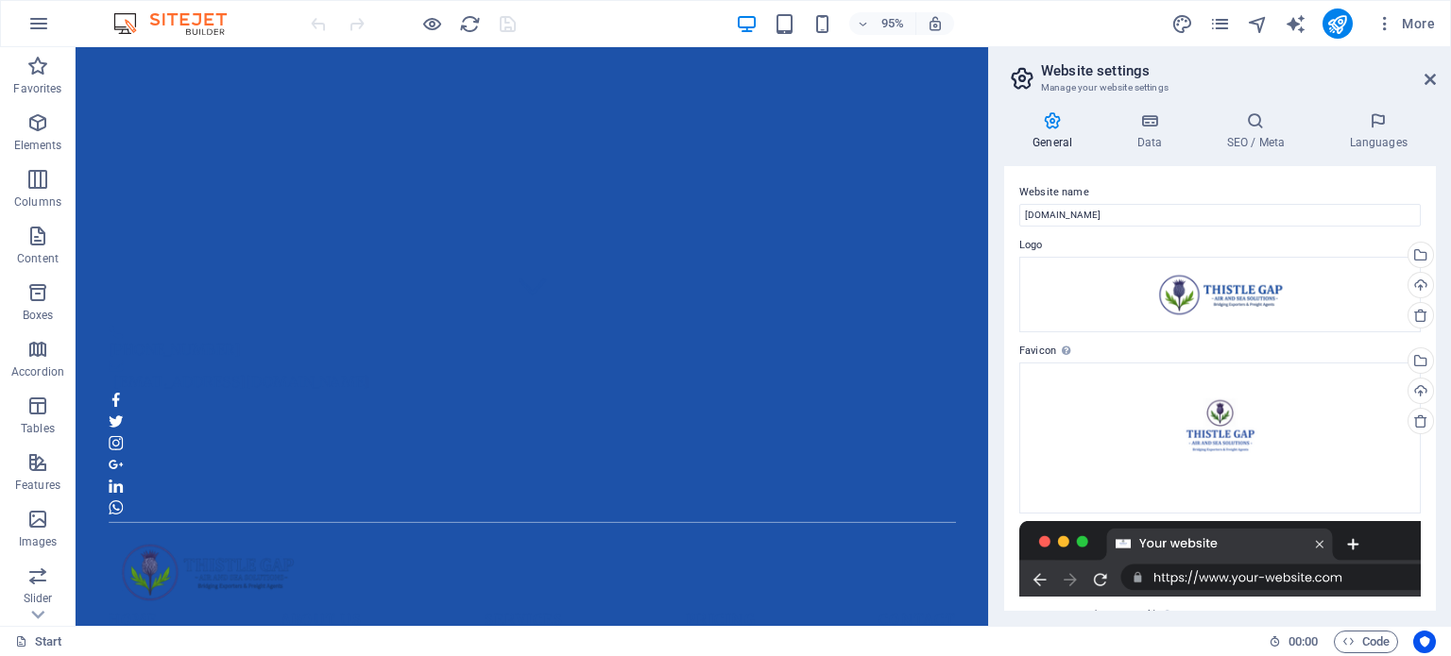
scroll to position [282, 0]
click at [1427, 67] on h2 "Website settings" at bounding box center [1238, 70] width 395 height 17
click at [1416, 15] on span "More" at bounding box center [1404, 23] width 59 height 19
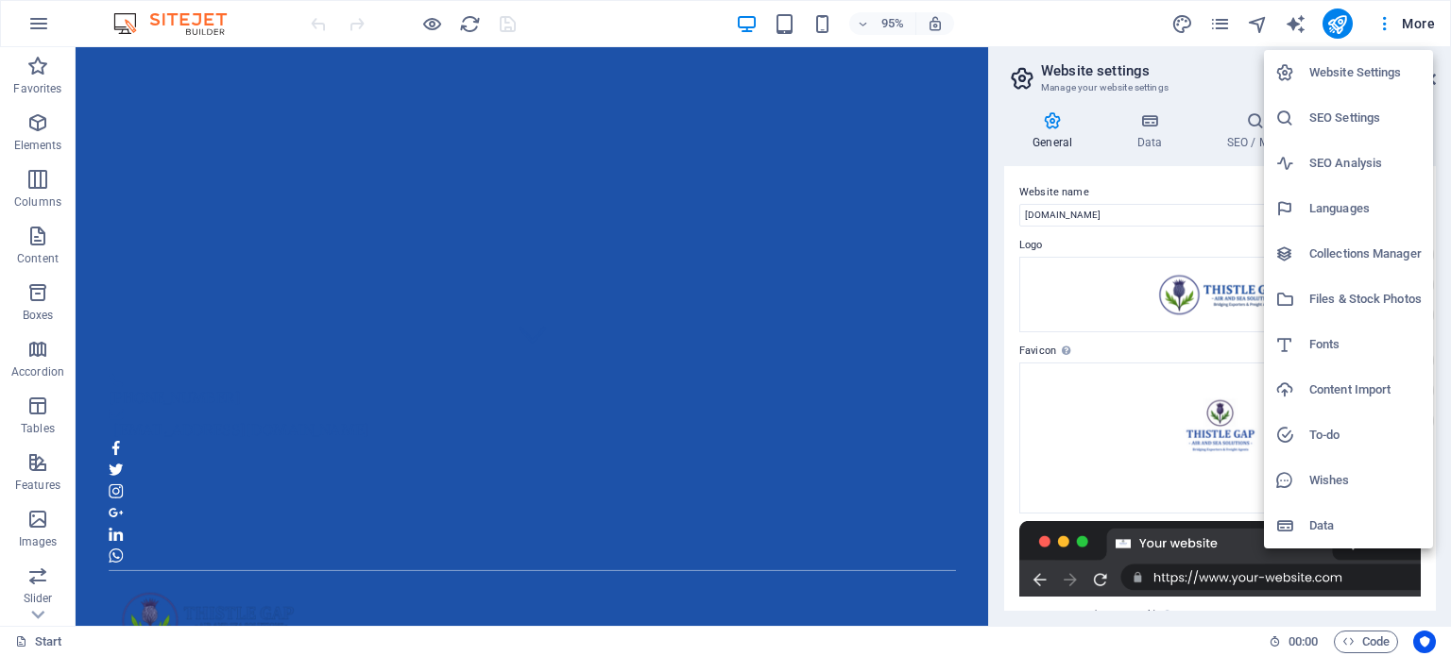
click at [1311, 328] on li "Fonts" at bounding box center [1348, 344] width 169 height 45
select select "popularity"
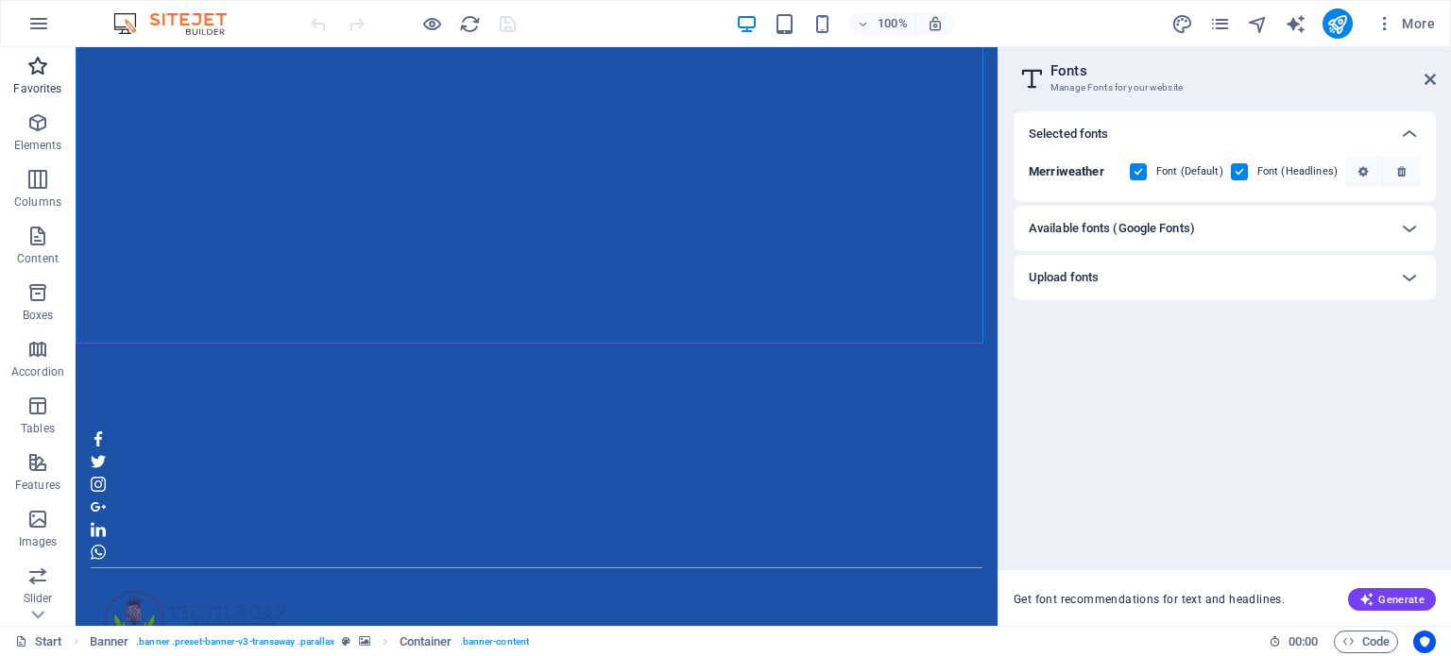
click at [35, 72] on icon "button" at bounding box center [37, 66] width 23 height 23
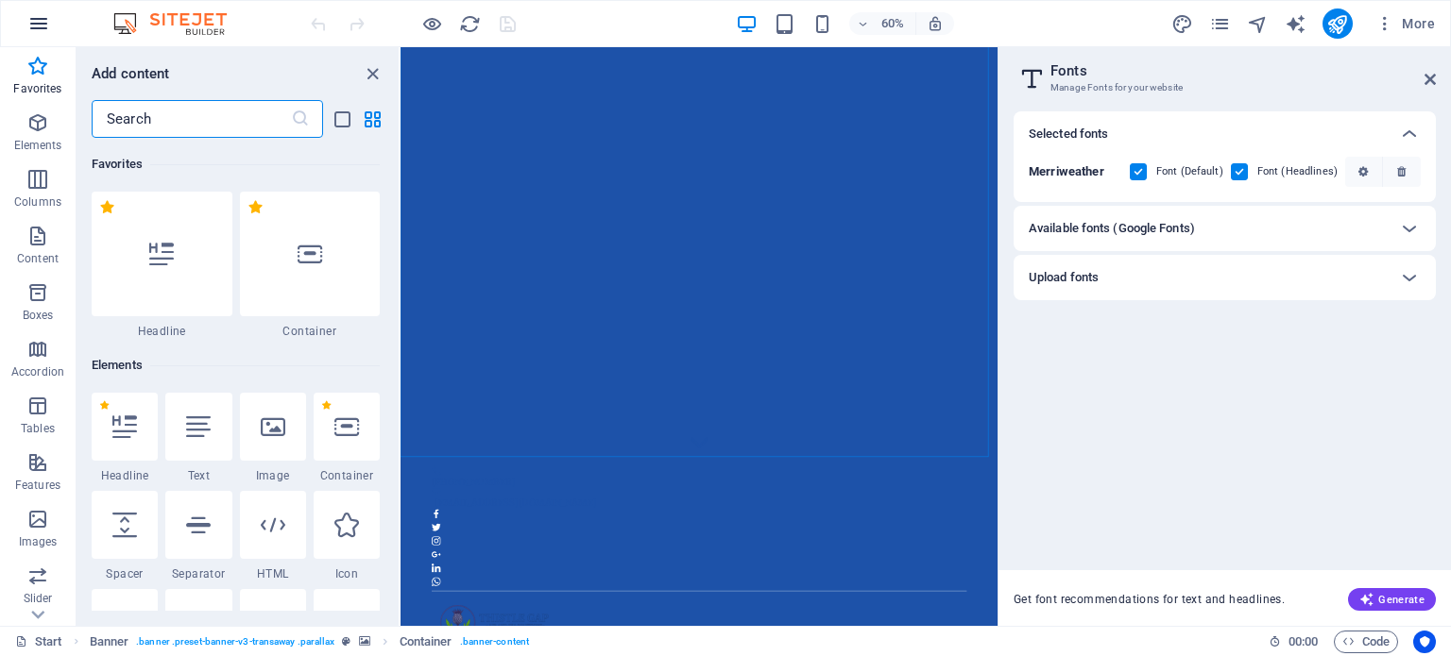
click at [36, 12] on icon "button" at bounding box center [38, 23] width 23 height 23
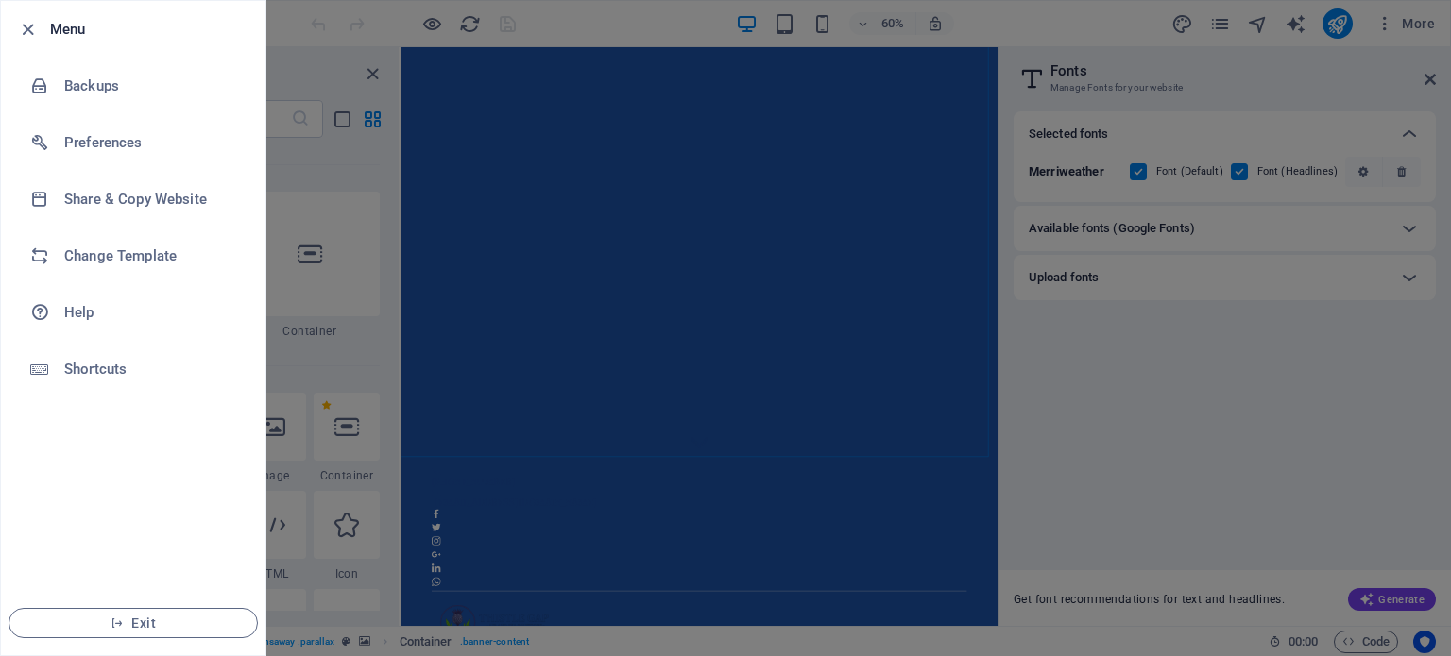
click at [706, 223] on div at bounding box center [725, 328] width 1451 height 656
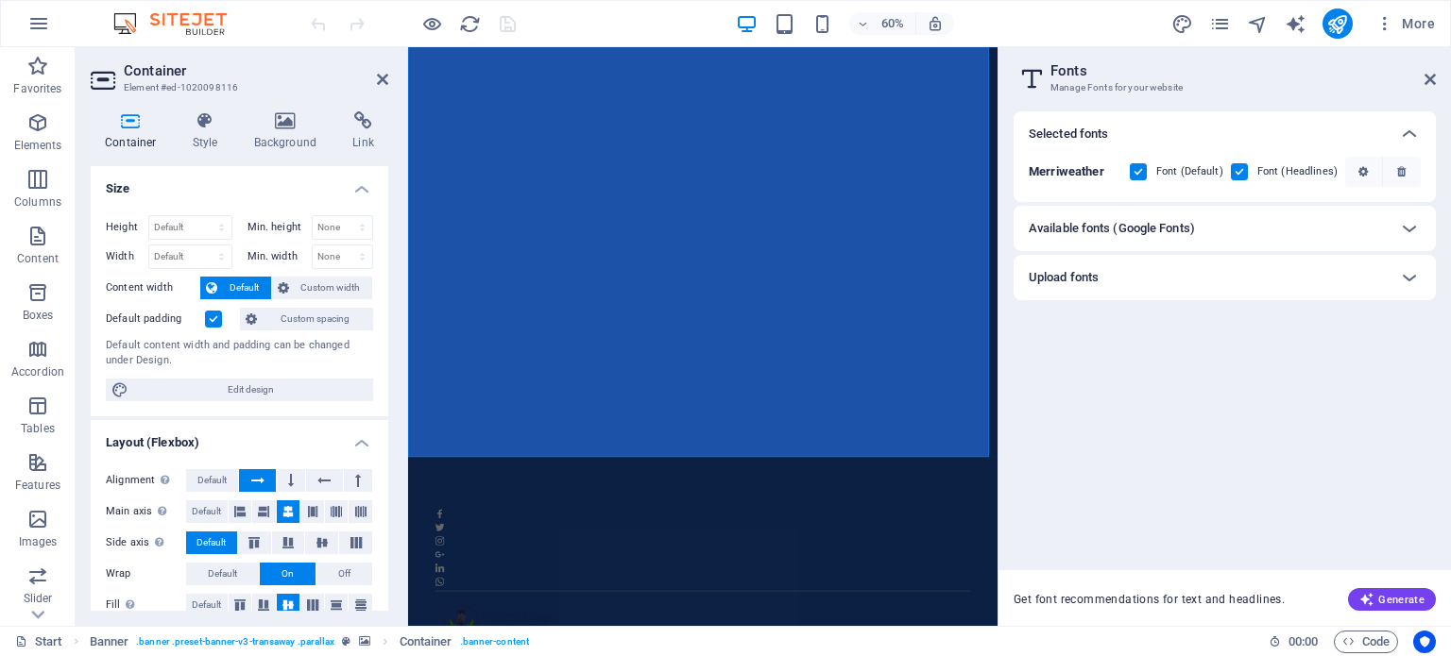
click at [378, 70] on h2 "Container" at bounding box center [256, 70] width 264 height 17
click at [386, 80] on icon at bounding box center [382, 79] width 11 height 15
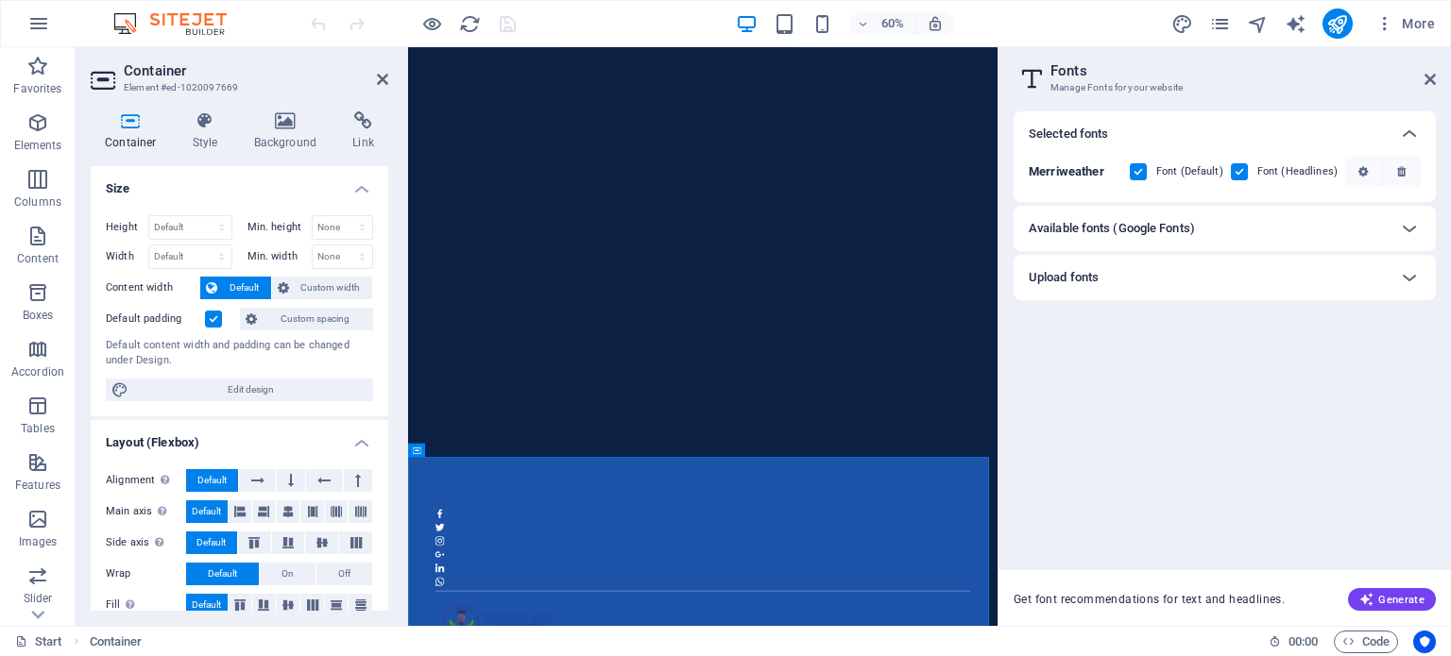
drag, startPoint x: 382, startPoint y: 325, endPoint x: 385, endPoint y: 394, distance: 69.0
click at [385, 394] on div "Size Height Default px rem % vh vw Min. height None px rem % vh vw Width Defaul…" at bounding box center [239, 388] width 297 height 445
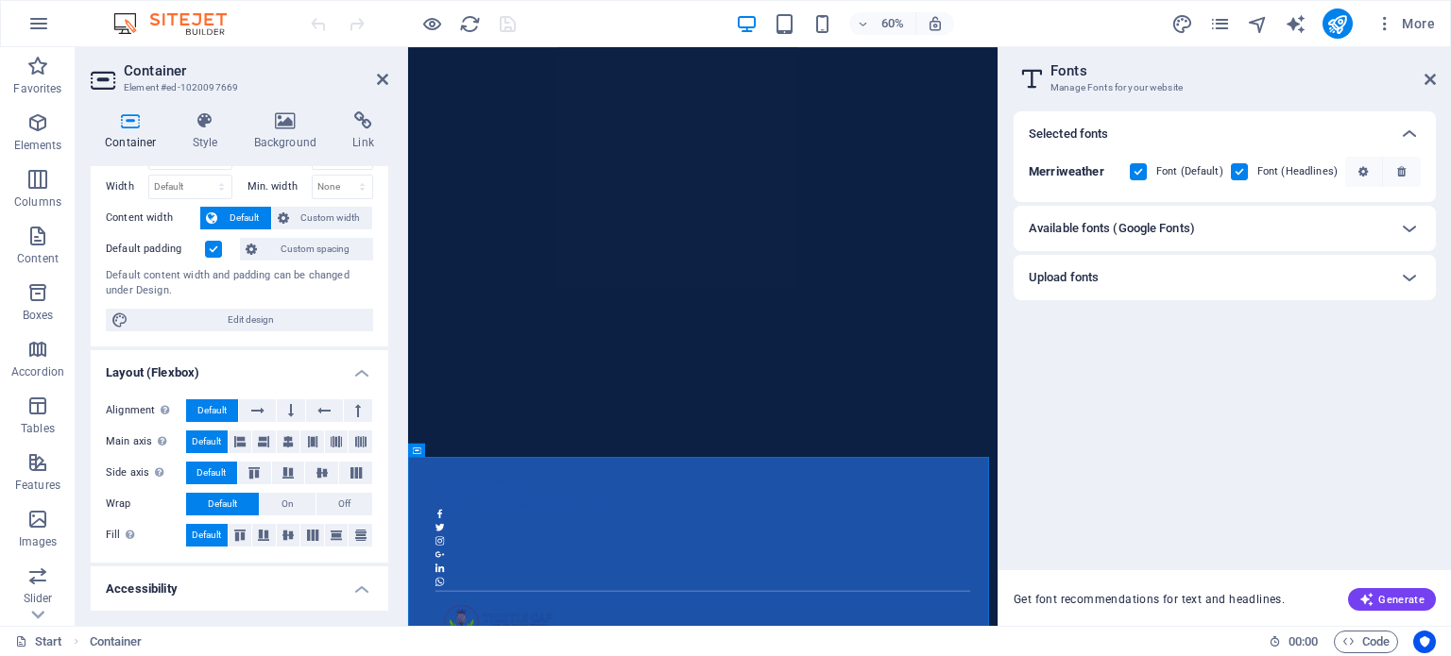
scroll to position [0, 0]
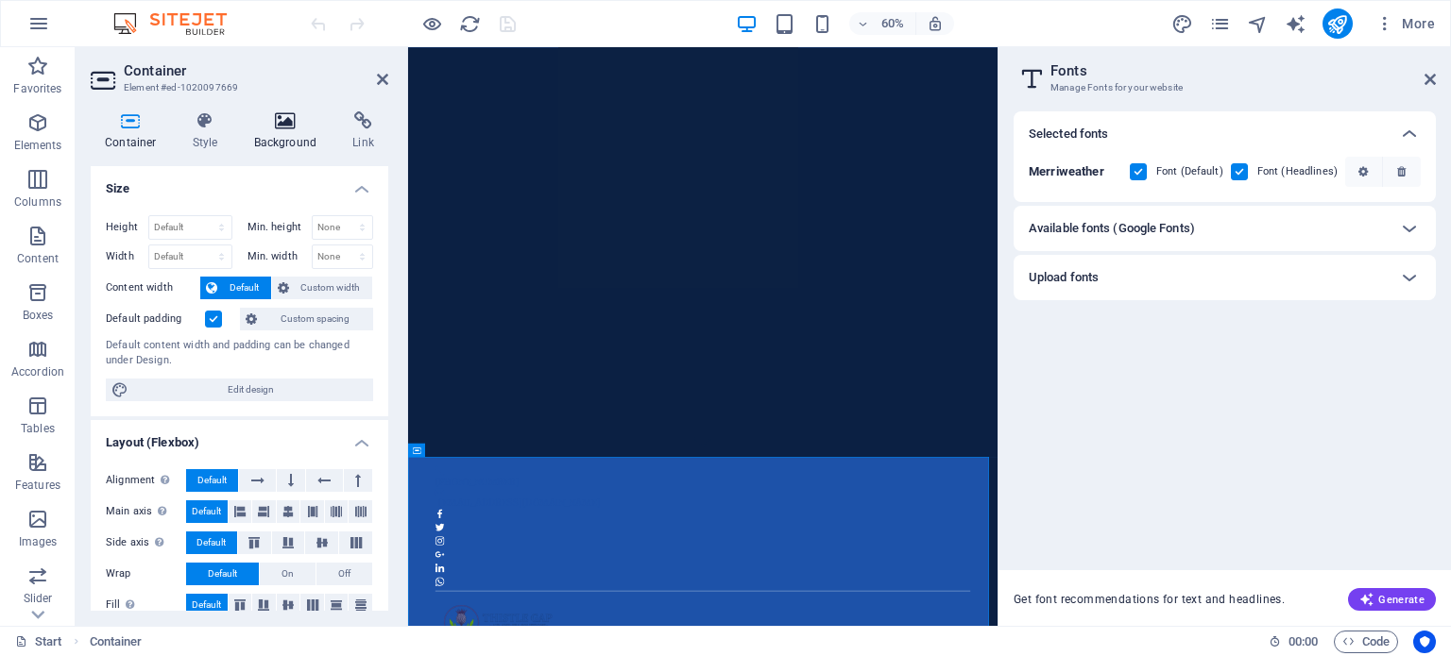
click at [288, 123] on icon at bounding box center [286, 120] width 92 height 19
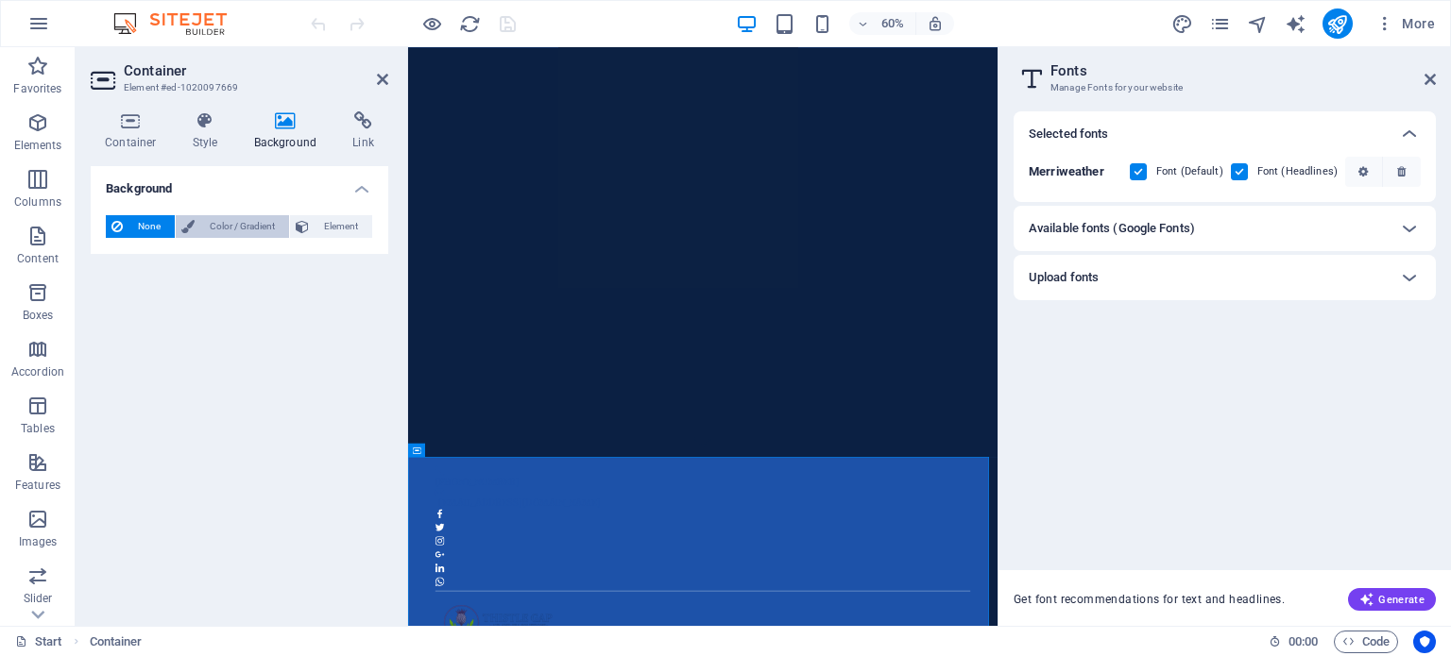
click at [238, 227] on span "Color / Gradient" at bounding box center [241, 226] width 83 height 23
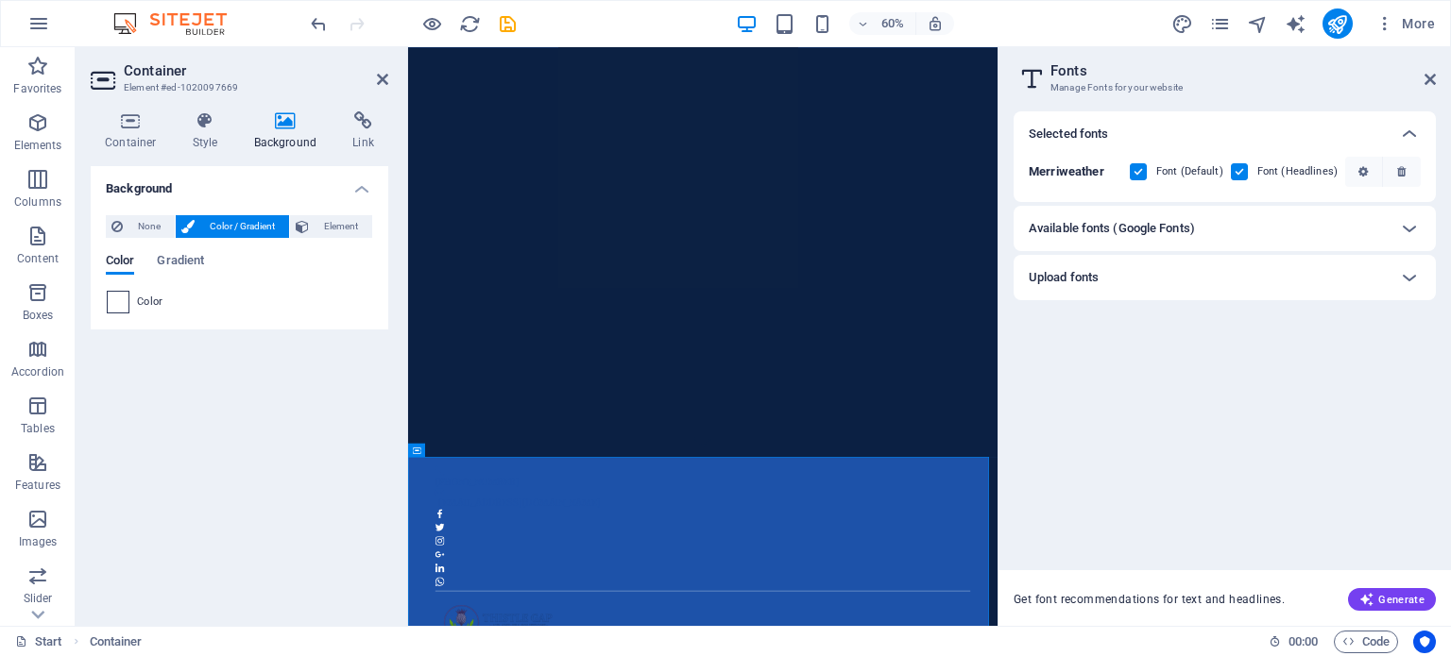
click at [110, 294] on span at bounding box center [118, 302] width 21 height 21
type input "#ffffff"
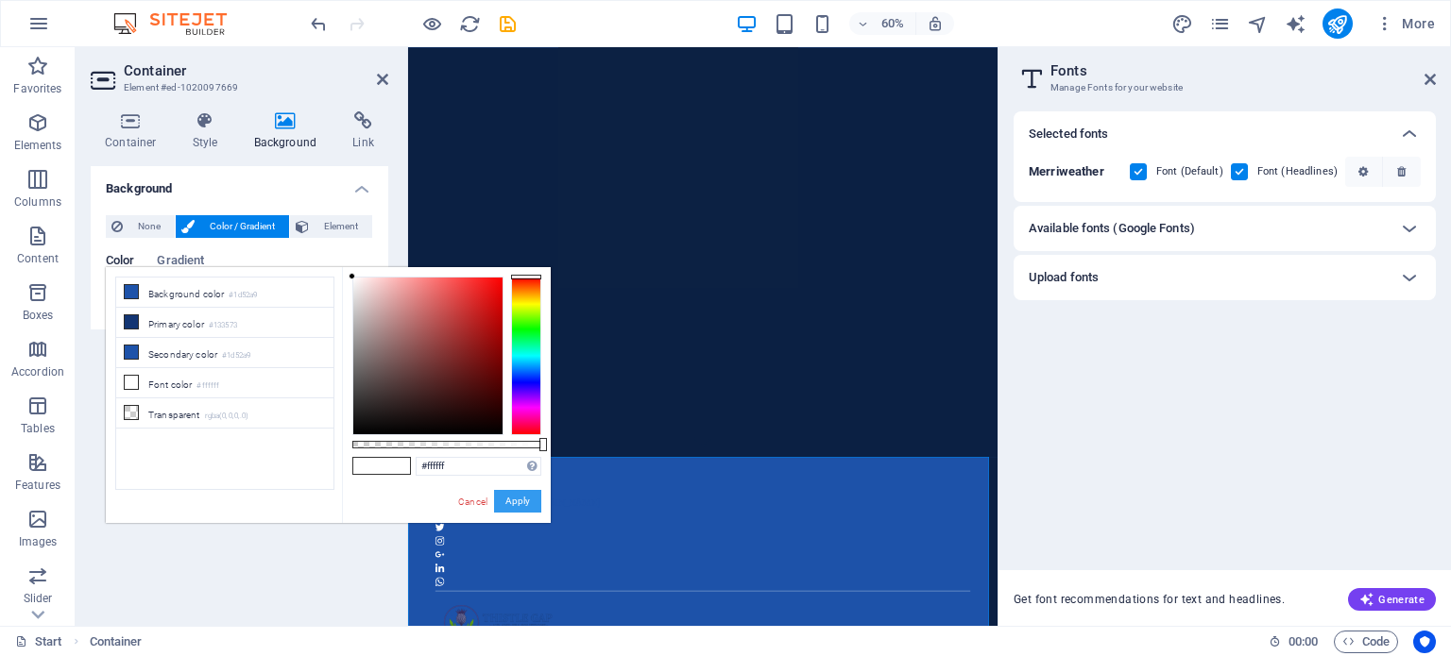
click at [502, 497] on button "Apply" at bounding box center [517, 501] width 47 height 23
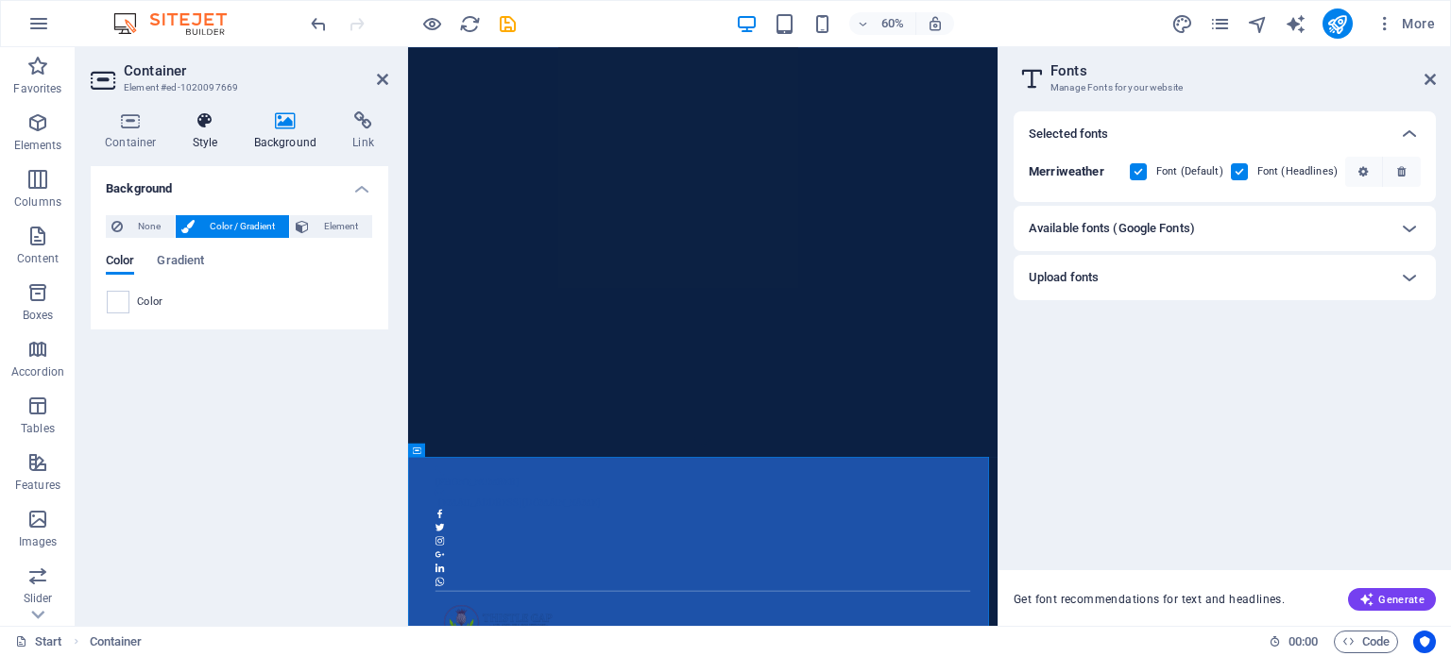
click at [196, 117] on icon at bounding box center [205, 120] width 54 height 19
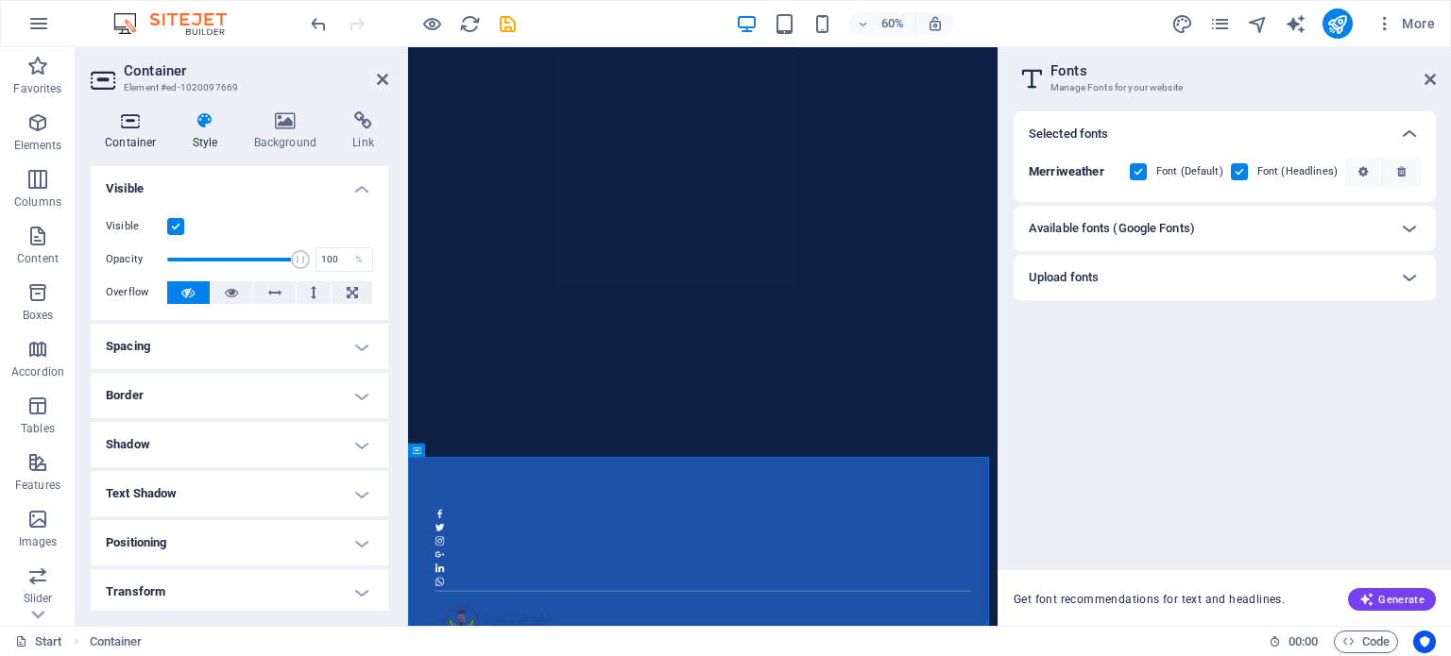
click at [127, 128] on icon at bounding box center [131, 120] width 80 height 19
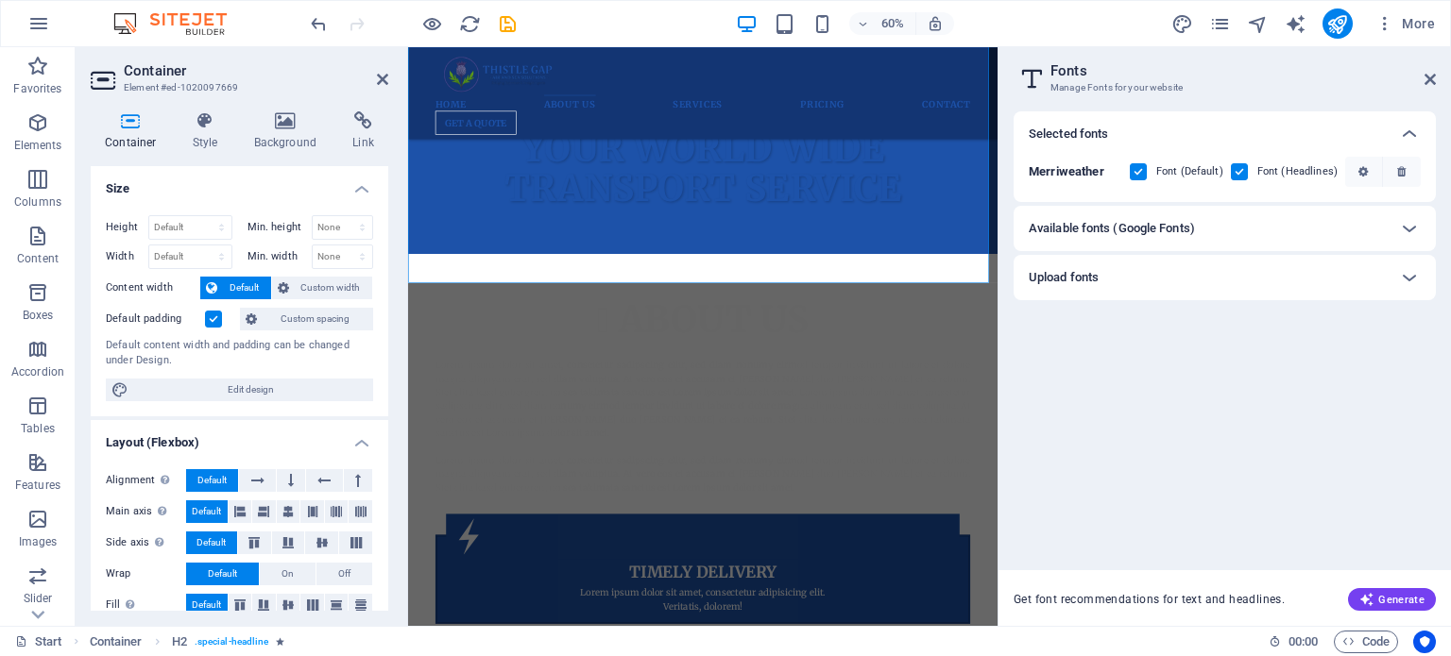
scroll to position [837, 0]
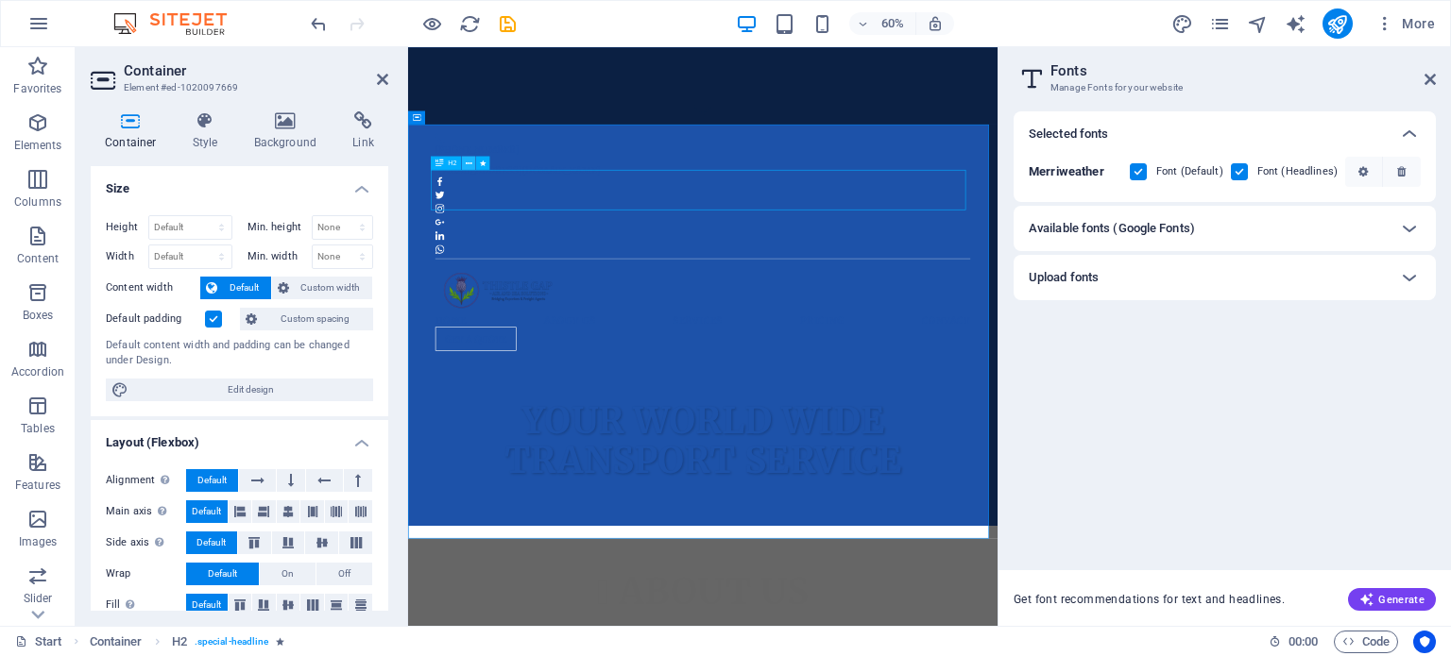
click at [468, 162] on icon at bounding box center [469, 163] width 7 height 12
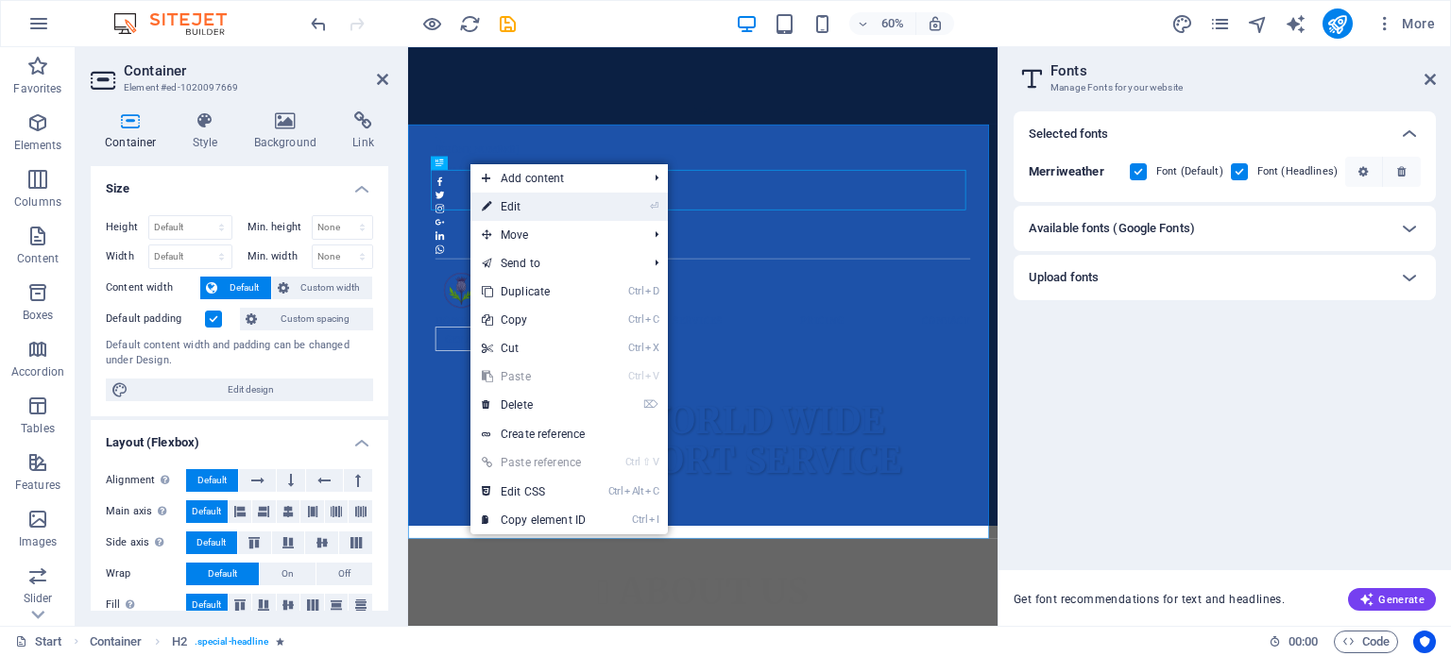
click at [520, 206] on link "⏎ Edit" at bounding box center [533, 207] width 127 height 28
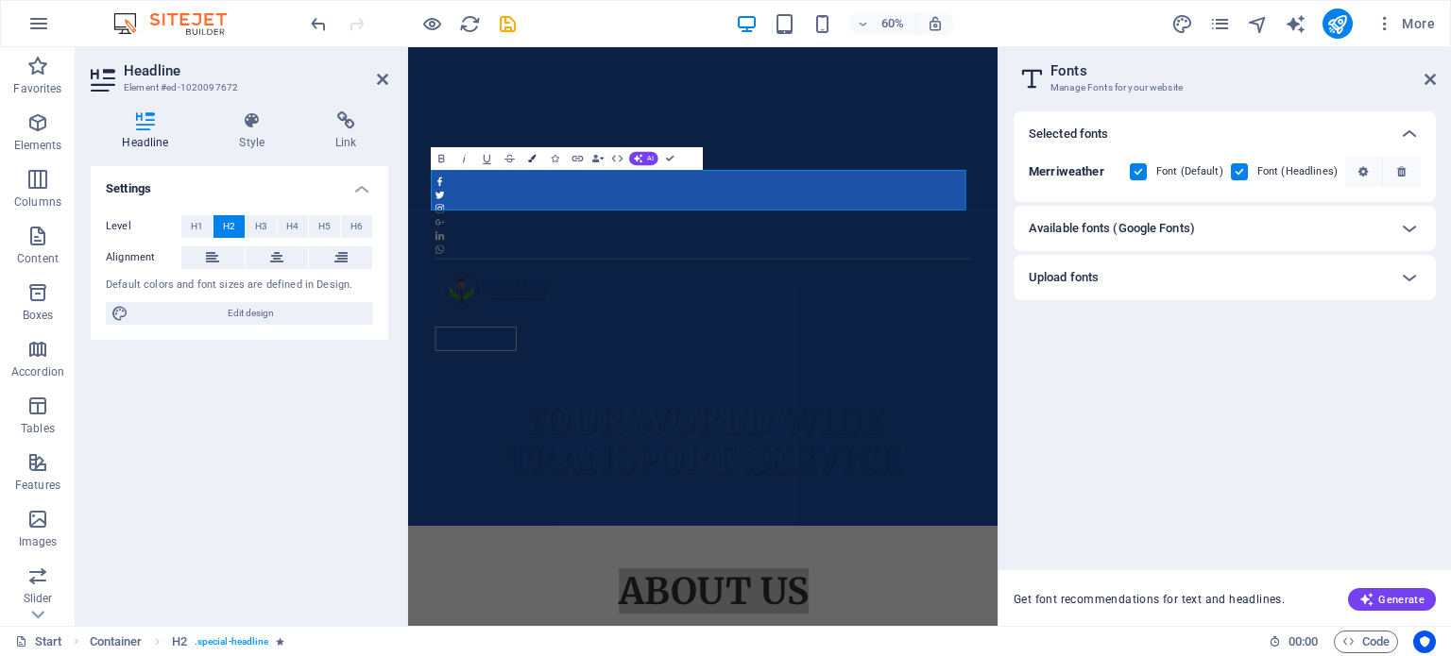
click at [529, 154] on icon "button" at bounding box center [532, 158] width 8 height 8
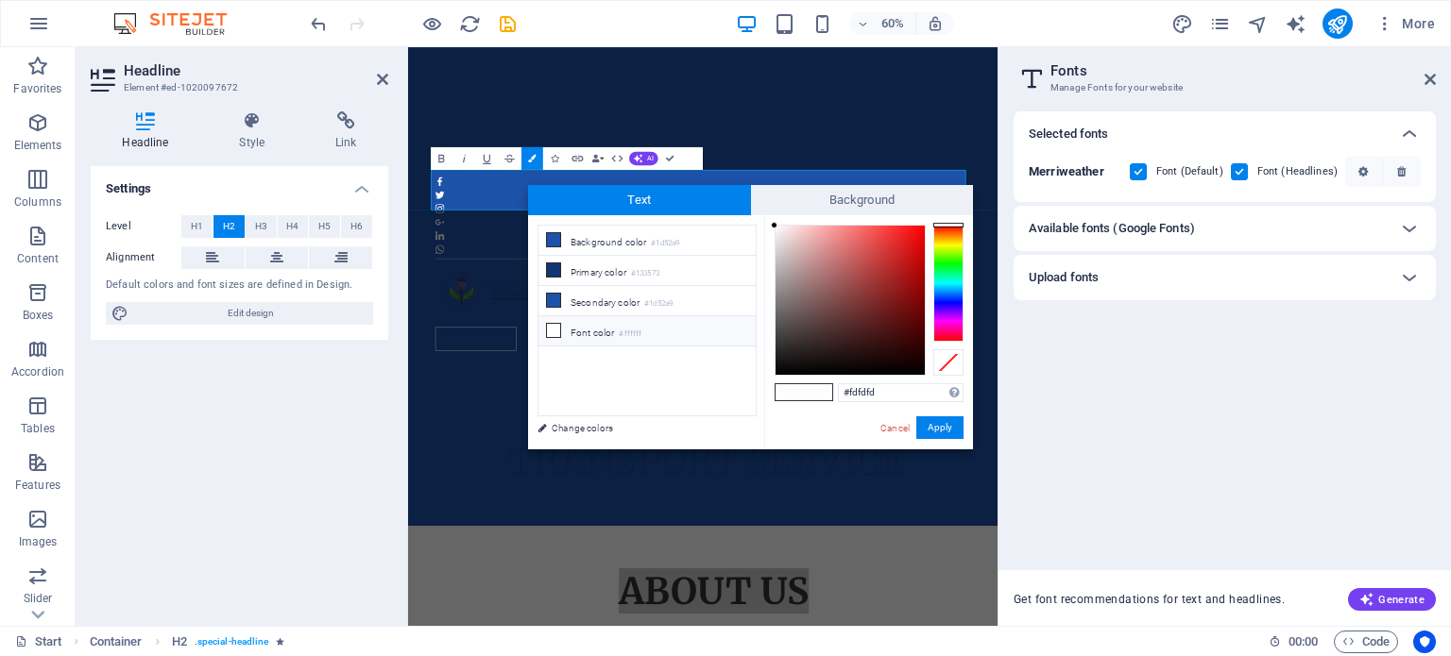
click at [575, 320] on li "Font color #ffffff" at bounding box center [646, 331] width 217 height 30
type input "#ffffff"
click at [561, 316] on li "Font color #ffffff" at bounding box center [646, 331] width 217 height 30
click at [1432, 66] on h2 "Fonts" at bounding box center [1242, 70] width 385 height 17
click at [1430, 73] on icon at bounding box center [1429, 79] width 11 height 15
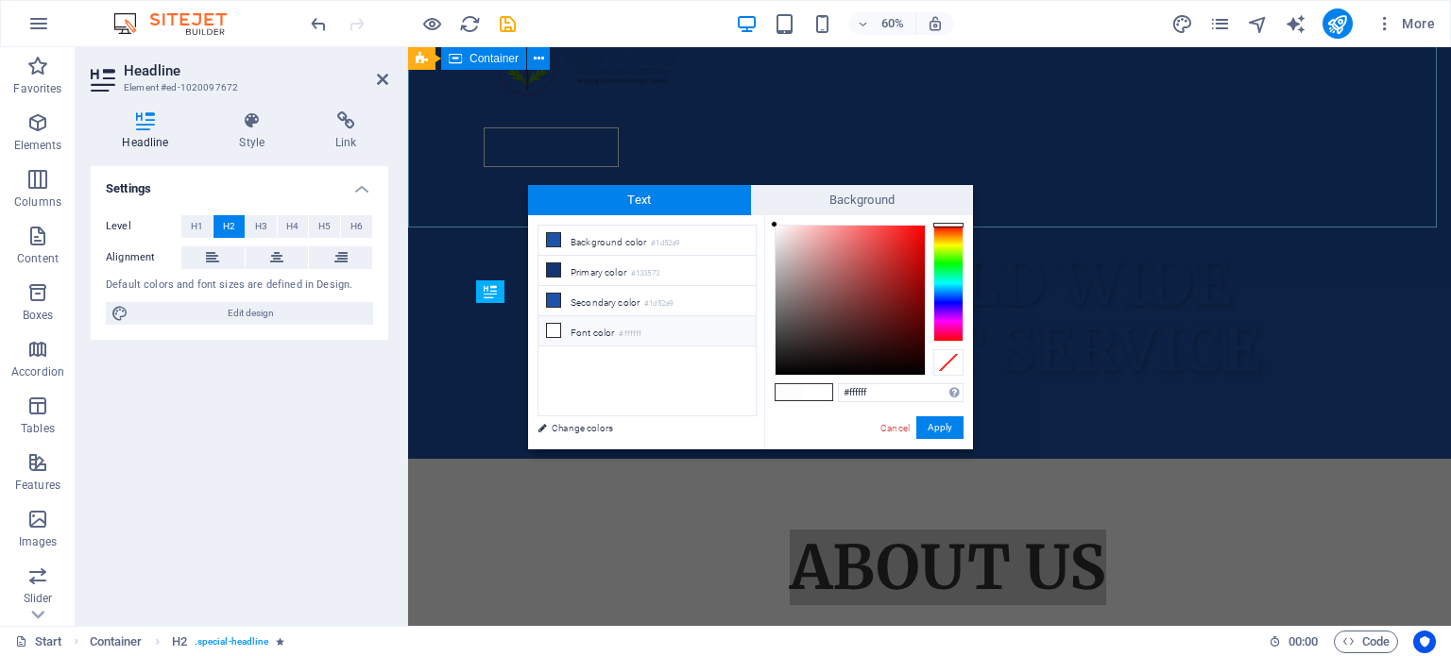
scroll to position [399, 0]
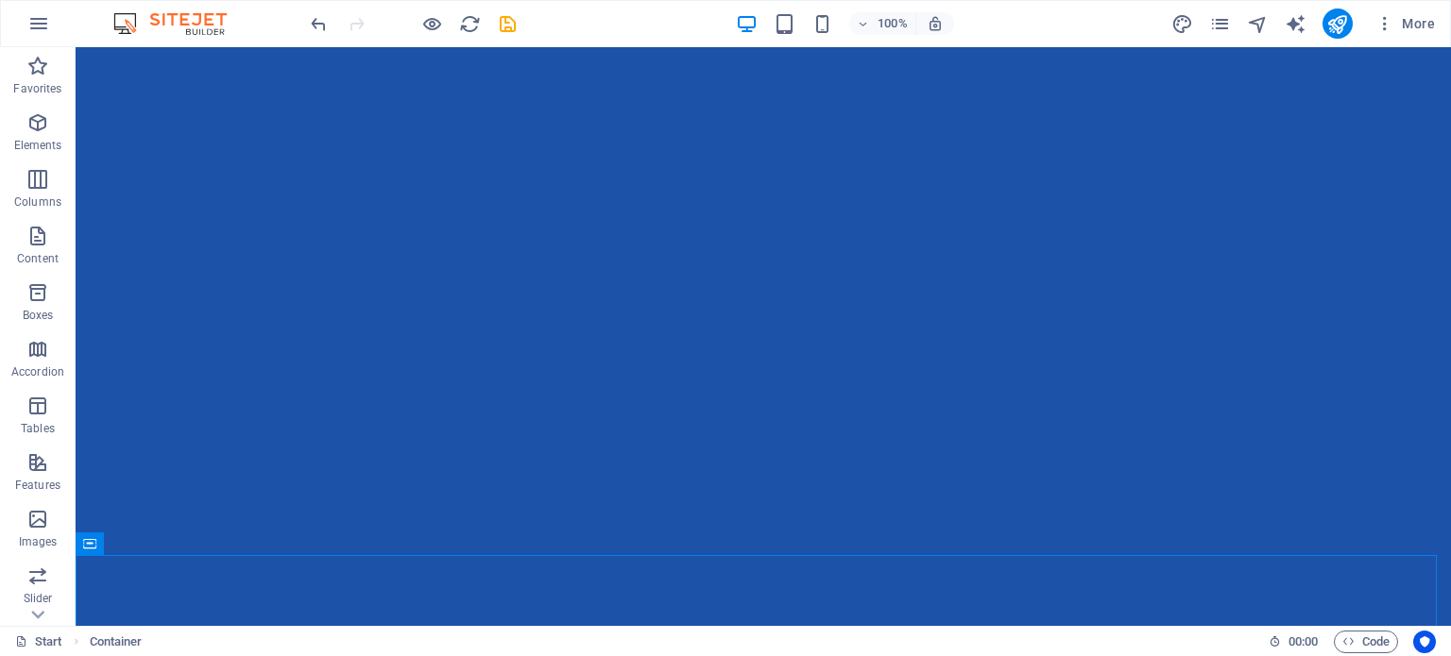
scroll to position [131, 0]
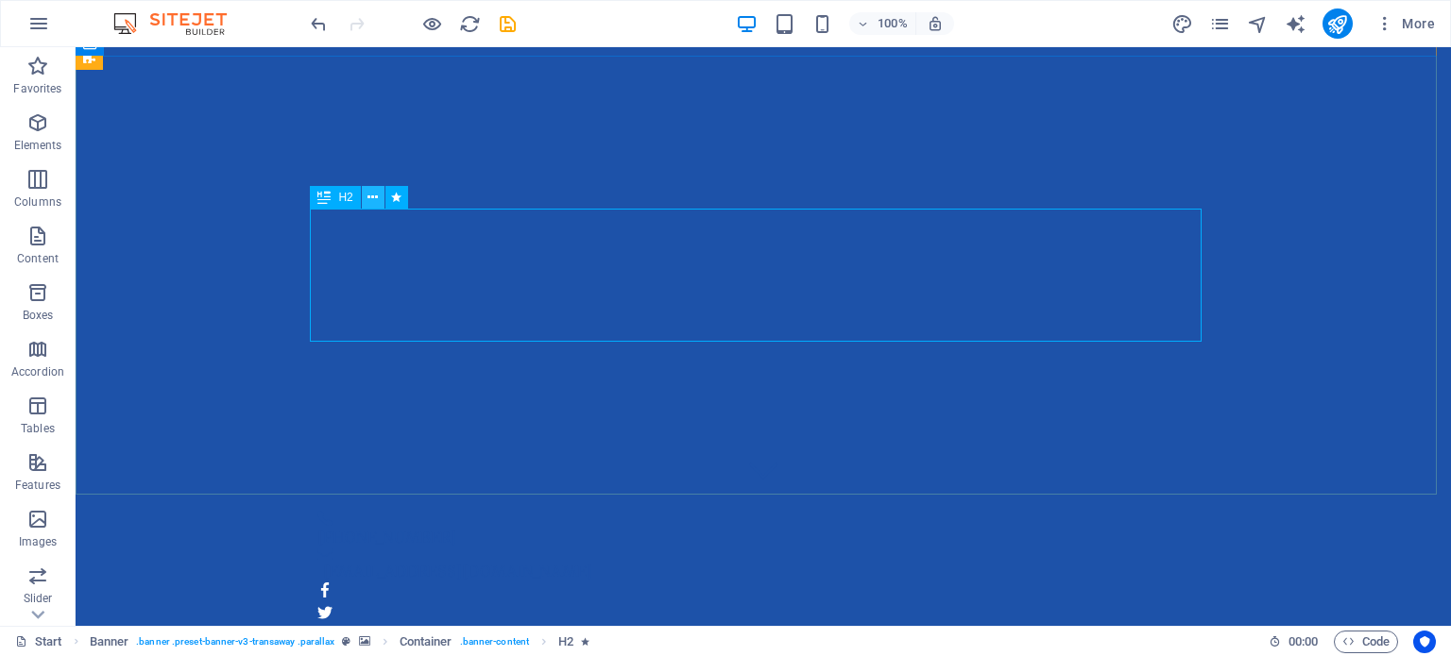
click at [374, 198] on icon at bounding box center [372, 198] width 10 height 20
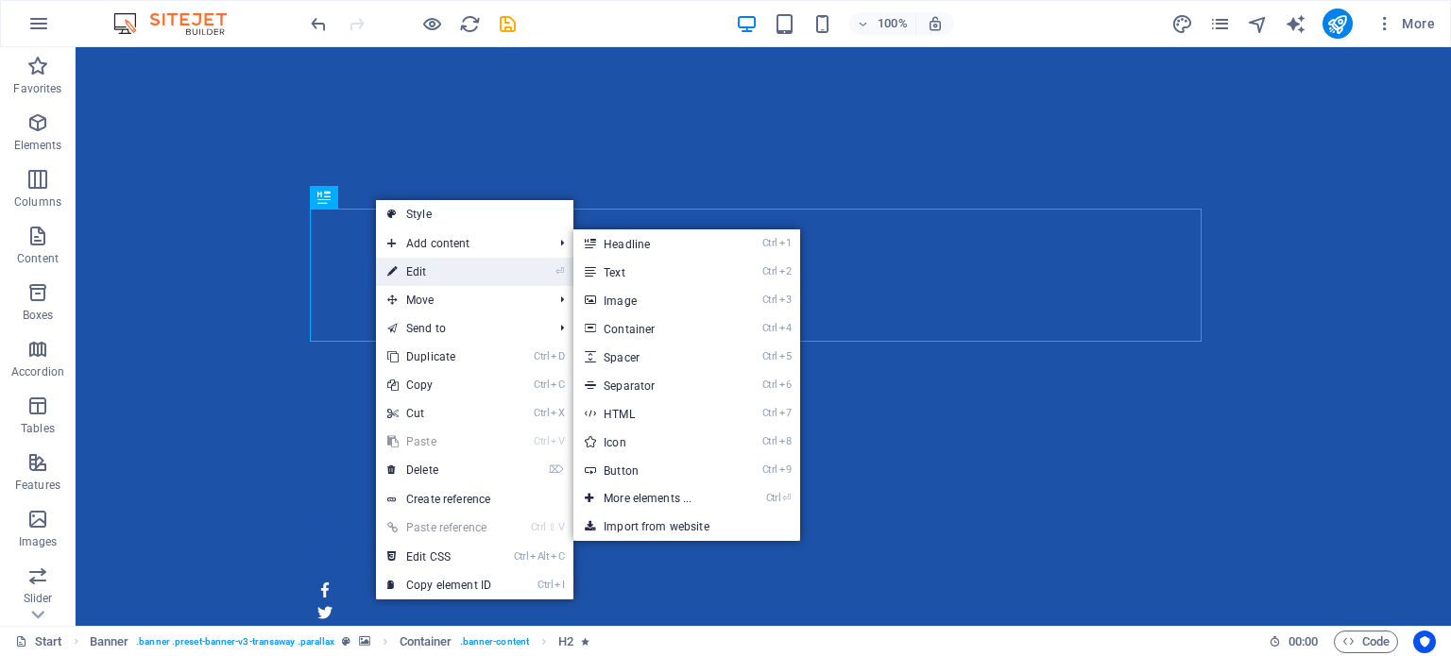
click at [411, 267] on link "⏎ Edit" at bounding box center [439, 272] width 127 height 28
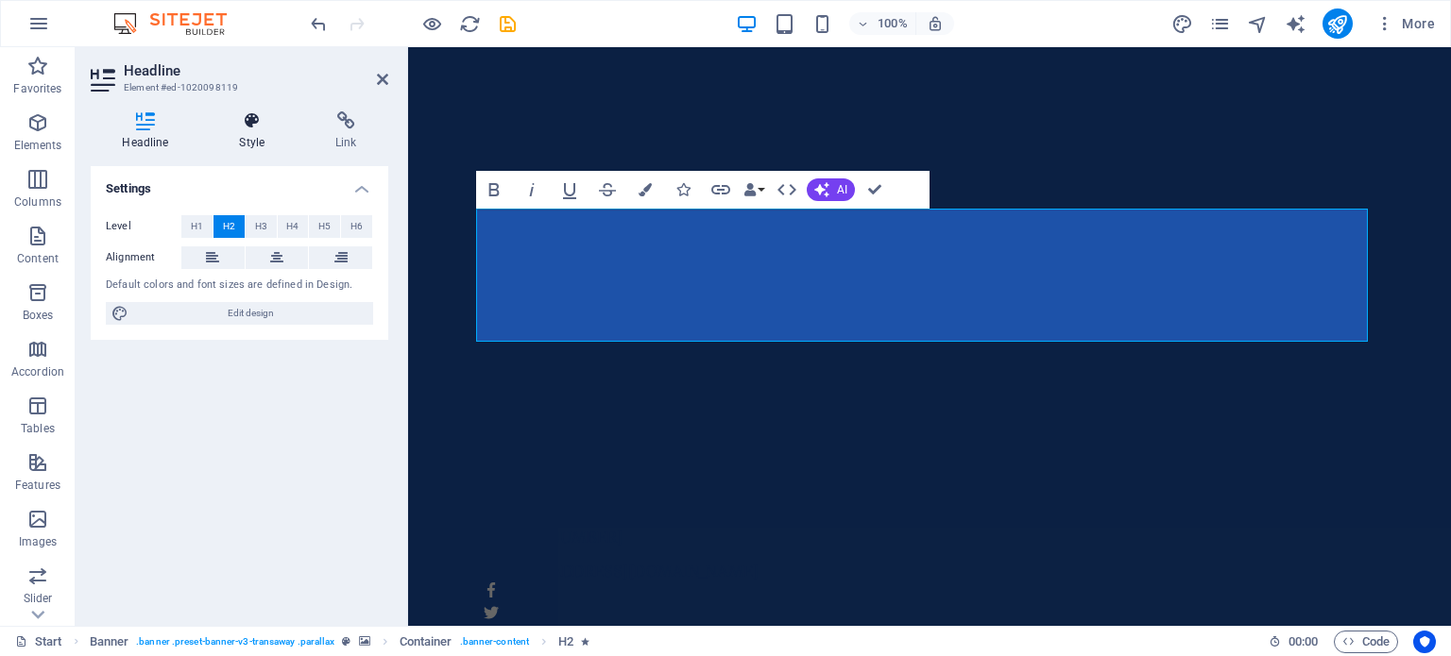
click at [249, 120] on icon at bounding box center [252, 120] width 89 height 19
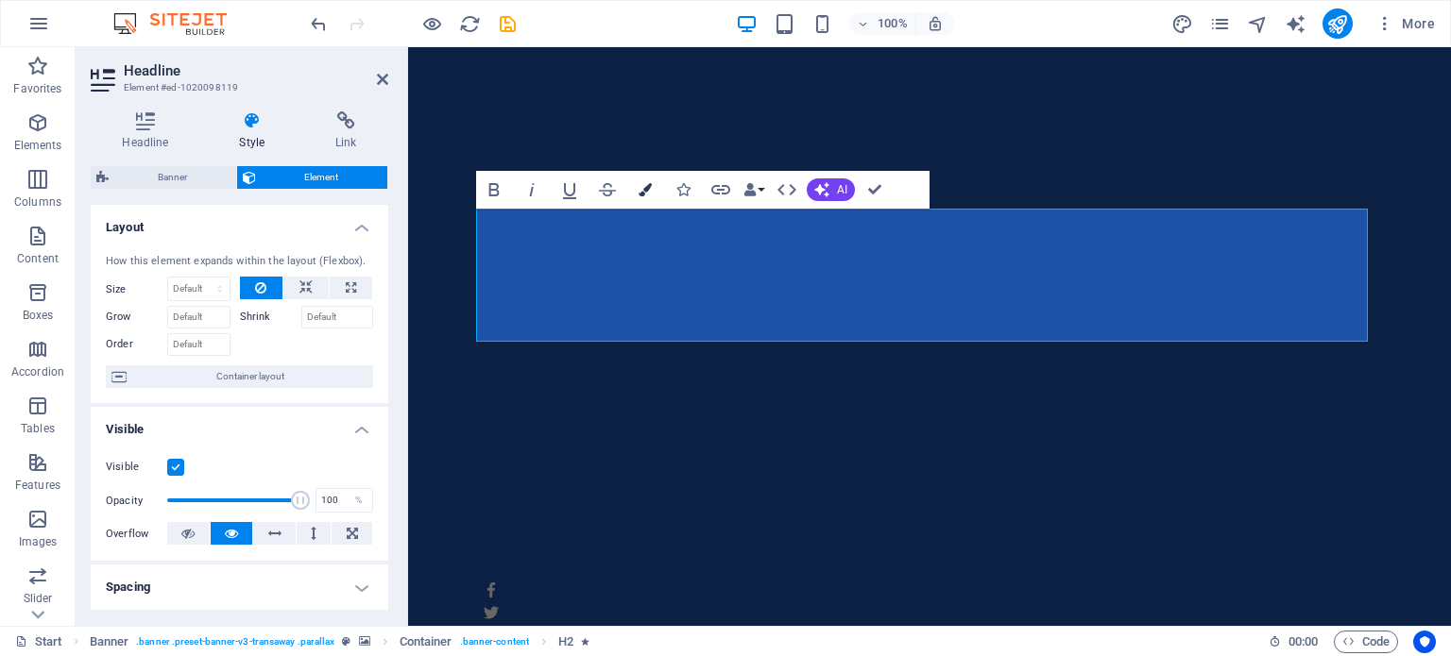
click at [648, 192] on icon "button" at bounding box center [644, 189] width 13 height 13
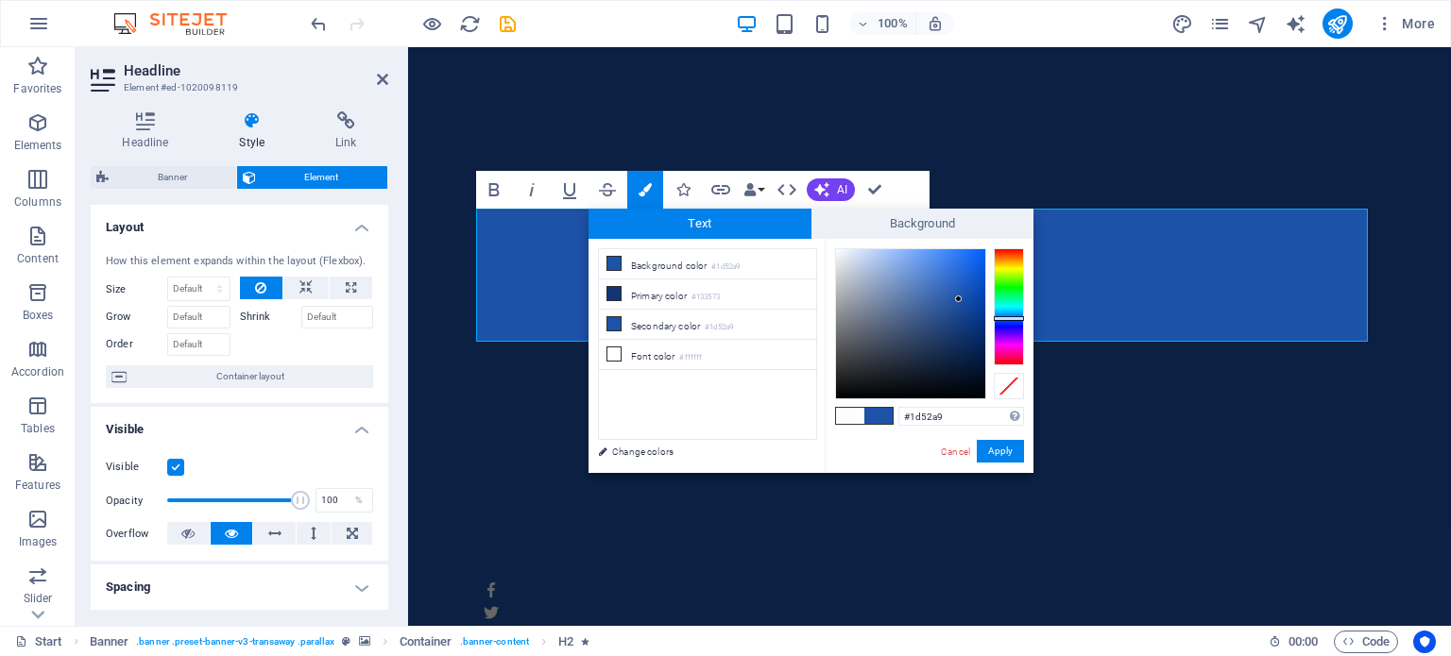
drag, startPoint x: 944, startPoint y: 410, endPoint x: 895, endPoint y: 411, distance: 49.1
click at [895, 411] on div "#1d52a9 Supported formats #0852ed rgb(8, 82, 237) rgba(8, 82, 237, 90%) hsv(221…" at bounding box center [928, 493] width 209 height 508
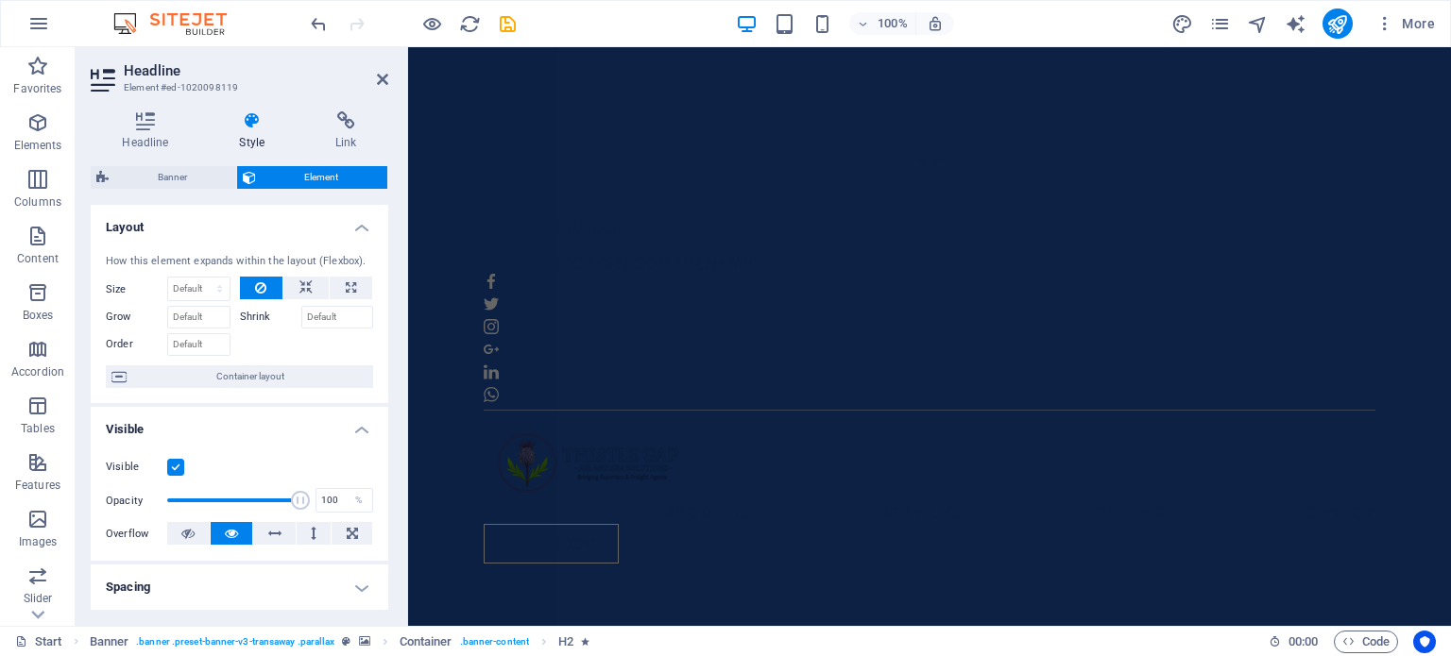
scroll to position [340, 0]
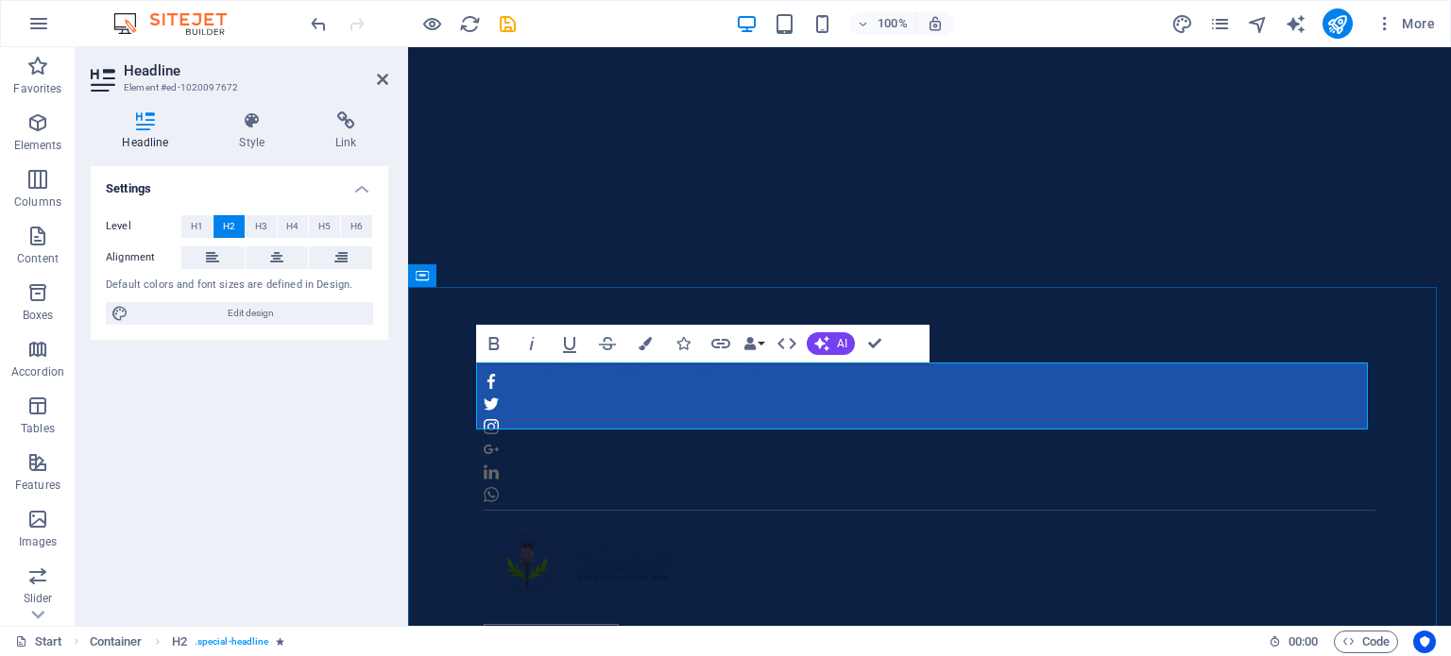
click at [653, 342] on button "Colors" at bounding box center [645, 344] width 36 height 38
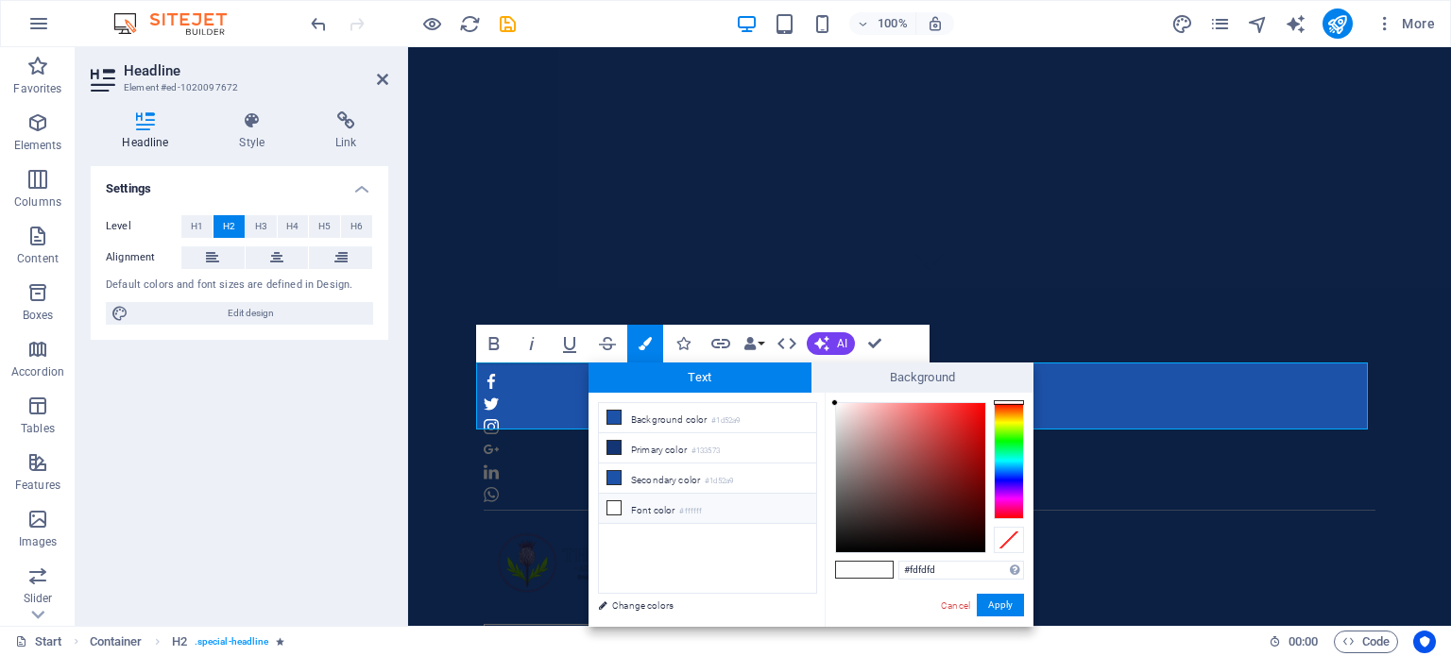
click at [640, 501] on li "Font color #ffffff" at bounding box center [707, 509] width 217 height 30
type input "#ffffff"
drag, startPoint x: 945, startPoint y: 566, endPoint x: 898, endPoint y: 552, distance: 49.3
click at [898, 552] on div "#ffffff Supported formats #0852ed rgb(8, 82, 237) rgba(8, 82, 237, 90%) hsv(221…" at bounding box center [928, 647] width 209 height 508
paste input "#1d52a9"
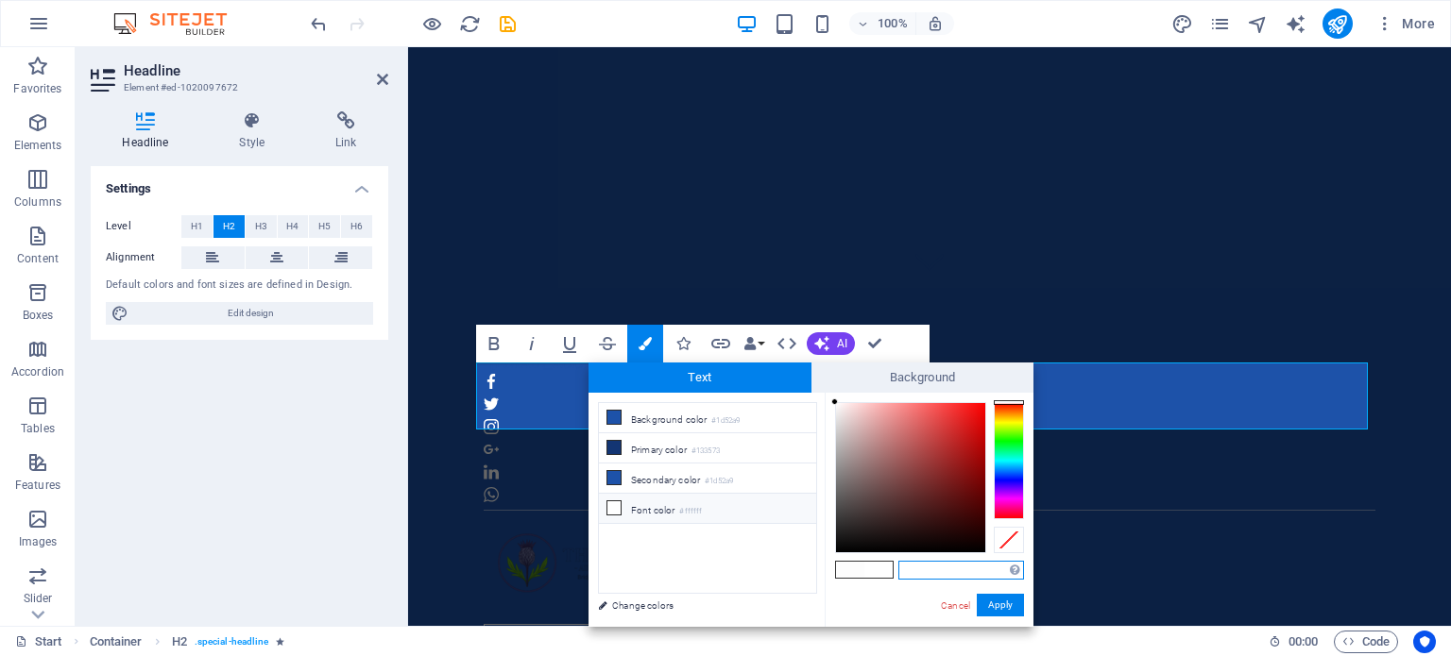
type input "#1d52a9"
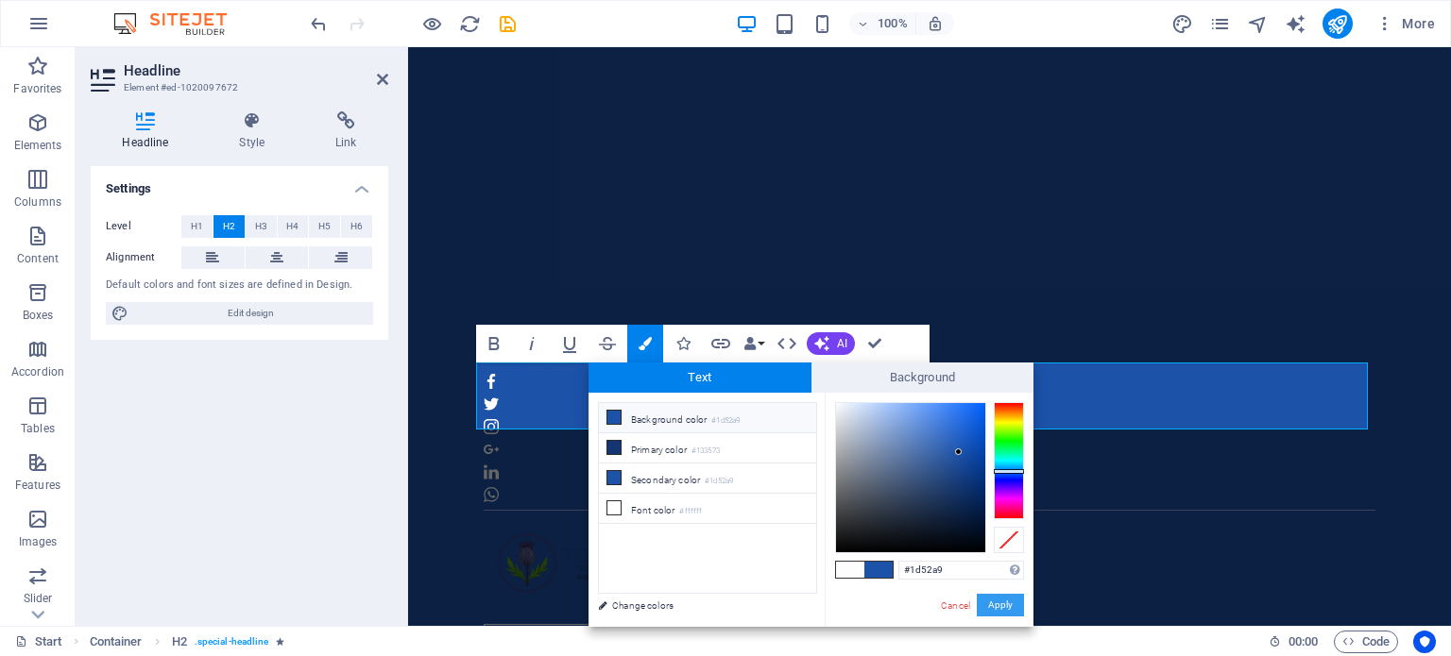
click at [1000, 603] on button "Apply" at bounding box center [999, 605] width 47 height 23
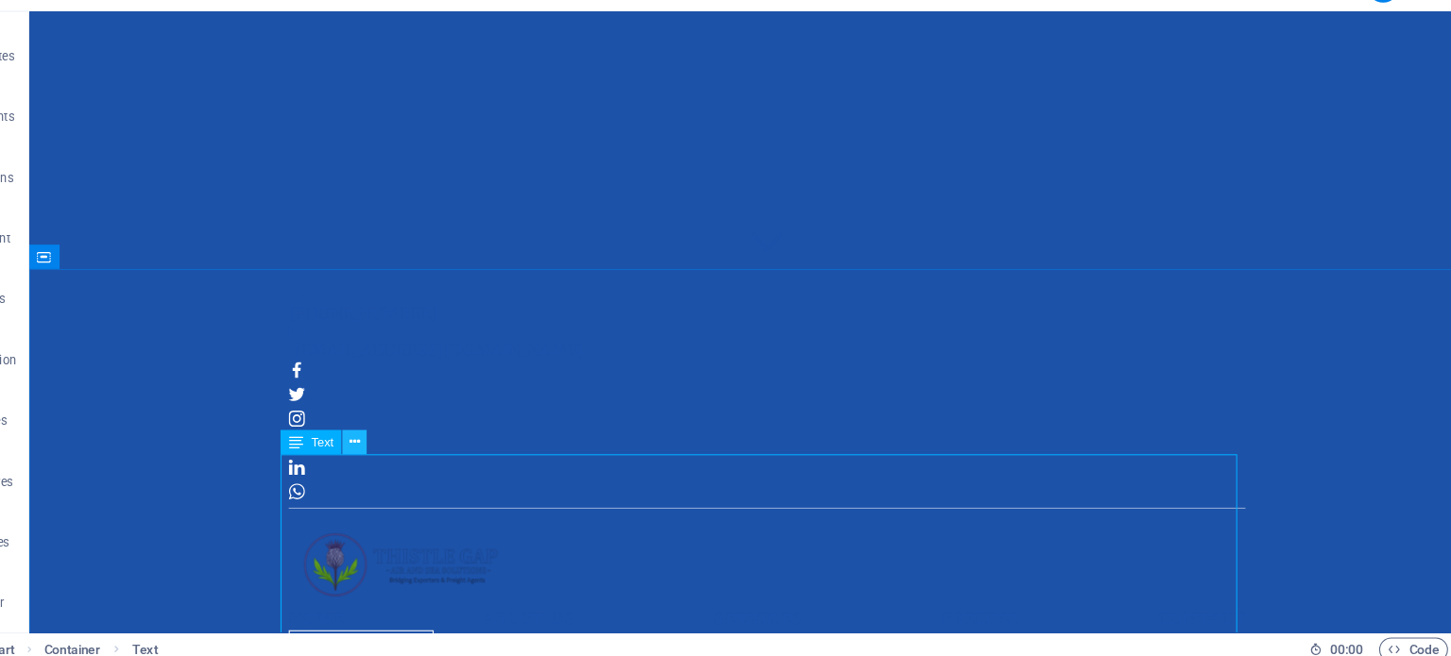
click at [383, 449] on icon at bounding box center [379, 448] width 10 height 20
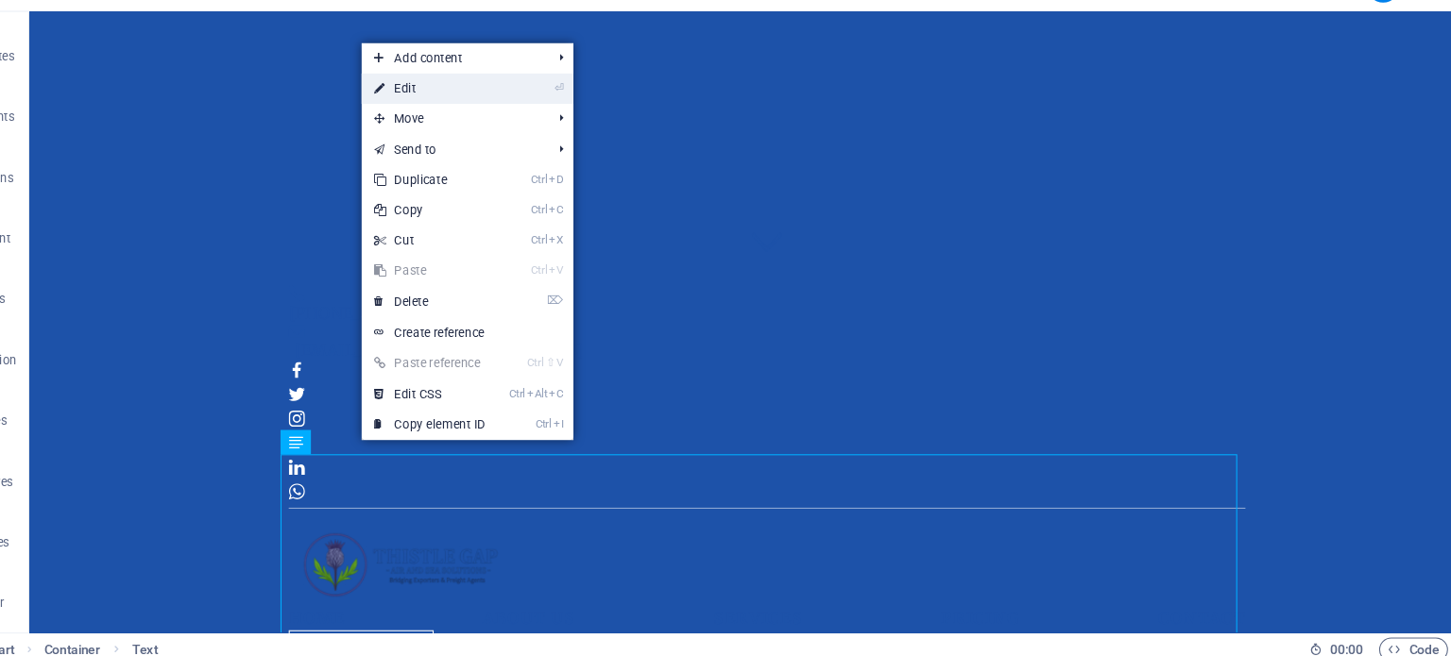
click at [437, 112] on link "⏎ Edit" at bounding box center [448, 119] width 127 height 28
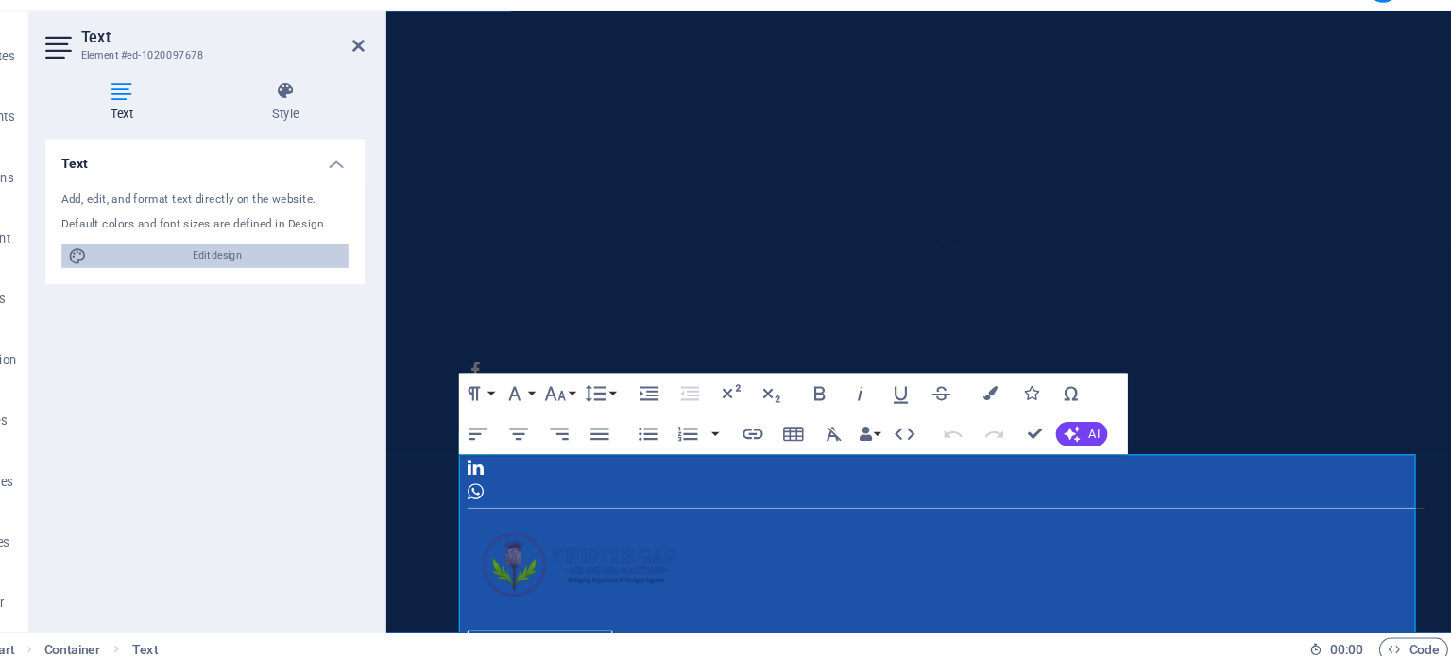
click at [309, 267] on span "Edit design" at bounding box center [250, 274] width 233 height 23
select select "px"
select select "400"
select select "px"
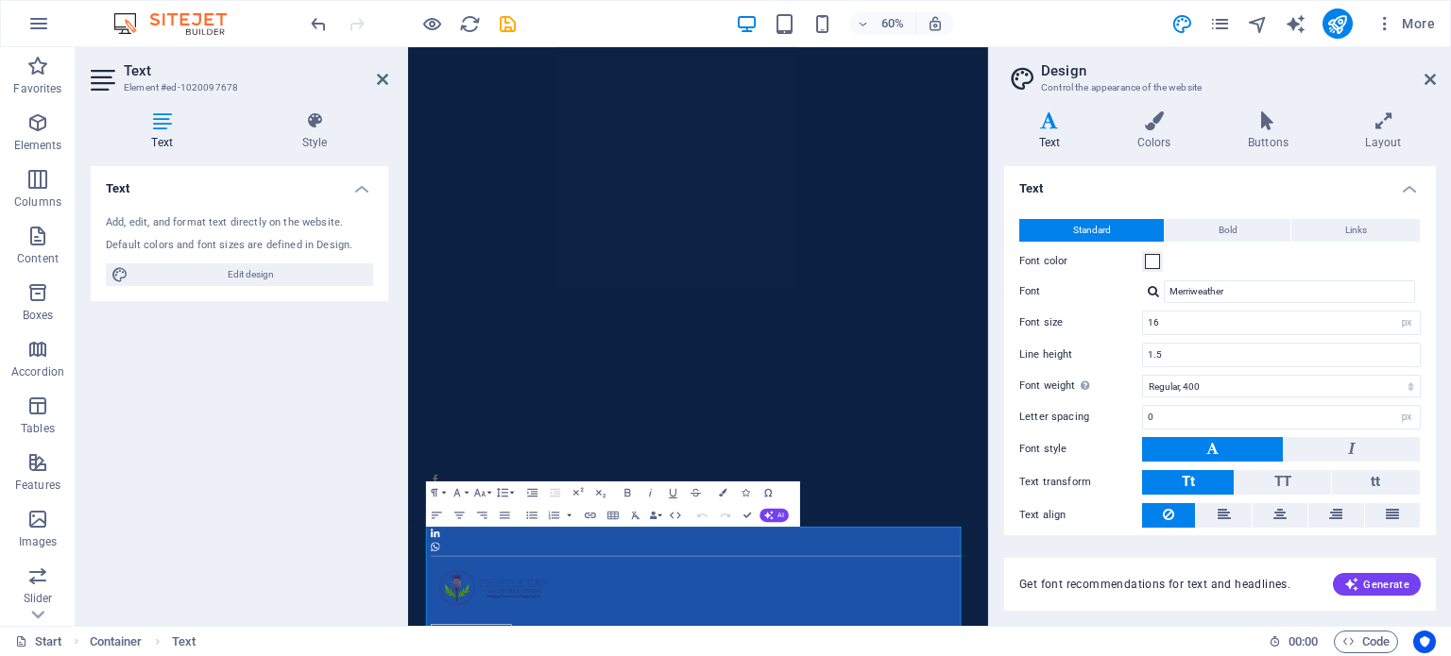
click at [1164, 265] on div "Font color" at bounding box center [1219, 261] width 401 height 23
click at [314, 268] on span "Edit design" at bounding box center [250, 274] width 233 height 23
click at [1161, 123] on icon at bounding box center [1153, 120] width 103 height 19
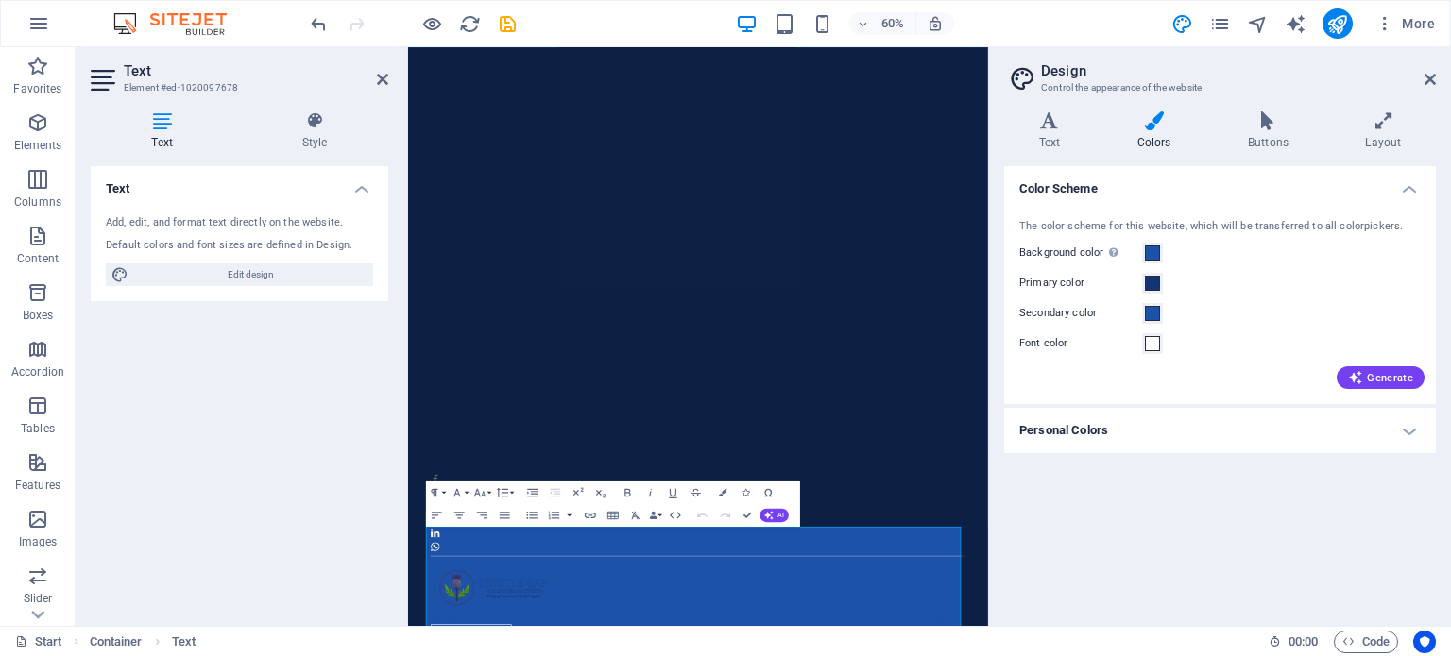
click at [1099, 338] on label "Font color" at bounding box center [1080, 343] width 123 height 23
click at [1142, 338] on button "Font color" at bounding box center [1152, 343] width 21 height 21
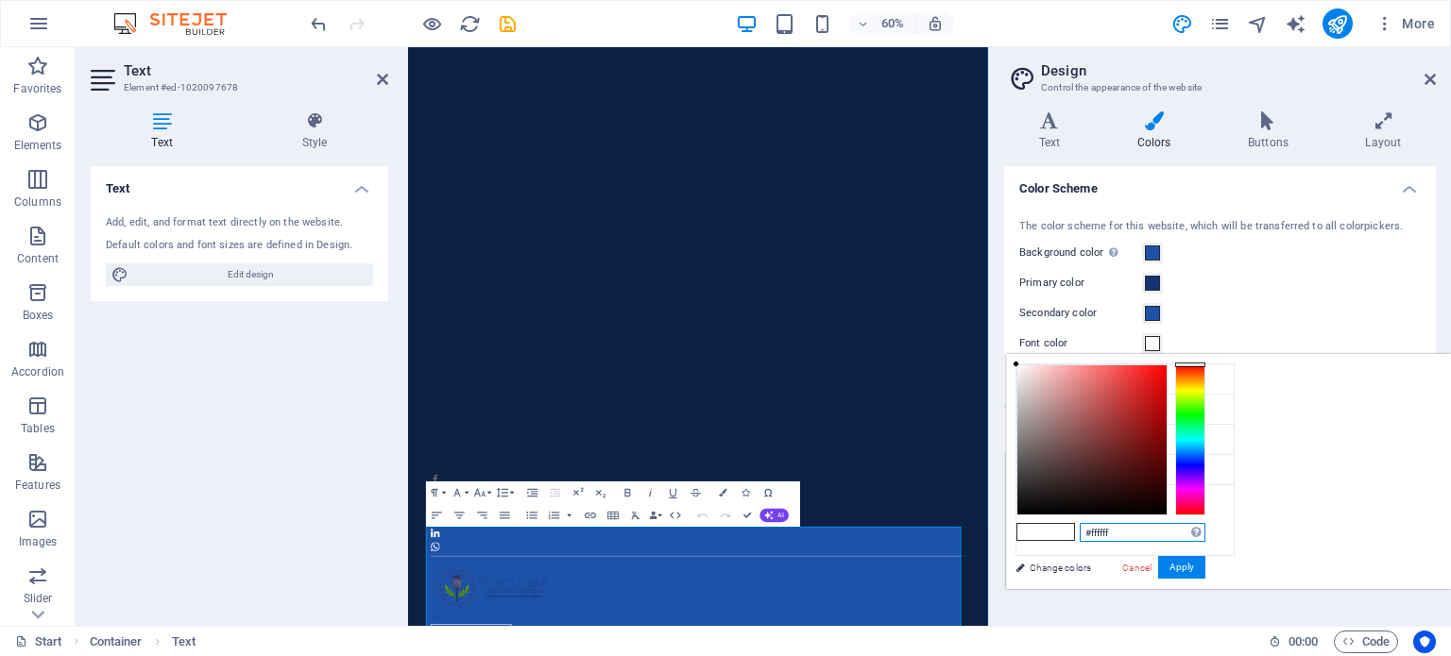
click at [1205, 533] on input "#ffffff" at bounding box center [1142, 532] width 126 height 19
type input "#"
paste input "#1d52a9"
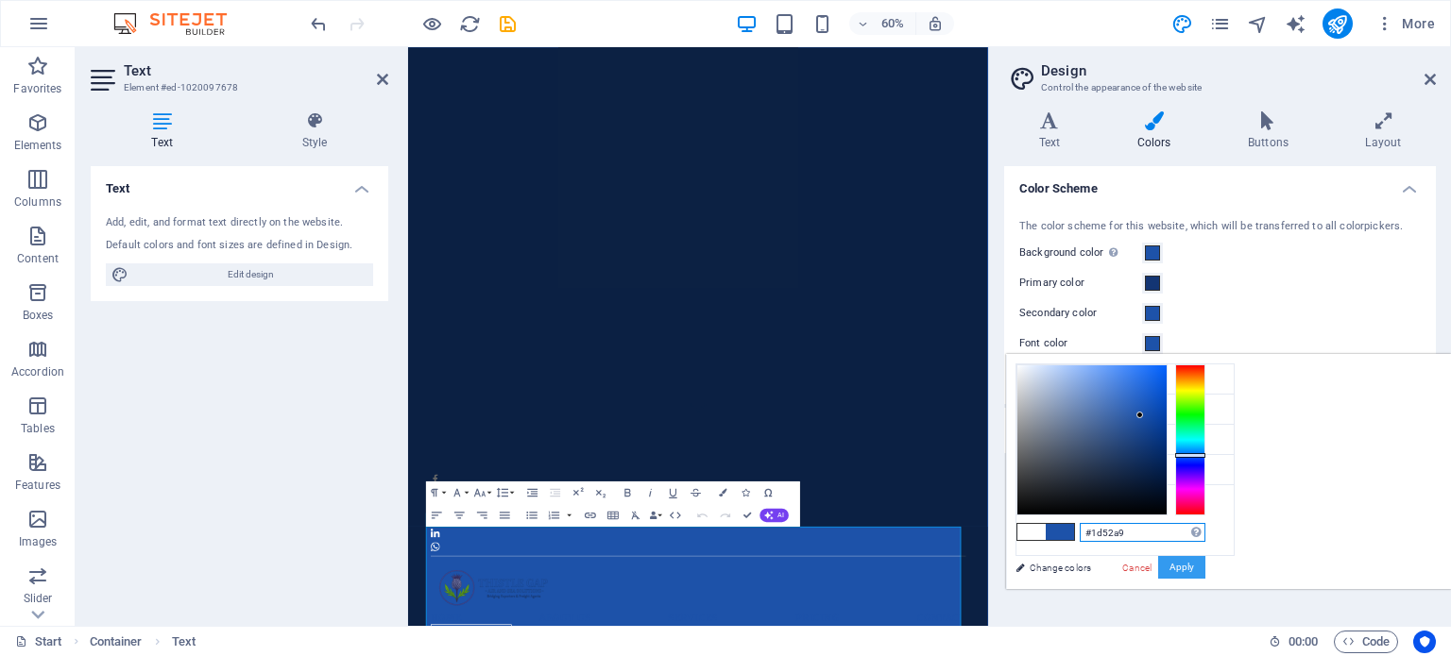
type input "#1d52a9"
click at [1205, 570] on button "Apply" at bounding box center [1181, 567] width 47 height 23
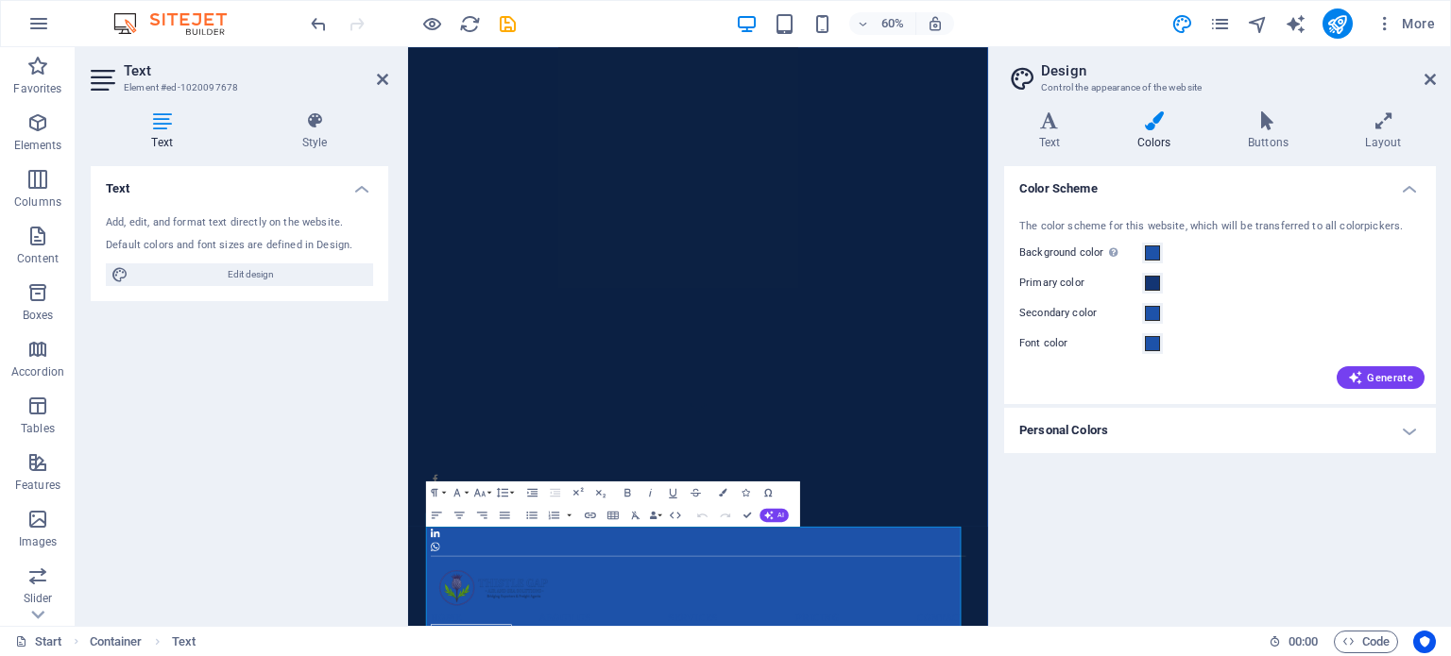
click at [1430, 66] on h2 "Design" at bounding box center [1238, 70] width 395 height 17
click at [1428, 75] on icon at bounding box center [1429, 79] width 11 height 15
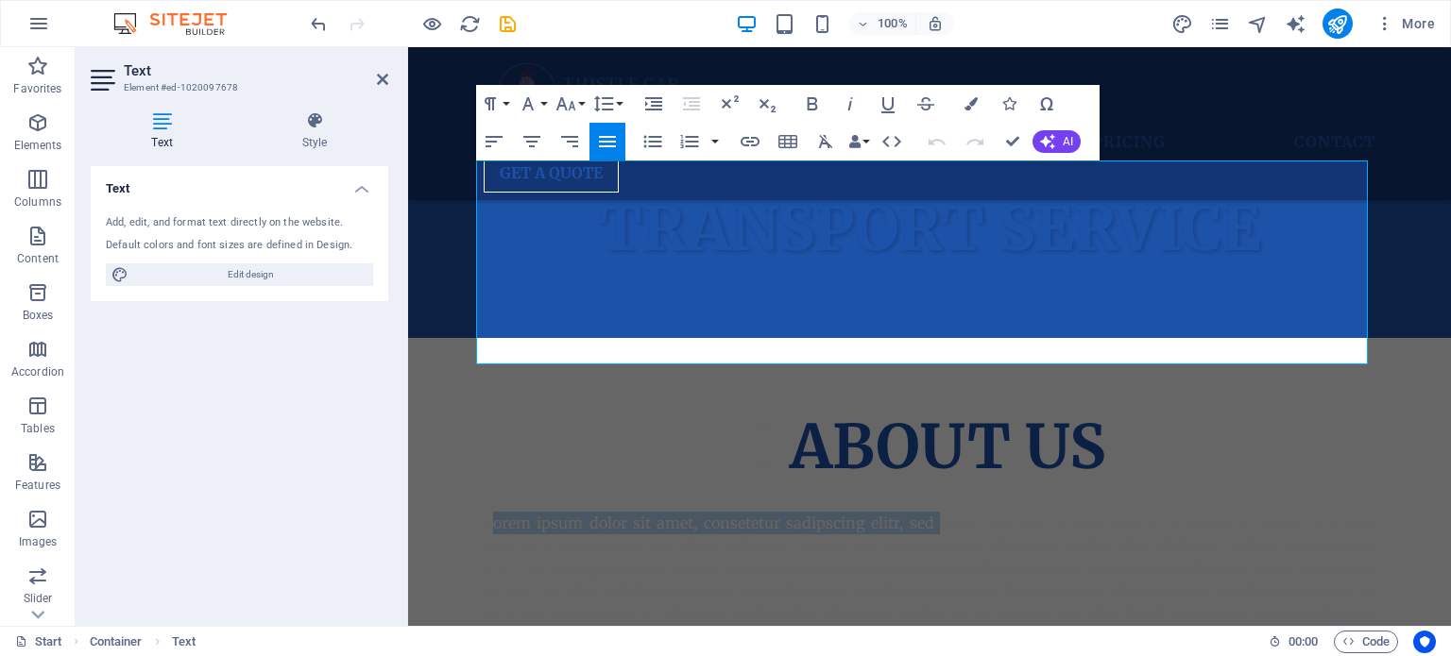
scroll to position [534, 0]
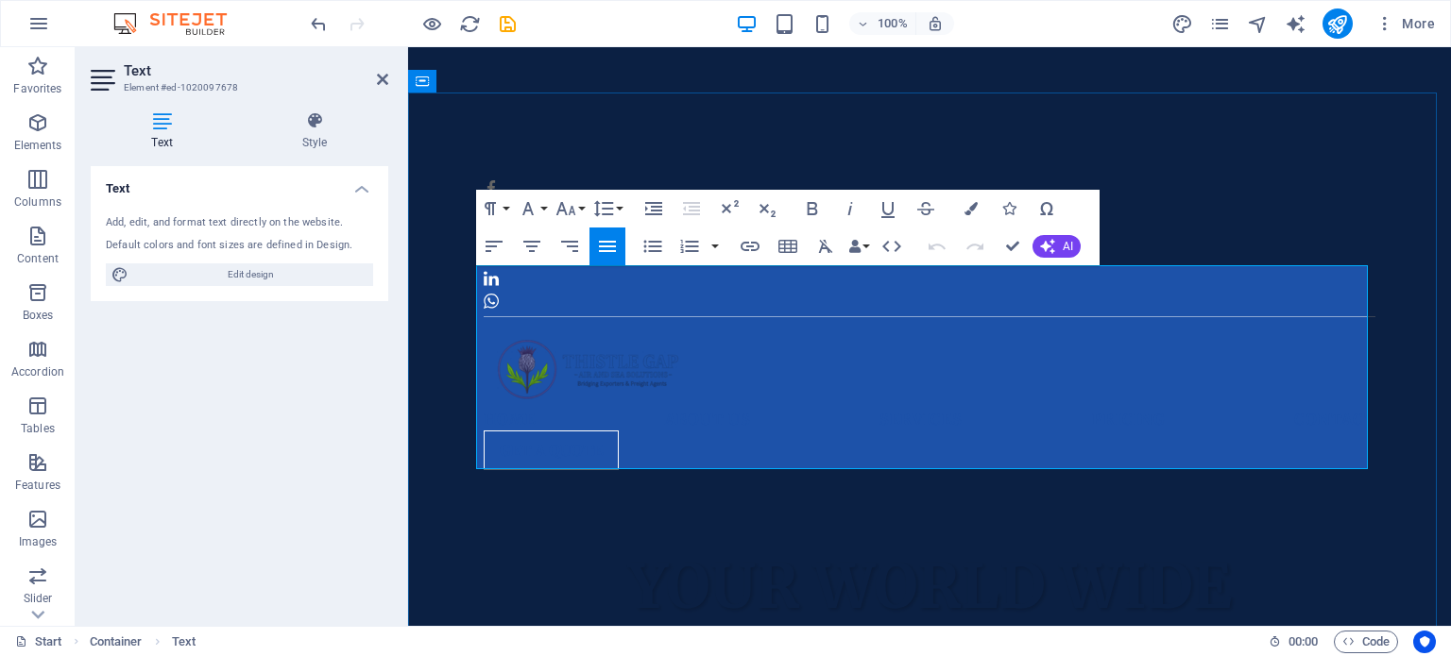
drag, startPoint x: 481, startPoint y: 472, endPoint x: 1318, endPoint y: 452, distance: 837.9
click at [971, 206] on icon "button" at bounding box center [970, 208] width 13 height 13
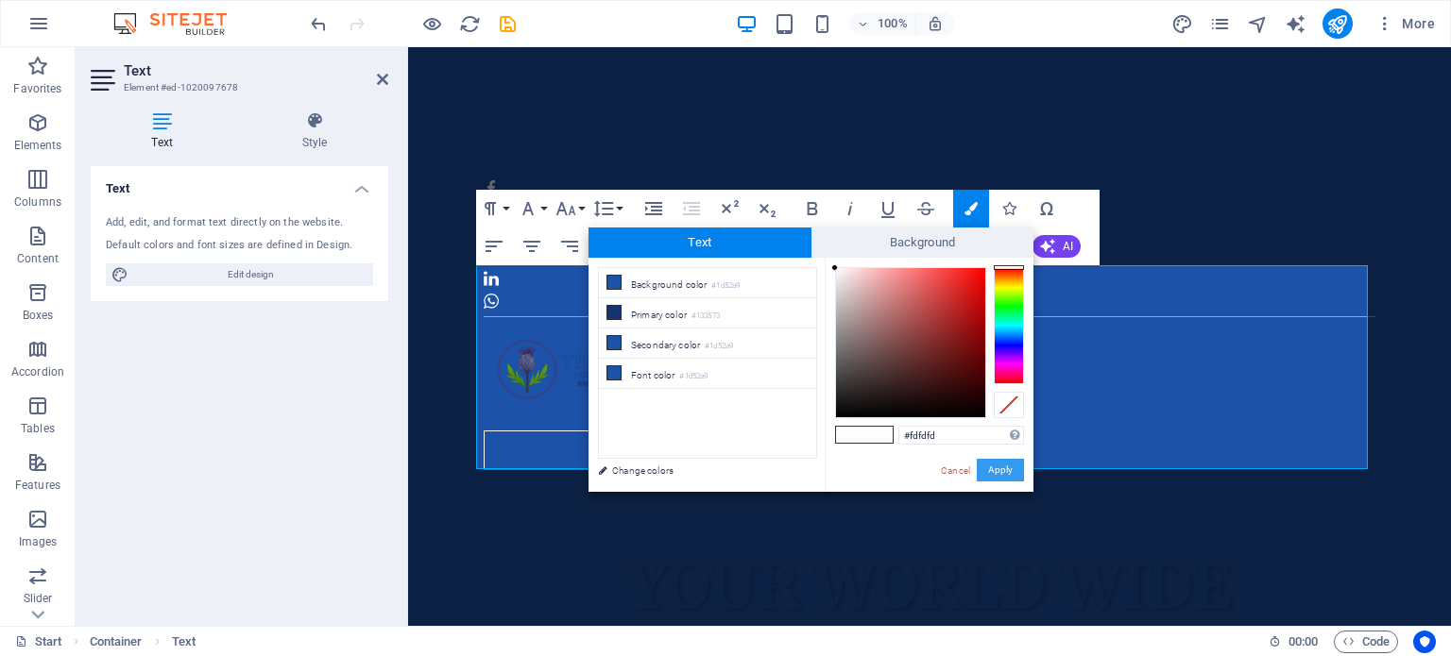
click at [993, 466] on button "Apply" at bounding box center [999, 470] width 47 height 23
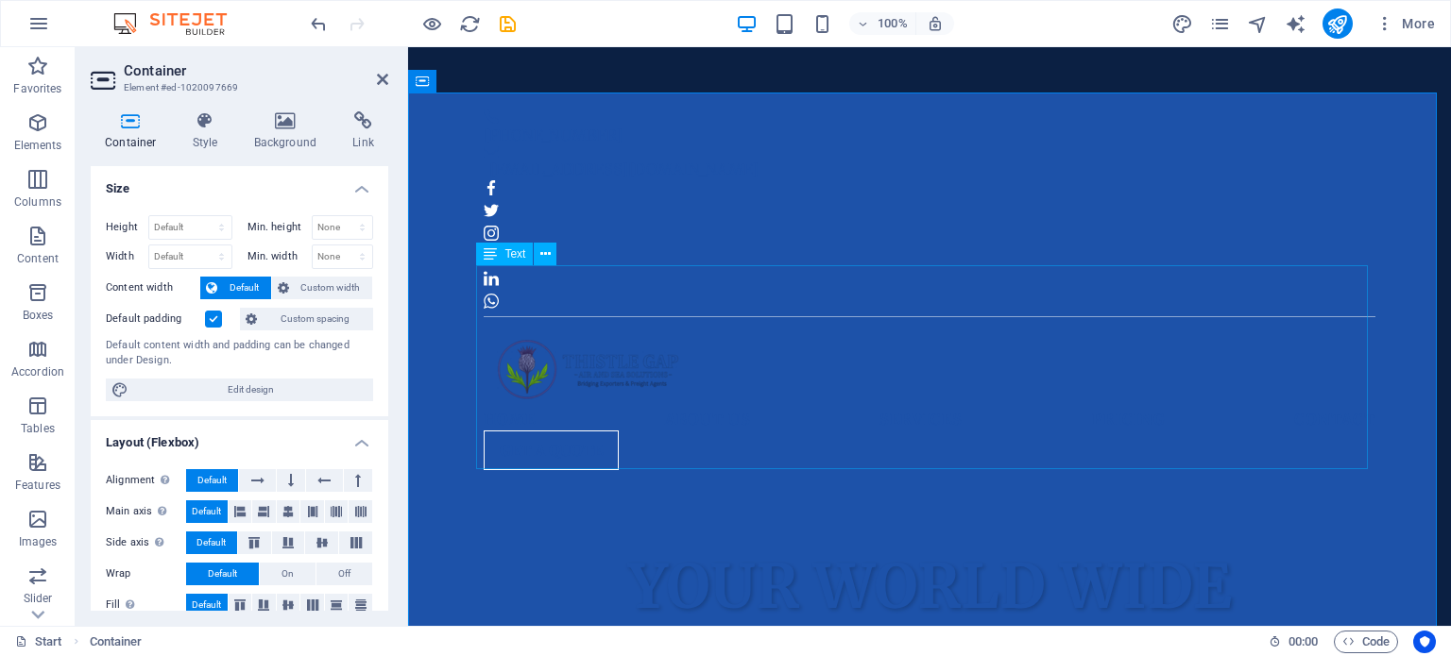
click at [546, 255] on icon at bounding box center [545, 255] width 10 height 20
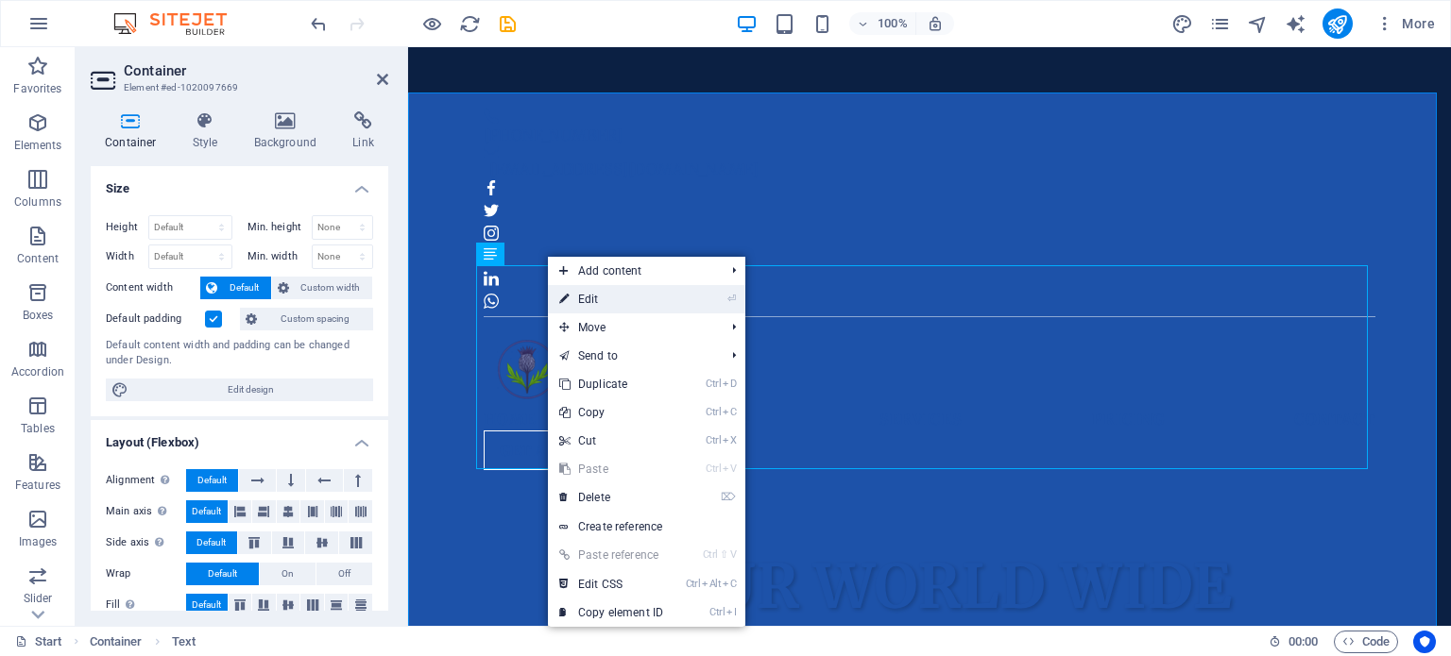
click at [586, 291] on link "⏎ Edit" at bounding box center [611, 299] width 127 height 28
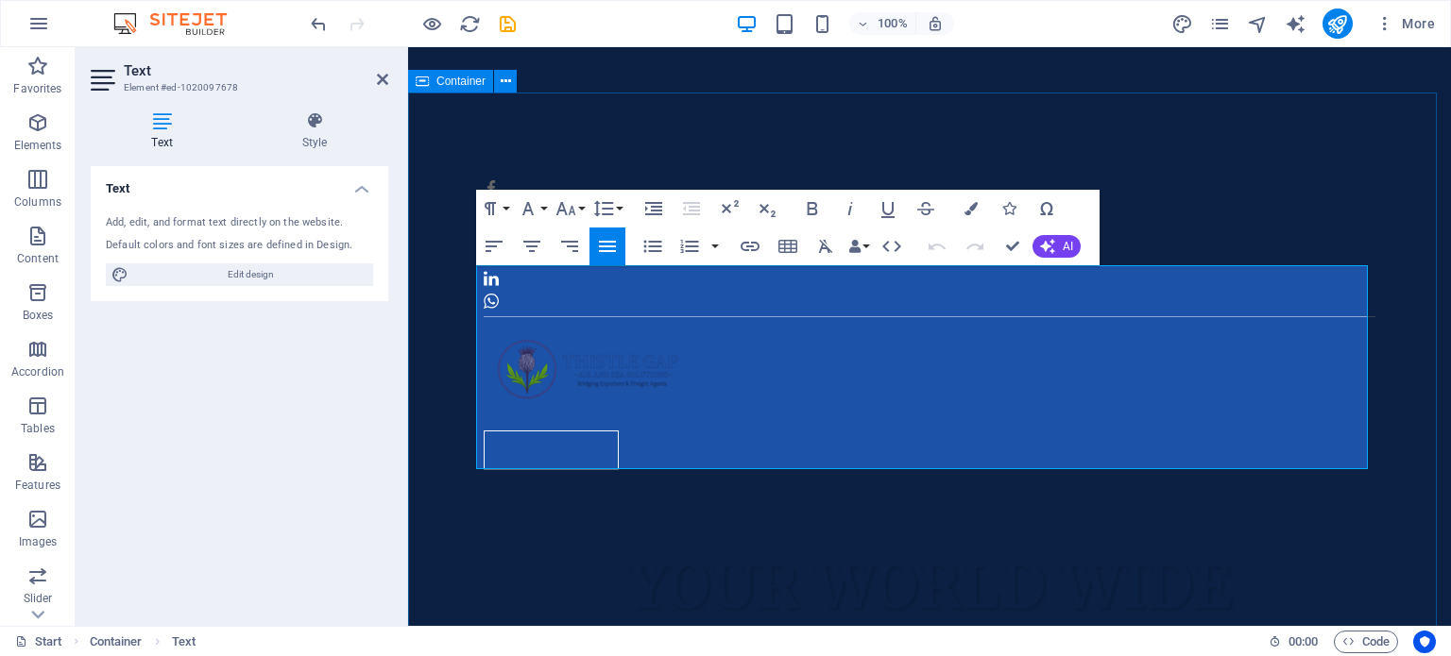
drag, startPoint x: 1364, startPoint y: 449, endPoint x: 456, endPoint y: 260, distance: 927.0
click at [968, 203] on icon "button" at bounding box center [970, 208] width 13 height 13
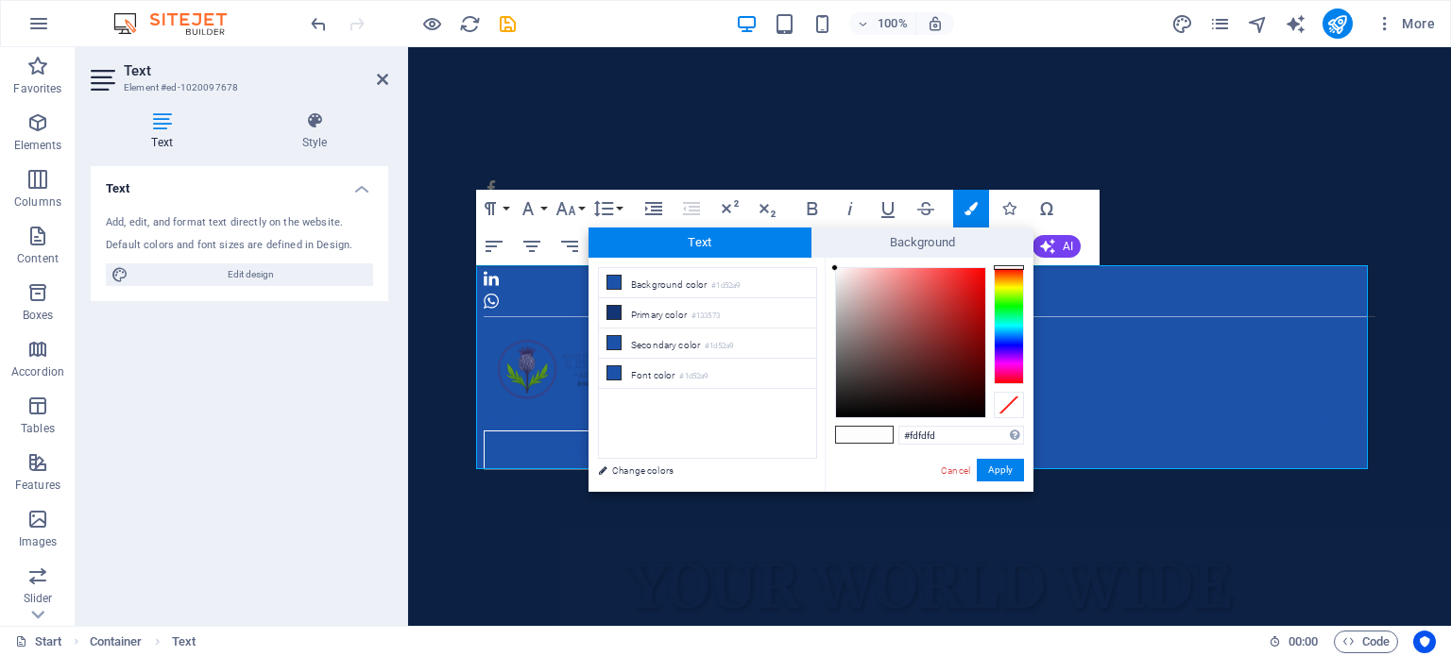
drag, startPoint x: 938, startPoint y: 430, endPoint x: 820, endPoint y: 445, distance: 119.0
click at [820, 445] on div "less Background color #1d52a9 Primary color #133573 Secondary color #1d52a9 Fon…" at bounding box center [810, 375] width 445 height 234
type input "#1d52a9"
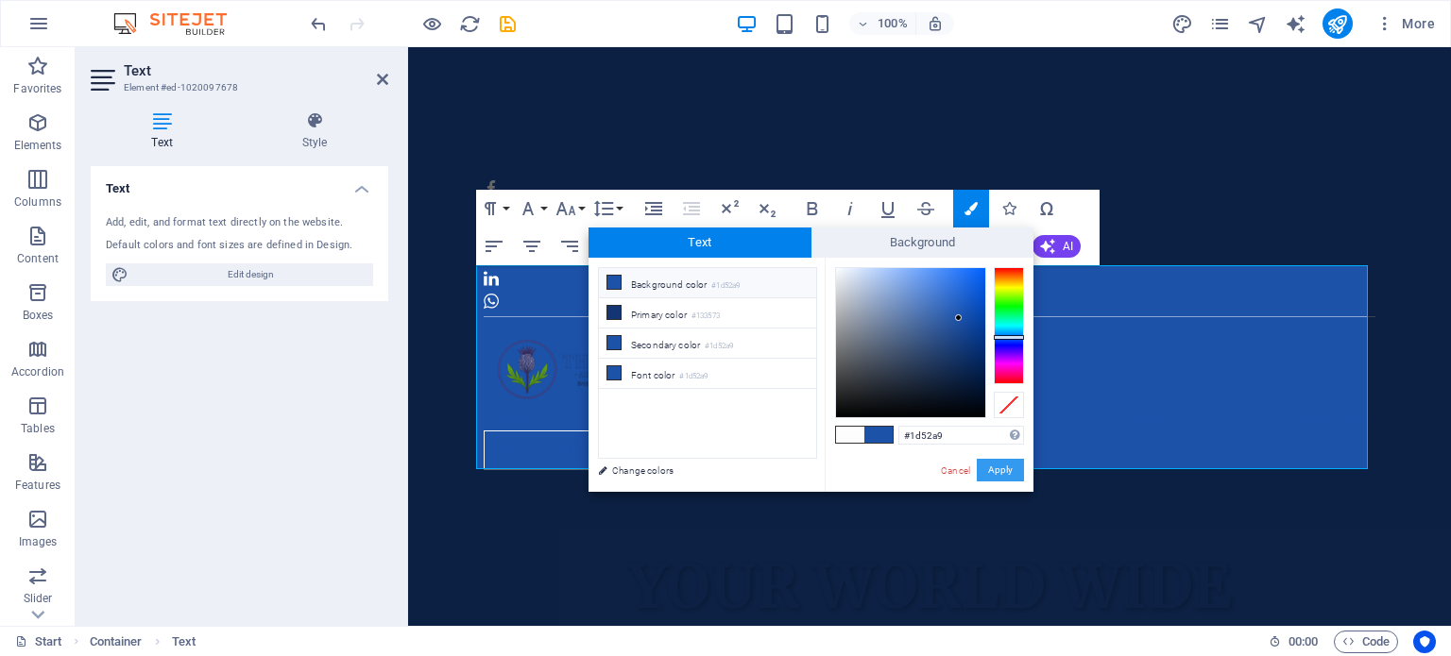
click at [987, 469] on button "Apply" at bounding box center [999, 470] width 47 height 23
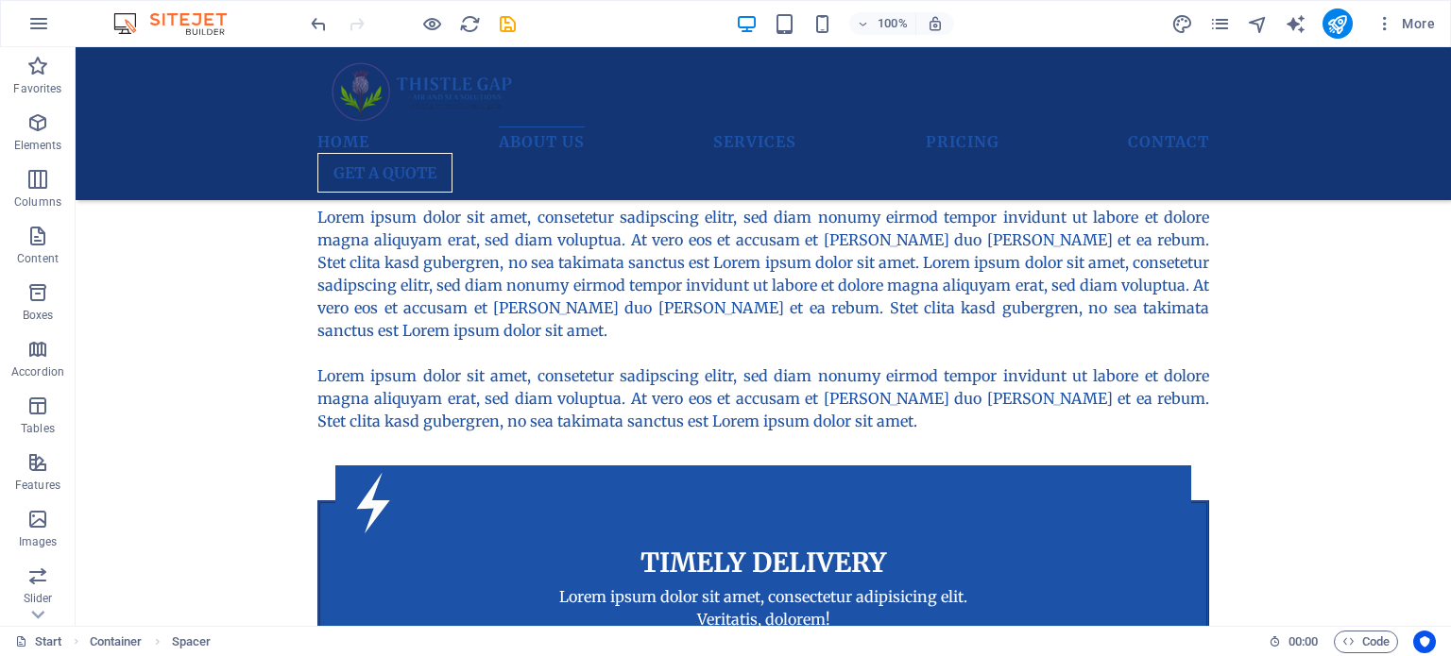
scroll to position [1214, 0]
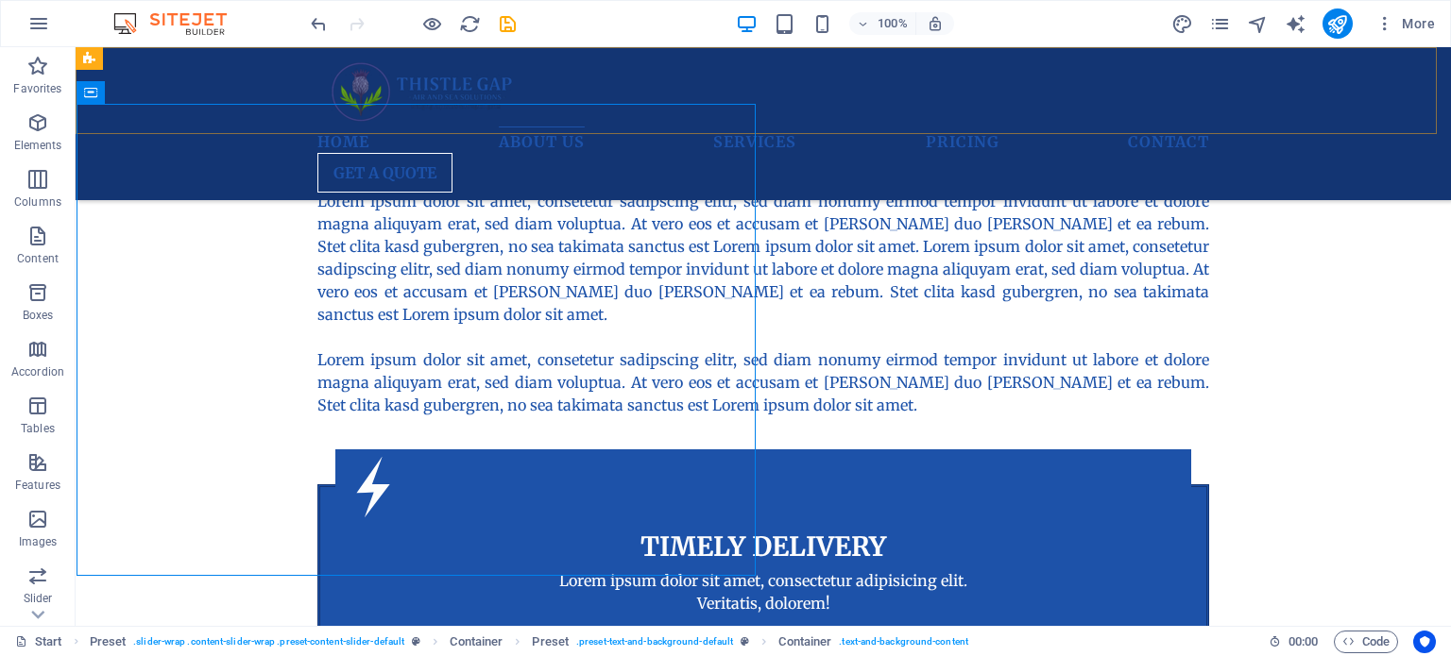
click at [179, 125] on div "Home About us Services Pricing Contact Get a quote Menu" at bounding box center [763, 123] width 1375 height 153
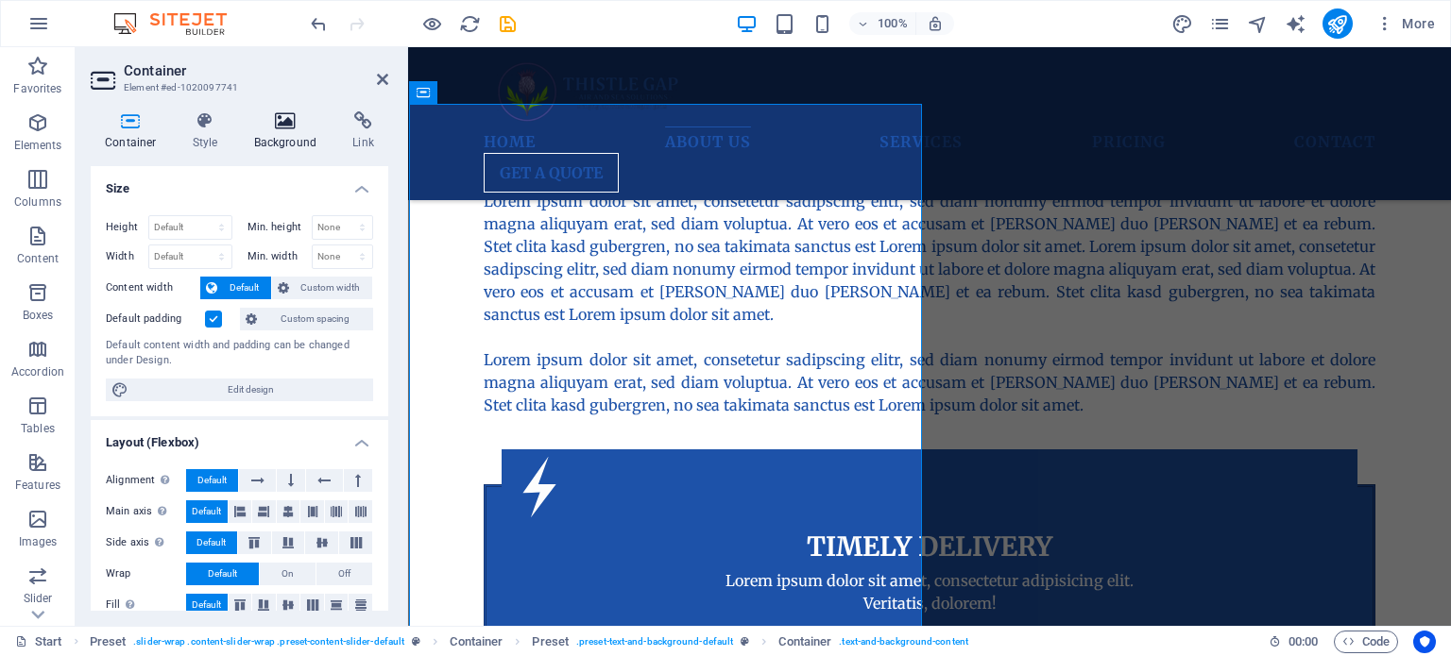
click at [278, 127] on icon at bounding box center [286, 120] width 92 height 19
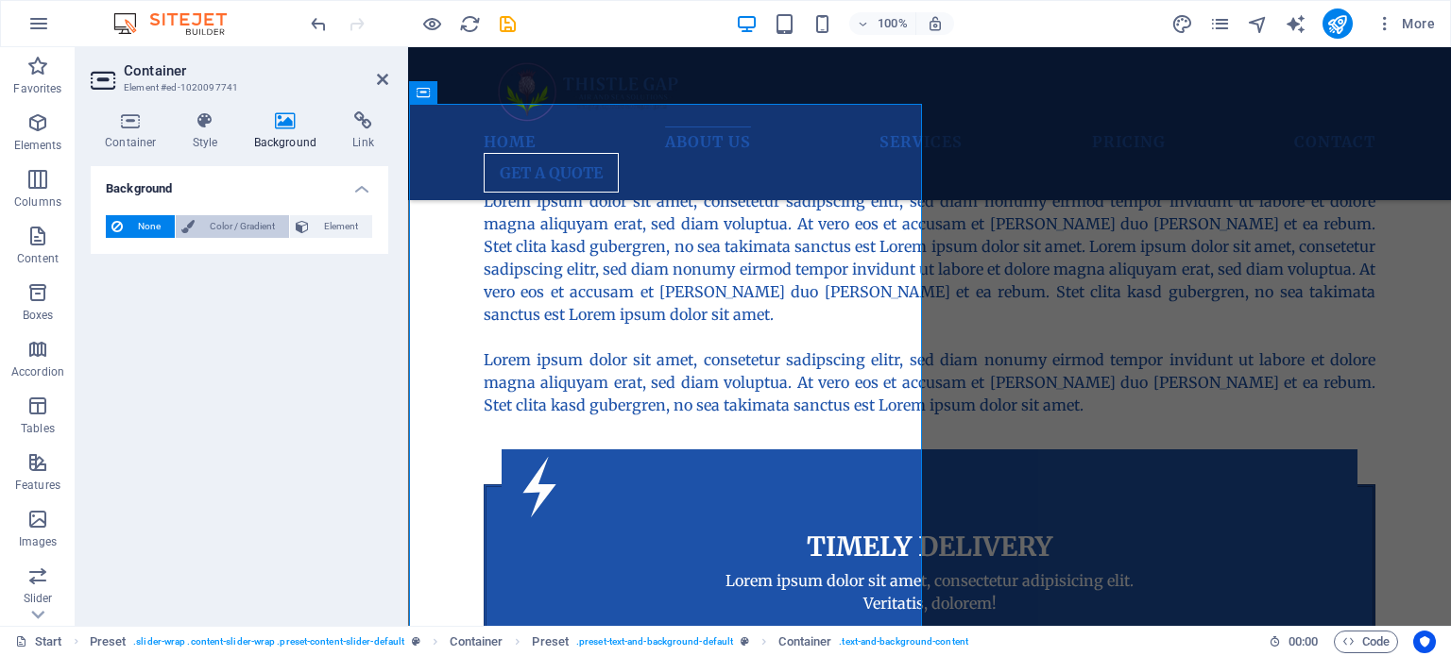
click at [214, 219] on span "Color / Gradient" at bounding box center [241, 226] width 83 height 23
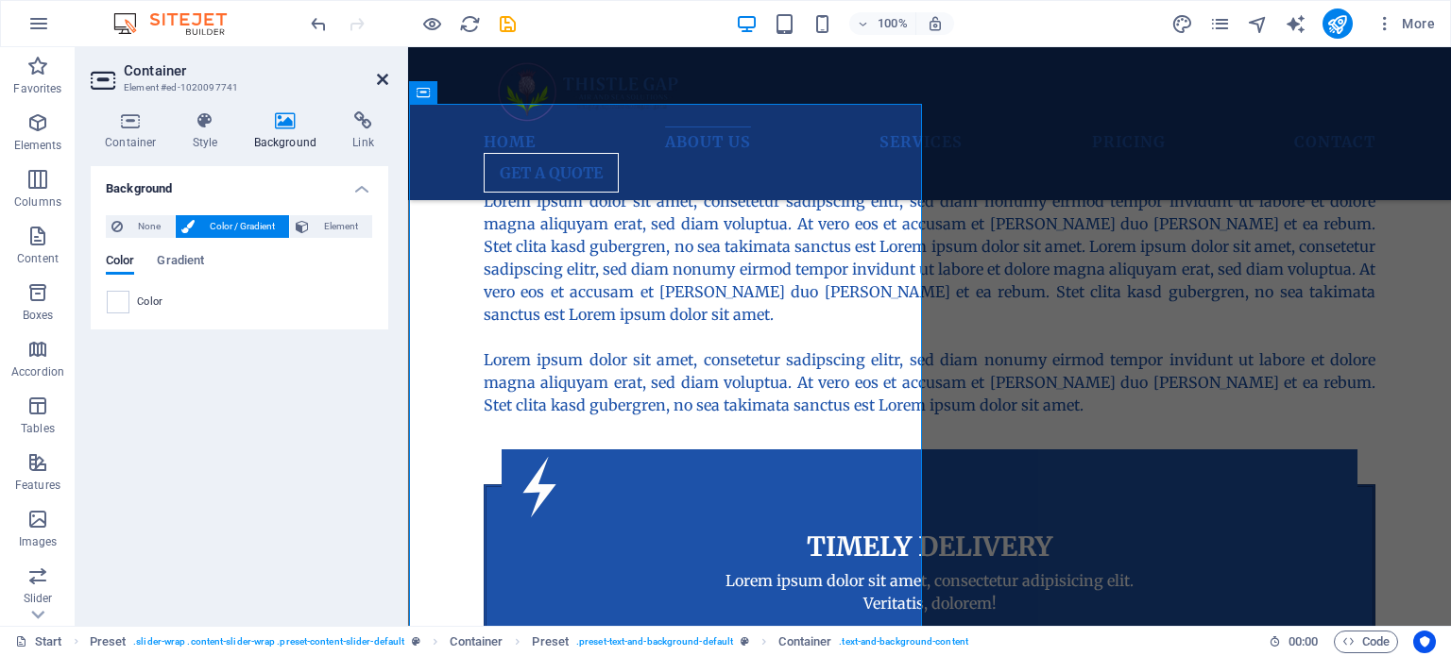
click at [381, 81] on icon at bounding box center [382, 79] width 11 height 15
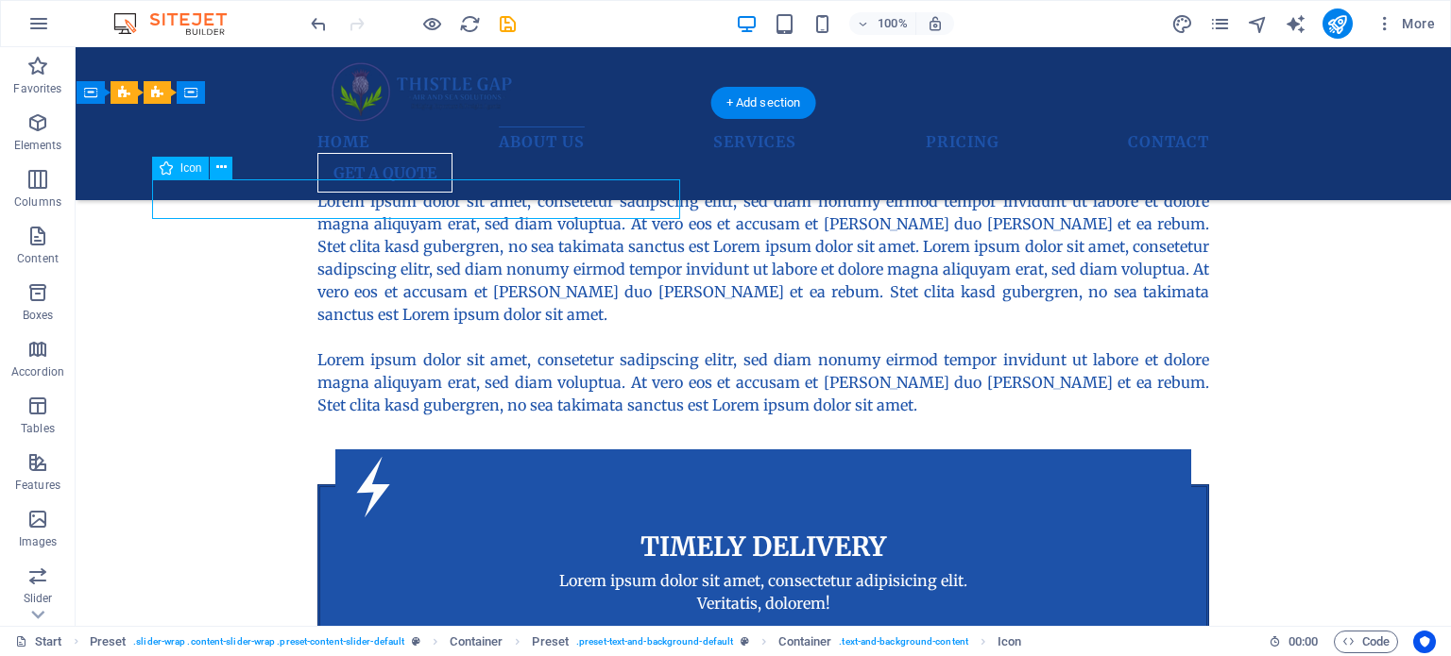
select select "xMidYMid"
select select "px"
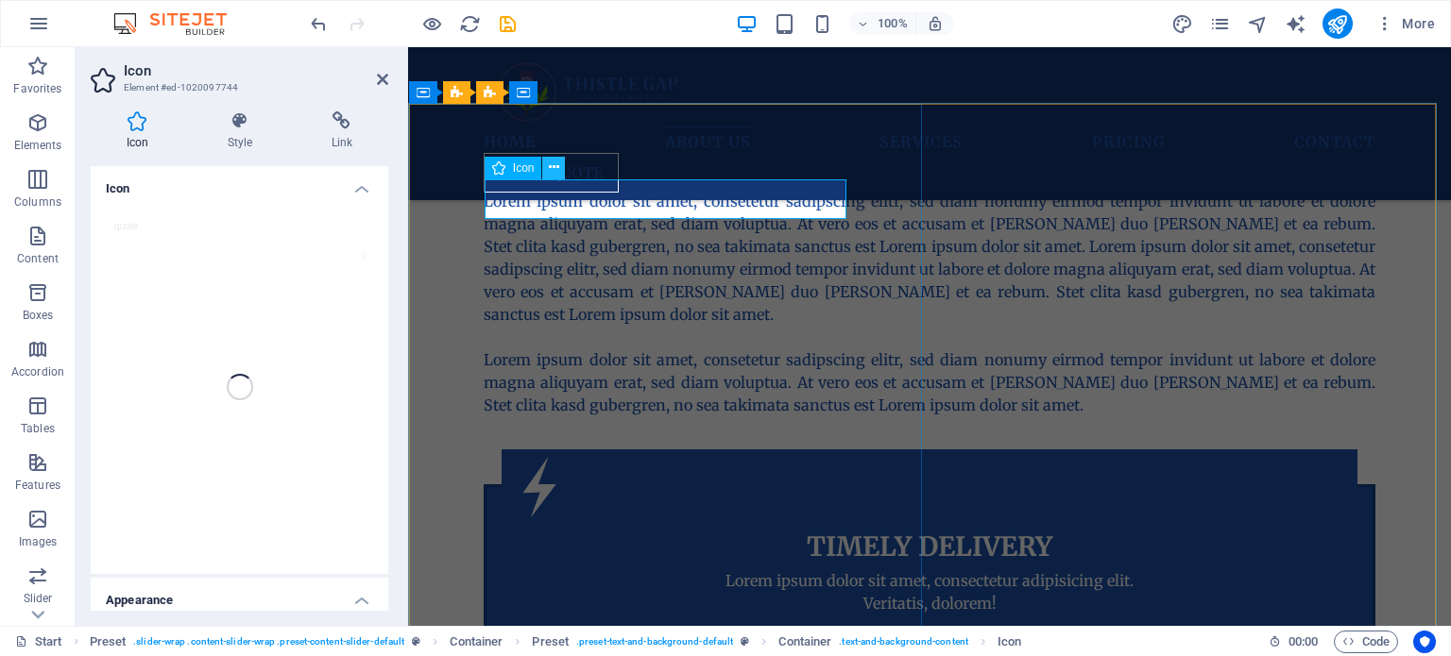
click at [558, 169] on icon at bounding box center [554, 168] width 10 height 20
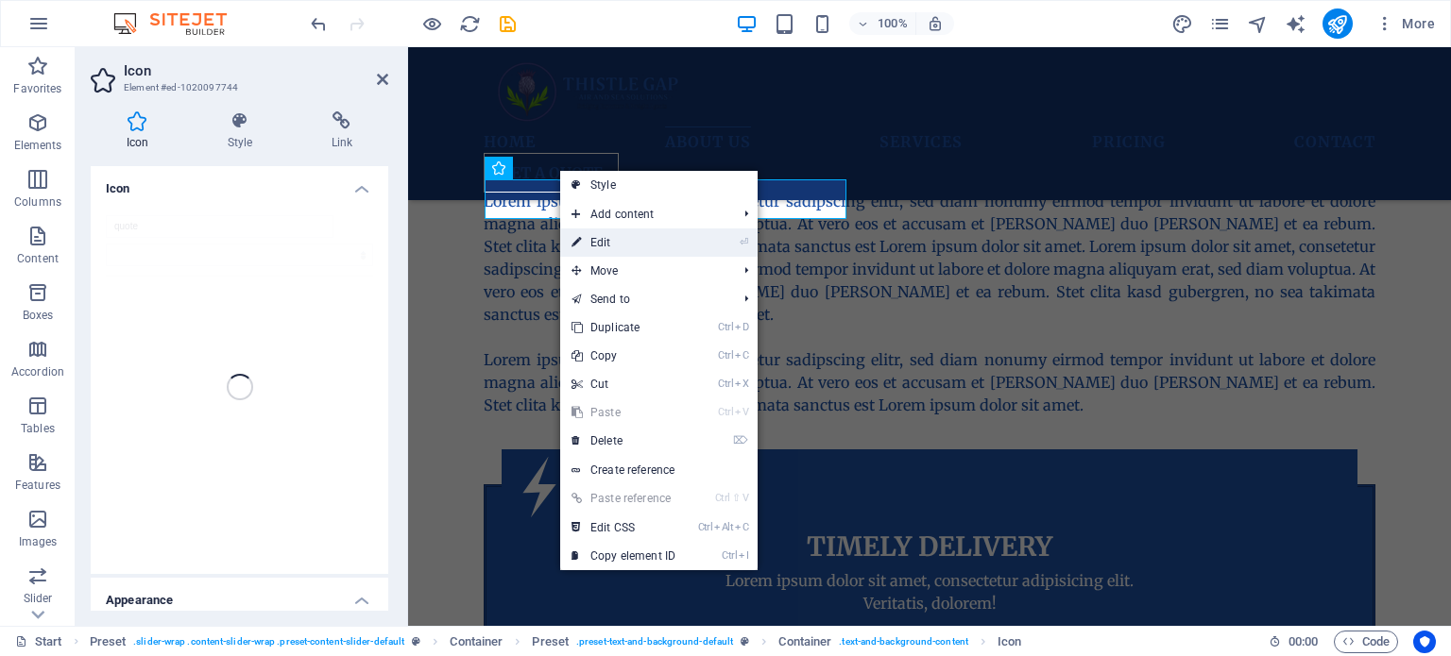
click at [608, 241] on link "⏎ Edit" at bounding box center [623, 243] width 127 height 28
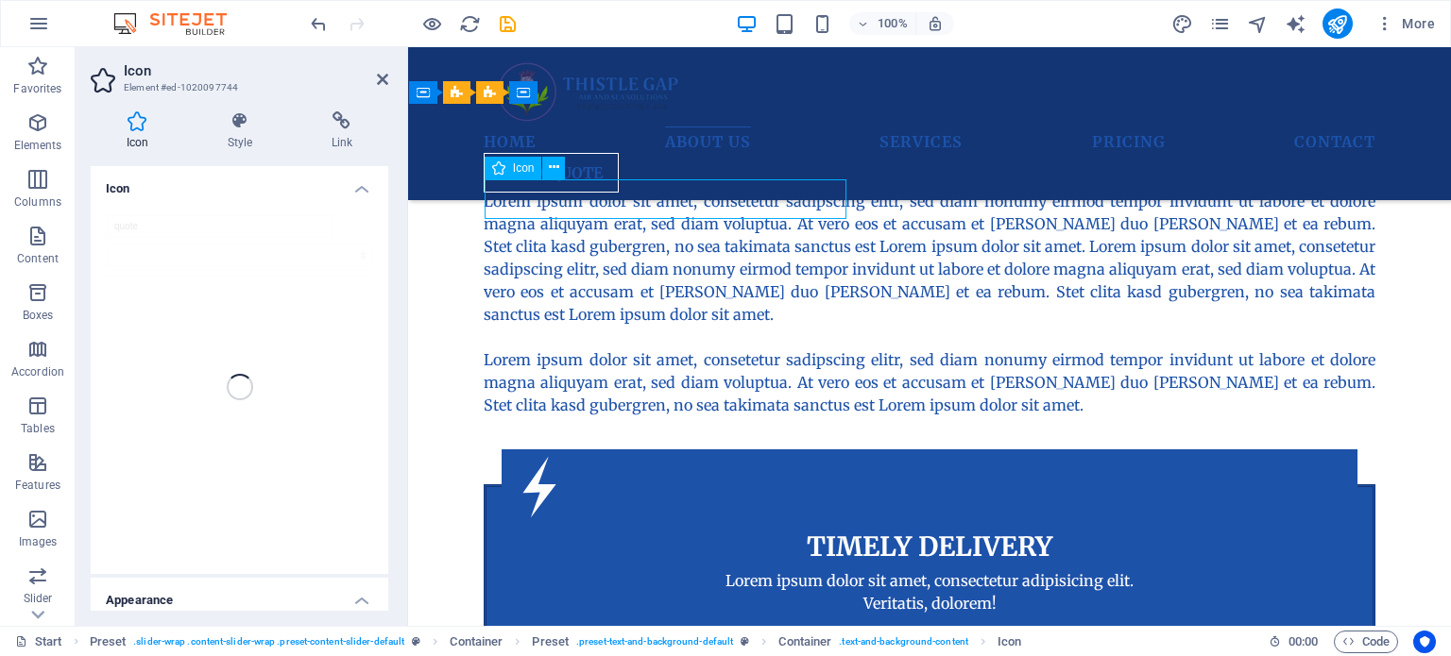
drag, startPoint x: 742, startPoint y: 189, endPoint x: 689, endPoint y: 194, distance: 53.1
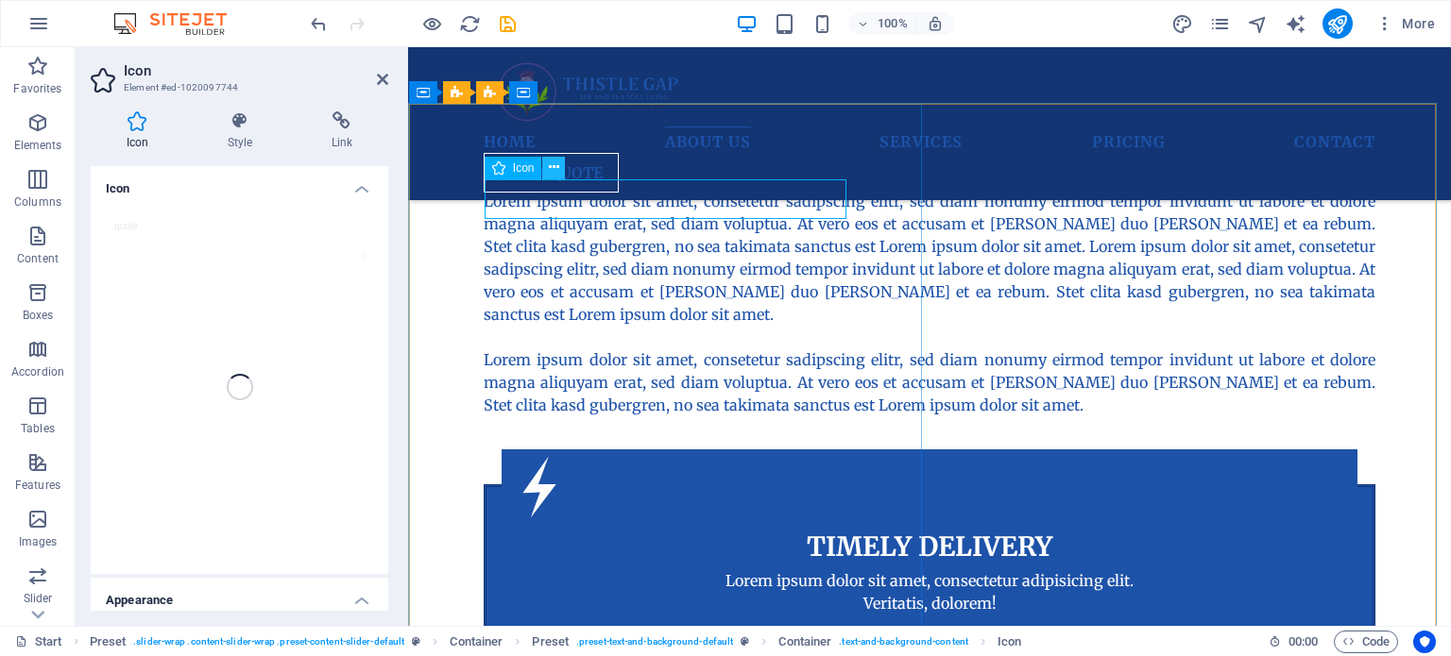
click at [555, 165] on icon at bounding box center [554, 168] width 10 height 20
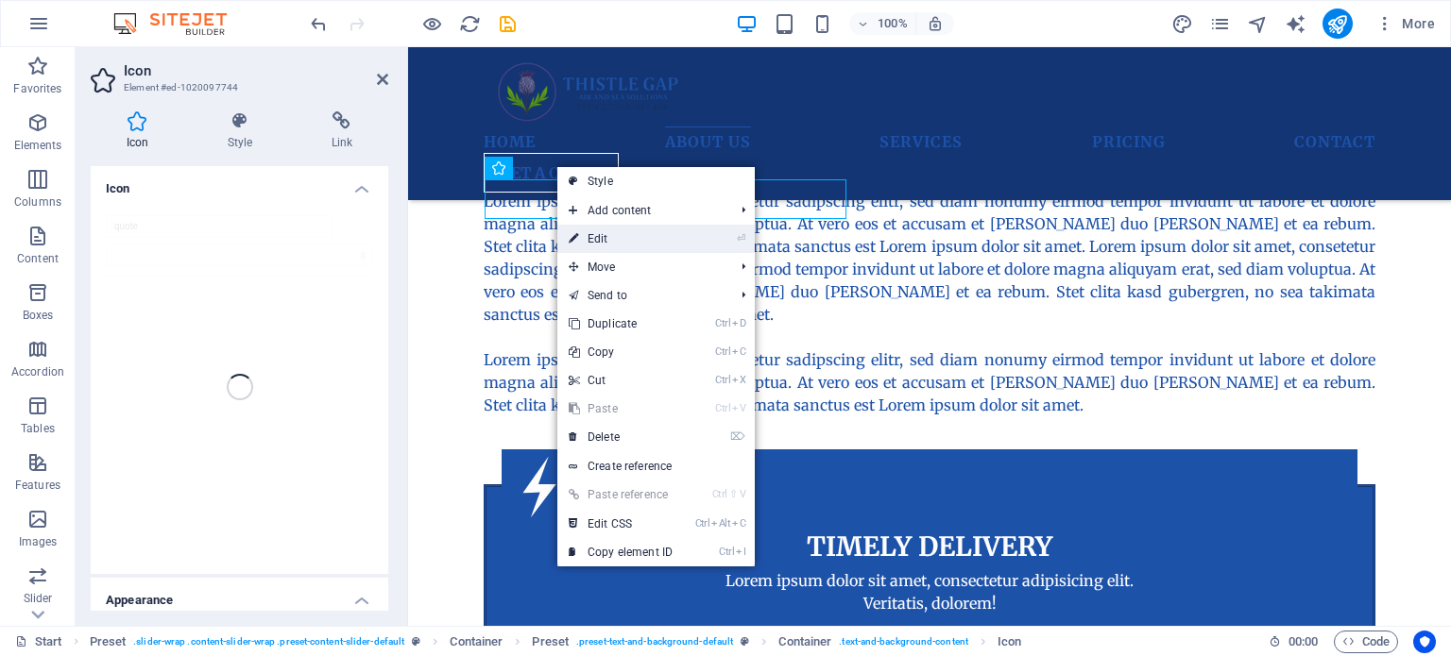
click at [589, 236] on link "⏎ Edit" at bounding box center [620, 239] width 127 height 28
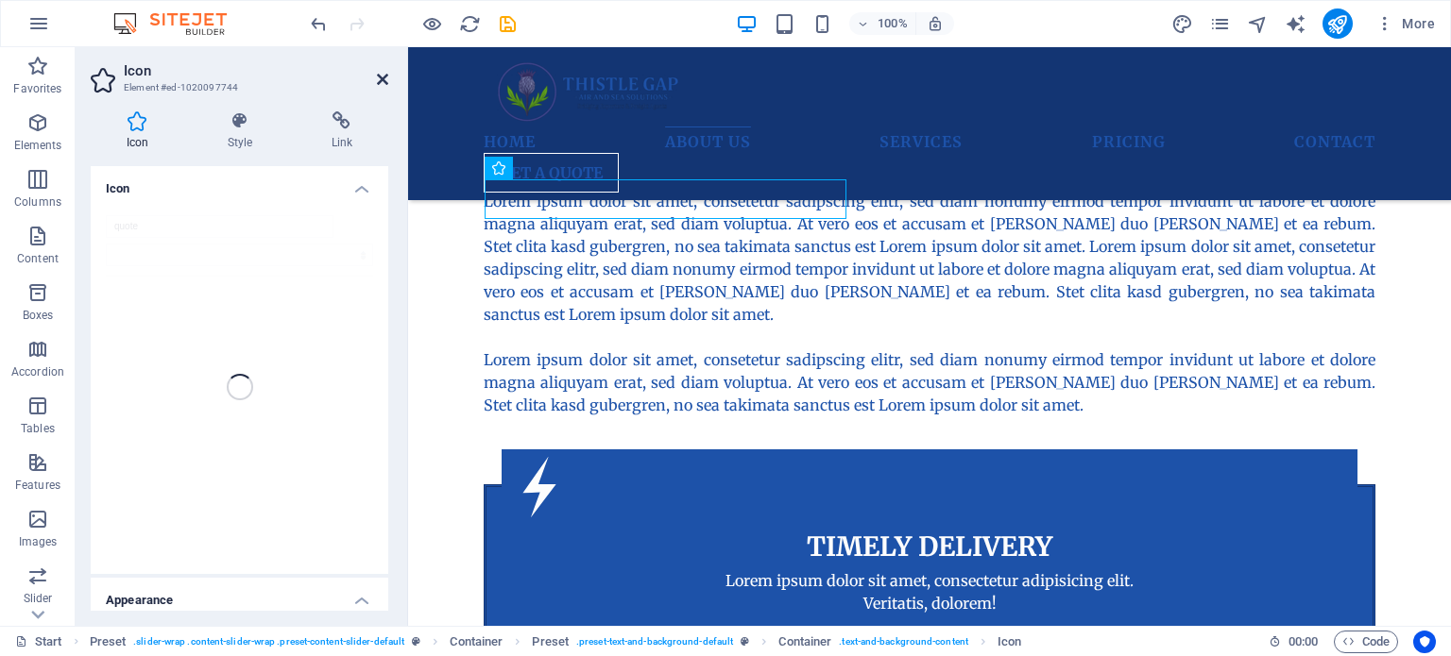
click at [377, 74] on icon at bounding box center [382, 79] width 11 height 15
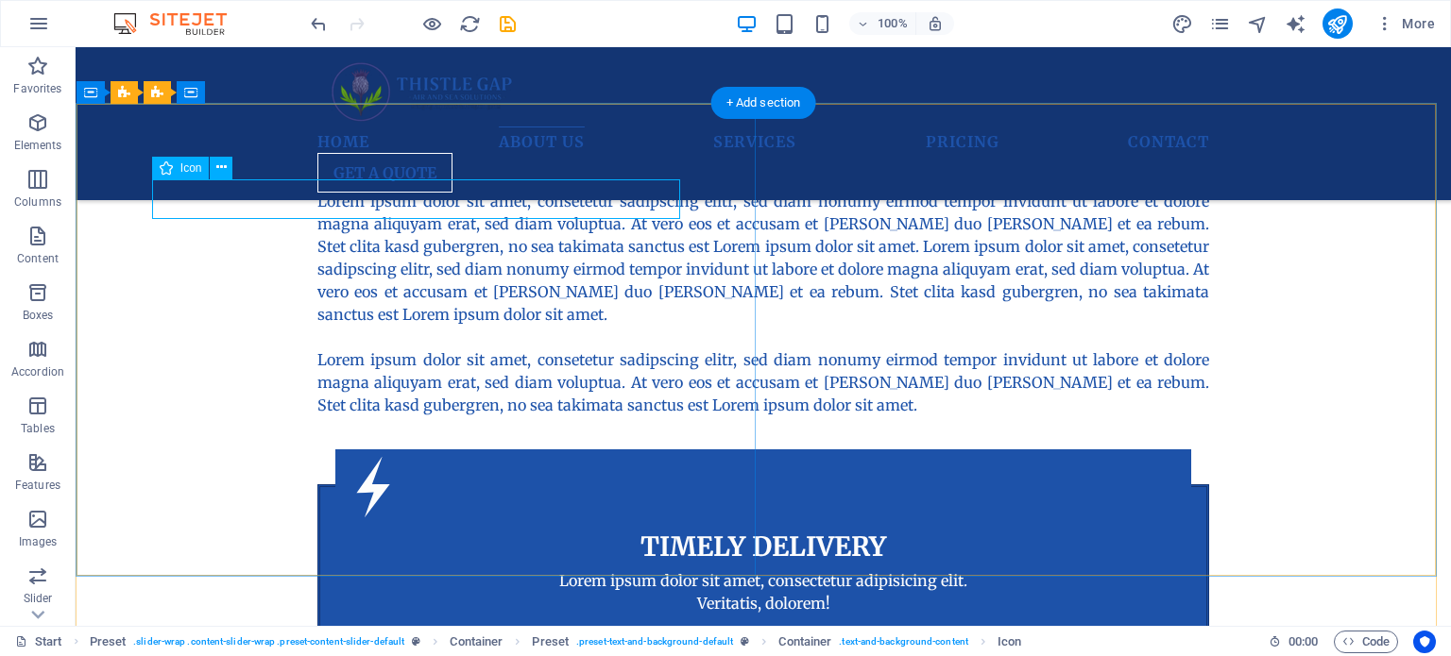
click at [221, 162] on icon at bounding box center [221, 168] width 10 height 20
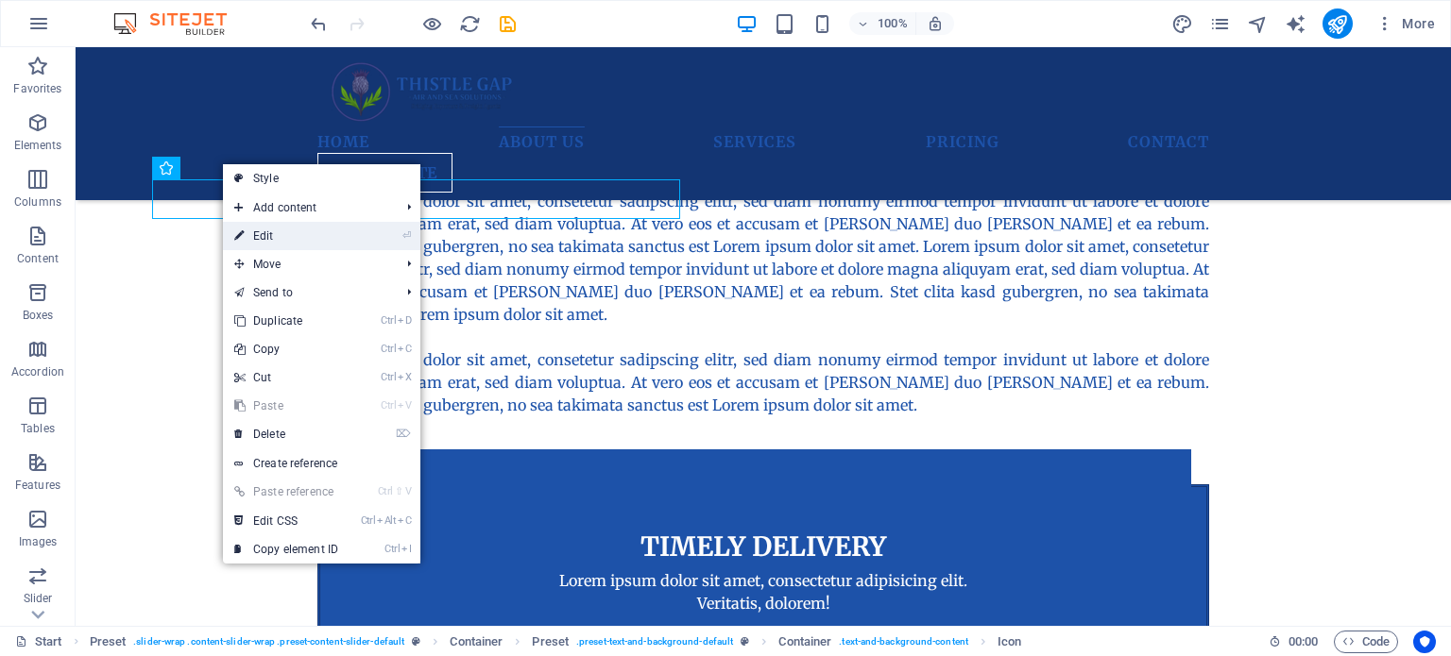
click at [270, 237] on link "⏎ Edit" at bounding box center [286, 236] width 127 height 28
select select "xMidYMid"
select select "px"
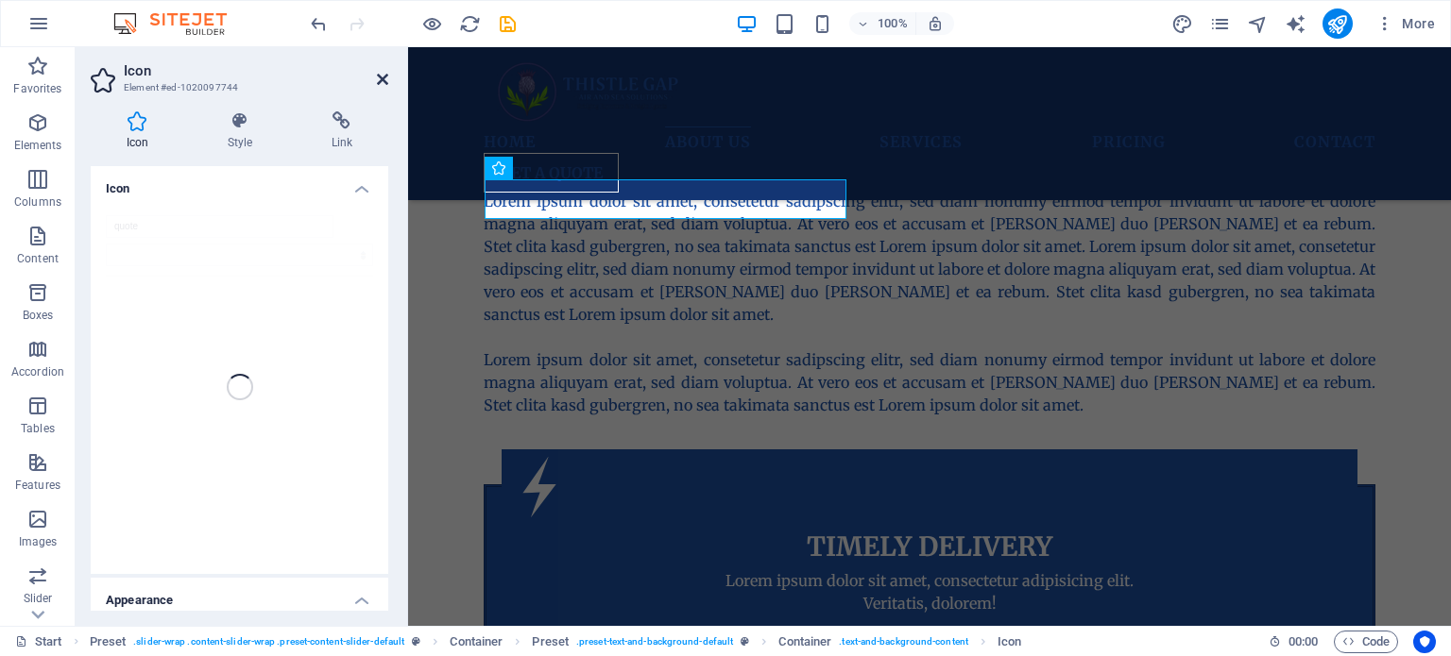
click at [382, 82] on icon at bounding box center [382, 79] width 11 height 15
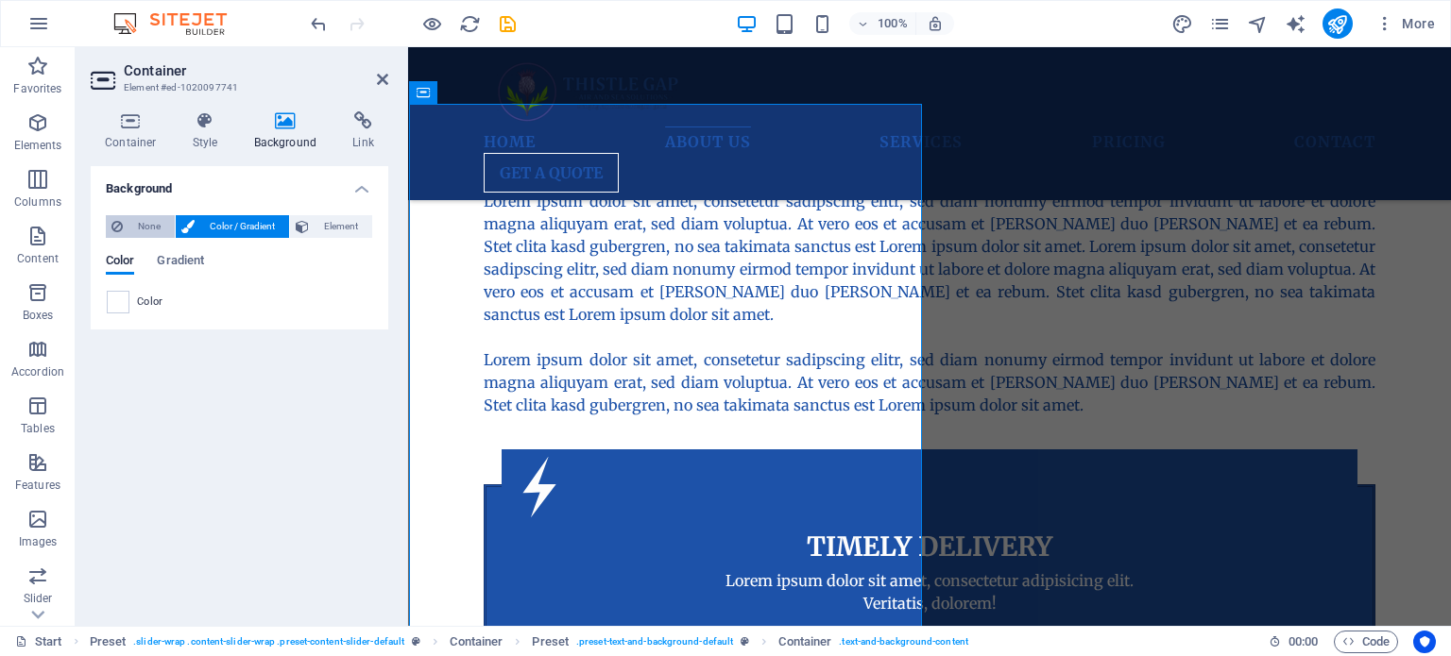
click at [142, 225] on span "None" at bounding box center [148, 226] width 41 height 23
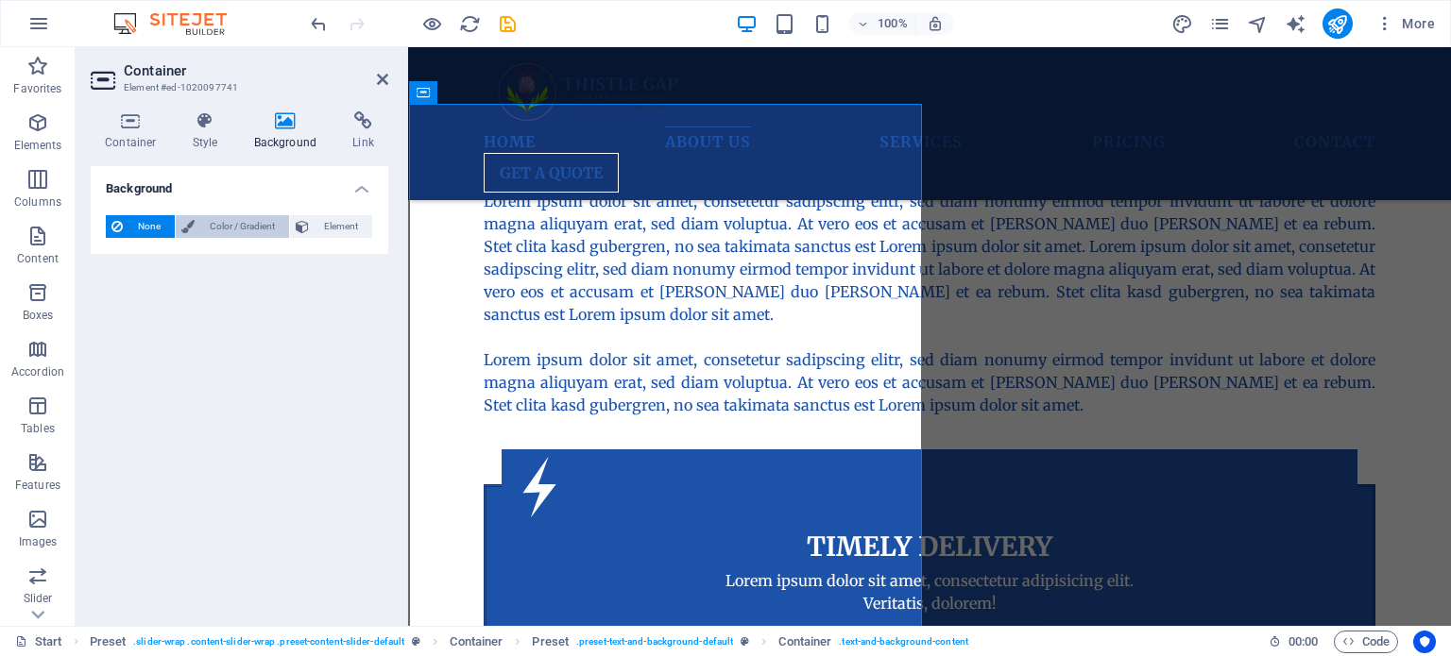
click at [230, 225] on span "Color / Gradient" at bounding box center [241, 226] width 83 height 23
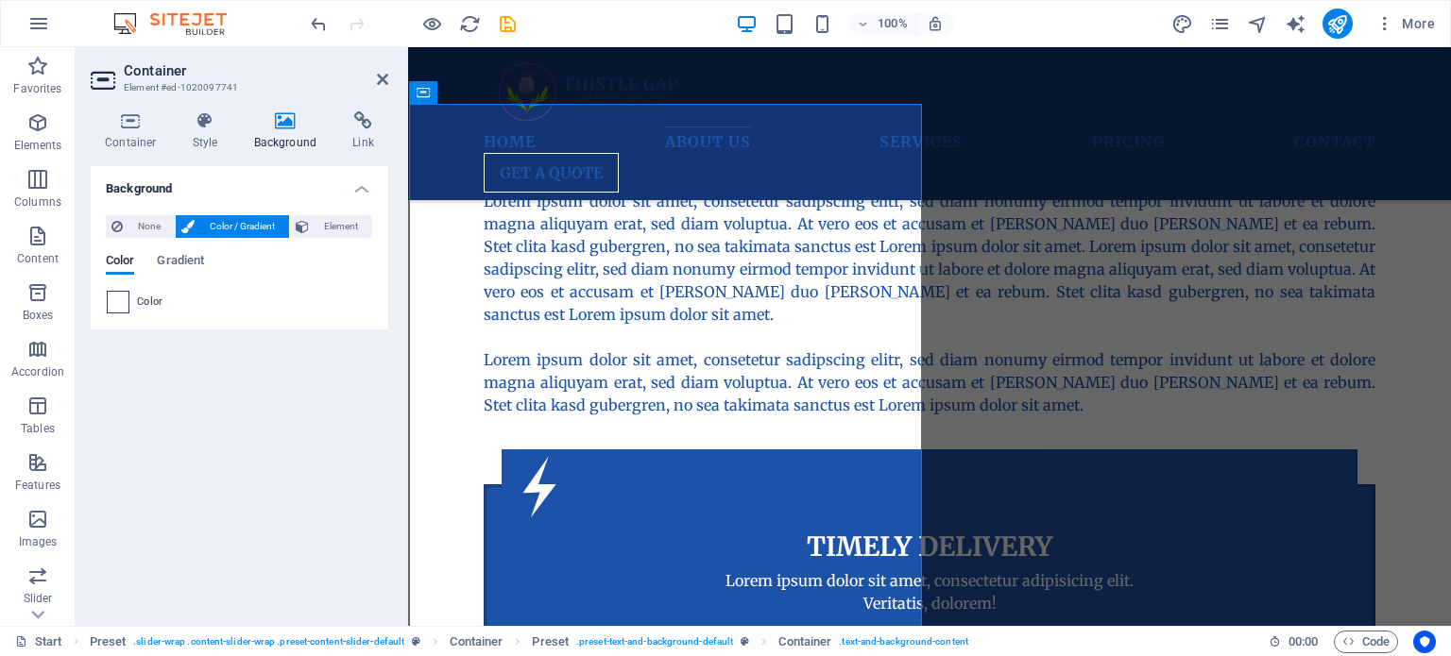
click at [113, 300] on span at bounding box center [118, 302] width 21 height 21
type input "#ffffff"
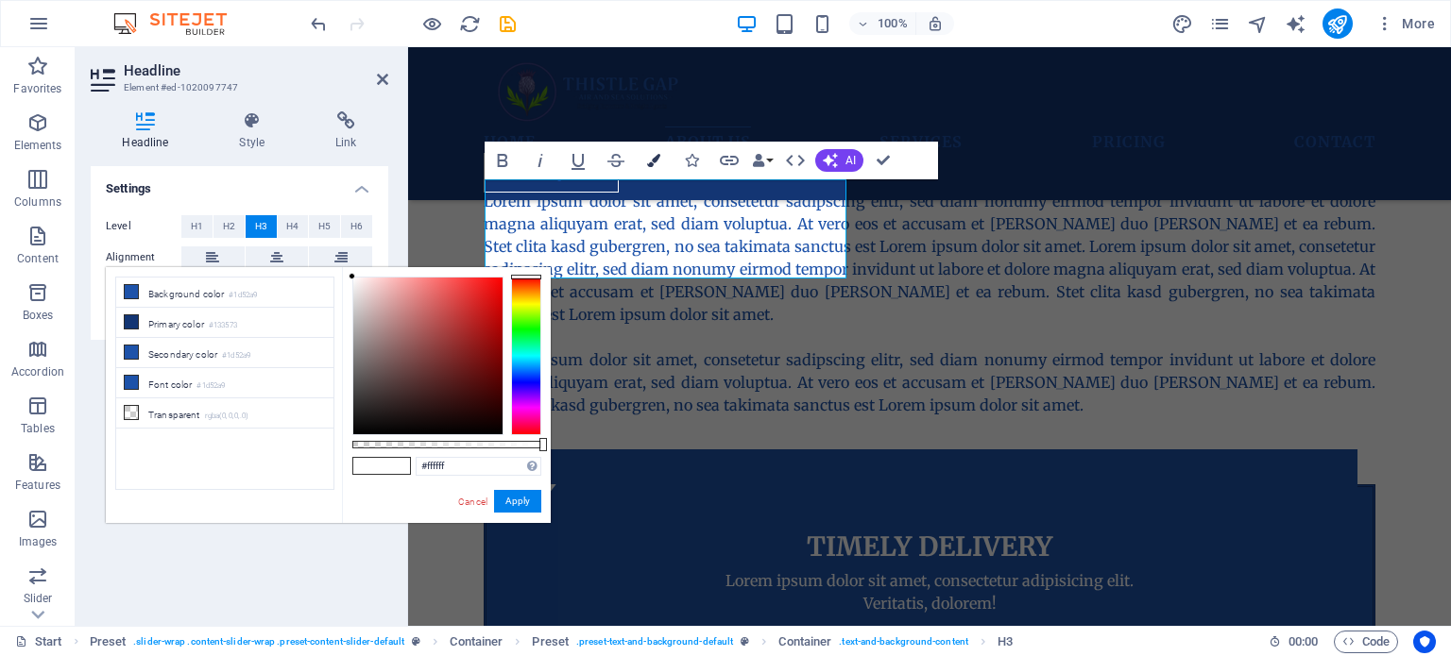
click at [654, 160] on icon "button" at bounding box center [653, 160] width 13 height 13
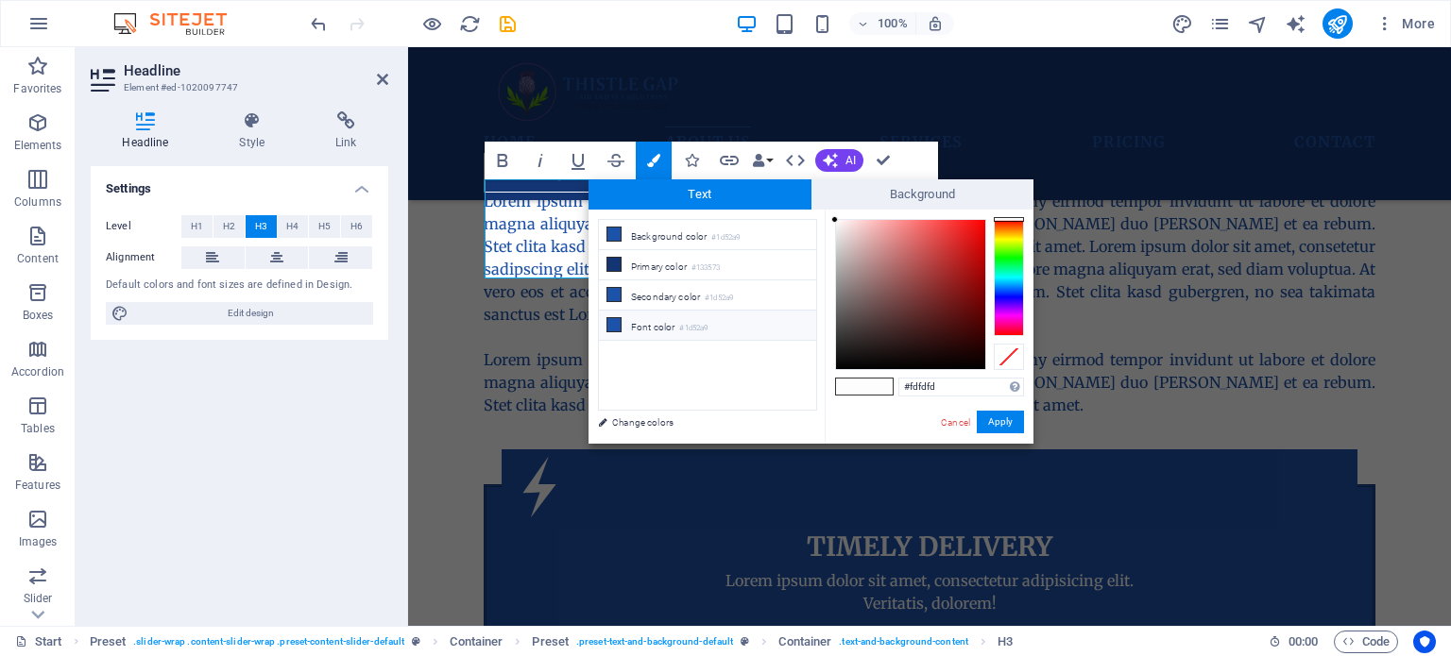
click at [643, 322] on li "Font color #1d52a9" at bounding box center [707, 326] width 217 height 30
type input "#1d52a9"
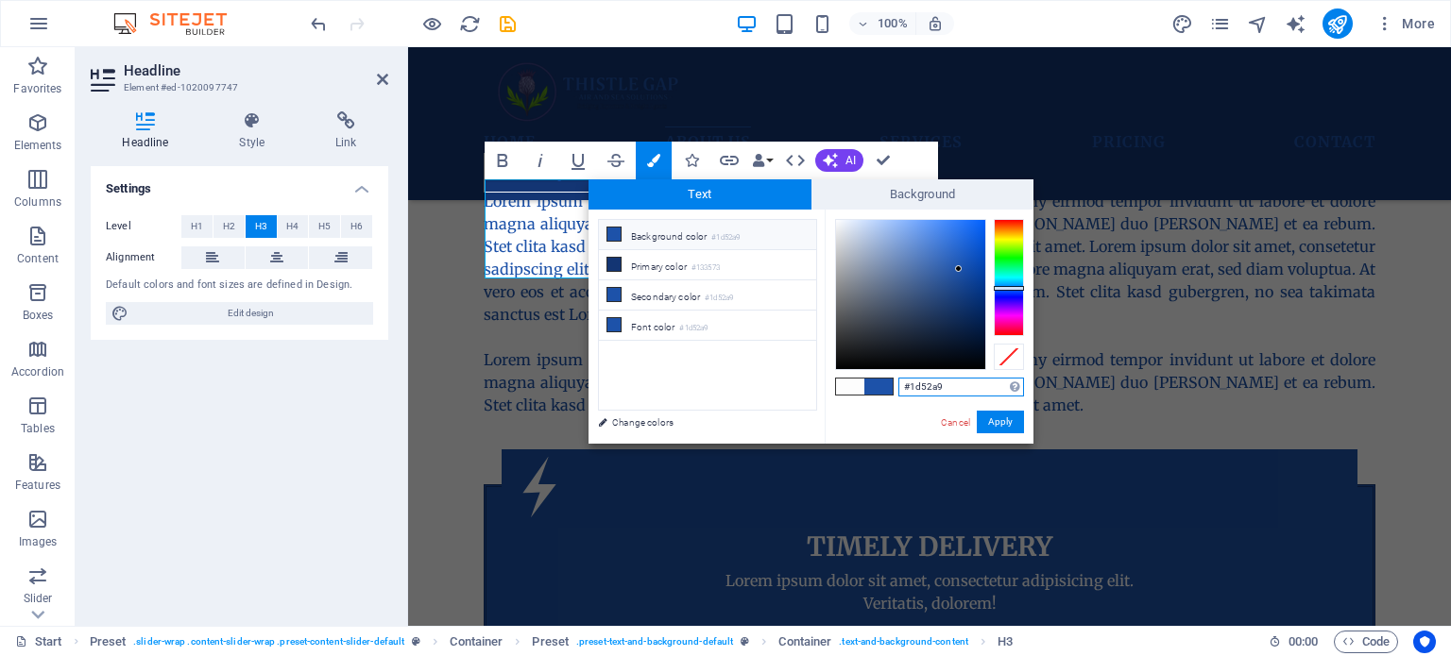
drag, startPoint x: 966, startPoint y: 386, endPoint x: 819, endPoint y: 393, distance: 147.5
click at [819, 393] on div "less Background color #1d52a9 Primary color #133573 Secondary color #1d52a9 Fon…" at bounding box center [810, 327] width 445 height 234
click at [917, 375] on div "Supported formats #0852ed rgb(8, 82, 237) rgba(8, 82, 237, 90%) hsv(221,97,93) …" at bounding box center [928, 464] width 209 height 508
paste input "#1d52a9"
type input "#1d52a9"
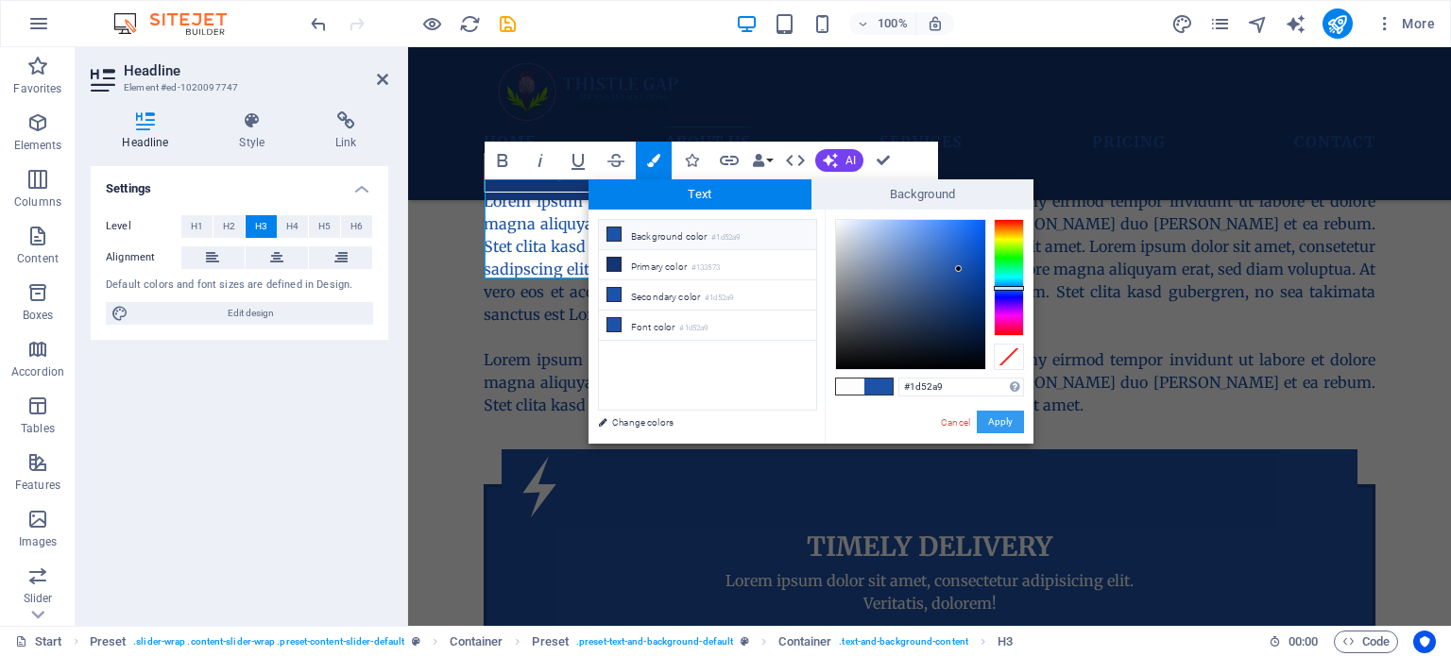
click at [993, 417] on button "Apply" at bounding box center [999, 422] width 47 height 23
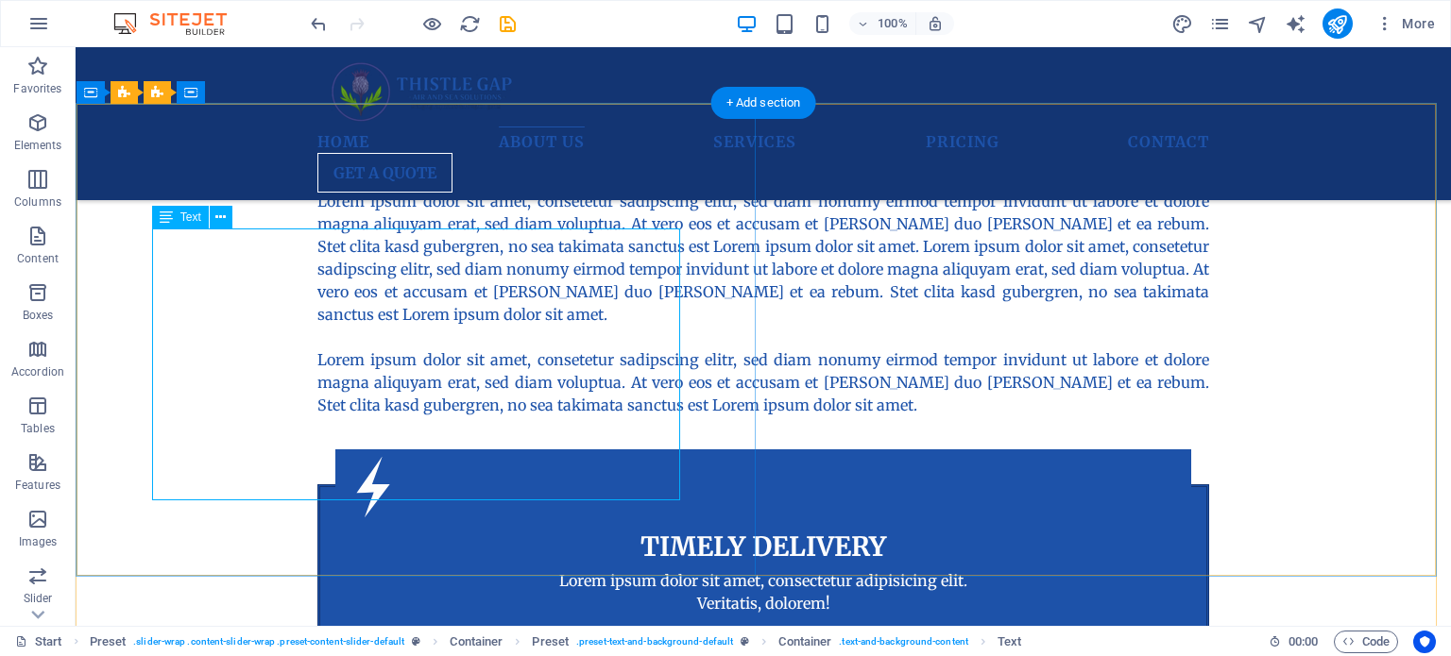
click at [229, 221] on button at bounding box center [221, 217] width 23 height 23
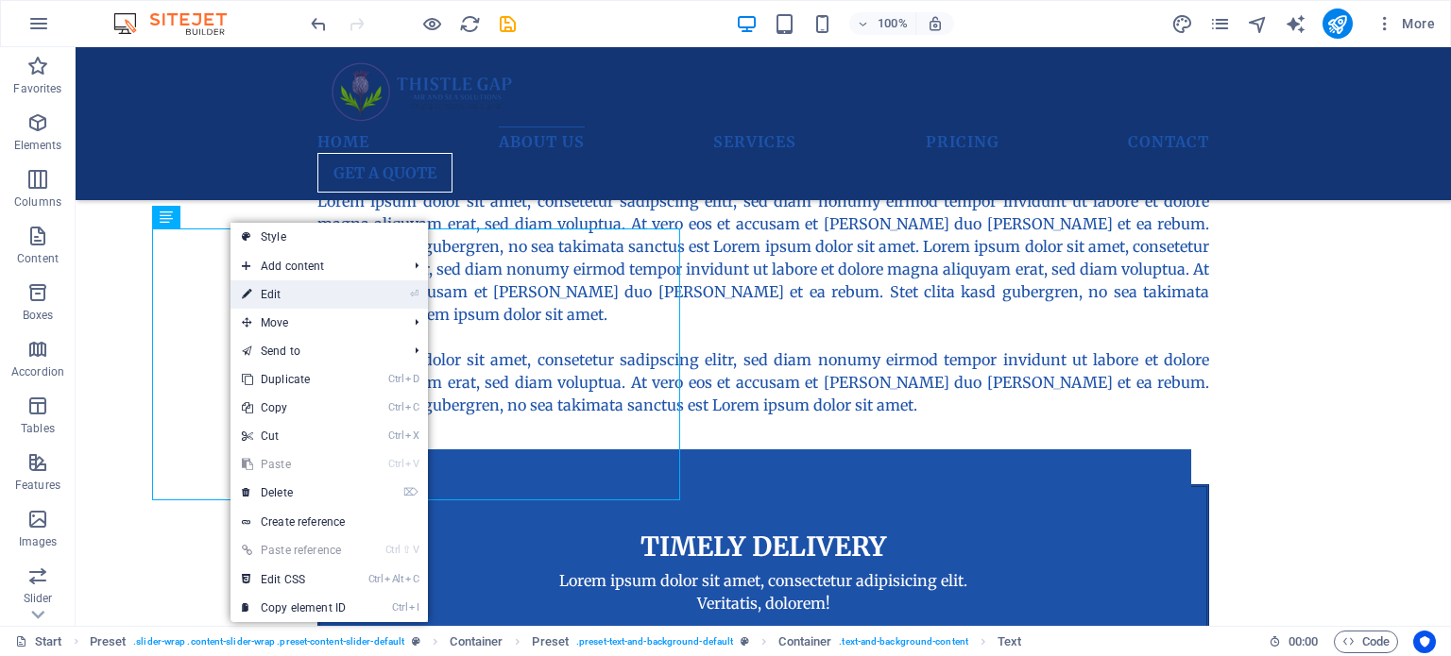
click at [280, 291] on link "⏎ Edit" at bounding box center [293, 294] width 127 height 28
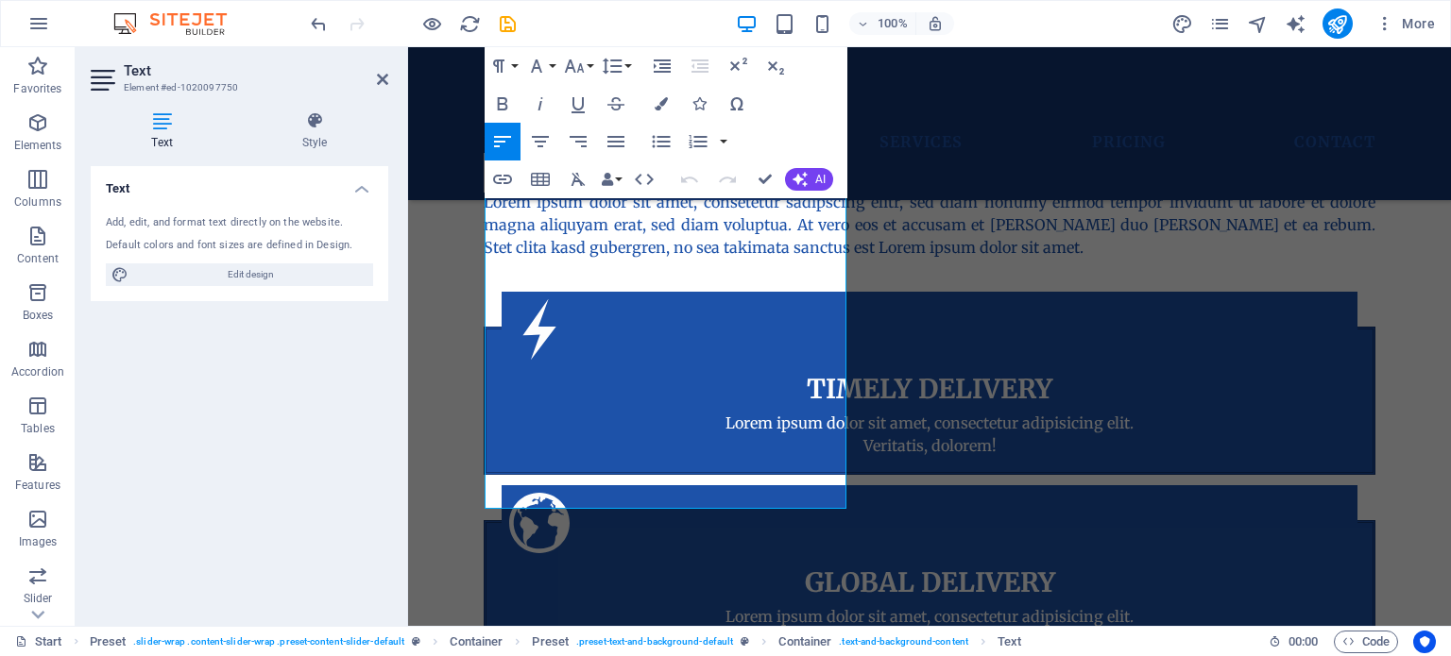
scroll to position [1346, 0]
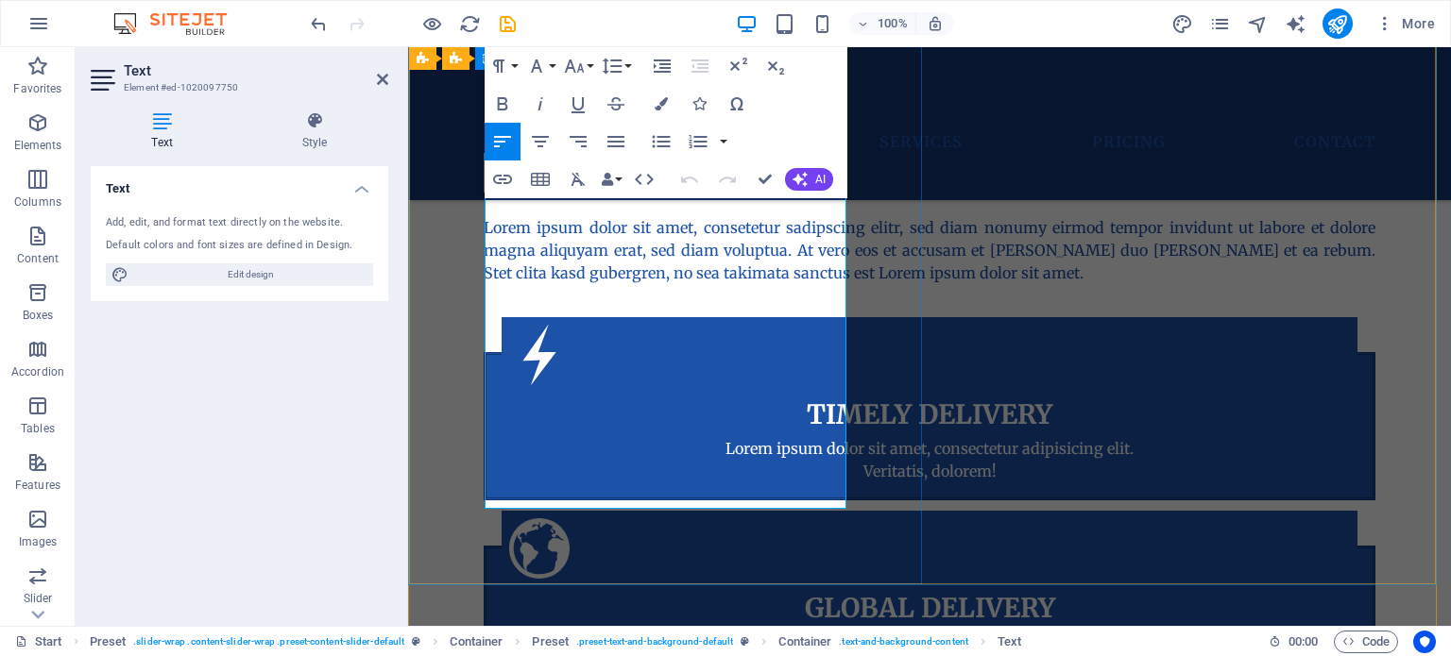
drag, startPoint x: 839, startPoint y: 495, endPoint x: 984, endPoint y: 195, distance: 333.7
click at [660, 102] on icon "button" at bounding box center [660, 103] width 13 height 13
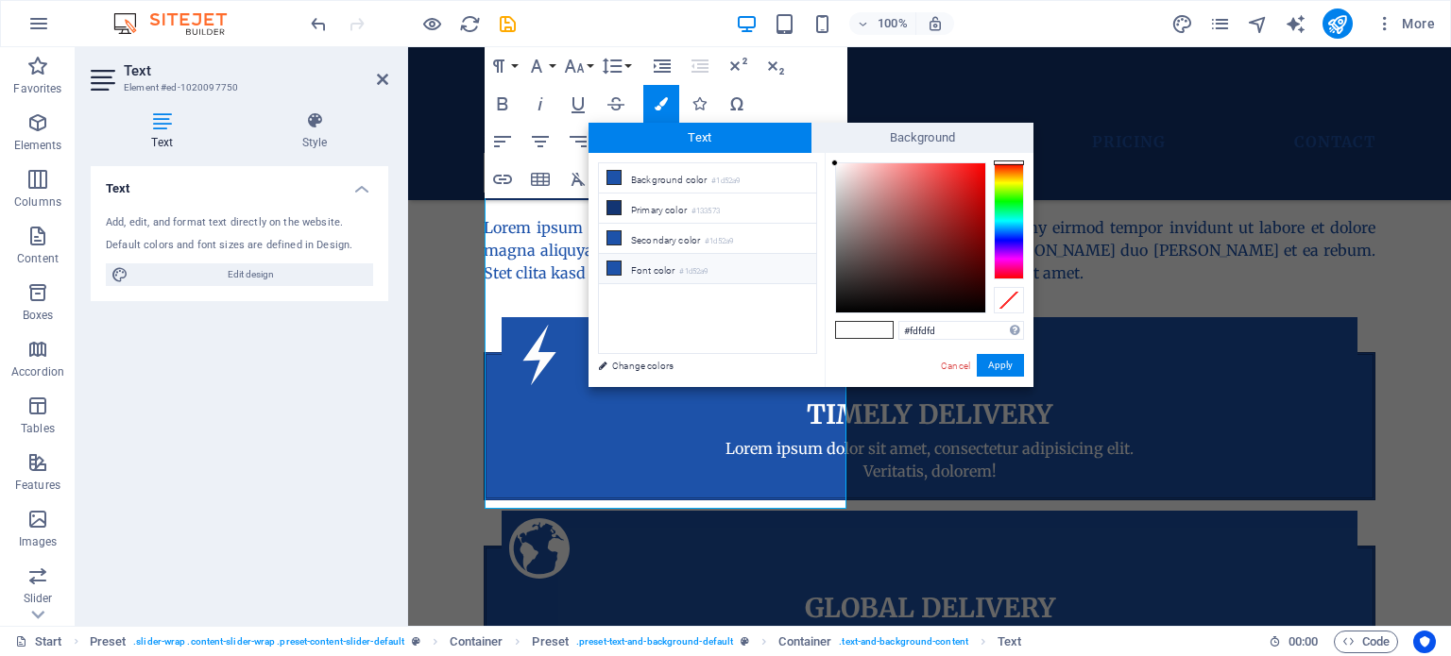
click at [721, 259] on li "Font color #1d52a9" at bounding box center [707, 269] width 217 height 30
type input "#1d52a9"
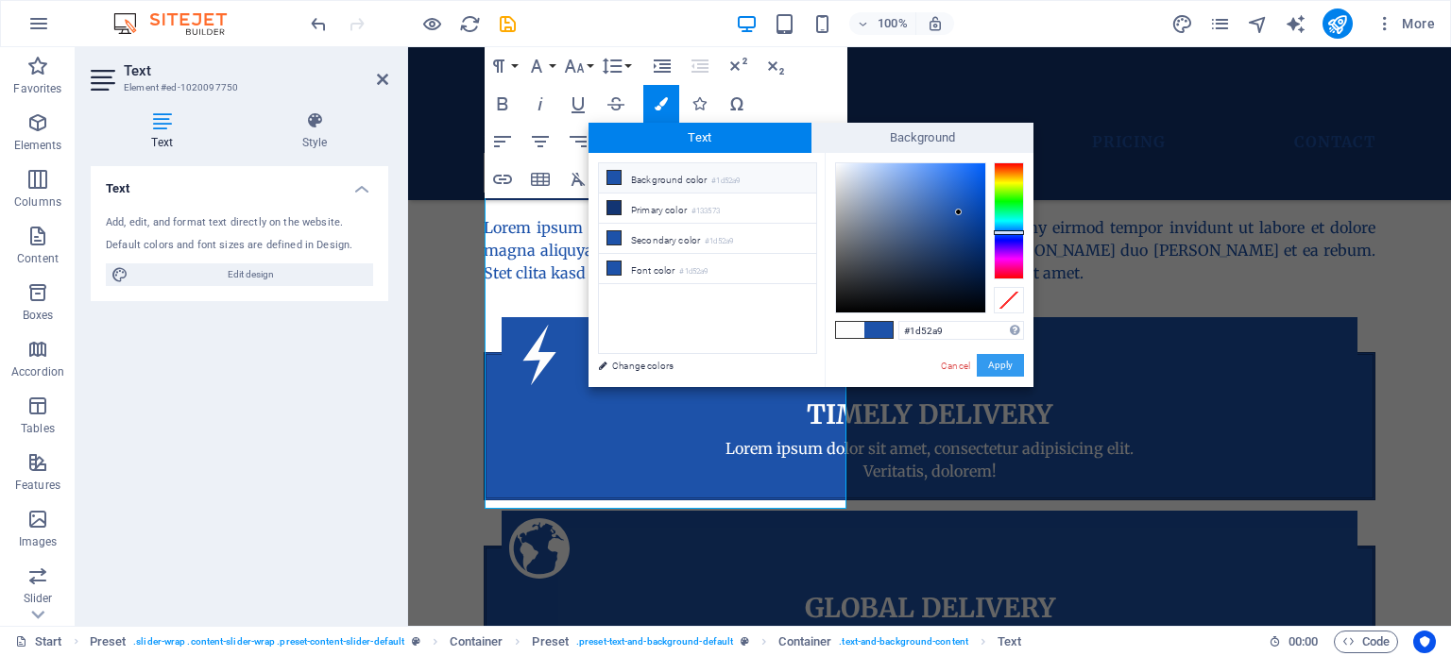
click at [1012, 363] on button "Apply" at bounding box center [999, 365] width 47 height 23
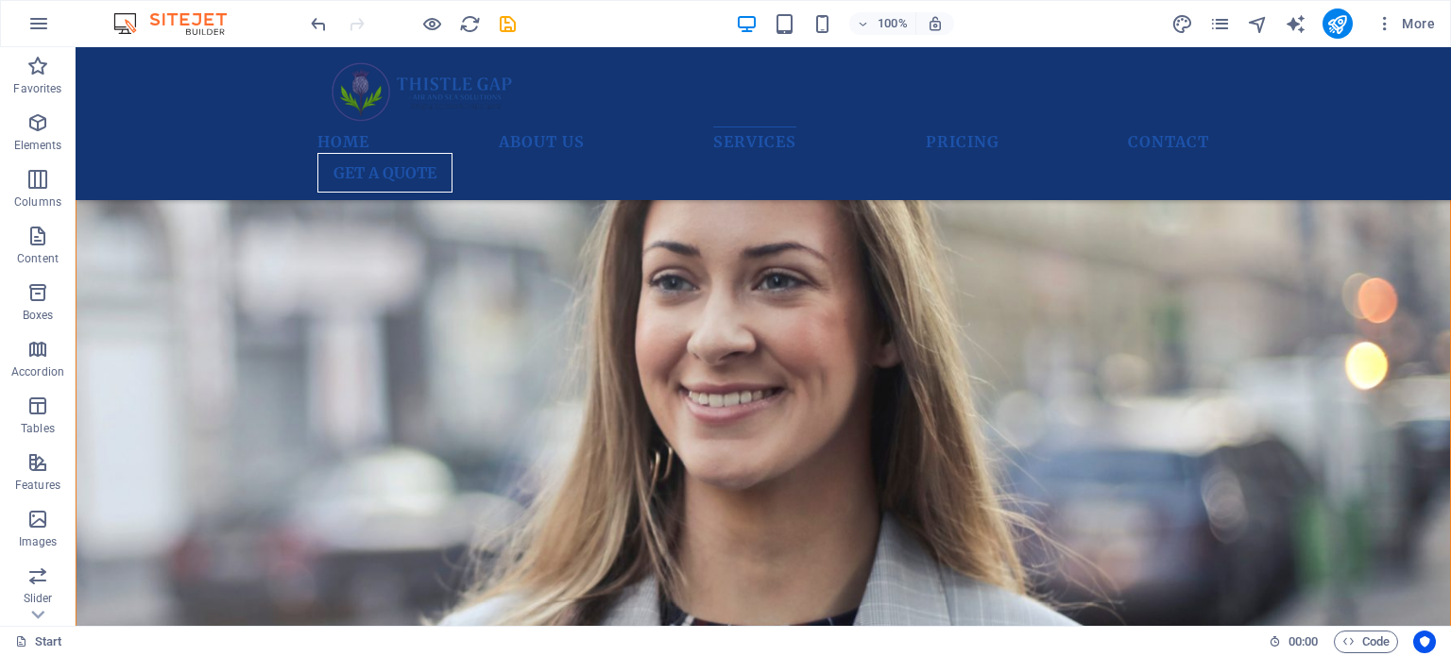
scroll to position [3427, 0]
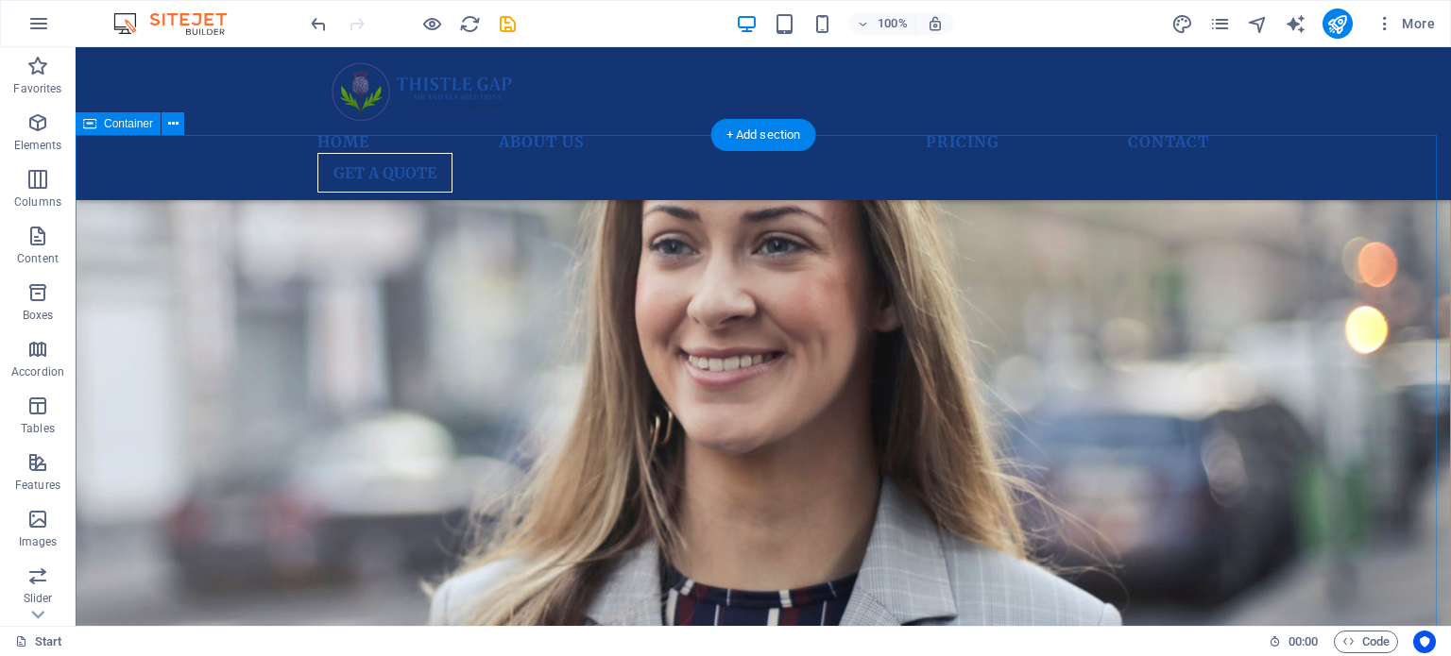
click at [172, 124] on icon at bounding box center [173, 124] width 10 height 20
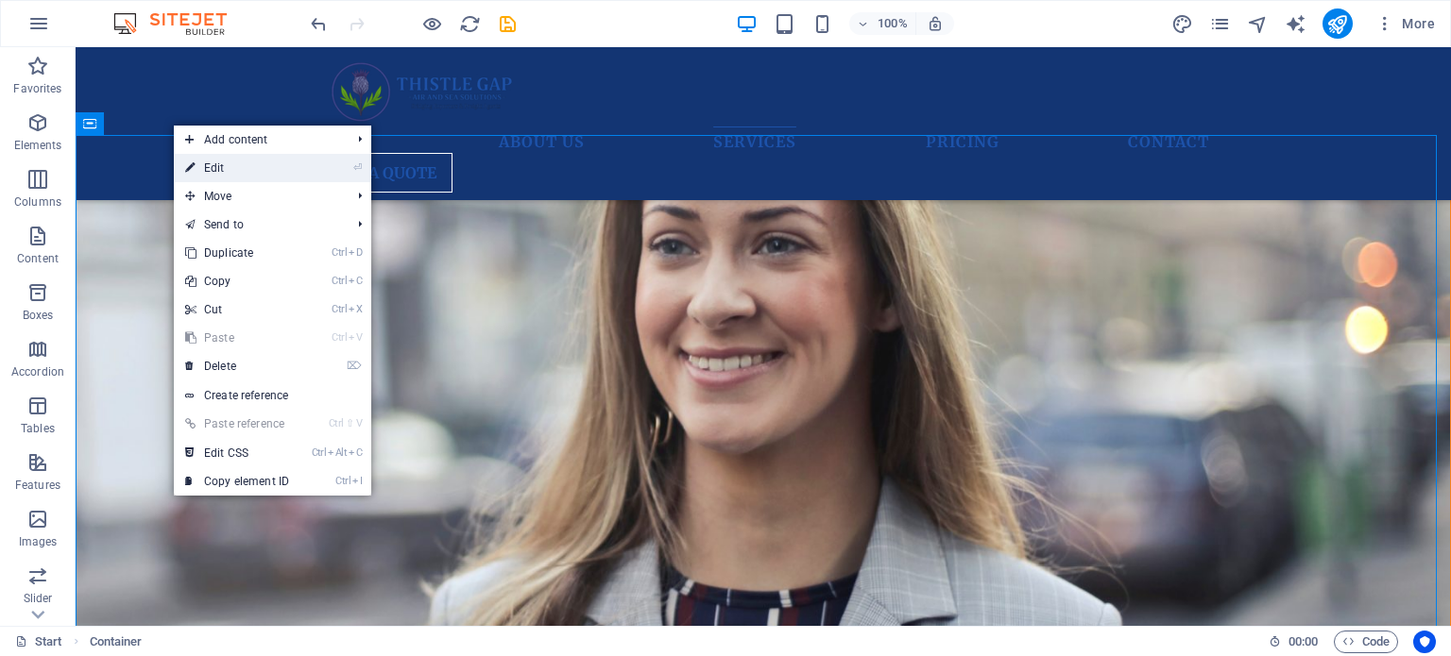
click at [216, 165] on link "⏎ Edit" at bounding box center [237, 168] width 127 height 28
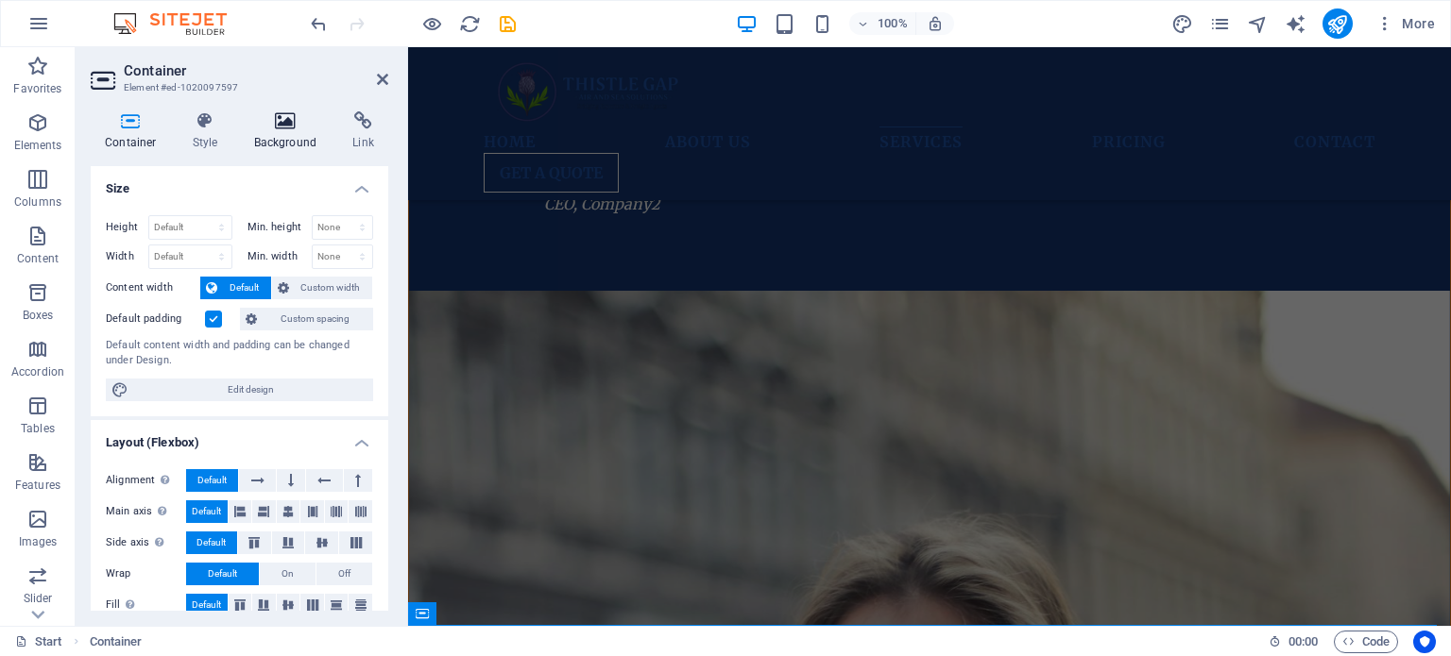
click at [286, 127] on icon at bounding box center [286, 120] width 92 height 19
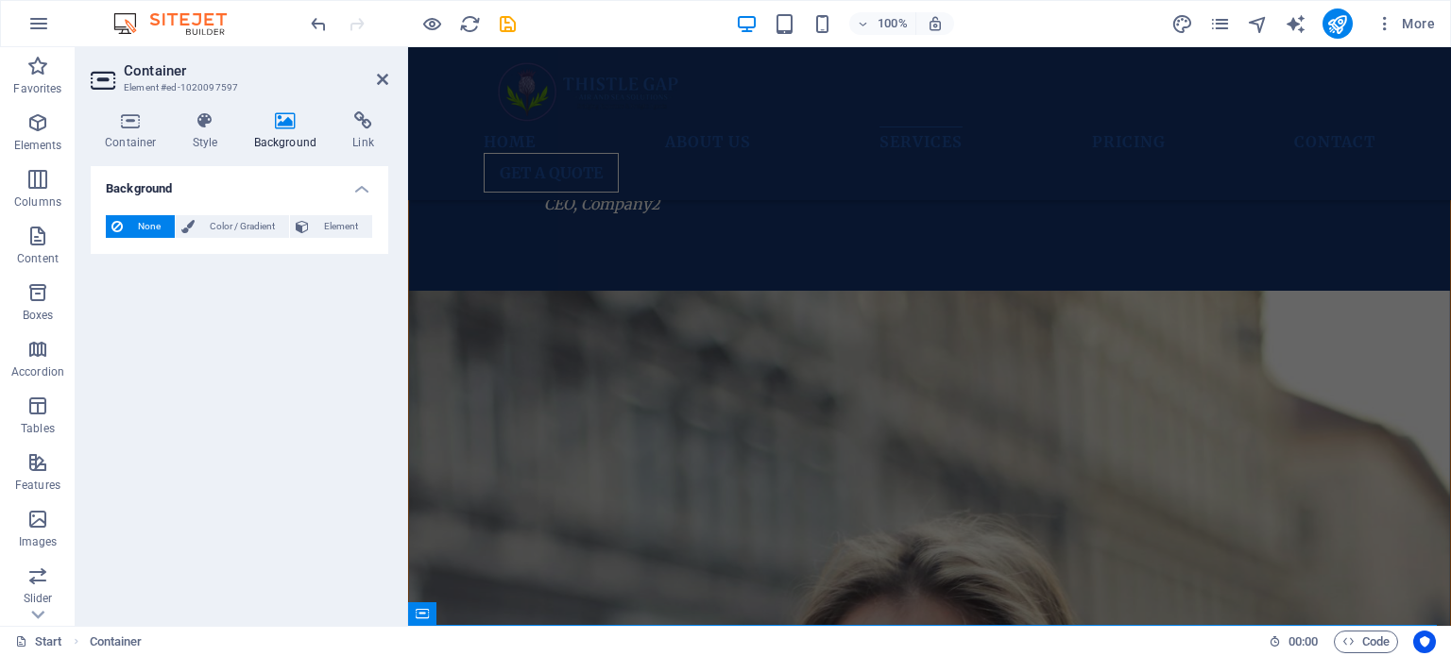
click at [136, 225] on span "None" at bounding box center [148, 226] width 41 height 23
click at [212, 222] on span "Color / Gradient" at bounding box center [241, 226] width 83 height 23
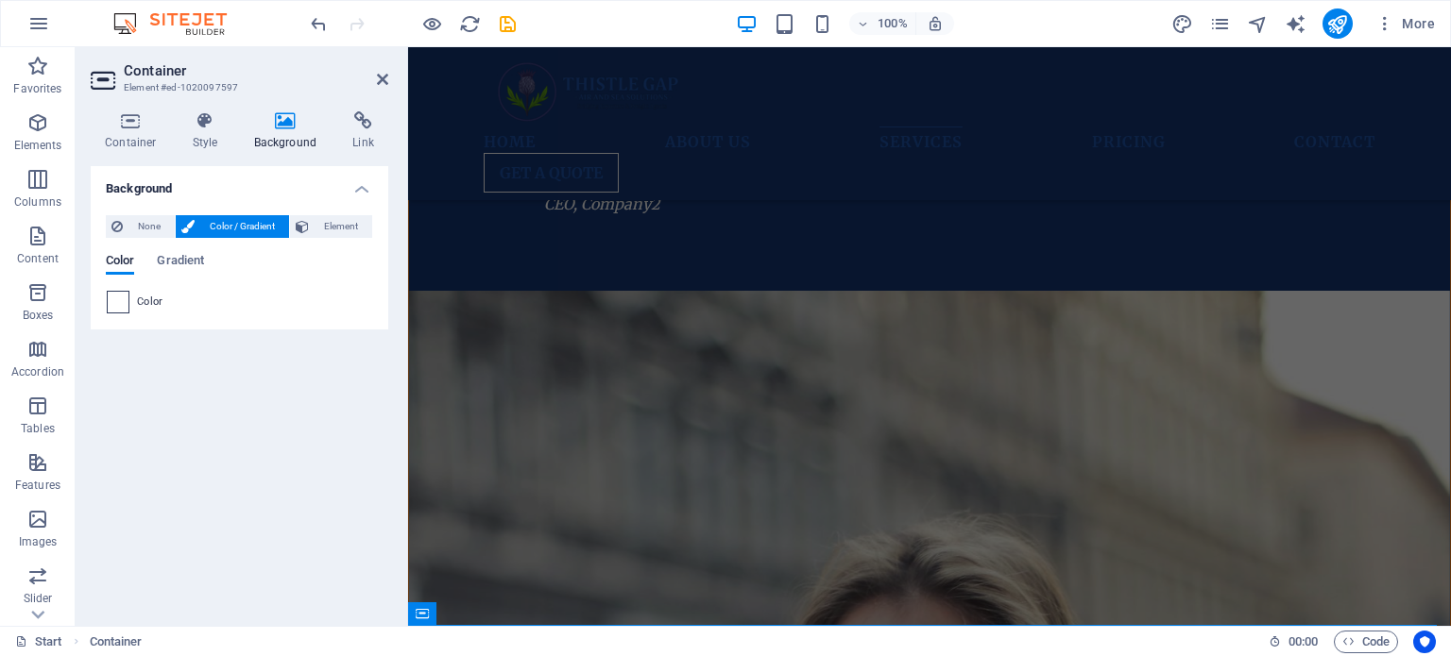
click at [110, 293] on span at bounding box center [118, 302] width 21 height 21
type input "#ffffff"
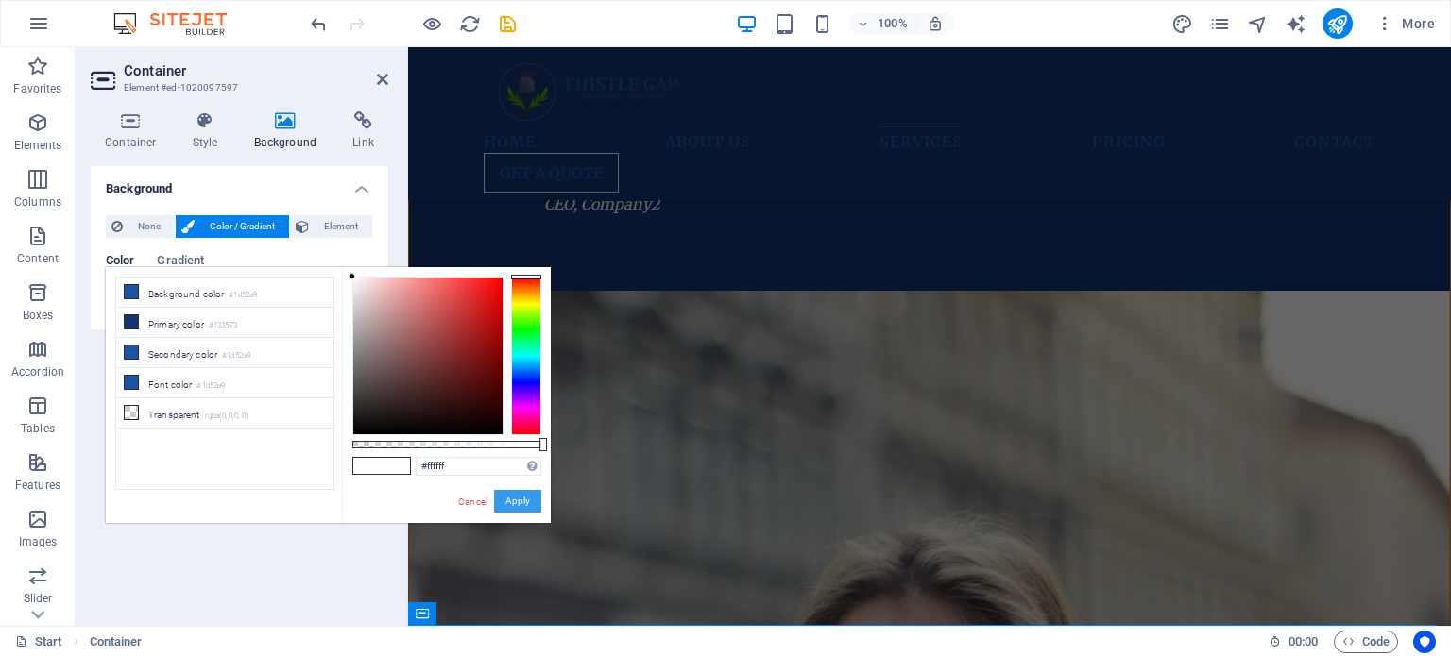
click at [515, 492] on button "Apply" at bounding box center [517, 501] width 47 height 23
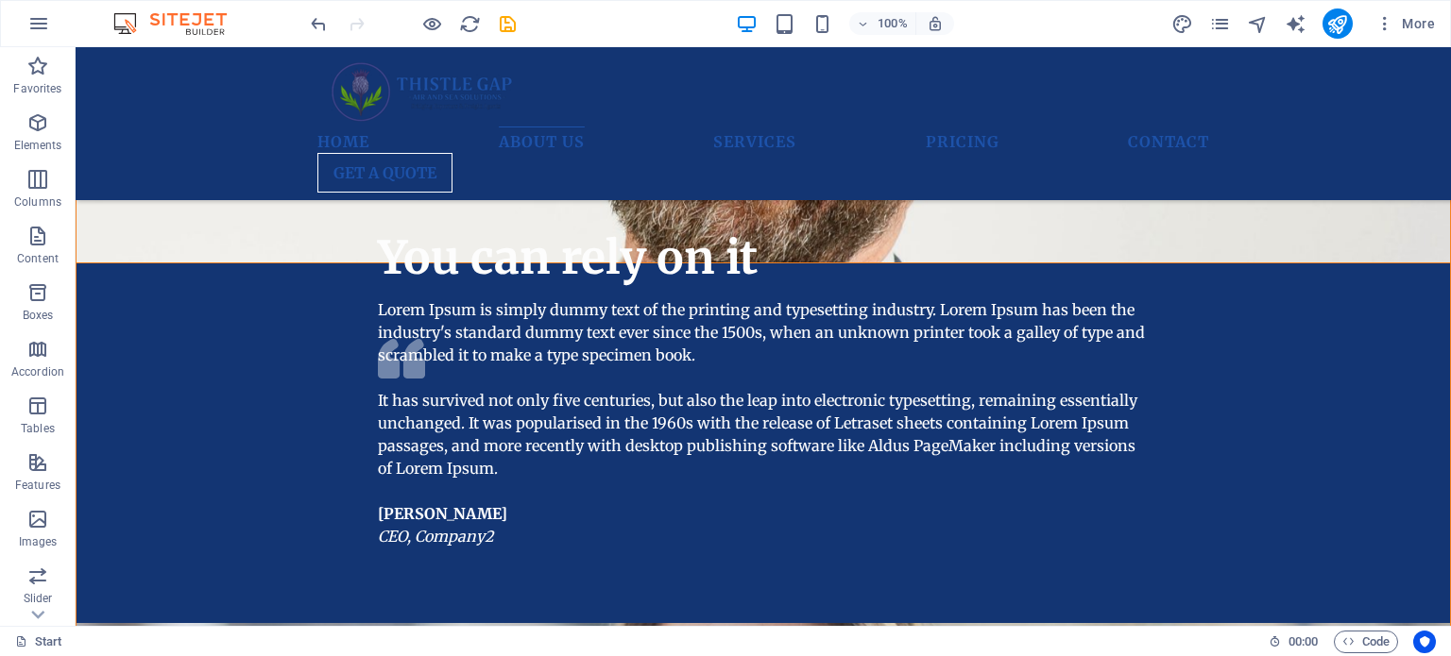
scroll to position [2965, 0]
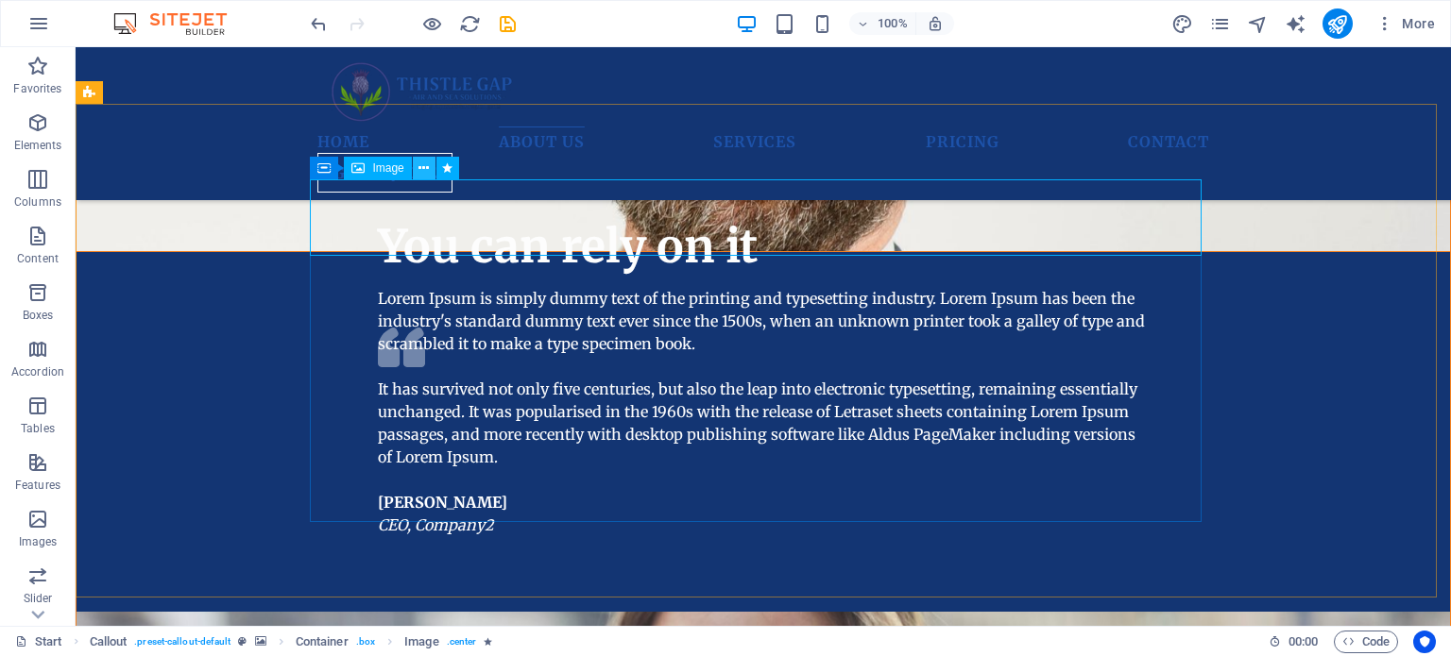
click at [430, 172] on button at bounding box center [424, 168] width 23 height 23
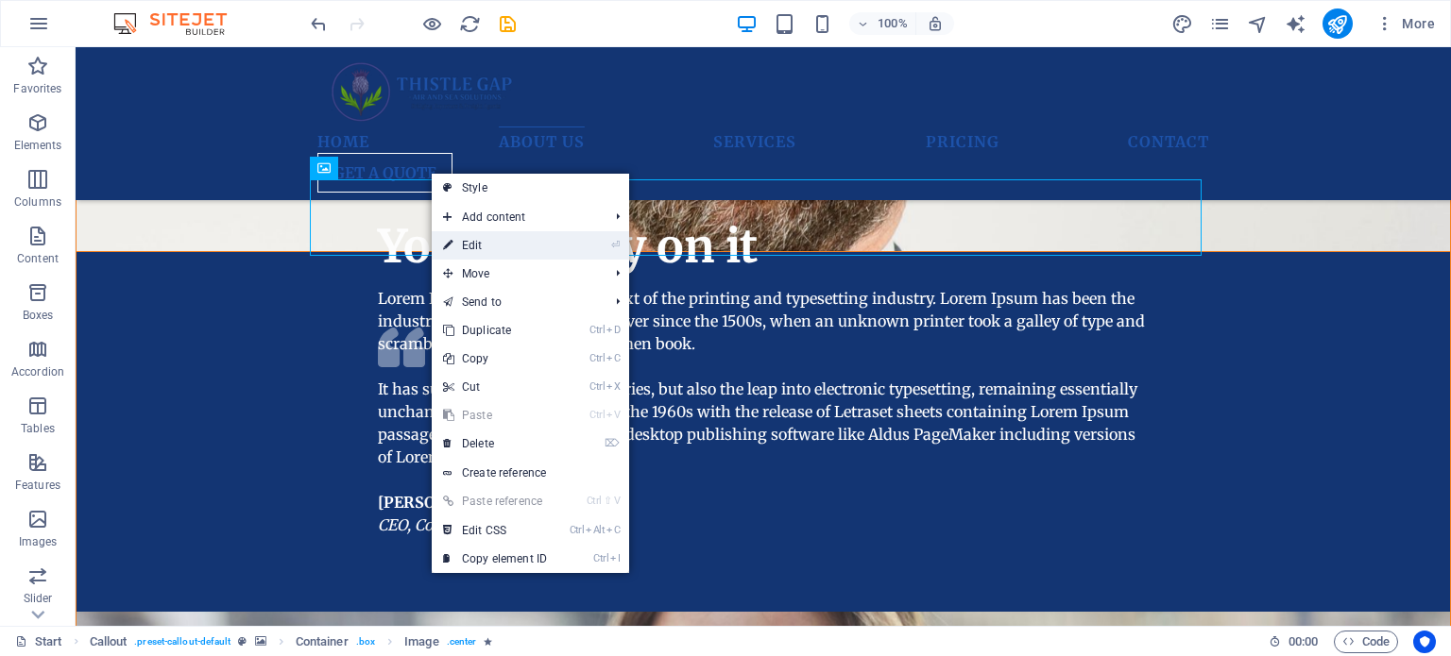
click at [476, 239] on link "⏎ Edit" at bounding box center [495, 245] width 127 height 28
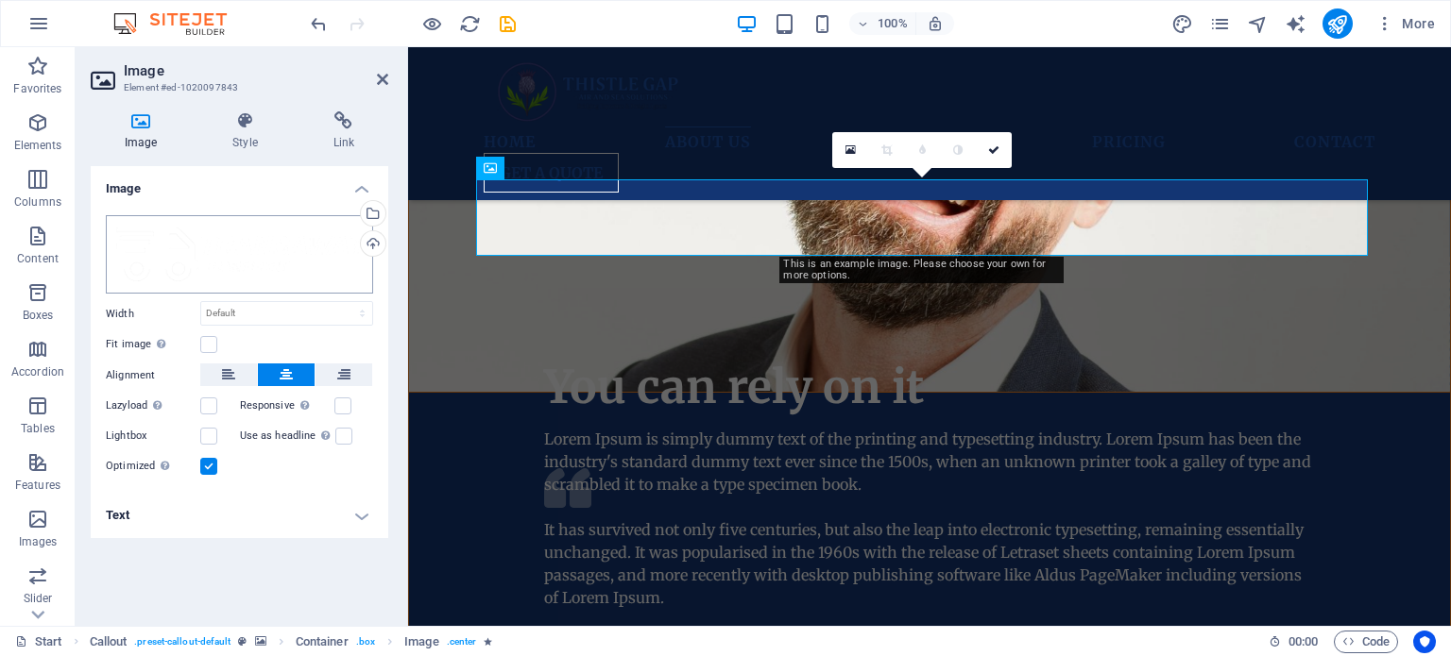
scroll to position [3455, 0]
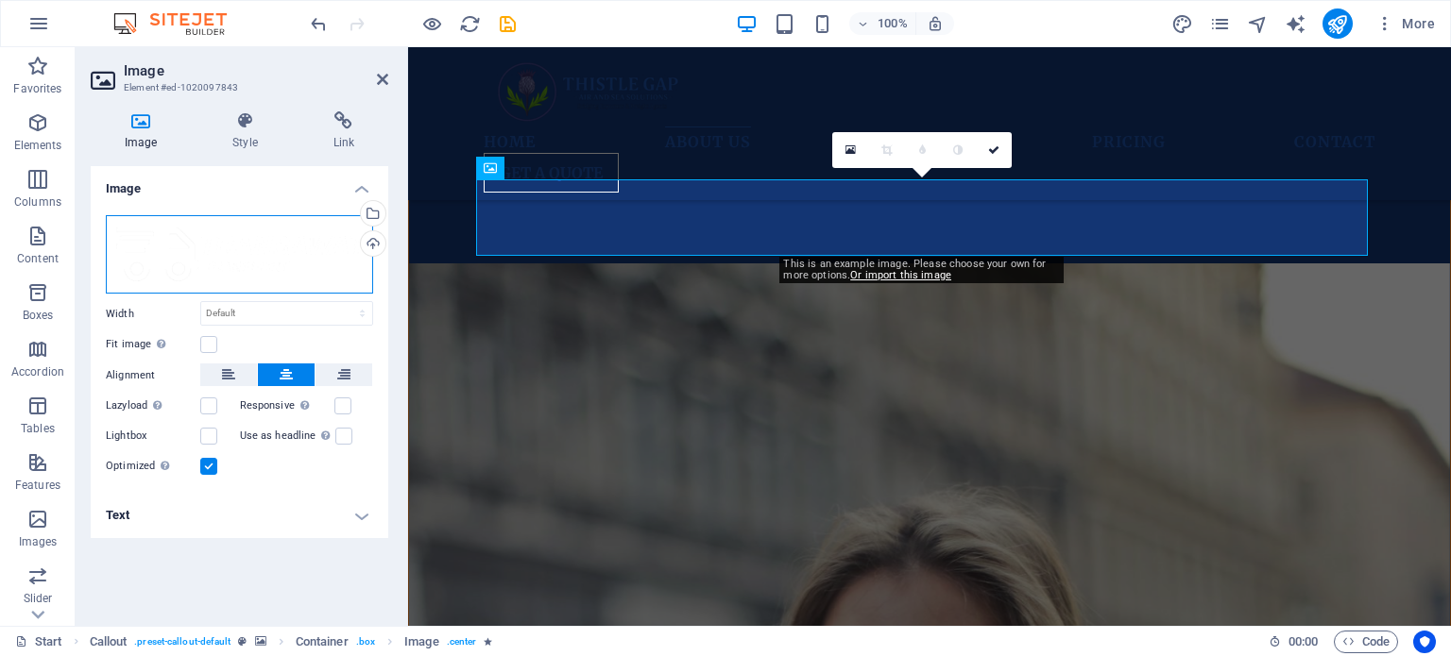
click at [225, 271] on div "Drag files here, click to choose files or select files from Files or our free s…" at bounding box center [239, 254] width 267 height 79
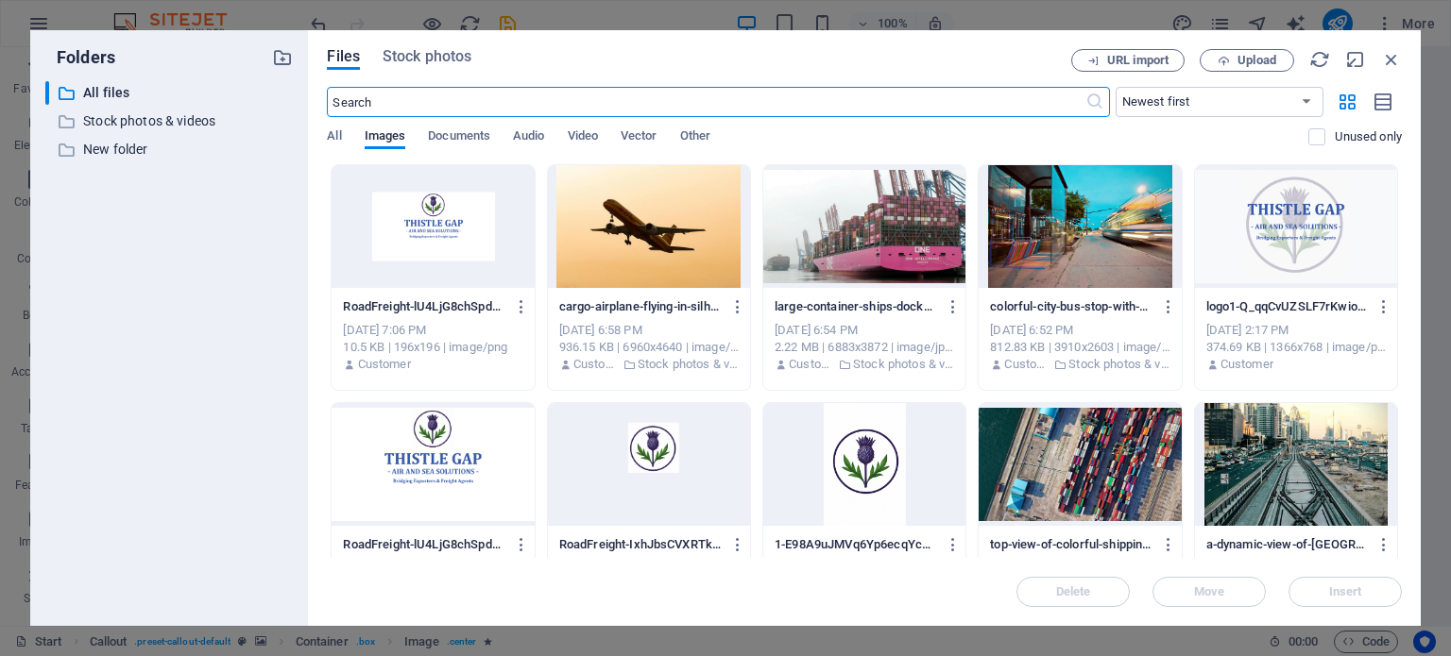
scroll to position [3931, 0]
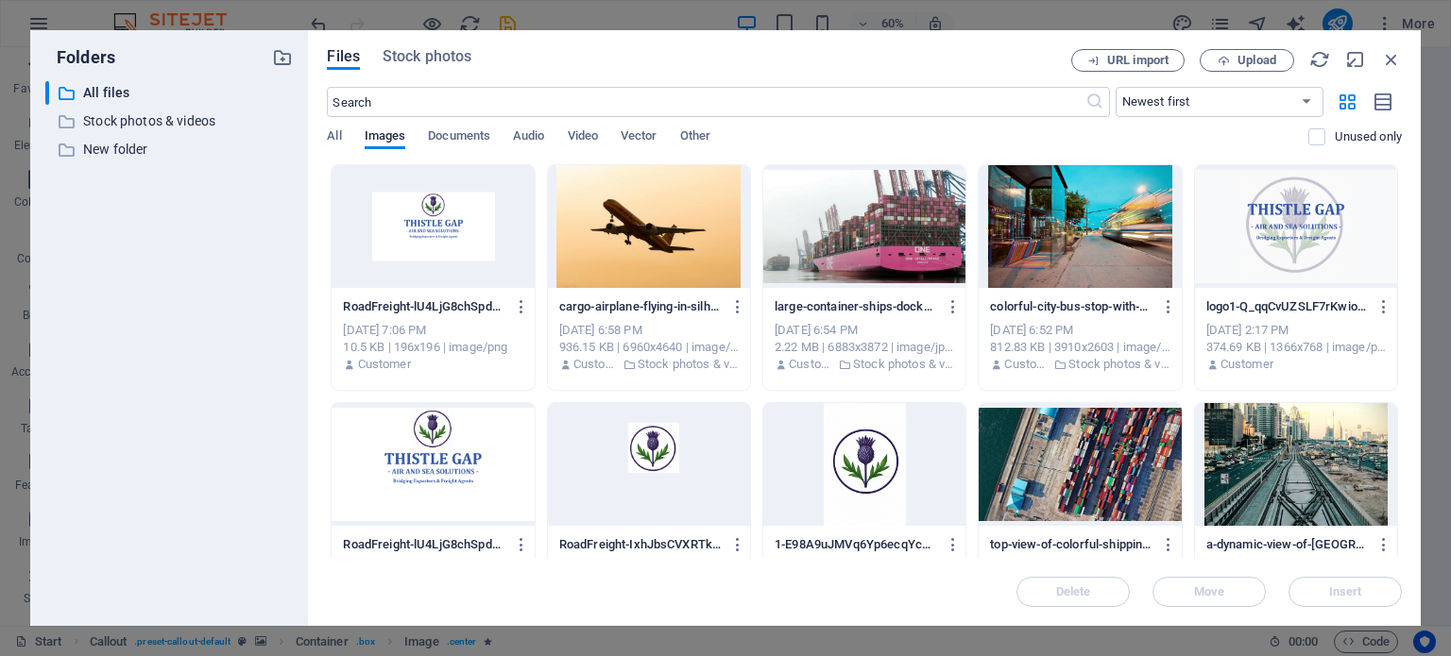
drag, startPoint x: 1401, startPoint y: 188, endPoint x: 1401, endPoint y: 219, distance: 31.2
click at [1401, 219] on div "Files Stock photos URL import Upload ​ Newest first Oldest first Name (A-Z) Nam…" at bounding box center [864, 328] width 1112 height 596
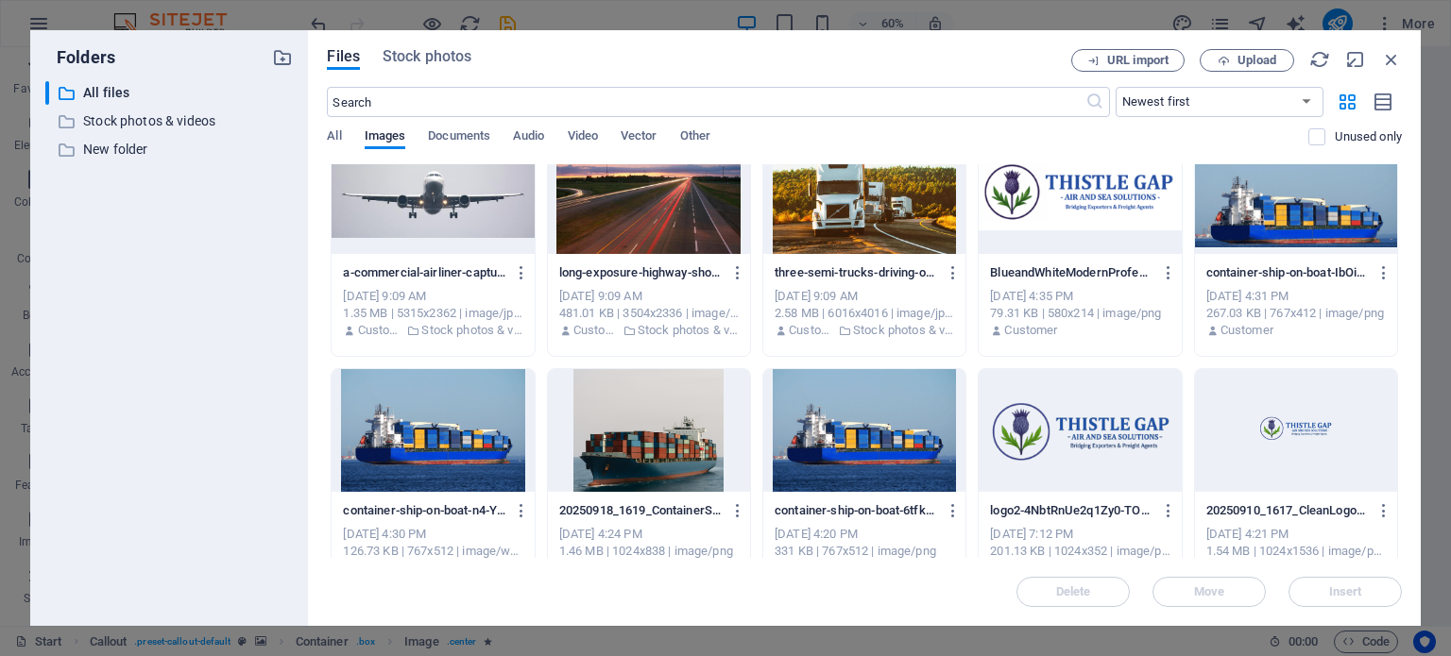
scroll to position [516, 0]
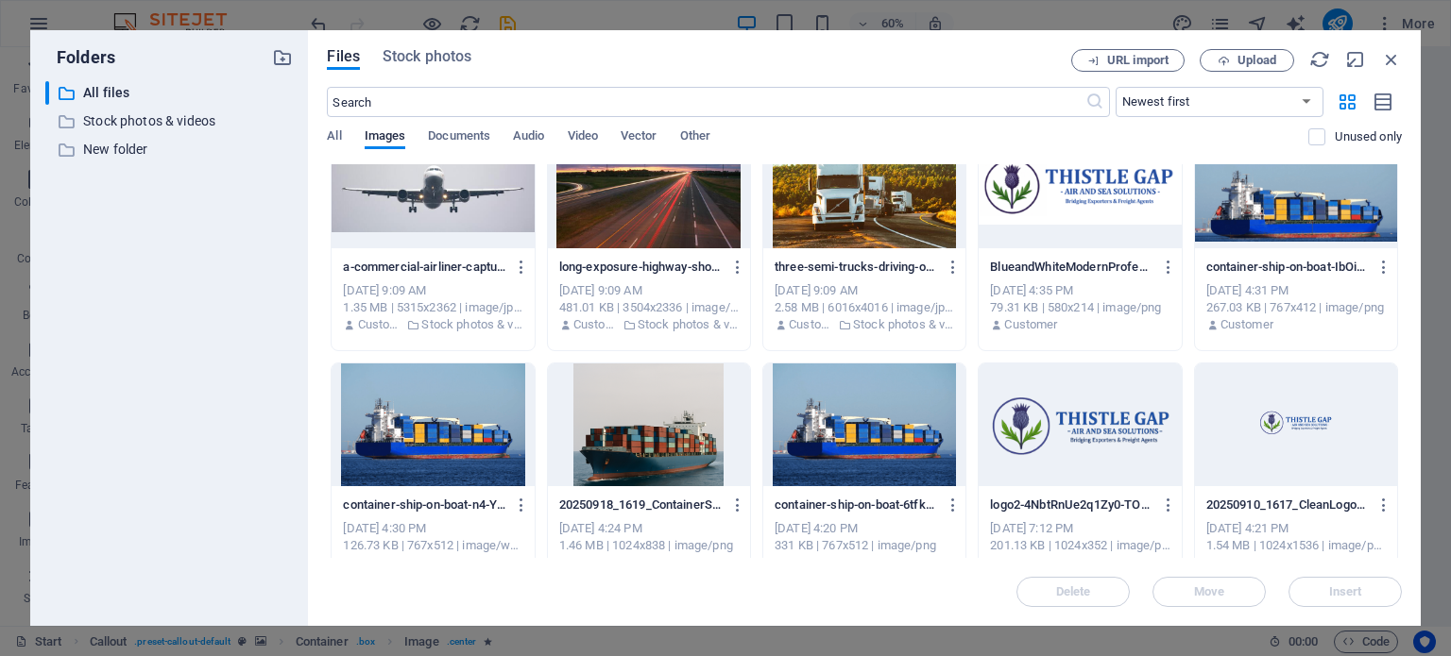
click at [1052, 414] on div at bounding box center [1079, 425] width 202 height 123
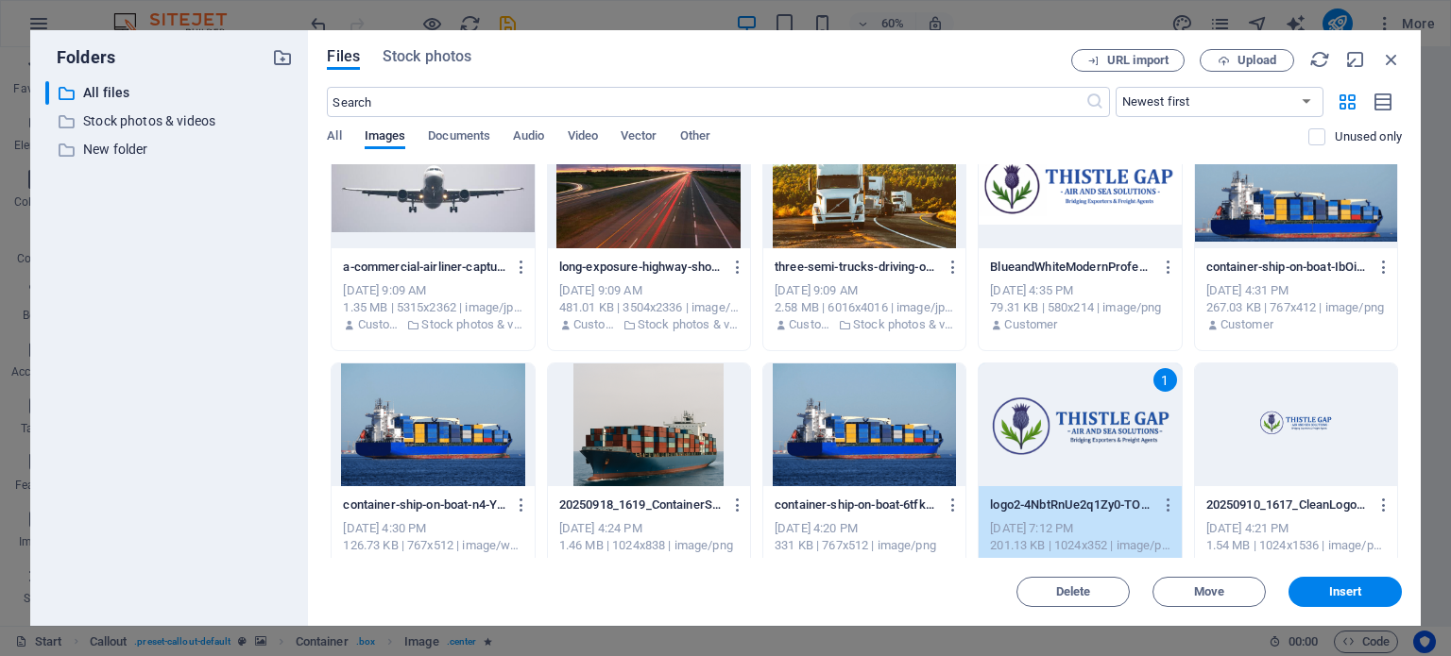
click at [1052, 414] on div "1" at bounding box center [1079, 425] width 202 height 123
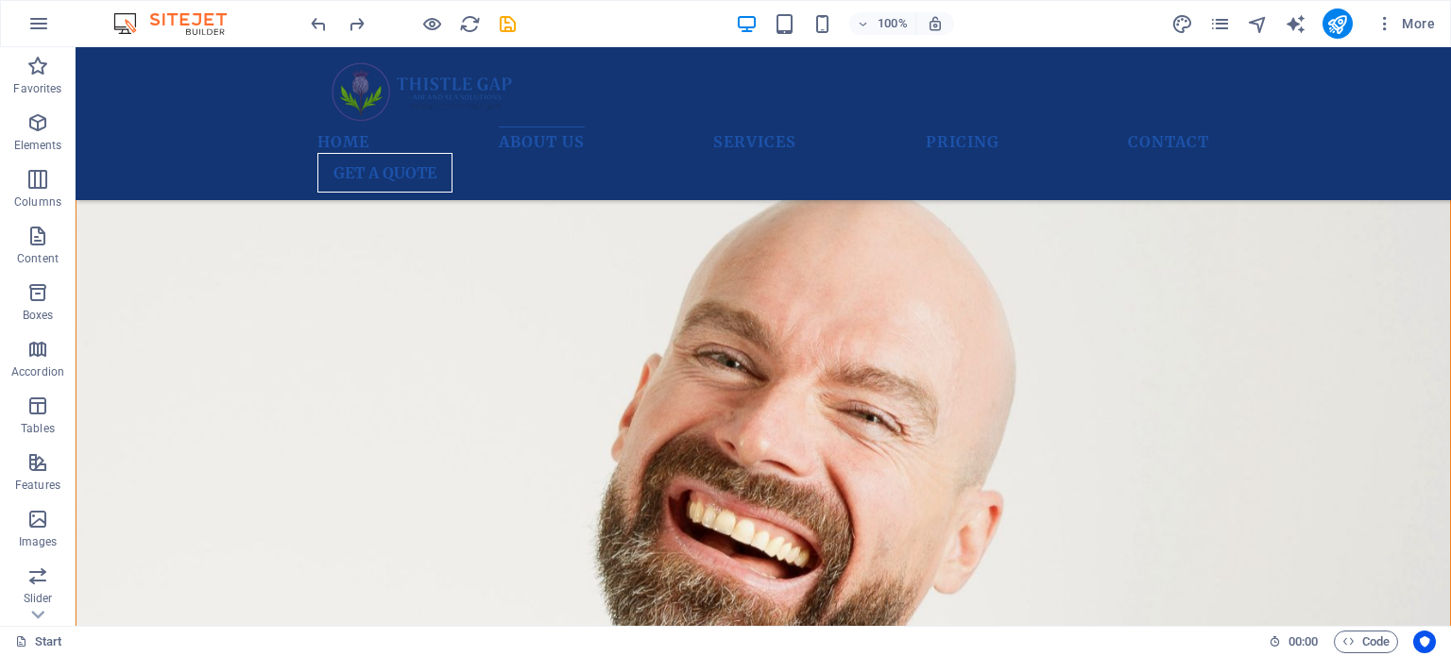
scroll to position [2529, 0]
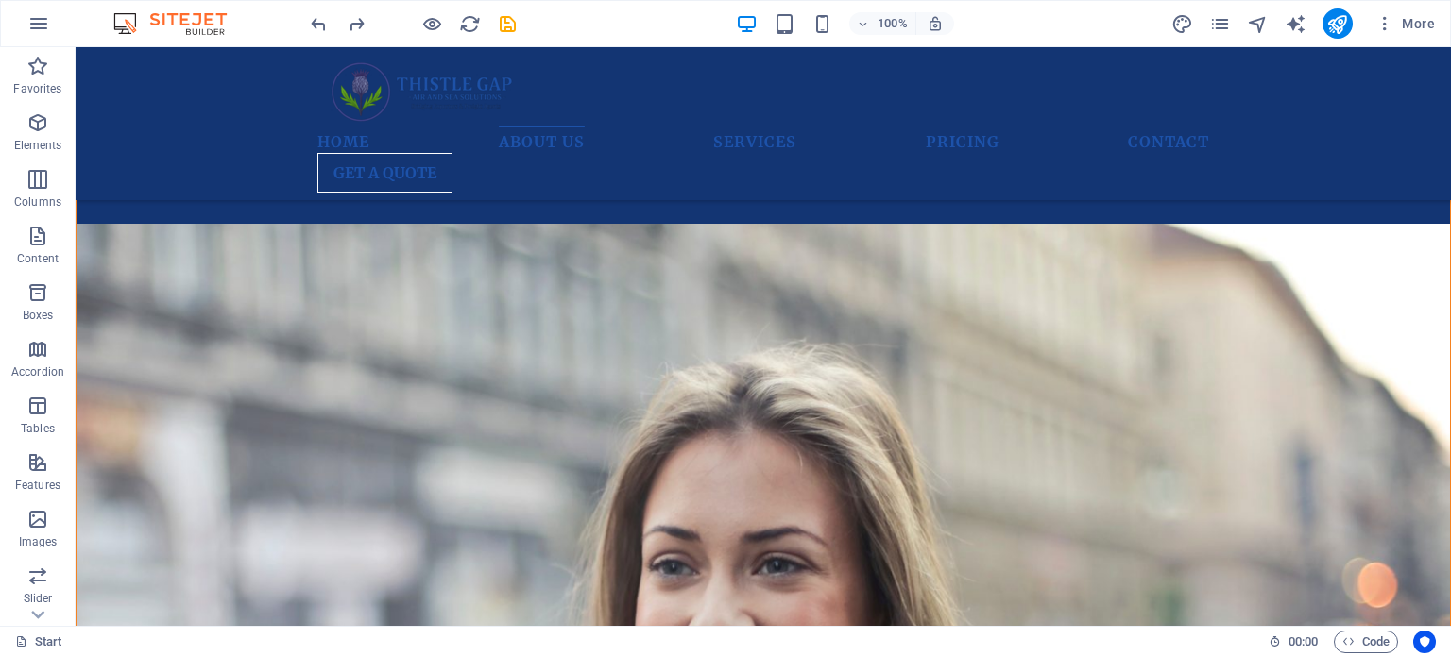
scroll to position [3342, 0]
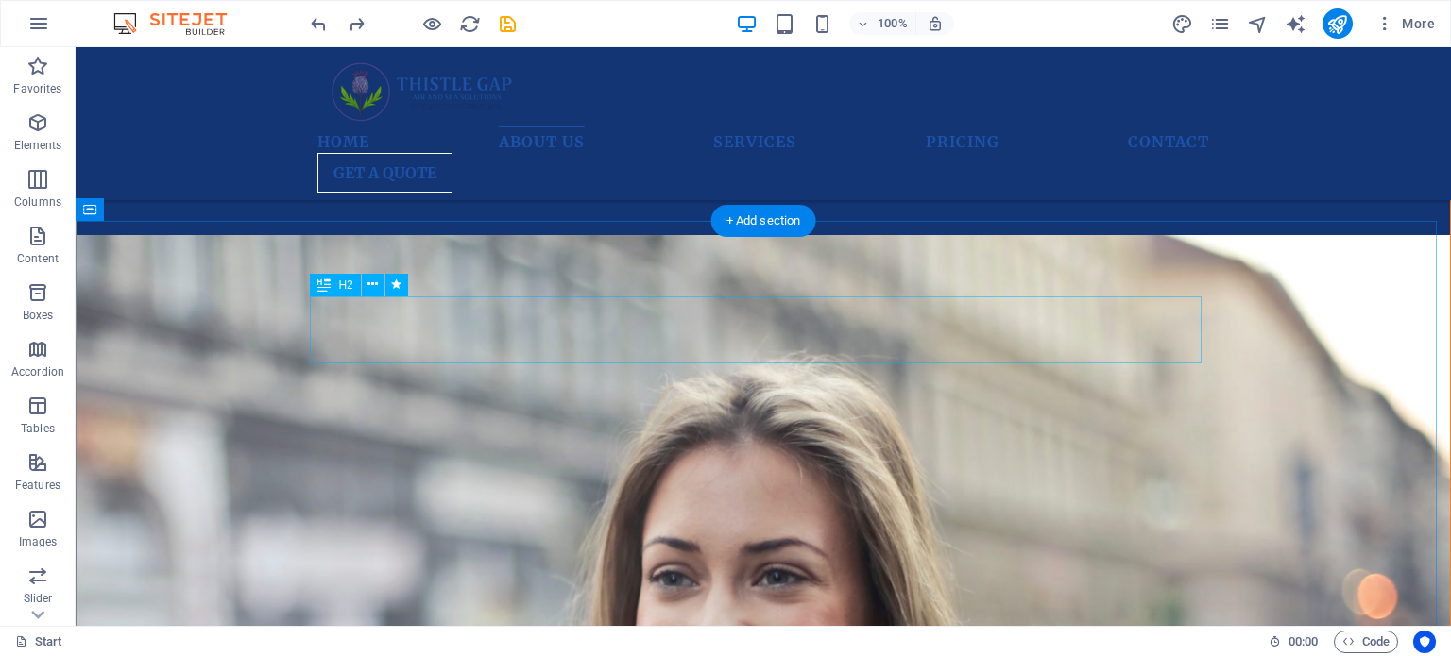
click at [370, 280] on icon at bounding box center [372, 285] width 10 height 20
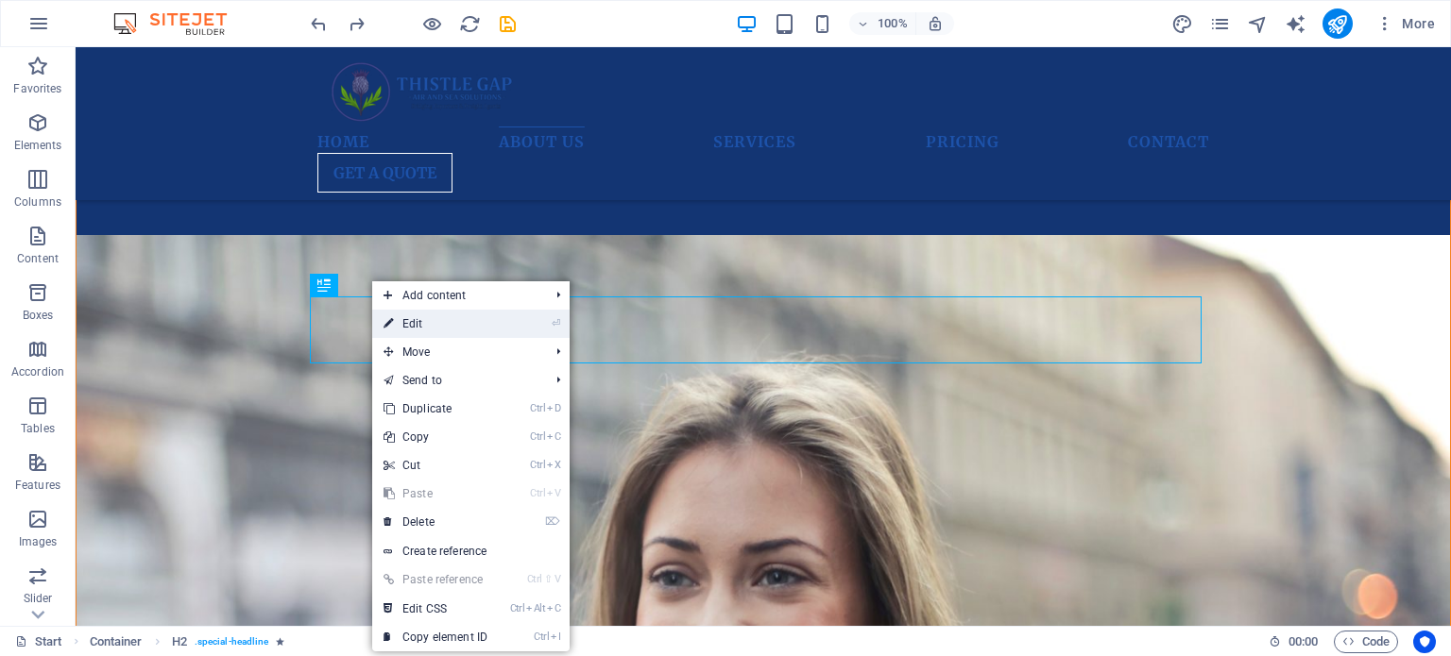
click at [412, 325] on link "⏎ Edit" at bounding box center [435, 324] width 127 height 28
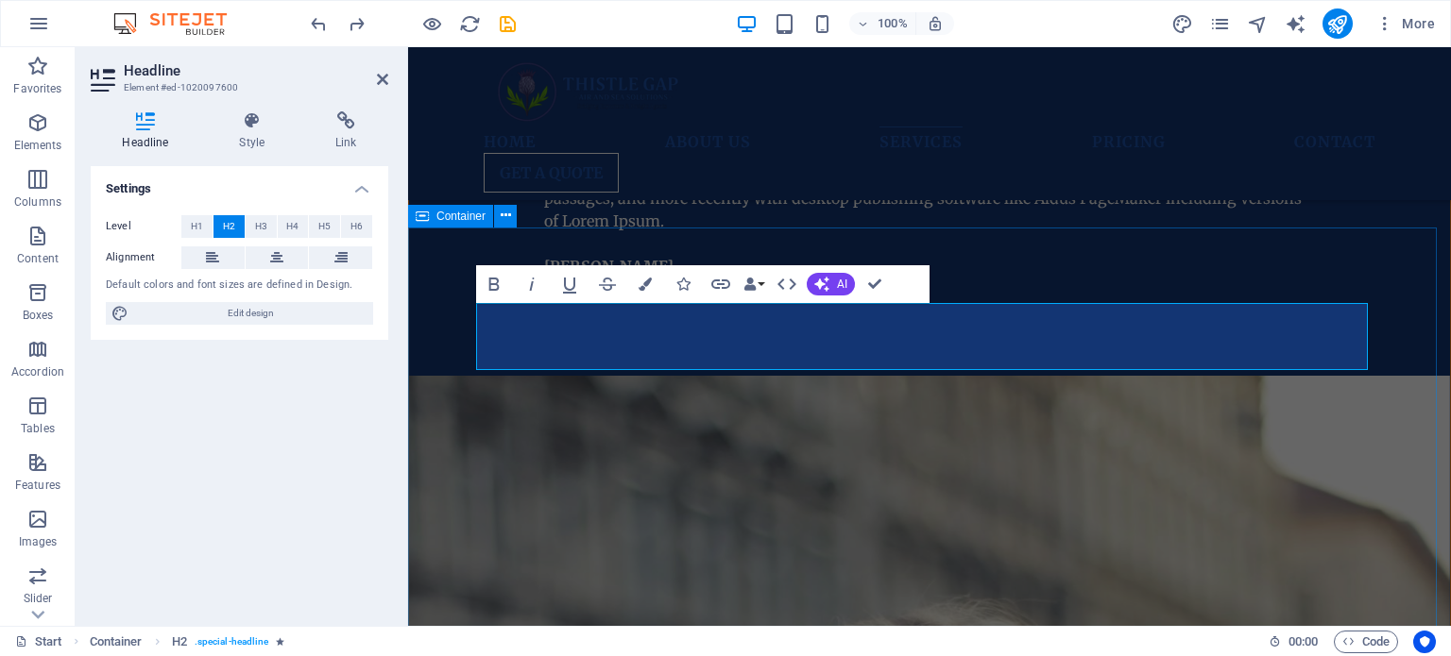
scroll to position [3825, 0]
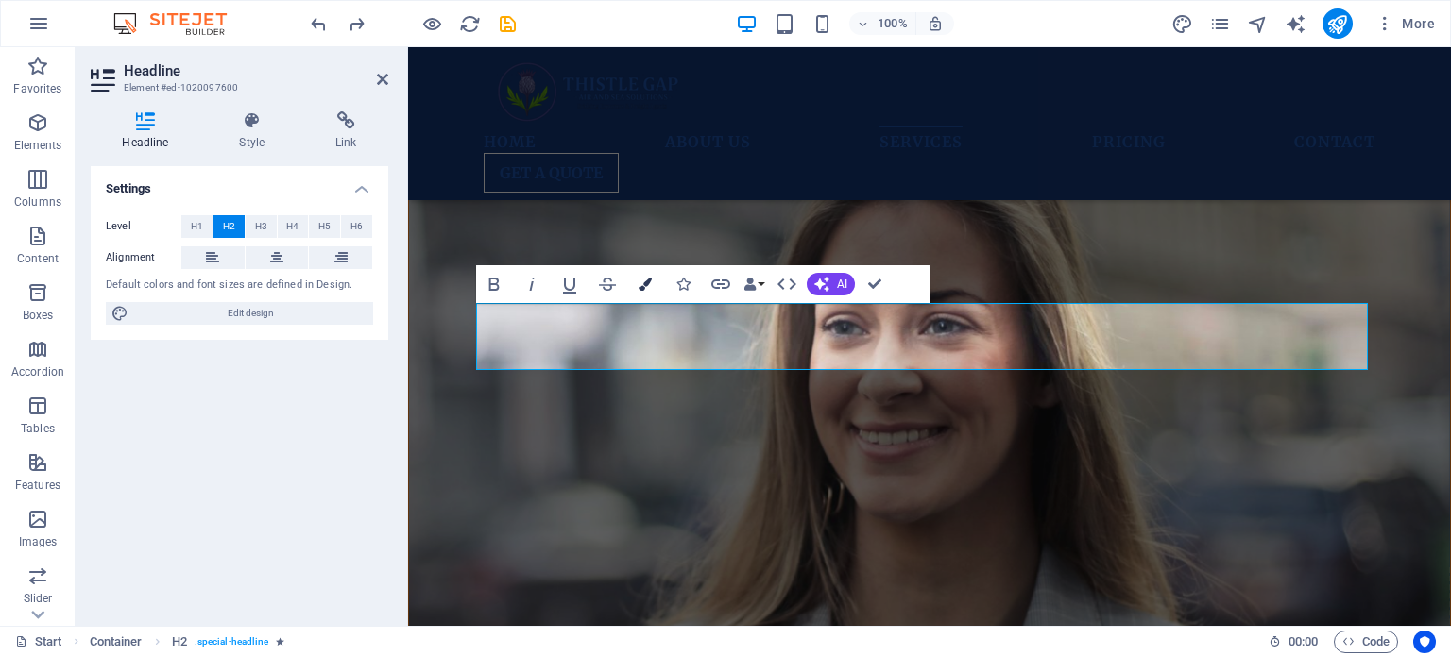
click at [645, 280] on icon "button" at bounding box center [644, 284] width 13 height 13
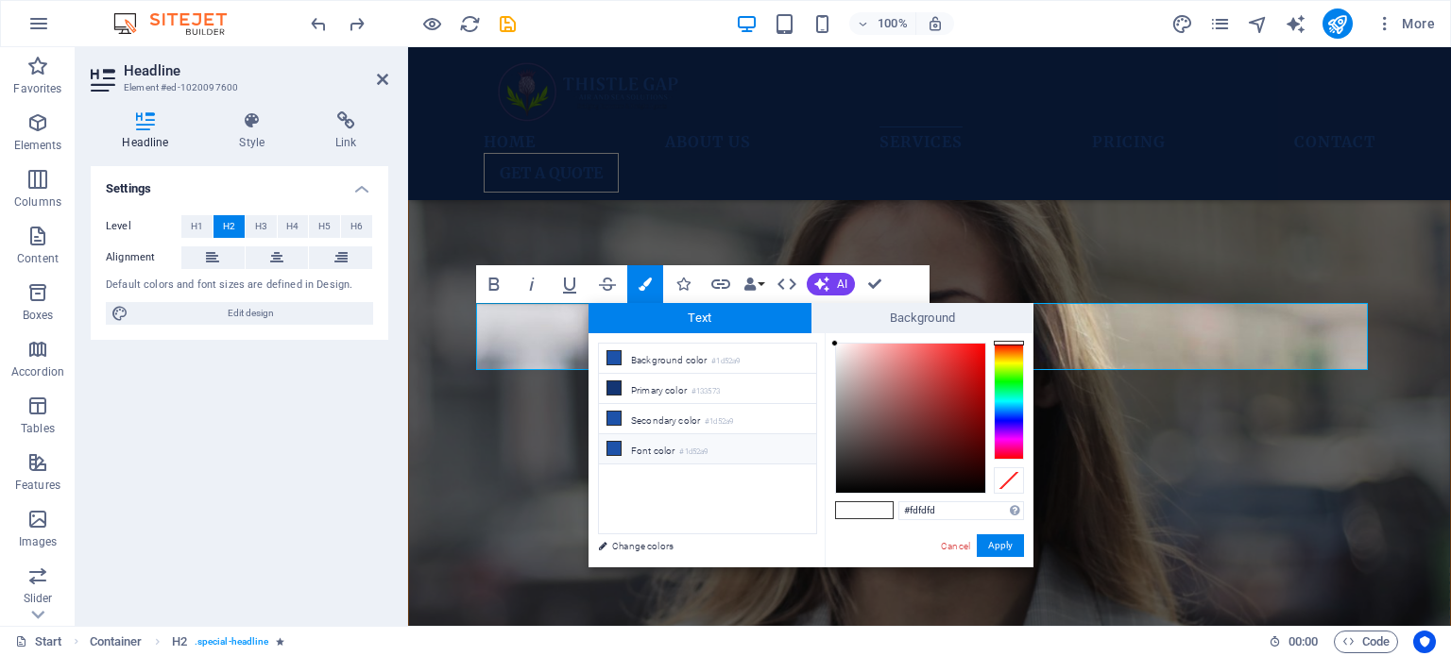
click at [680, 445] on li "Font color #1d52a9" at bounding box center [707, 449] width 217 height 30
type input "#1d52a9"
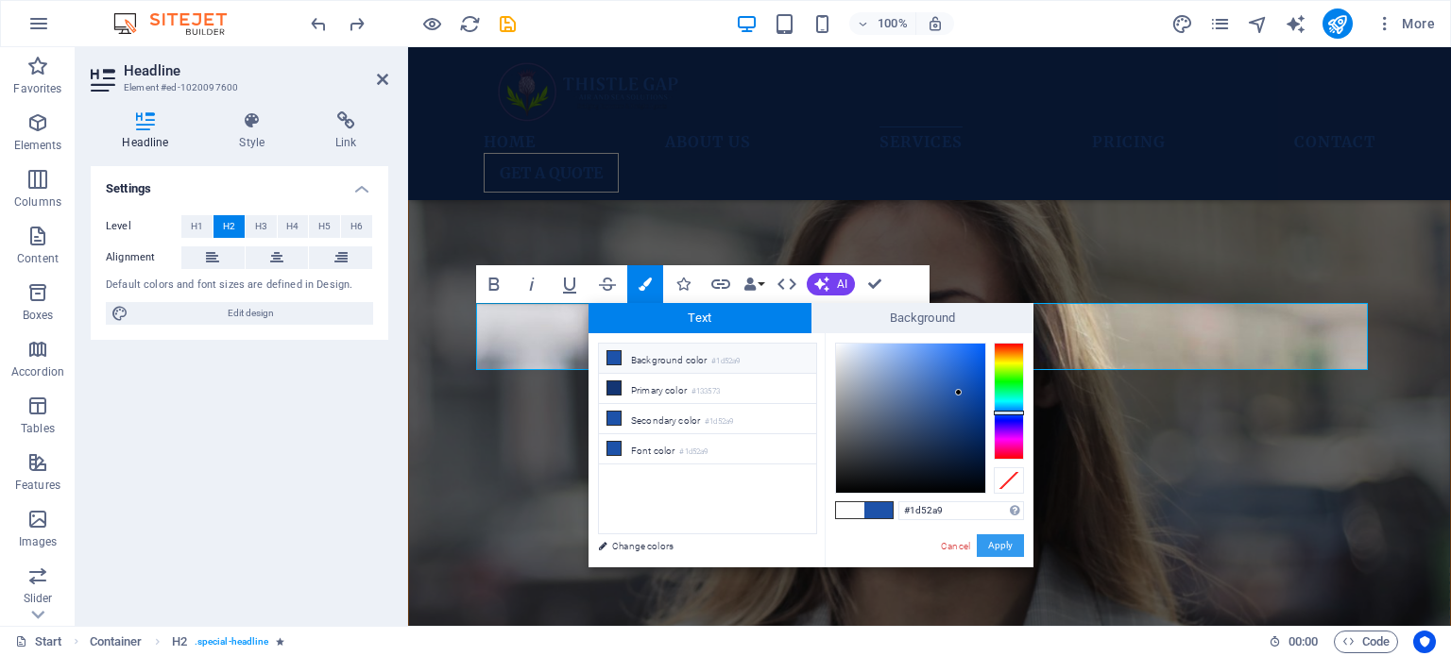
click at [1010, 537] on button "Apply" at bounding box center [999, 546] width 47 height 23
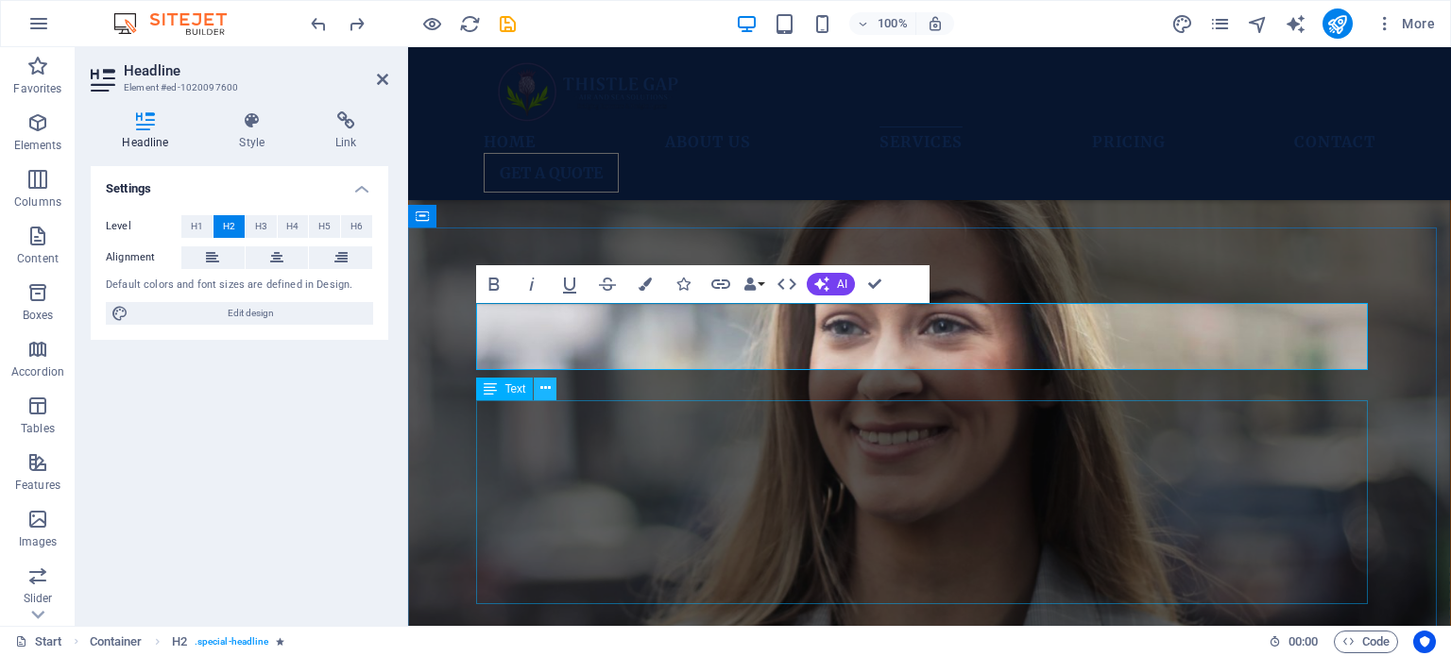
click at [544, 386] on icon at bounding box center [545, 389] width 10 height 20
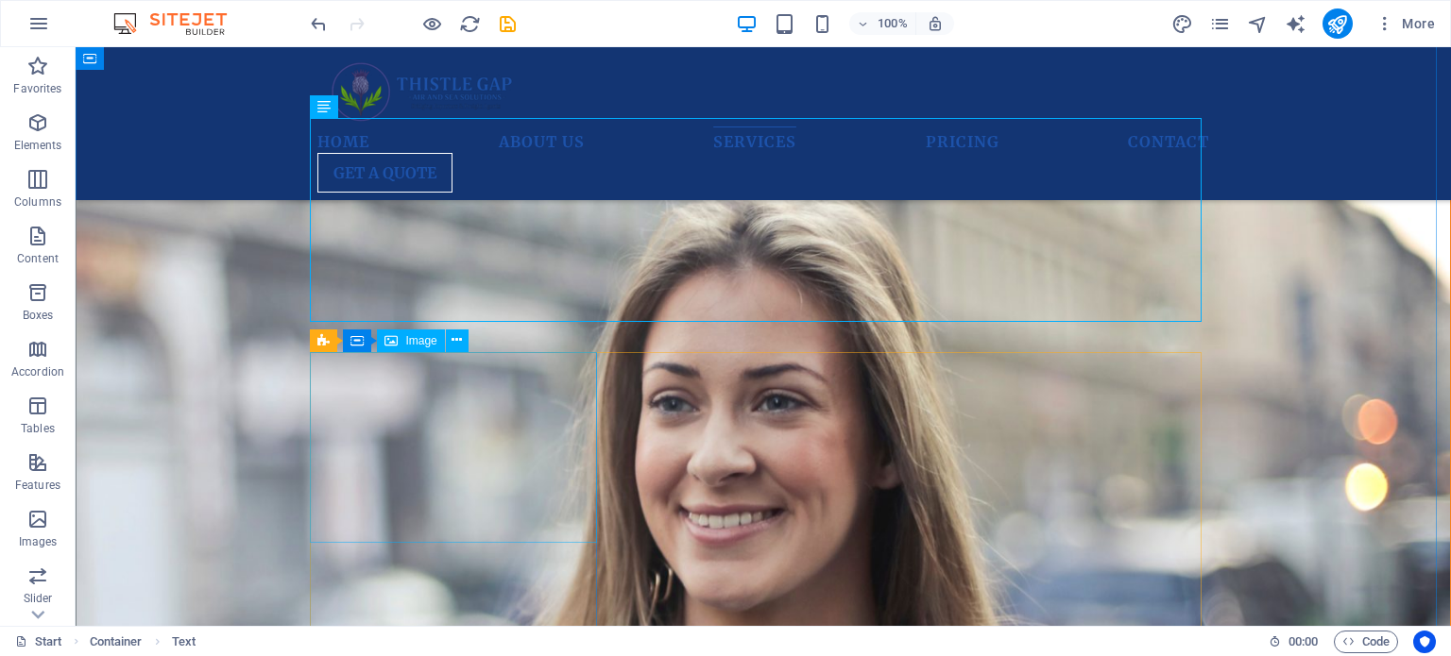
scroll to position [3335, 0]
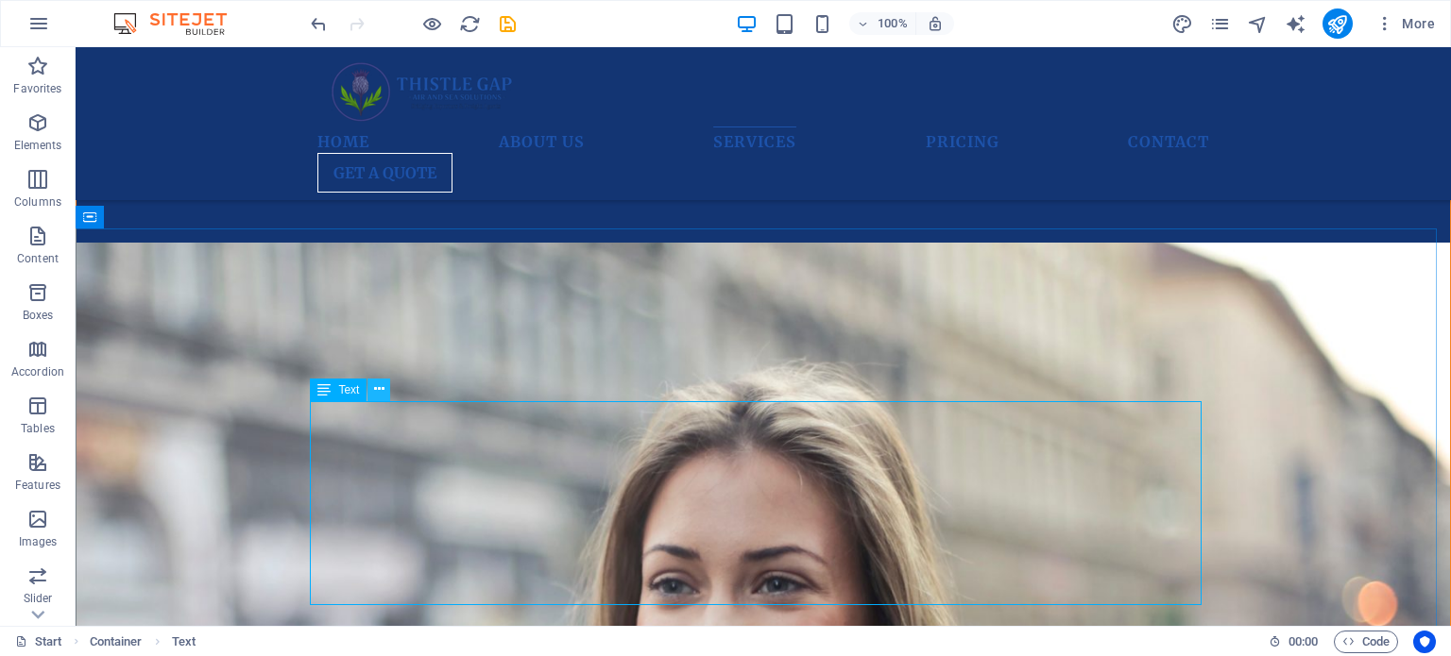
click at [377, 386] on icon at bounding box center [379, 390] width 10 height 20
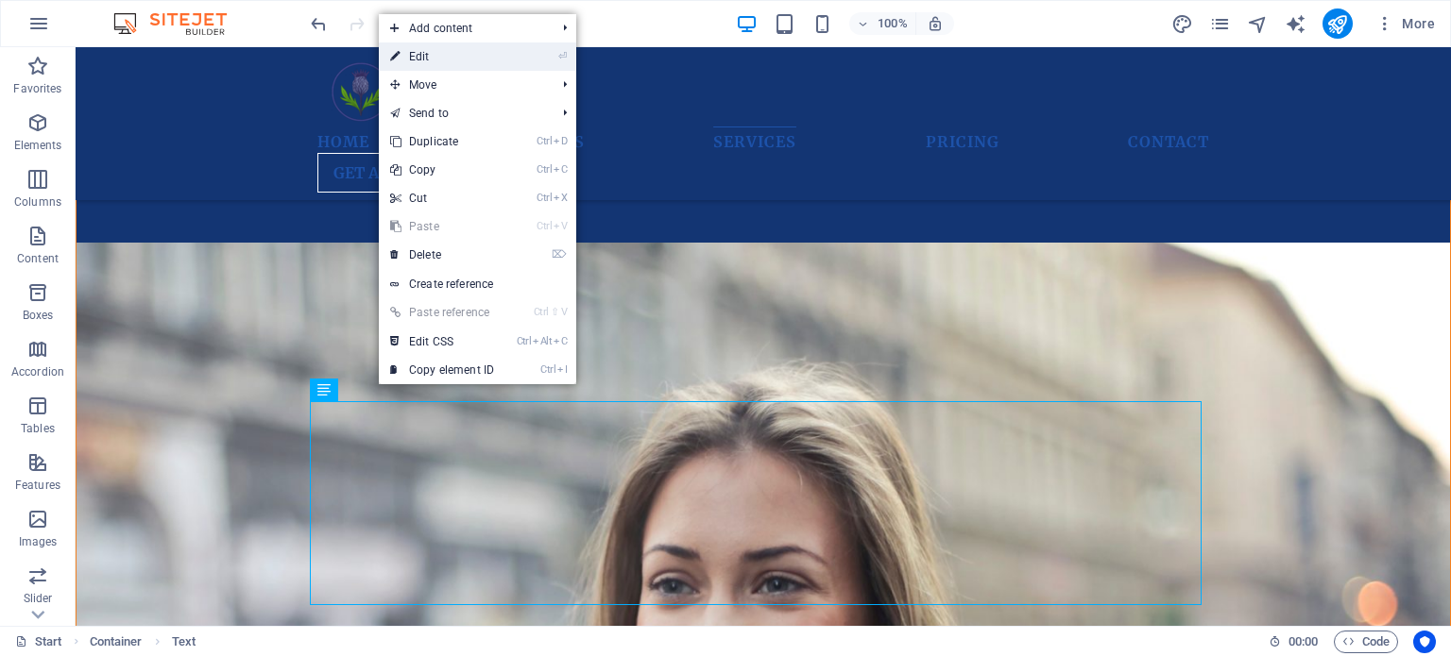
click at [432, 59] on link "⏎ Edit" at bounding box center [442, 56] width 127 height 28
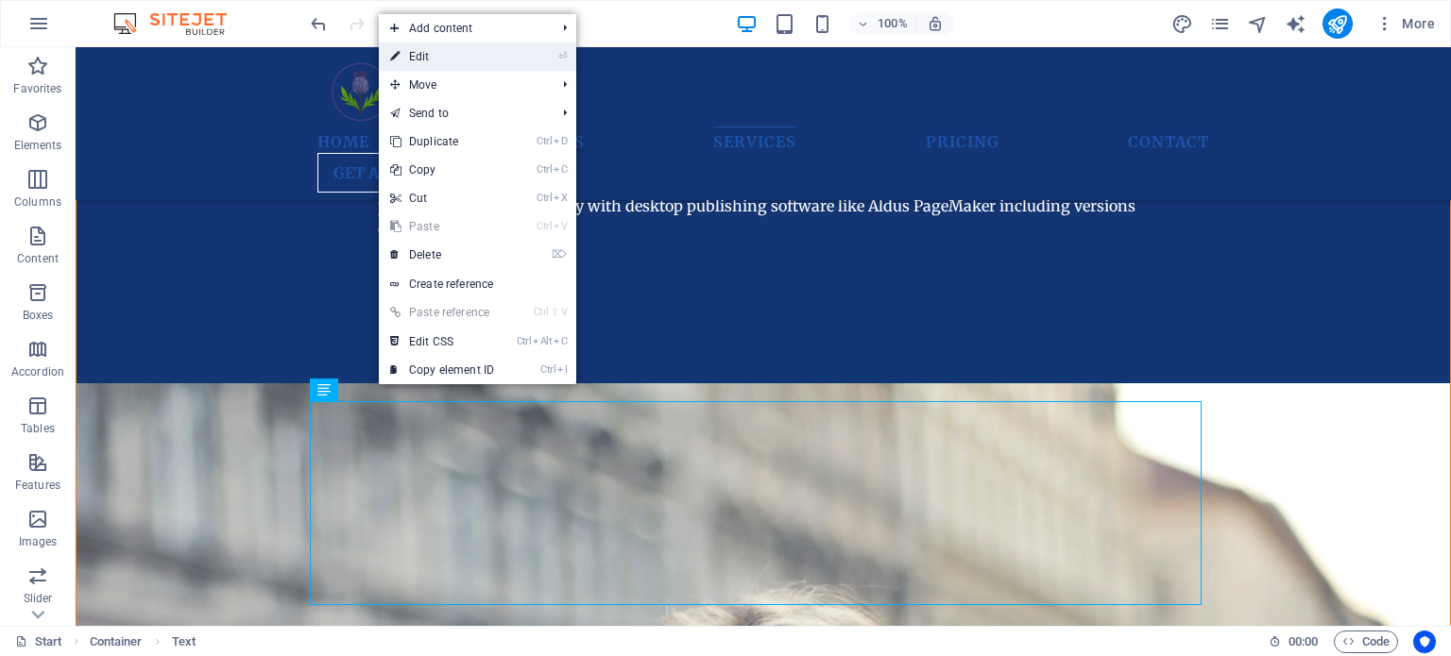
scroll to position [3888, 0]
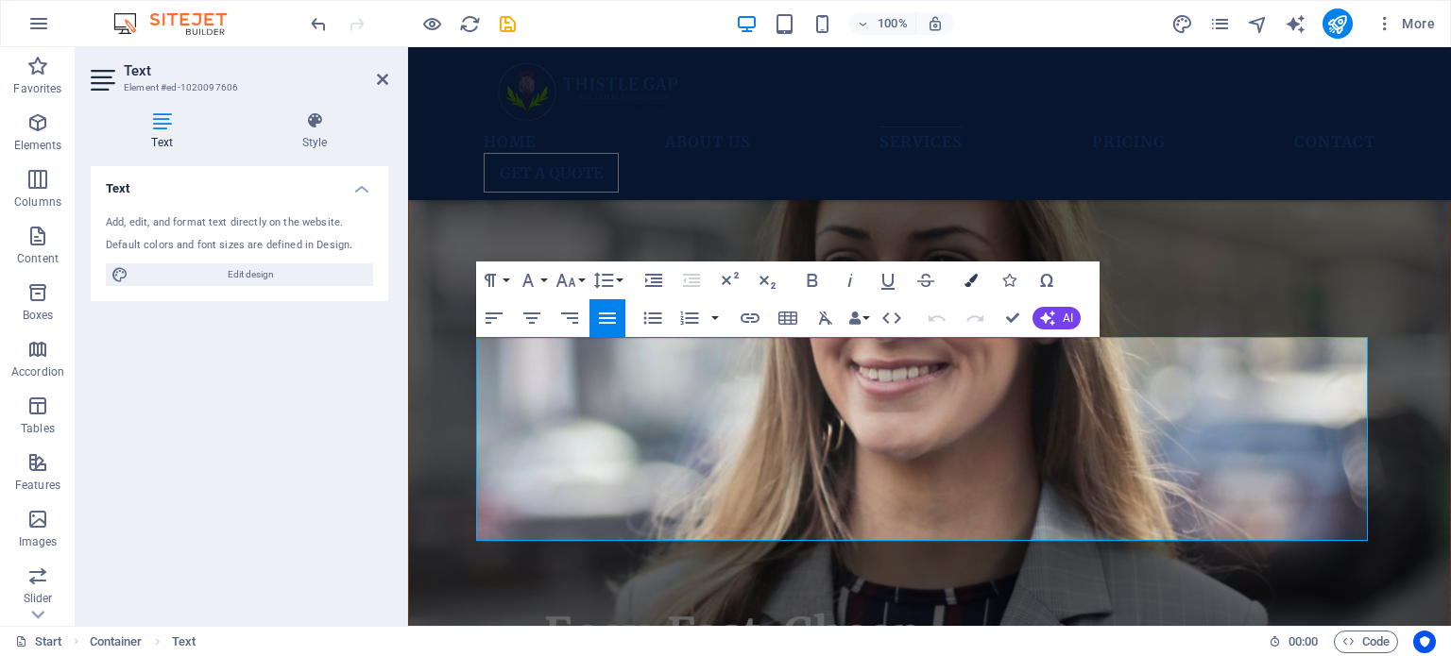
click at [974, 280] on icon "button" at bounding box center [970, 280] width 13 height 13
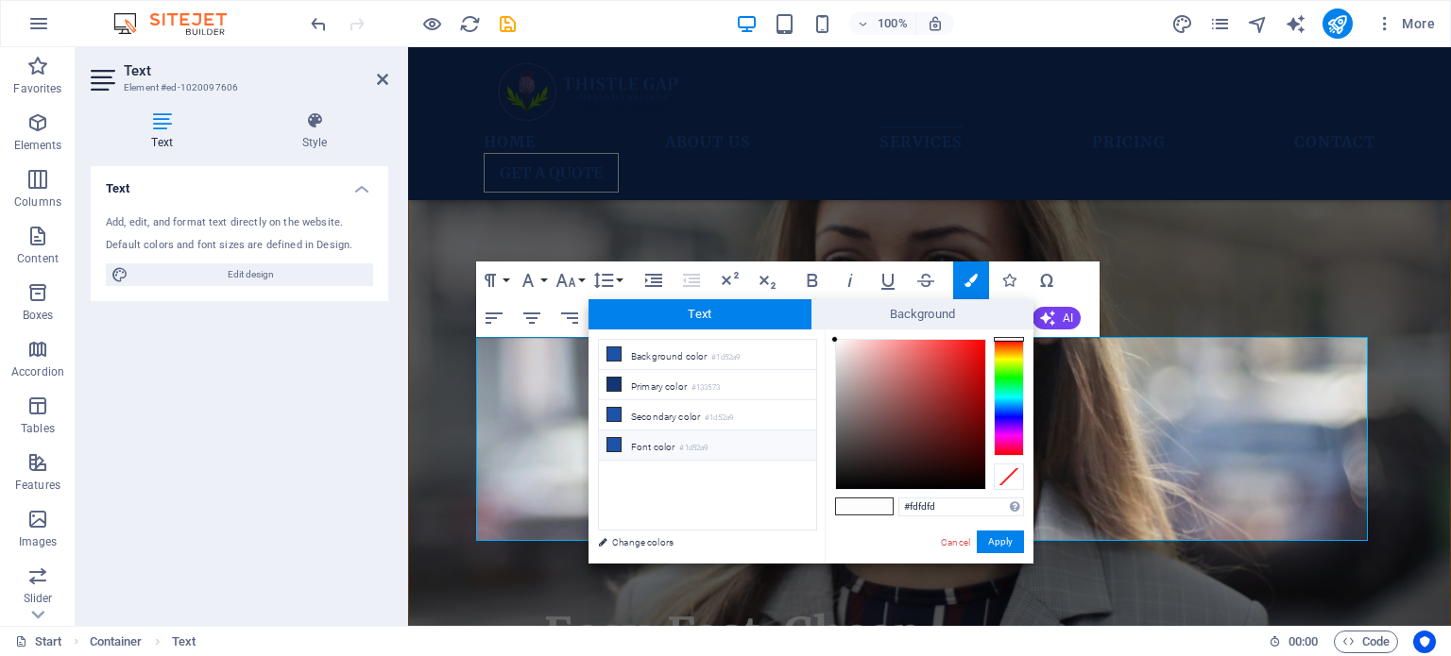
click at [669, 433] on li "Font color #1d52a9" at bounding box center [707, 446] width 217 height 30
type input "#1d52a9"
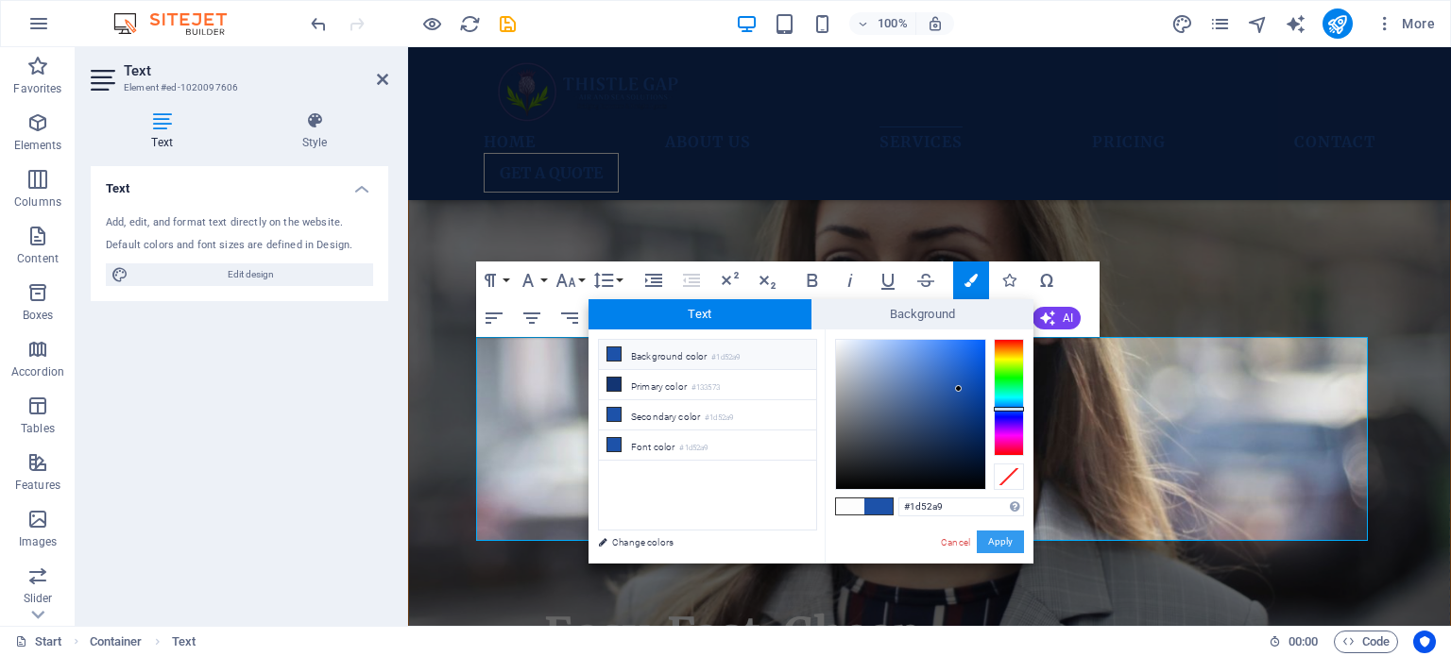
click at [1003, 538] on button "Apply" at bounding box center [999, 542] width 47 height 23
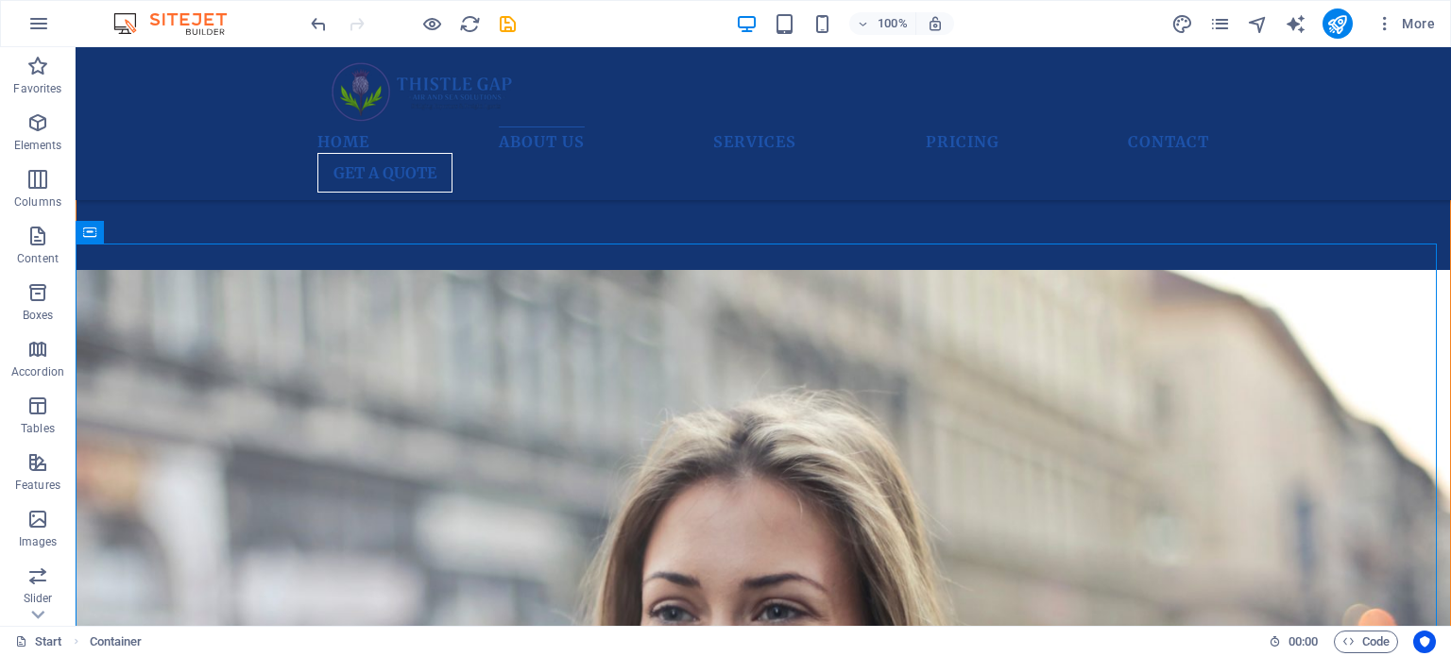
scroll to position [3284, 0]
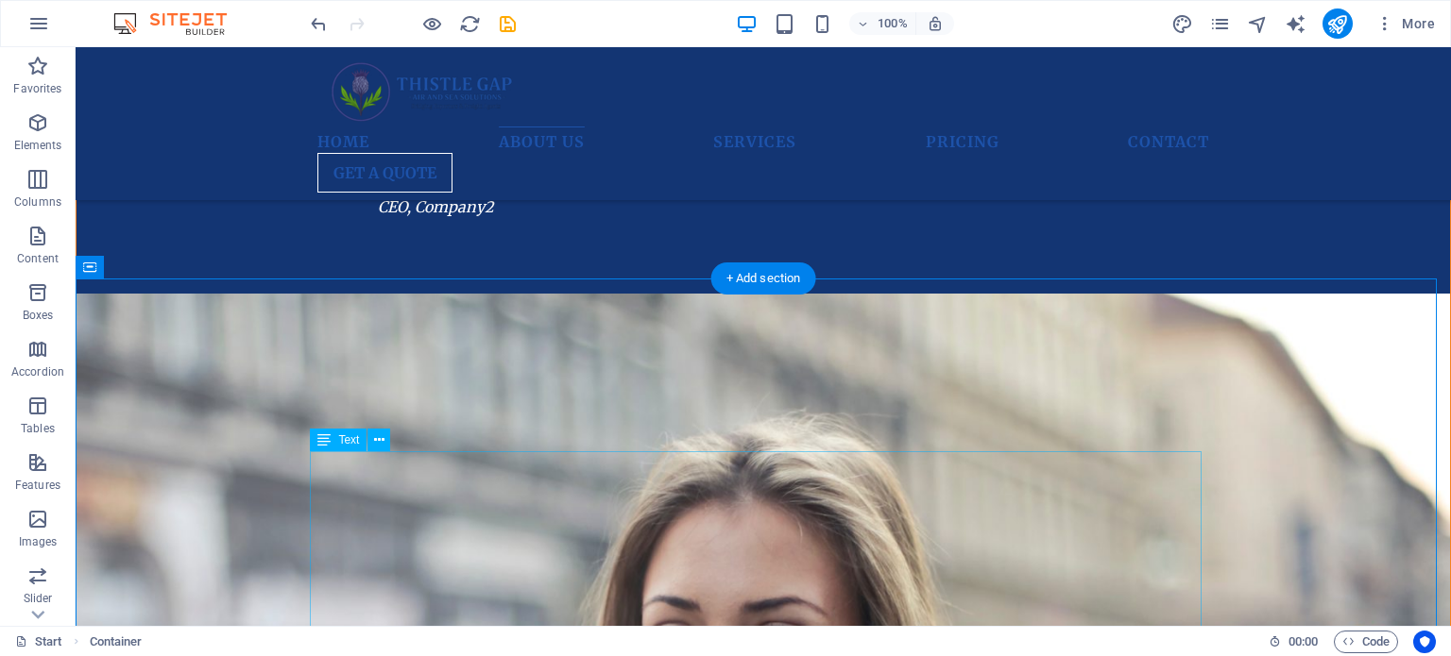
click at [374, 449] on icon at bounding box center [379, 441] width 10 height 20
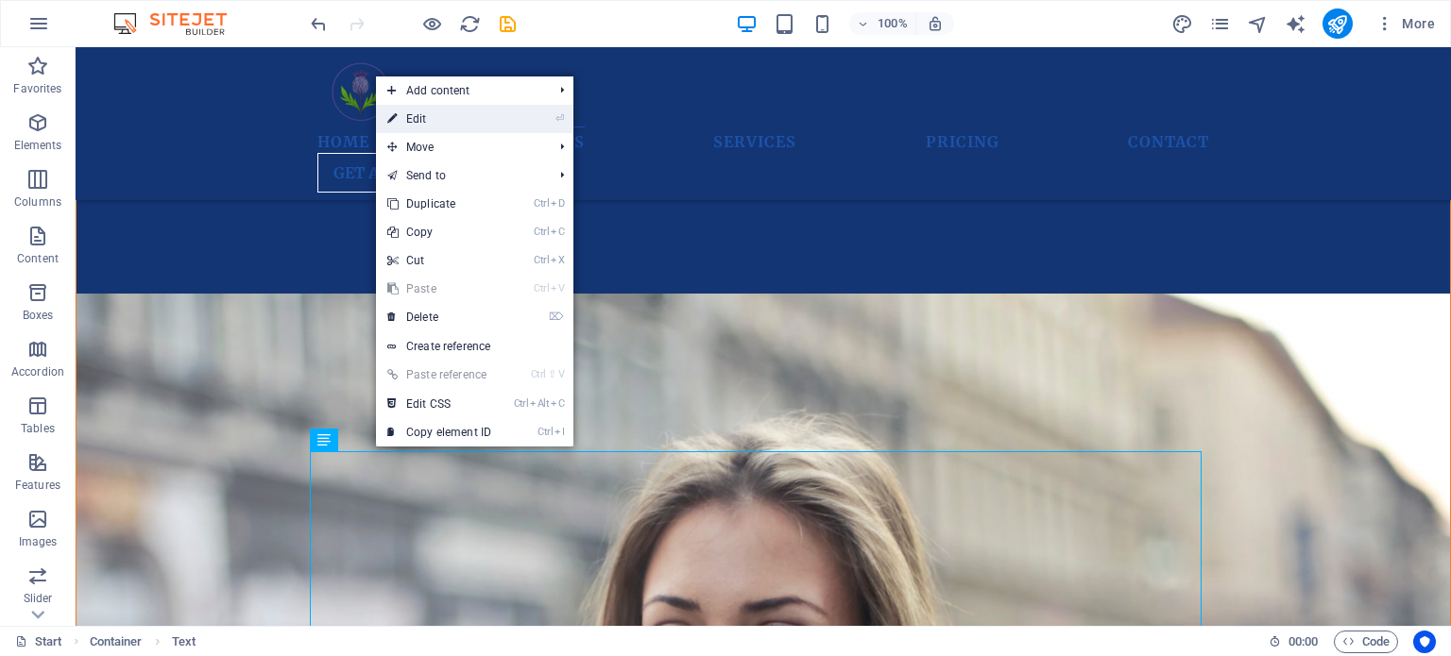
click at [446, 116] on link "⏎ Edit" at bounding box center [439, 119] width 127 height 28
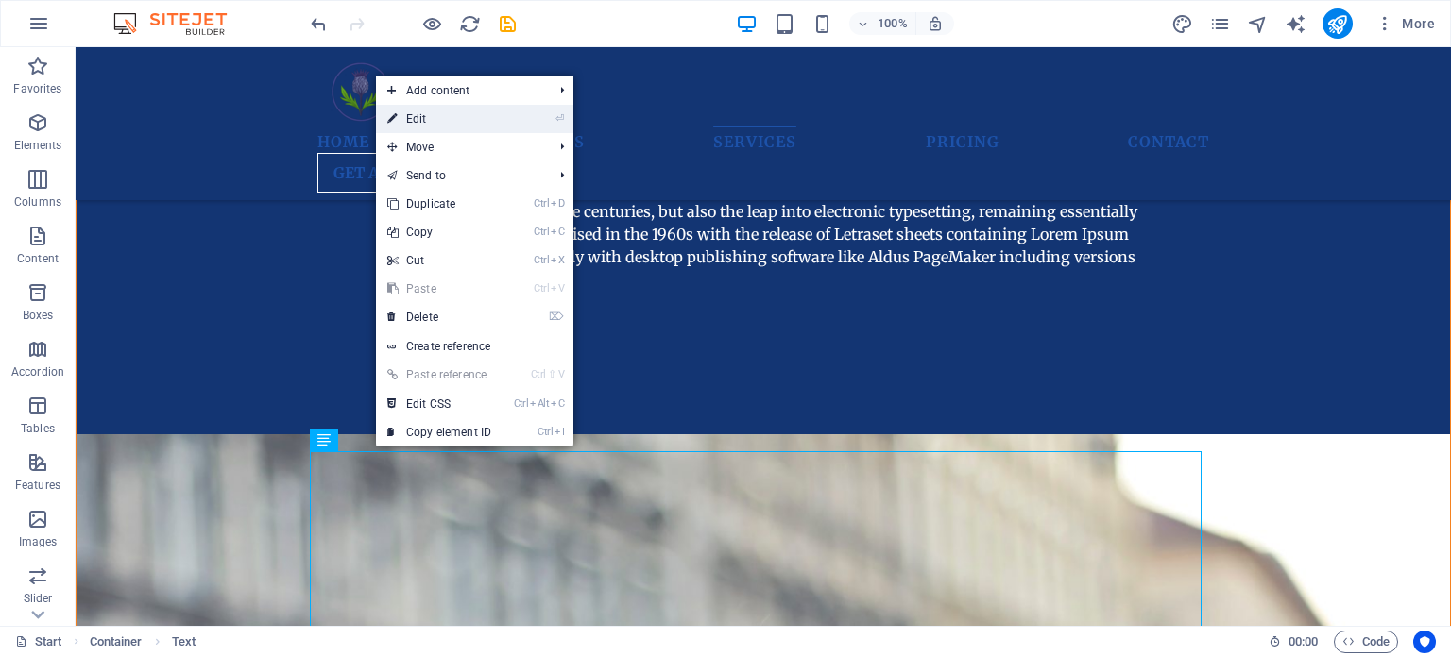
scroll to position [3888, 0]
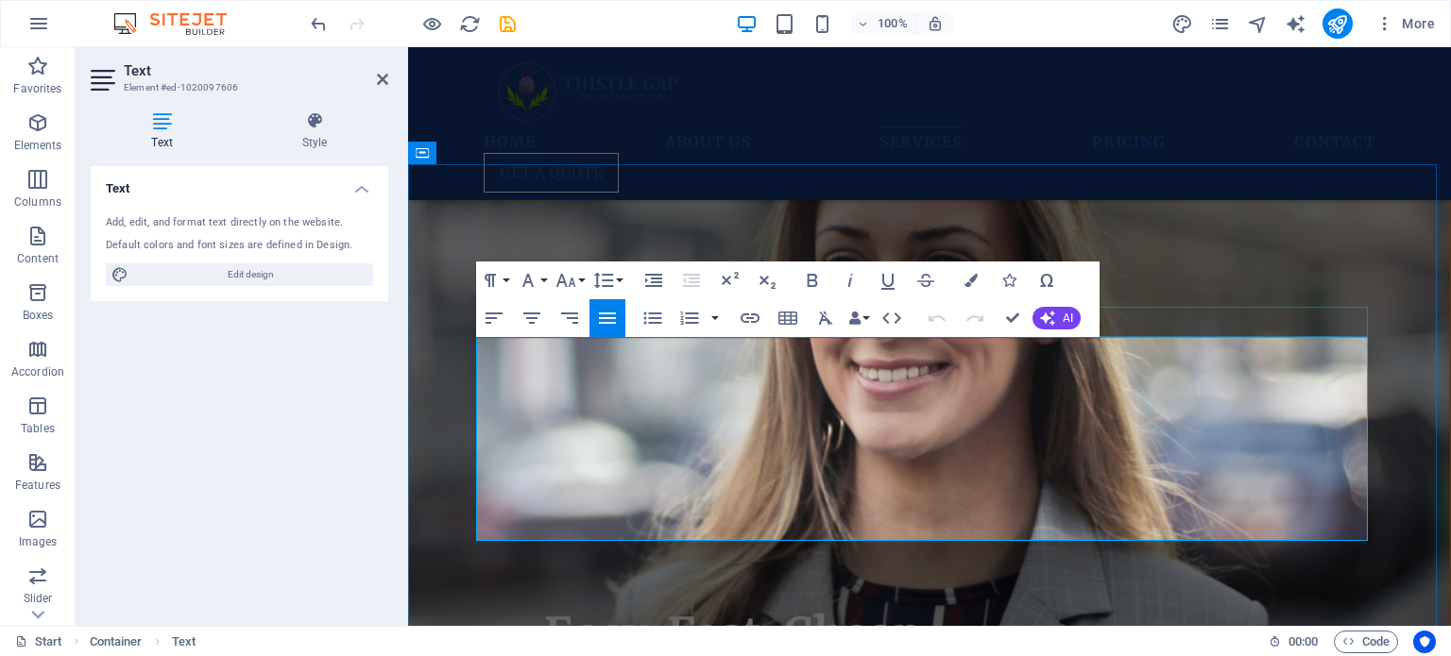
drag, startPoint x: 888, startPoint y: 531, endPoint x: 601, endPoint y: 362, distance: 333.2
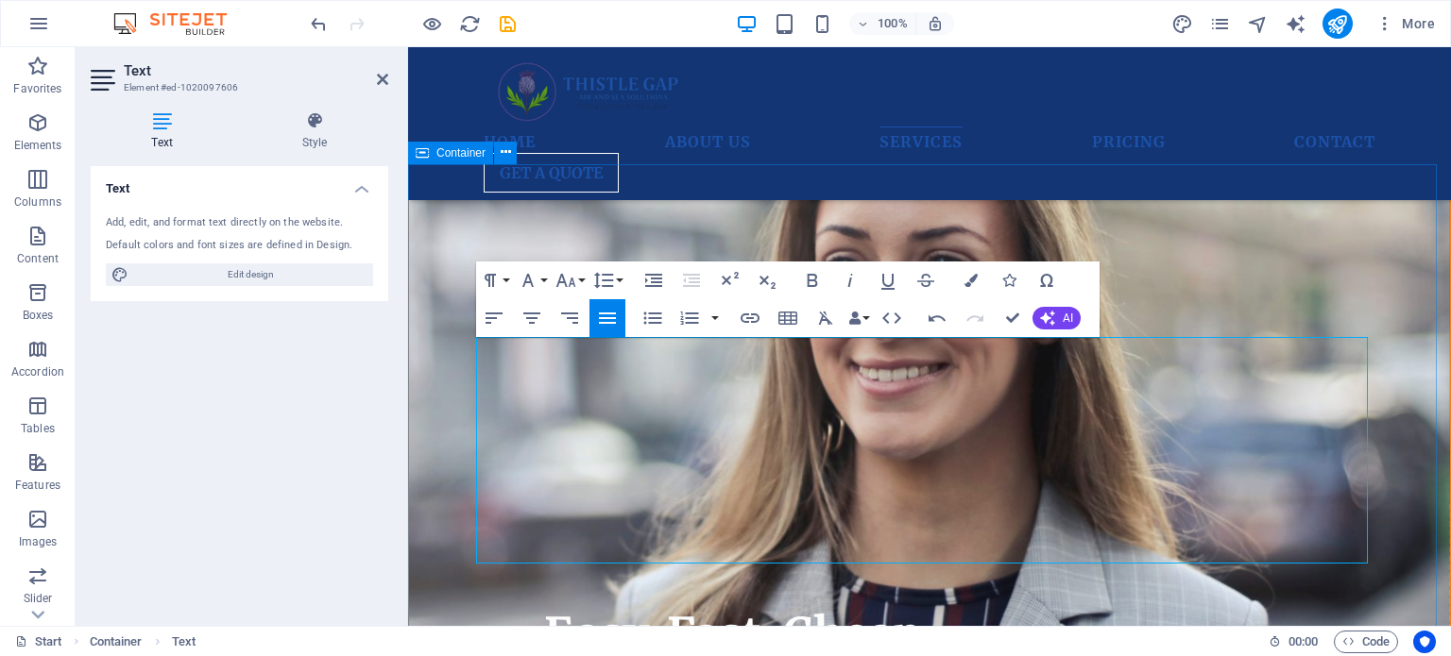
drag, startPoint x: 888, startPoint y: 552, endPoint x: 465, endPoint y: 343, distance: 472.2
click at [967, 280] on icon "button" at bounding box center [970, 280] width 13 height 13
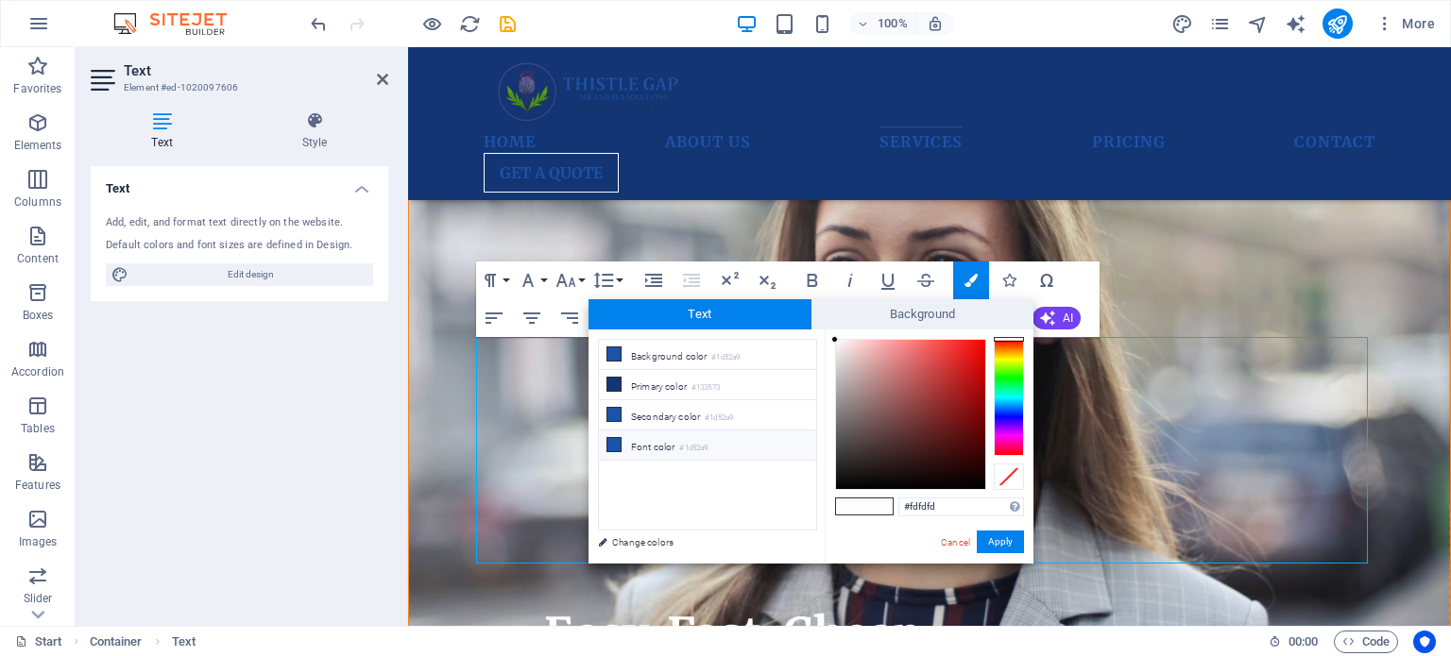
click at [699, 445] on small "#1d52a9" at bounding box center [693, 448] width 28 height 13
type input "#1d52a9"
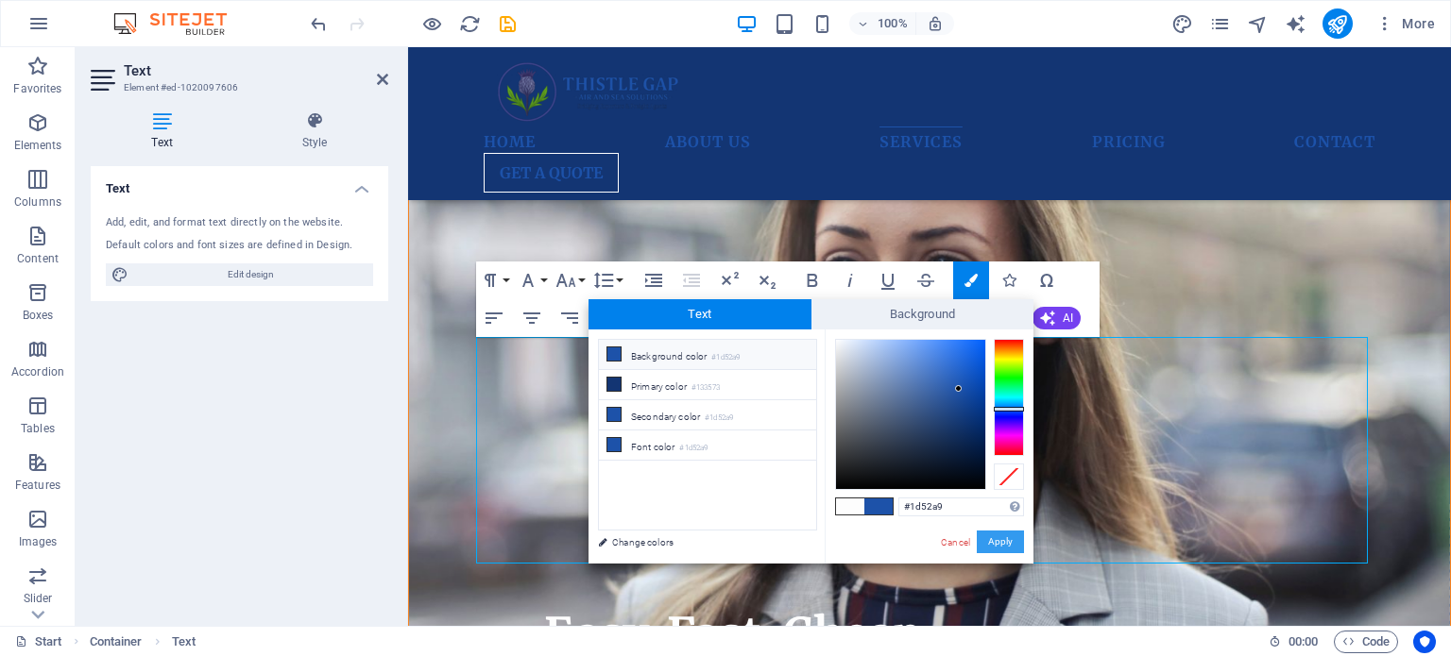
click at [999, 535] on button "Apply" at bounding box center [999, 542] width 47 height 23
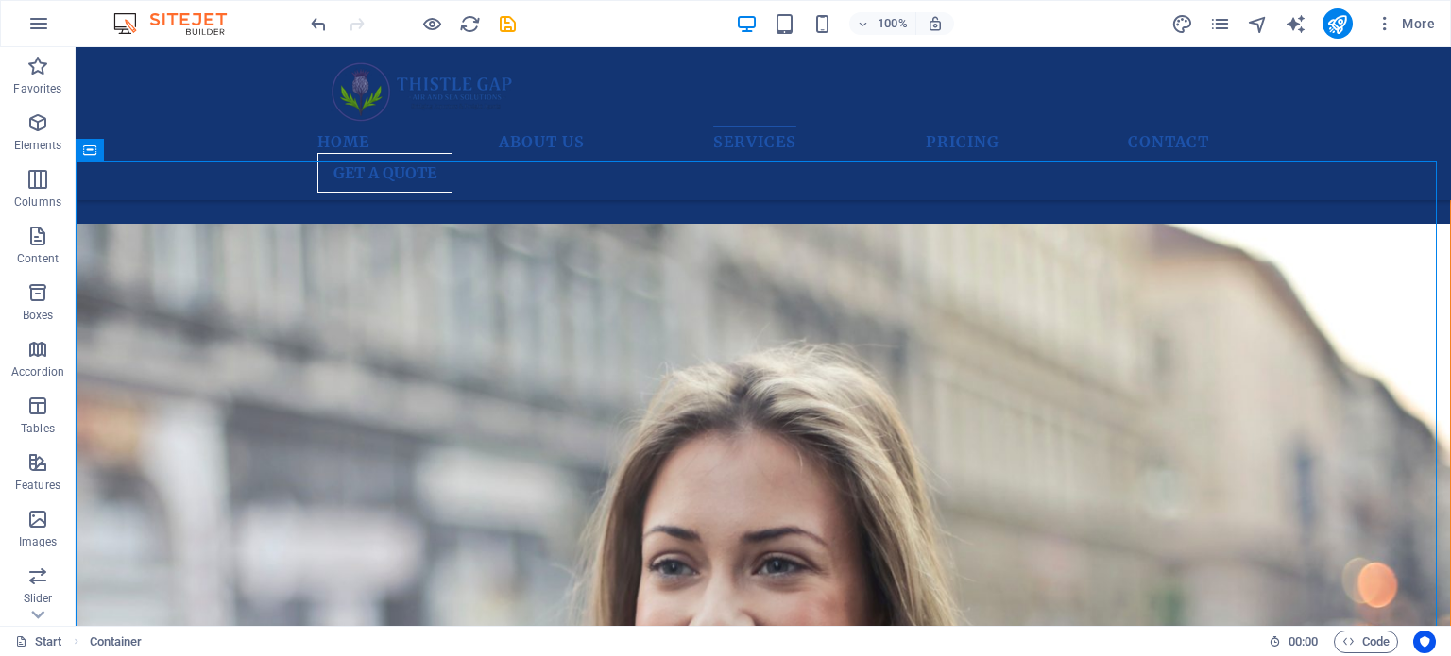
scroll to position [3294, 0]
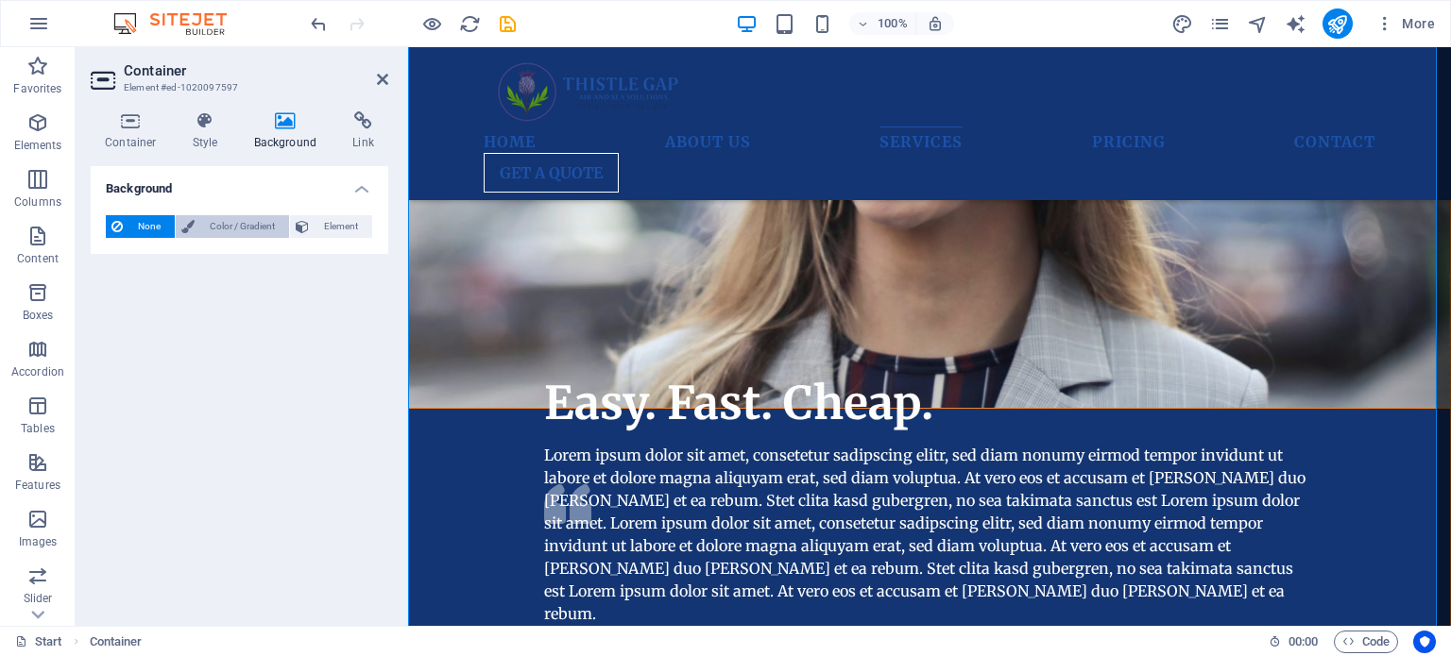
click at [241, 226] on span "Color / Gradient" at bounding box center [241, 226] width 83 height 23
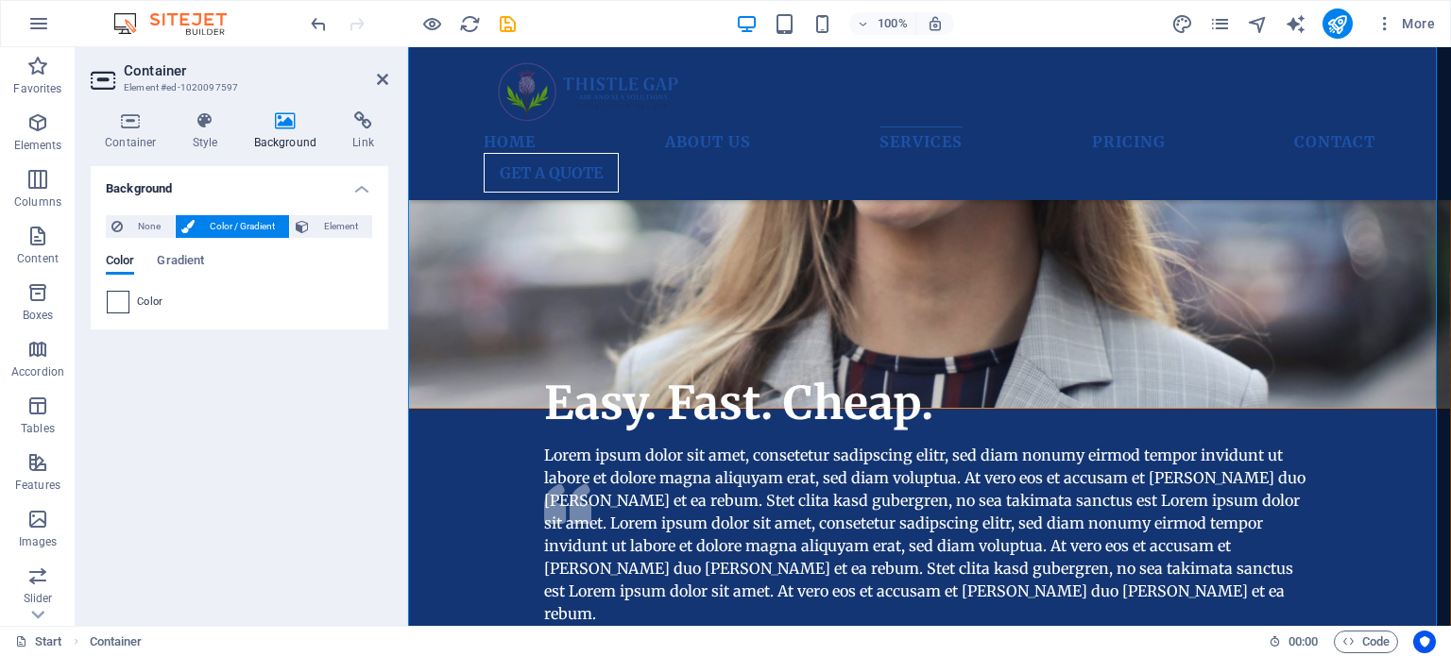
click at [110, 298] on span at bounding box center [118, 302] width 21 height 21
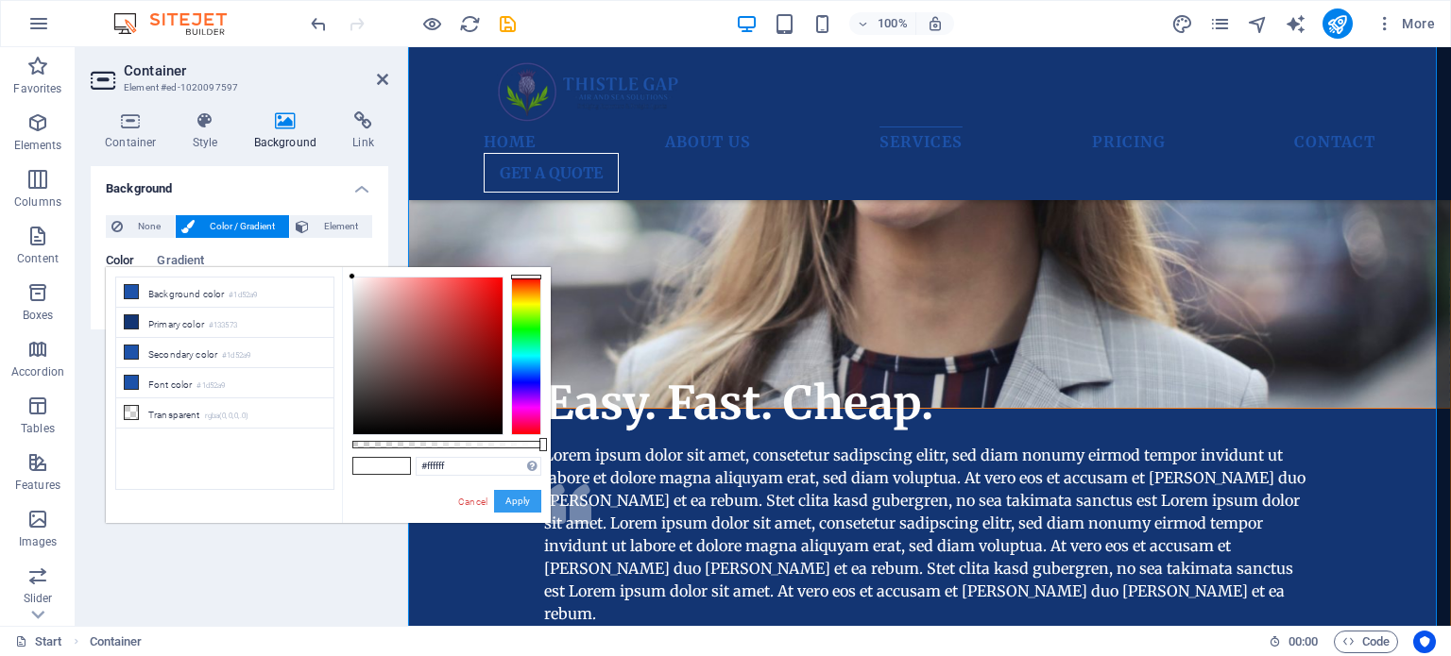
click at [506, 494] on button "Apply" at bounding box center [517, 501] width 47 height 23
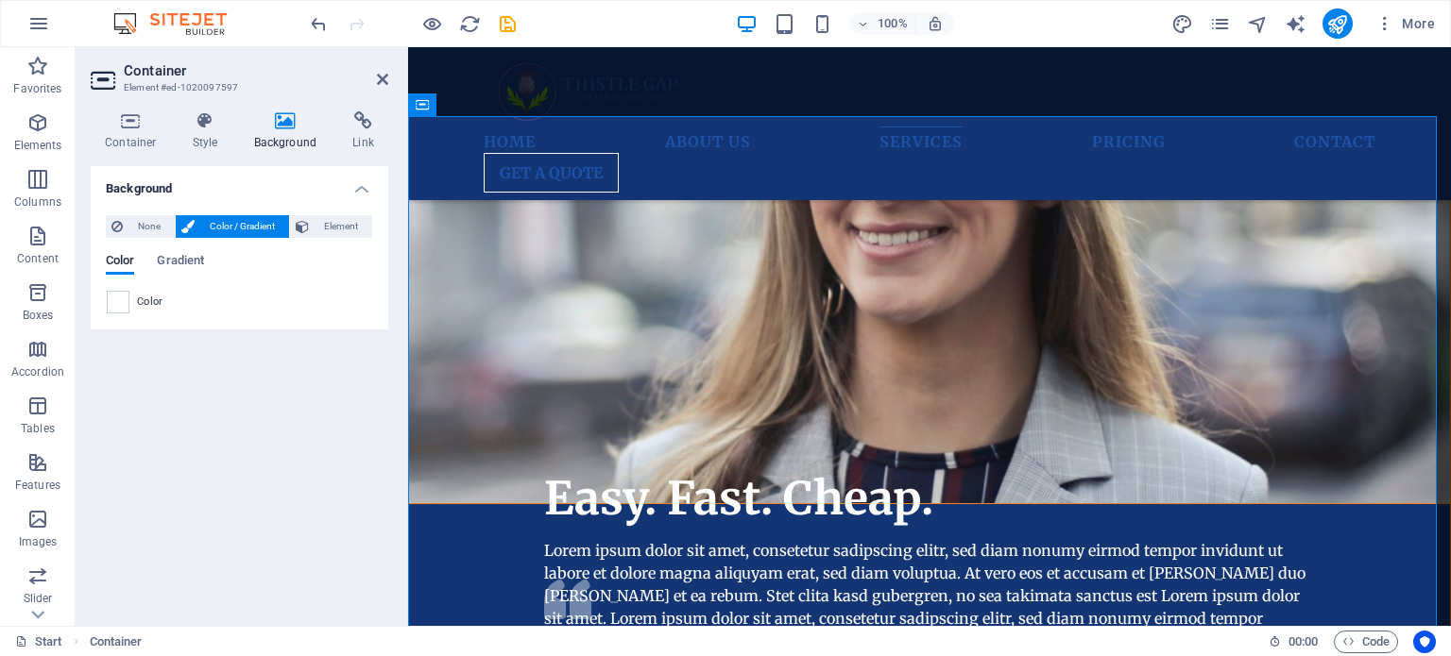
scroll to position [3923, 0]
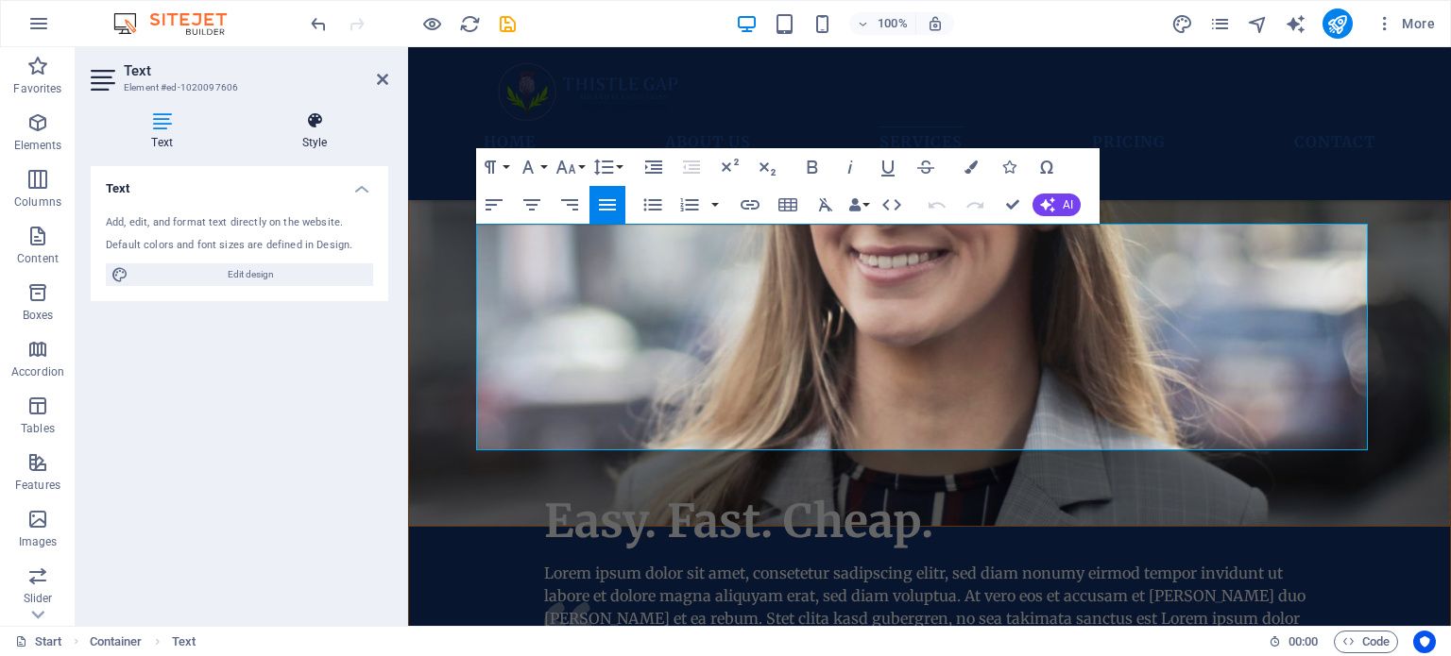
click at [312, 122] on icon at bounding box center [314, 120] width 147 height 19
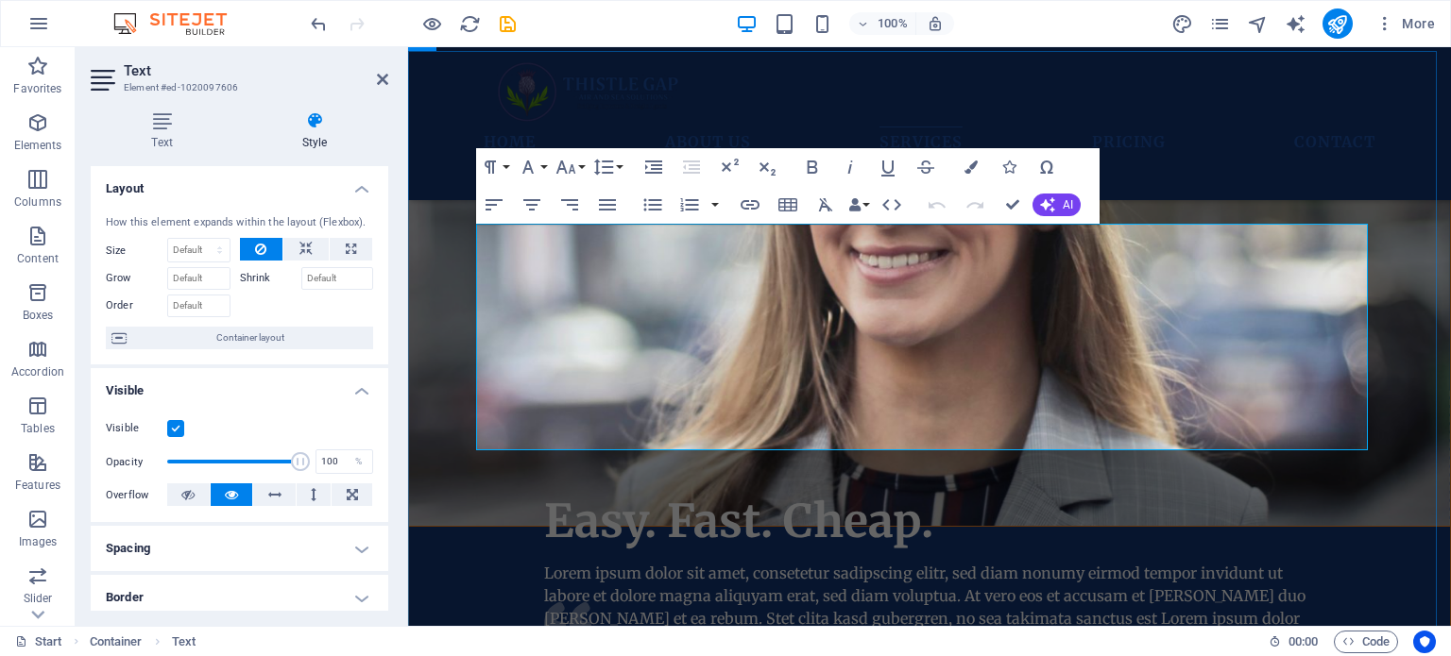
click at [533, 207] on icon "button" at bounding box center [531, 205] width 23 height 23
drag, startPoint x: 1351, startPoint y: 433, endPoint x: 484, endPoint y: 253, distance: 885.3
click at [971, 164] on icon "button" at bounding box center [970, 167] width 13 height 13
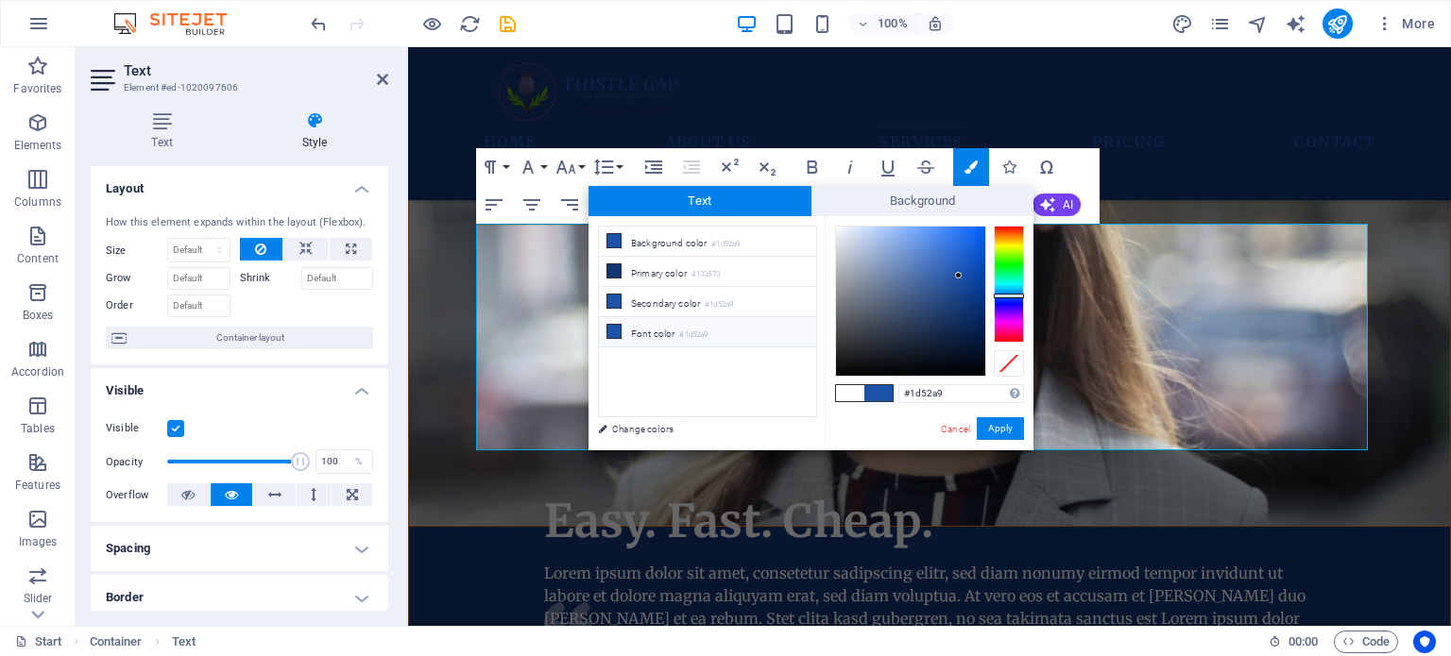
click at [675, 324] on li "Font color #1d52a9" at bounding box center [707, 332] width 217 height 30
click at [1002, 423] on button "Apply" at bounding box center [999, 428] width 47 height 23
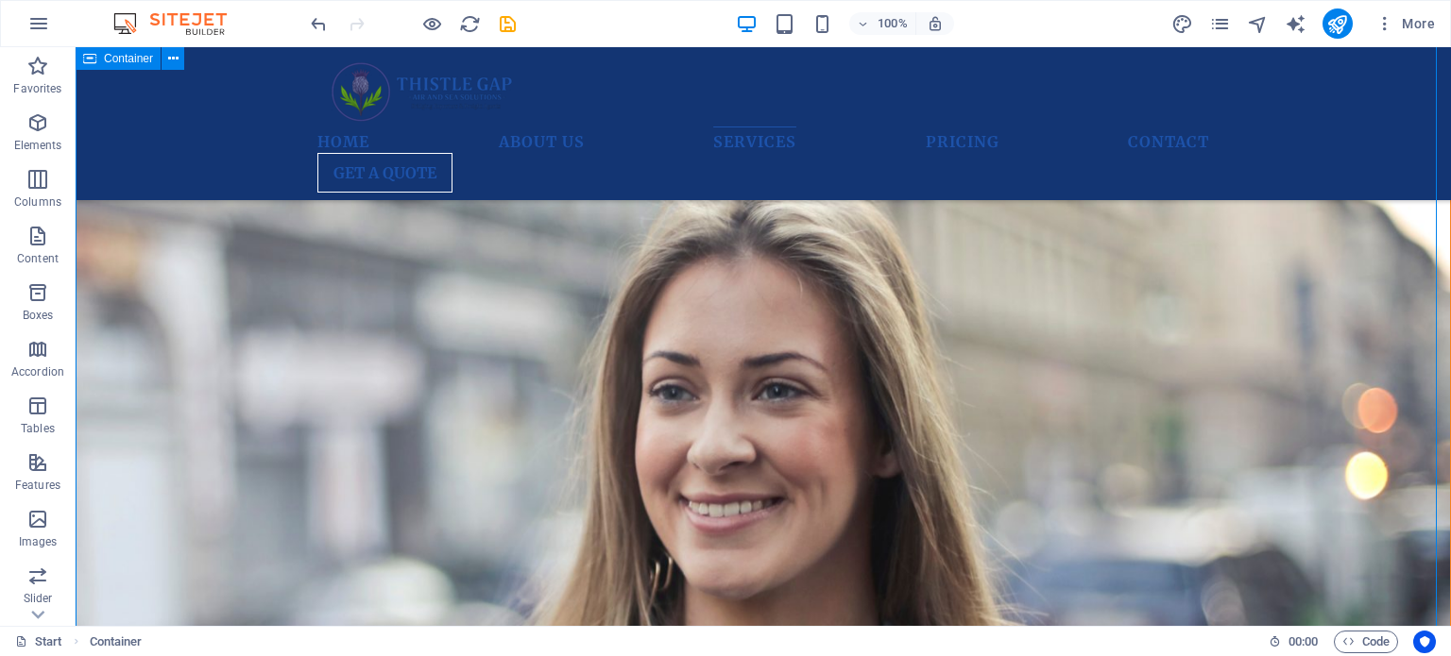
scroll to position [3512, 0]
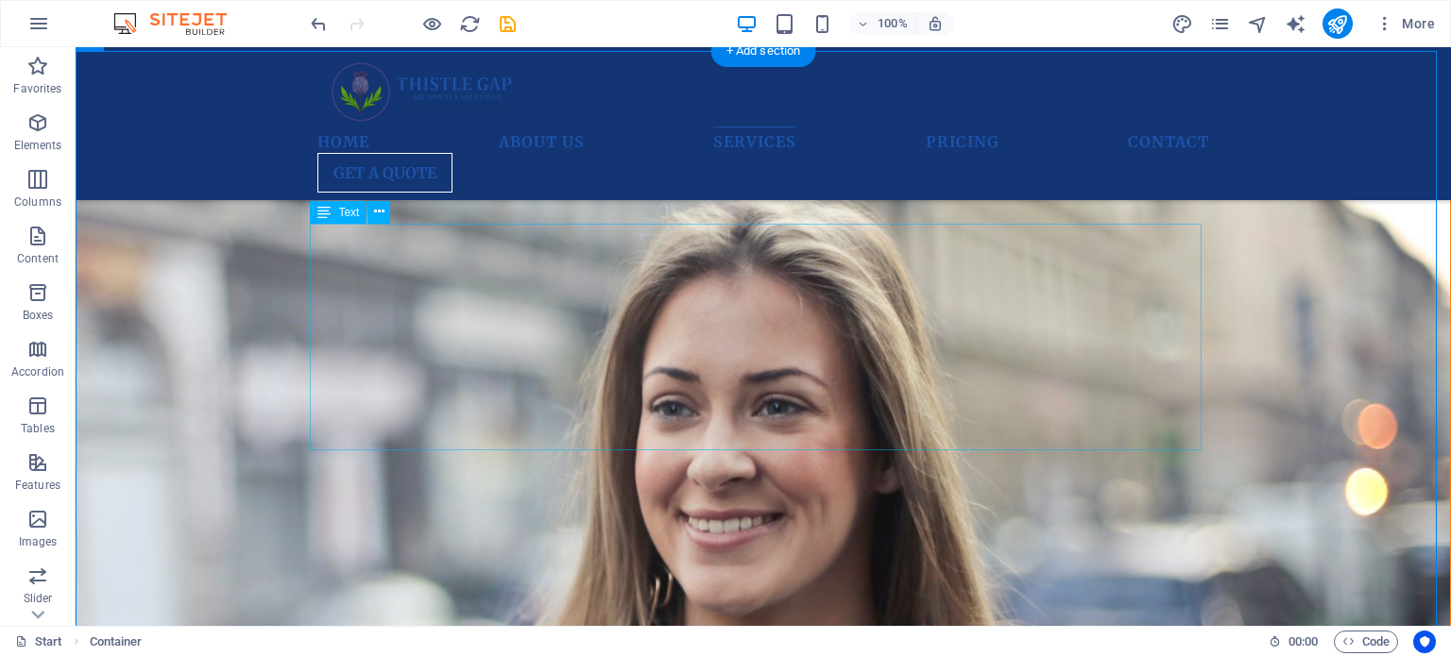
click at [382, 213] on icon at bounding box center [379, 212] width 10 height 20
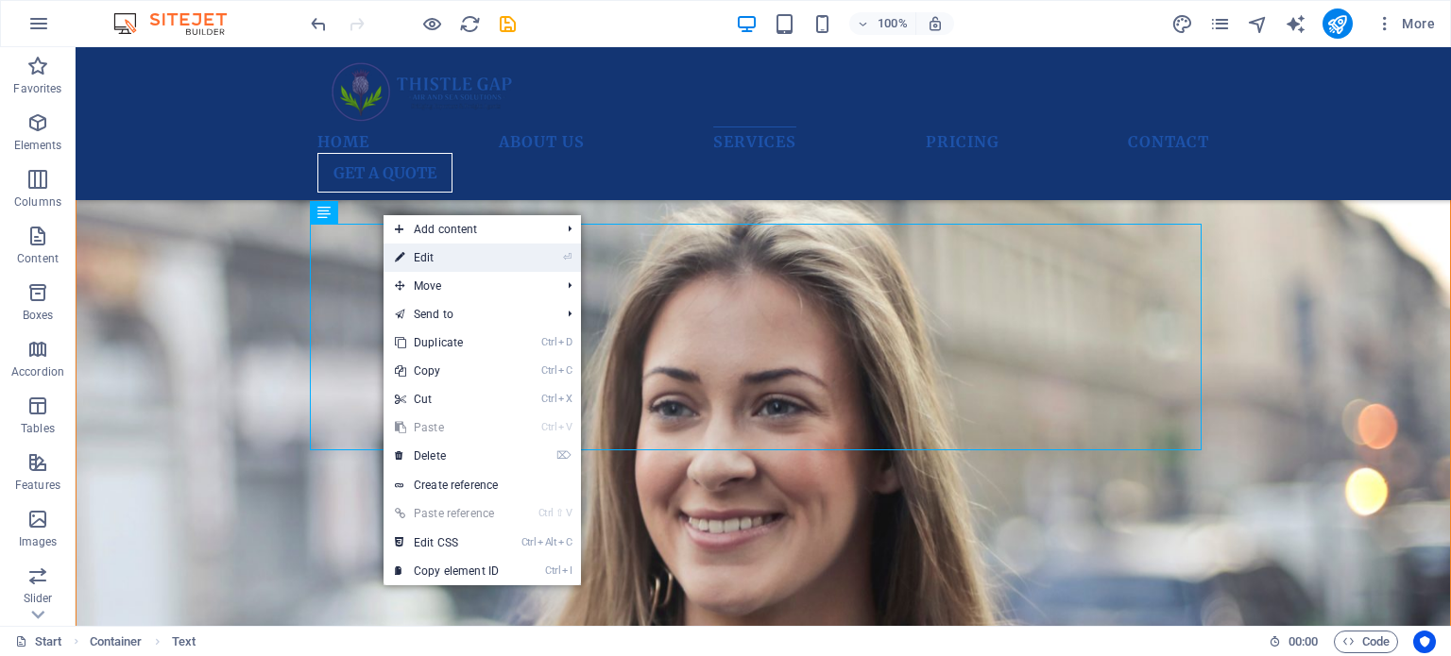
click at [409, 246] on link "⏎ Edit" at bounding box center [446, 258] width 127 height 28
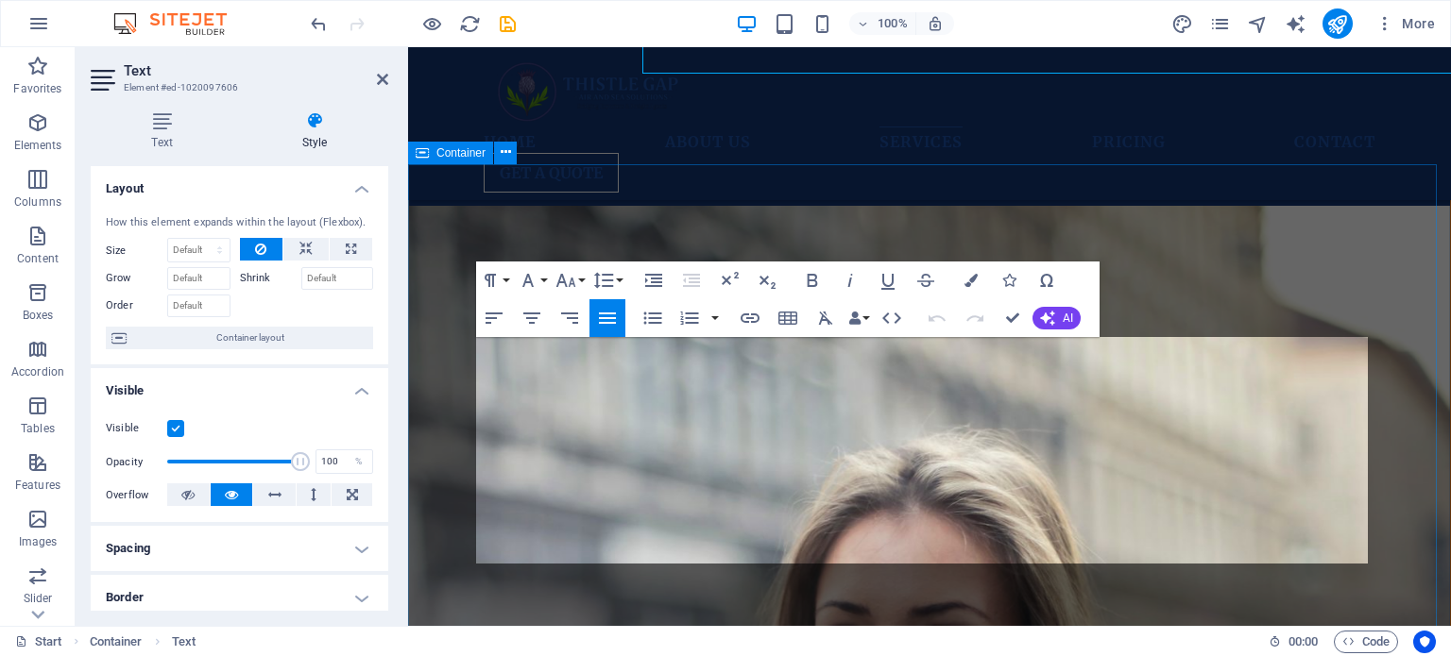
scroll to position [3888, 0]
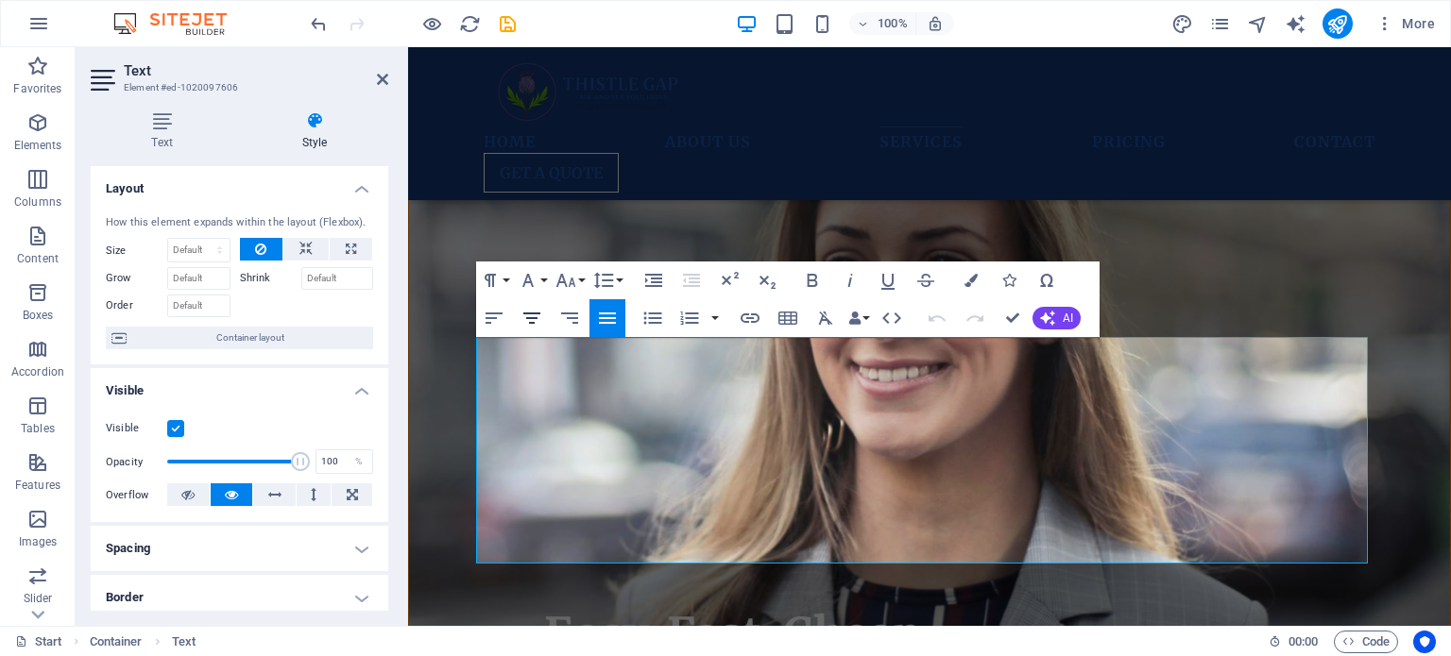
click at [533, 318] on icon "button" at bounding box center [531, 318] width 17 height 11
click at [495, 315] on icon "button" at bounding box center [494, 318] width 23 height 23
click at [380, 74] on icon at bounding box center [382, 79] width 11 height 15
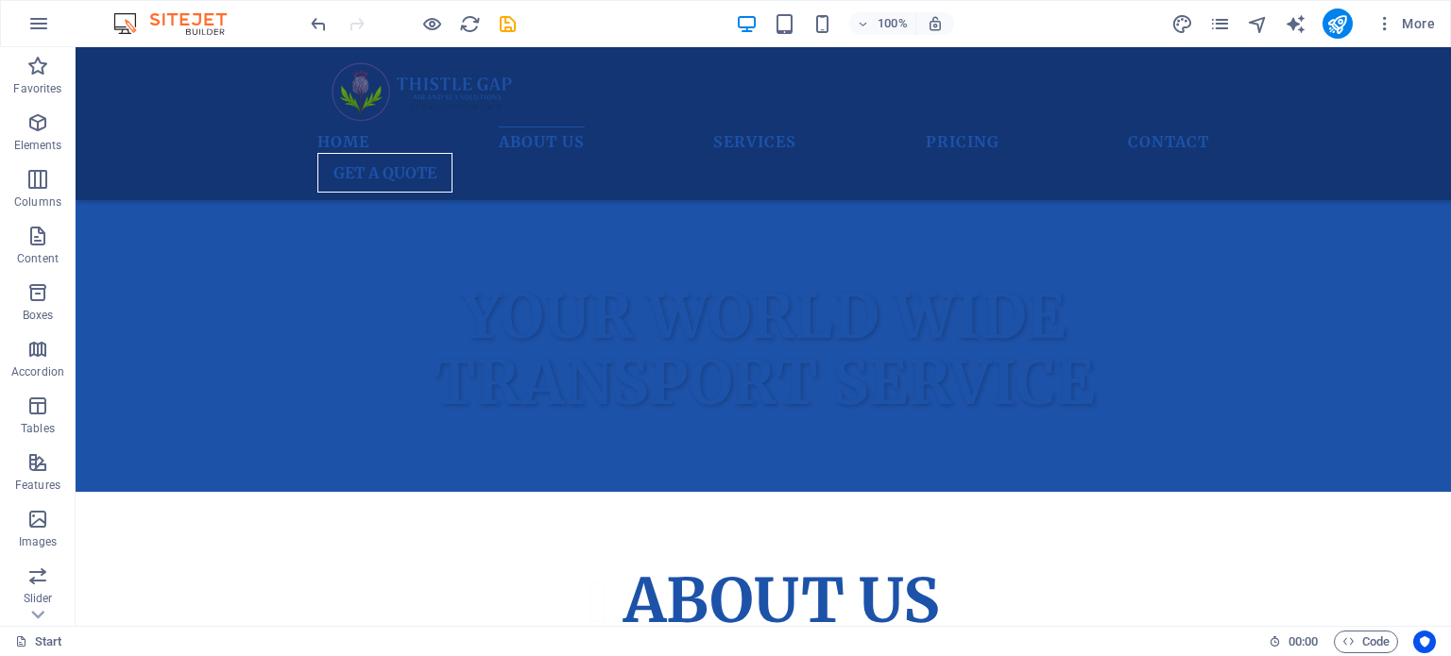
scroll to position [654, 0]
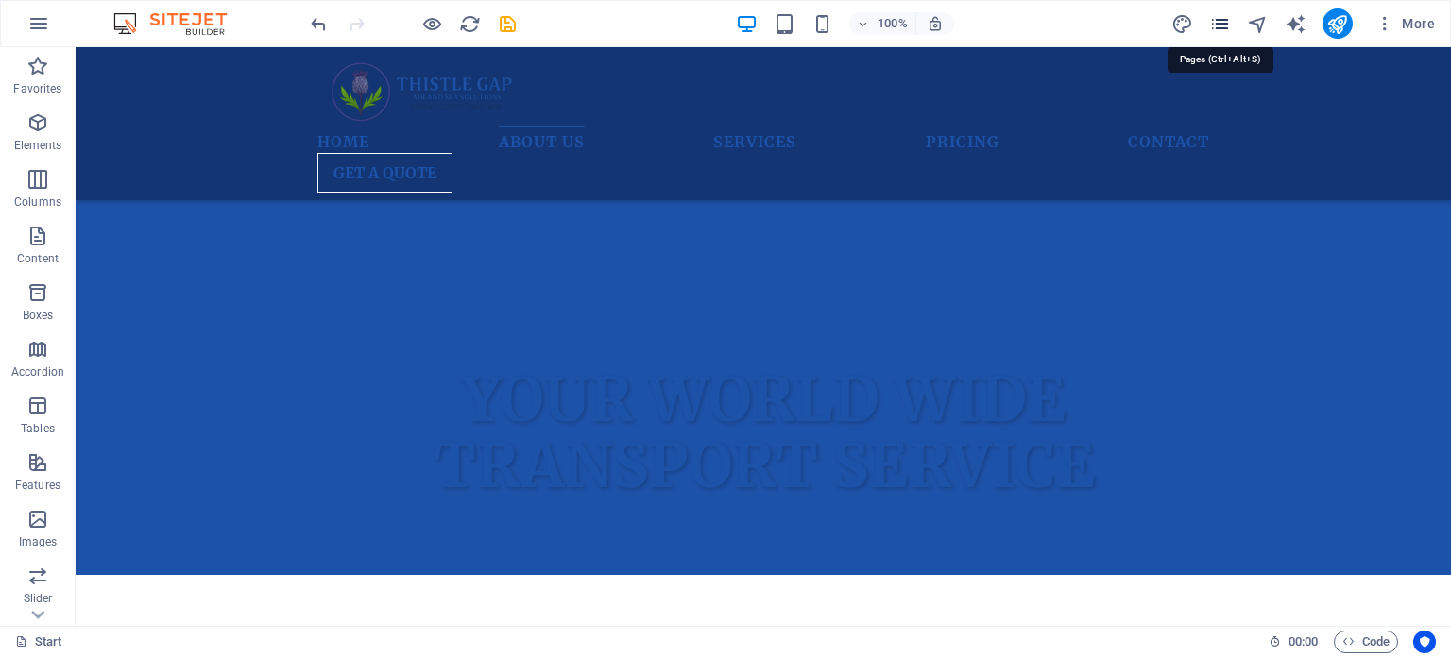
click at [1218, 25] on icon "pages" at bounding box center [1220, 24] width 22 height 22
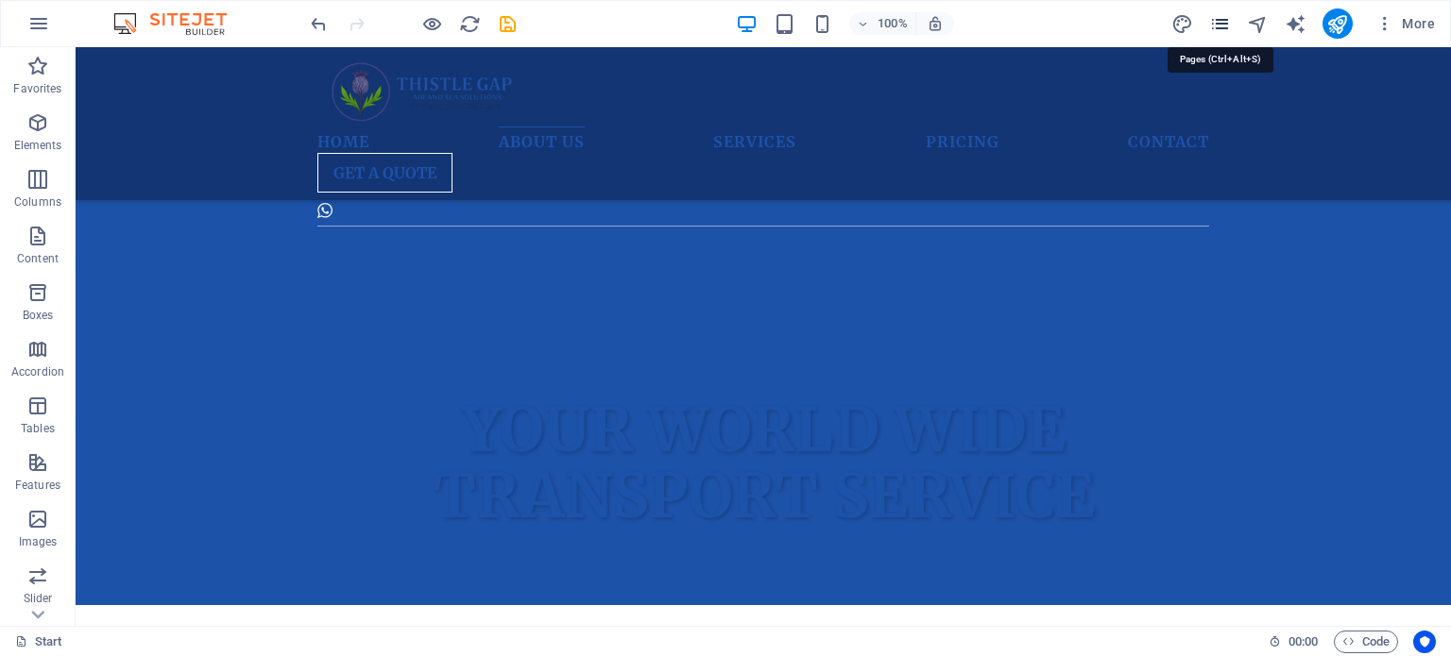
scroll to position [685, 0]
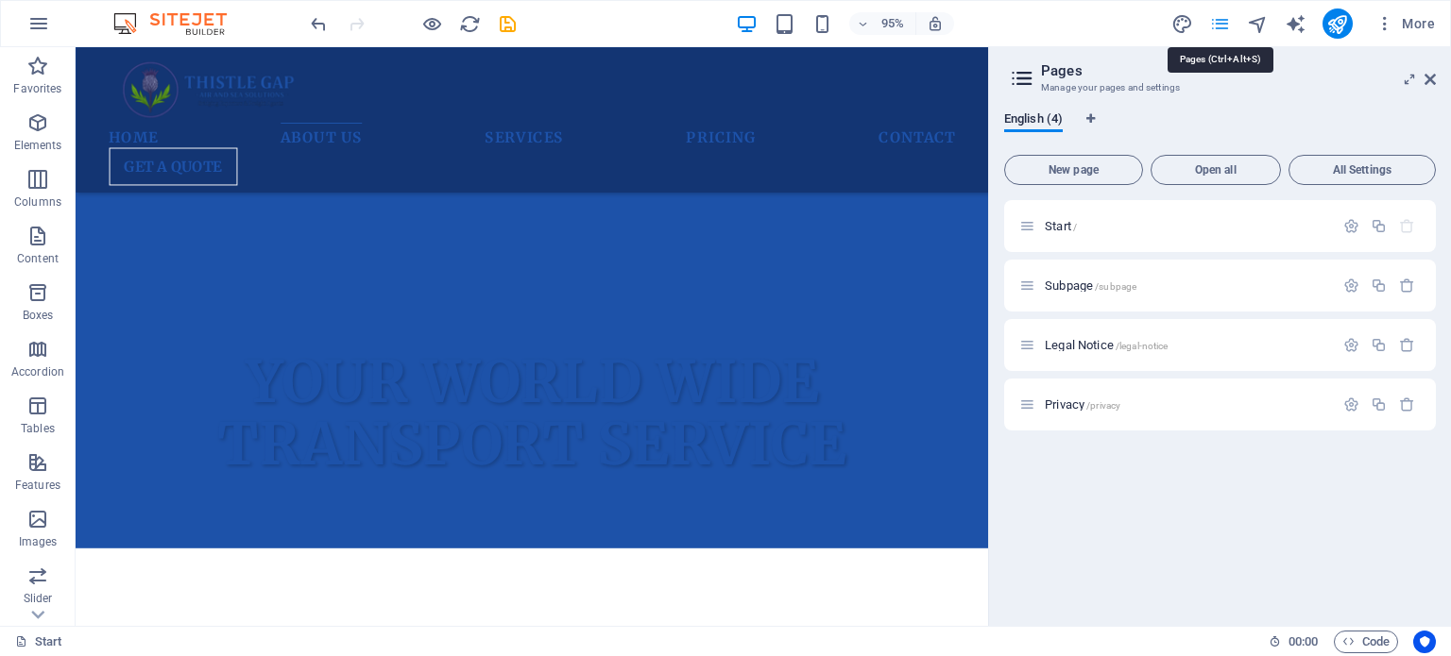
click at [1218, 25] on icon "pages" at bounding box center [1220, 24] width 22 height 22
click at [509, 14] on icon "save" at bounding box center [508, 24] width 22 height 22
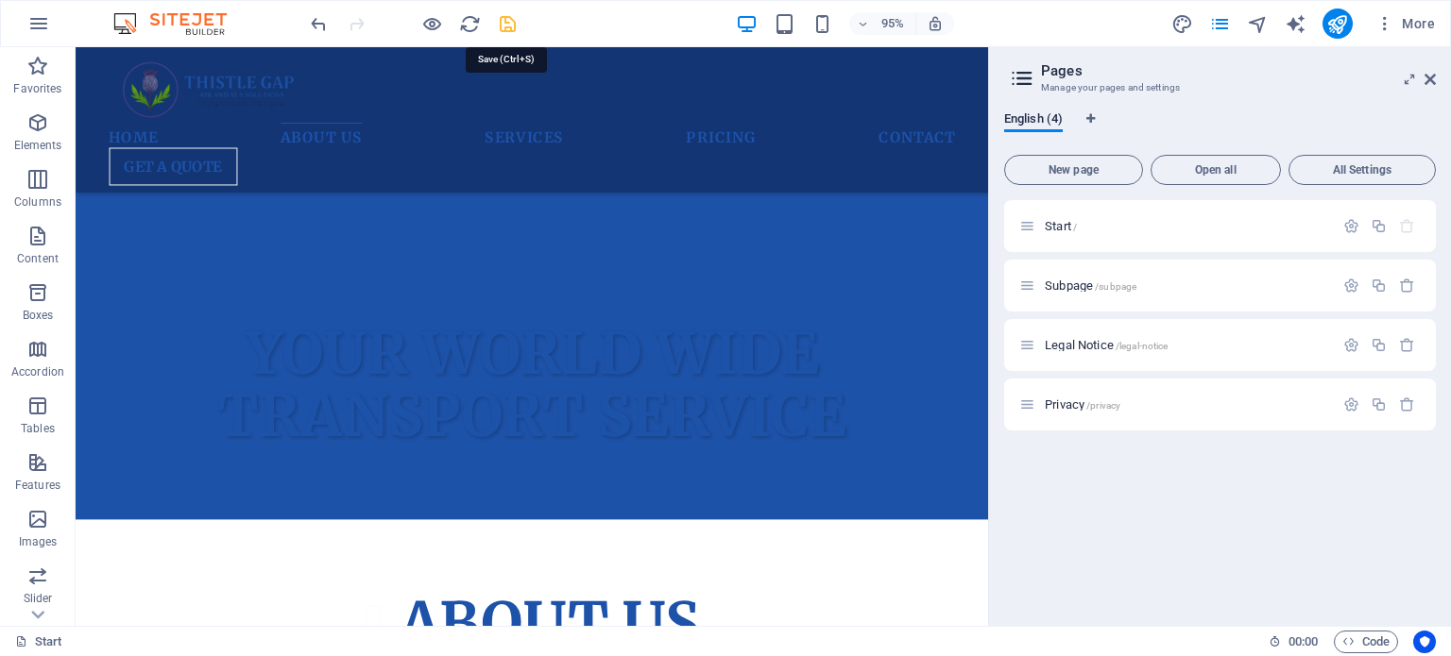
checkbox input "false"
